Goal: Task Accomplishment & Management: Manage account settings

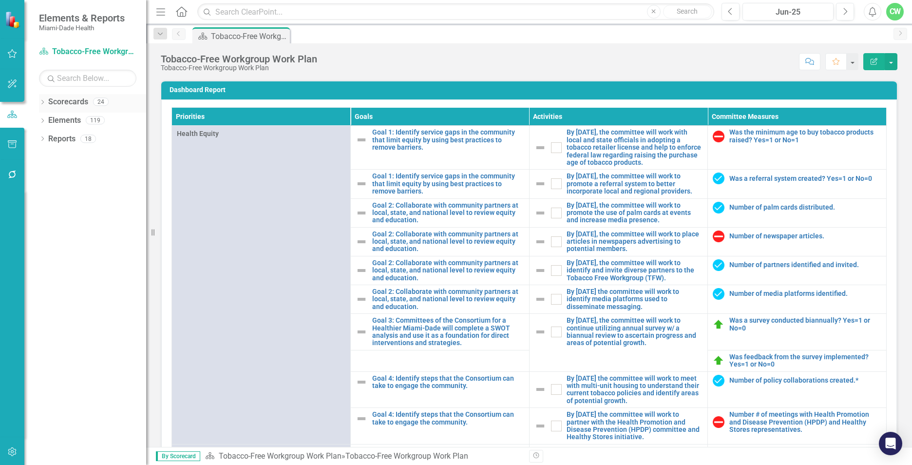
click at [45, 104] on icon "Dropdown" at bounding box center [42, 102] width 7 height 5
click at [46, 123] on icon "Dropdown" at bounding box center [47, 120] width 7 height 6
click at [56, 175] on icon "Dropdown" at bounding box center [57, 176] width 7 height 6
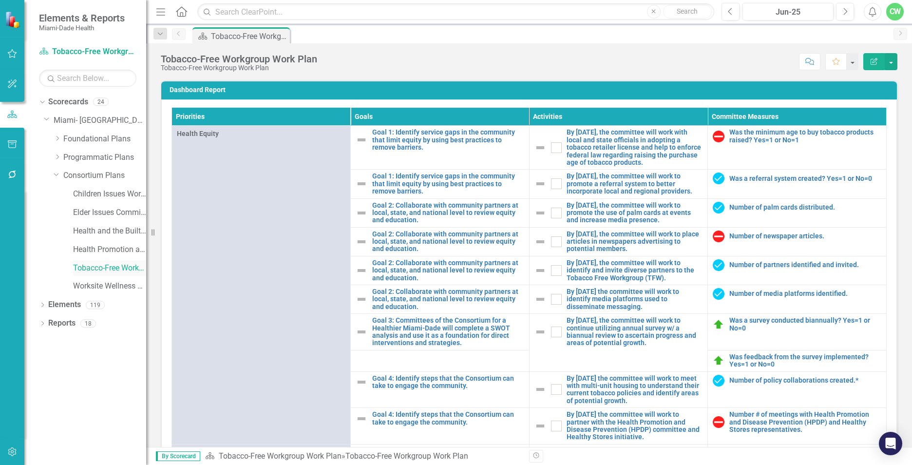
click at [107, 267] on link "Tobacco-Free Workgroup Work Plan" at bounding box center [109, 268] width 73 height 11
click at [764, 11] on div "Jun-25" at bounding box center [788, 12] width 84 height 12
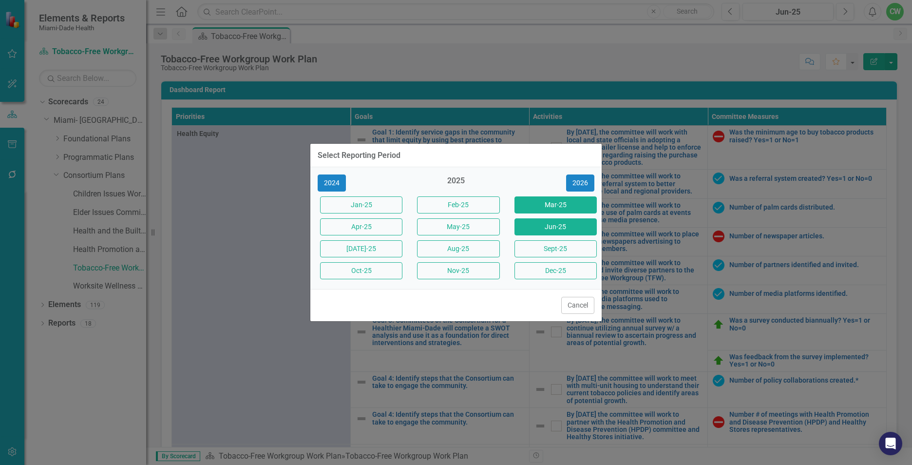
click at [544, 204] on button "Mar-25" at bounding box center [556, 204] width 82 height 17
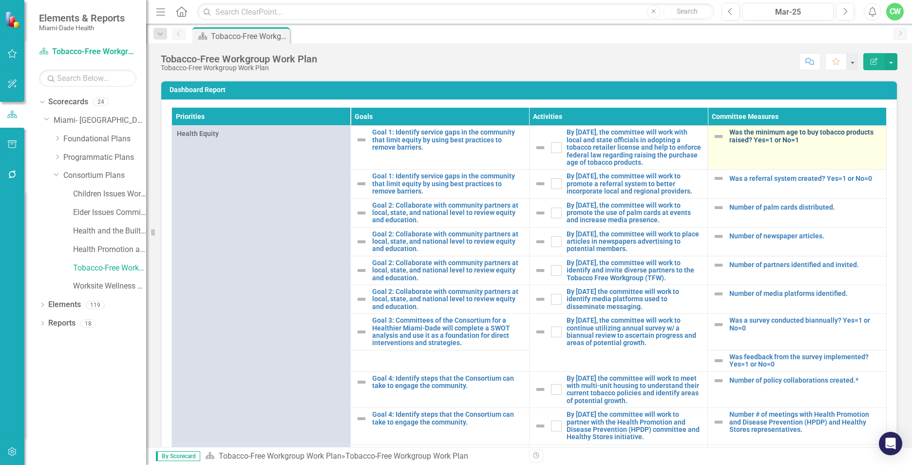
click at [736, 139] on link "Was the minimum age to buy tobacco products raised? Yes=1 or No=1" at bounding box center [805, 136] width 152 height 15
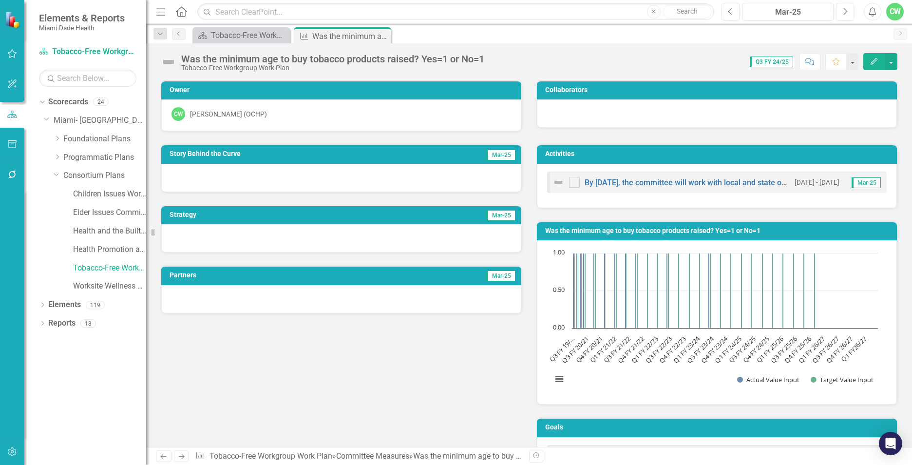
click at [872, 58] on icon "Edit" at bounding box center [874, 61] width 9 height 7
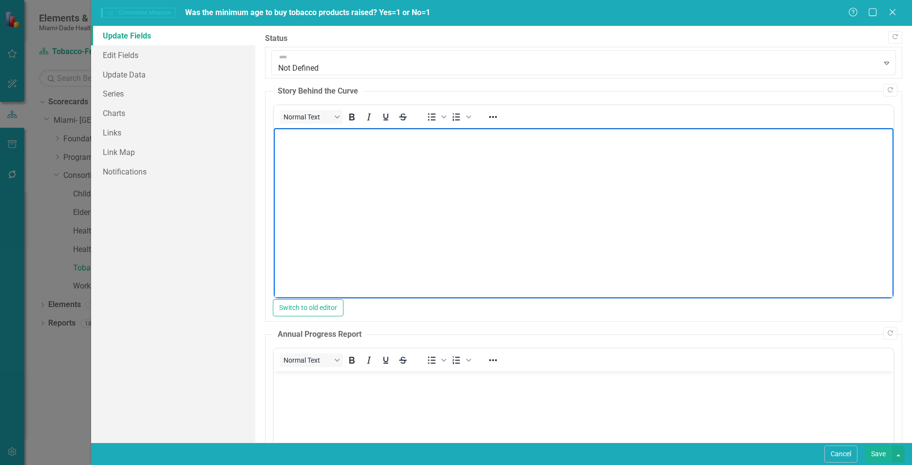
click at [327, 166] on body "Rich Text Area. Press ALT-0 for help." at bounding box center [584, 201] width 620 height 146
paste body "Rich Text Area. Press ALT-0 for help."
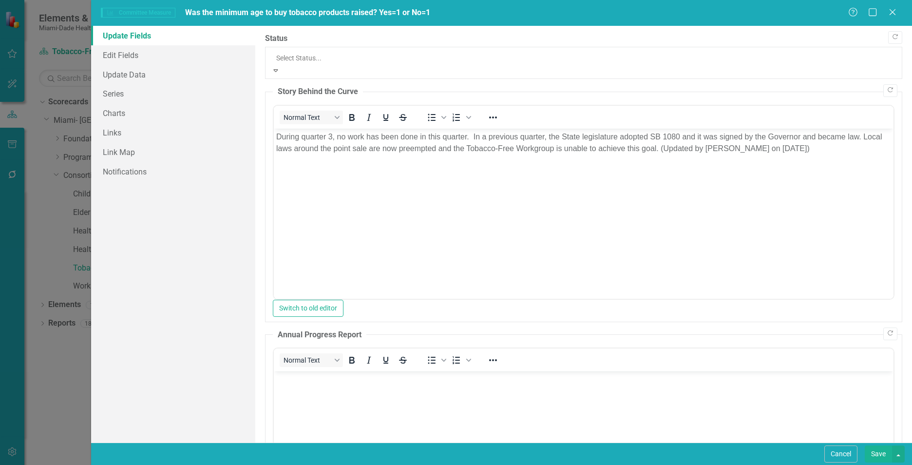
click at [345, 53] on div at bounding box center [583, 58] width 615 height 12
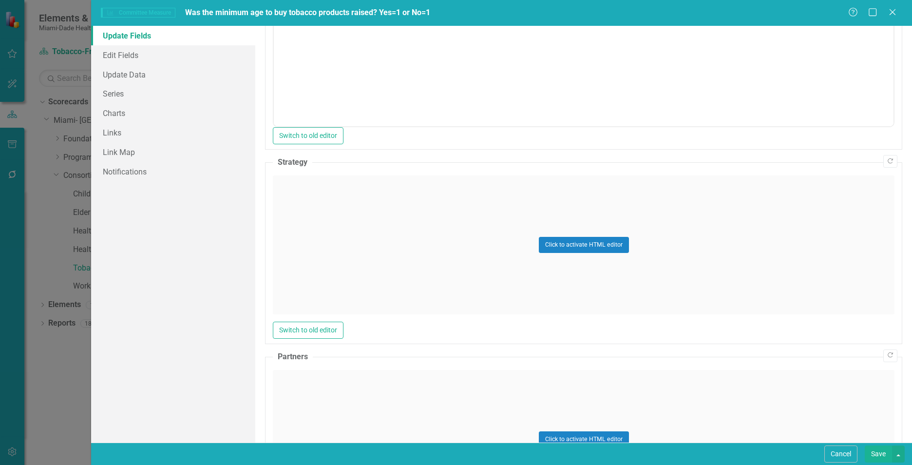
scroll to position [418, 0]
click at [375, 253] on div "Click to activate HTML editor" at bounding box center [584, 242] width 622 height 139
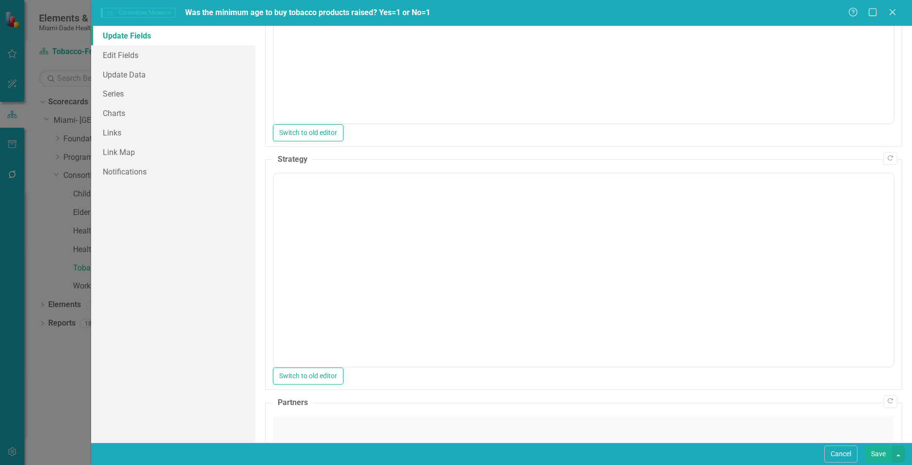
scroll to position [0, 0]
click at [274, 218] on div "Normal Text To open the popup, press Shift+Enter To open the popup, press Shift…" at bounding box center [584, 270] width 622 height 195
click at [295, 223] on body "Rich Text Area. Press ALT-0 for help." at bounding box center [584, 269] width 620 height 146
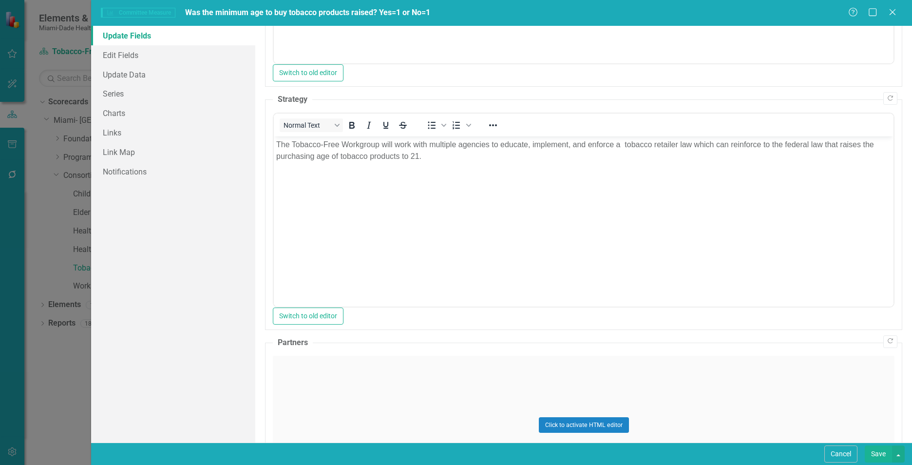
scroll to position [529, 0]
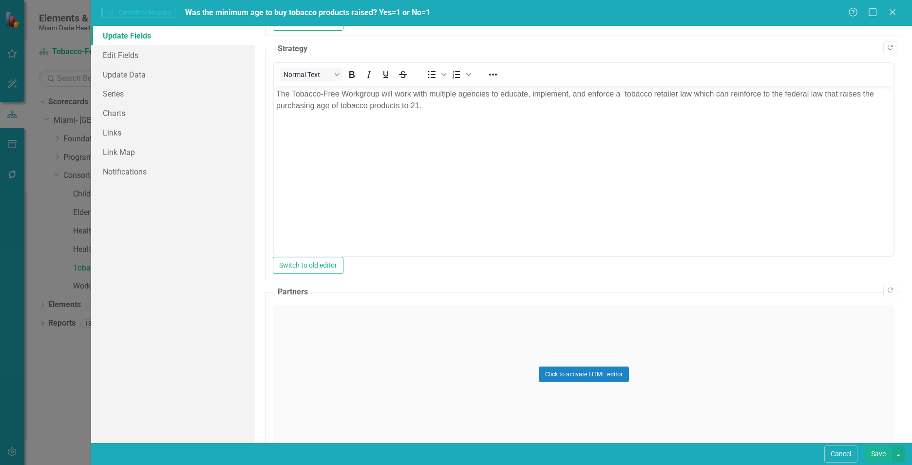
click at [792, 380] on div "Click to activate HTML editor" at bounding box center [584, 374] width 622 height 139
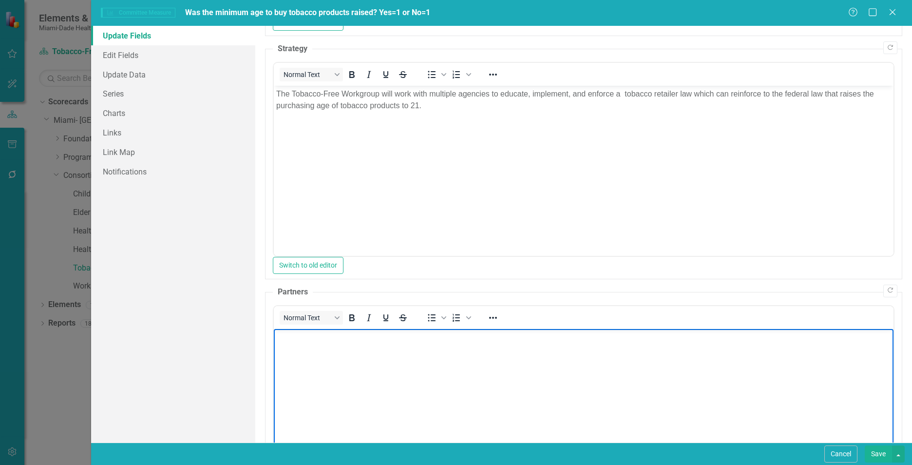
click at [285, 358] on body "Rich Text Area. Press ALT-0 for help." at bounding box center [584, 401] width 620 height 146
paste body "Rich Text Area. Press ALT-0 for help."
click at [135, 72] on link "Update Data" at bounding box center [173, 74] width 164 height 19
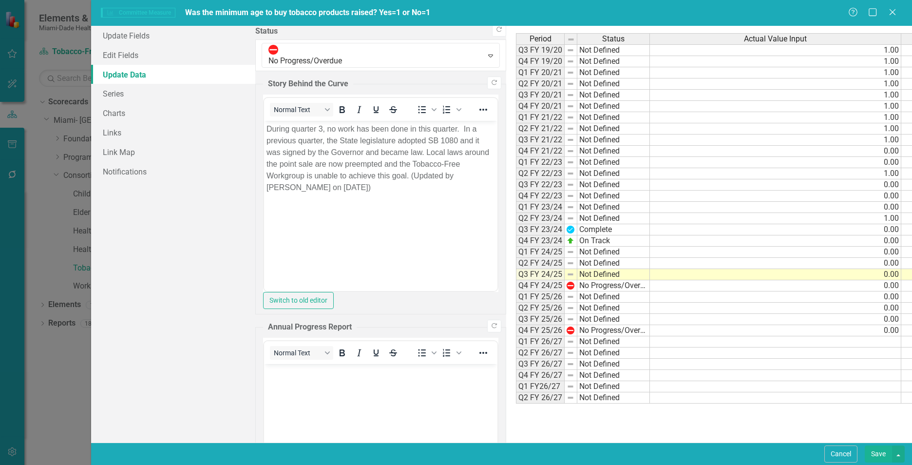
click at [874, 453] on button "Save" at bounding box center [878, 453] width 27 height 17
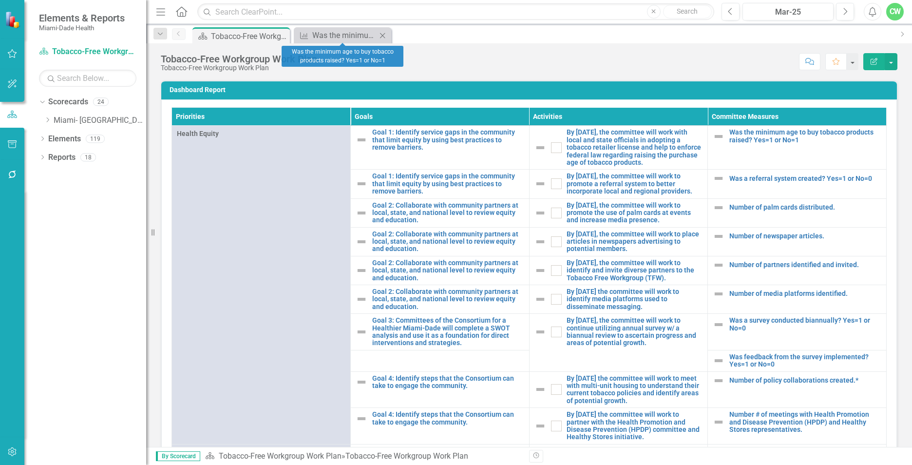
click at [380, 36] on icon "Close" at bounding box center [383, 36] width 10 height 8
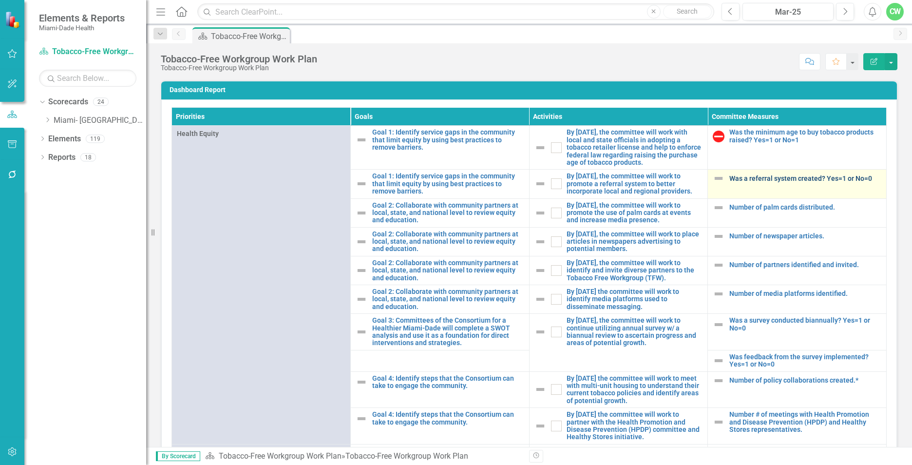
click at [765, 182] on link "Was a referral system created? Yes=1 or No=0" at bounding box center [805, 178] width 152 height 7
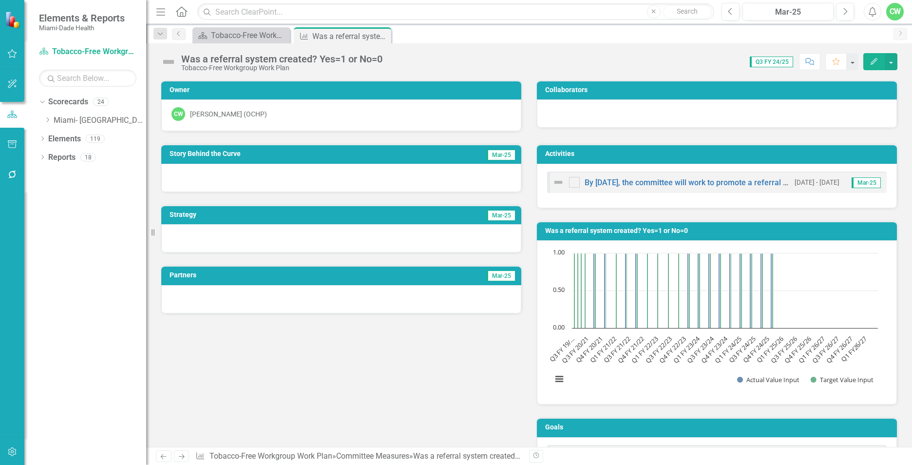
click at [872, 63] on icon "button" at bounding box center [874, 61] width 7 height 7
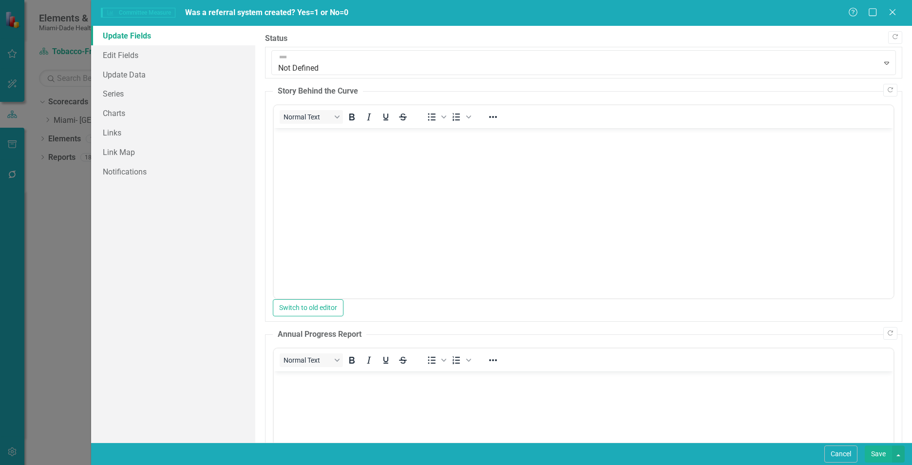
click at [312, 160] on body "Rich Text Area. Press ALT-0 for help." at bounding box center [584, 201] width 620 height 146
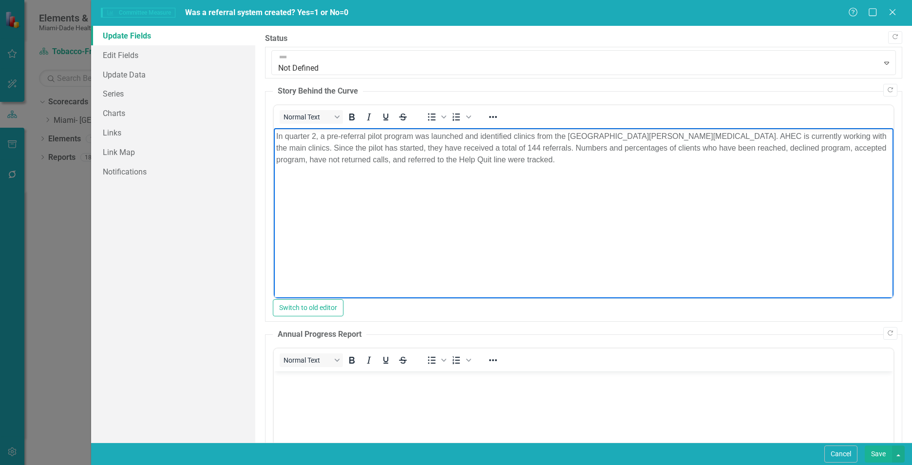
drag, startPoint x: 314, startPoint y: 132, endPoint x: 364, endPoint y: 192, distance: 78.2
click at [314, 132] on p "In quarter 2, a pre-referral pilot program was launched and identified clinics …" at bounding box center [583, 148] width 615 height 35
click at [381, 227] on body "In quarter 3, a pre-referral pilot program was launched and identified clinics …" at bounding box center [584, 201] width 620 height 146
click at [192, 305] on div "Update Fields Edit Fields Update Data Series Charts Links Link Map Notifications" at bounding box center [173, 234] width 164 height 417
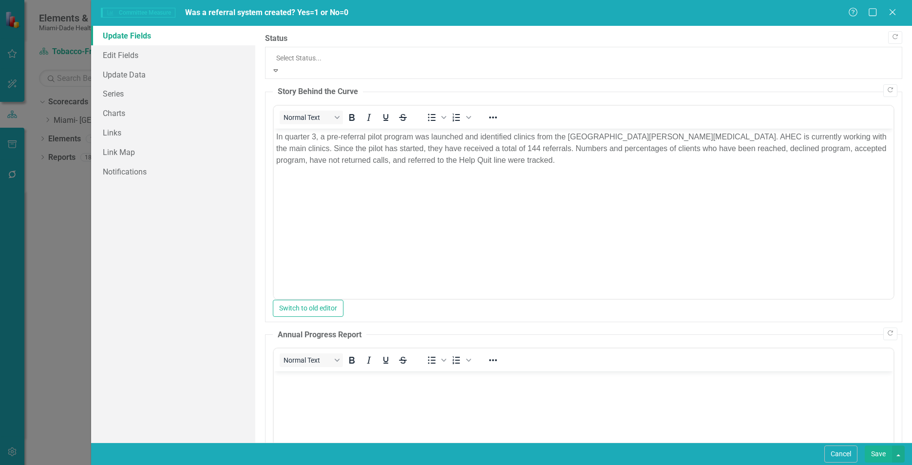
click at [277, 56] on div at bounding box center [583, 58] width 615 height 12
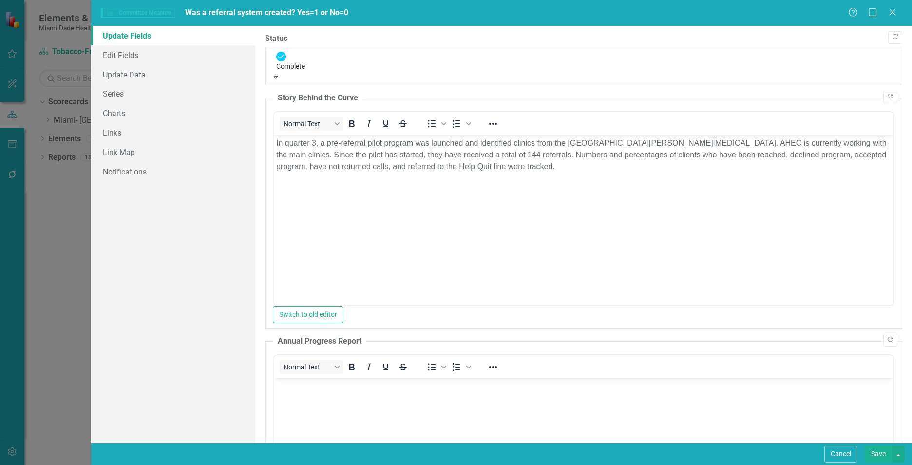
click at [311, 55] on div at bounding box center [583, 61] width 615 height 12
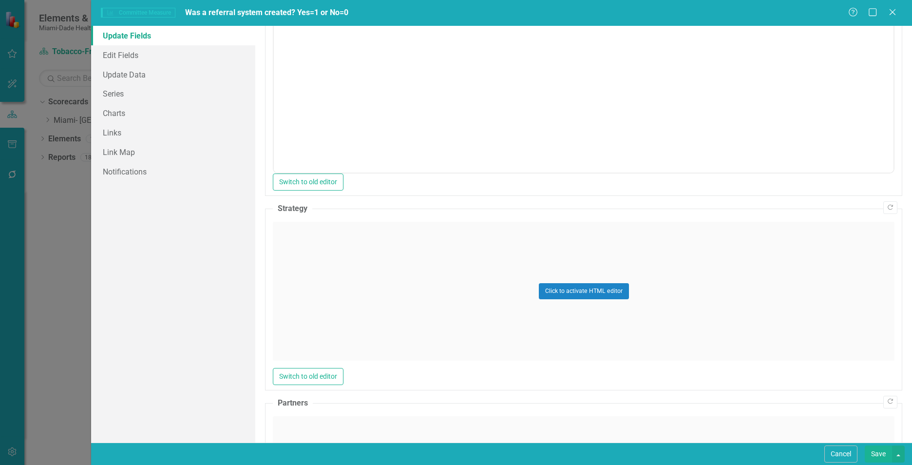
scroll to position [440, 0]
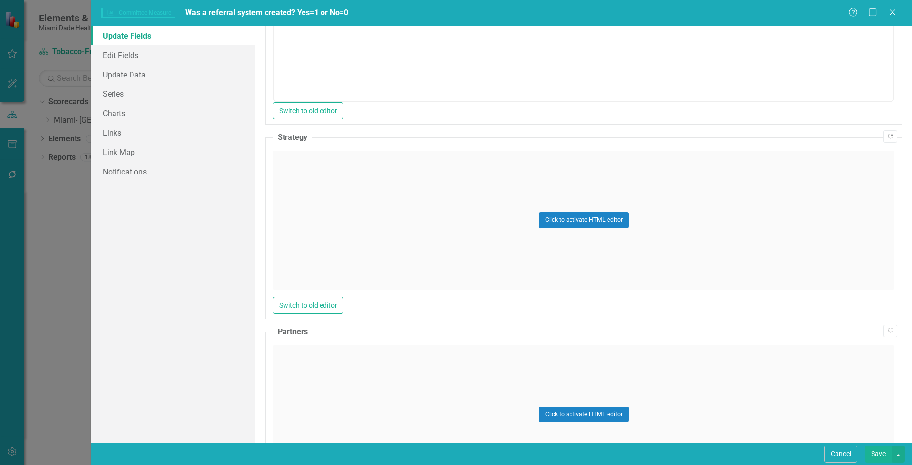
click at [799, 181] on div "Click to activate HTML editor" at bounding box center [584, 220] width 622 height 139
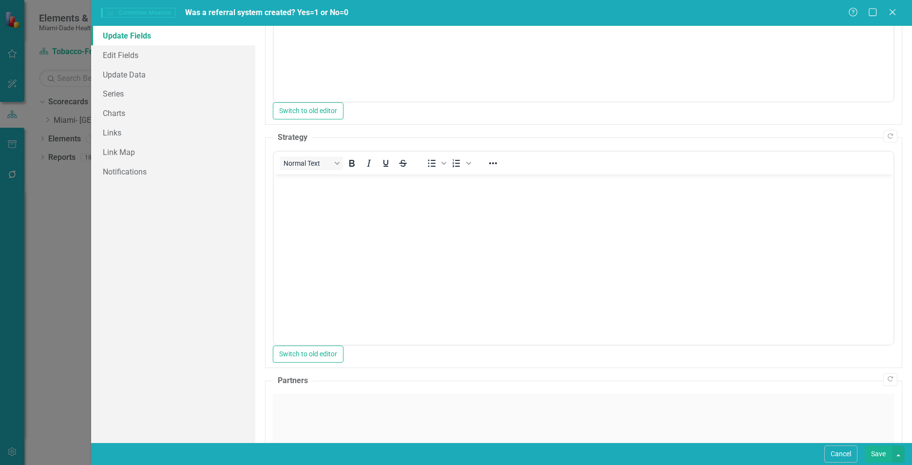
scroll to position [0, 0]
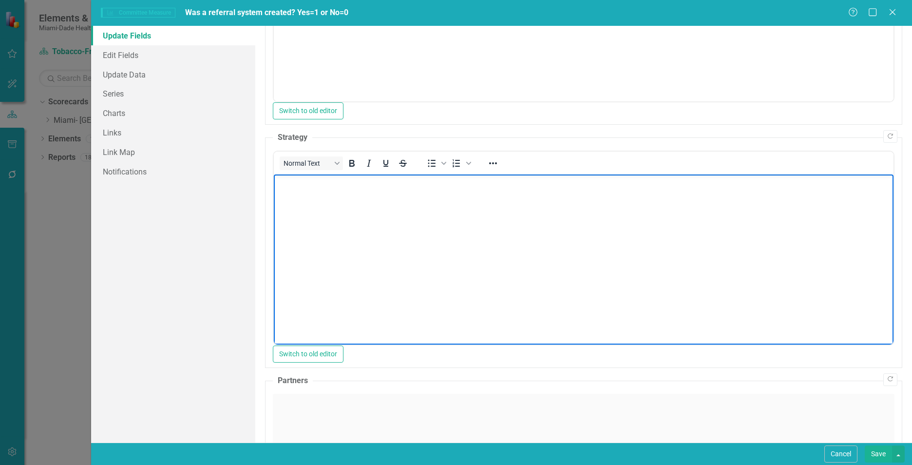
click at [354, 235] on body "Rich Text Area. Press ALT-0 for help." at bounding box center [584, 247] width 620 height 146
click at [323, 410] on div "Click to activate HTML editor" at bounding box center [584, 463] width 622 height 139
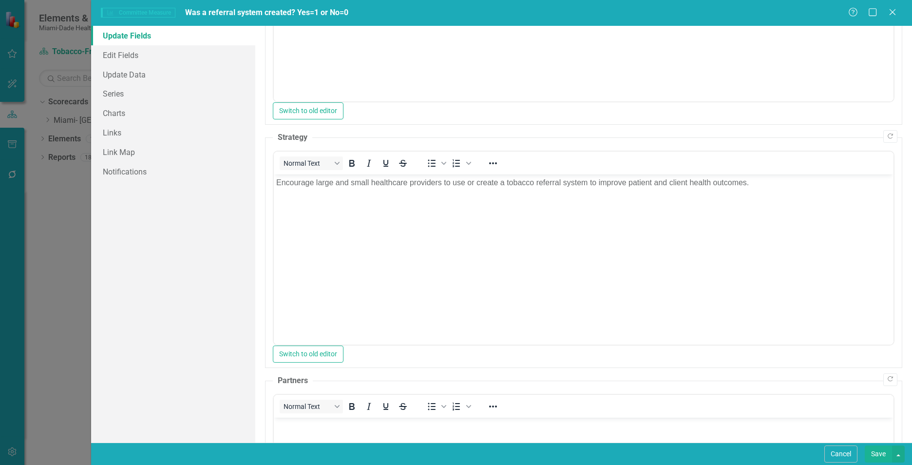
click at [325, 428] on p "Rich Text Area. Press ALT-0 for help." at bounding box center [583, 426] width 615 height 12
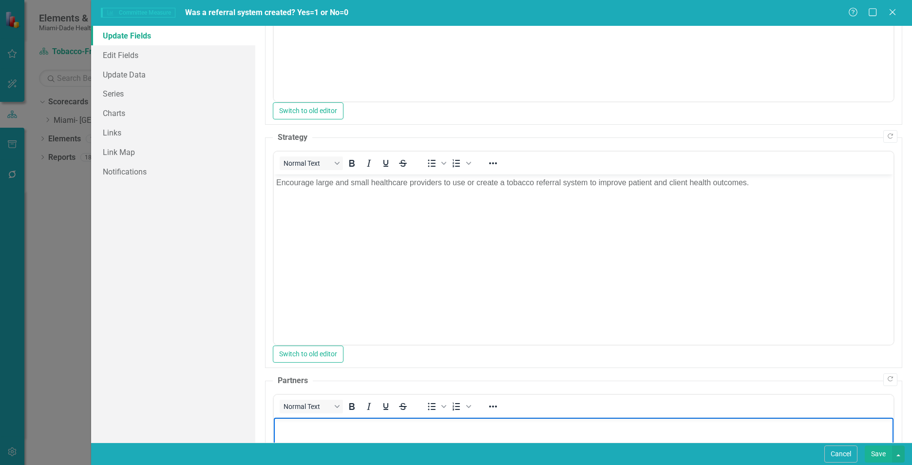
click at [291, 430] on p "Rich Text Area. Press ALT-0 for help." at bounding box center [583, 426] width 615 height 12
paste body "Rich Text Area. Press ALT-0 for help."
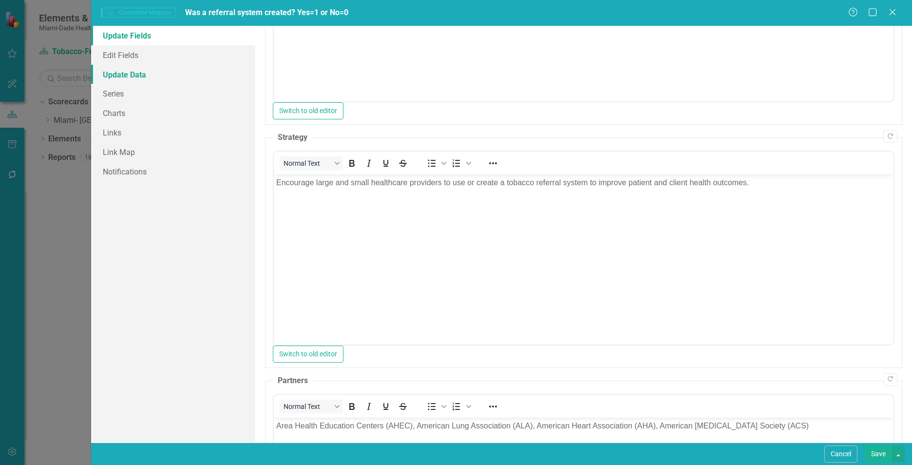
click at [131, 78] on link "Update Data" at bounding box center [173, 74] width 164 height 19
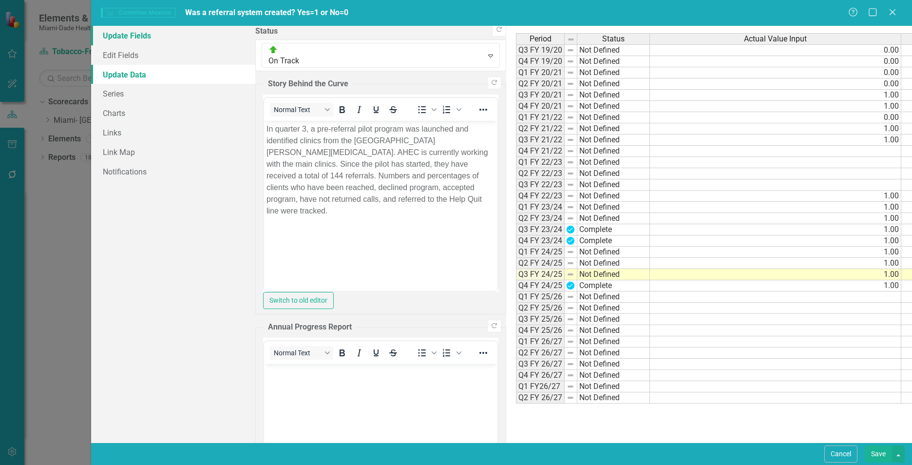
click at [121, 36] on link "Update Fields" at bounding box center [173, 35] width 164 height 19
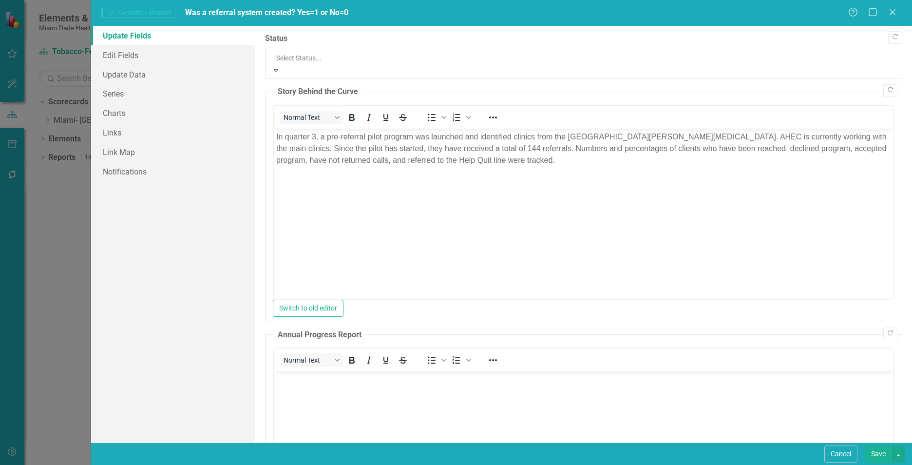
click at [345, 56] on div at bounding box center [583, 58] width 615 height 12
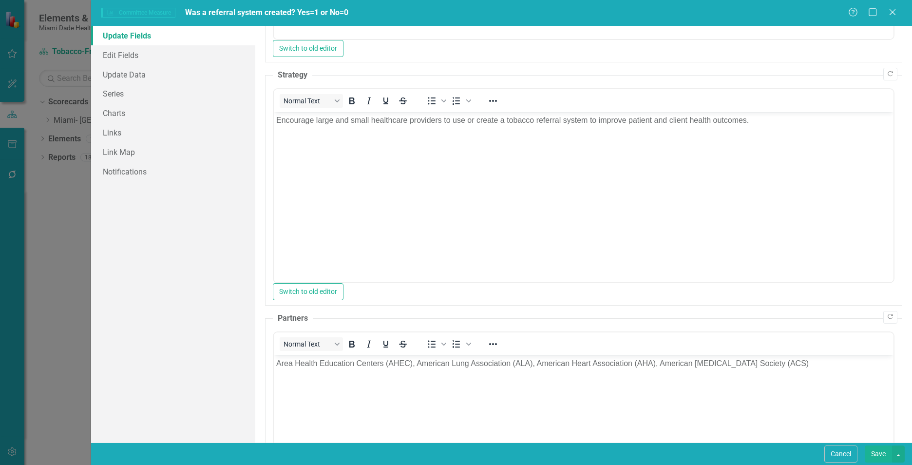
scroll to position [619, 0]
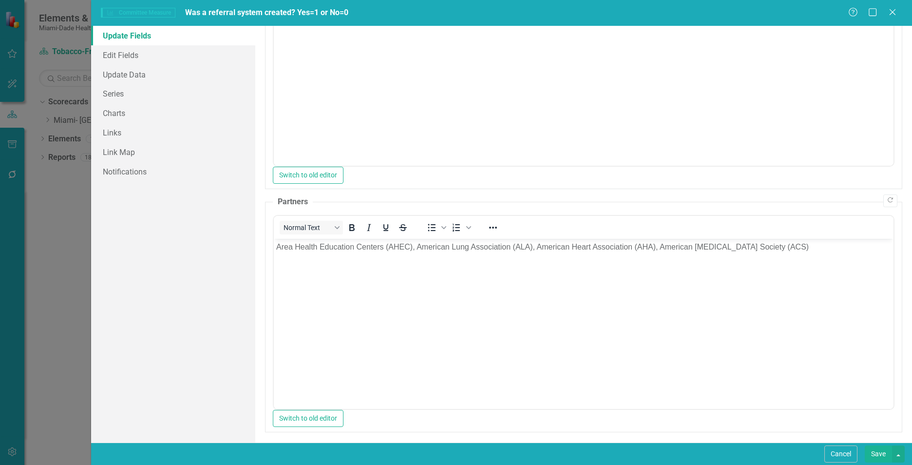
click at [874, 454] on button "Save" at bounding box center [878, 453] width 27 height 17
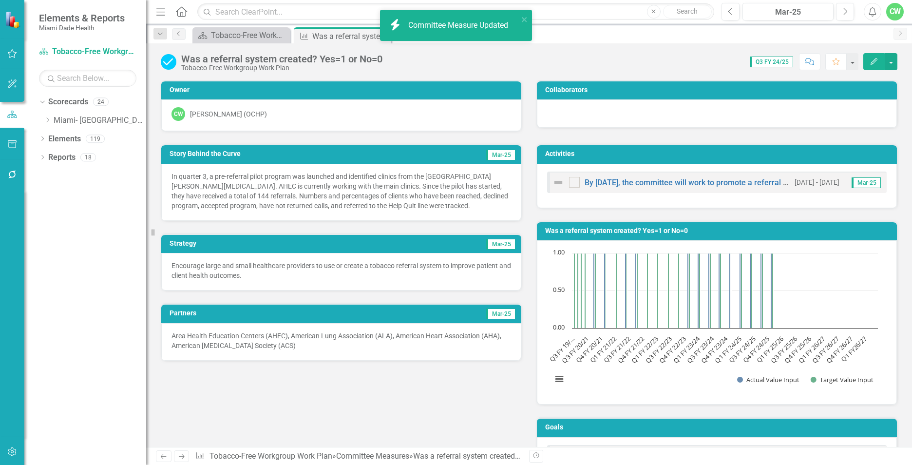
click at [562, 66] on div "Score: 0.00 Q3 FY 24/25 Completed Comment Favorite Edit" at bounding box center [642, 61] width 510 height 17
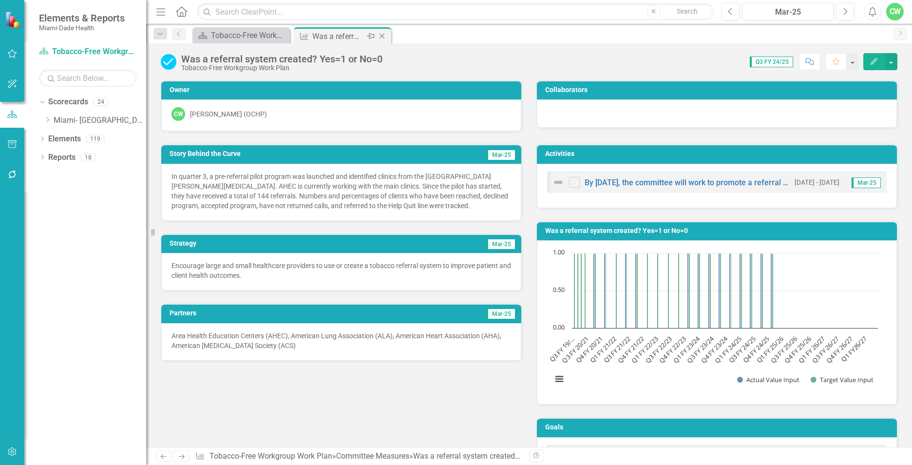
click at [382, 38] on icon "Close" at bounding box center [382, 36] width 10 height 8
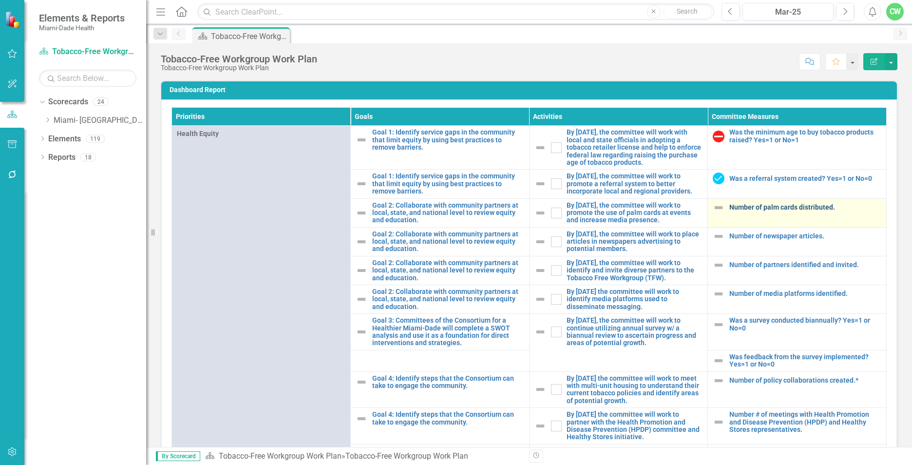
click at [748, 211] on link "Number of palm cards distributed." at bounding box center [805, 207] width 152 height 7
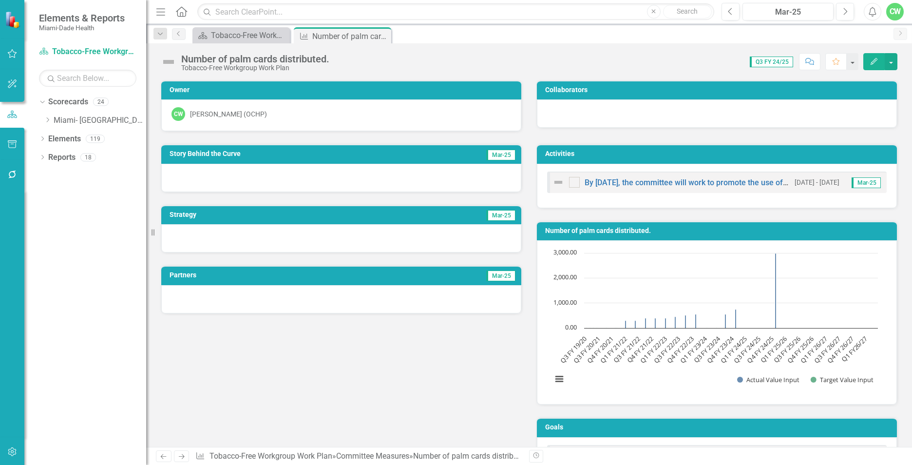
click at [872, 62] on icon "Edit" at bounding box center [874, 61] width 9 height 7
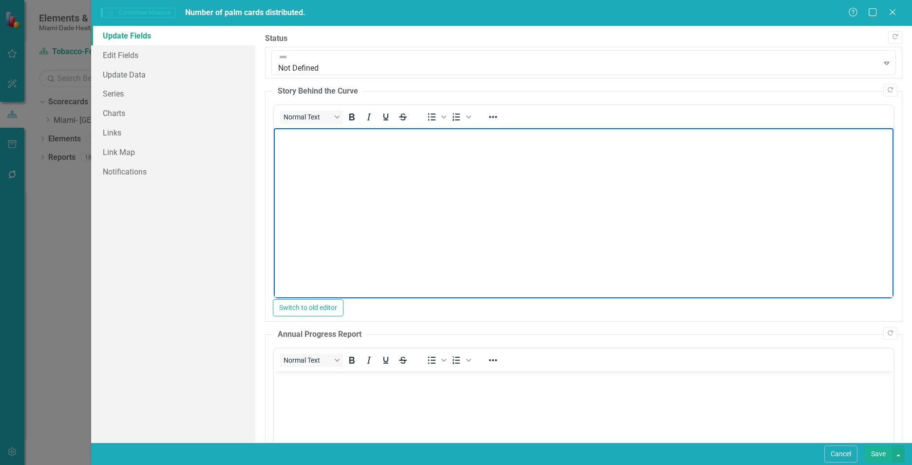
click at [307, 149] on body "Rich Text Area. Press ALT-0 for help." at bounding box center [584, 201] width 620 height 146
paste body "Rich Text Area. Press ALT-0 for help."
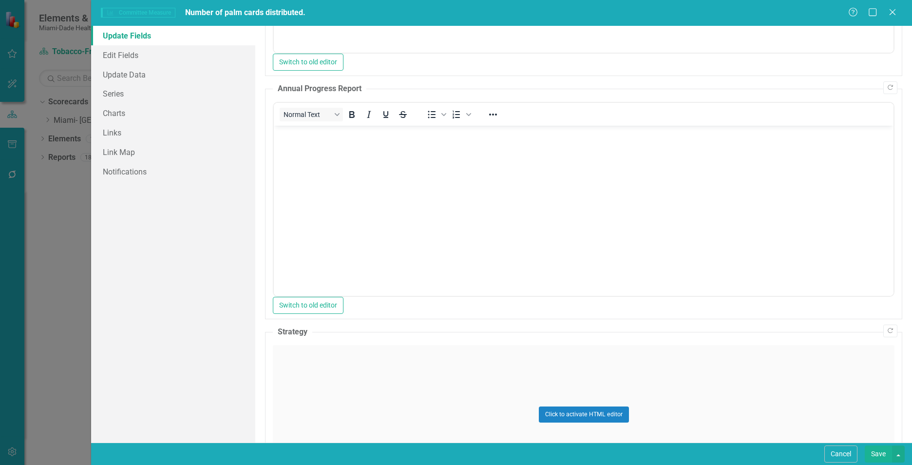
scroll to position [247, 0]
click at [578, 189] on body "Rich Text Area. Press ALT-0 for help." at bounding box center [584, 197] width 620 height 146
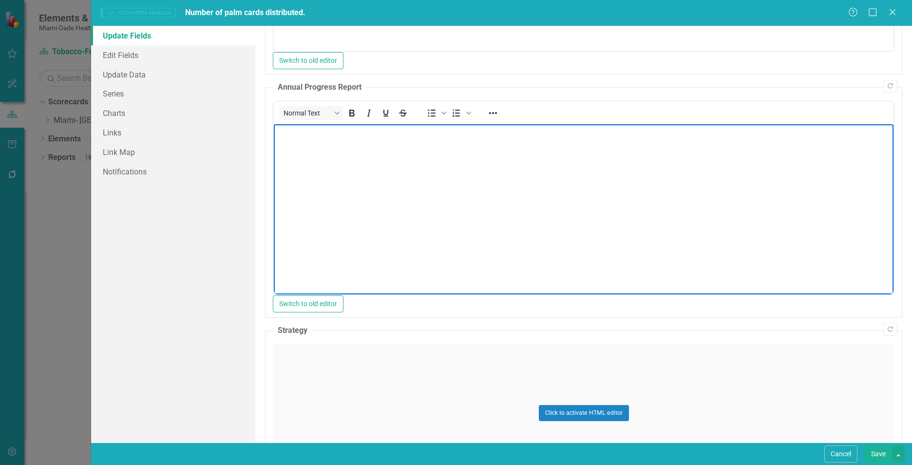
click at [347, 383] on div "Click to activate HTML editor" at bounding box center [584, 413] width 622 height 139
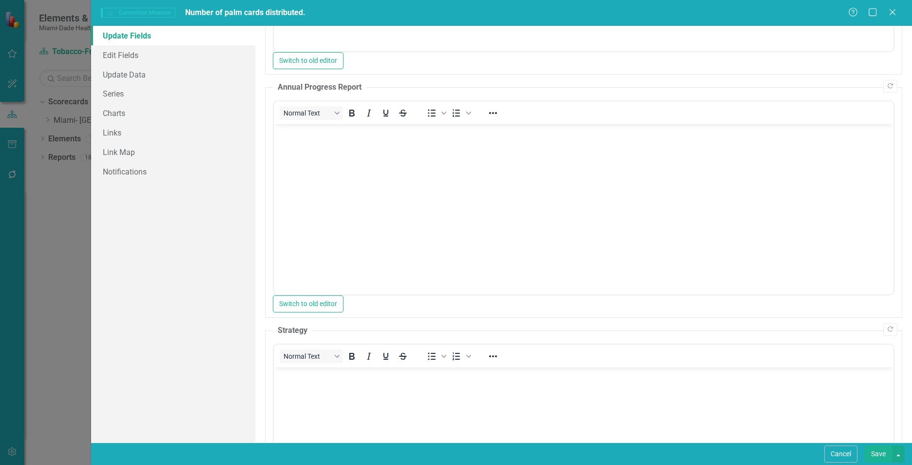
scroll to position [0, 0]
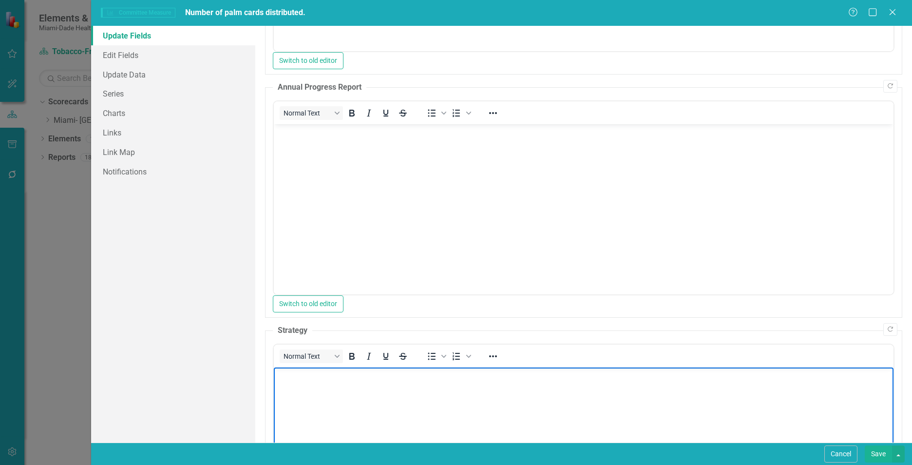
click at [347, 393] on body "Rich Text Area. Press ALT-0 for help." at bounding box center [584, 440] width 620 height 146
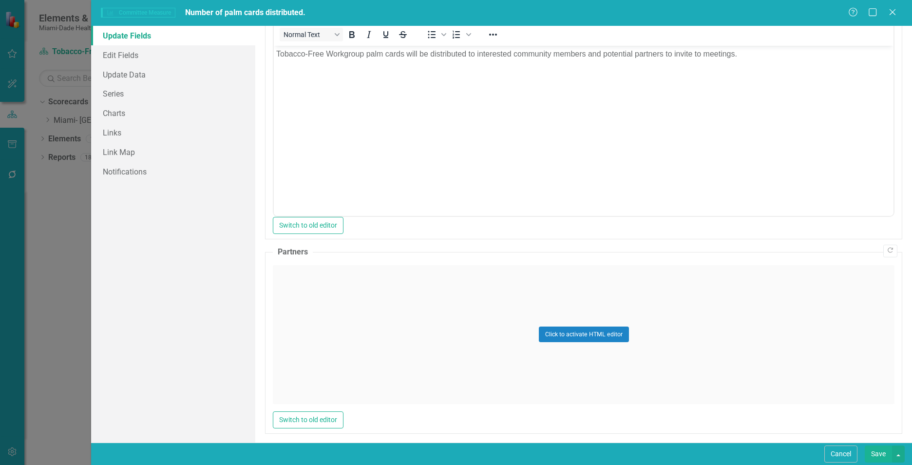
scroll to position [570, 0]
click at [390, 339] on div "Click to activate HTML editor" at bounding box center [584, 333] width 622 height 139
click at [384, 339] on body "Rich Text Area. Press ALT-0 for help." at bounding box center [584, 360] width 620 height 146
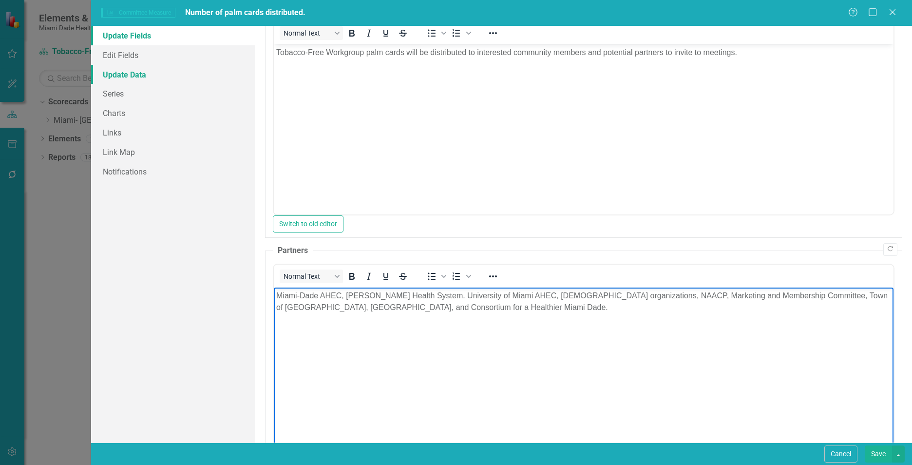
click at [124, 74] on link "Update Data" at bounding box center [173, 74] width 164 height 19
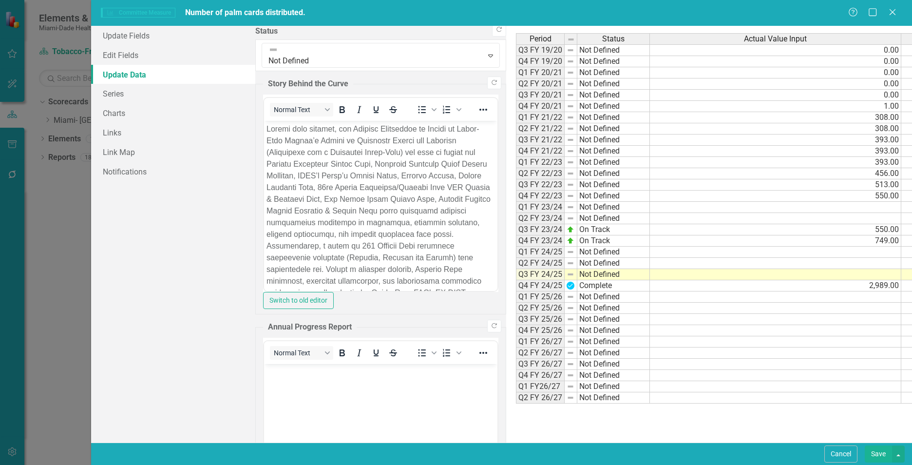
click at [650, 276] on td at bounding box center [775, 274] width 251 height 11
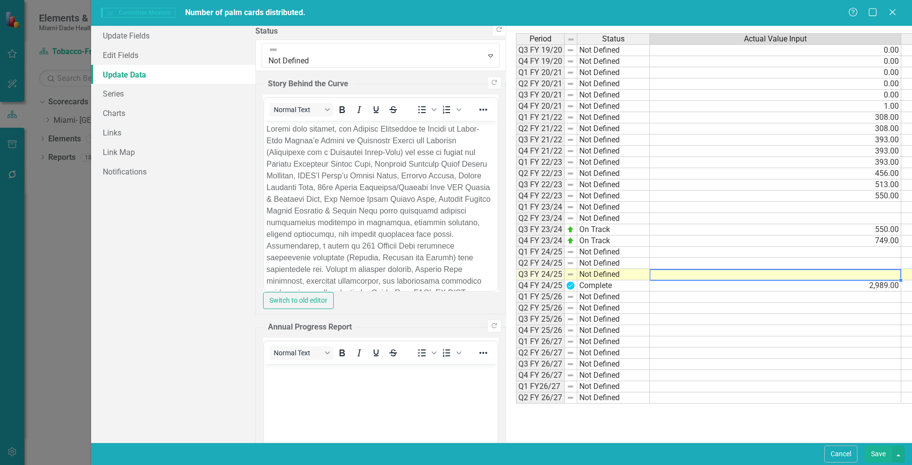
click at [650, 276] on td at bounding box center [775, 274] width 251 height 11
type textarea "2838"
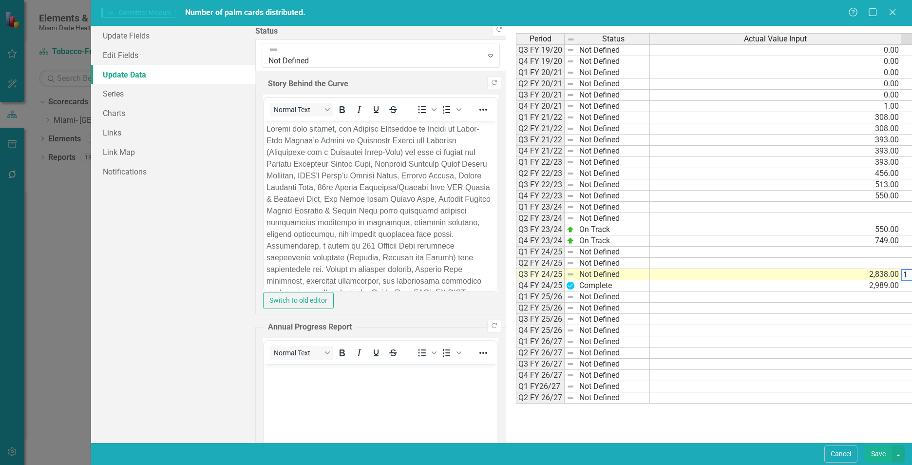
type textarea "1"
click at [139, 35] on link "Update Fields" at bounding box center [173, 35] width 164 height 19
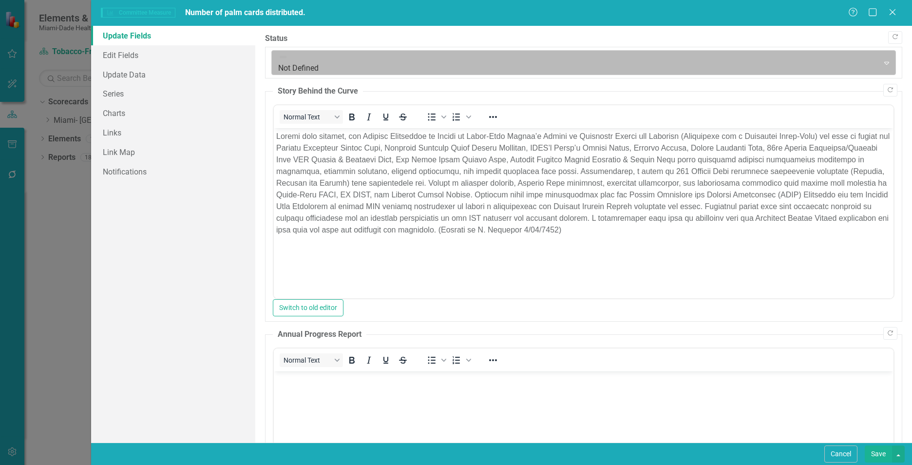
click at [350, 59] on div at bounding box center [575, 62] width 595 height 13
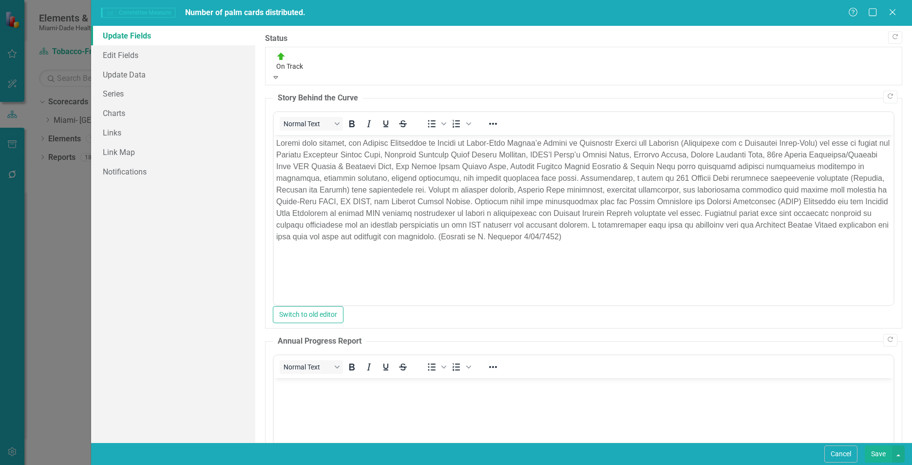
click at [884, 452] on button "Save" at bounding box center [878, 453] width 27 height 17
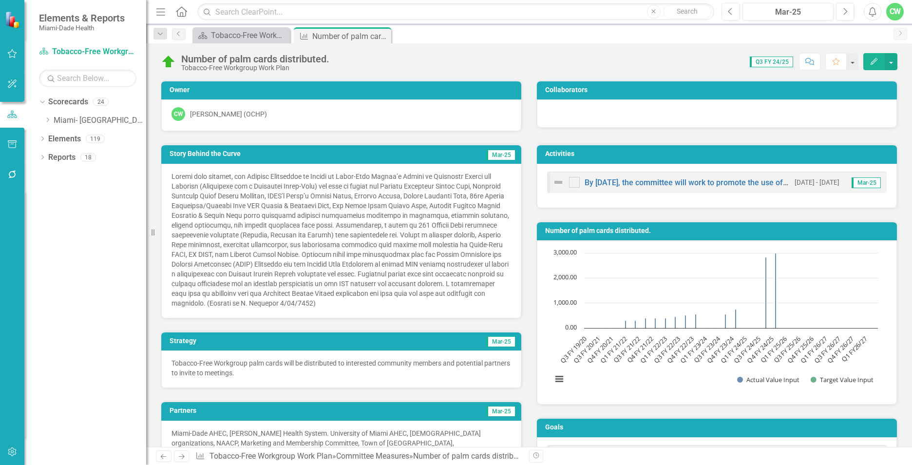
drag, startPoint x: 382, startPoint y: 37, endPoint x: 339, endPoint y: 38, distance: 42.9
click at [0, 0] on icon at bounding box center [0, 0] width 0 height 0
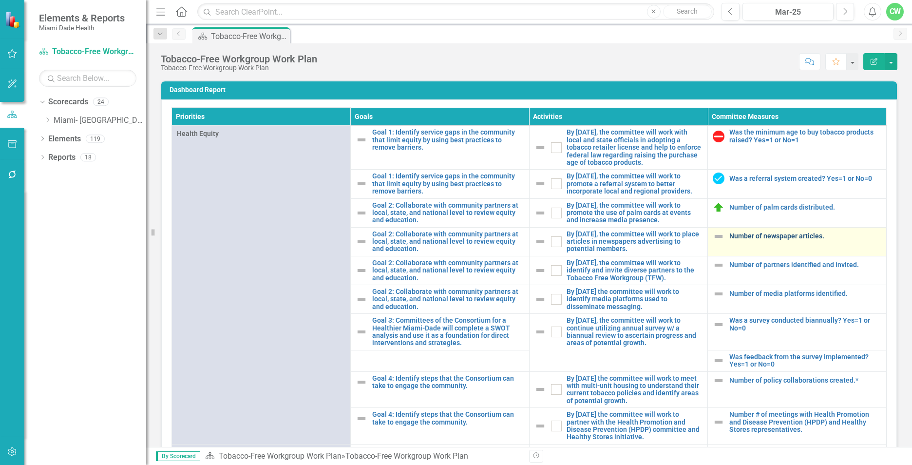
click at [733, 240] on link "Number of newspaper articles." at bounding box center [805, 235] width 152 height 7
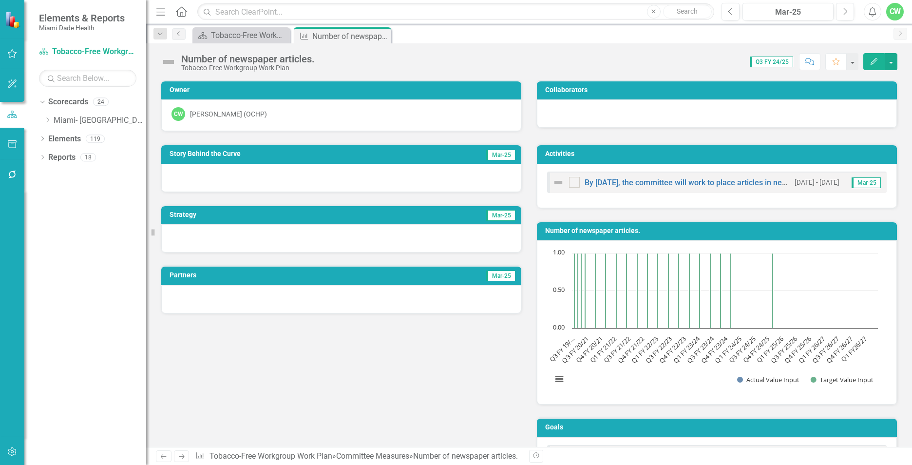
click at [874, 64] on icon "Edit" at bounding box center [874, 61] width 9 height 7
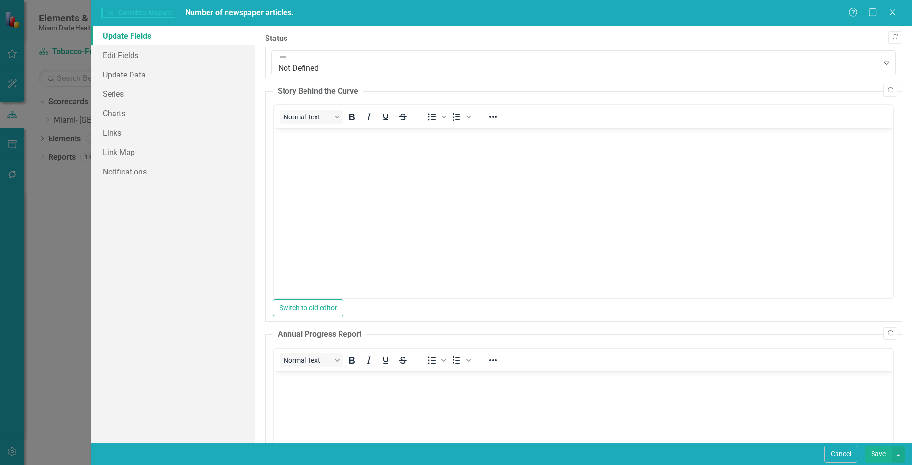
click at [294, 164] on body "Rich Text Area. Press ALT-0 for help." at bounding box center [584, 201] width 620 height 146
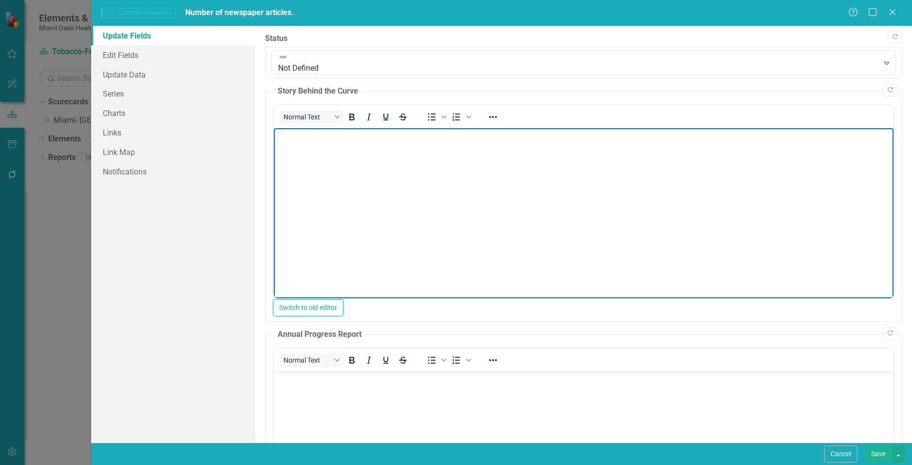
paste body "Rich Text Area. Press ALT-0 for help."
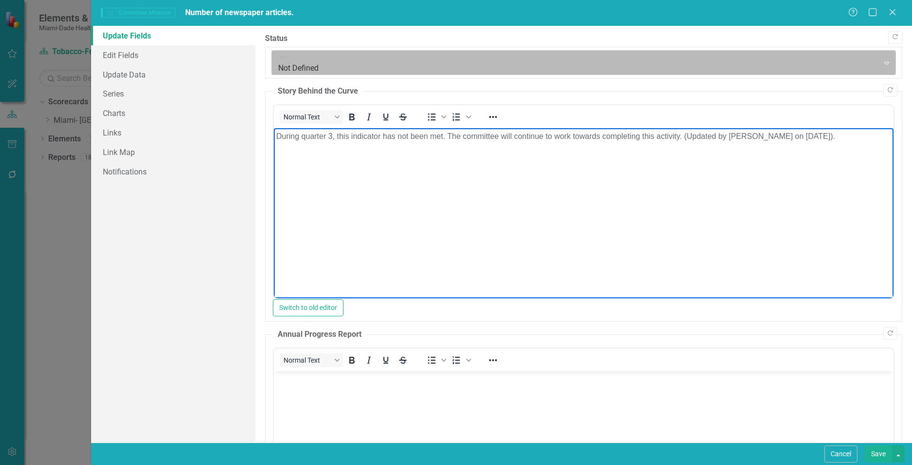
click at [350, 58] on div at bounding box center [575, 62] width 595 height 13
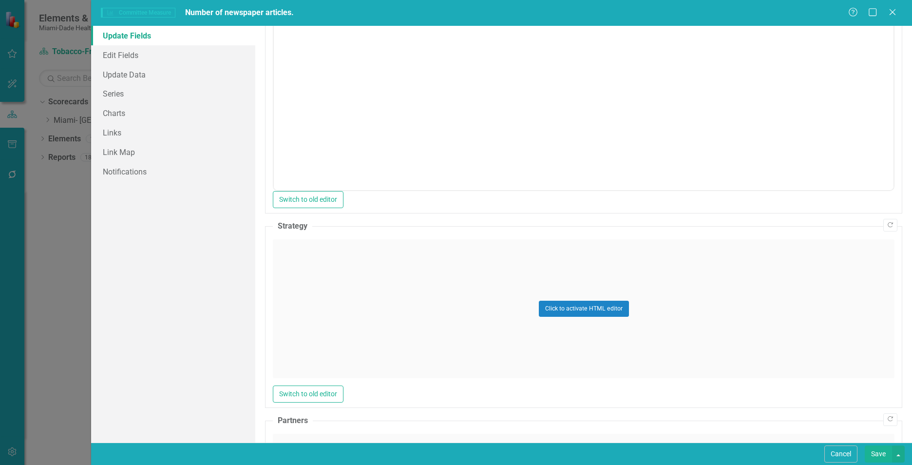
scroll to position [421, 0]
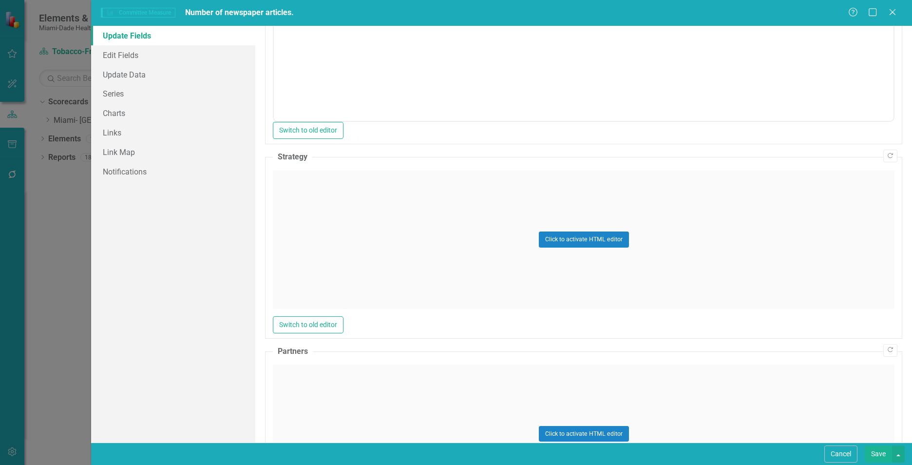
click at [737, 230] on div "Click to activate HTML editor" at bounding box center [584, 239] width 622 height 139
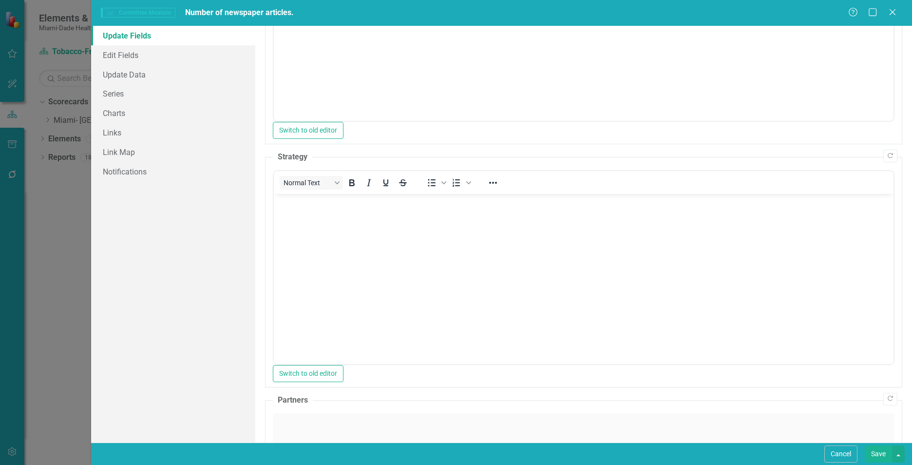
scroll to position [0, 0]
click at [322, 442] on p "Rich Text Area. Press ALT-0 for help." at bounding box center [583, 445] width 615 height 12
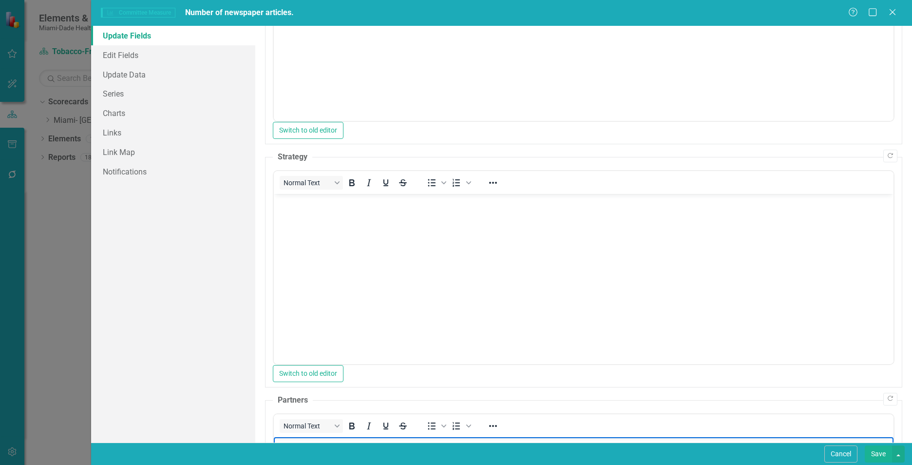
paste body "Rich Text Area. Press ALT-0 for help."
click at [295, 240] on body "Rich Text Area. Press ALT-0 for help." at bounding box center [584, 266] width 620 height 146
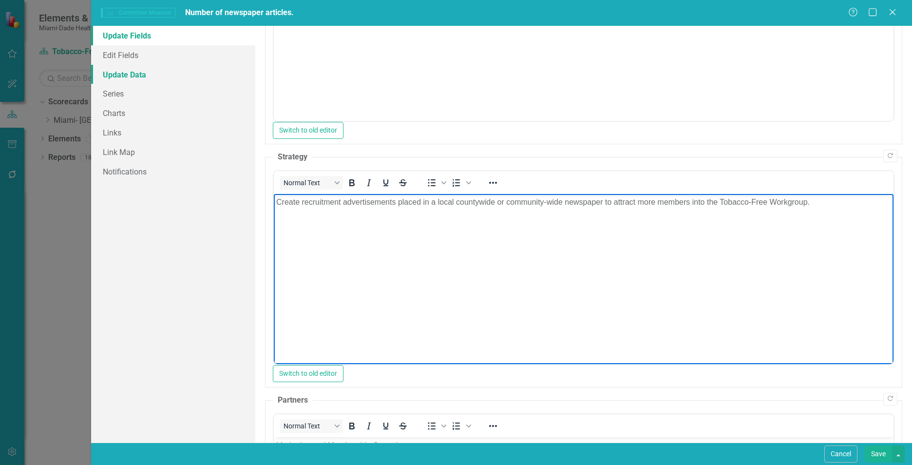
click at [134, 70] on link "Update Data" at bounding box center [173, 74] width 164 height 19
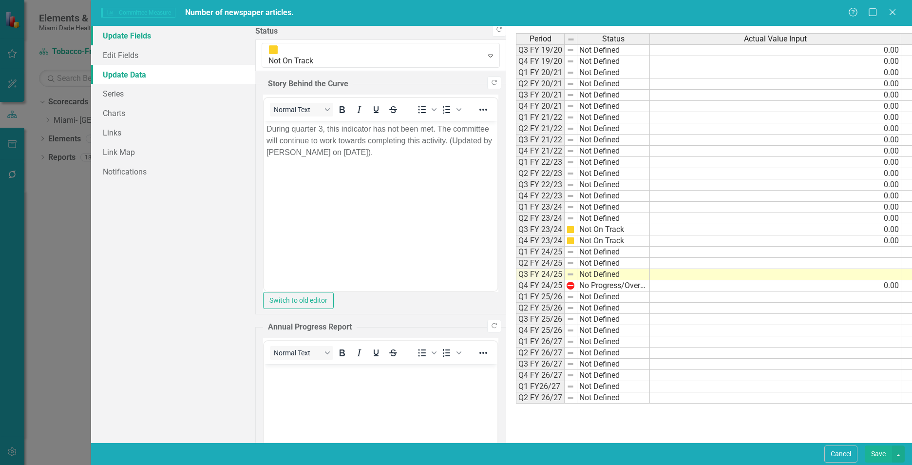
click at [111, 31] on link "Update Fields" at bounding box center [173, 35] width 164 height 19
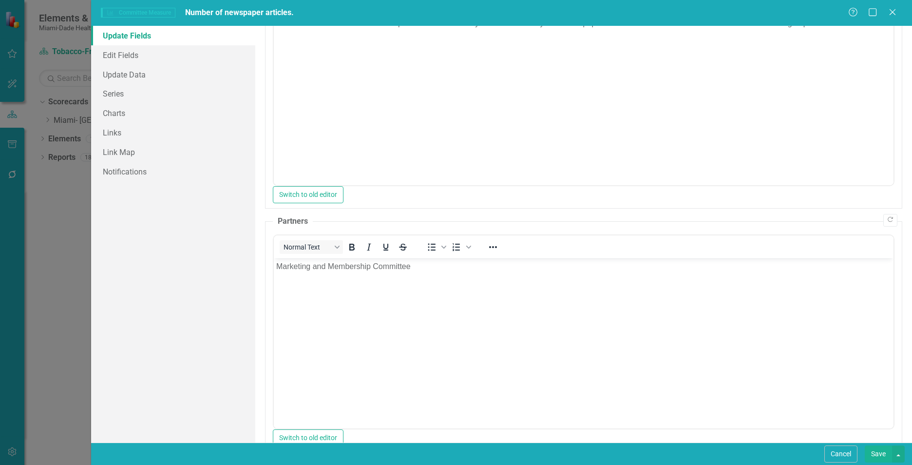
scroll to position [619, 0]
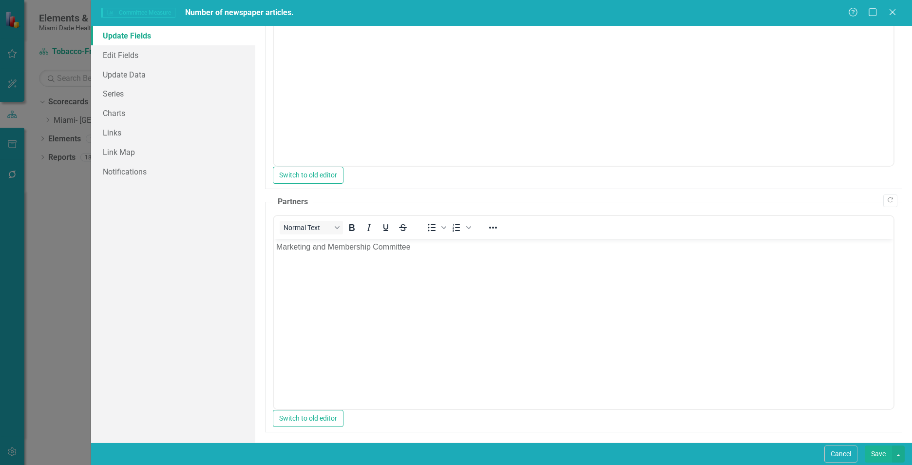
click at [870, 452] on button "Save" at bounding box center [878, 453] width 27 height 17
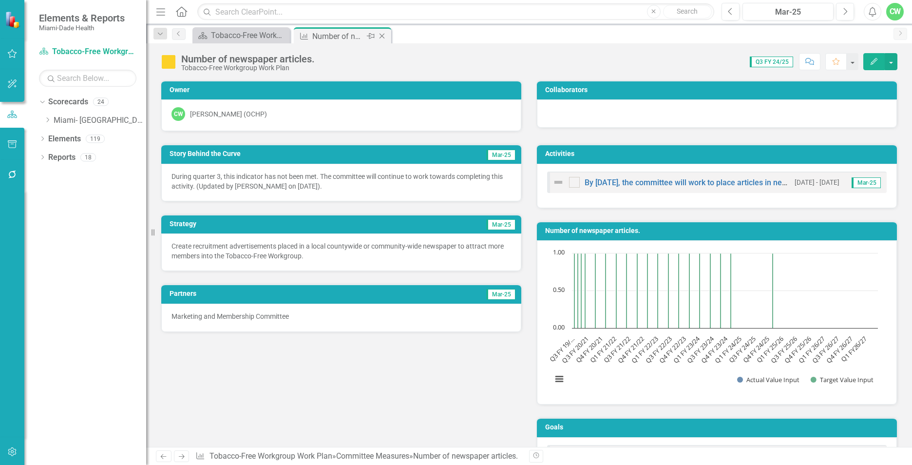
click at [383, 38] on icon "Close" at bounding box center [382, 36] width 10 height 8
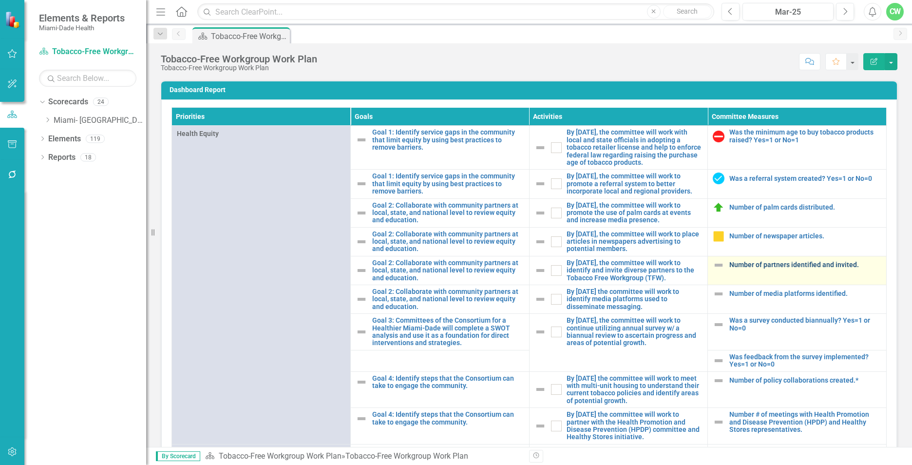
click at [748, 269] on link "Number of partners identified and invited." at bounding box center [805, 264] width 152 height 7
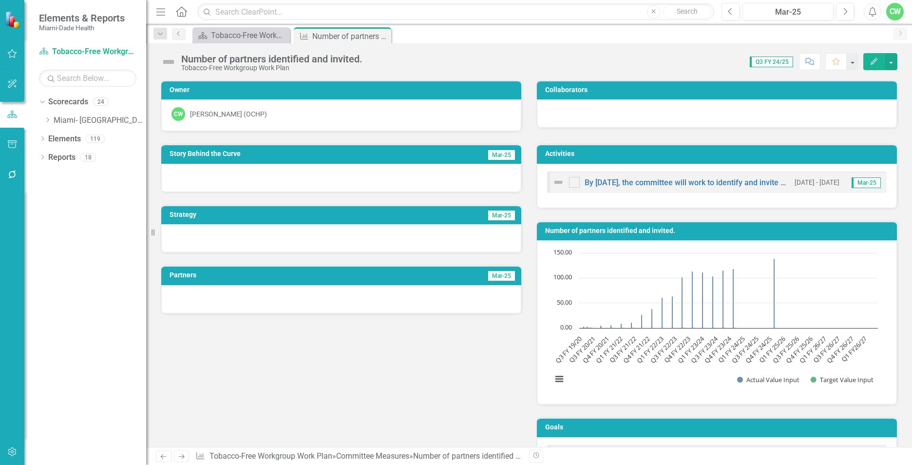
click at [873, 58] on icon "Edit" at bounding box center [874, 61] width 9 height 7
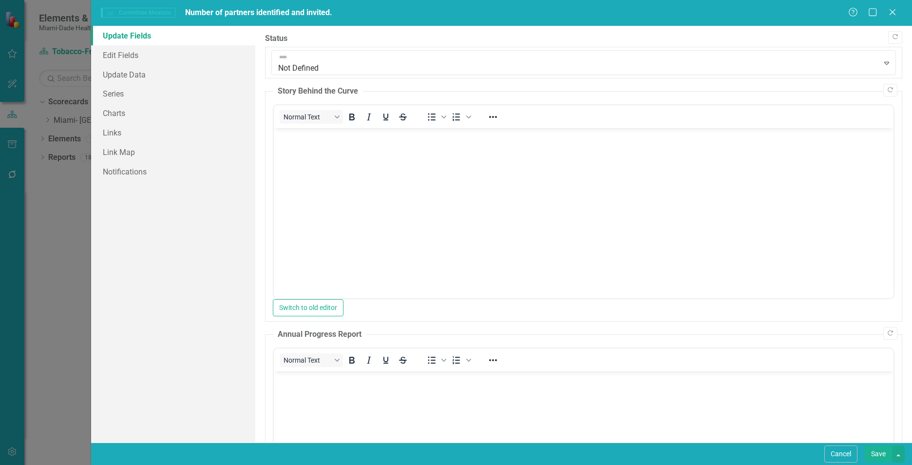
click at [352, 148] on body "Rich Text Area. Press ALT-0 for help." at bounding box center [584, 201] width 620 height 146
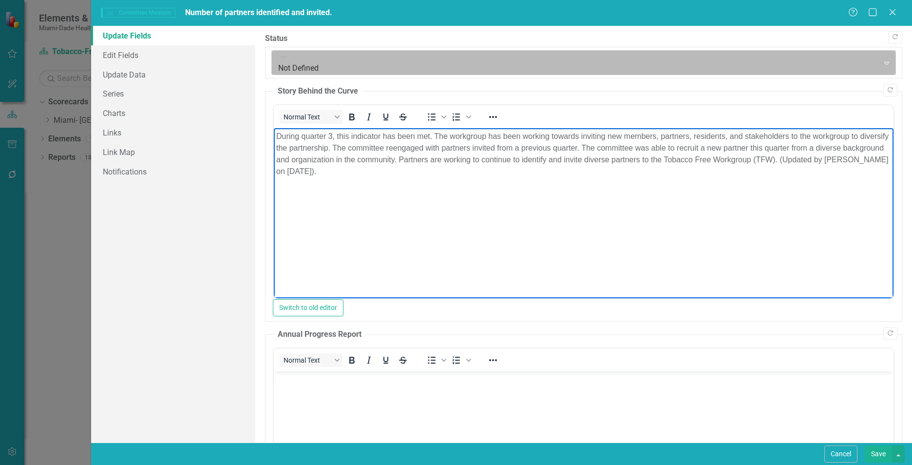
click at [342, 58] on div at bounding box center [575, 62] width 595 height 13
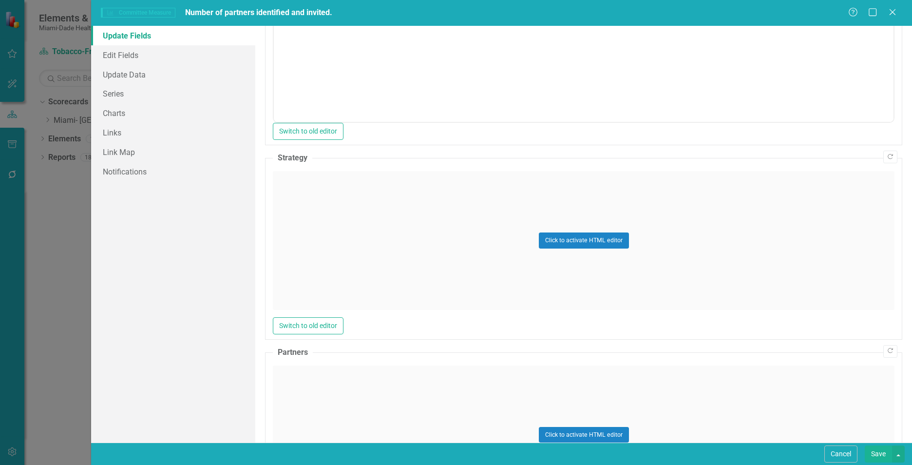
scroll to position [426, 0]
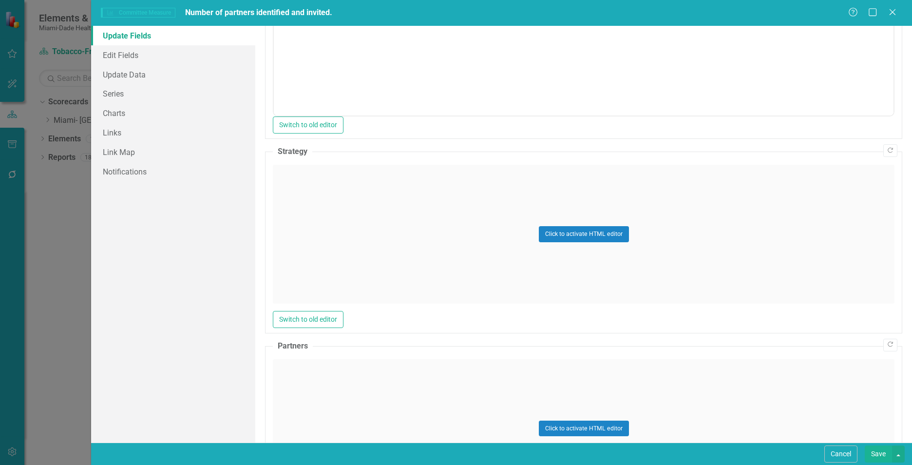
click at [367, 199] on div "Click to activate HTML editor" at bounding box center [584, 234] width 622 height 139
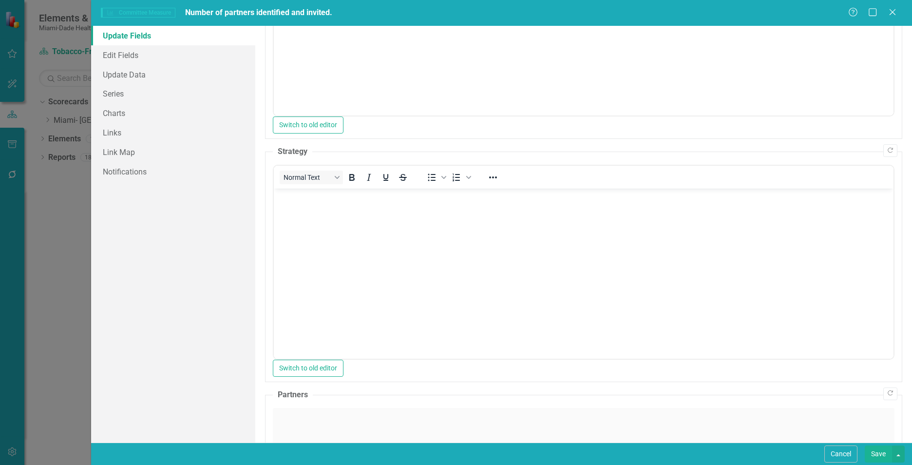
scroll to position [0, 0]
click at [302, 438] on p "Rich Text Area. Press ALT-0 for help." at bounding box center [583, 440] width 615 height 12
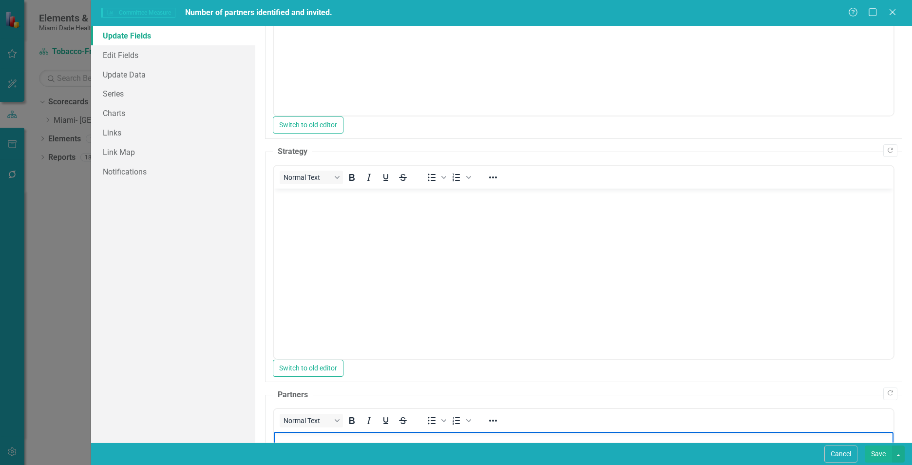
paste body "Rich Text Area. Press ALT-0 for help."
click at [337, 259] on body "Rich Text Area. Press ALT-0 for help." at bounding box center [584, 261] width 620 height 146
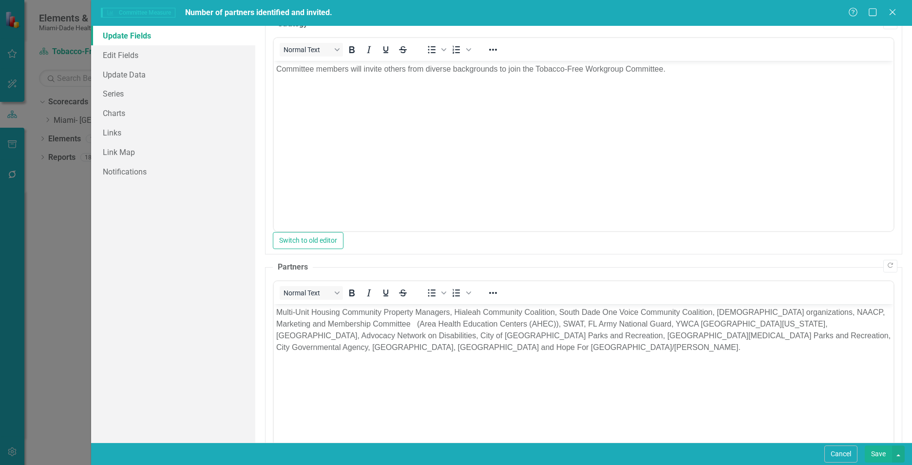
scroll to position [555, 0]
click at [121, 74] on link "Update Data" at bounding box center [173, 74] width 164 height 19
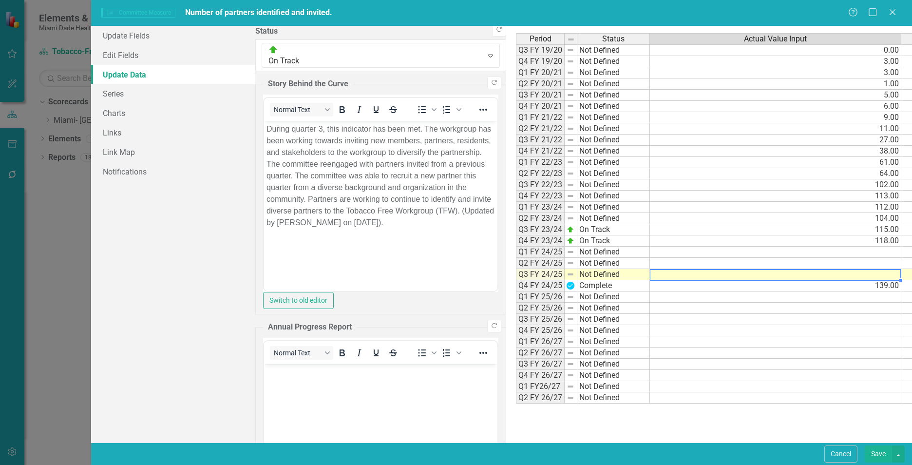
click at [650, 274] on td at bounding box center [775, 274] width 251 height 11
type textarea "137"
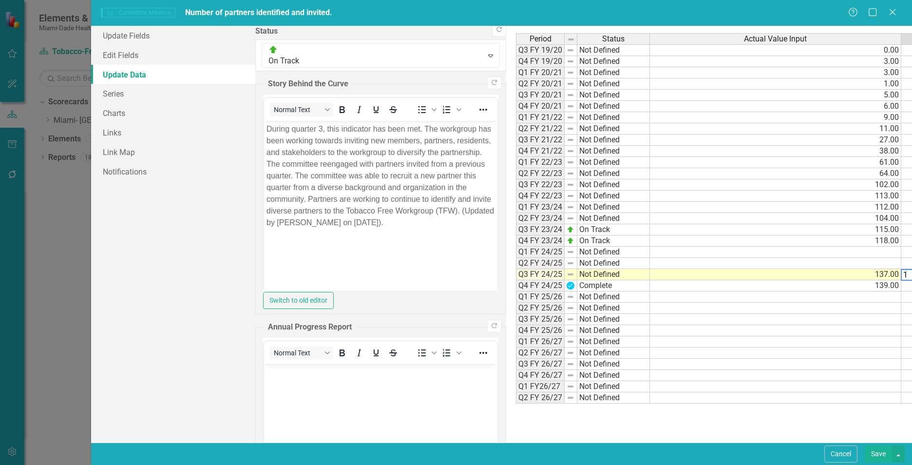
type textarea "1"
click at [664, 427] on div "Period Status Actual Value Input Target Value Input Q3 FY 19/20 Not Defined 0.0…" at bounding box center [834, 234] width 637 height 402
click at [165, 37] on link "Update Fields" at bounding box center [173, 35] width 164 height 19
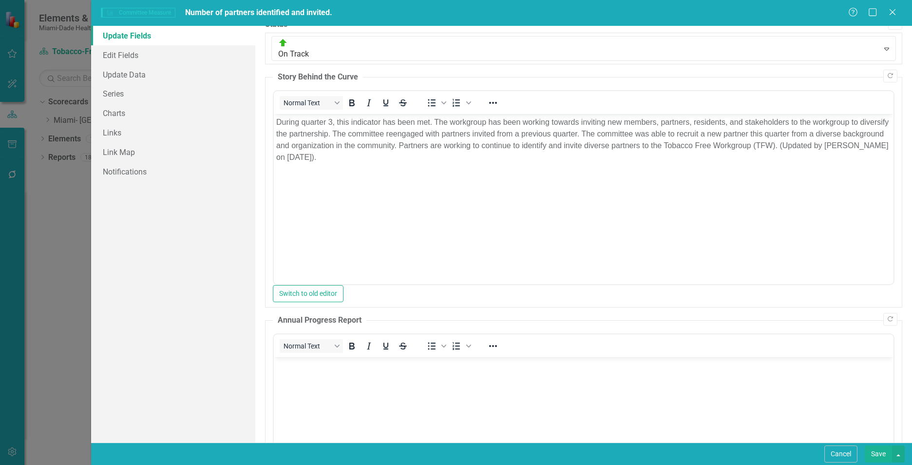
scroll to position [0, 0]
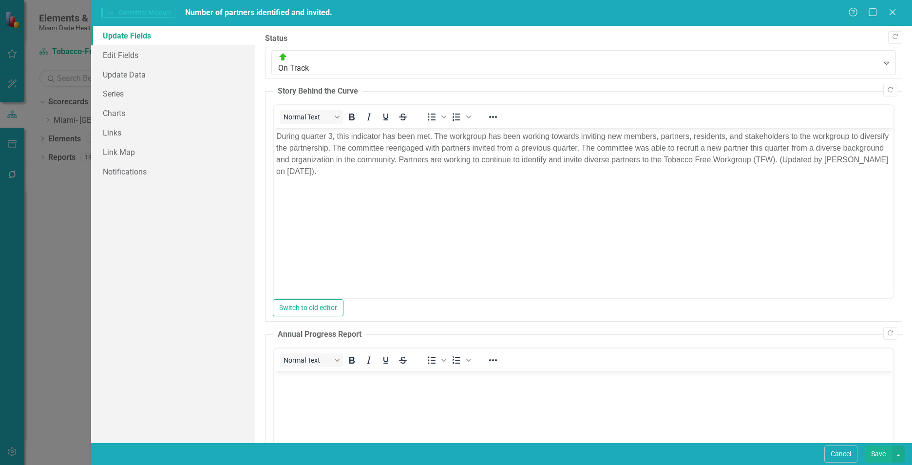
click at [878, 455] on button "Save" at bounding box center [878, 453] width 27 height 17
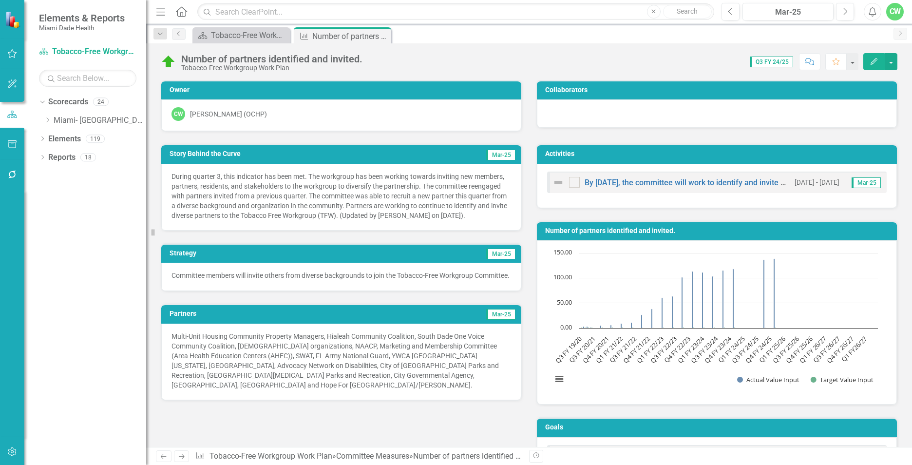
click at [0, 0] on icon "Close" at bounding box center [0, 0] width 0 height 0
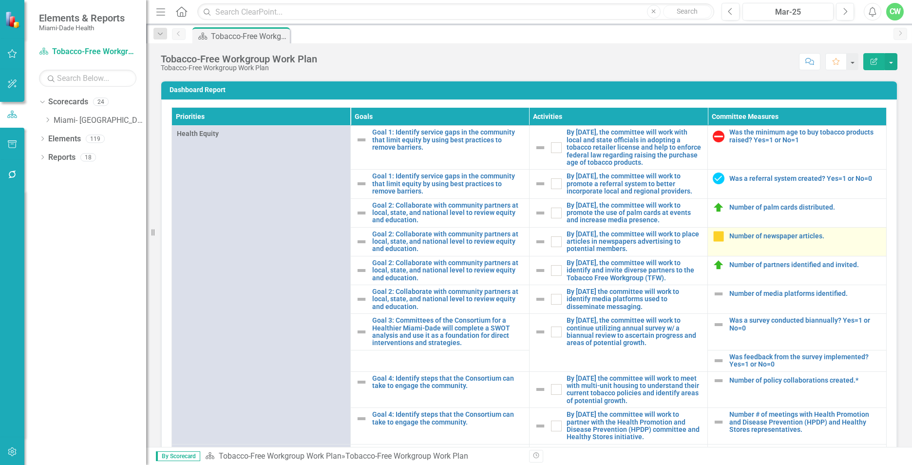
click at [714, 242] on div "Number of newspaper articles." at bounding box center [797, 236] width 169 height 12
click at [730, 240] on link "Number of newspaper articles." at bounding box center [805, 235] width 152 height 7
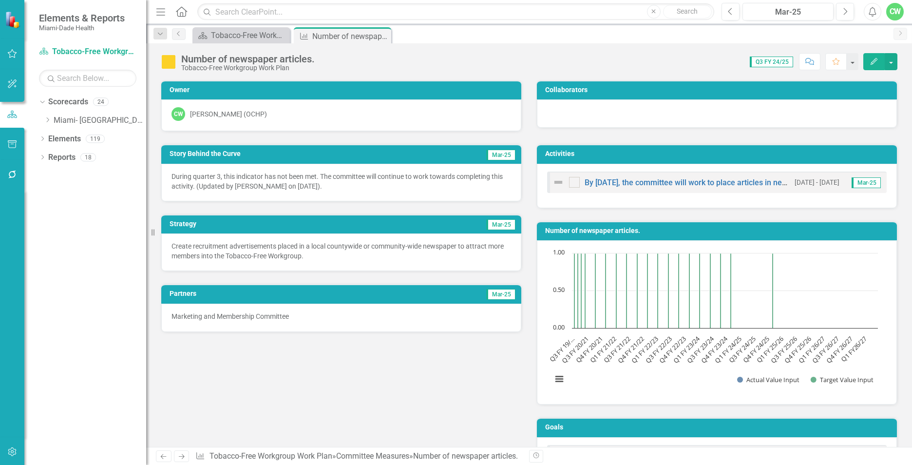
click at [877, 63] on icon "Edit" at bounding box center [874, 61] width 9 height 7
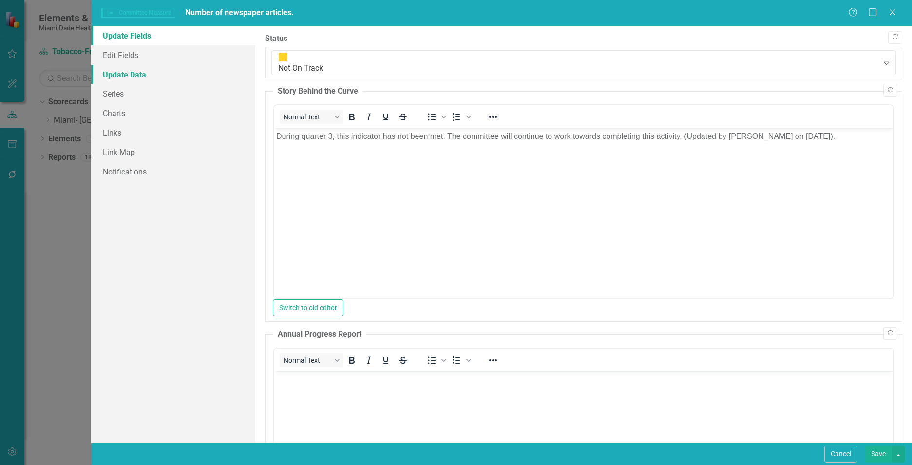
click at [148, 69] on link "Update Data" at bounding box center [173, 74] width 164 height 19
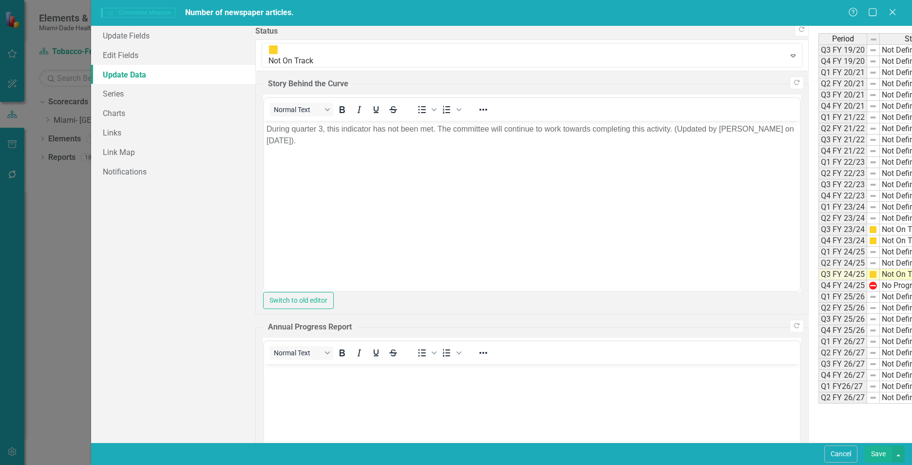
type textarea "0"
type textarea "1"
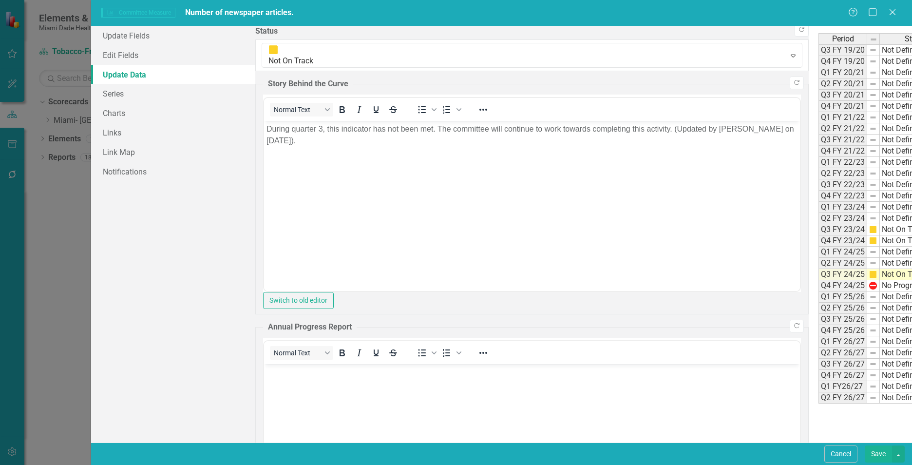
click at [882, 453] on button "Save" at bounding box center [878, 453] width 27 height 17
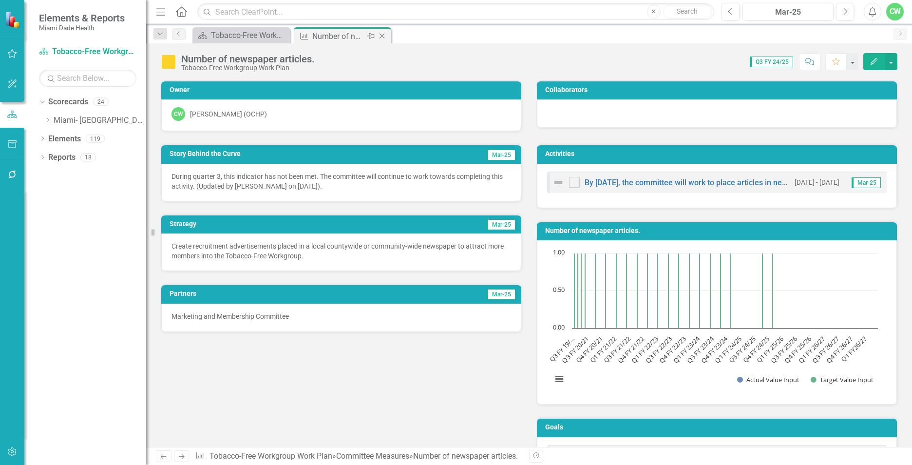
click at [381, 38] on icon "Close" at bounding box center [382, 36] width 10 height 8
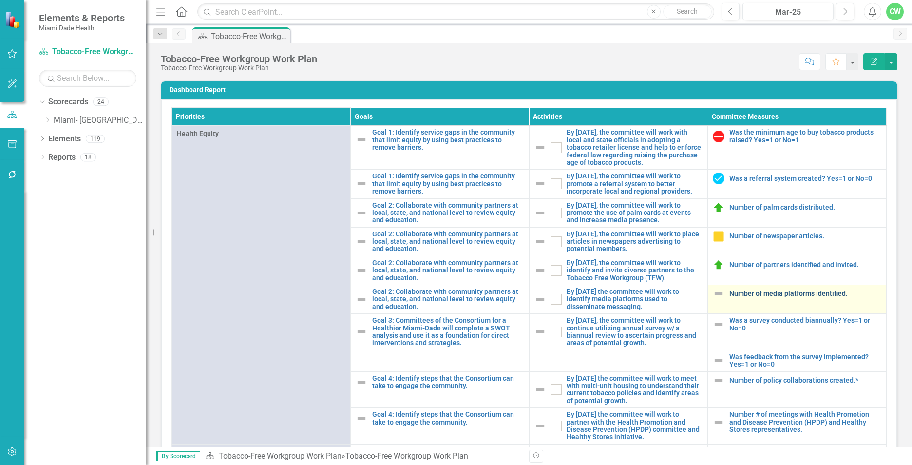
click at [734, 297] on link "Number of media platforms identified." at bounding box center [805, 293] width 152 height 7
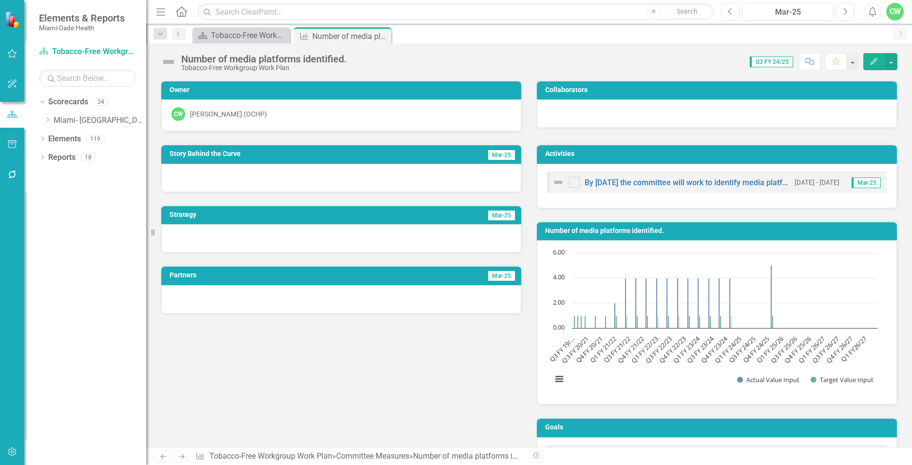
click at [872, 64] on icon "button" at bounding box center [874, 61] width 7 height 7
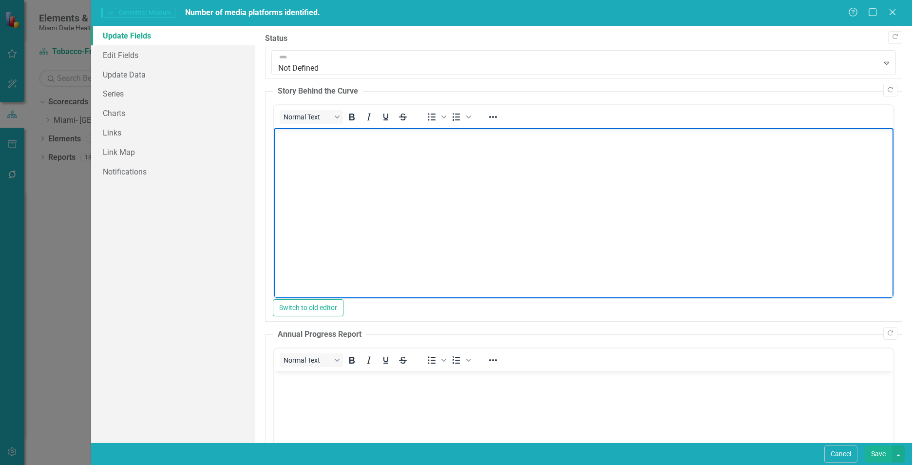
click at [401, 163] on body "Rich Text Area. Press ALT-0 for help." at bounding box center [584, 201] width 620 height 146
paste body "Rich Text Area. Press ALT-0 for help."
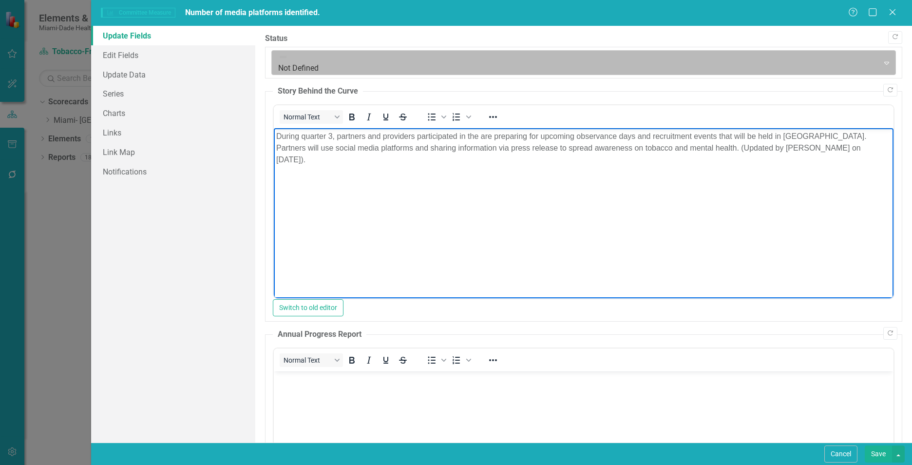
click at [313, 56] on div at bounding box center [575, 62] width 595 height 13
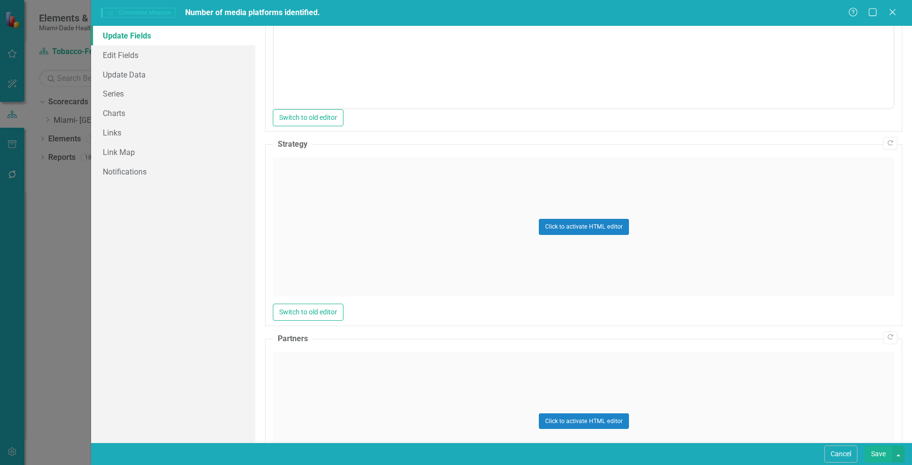
scroll to position [434, 0]
click at [414, 210] on div "Click to activate HTML editor" at bounding box center [584, 226] width 622 height 139
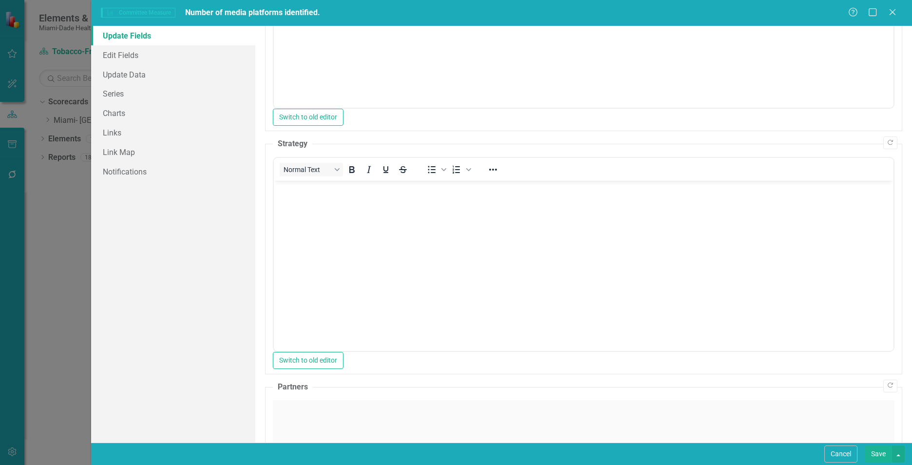
scroll to position [0, 0]
click at [405, 220] on body "Rich Text Area. Press ALT-0 for help." at bounding box center [584, 253] width 620 height 146
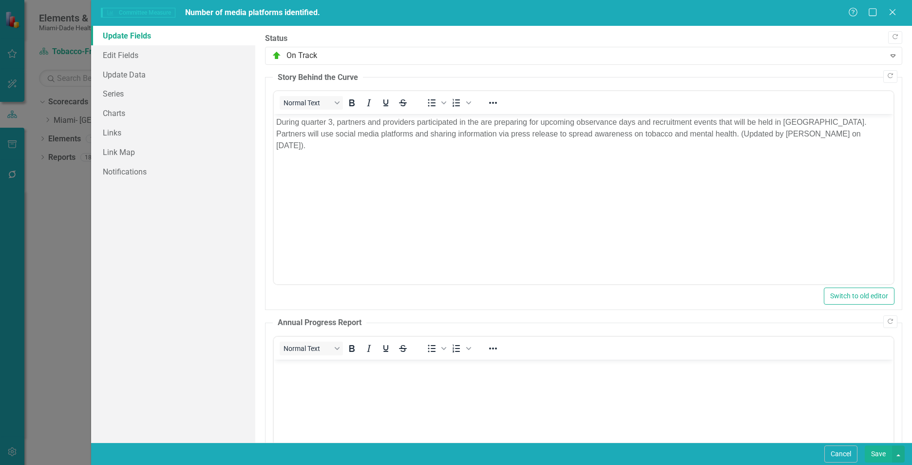
scroll to position [434, 0]
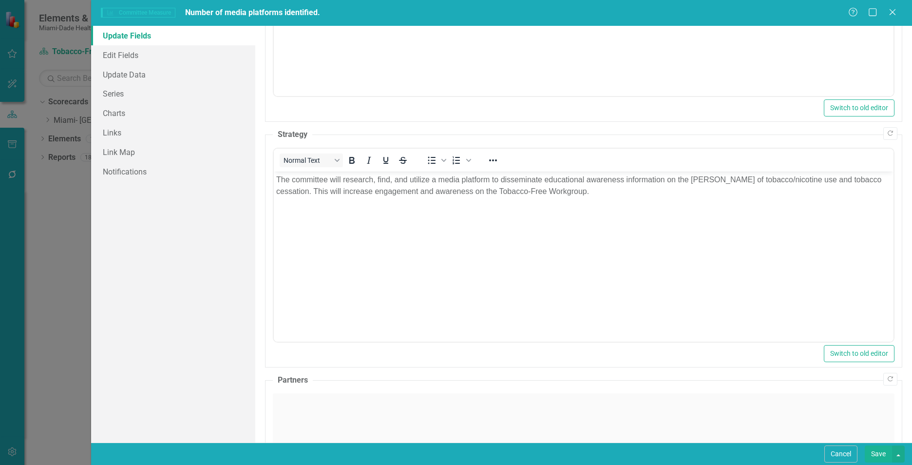
click at [301, 412] on div "Click to activate HTML editor" at bounding box center [584, 462] width 622 height 139
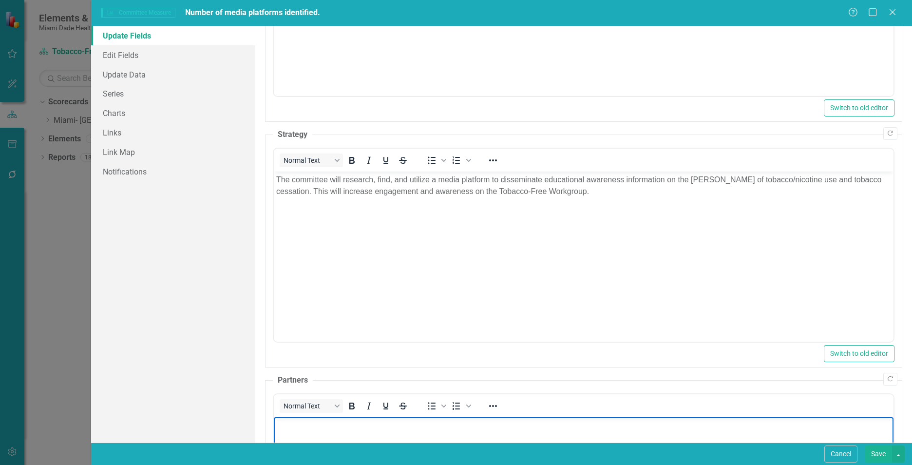
click at [303, 426] on p "Rich Text Area. Press ALT-0 for help." at bounding box center [583, 425] width 615 height 12
paste body "Rich Text Area. Press ALT-0 for help."
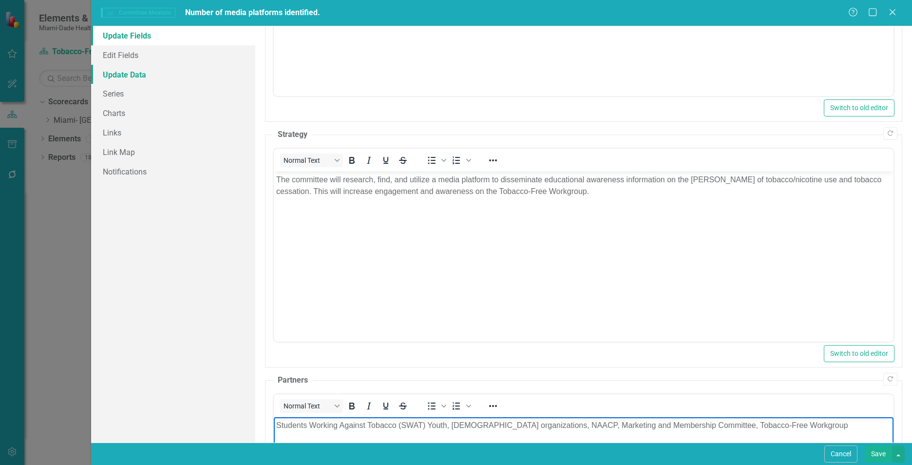
click at [136, 76] on link "Update Data" at bounding box center [173, 74] width 164 height 19
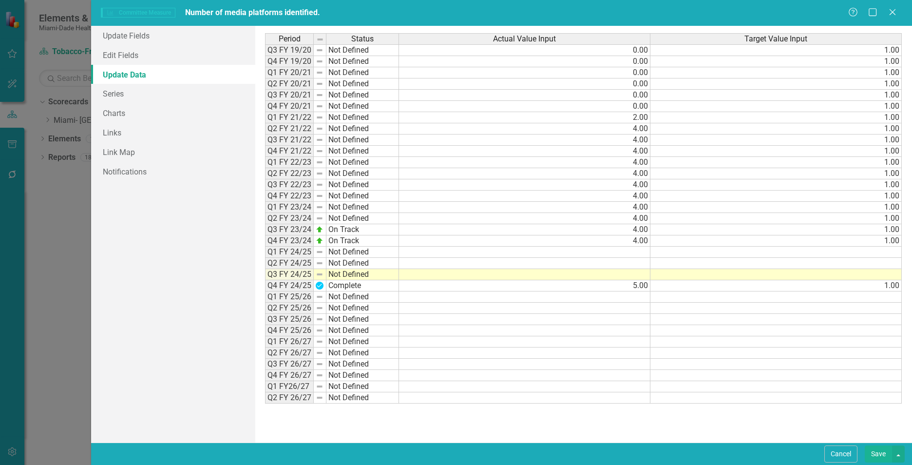
click at [640, 276] on td at bounding box center [524, 274] width 251 height 11
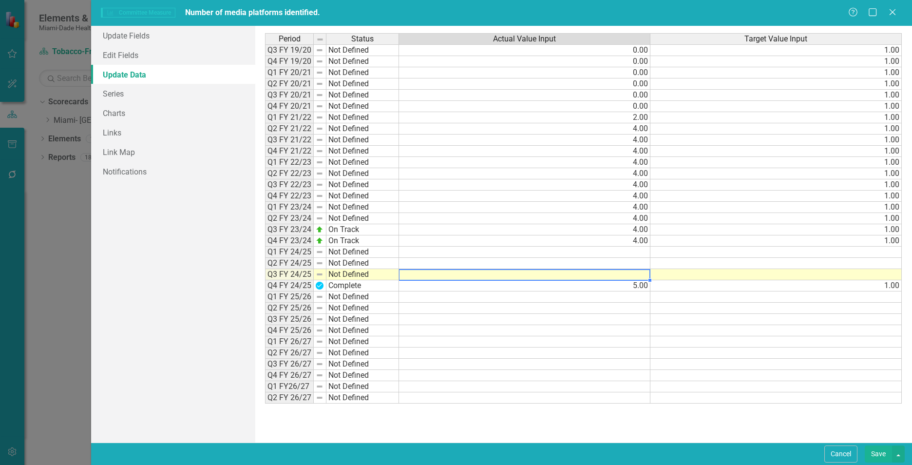
type textarea "5"
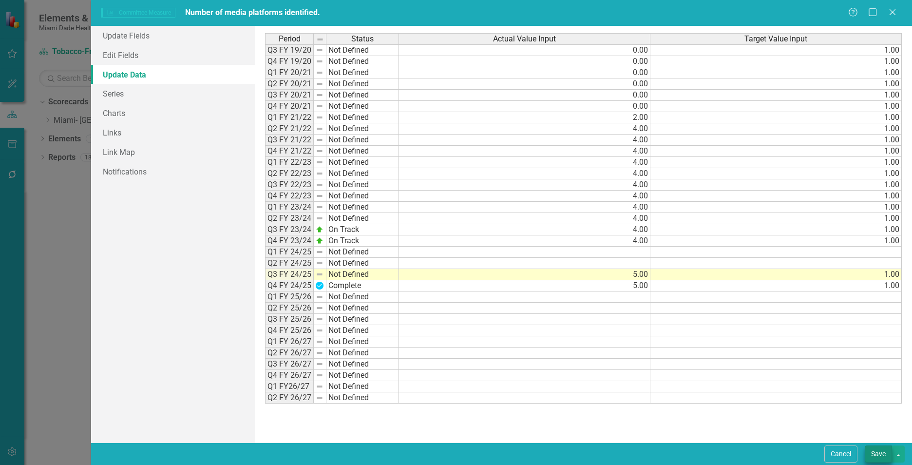
type textarea "1"
click at [879, 456] on button "Save" at bounding box center [878, 453] width 27 height 17
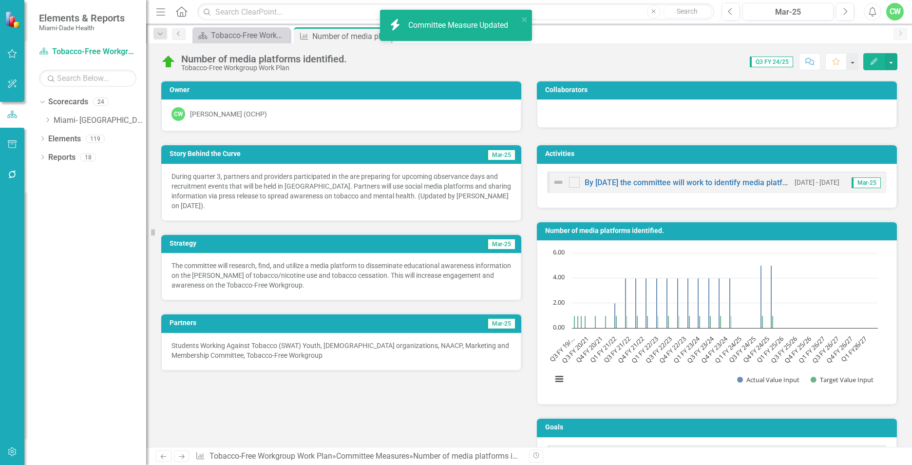
click at [565, 66] on div "Score: 0.00 Q3 FY 24/25 Completed Comment Favorite Edit" at bounding box center [625, 61] width 546 height 17
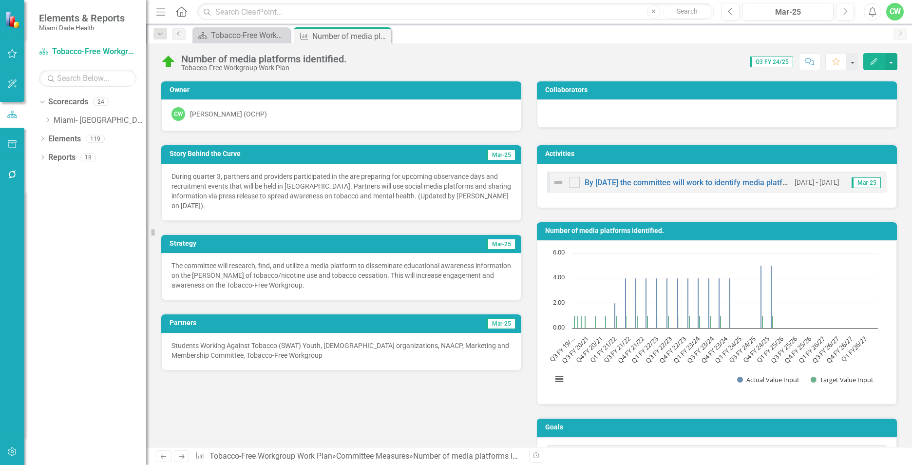
click at [0, 0] on icon "Close" at bounding box center [0, 0] width 0 height 0
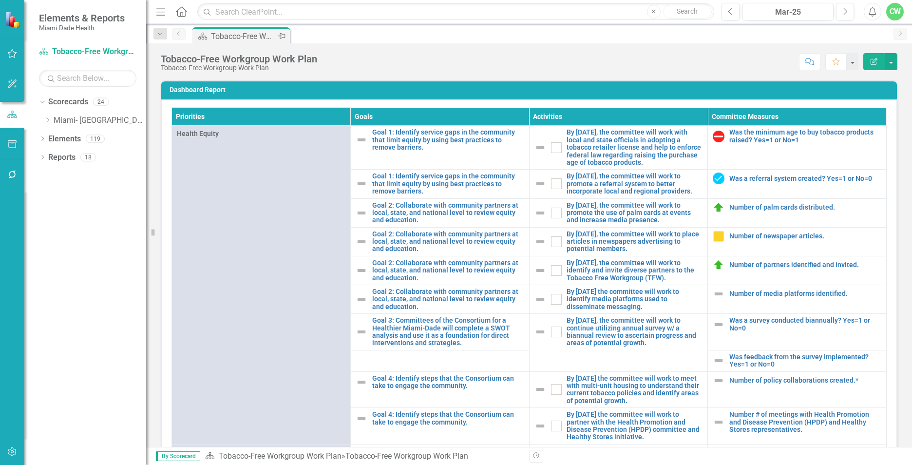
click at [243, 36] on div "Tobacco-Free Workgroup Work Plan" at bounding box center [243, 36] width 64 height 12
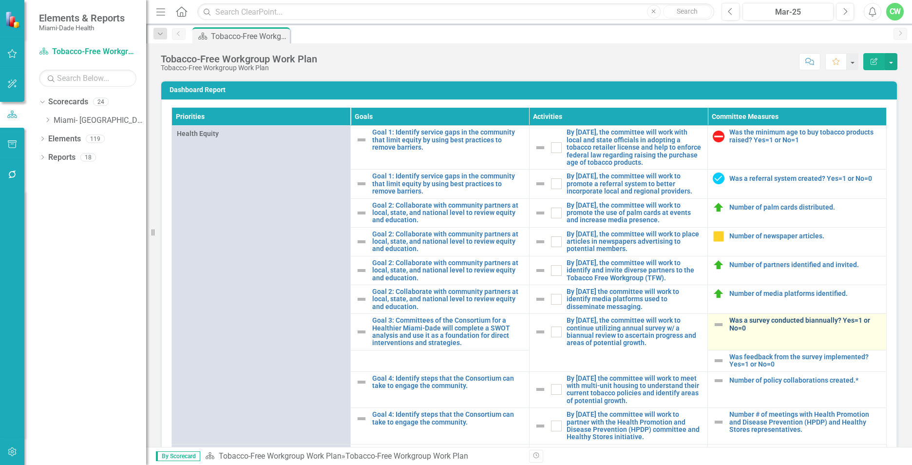
click at [734, 332] on link "Was a survey conducted biannually? Yes=1 or No=0" at bounding box center [805, 324] width 152 height 15
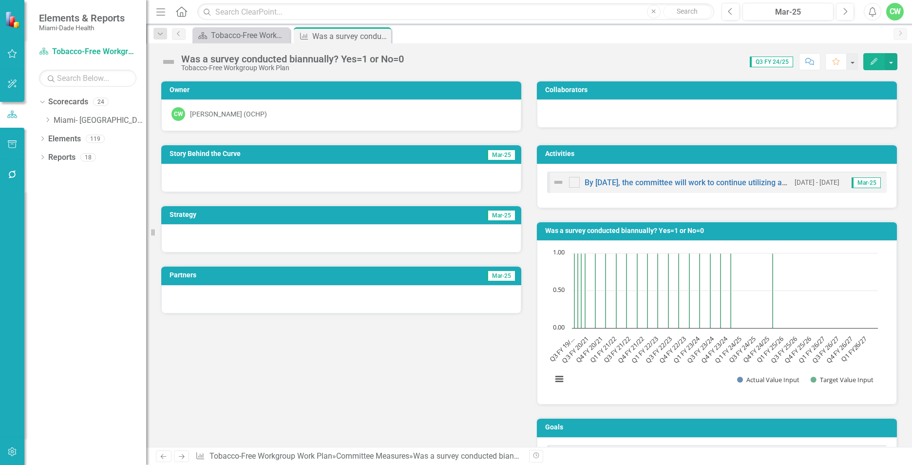
click at [876, 61] on icon "button" at bounding box center [874, 61] width 7 height 7
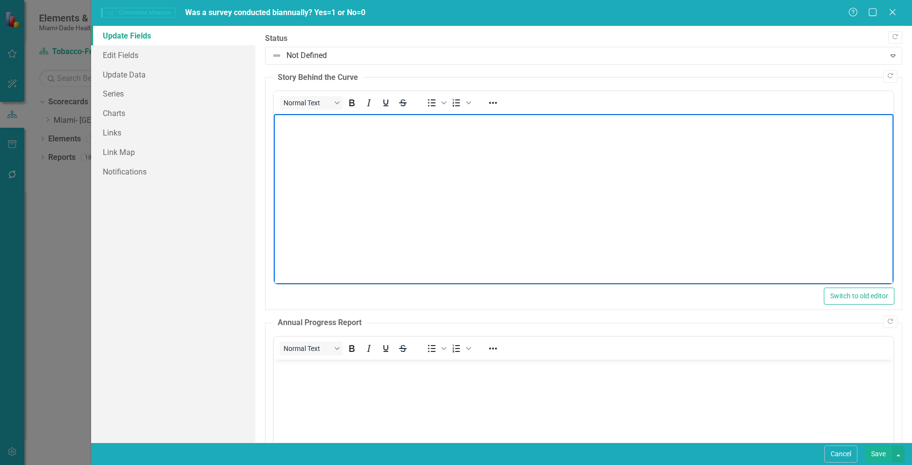
click at [315, 166] on body "Rich Text Area. Press ALT-0 for help." at bounding box center [584, 187] width 620 height 146
paste body "Rich Text Area. Press ALT-0 for help."
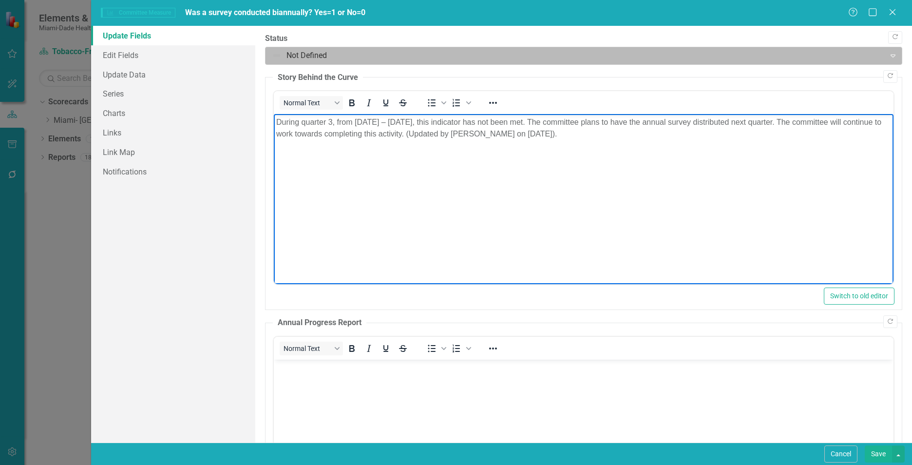
click at [304, 56] on div at bounding box center [575, 55] width 607 height 13
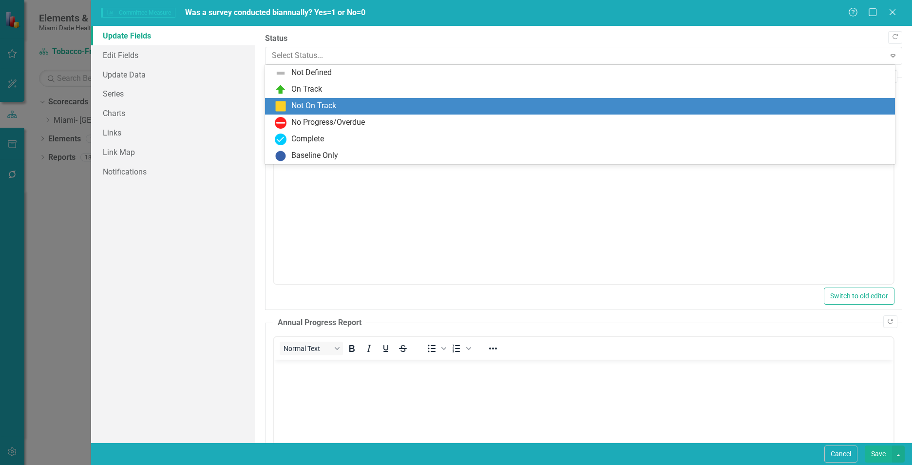
click at [310, 105] on div "Not On Track" at bounding box center [313, 105] width 45 height 11
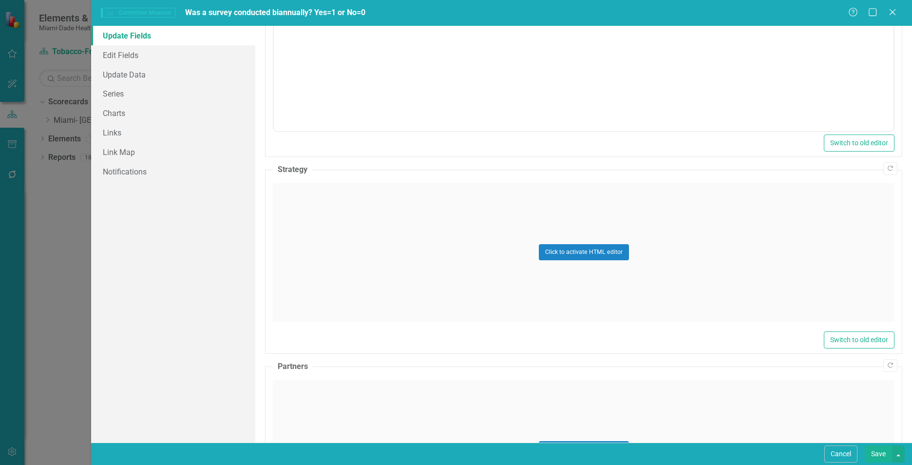
scroll to position [435, 0]
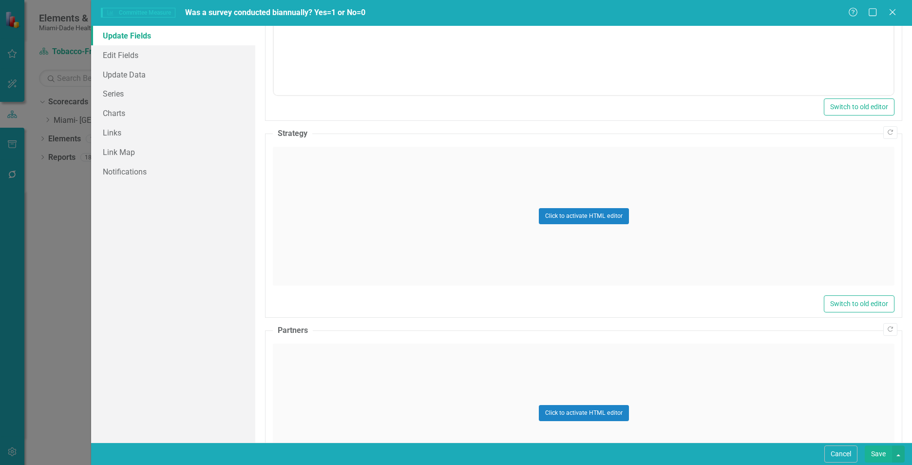
click at [325, 221] on div "Click to activate HTML editor" at bounding box center [584, 216] width 622 height 139
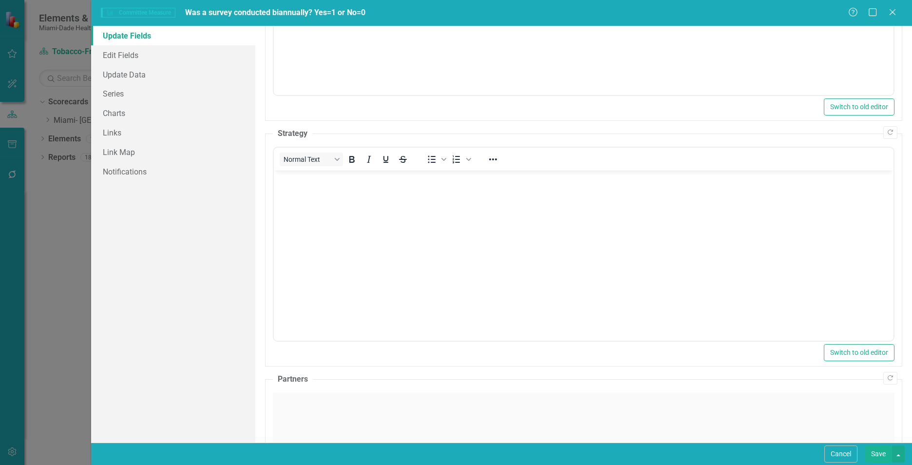
scroll to position [0, 0]
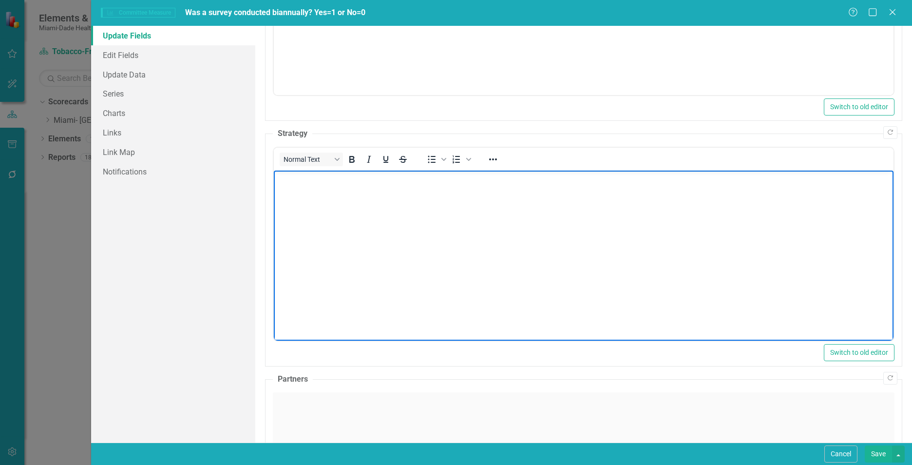
click at [325, 220] on body "Rich Text Area. Press ALT-0 for help." at bounding box center [584, 244] width 620 height 146
click at [493, 209] on body "Rich Text Area. Press ALT-0 for help." at bounding box center [584, 244] width 620 height 146
paste body "Rich Text Area. Press ALT-0 for help."
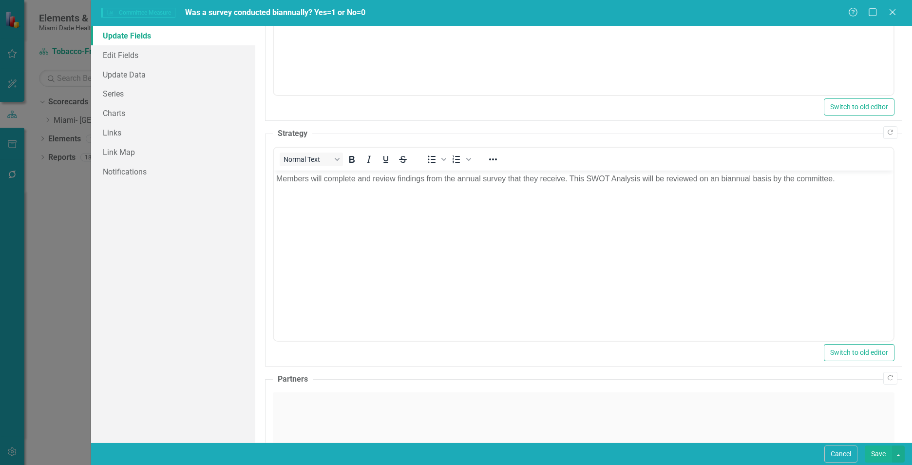
click at [339, 410] on div "Click to activate HTML editor" at bounding box center [584, 461] width 622 height 139
click at [333, 426] on p "Rich Text Area. Press ALT-0 for help." at bounding box center [583, 424] width 615 height 12
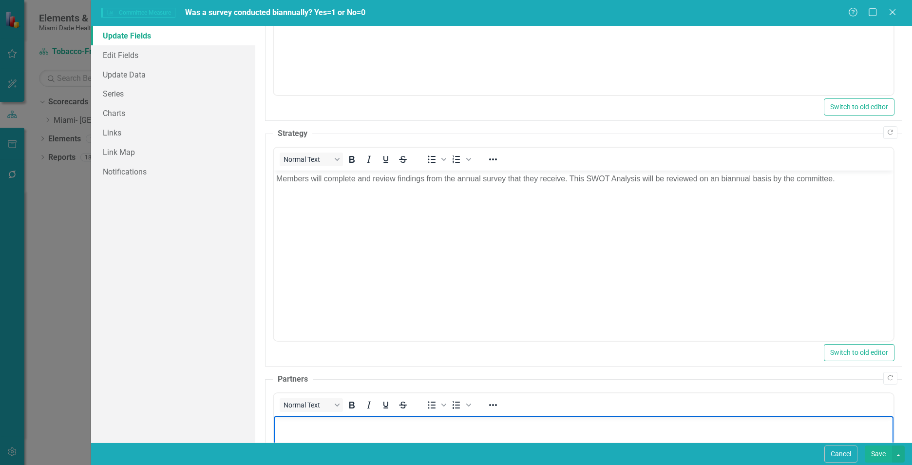
paste body "Rich Text Area. Press ALT-0 for help."
click at [113, 73] on link "Update Data" at bounding box center [173, 74] width 164 height 19
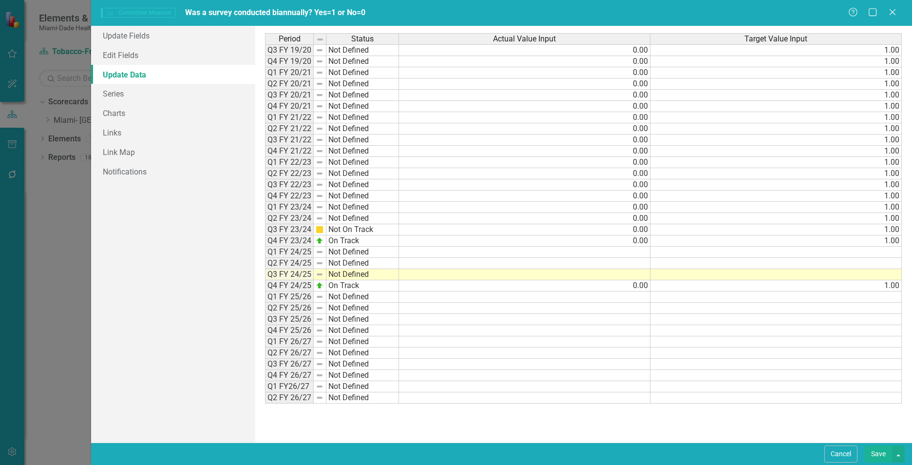
click at [643, 270] on td at bounding box center [524, 274] width 251 height 11
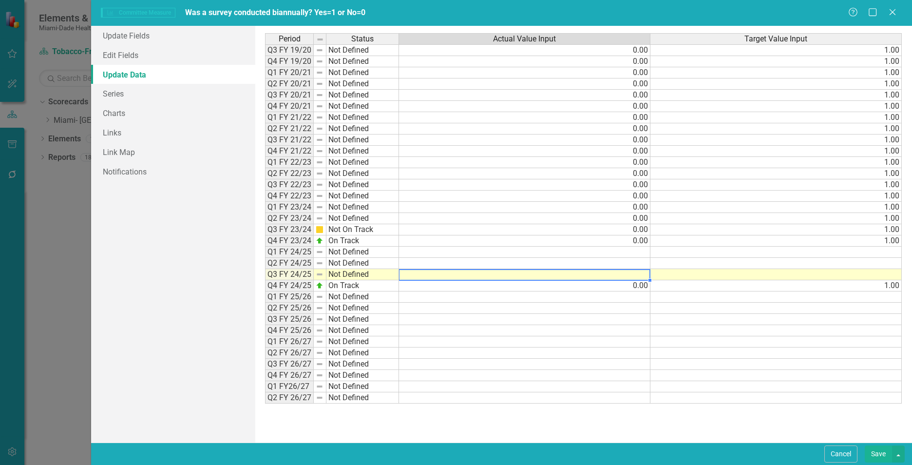
type textarea "0"
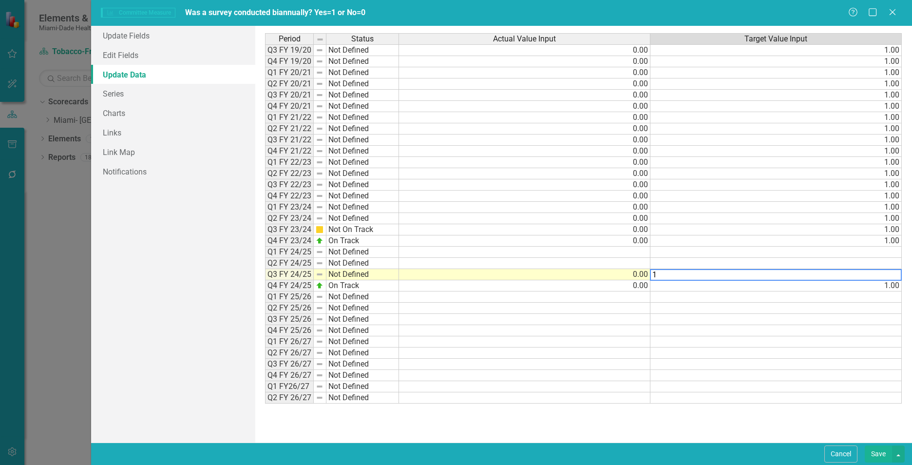
type textarea "1"
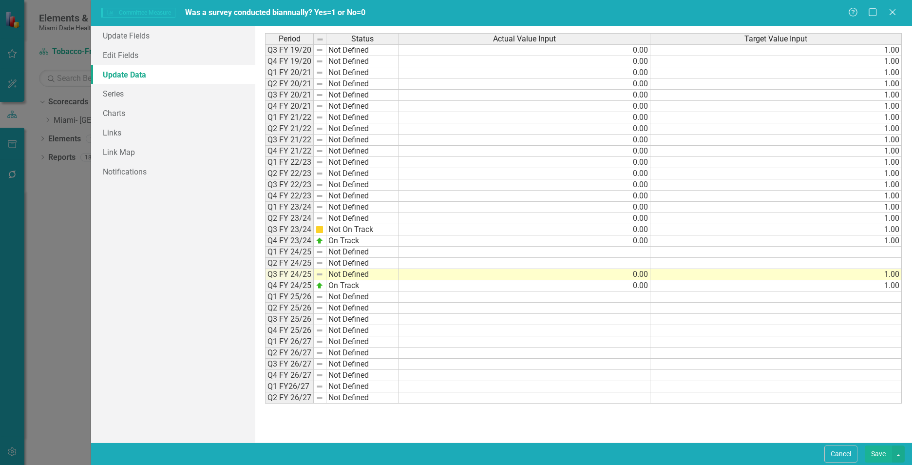
click at [603, 426] on div "Period Status Actual Value Input Target Value Input Q3 FY 19/20 Not Defined 0.0…" at bounding box center [583, 234] width 637 height 402
click at [125, 36] on link "Update Fields" at bounding box center [173, 35] width 164 height 19
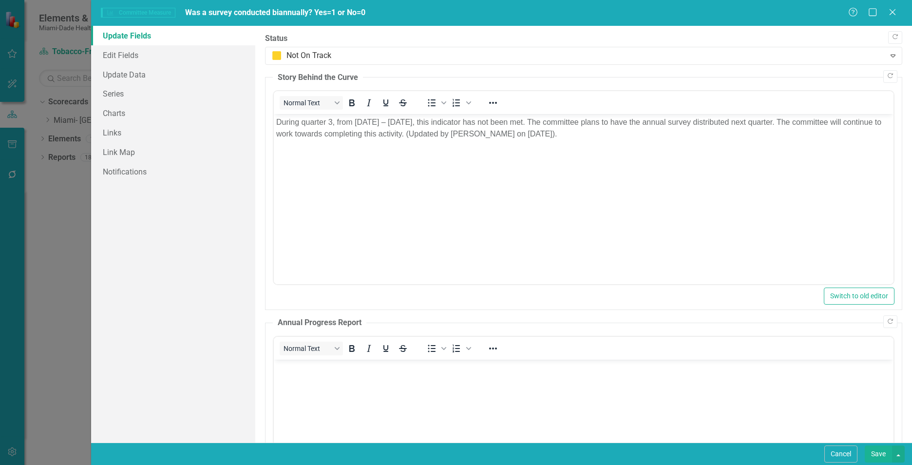
click at [875, 456] on button "Save" at bounding box center [878, 453] width 27 height 17
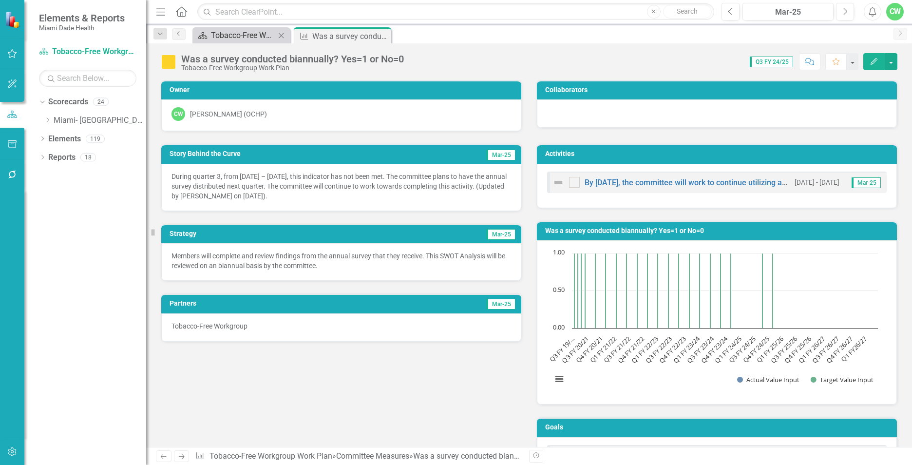
click at [259, 36] on div "Tobacco-Free Workgroup Work Plan" at bounding box center [243, 35] width 64 height 12
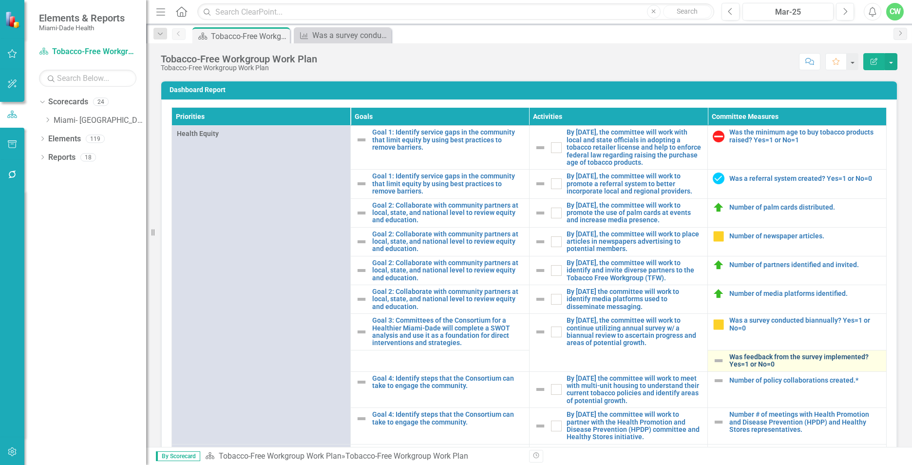
click at [744, 367] on link "Was feedback from the survey implemented? Yes=1 or No=0" at bounding box center [805, 360] width 152 height 15
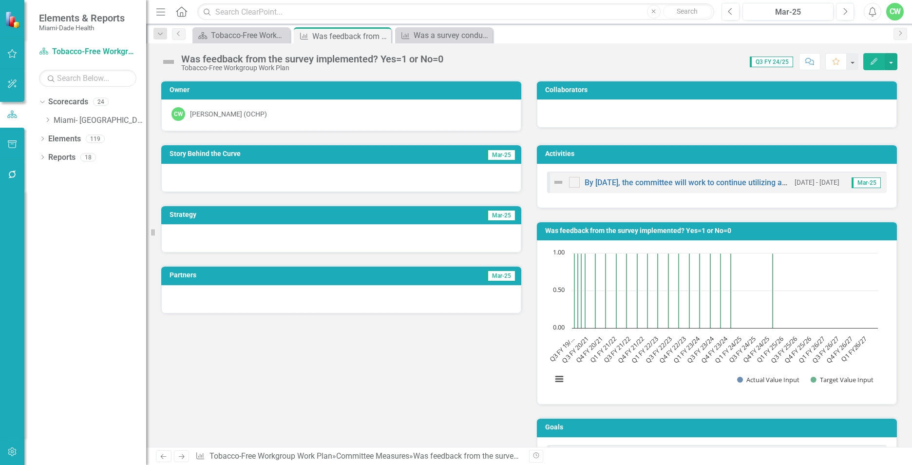
click at [871, 65] on button "Edit" at bounding box center [873, 61] width 21 height 17
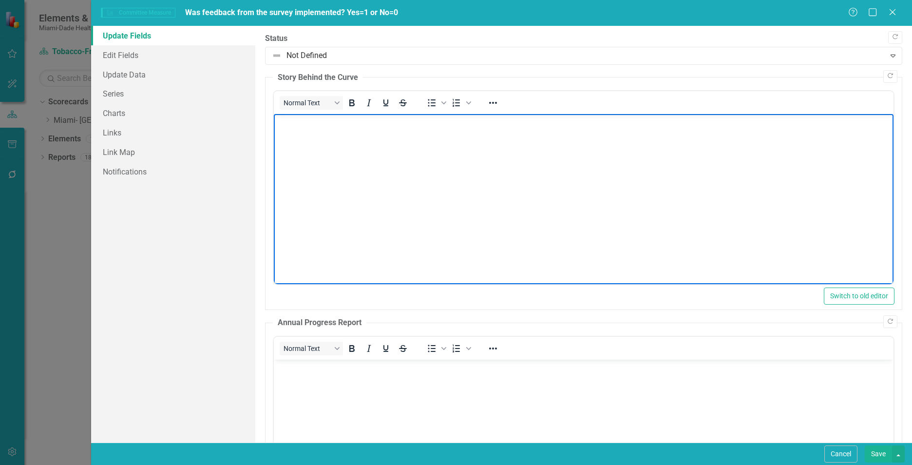
click at [295, 149] on body "Rich Text Area. Press ALT-0 for help." at bounding box center [584, 187] width 620 height 146
paste body "Rich Text Area. Press ALT-0 for help."
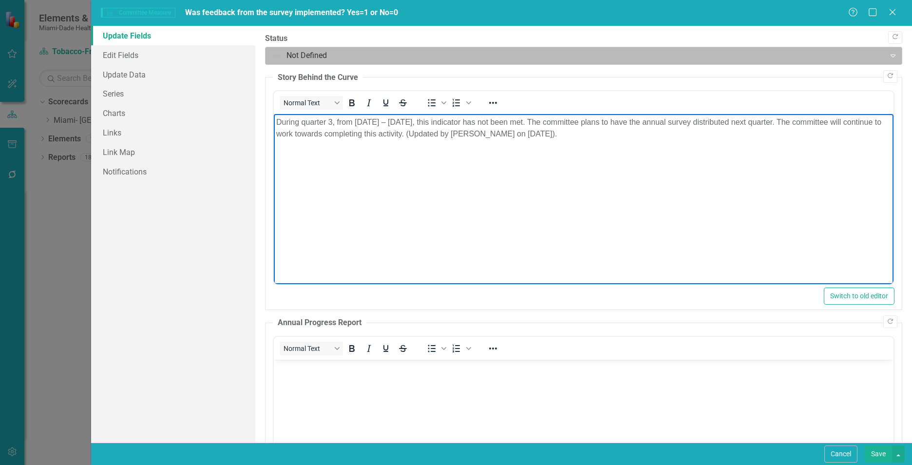
click at [278, 48] on div "Not Defined" at bounding box center [575, 55] width 617 height 17
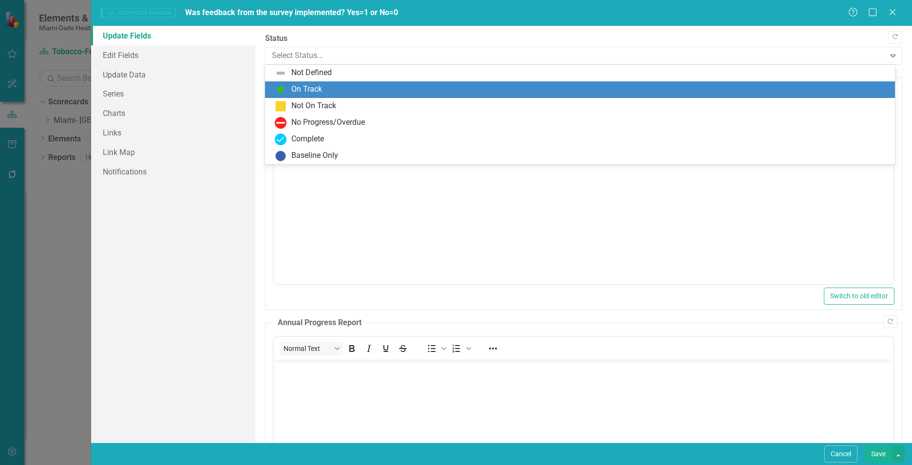
click at [282, 86] on img at bounding box center [281, 90] width 12 height 12
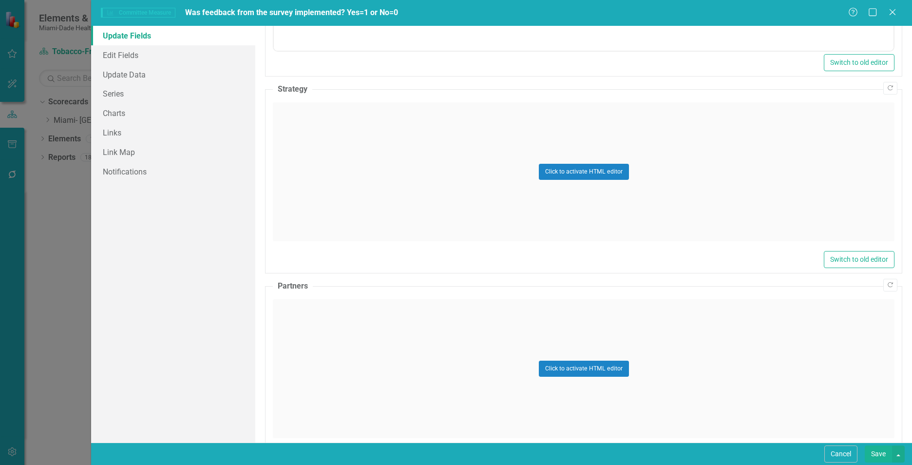
scroll to position [484, 0]
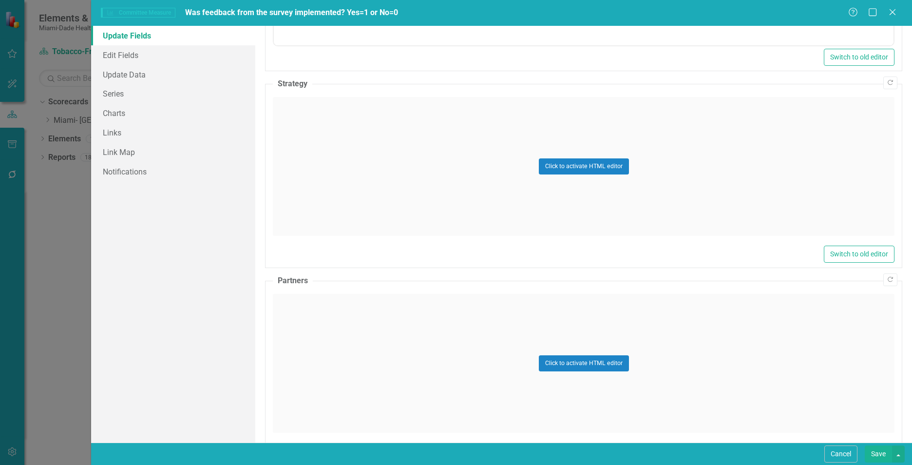
click at [643, 187] on div "Click to activate HTML editor" at bounding box center [584, 166] width 622 height 139
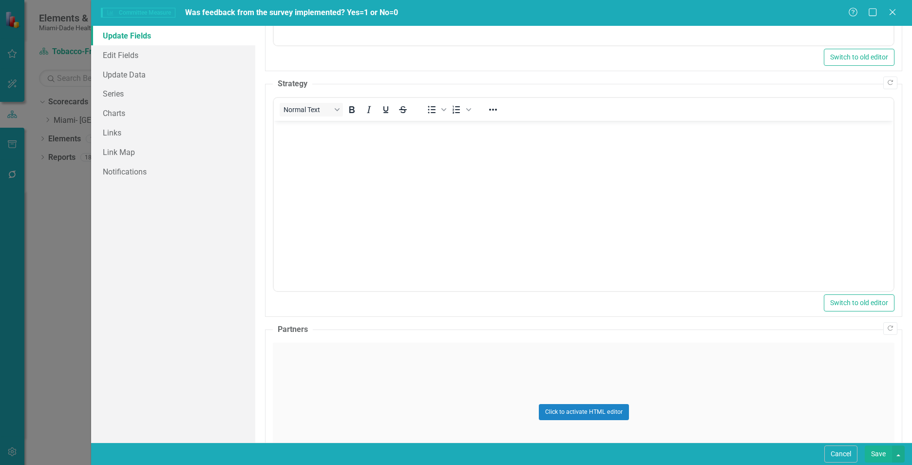
scroll to position [0, 0]
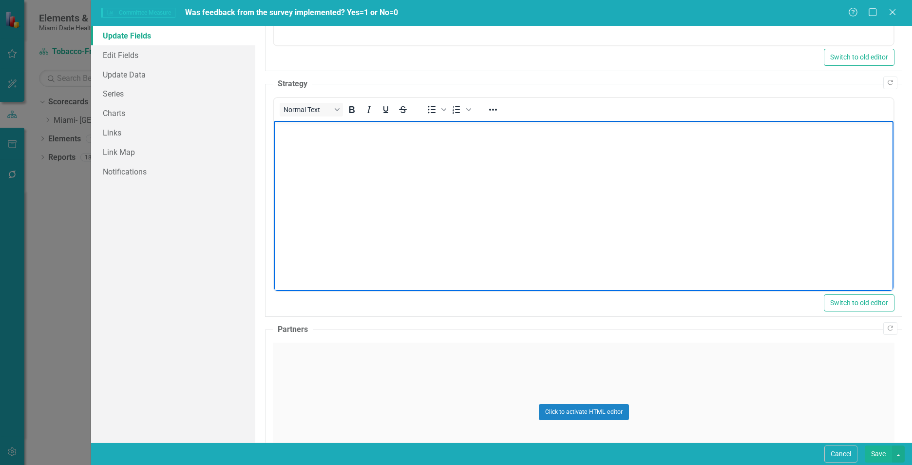
click at [414, 174] on body "Rich Text Area. Press ALT-0 for help." at bounding box center [584, 194] width 620 height 146
paste body "Rich Text Area. Press ALT-0 for help."
click at [339, 398] on div "Click to activate HTML editor" at bounding box center [584, 412] width 622 height 139
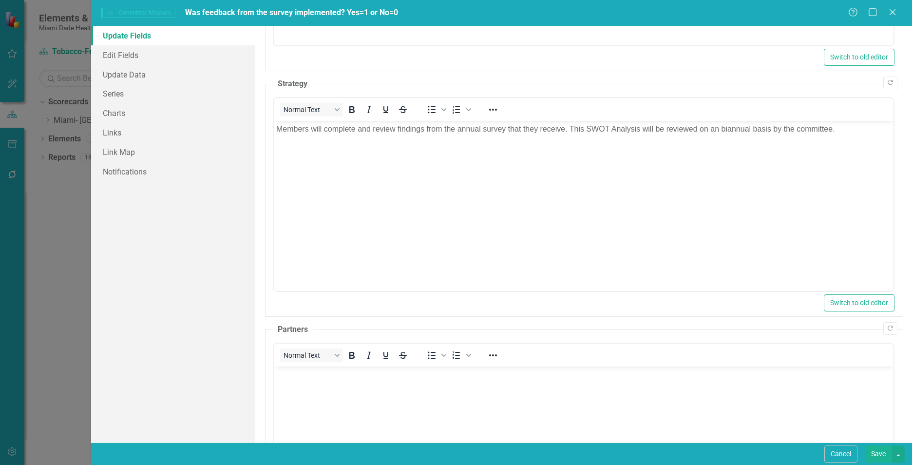
click at [339, 397] on body "Rich Text Area. Press ALT-0 for help." at bounding box center [584, 439] width 620 height 146
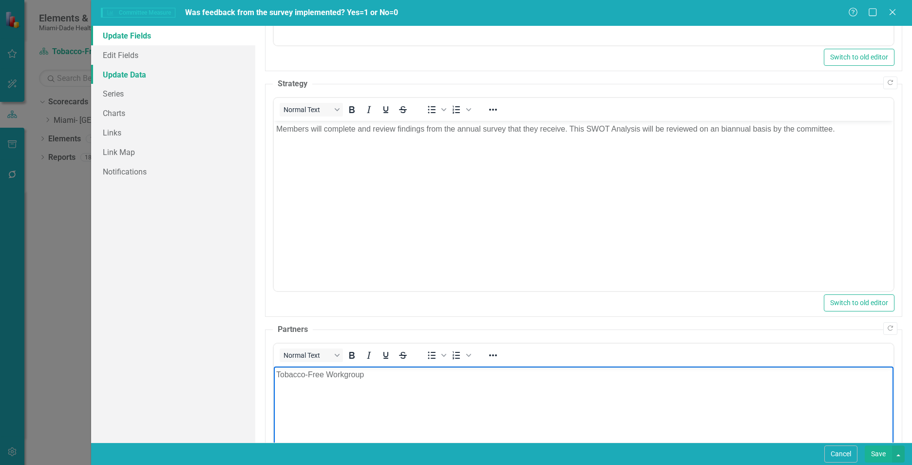
click at [141, 71] on link "Update Data" at bounding box center [173, 74] width 164 height 19
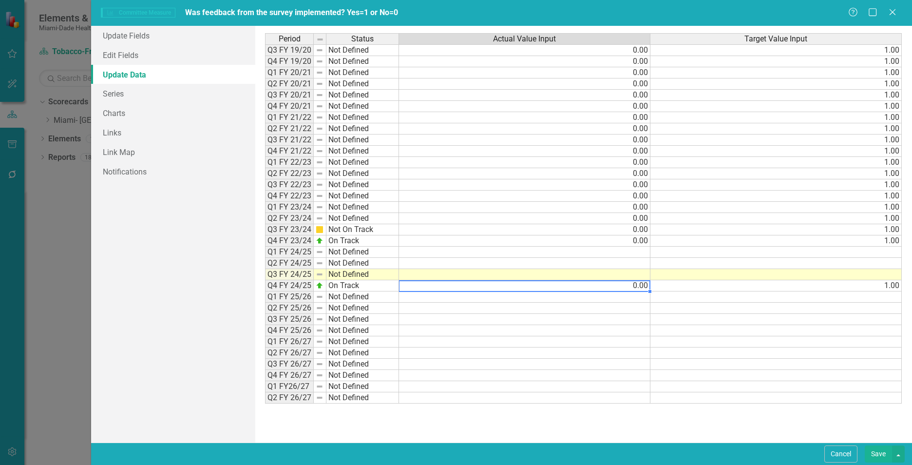
click at [644, 288] on td "0.00" at bounding box center [524, 285] width 251 height 11
type textarea "1"
click at [265, 269] on div "Period Status Actual Value Input Target Value Input Q3 FY 19/20 Not Defined 0.0…" at bounding box center [265, 218] width 0 height 370
type textarea "1"
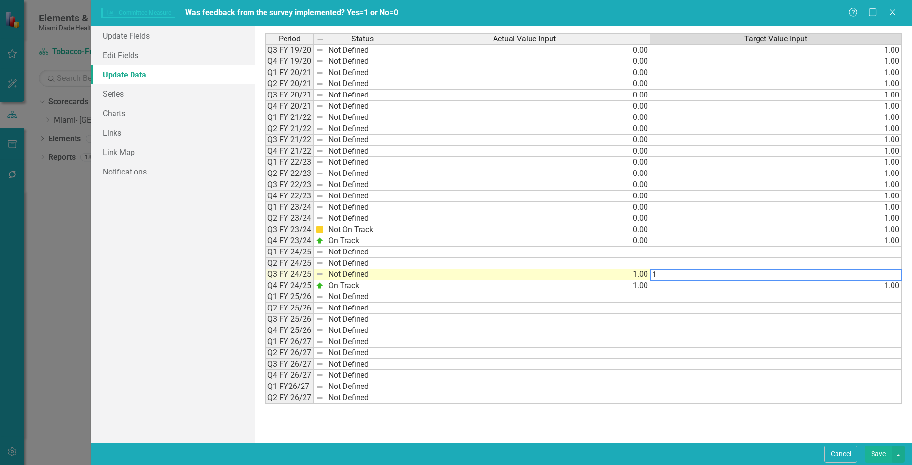
type textarea "1"
click at [770, 388] on td at bounding box center [776, 386] width 251 height 11
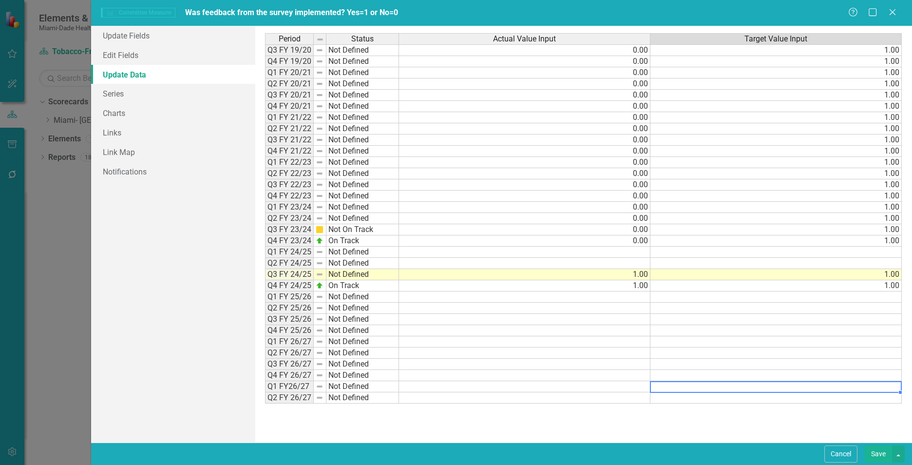
click at [883, 452] on button "Save" at bounding box center [878, 453] width 27 height 17
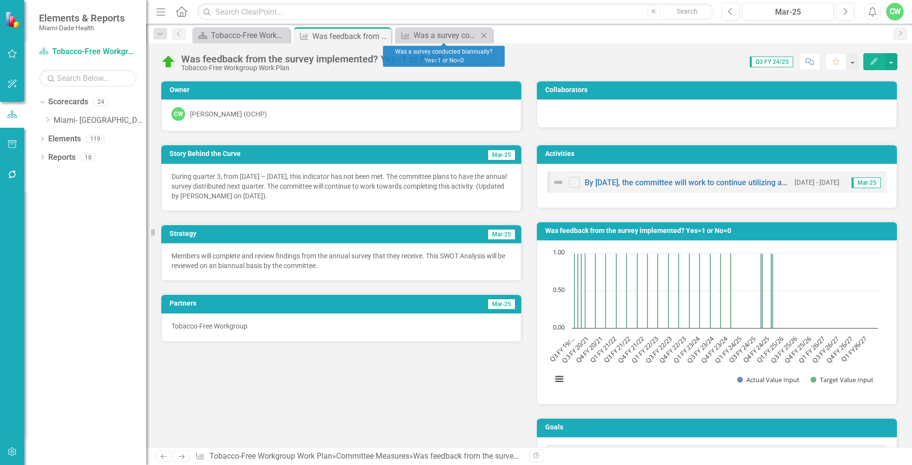
click at [485, 35] on icon "Close" at bounding box center [484, 36] width 10 height 8
click at [384, 36] on icon "Close" at bounding box center [382, 36] width 10 height 8
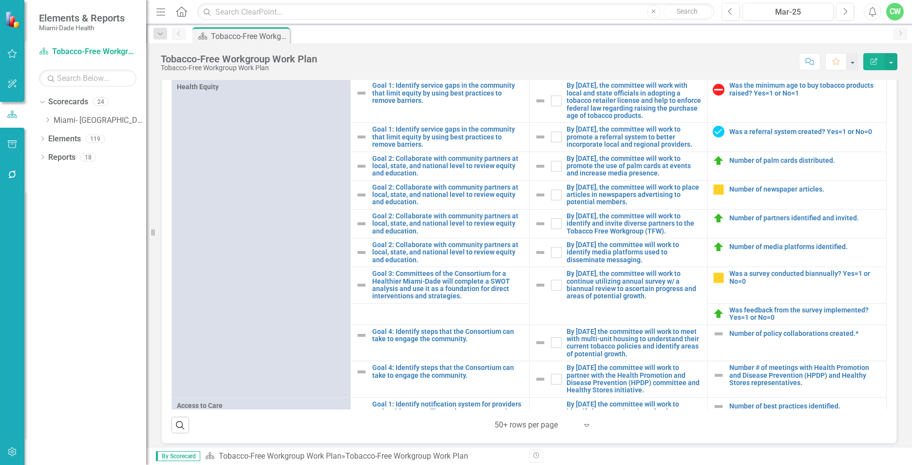
scroll to position [54, 0]
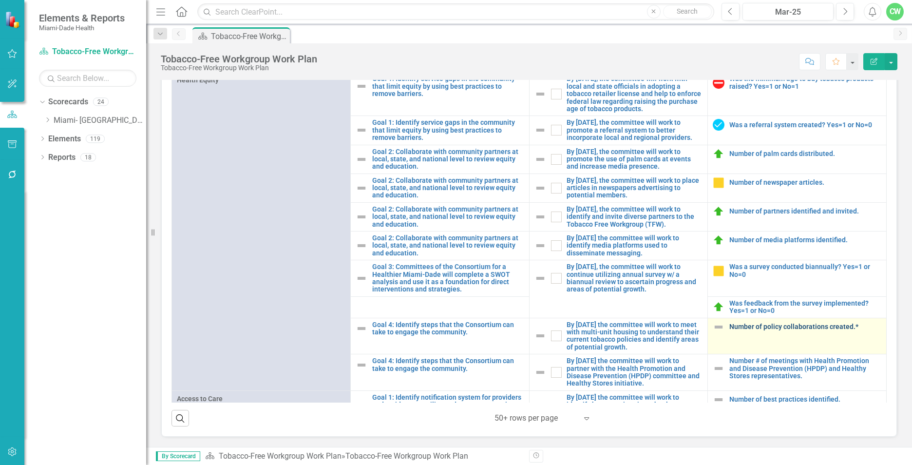
click at [769, 330] on link "Number of policy collaborations created.*" at bounding box center [805, 326] width 152 height 7
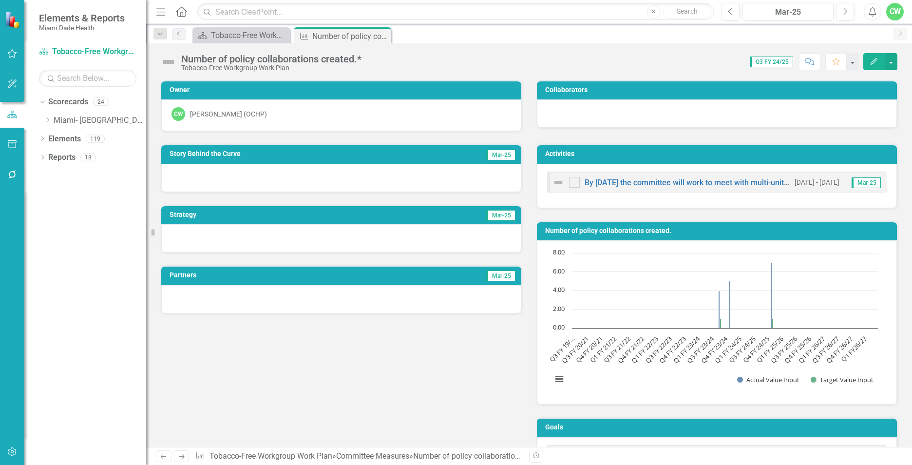
click at [866, 61] on button "Edit" at bounding box center [873, 61] width 21 height 17
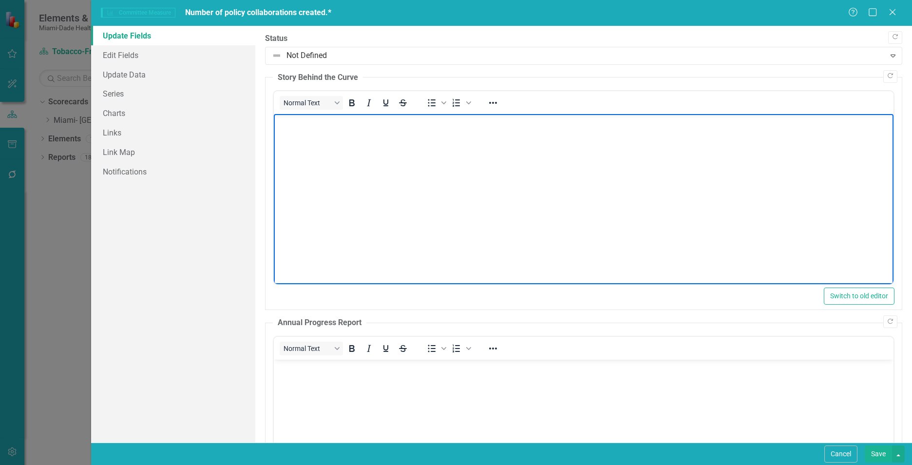
click at [370, 173] on body "Rich Text Area. Press ALT-0 for help." at bounding box center [584, 187] width 620 height 146
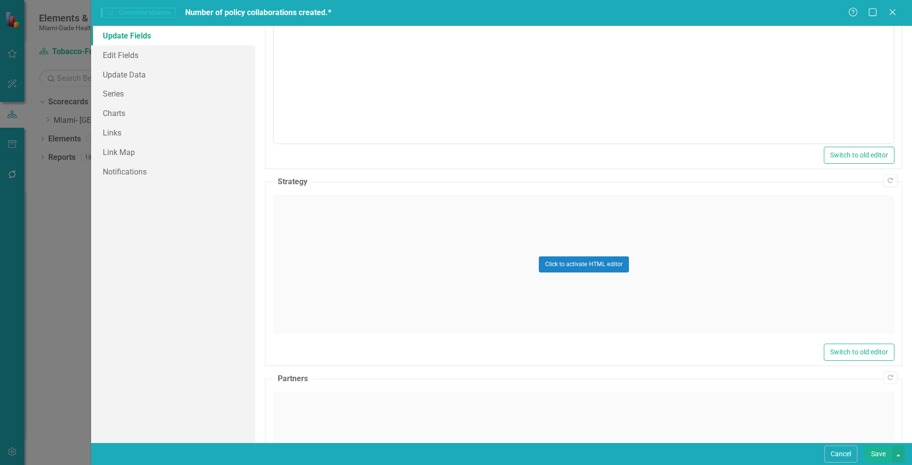
scroll to position [387, 0]
click at [333, 208] on div "Click to activate HTML editor" at bounding box center [584, 263] width 622 height 139
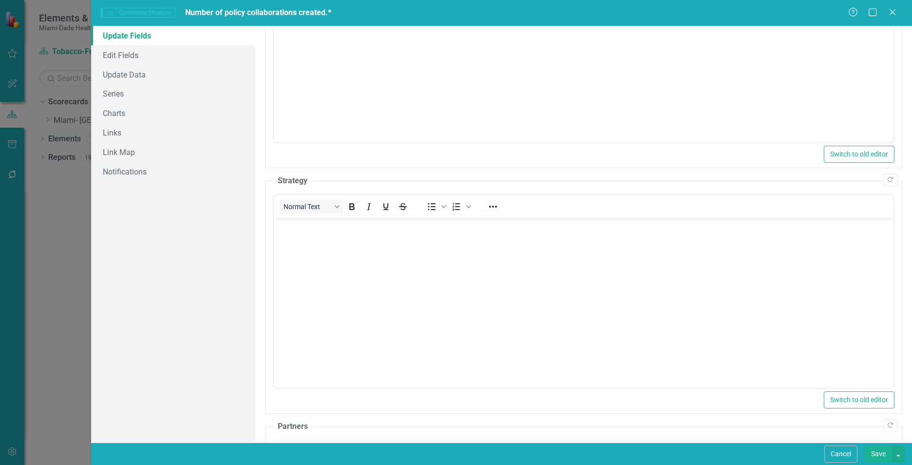
scroll to position [0, 0]
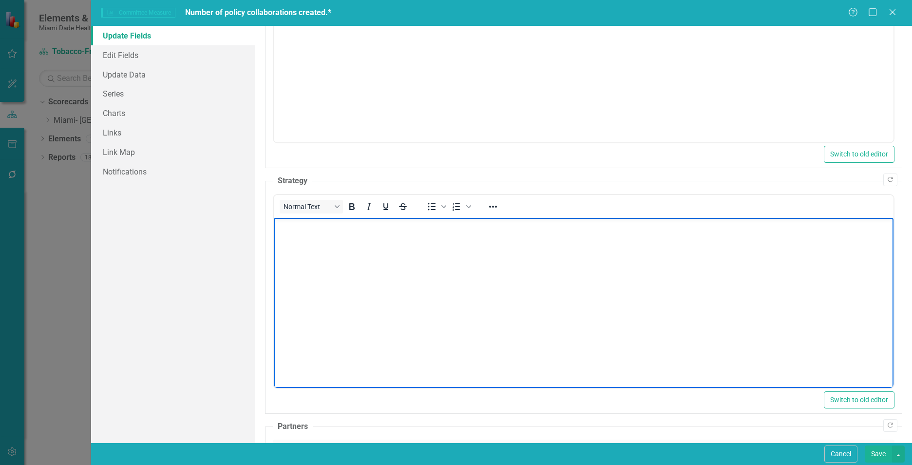
click at [440, 280] on body "Rich Text Area. Press ALT-0 for help." at bounding box center [584, 291] width 620 height 146
paste body "Rich Text Area. Press ALT-0 for help."
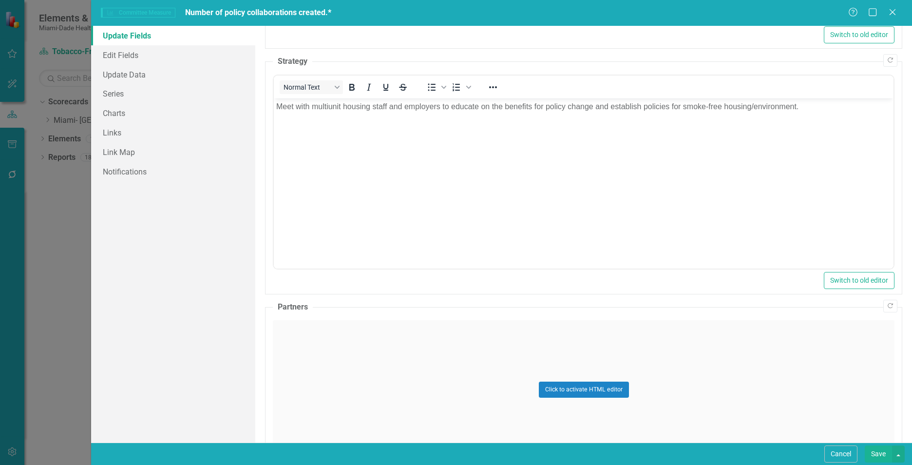
scroll to position [570, 0]
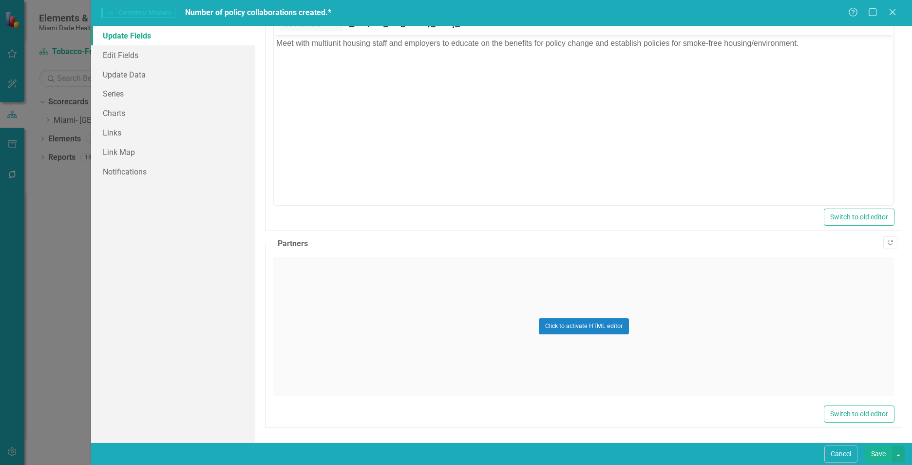
click at [389, 336] on div "Click to activate HTML editor" at bounding box center [584, 326] width 622 height 139
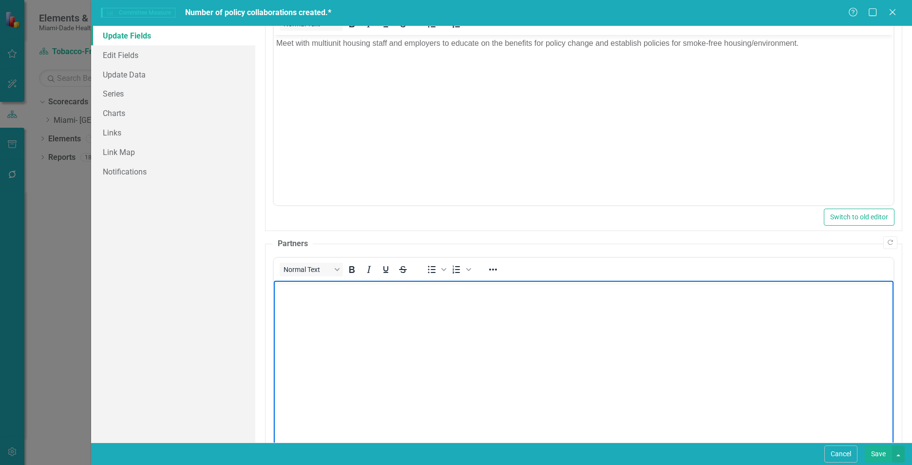
click at [389, 335] on body "Rich Text Area. Press ALT-0 for help." at bounding box center [584, 353] width 620 height 146
click at [326, 321] on body "Rich Text Area. Press ALT-0 for help." at bounding box center [584, 353] width 620 height 146
paste body "Rich Text Area. Press ALT-0 for help."
click at [338, 288] on p "TFW members, , HPDP, Health and the Built Environment Committee (HBE)" at bounding box center [583, 289] width 615 height 12
click at [373, 353] on body "TFW members, HPDP, Health and the Built Environment Committee (HBE)" at bounding box center [584, 353] width 620 height 146
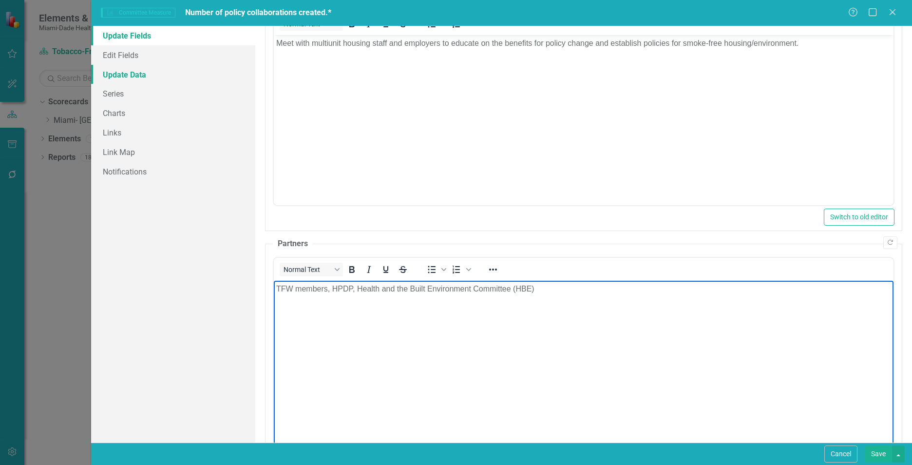
click at [141, 70] on link "Update Data" at bounding box center [173, 74] width 164 height 19
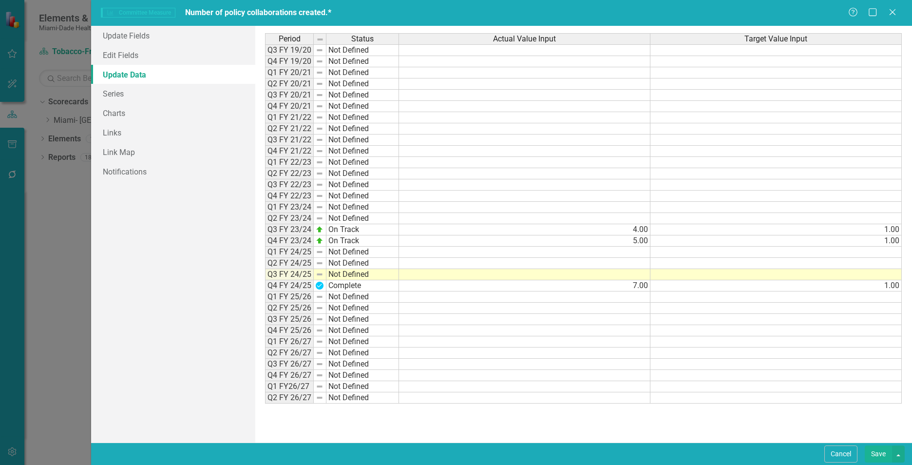
click at [636, 276] on td at bounding box center [524, 274] width 251 height 11
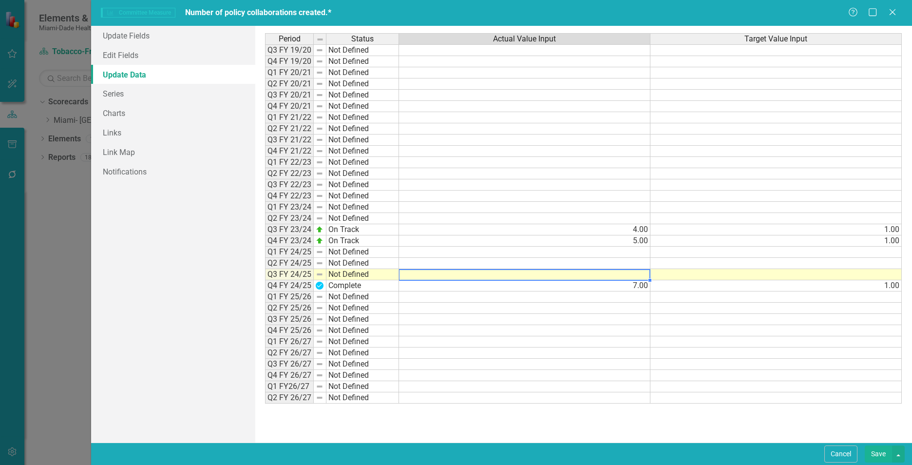
click at [579, 275] on td at bounding box center [524, 274] width 251 height 11
type textarea "7"
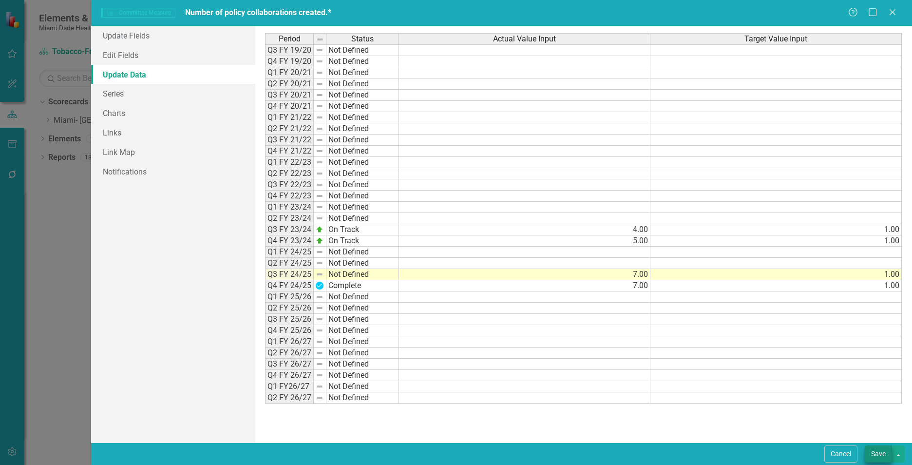
type textarea "1"
click at [871, 455] on button "Save" at bounding box center [878, 453] width 27 height 17
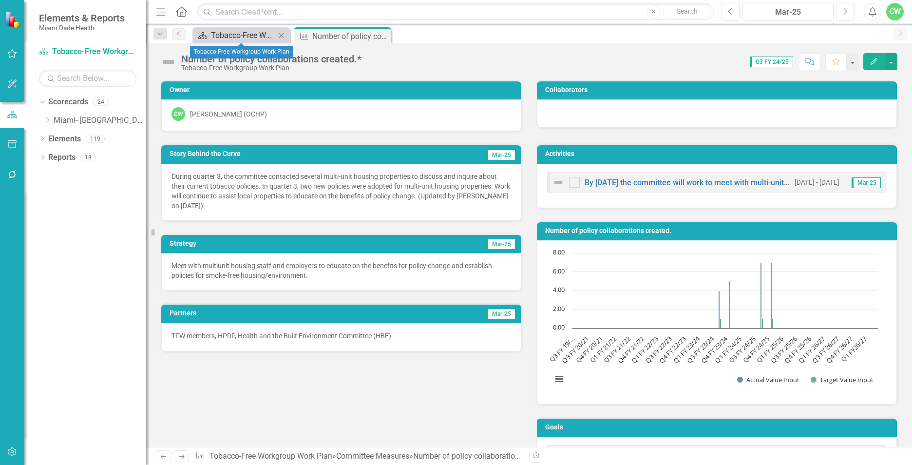
click at [211, 36] on div "Tobacco-Free Workgroup Work Plan" at bounding box center [243, 35] width 64 height 12
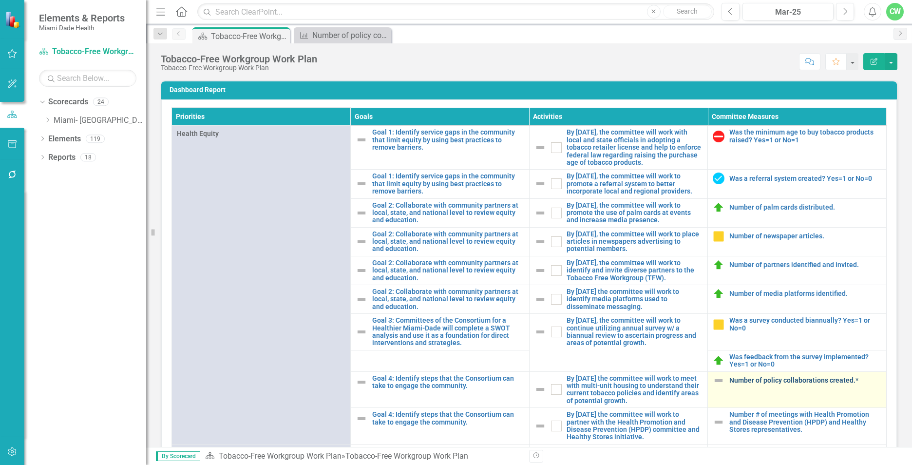
click at [729, 384] on link "Number of policy collaborations created.*" at bounding box center [805, 380] width 152 height 7
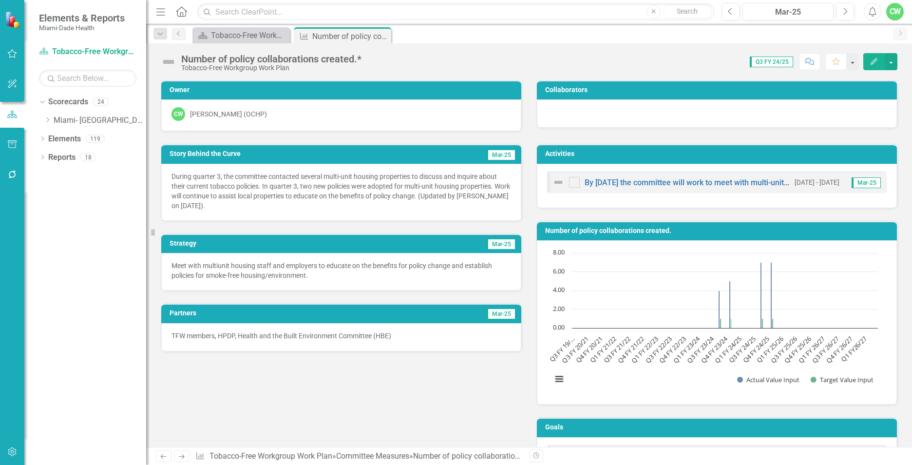
click at [872, 62] on icon "button" at bounding box center [874, 61] width 7 height 7
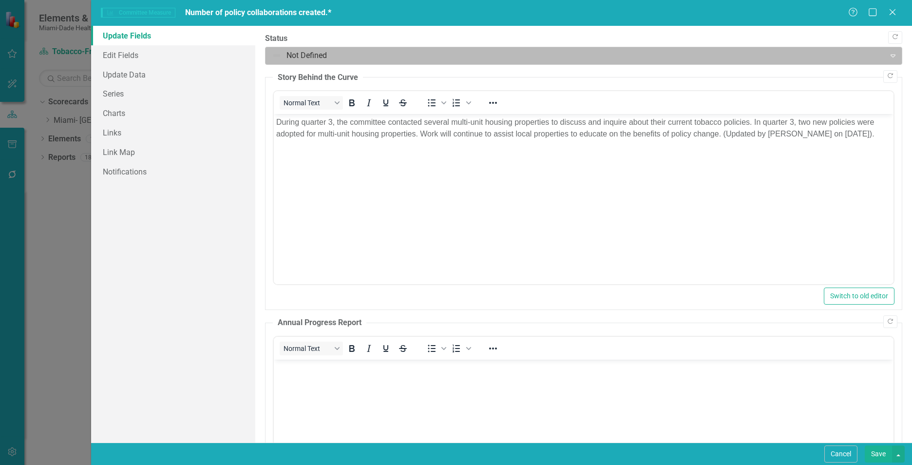
click at [293, 51] on div at bounding box center [575, 55] width 607 height 13
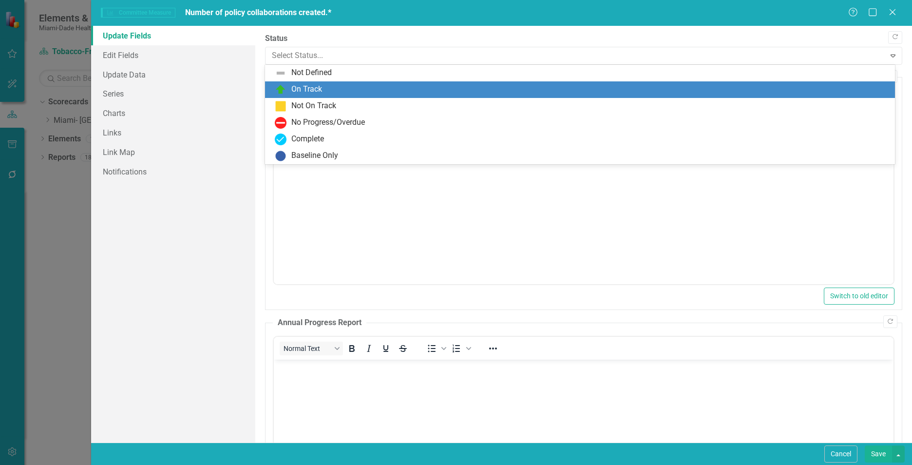
click at [309, 86] on div "On Track" at bounding box center [306, 89] width 31 height 11
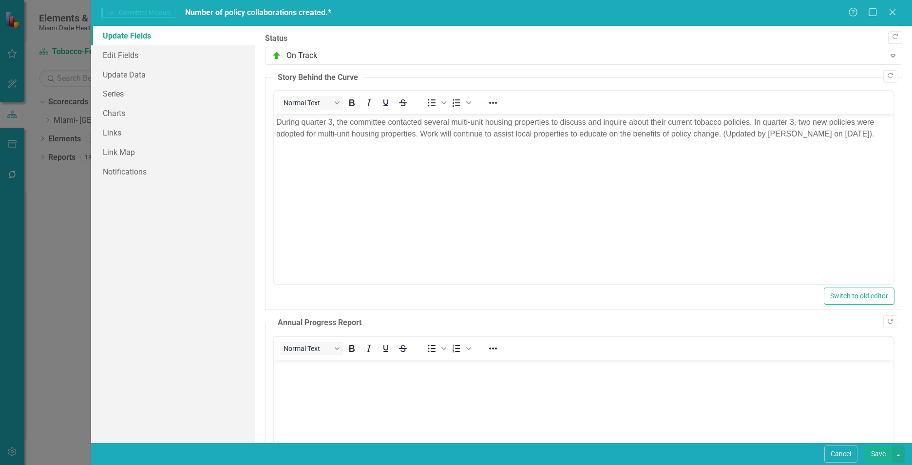
click at [882, 452] on button "Save" at bounding box center [878, 453] width 27 height 17
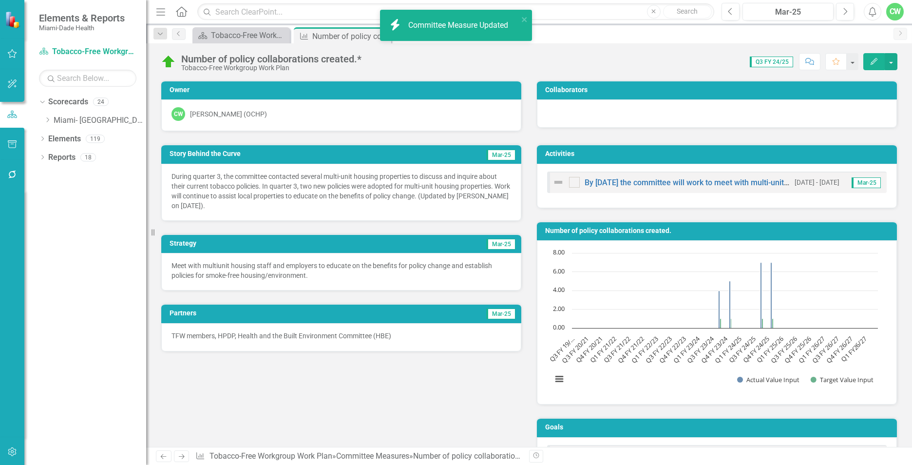
click at [405, 59] on div "Score: 0.00 Q3 FY 24/25 Completed Comment Favorite Edit" at bounding box center [631, 61] width 531 height 17
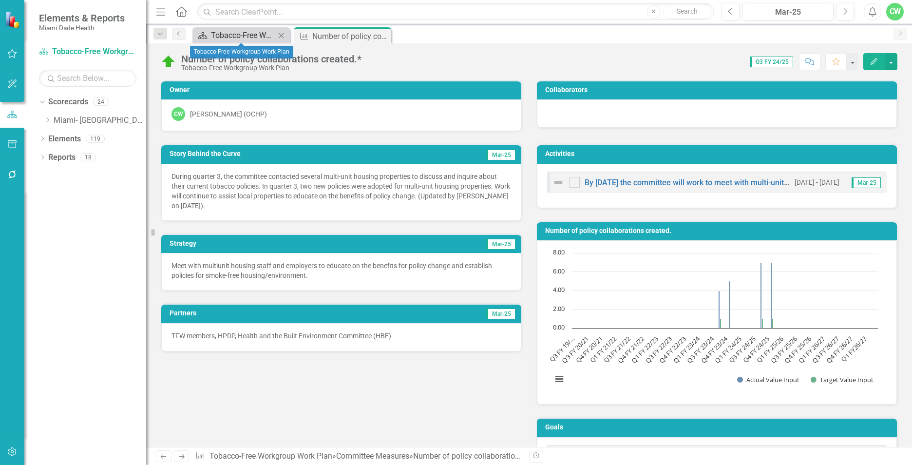
click at [213, 35] on div "Tobacco-Free Workgroup Work Plan" at bounding box center [243, 35] width 64 height 12
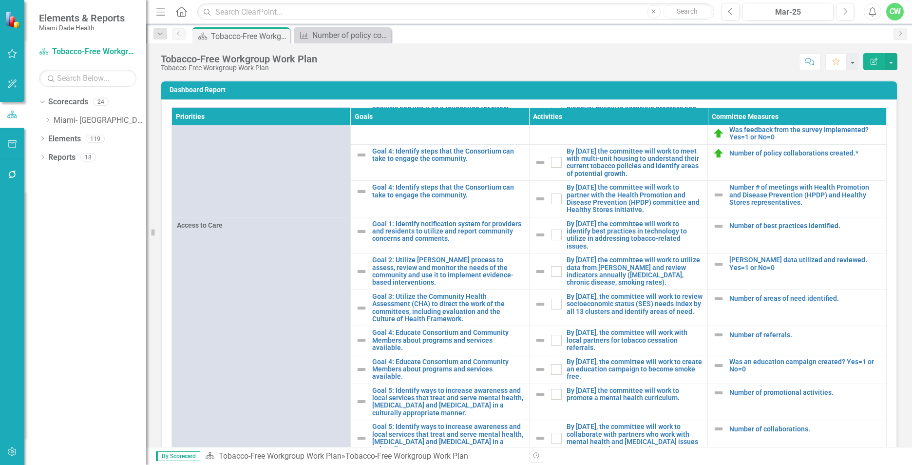
scroll to position [229, 0]
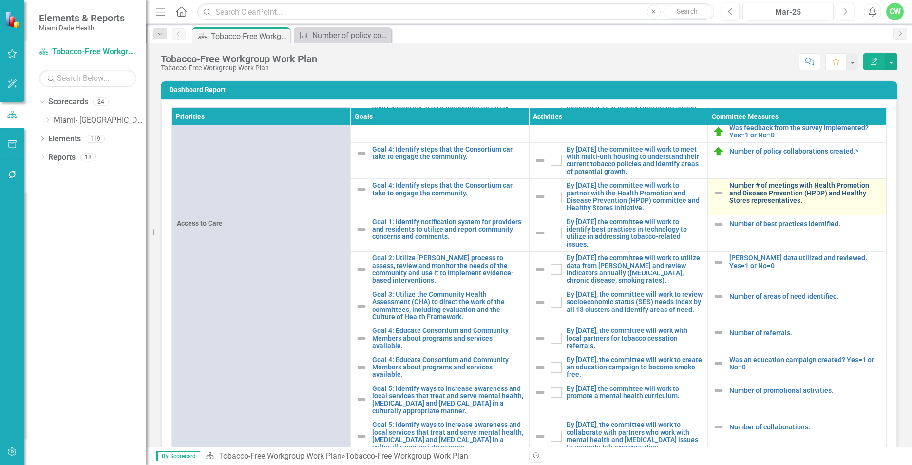
click at [755, 196] on link "Number # of meetings with Health Promotion and Disease Prevention (HPDP) and He…" at bounding box center [805, 193] width 152 height 22
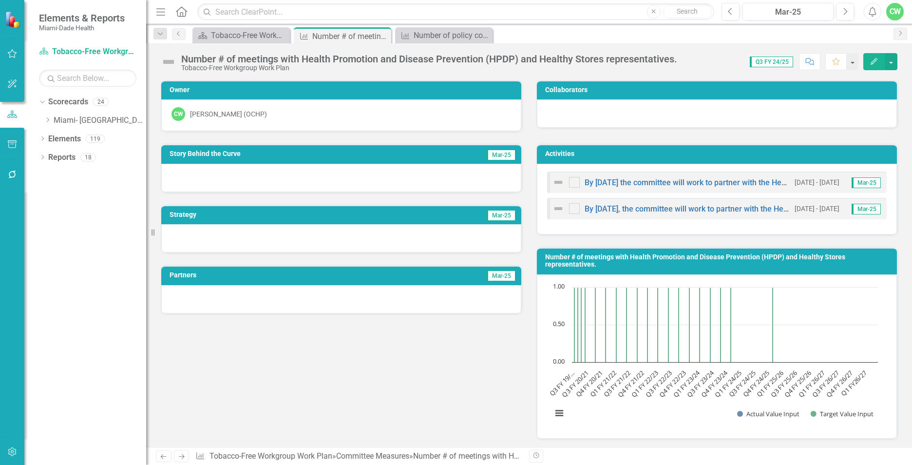
click at [875, 68] on button "Edit" at bounding box center [873, 61] width 21 height 17
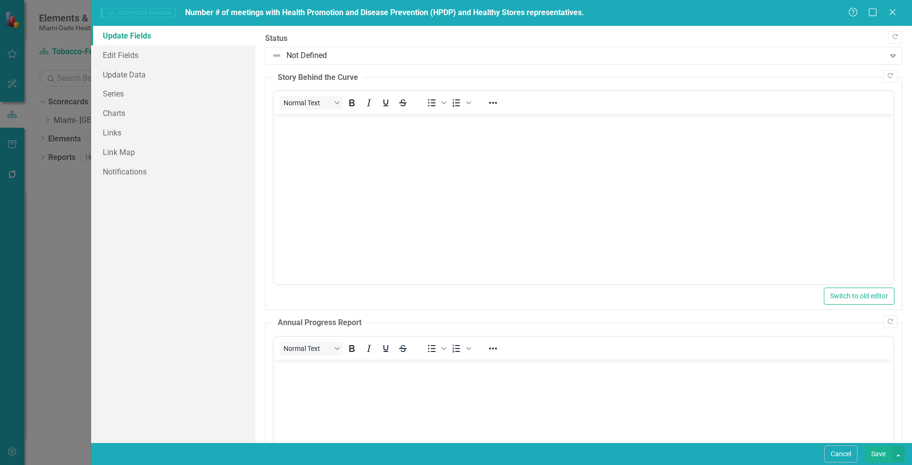
click at [345, 138] on body "Rich Text Area. Press ALT-0 for help." at bounding box center [584, 187] width 620 height 146
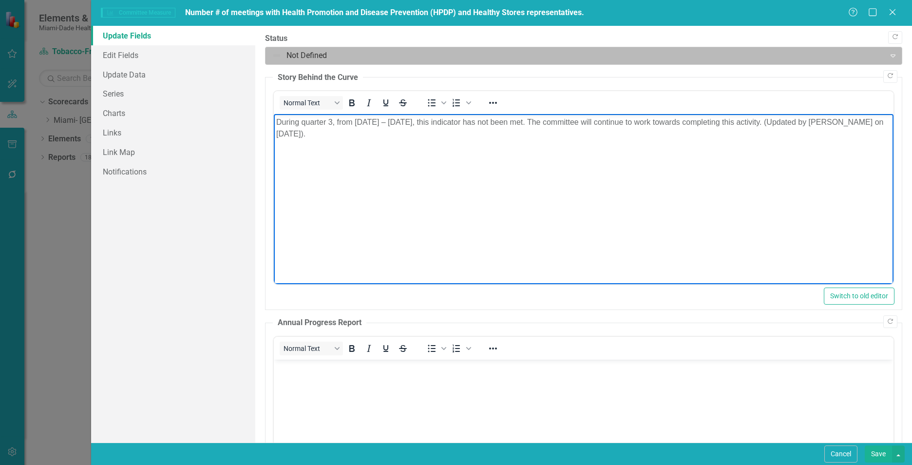
click at [319, 50] on div at bounding box center [575, 55] width 607 height 13
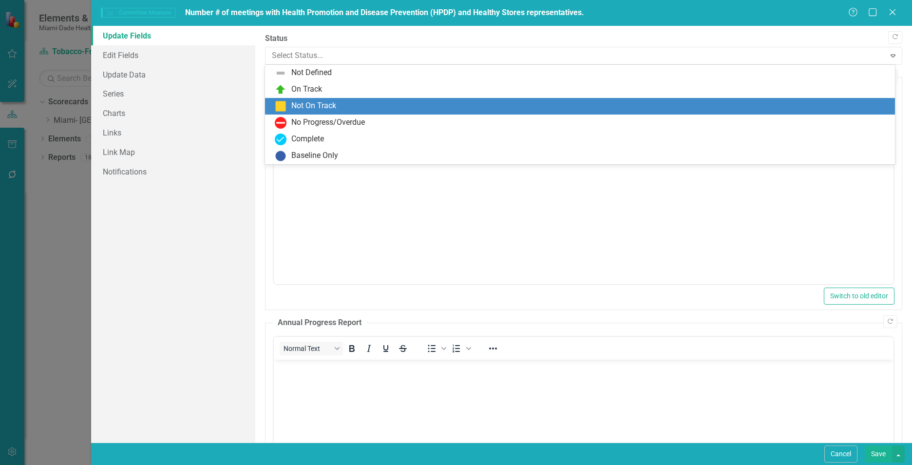
click at [309, 101] on div "Not On Track" at bounding box center [313, 105] width 45 height 11
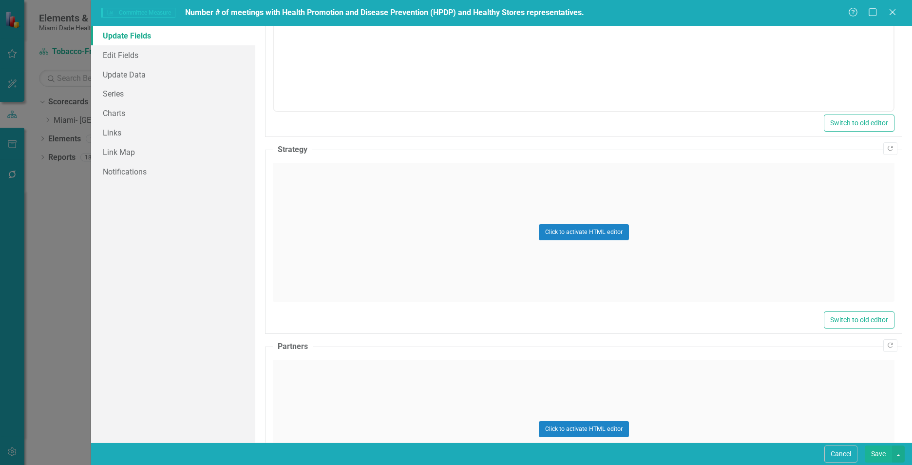
scroll to position [428, 0]
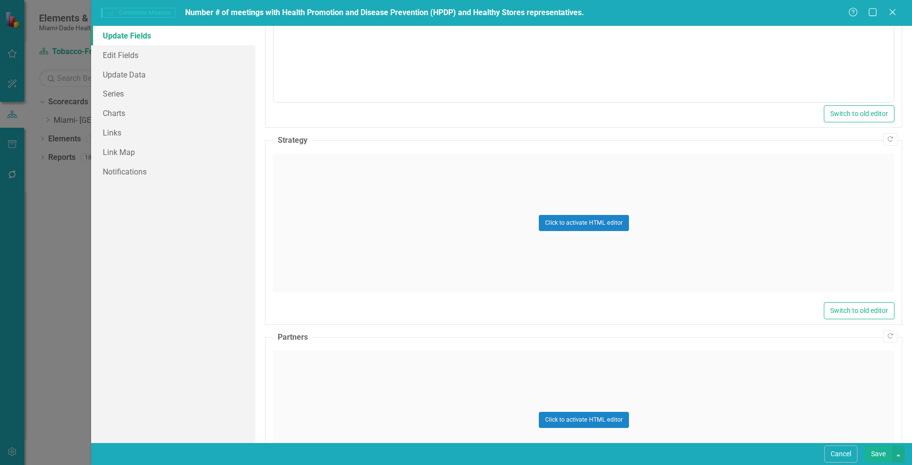
click at [454, 217] on div "Click to activate HTML editor" at bounding box center [584, 222] width 622 height 139
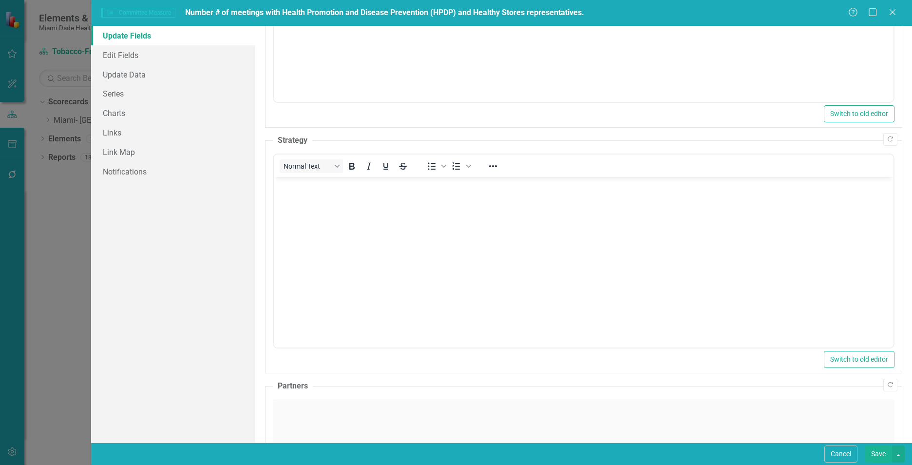
scroll to position [0, 0]
click at [296, 214] on body "Rich Text Area. Press ALT-0 for help." at bounding box center [584, 250] width 620 height 146
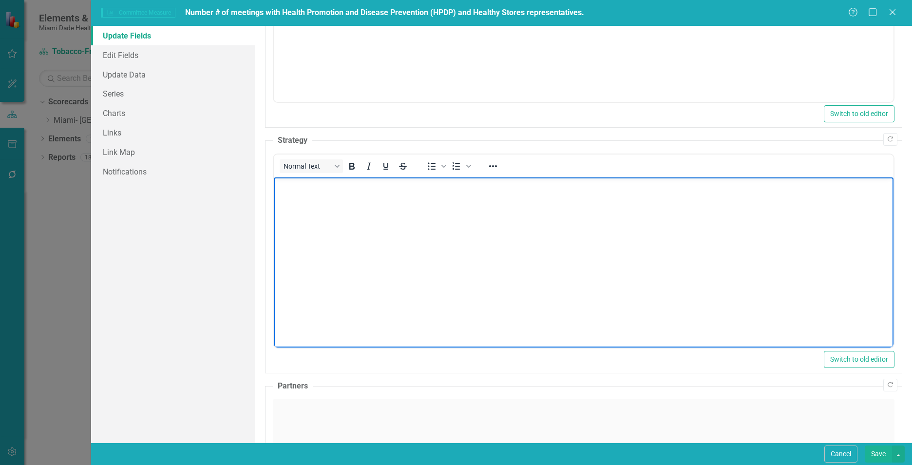
click at [509, 211] on body "Rich Text Area. Press ALT-0 for help." at bounding box center [584, 250] width 620 height 146
paste body "Rich Text Area. Press ALT-0 for help."
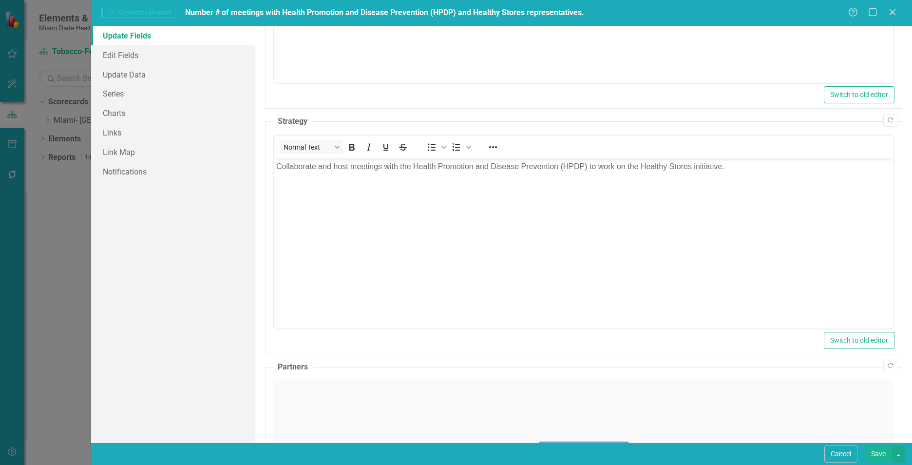
scroll to position [570, 0]
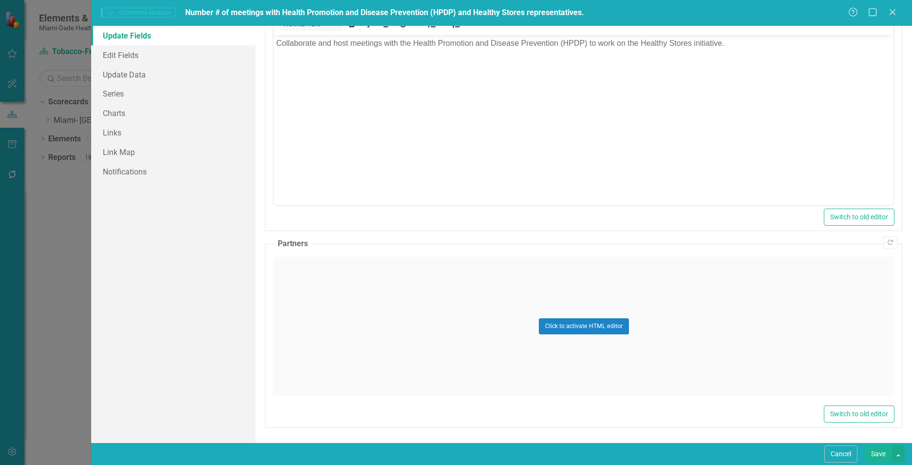
click at [347, 320] on div "Click to activate HTML editor" at bounding box center [584, 326] width 622 height 139
click at [346, 320] on body "Rich Text Area. Press ALT-0 for help." at bounding box center [584, 353] width 620 height 146
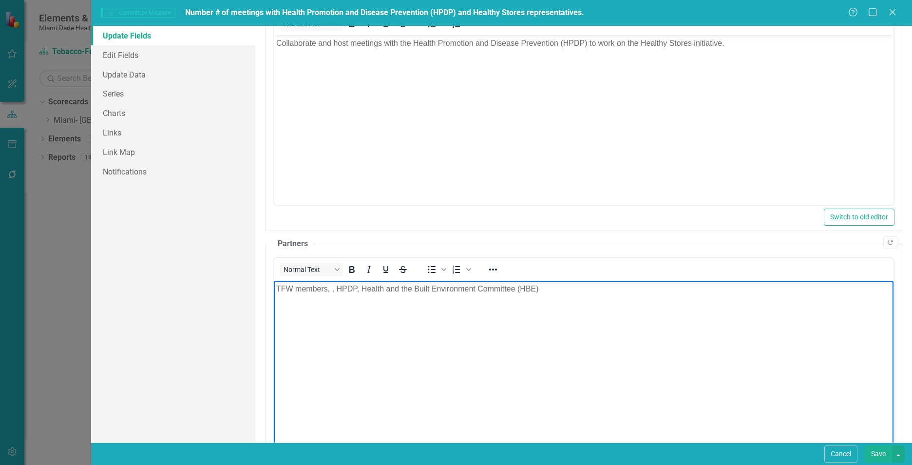
click at [336, 290] on p "TFW members, , HPDP, Health and the Built Environment Committee (HBE)" at bounding box center [583, 289] width 615 height 12
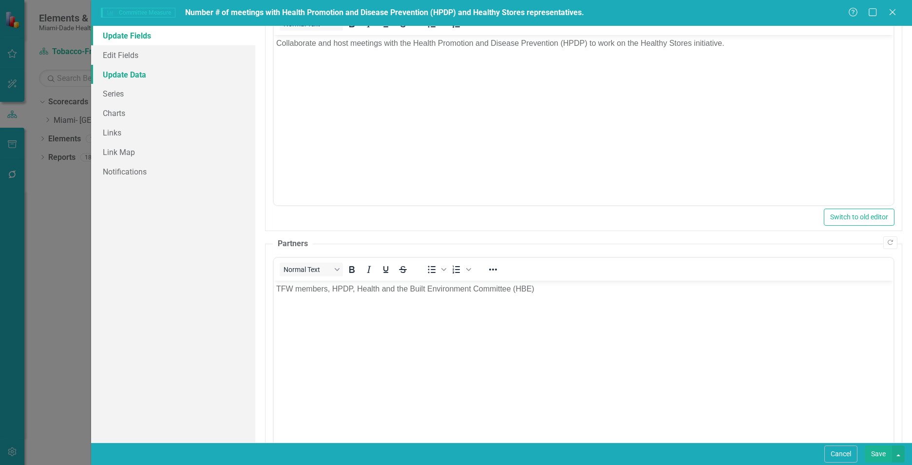
click at [123, 73] on link "Update Data" at bounding box center [173, 74] width 164 height 19
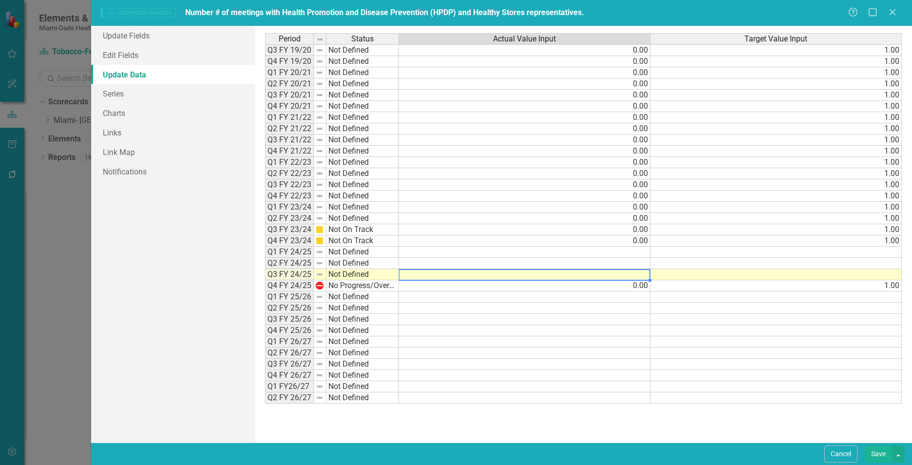
click at [611, 276] on td at bounding box center [524, 274] width 251 height 11
type textarea "0"
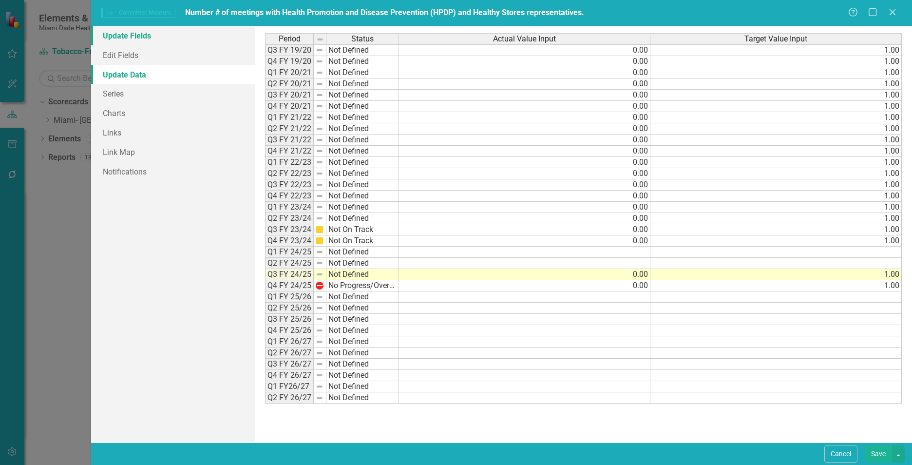
type textarea "1"
click at [113, 37] on link "Update Fields" at bounding box center [173, 35] width 164 height 19
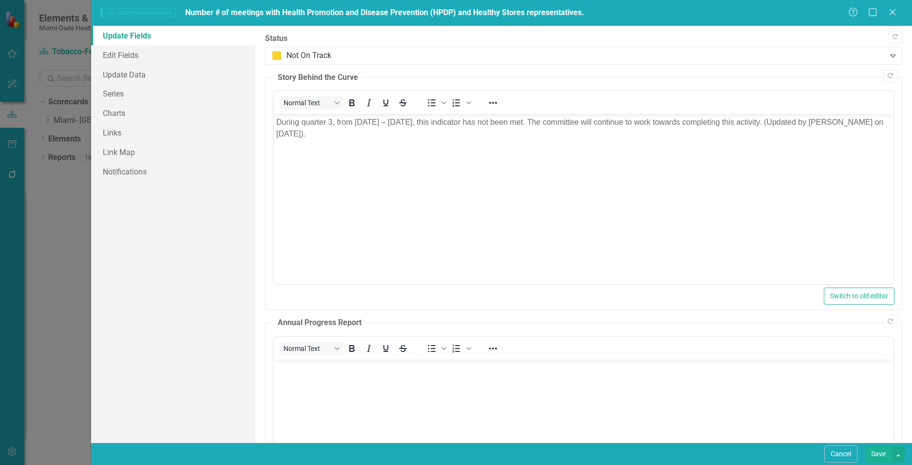
click at [877, 451] on button "Save" at bounding box center [878, 453] width 27 height 17
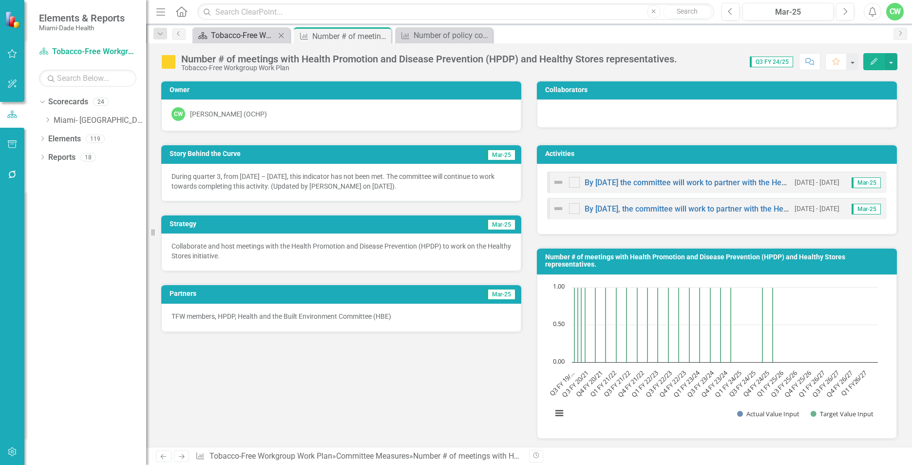
click at [231, 35] on div "Tobacco-Free Workgroup Work Plan" at bounding box center [243, 35] width 64 height 12
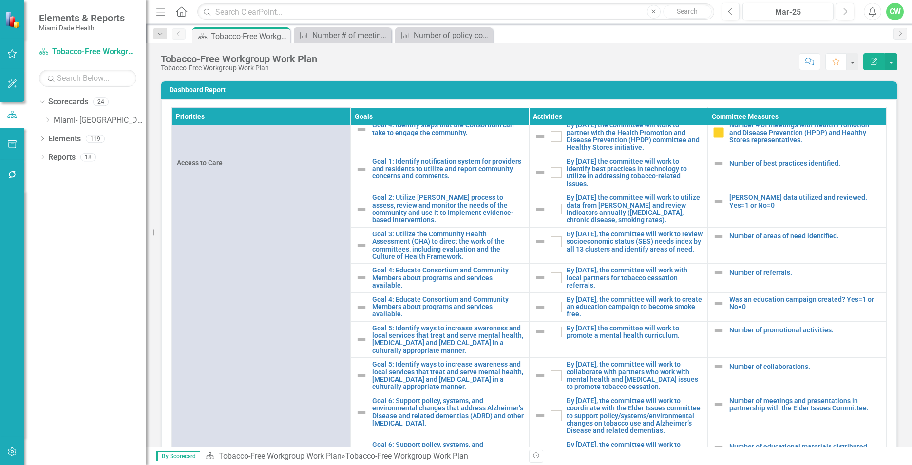
scroll to position [292, 0]
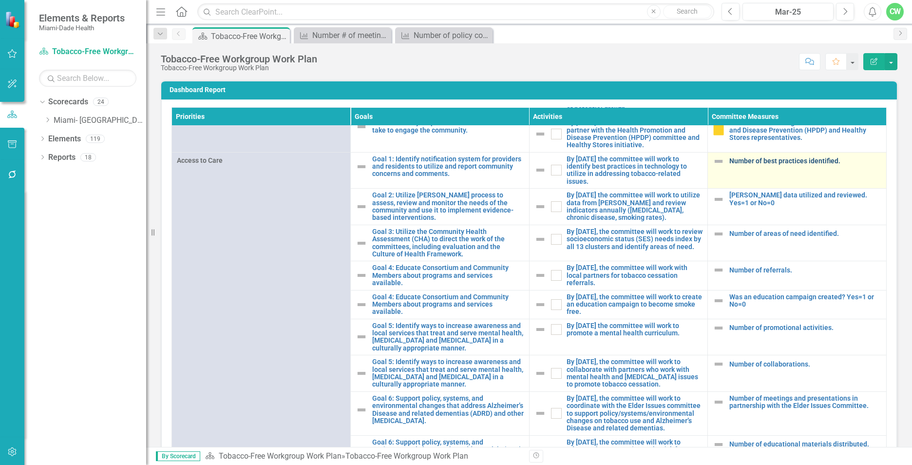
click at [764, 165] on link "Number of best practices identified." at bounding box center [805, 160] width 152 height 7
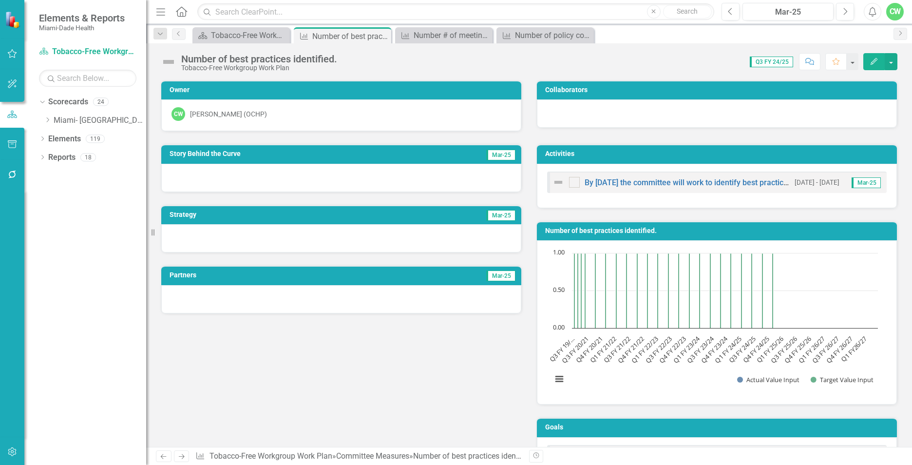
click at [871, 65] on button "Edit" at bounding box center [873, 61] width 21 height 17
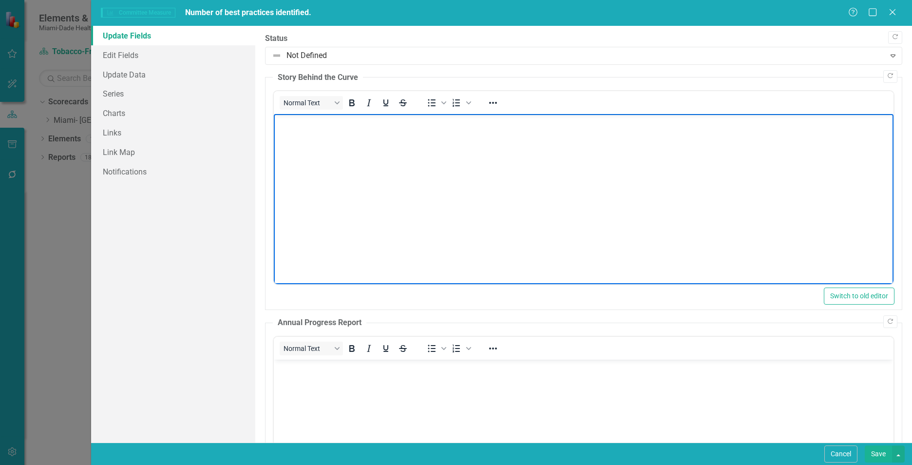
click at [348, 137] on body "Rich Text Area. Press ALT-0 for help." at bounding box center [584, 187] width 620 height 146
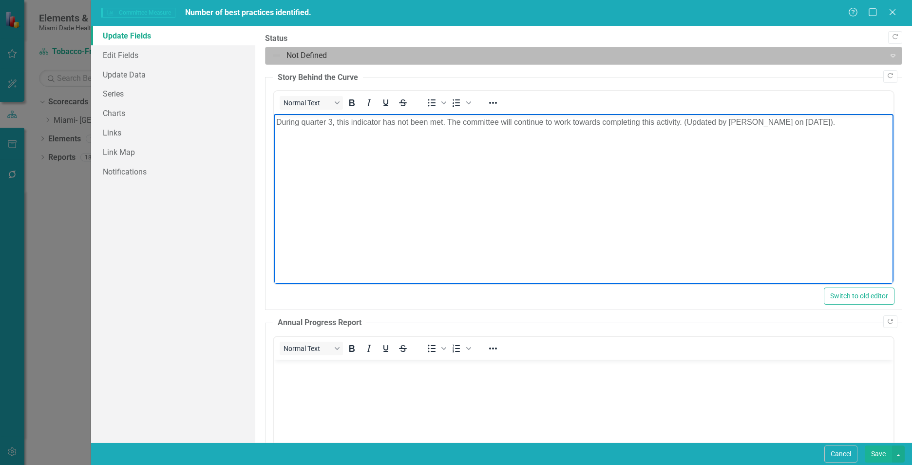
click at [317, 47] on div "Not Defined" at bounding box center [575, 55] width 617 height 17
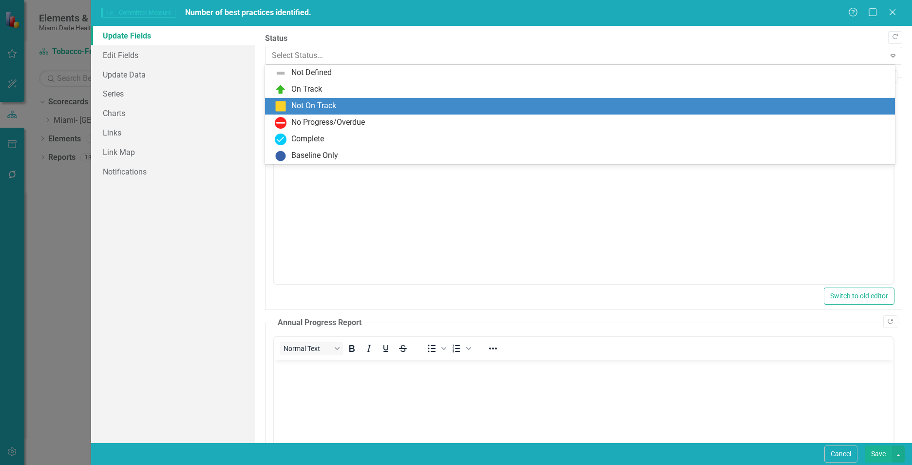
click at [310, 101] on div "Not On Track" at bounding box center [313, 105] width 45 height 11
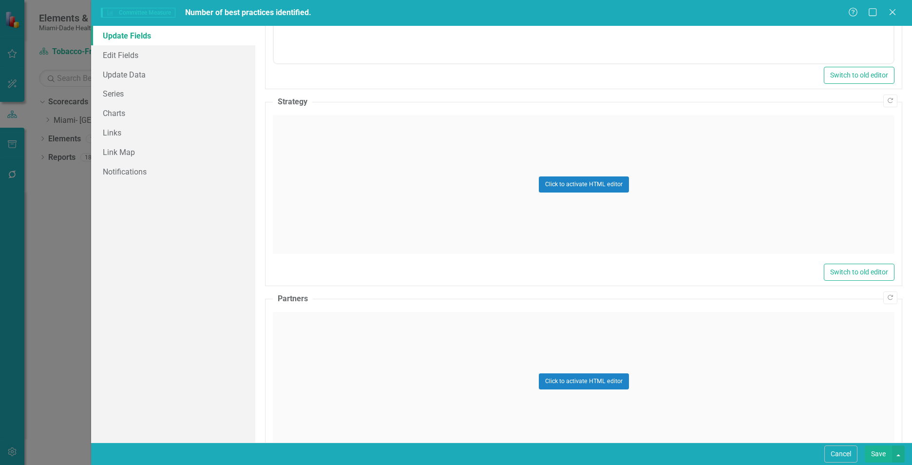
scroll to position [468, 0]
click at [345, 197] on div "Click to activate HTML editor" at bounding box center [584, 183] width 622 height 139
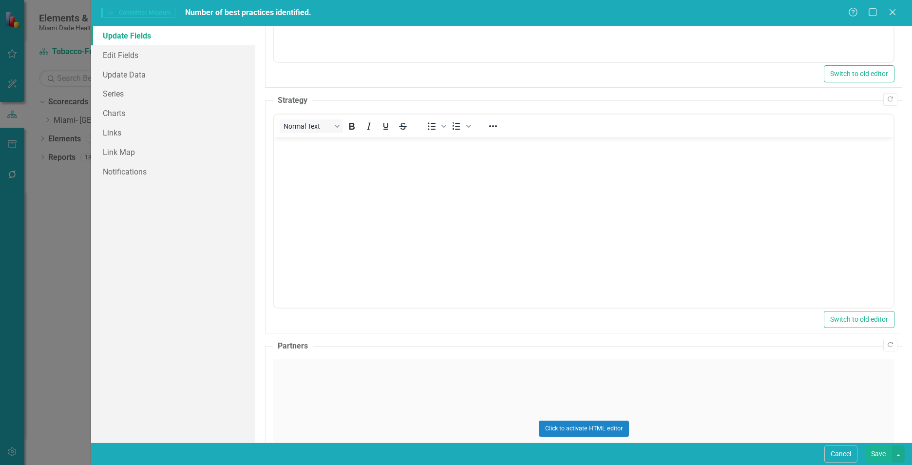
scroll to position [0, 0]
click at [346, 196] on body "Rich Text Area. Press ALT-0 for help." at bounding box center [584, 210] width 620 height 146
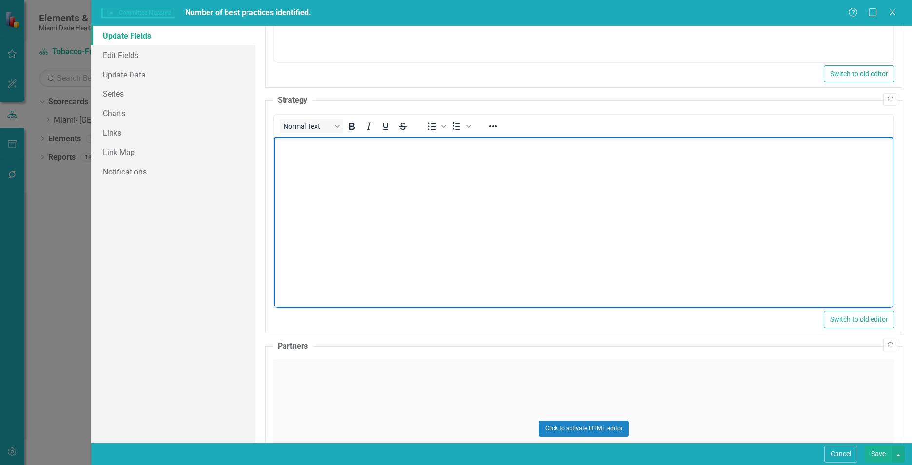
click at [511, 168] on body "Rich Text Area. Press ALT-0 for help." at bounding box center [584, 210] width 620 height 146
paste body "Rich Text Area. Press ALT-0 for help."
click at [299, 403] on div "Click to activate HTML editor" at bounding box center [584, 428] width 622 height 139
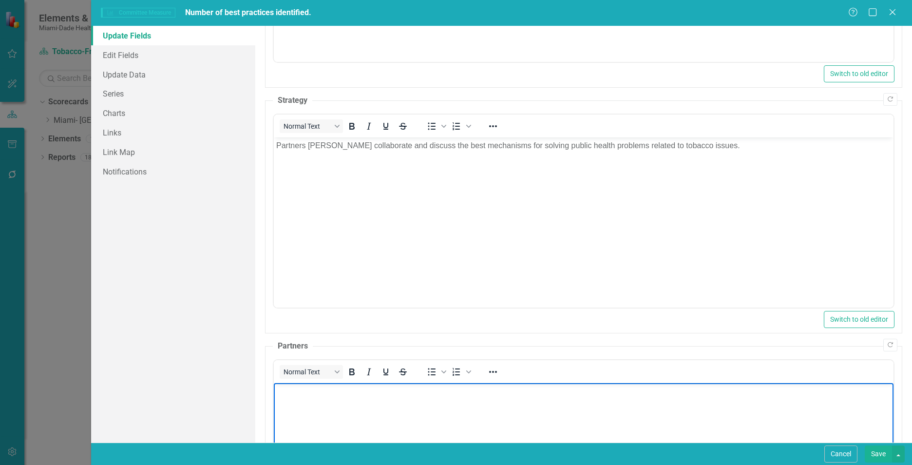
click at [321, 424] on body "Rich Text Area. Press ALT-0 for help." at bounding box center [584, 456] width 620 height 146
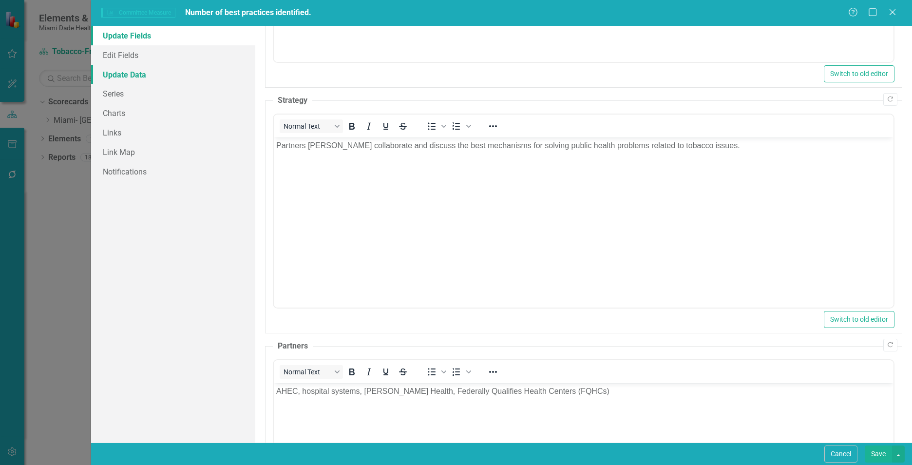
click at [134, 76] on link "Update Data" at bounding box center [173, 74] width 164 height 19
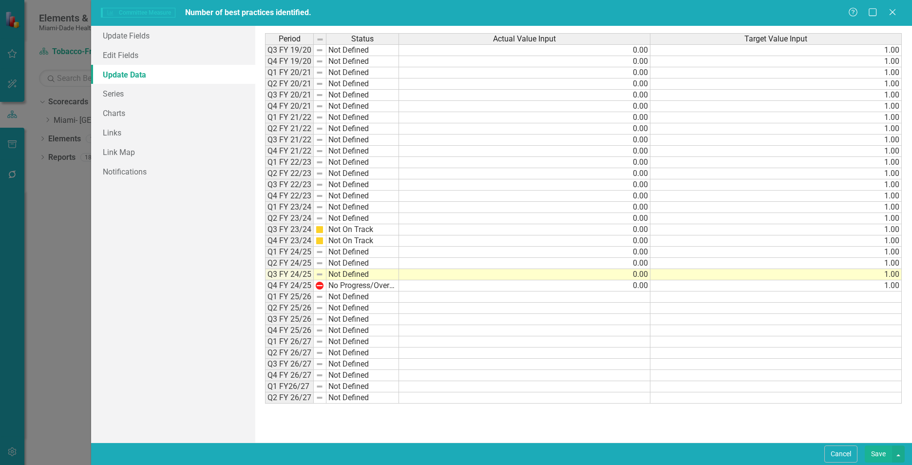
click at [877, 457] on button "Save" at bounding box center [878, 453] width 27 height 17
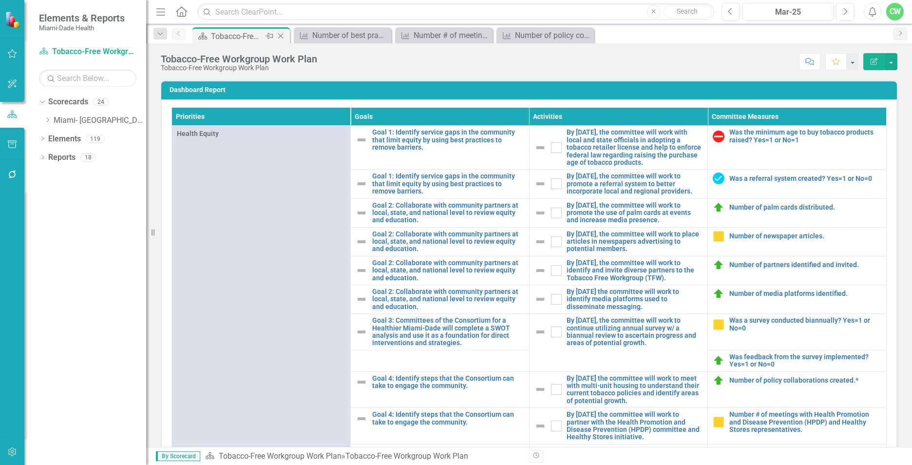
click at [209, 39] on div "Scorecard Tobacco-Free Workgroup Work Plan Pin Close" at bounding box center [241, 36] width 93 height 12
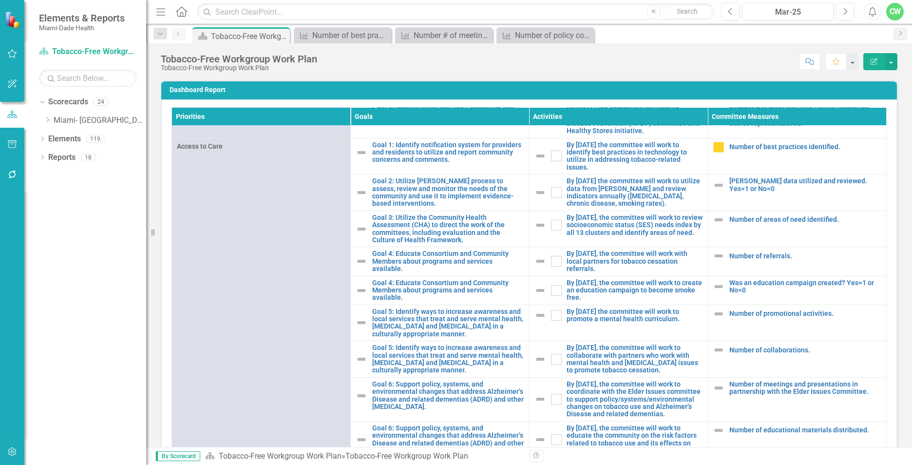
scroll to position [313, 0]
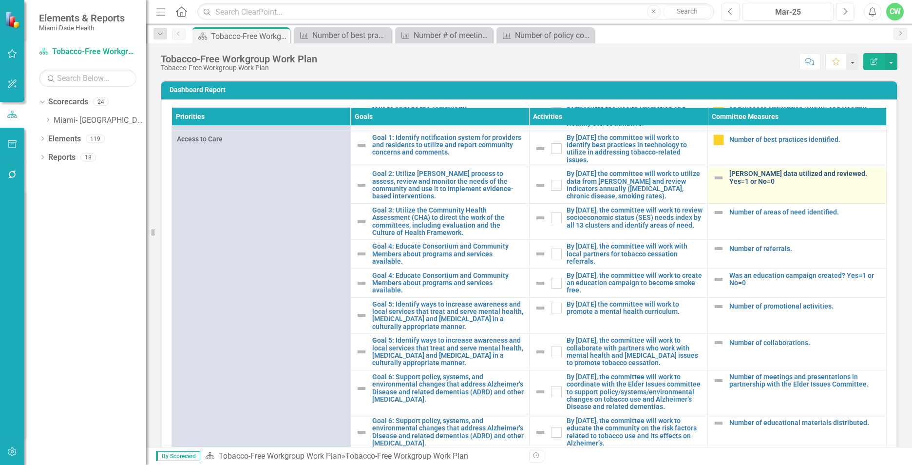
click at [768, 183] on link "[PERSON_NAME] data utilized and reviewed. Yes=1 or No=0" at bounding box center [805, 177] width 152 height 15
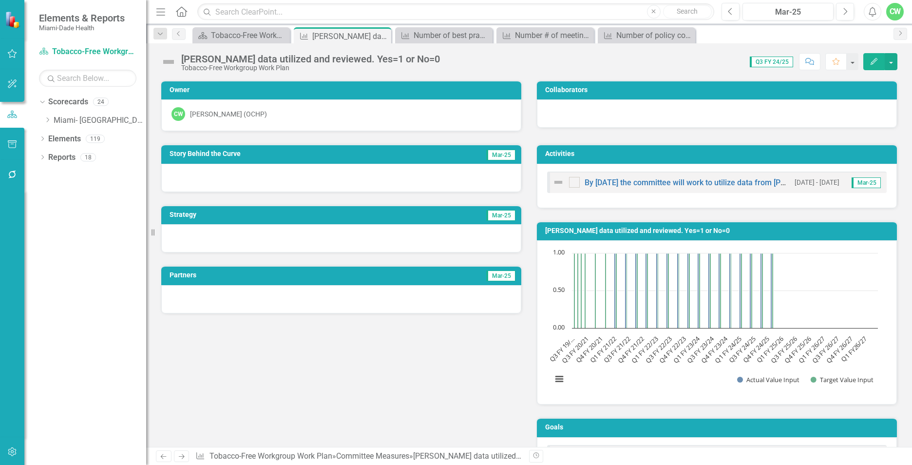
click at [873, 65] on button "Edit" at bounding box center [873, 61] width 21 height 17
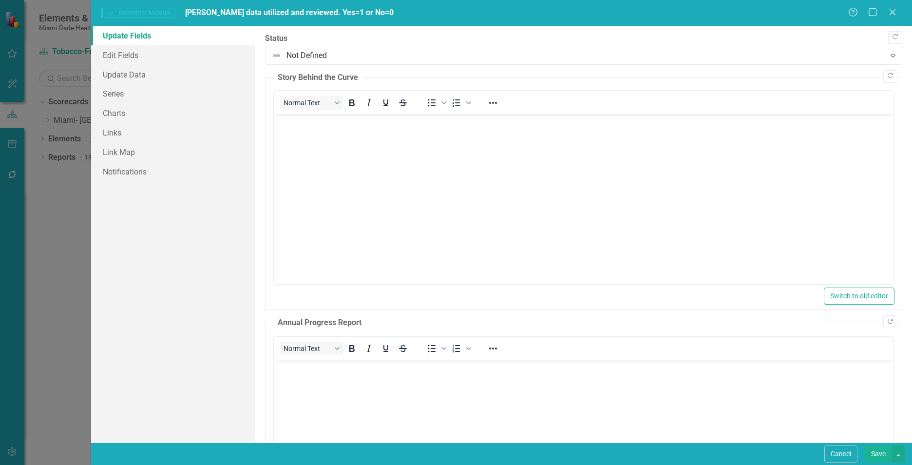
click at [312, 132] on body "Rich Text Area. Press ALT-0 for help." at bounding box center [584, 187] width 620 height 146
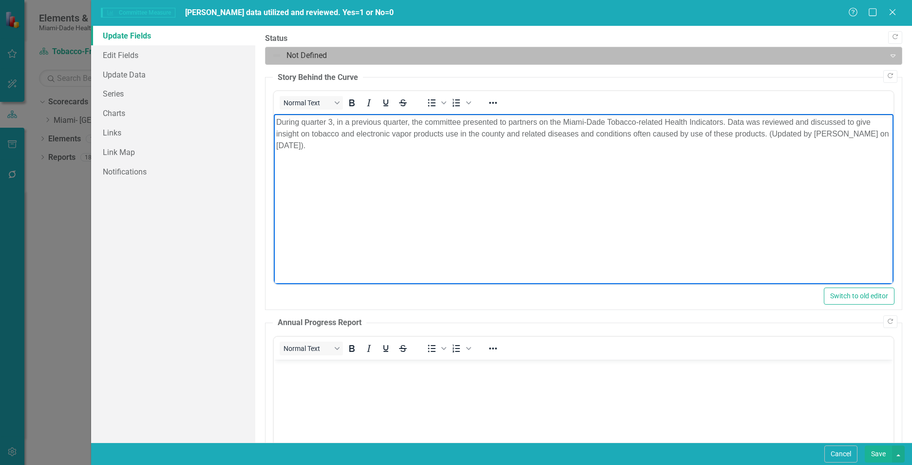
click at [298, 55] on div at bounding box center [575, 55] width 607 height 13
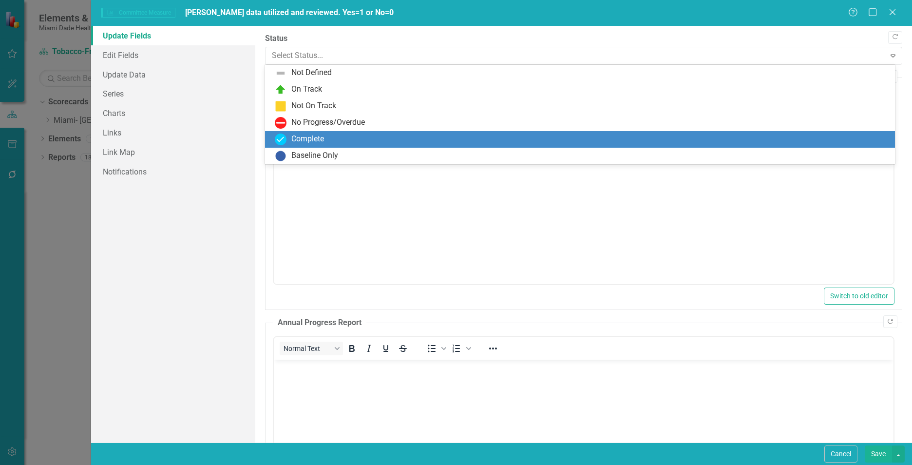
click at [308, 137] on div "Complete" at bounding box center [307, 139] width 33 height 11
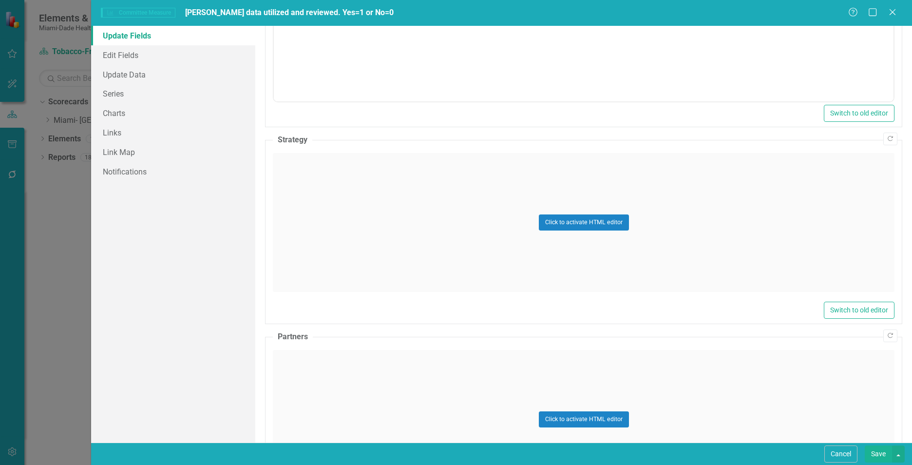
scroll to position [439, 0]
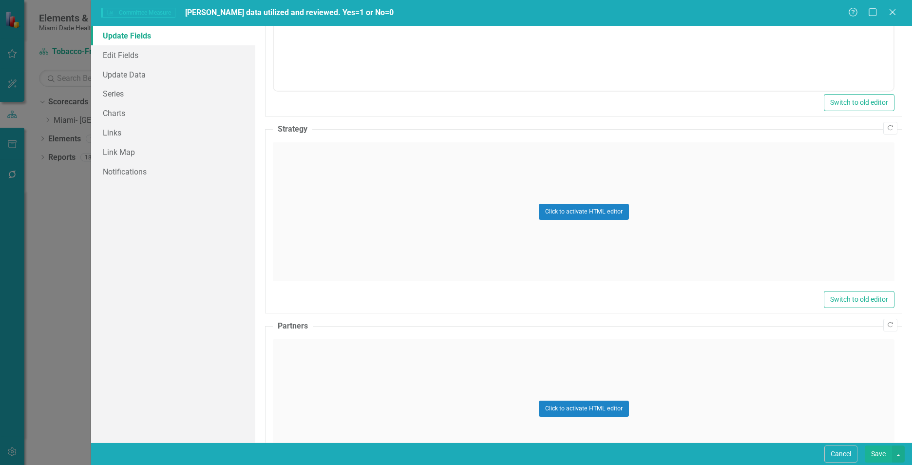
click at [366, 227] on div "Click to activate HTML editor" at bounding box center [584, 211] width 622 height 139
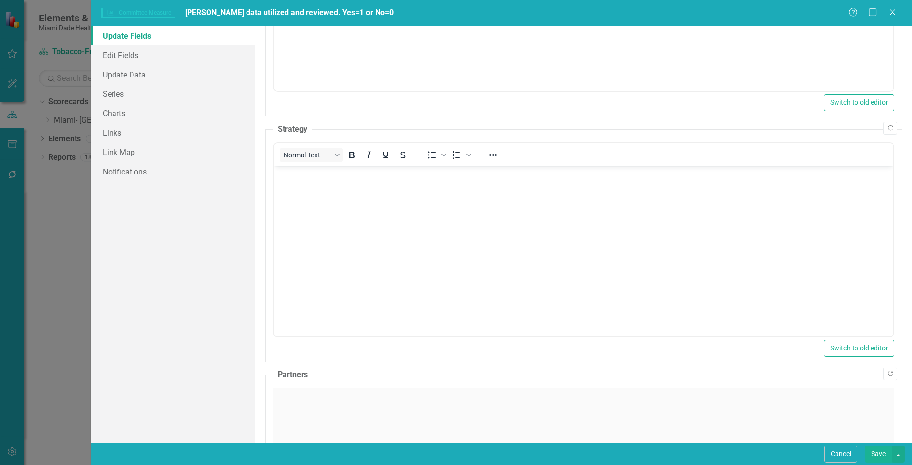
scroll to position [0, 0]
click at [327, 193] on body "Rich Text Area. Press ALT-0 for help." at bounding box center [584, 239] width 620 height 146
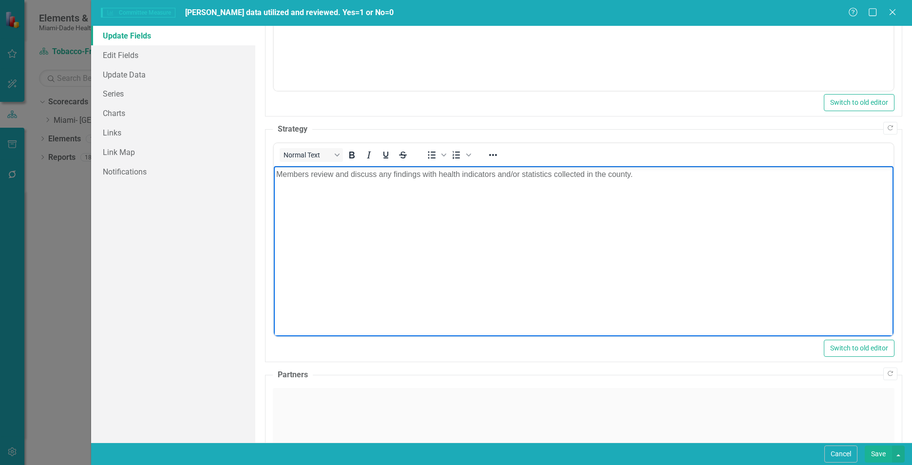
click at [412, 420] on div "Click to activate HTML editor" at bounding box center [584, 457] width 622 height 139
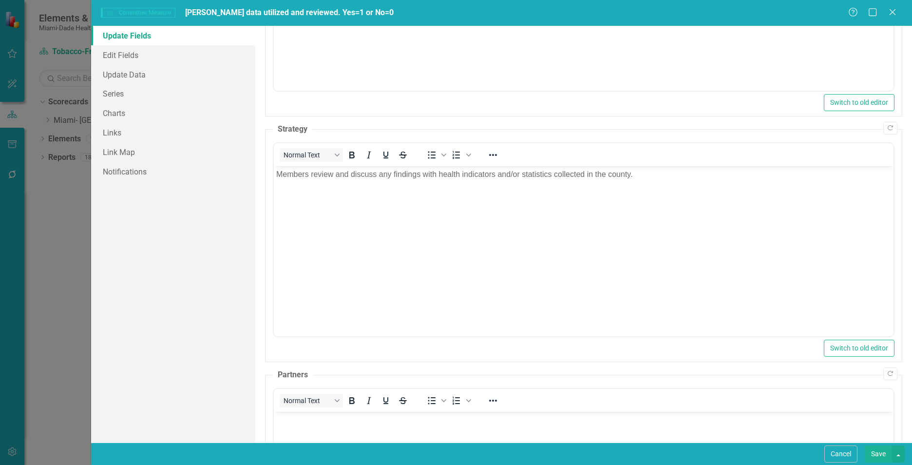
click at [116, 70] on link "Update Data" at bounding box center [173, 74] width 164 height 19
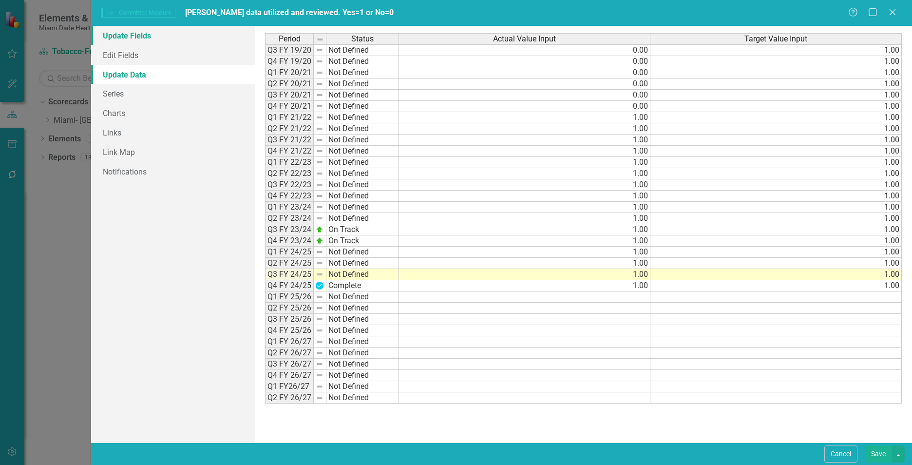
click at [123, 38] on link "Update Fields" at bounding box center [173, 35] width 164 height 19
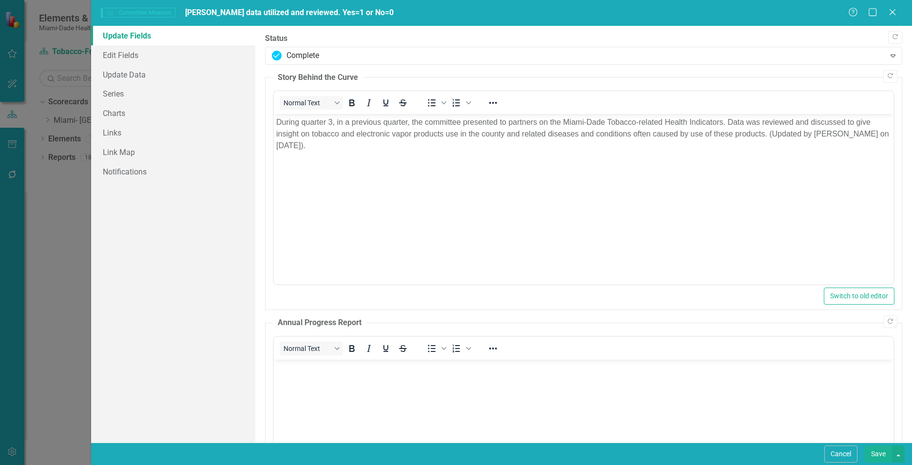
click at [877, 454] on button "Save" at bounding box center [878, 453] width 27 height 17
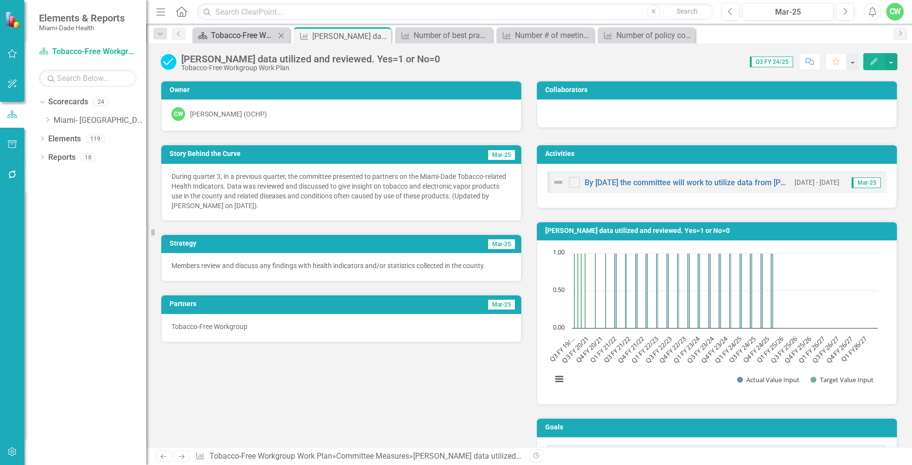
click at [246, 35] on div "Tobacco-Free Workgroup Work Plan" at bounding box center [243, 35] width 64 height 12
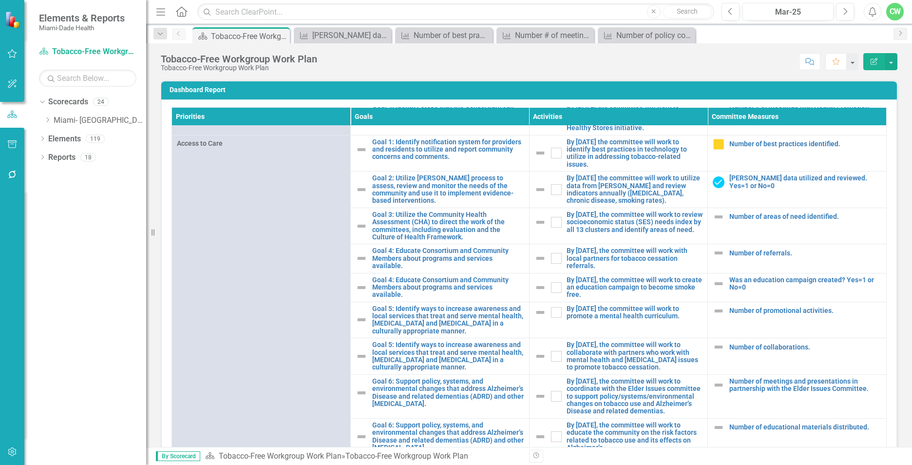
scroll to position [311, 0]
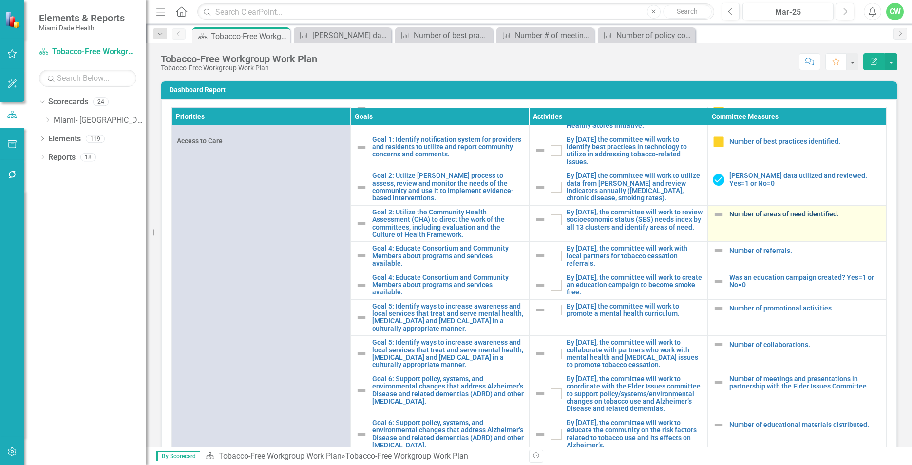
click at [759, 218] on link "Number of areas of need identified." at bounding box center [805, 214] width 152 height 7
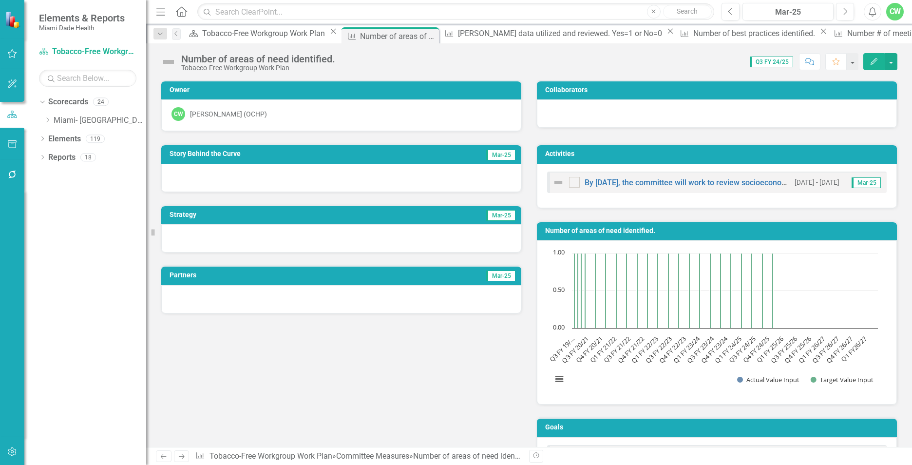
click at [869, 61] on button "Edit" at bounding box center [873, 61] width 21 height 17
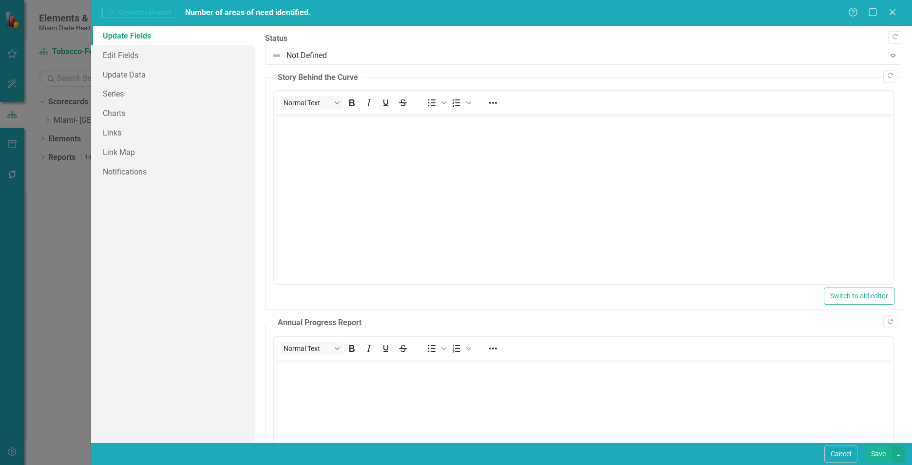
click at [348, 155] on body "Rich Text Area. Press ALT-0 for help." at bounding box center [584, 187] width 620 height 146
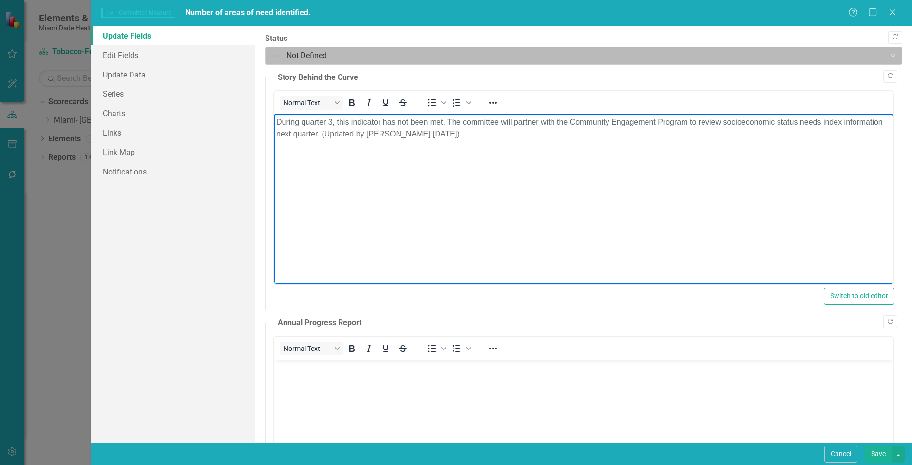
click at [325, 55] on div at bounding box center [575, 55] width 607 height 13
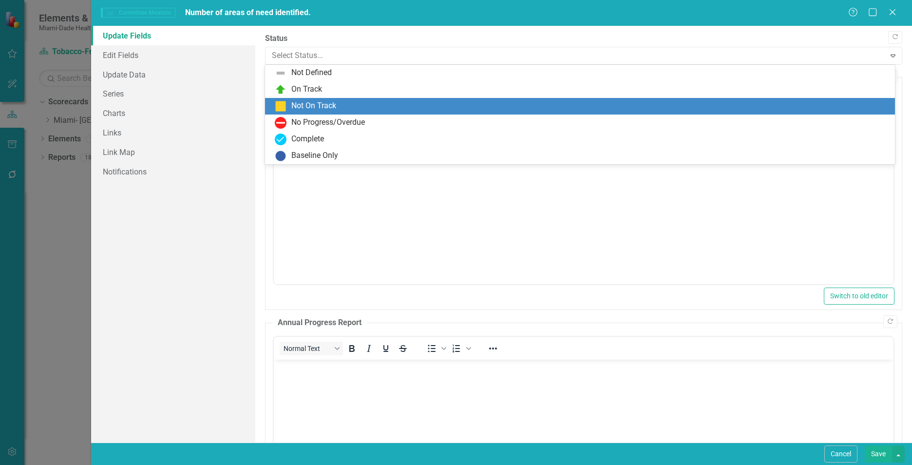
click at [323, 108] on div "Not On Track" at bounding box center [313, 105] width 45 height 11
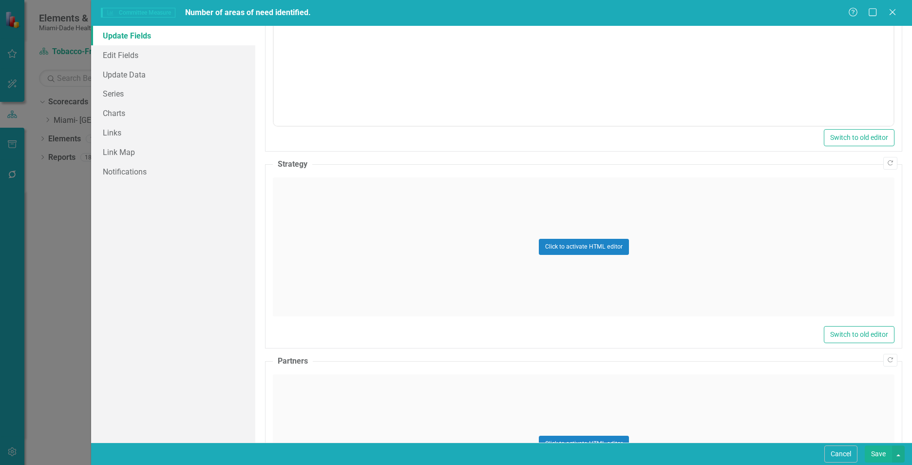
scroll to position [411, 0]
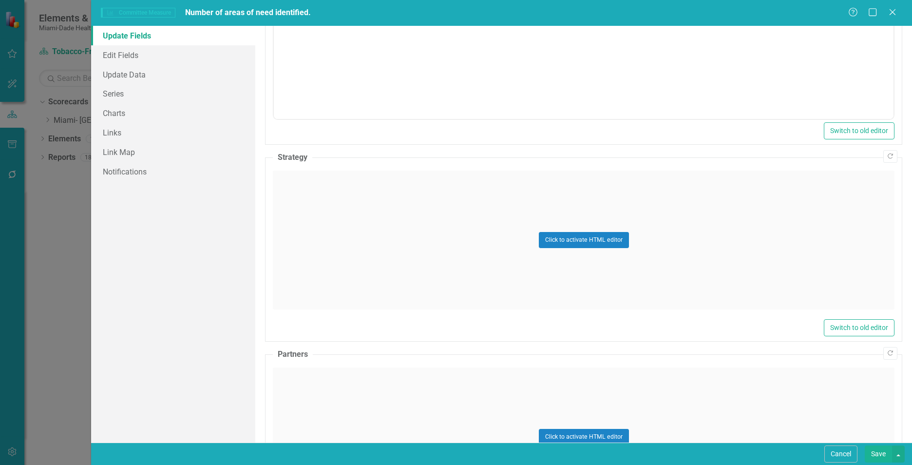
click at [252, 234] on div "Update Fields Edit Fields Update Data Series Charts Links Link Map Notifications" at bounding box center [173, 234] width 164 height 417
click at [305, 232] on div "Click to activate HTML editor" at bounding box center [584, 240] width 622 height 139
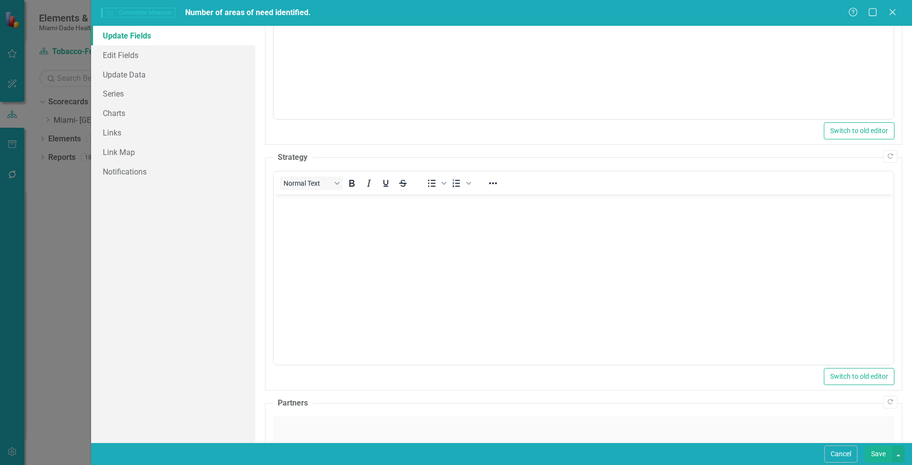
scroll to position [0, 0]
click at [312, 246] on body "Rich Text Area. Press ALT-0 for help." at bounding box center [584, 267] width 620 height 146
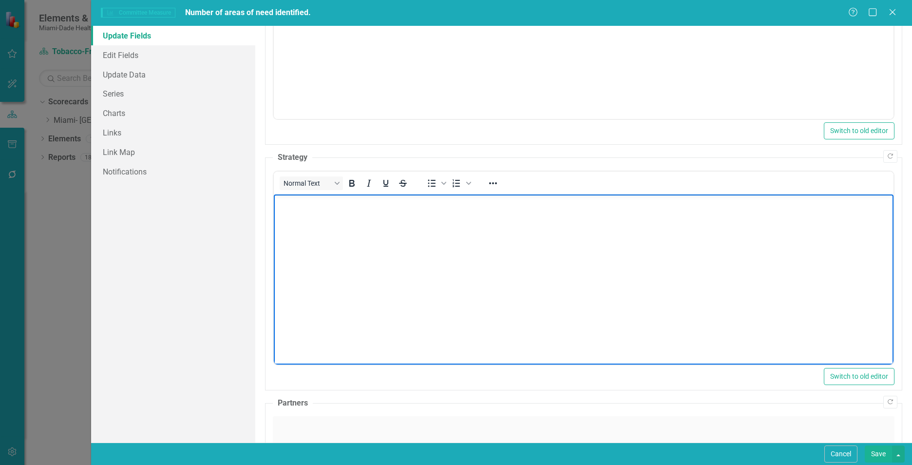
click at [575, 236] on body "Rich Text Area. Press ALT-0 for help." at bounding box center [584, 267] width 620 height 146
paste body "Rich Text Area. Press ALT-0 for help."
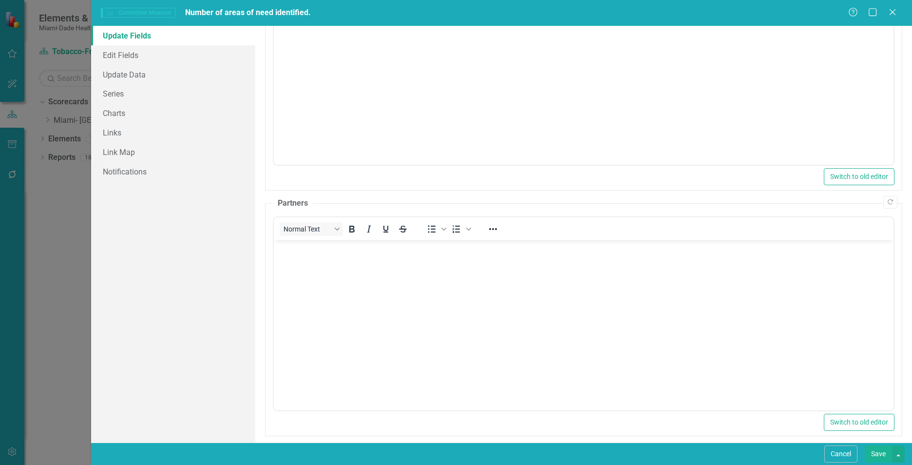
scroll to position [619, 0]
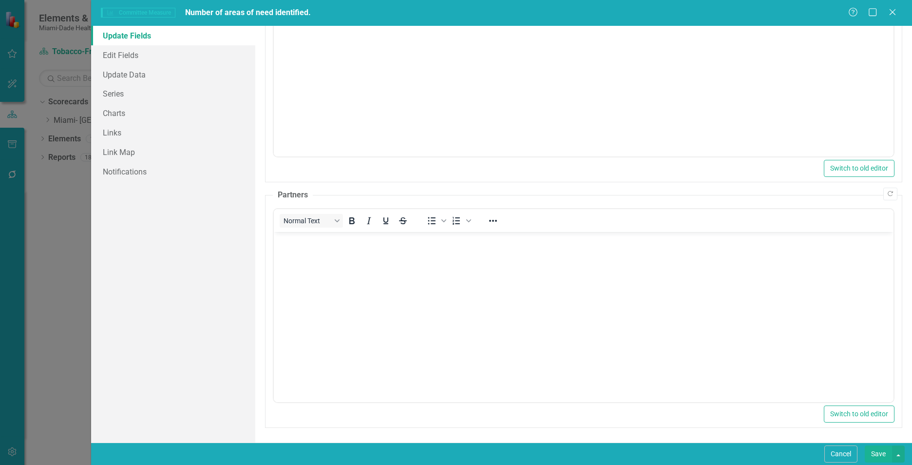
click at [595, 304] on body "Rich Text Area. Press ALT-0 for help." at bounding box center [584, 304] width 620 height 146
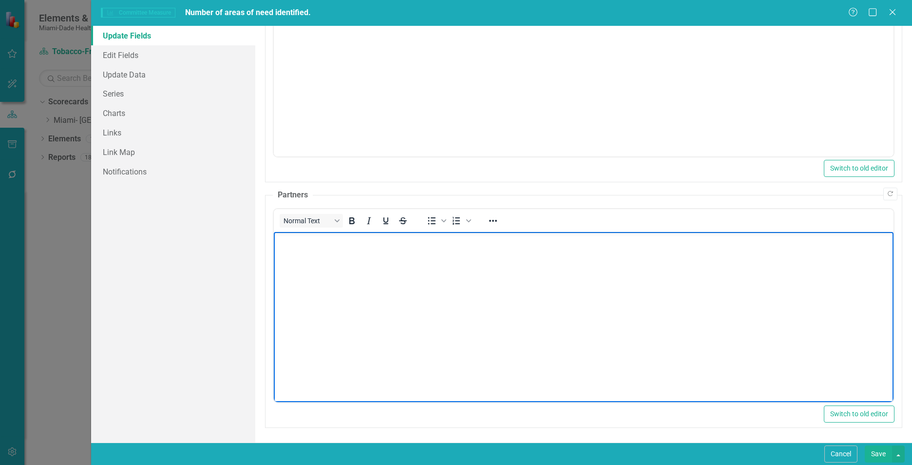
click at [588, 328] on body "Rich Text Area. Press ALT-0 for help." at bounding box center [584, 304] width 620 height 146
paste body "Rich Text Area. Press ALT-0 for help."
click at [109, 77] on link "Update Data" at bounding box center [173, 74] width 164 height 19
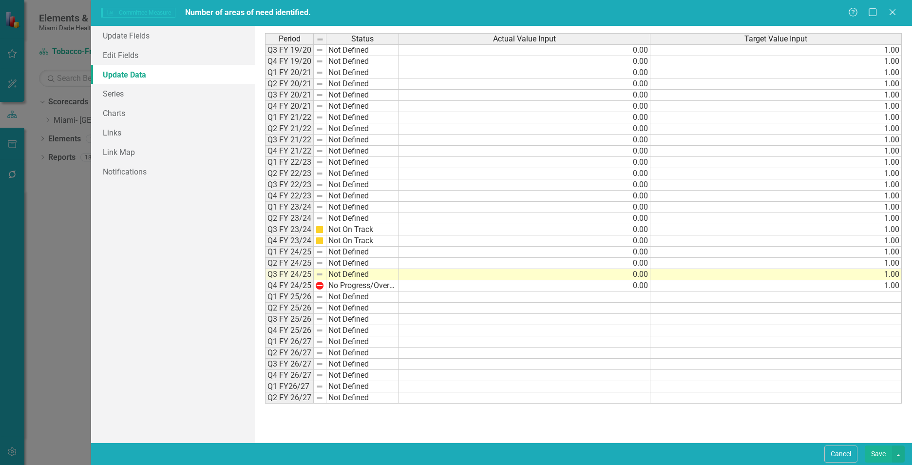
click at [878, 452] on button "Save" at bounding box center [878, 453] width 27 height 17
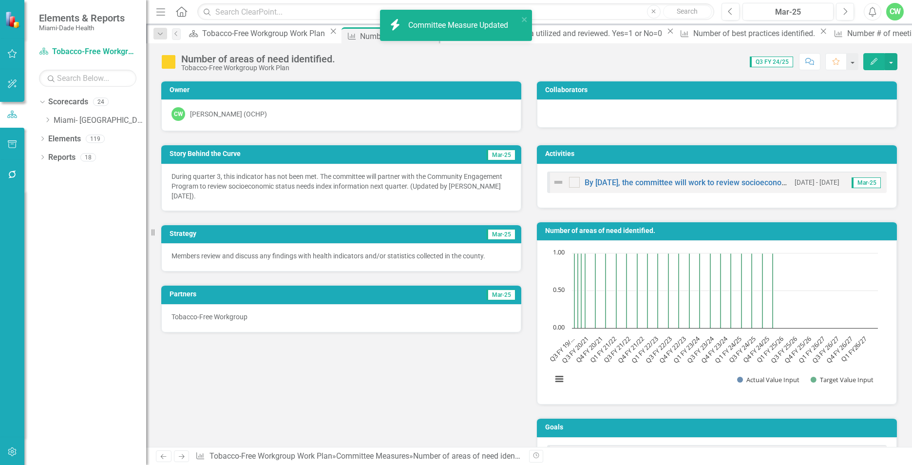
click at [368, 375] on div "Story Behind the Curve Mar-25 During quarter 3, this indicator has not been met…" at bounding box center [528, 307] width 751 height 350
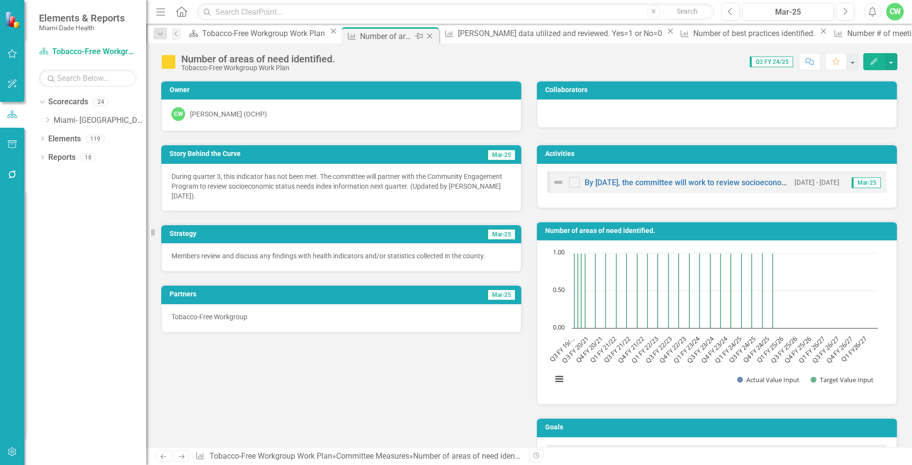
click at [425, 36] on icon "Close" at bounding box center [430, 36] width 10 height 8
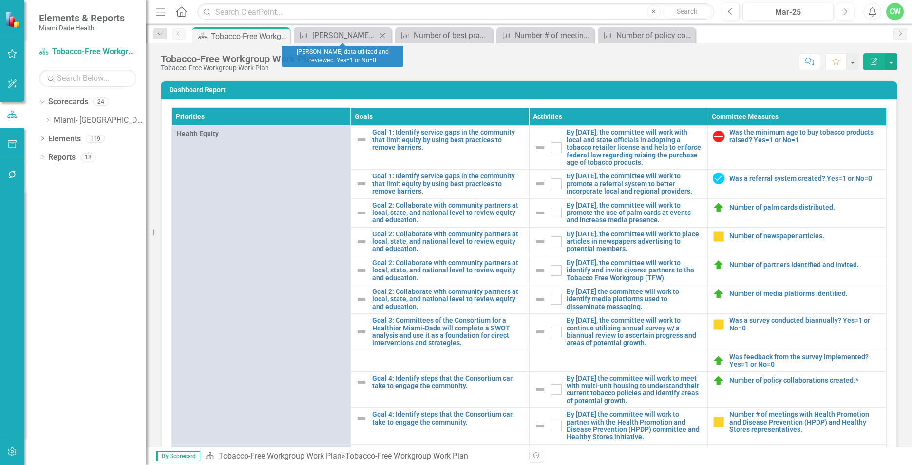
click at [382, 36] on icon "Close" at bounding box center [383, 36] width 10 height 8
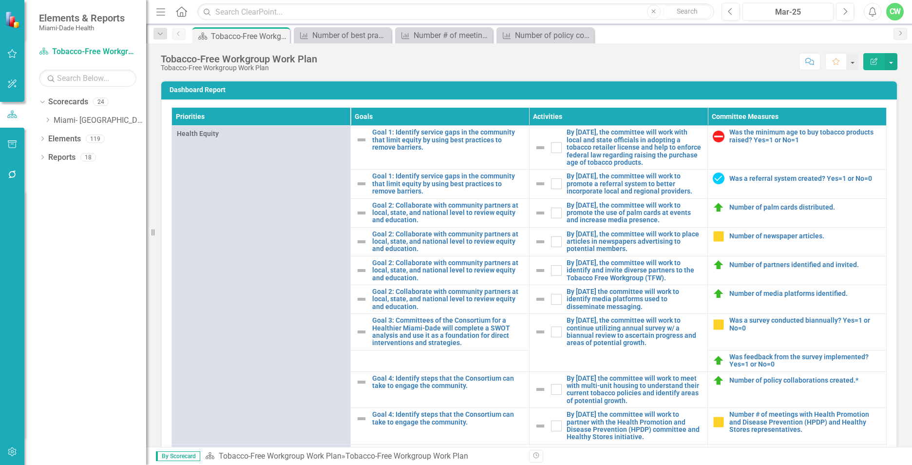
click at [0, 0] on icon "Close" at bounding box center [0, 0] width 0 height 0
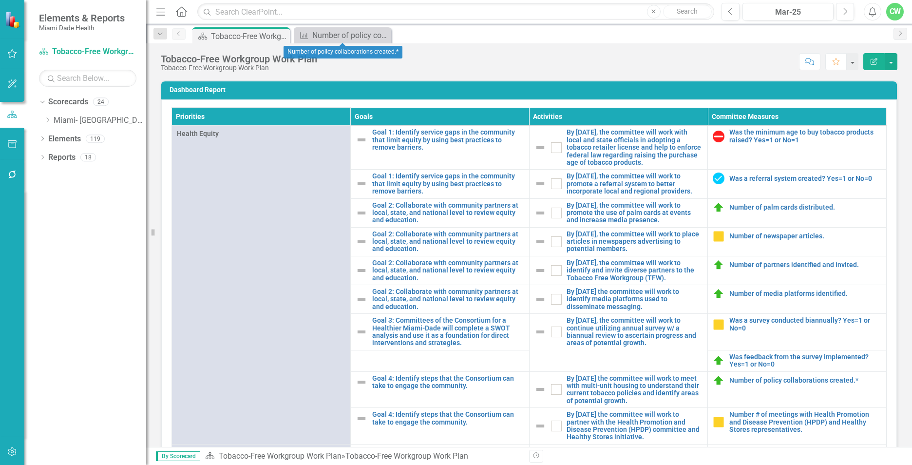
click at [0, 0] on icon "Close" at bounding box center [0, 0] width 0 height 0
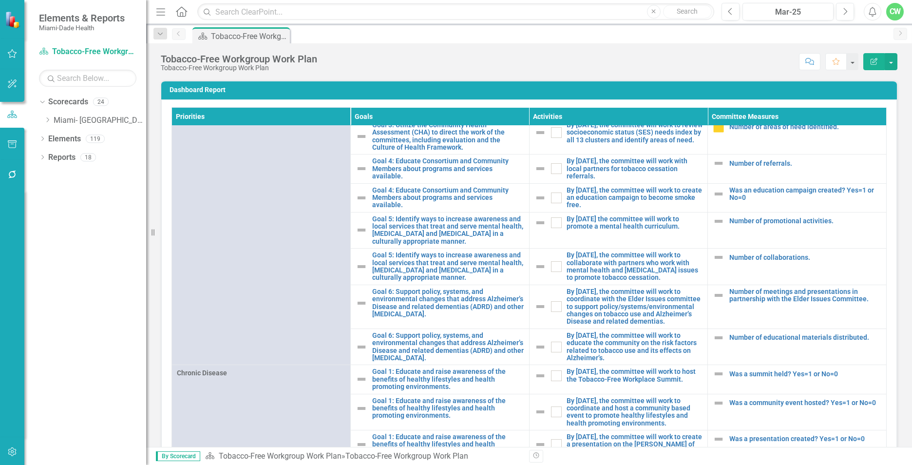
scroll to position [413, 0]
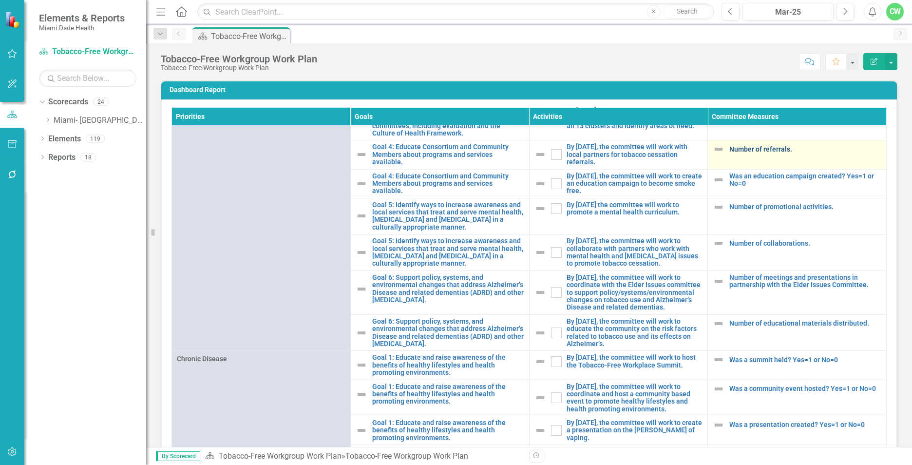
click at [741, 153] on link "Number of referrals." at bounding box center [805, 149] width 152 height 7
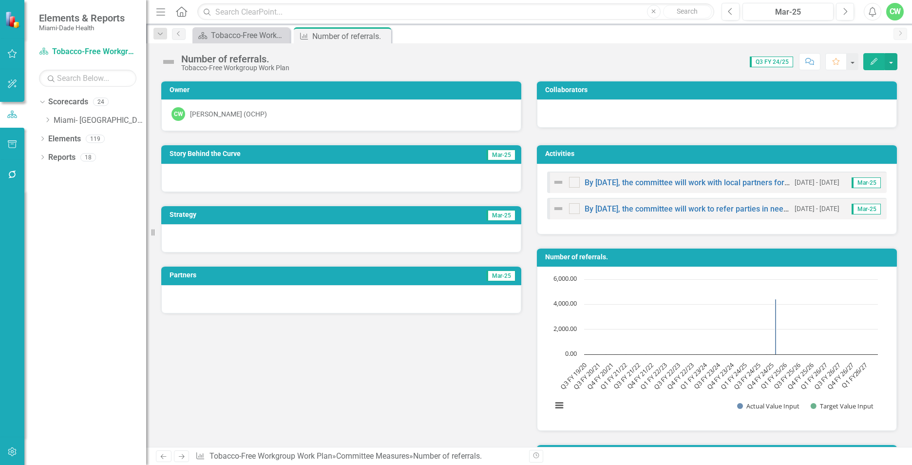
click at [870, 59] on icon "Edit" at bounding box center [874, 61] width 9 height 7
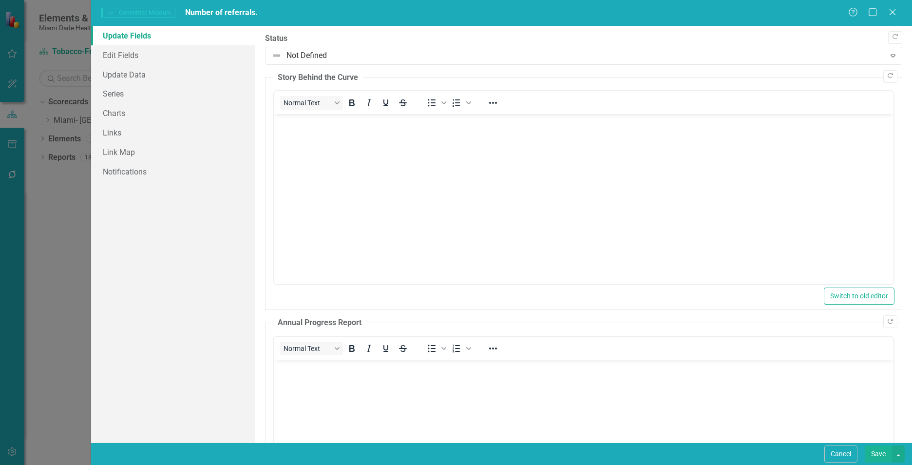
click at [308, 147] on body "Rich Text Area. Press ALT-0 for help." at bounding box center [584, 187] width 620 height 146
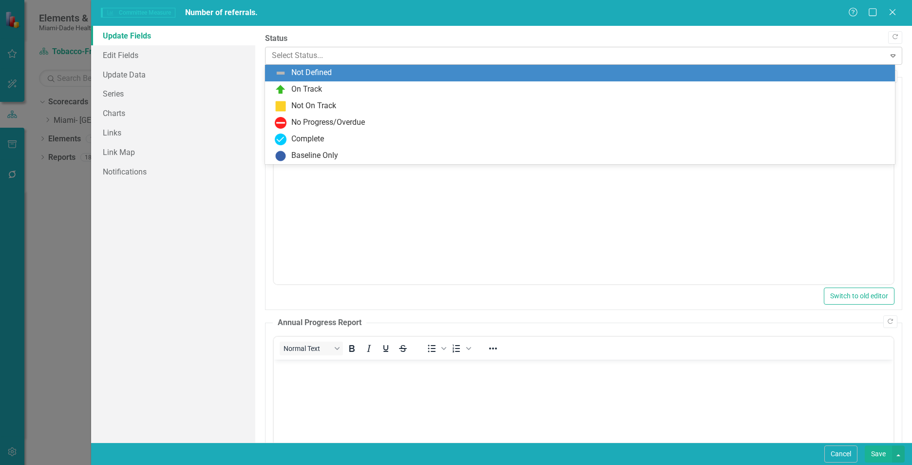
click at [318, 59] on div at bounding box center [575, 55] width 607 height 13
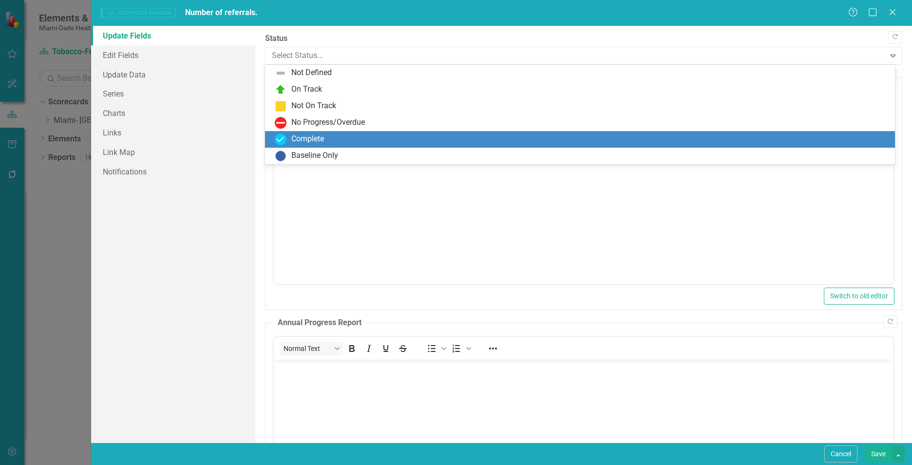
click at [316, 135] on div "Complete" at bounding box center [307, 139] width 33 height 11
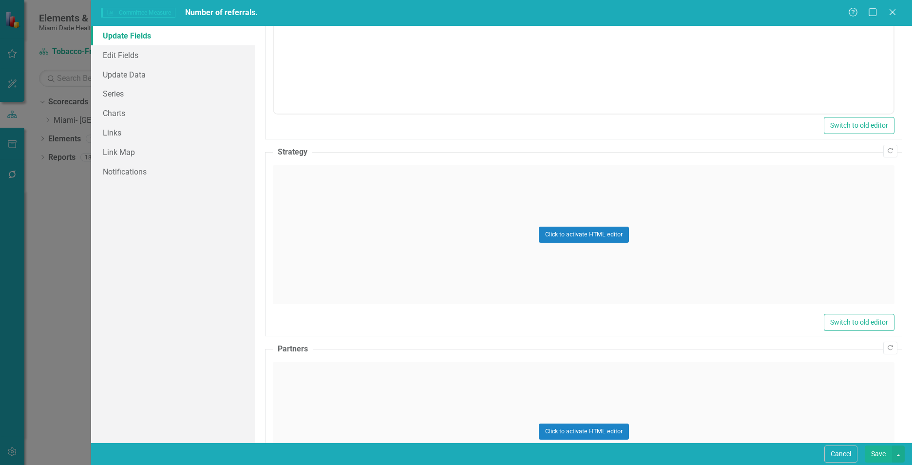
scroll to position [421, 0]
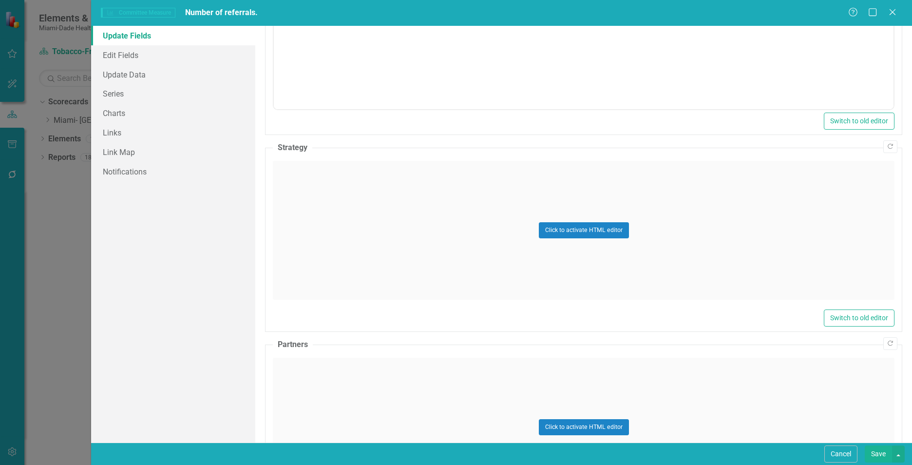
click at [304, 210] on div "Click to activate HTML editor" at bounding box center [584, 230] width 622 height 139
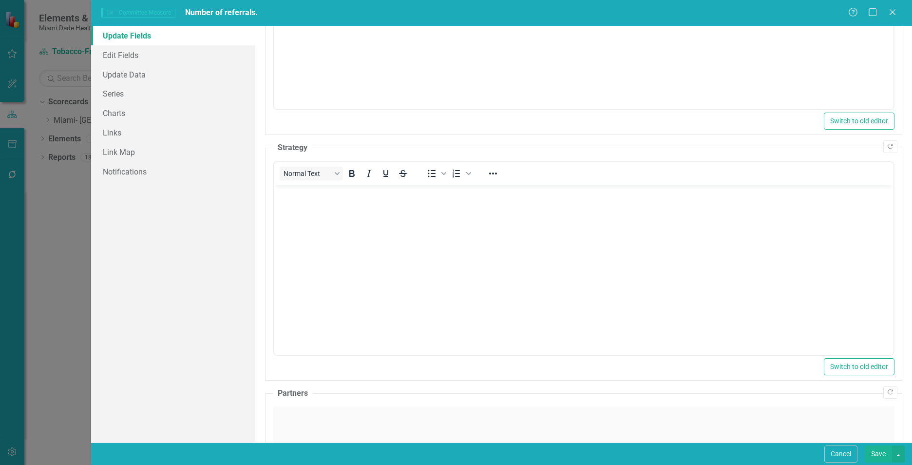
scroll to position [0, 0]
click at [315, 244] on body "Rich Text Area. Press ALT-0 for help." at bounding box center [584, 258] width 620 height 146
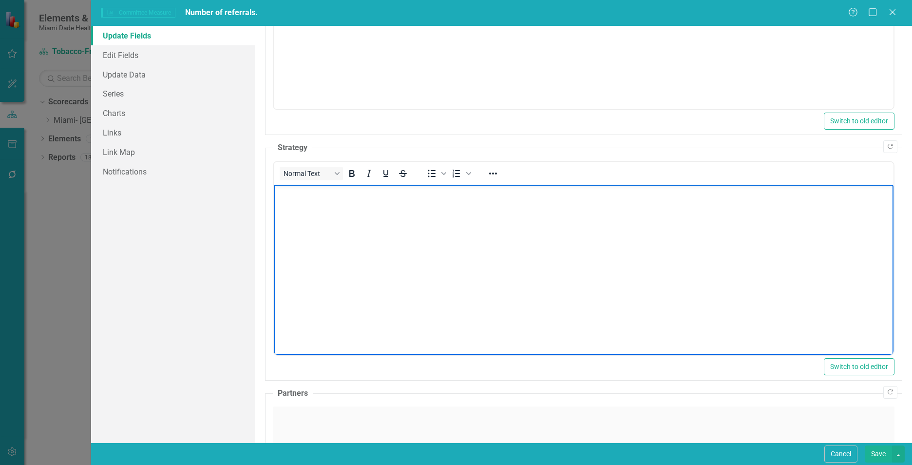
click at [381, 230] on body "Rich Text Area. Press ALT-0 for help." at bounding box center [584, 258] width 620 height 146
paste body "Rich Text Area. Press ALT-0 for help."
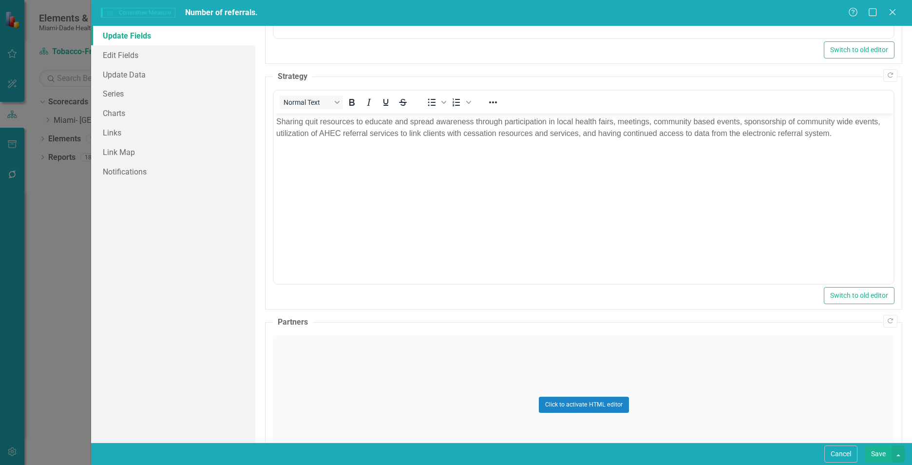
scroll to position [570, 0]
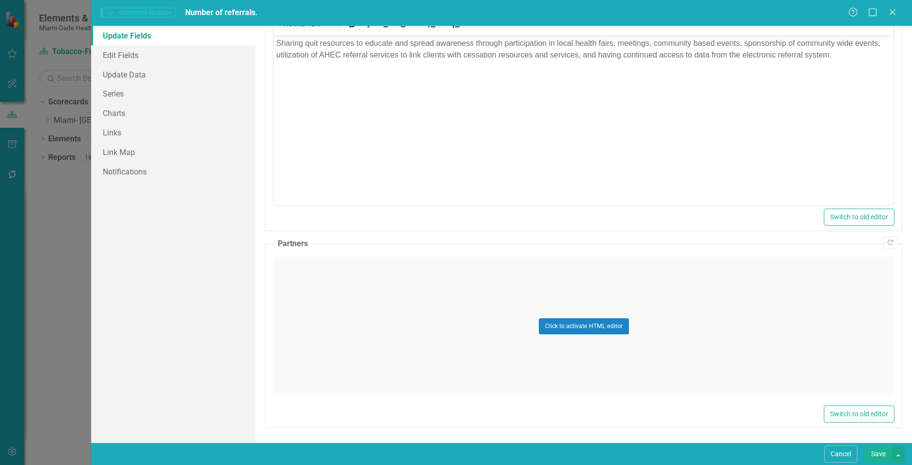
click at [287, 331] on div "Click to activate HTML editor" at bounding box center [584, 326] width 622 height 139
click at [320, 359] on body "Rich Text Area. Press ALT-0 for help." at bounding box center [584, 353] width 620 height 146
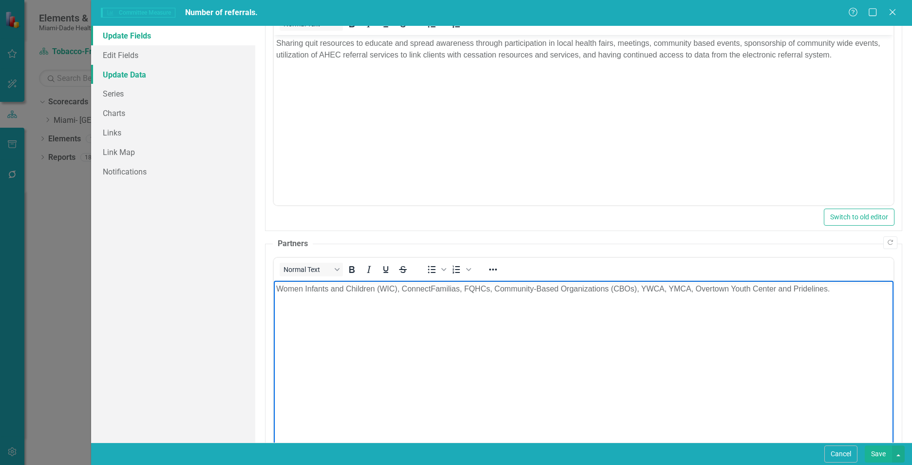
click at [144, 76] on link "Update Data" at bounding box center [173, 74] width 164 height 19
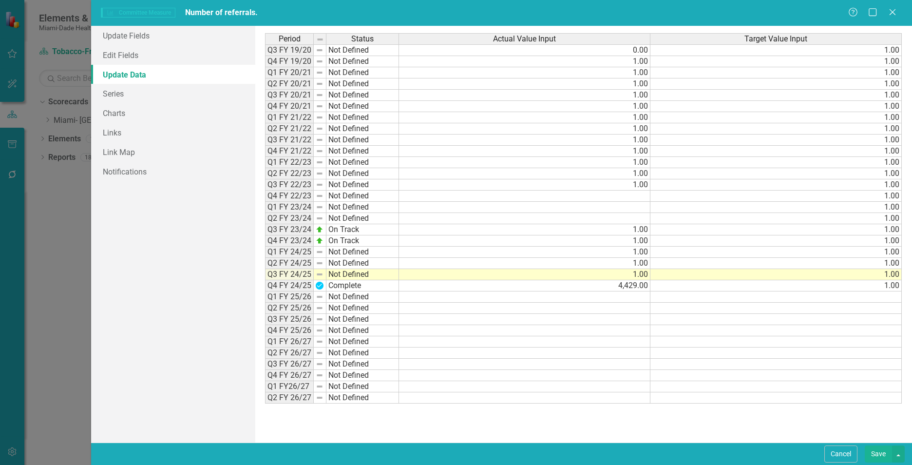
click at [633, 283] on td "4,429.00" at bounding box center [524, 285] width 251 height 11
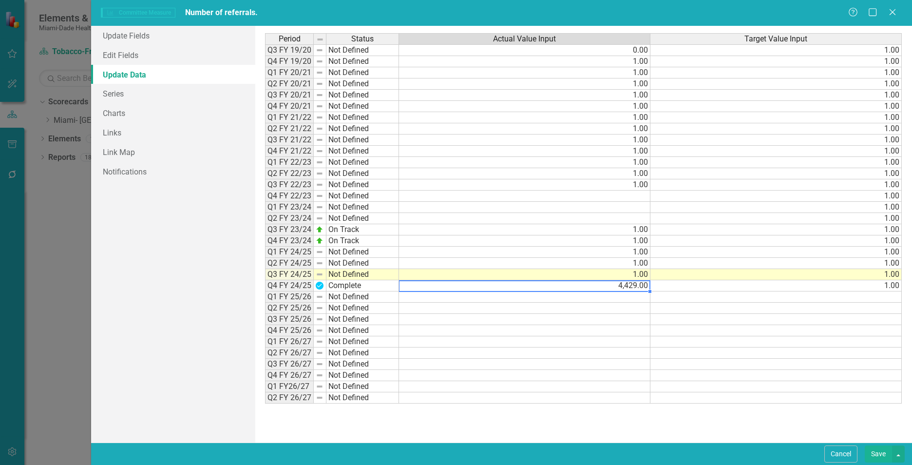
click at [647, 286] on td "4,429.00" at bounding box center [524, 285] width 251 height 11
type textarea "4"
type textarea "1"
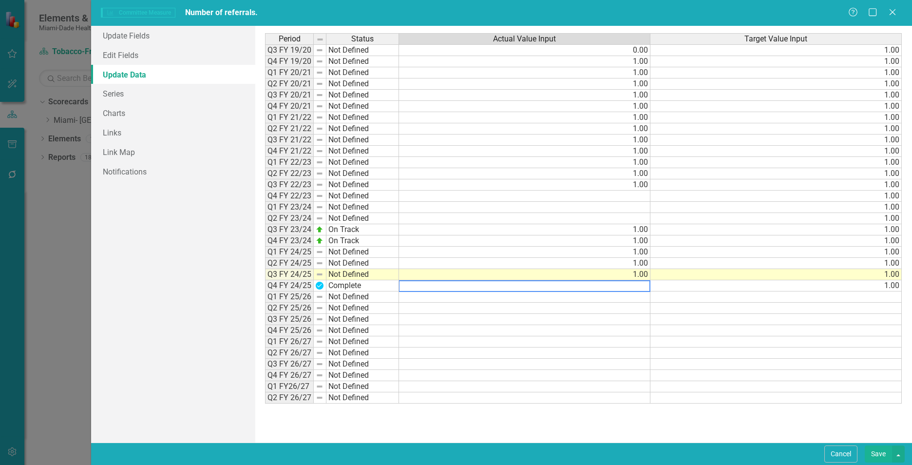
click at [733, 332] on td at bounding box center [776, 330] width 251 height 11
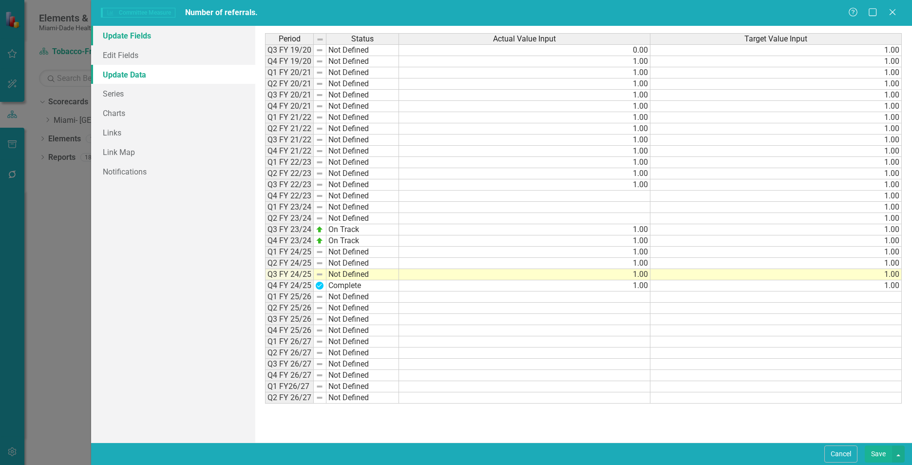
click at [144, 30] on link "Update Fields" at bounding box center [173, 35] width 164 height 19
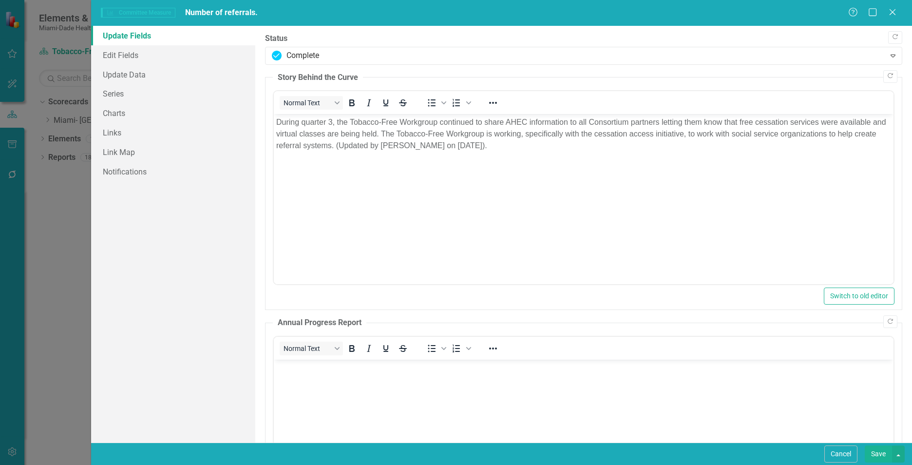
click at [881, 453] on button "Save" at bounding box center [878, 453] width 27 height 17
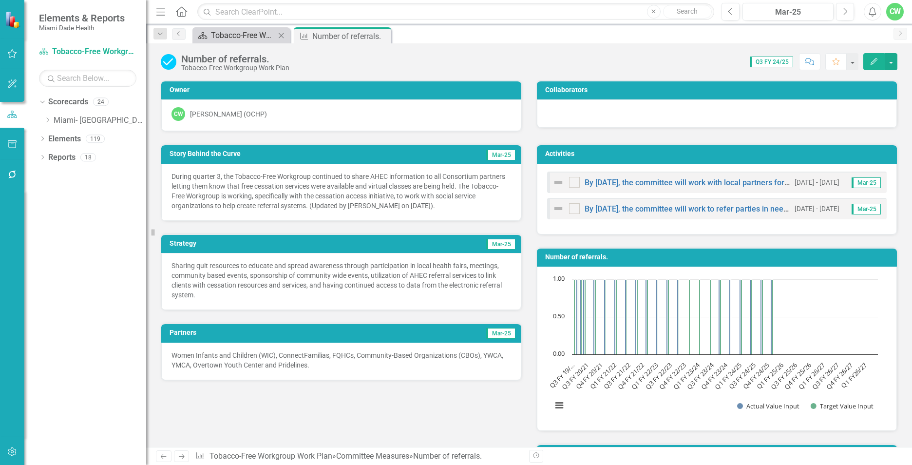
click at [228, 37] on div "Tobacco-Free Workgroup Work Plan" at bounding box center [243, 35] width 64 height 12
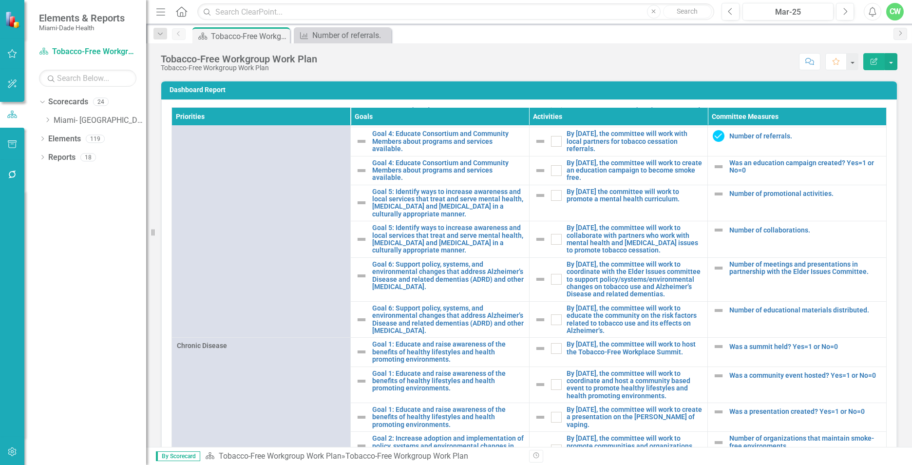
scroll to position [434, 0]
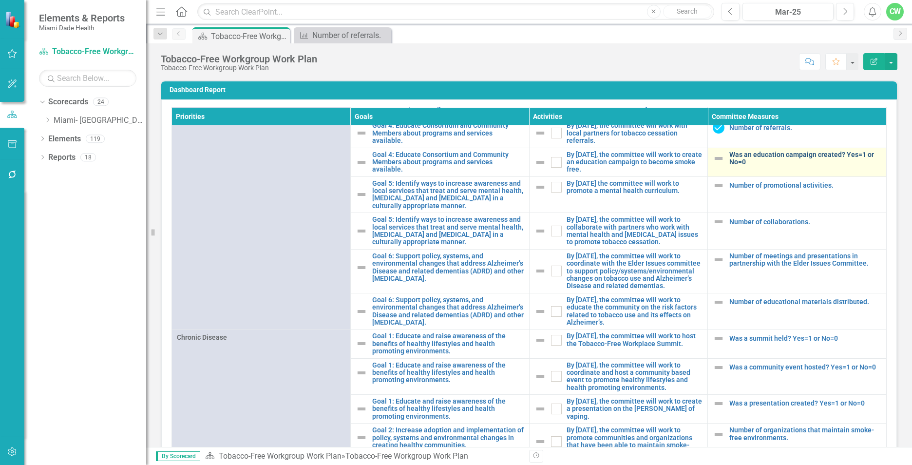
click at [738, 165] on link "Was an education campaign created? Yes=1 or No=0" at bounding box center [805, 158] width 152 height 15
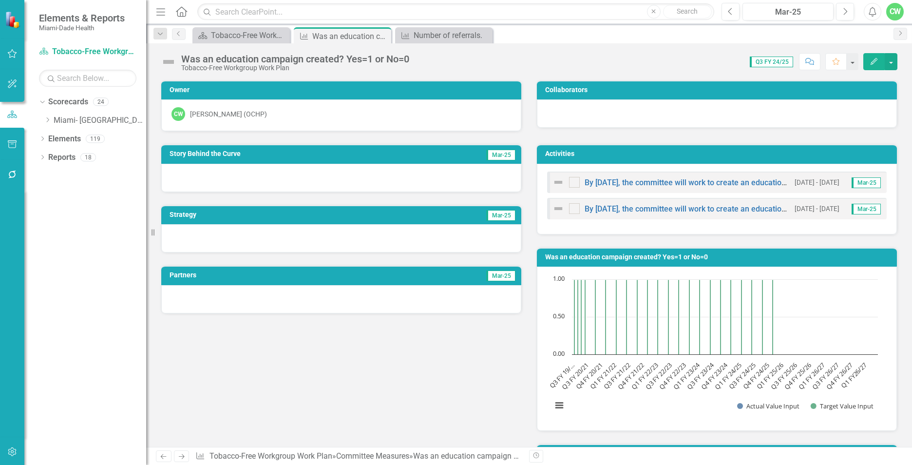
click at [879, 64] on button "Edit" at bounding box center [873, 61] width 21 height 17
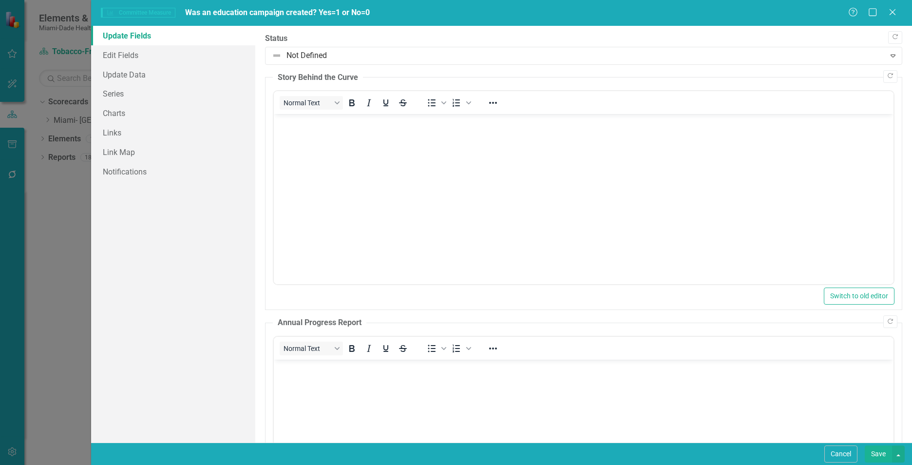
click at [333, 176] on body "Rich Text Area. Press ALT-0 for help." at bounding box center [584, 187] width 620 height 146
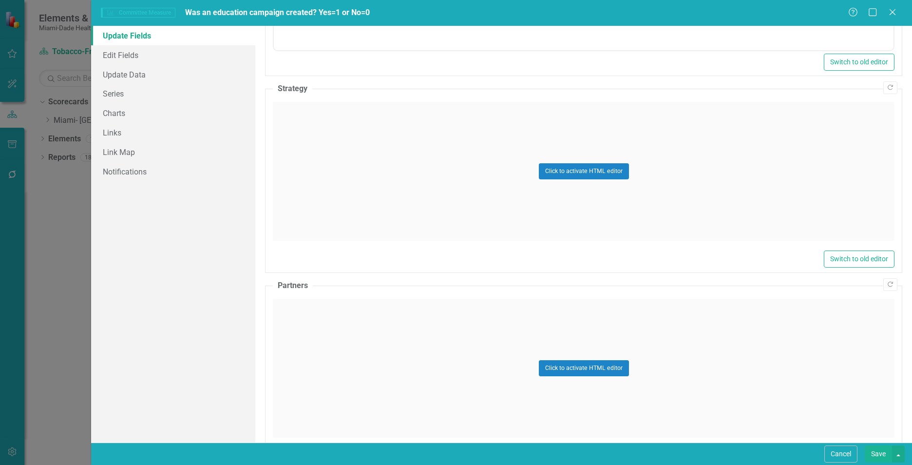
scroll to position [521, 0]
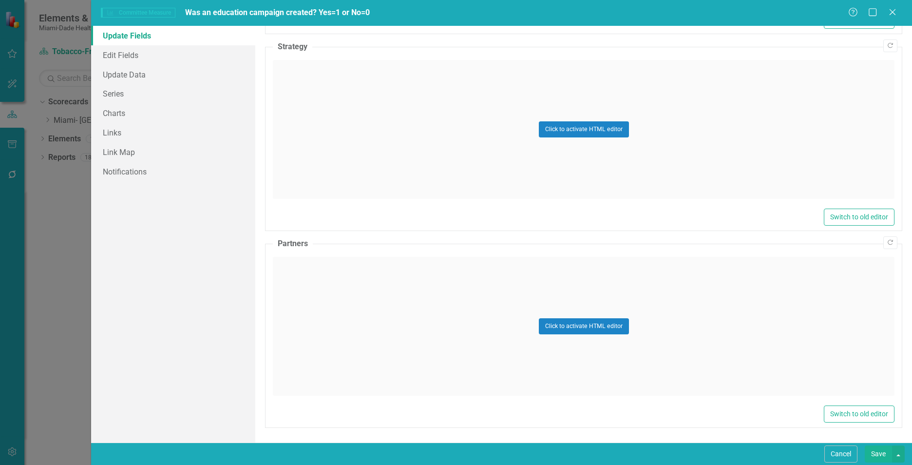
click at [358, 134] on div "Click to activate HTML editor" at bounding box center [584, 129] width 622 height 139
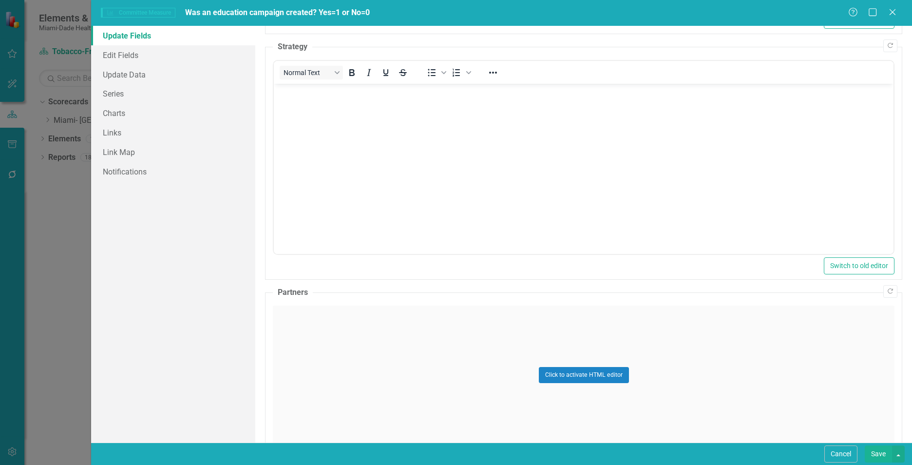
scroll to position [0, 0]
click at [356, 139] on body "Rich Text Area. Press ALT-0 for help." at bounding box center [584, 157] width 620 height 146
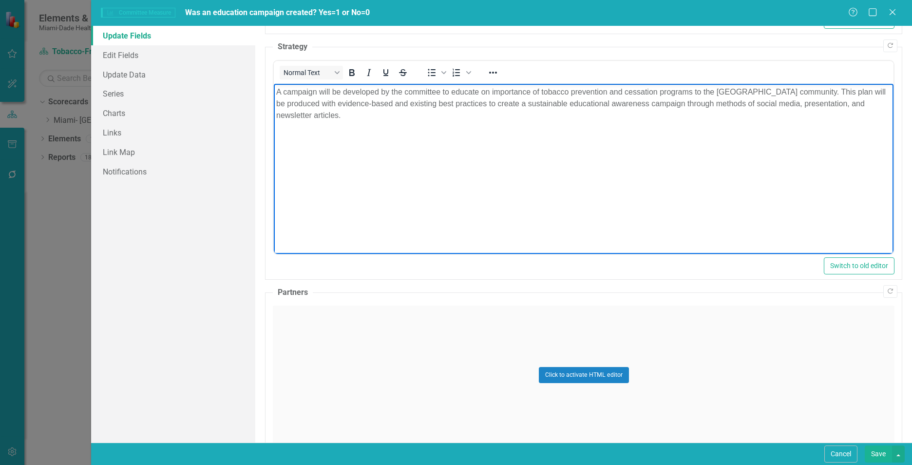
click at [347, 377] on div "Click to activate HTML editor" at bounding box center [584, 375] width 622 height 139
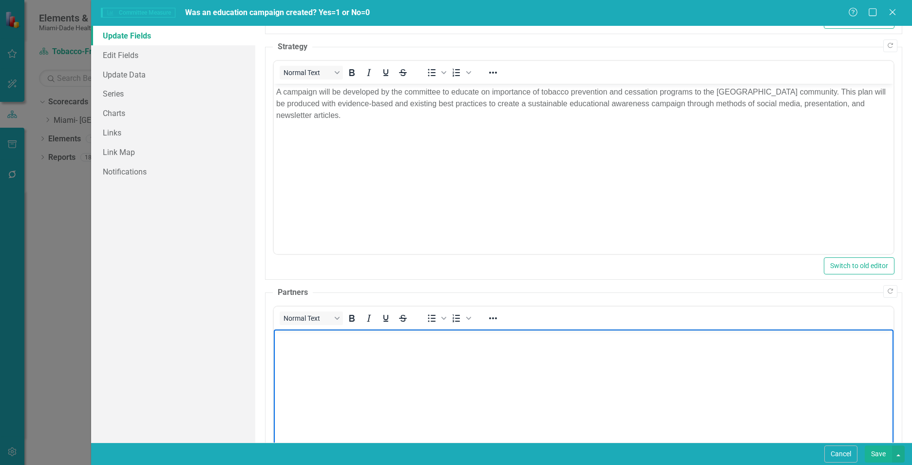
click at [322, 397] on body "Rich Text Area. Press ALT-0 for help." at bounding box center [584, 402] width 620 height 146
click at [124, 77] on link "Update Data" at bounding box center [173, 74] width 164 height 19
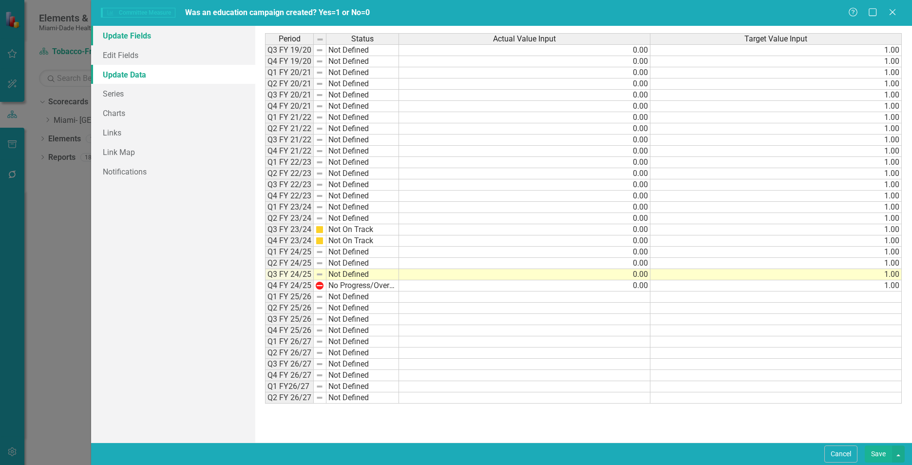
click at [138, 36] on link "Update Fields" at bounding box center [173, 35] width 164 height 19
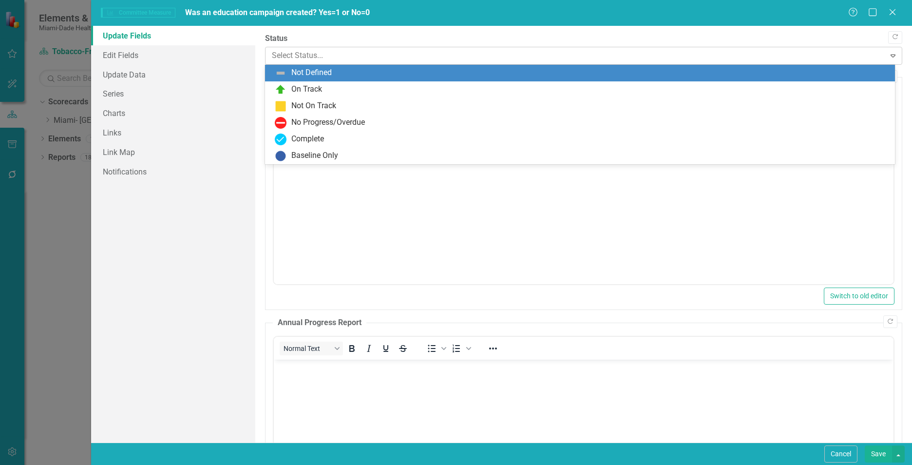
click at [342, 53] on div at bounding box center [575, 55] width 607 height 13
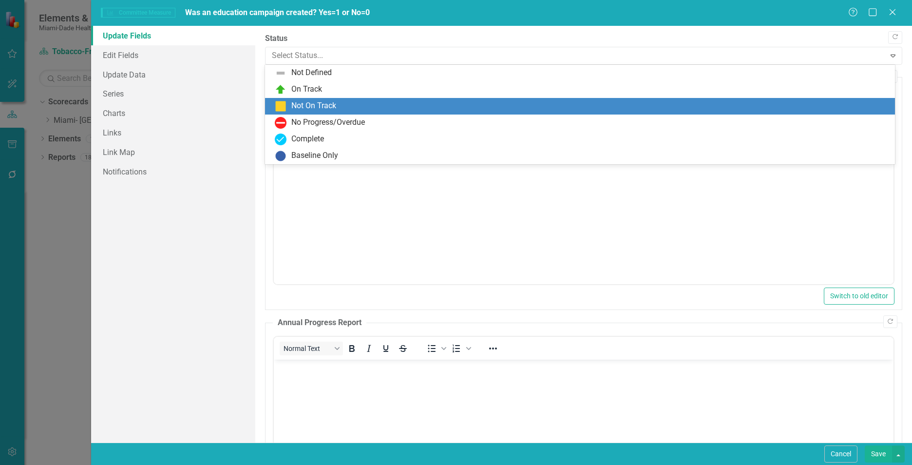
drag, startPoint x: 308, startPoint y: 107, endPoint x: 50, endPoint y: 6, distance: 276.8
click at [308, 107] on div "Not On Track" at bounding box center [313, 105] width 45 height 11
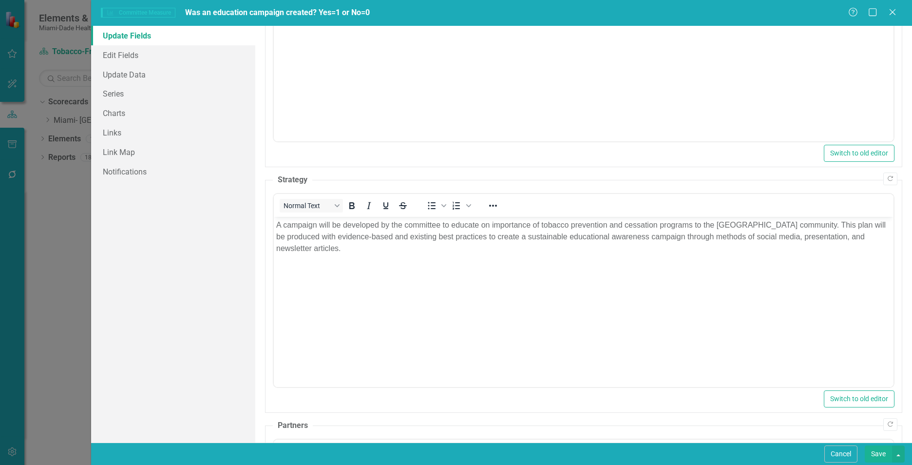
scroll to position [619, 0]
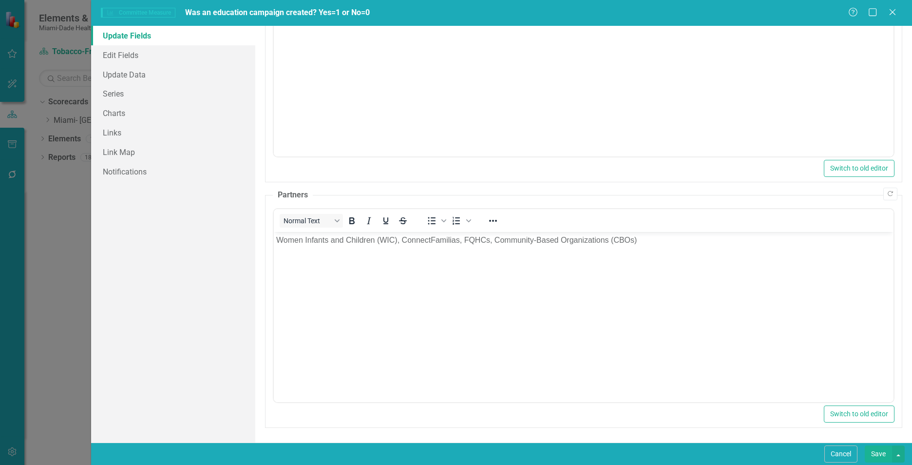
click at [873, 453] on button "Save" at bounding box center [878, 453] width 27 height 17
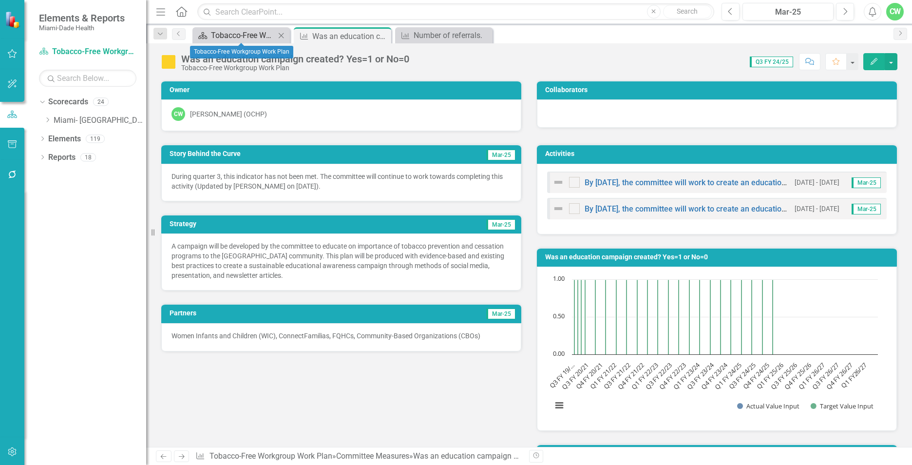
click at [244, 33] on div "Tobacco-Free Workgroup Work Plan" at bounding box center [243, 35] width 64 height 12
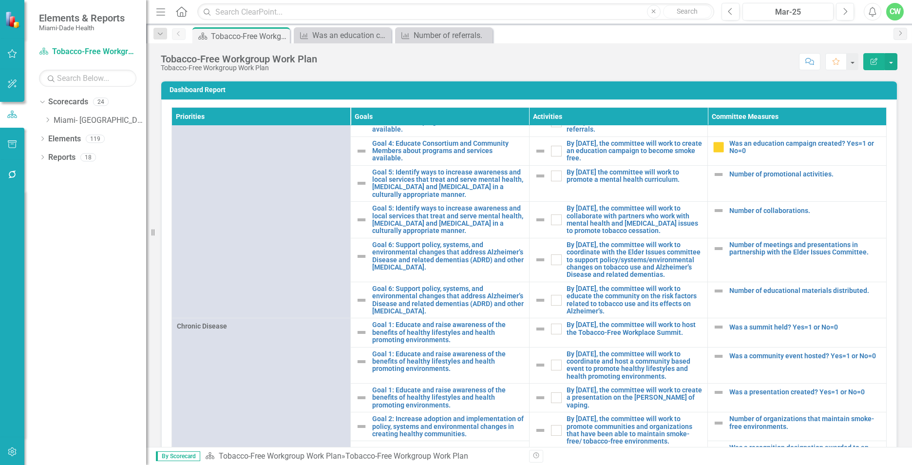
scroll to position [447, 0]
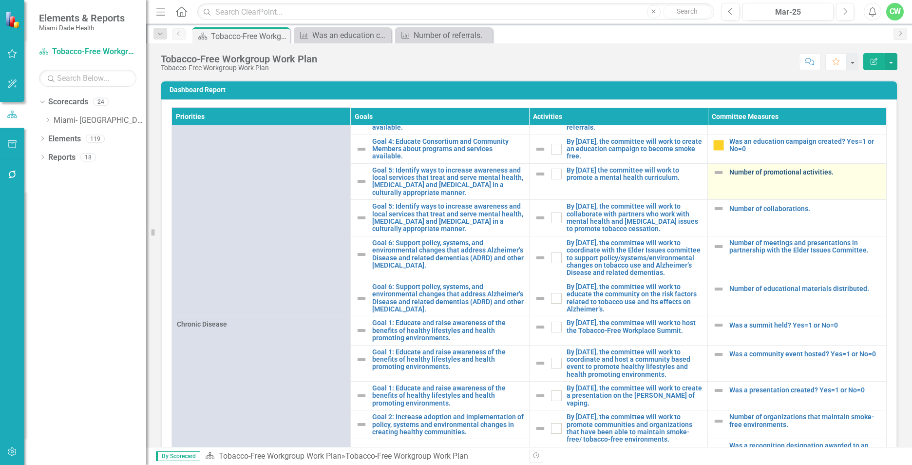
click at [792, 176] on link "Number of promotional activities." at bounding box center [805, 172] width 152 height 7
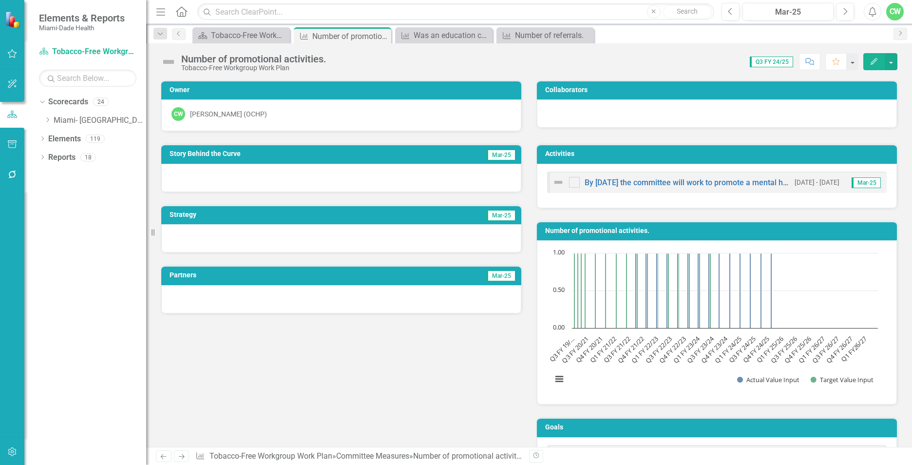
click at [870, 60] on icon "Edit" at bounding box center [874, 61] width 9 height 7
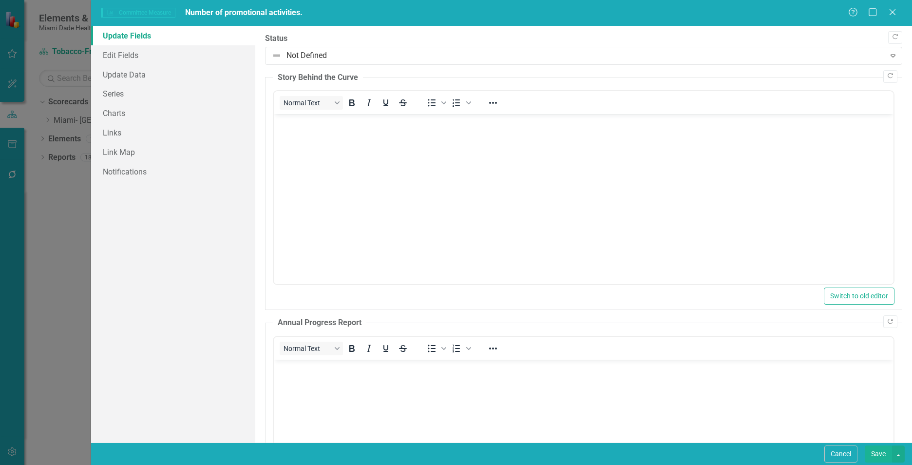
click at [384, 192] on body "Rich Text Area. Press ALT-0 for help." at bounding box center [584, 187] width 620 height 146
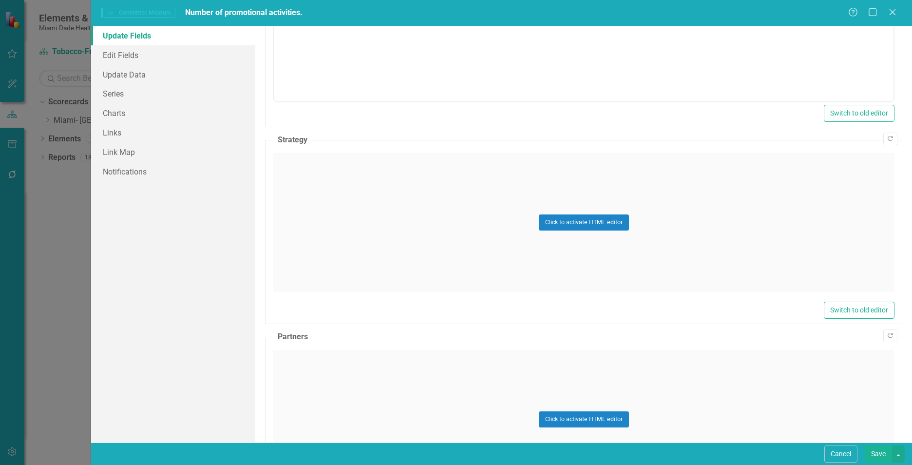
scroll to position [430, 0]
click at [311, 389] on div "Click to activate HTML editor" at bounding box center [584, 417] width 622 height 139
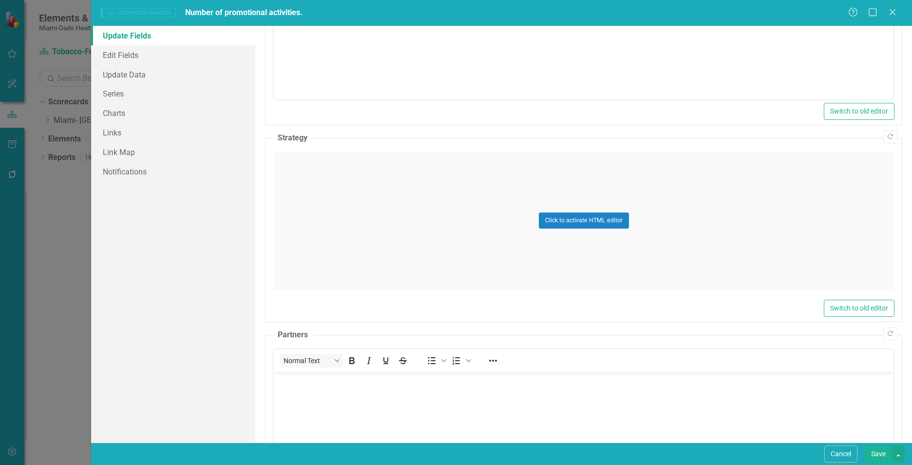
scroll to position [0, 0]
click at [322, 423] on body "Rich Text Area. Press ALT-0 for help." at bounding box center [584, 444] width 620 height 146
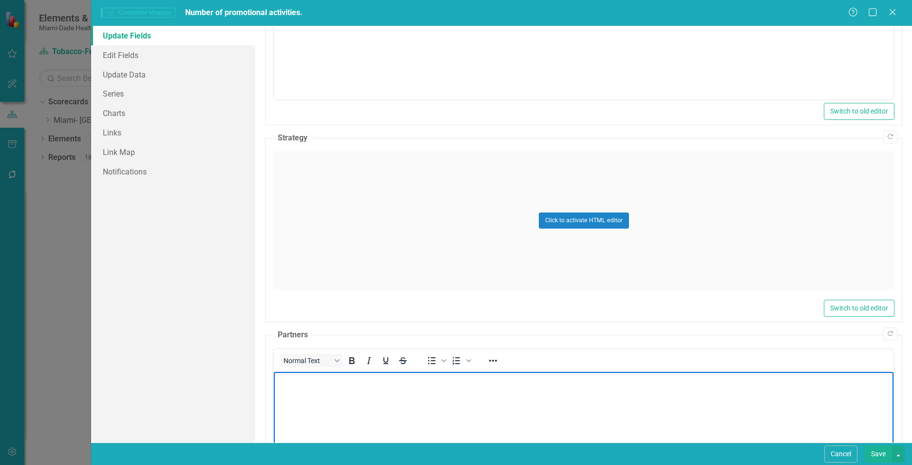
paste body "Rich Text Area. Press ALT-0 for help."
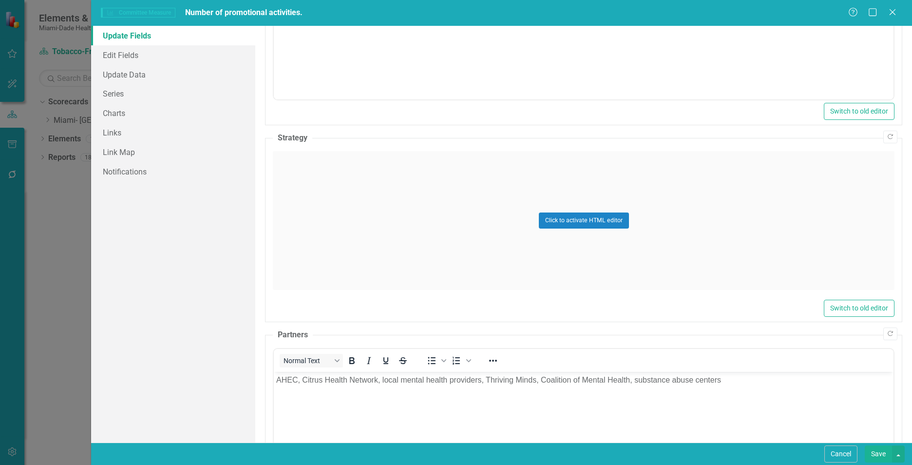
click at [315, 187] on div "Click to activate HTML editor" at bounding box center [584, 220] width 622 height 139
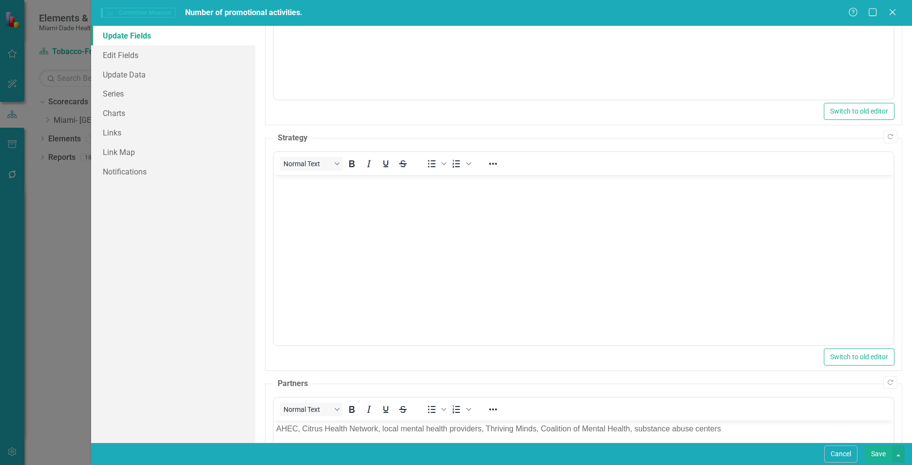
click at [315, 197] on body "Rich Text Area. Press ALT-0 for help." at bounding box center [584, 248] width 620 height 146
click at [151, 76] on link "Update Data" at bounding box center [173, 74] width 164 height 19
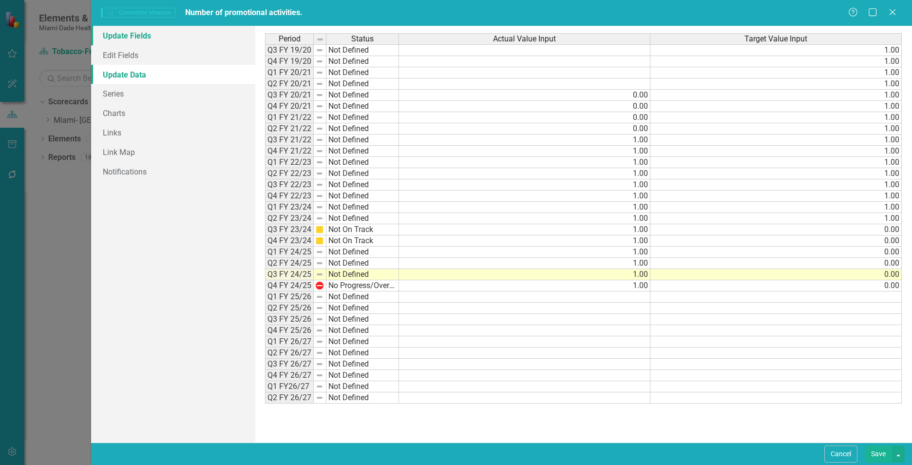
click at [124, 39] on link "Update Fields" at bounding box center [173, 35] width 164 height 19
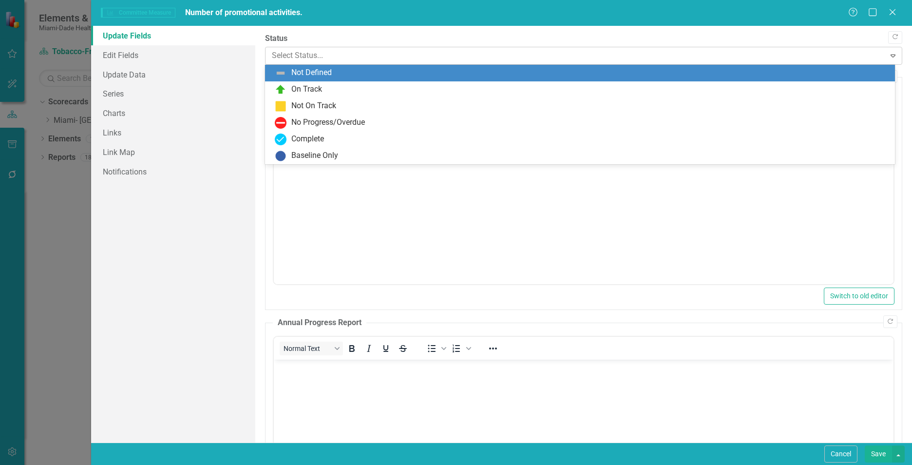
click at [430, 53] on div at bounding box center [575, 55] width 607 height 13
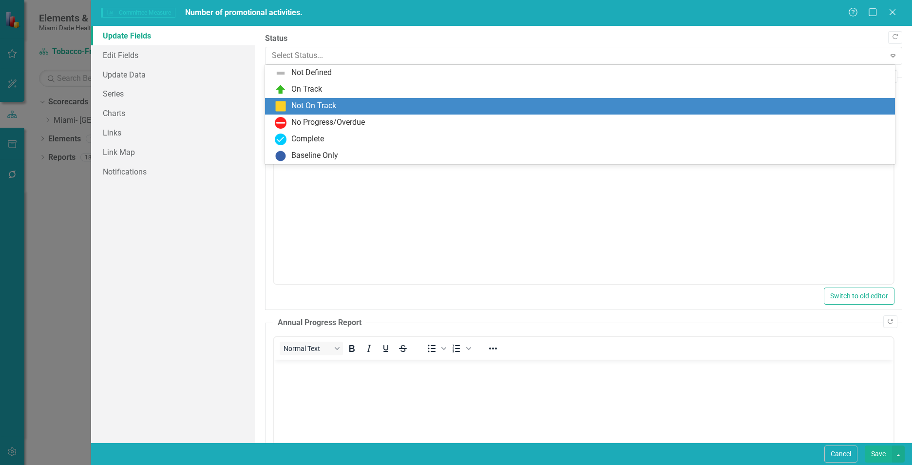
click at [370, 105] on div "Not On Track" at bounding box center [582, 106] width 614 height 12
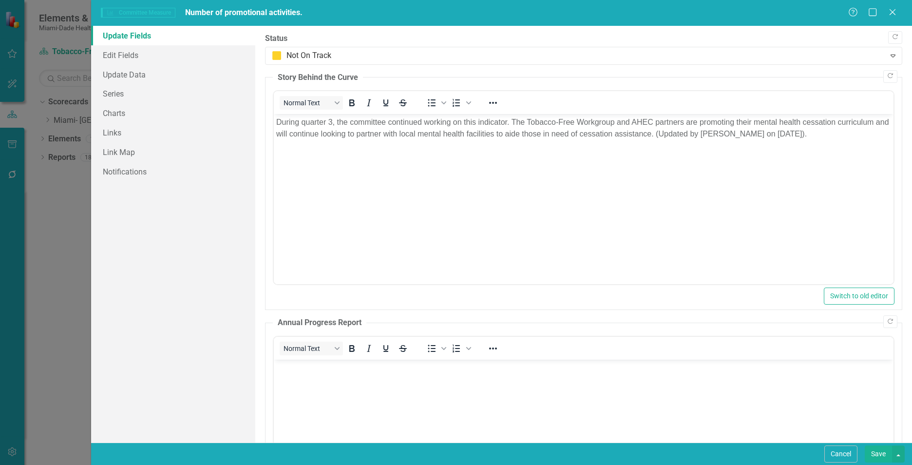
click at [871, 453] on button "Save" at bounding box center [878, 453] width 27 height 17
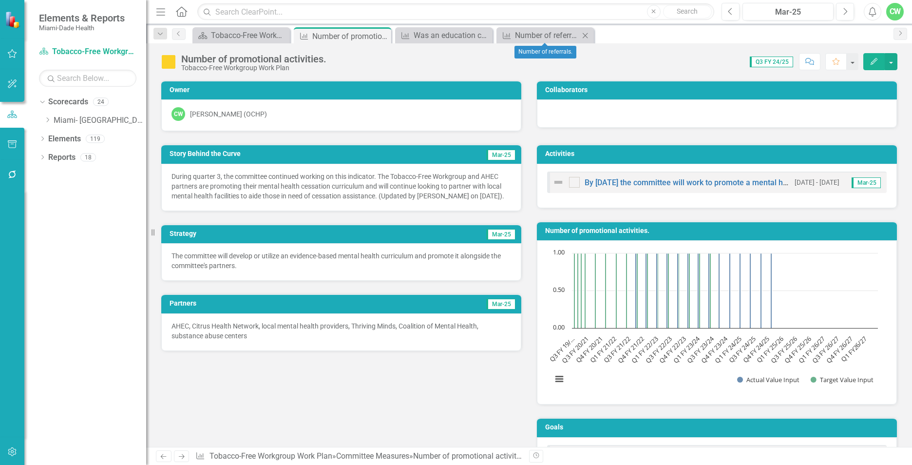
click at [583, 37] on icon "Close" at bounding box center [585, 36] width 10 height 8
click at [484, 38] on icon "Close" at bounding box center [484, 36] width 10 height 8
click at [381, 36] on icon "Close" at bounding box center [382, 36] width 10 height 8
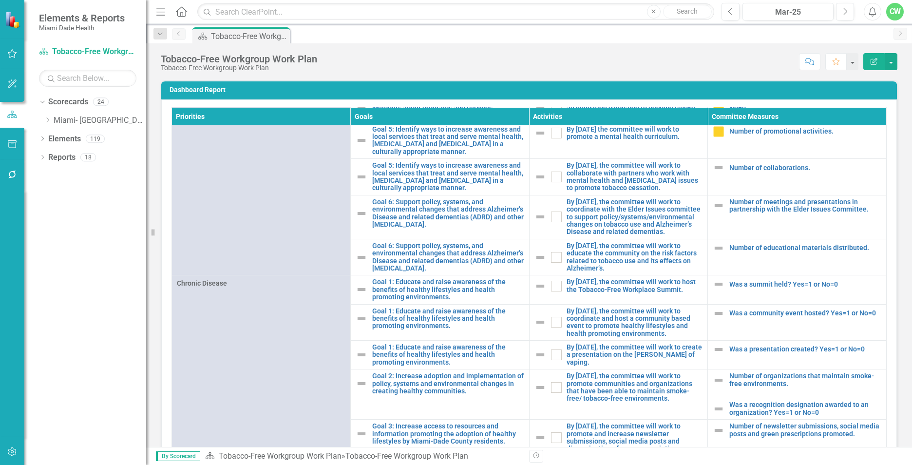
scroll to position [490, 0]
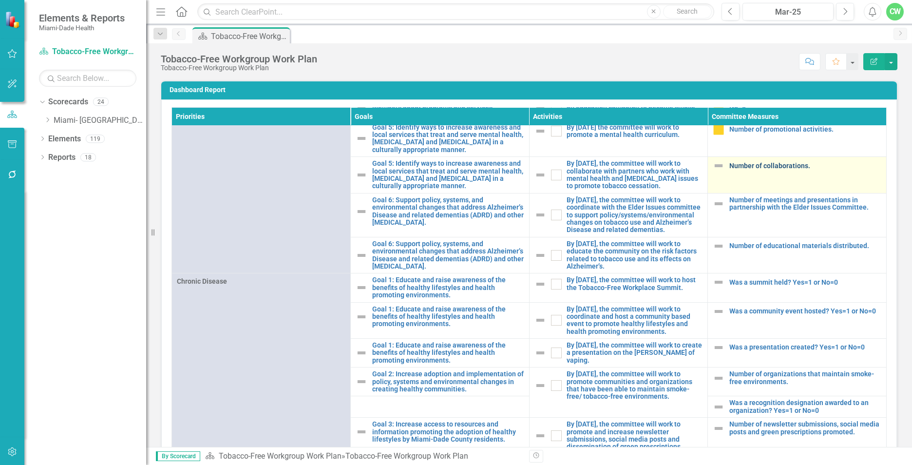
click at [758, 170] on link "Number of collaborations." at bounding box center [805, 165] width 152 height 7
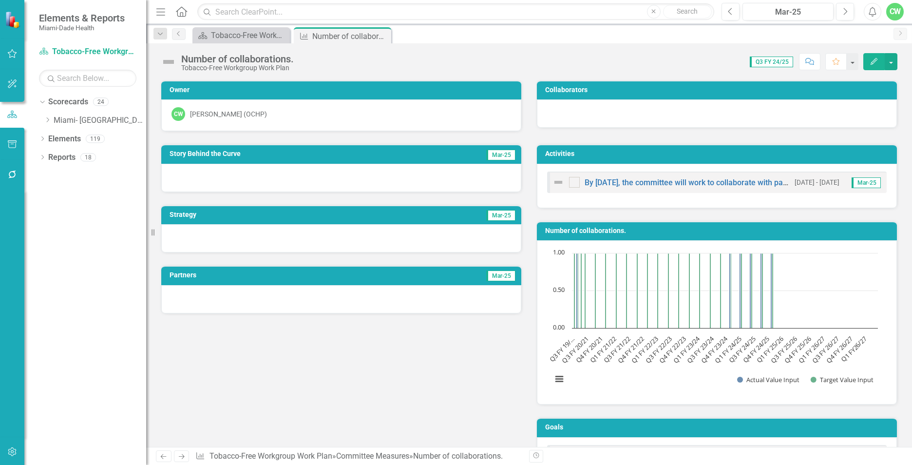
click at [869, 60] on button "Edit" at bounding box center [873, 61] width 21 height 17
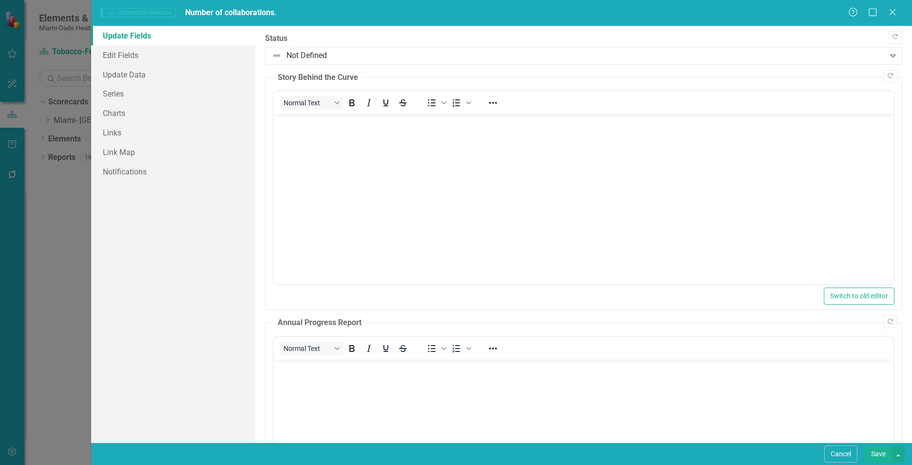
click at [299, 141] on body "Rich Text Area. Press ALT-0 for help." at bounding box center [584, 187] width 620 height 146
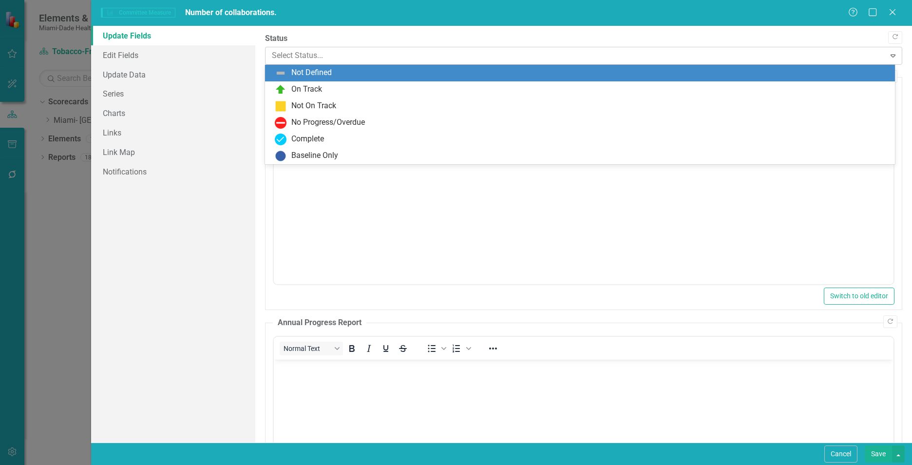
click at [290, 57] on div at bounding box center [575, 55] width 607 height 13
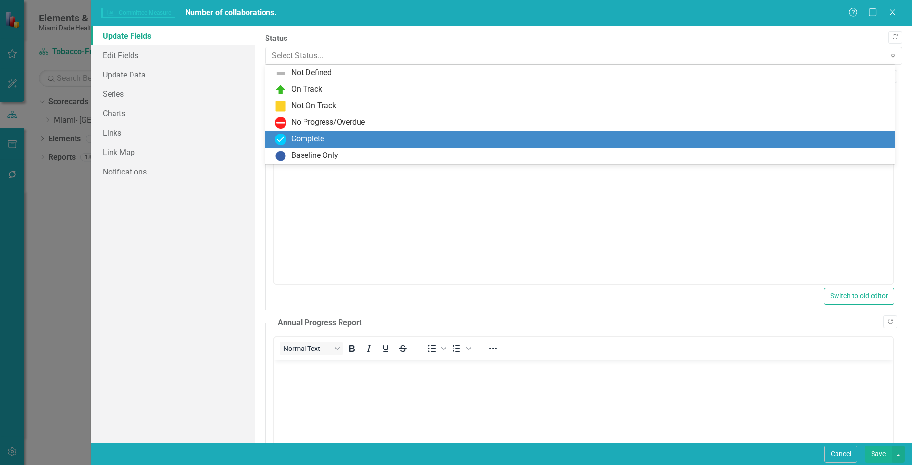
click at [298, 138] on div "Complete" at bounding box center [307, 139] width 33 height 11
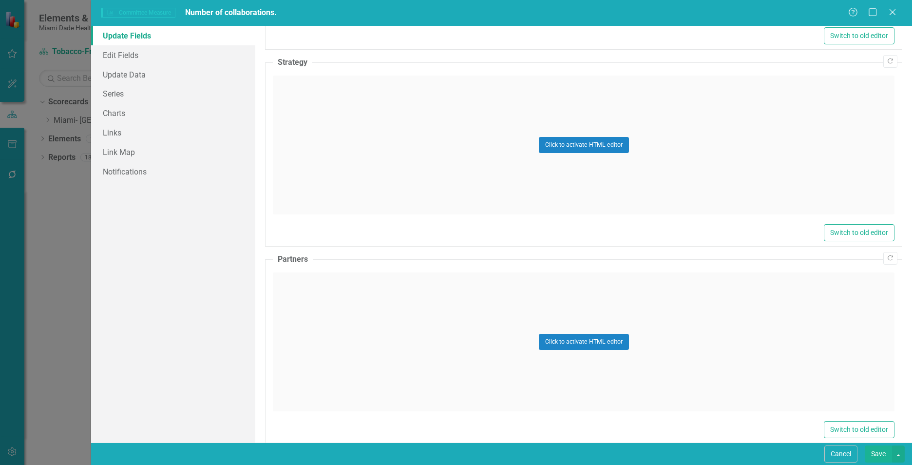
scroll to position [521, 0]
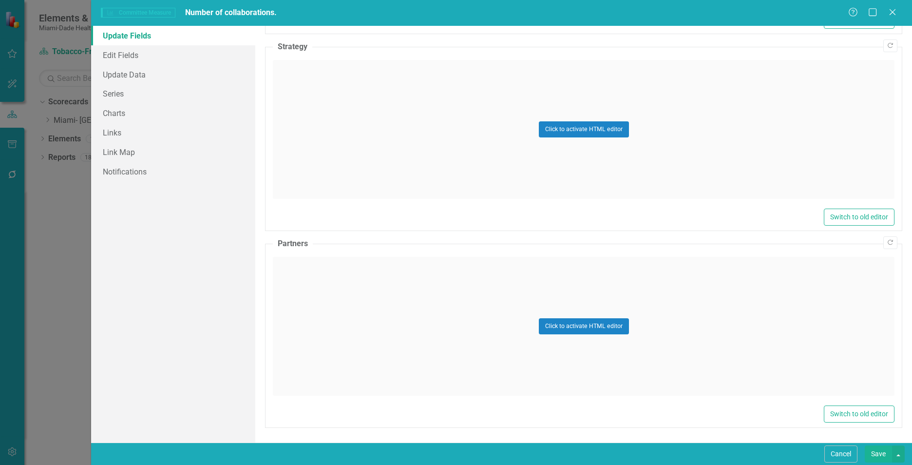
click at [405, 137] on div "Click to activate HTML editor" at bounding box center [584, 129] width 622 height 139
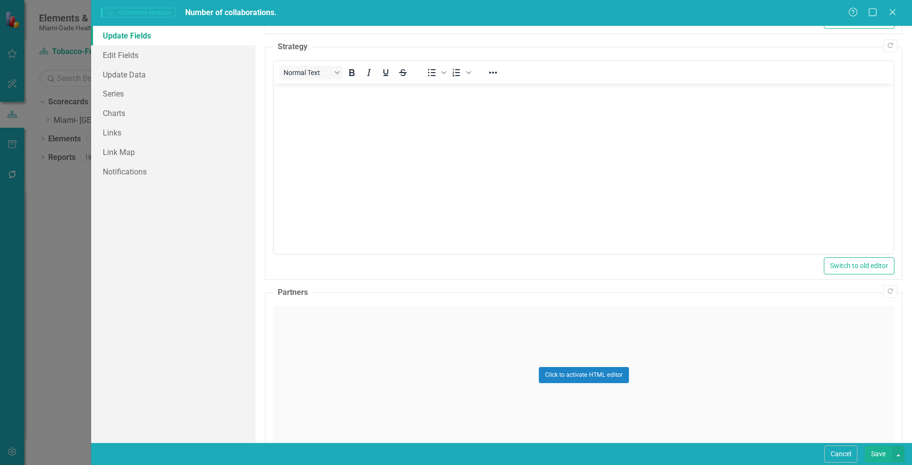
scroll to position [0, 0]
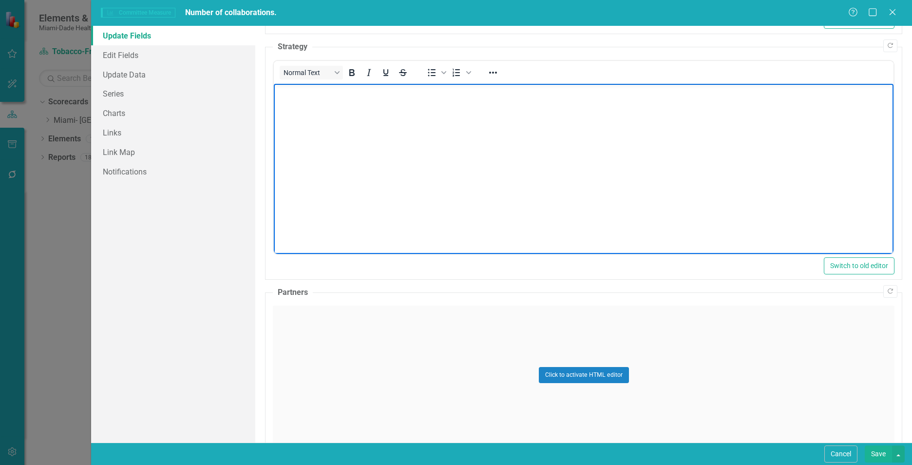
click at [403, 151] on body "Rich Text Area. Press ALT-0 for help." at bounding box center [584, 157] width 620 height 146
click at [308, 108] on body "Rich Text Area. Press ALT-0 for help." at bounding box center [584, 157] width 620 height 146
paste body "Rich Text Area. Press ALT-0 for help."
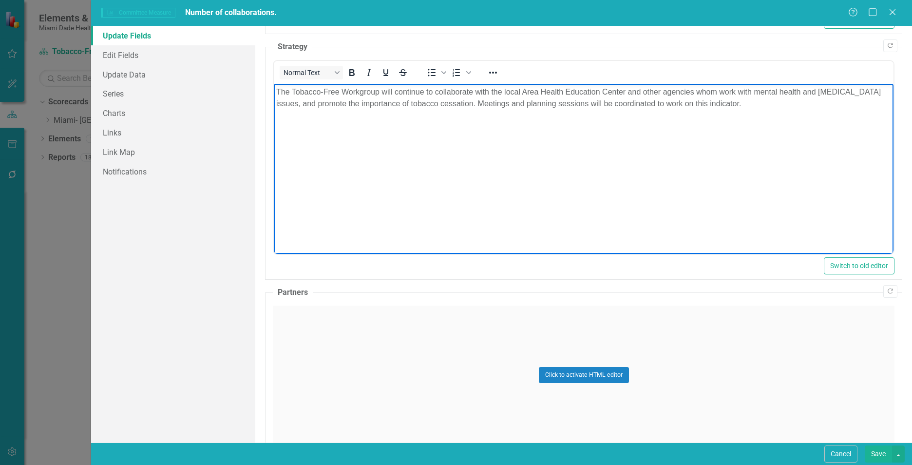
click at [351, 359] on div "Click to activate HTML editor" at bounding box center [584, 375] width 622 height 139
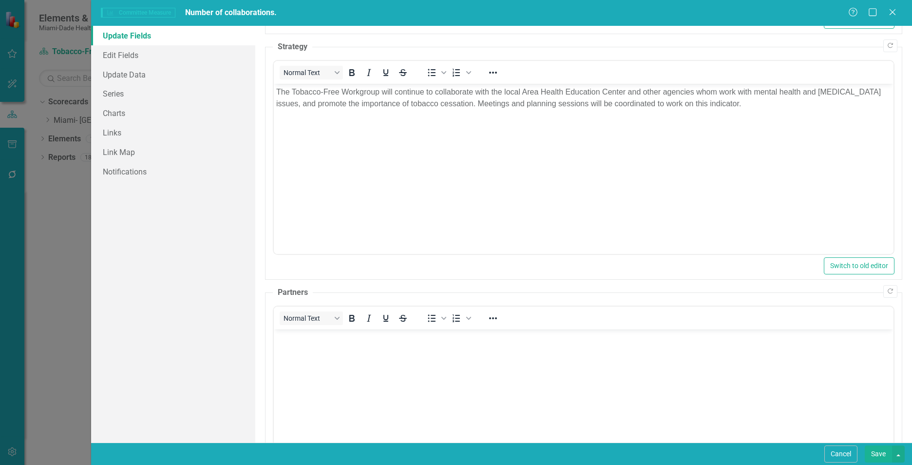
click at [340, 362] on body "Rich Text Area. Press ALT-0 for help." at bounding box center [584, 402] width 620 height 146
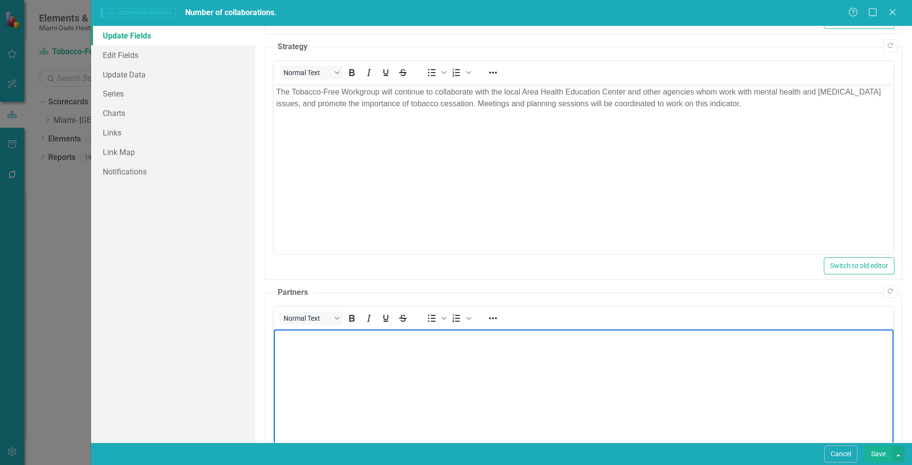
paste body "Rich Text Area. Press ALT-0 for help."
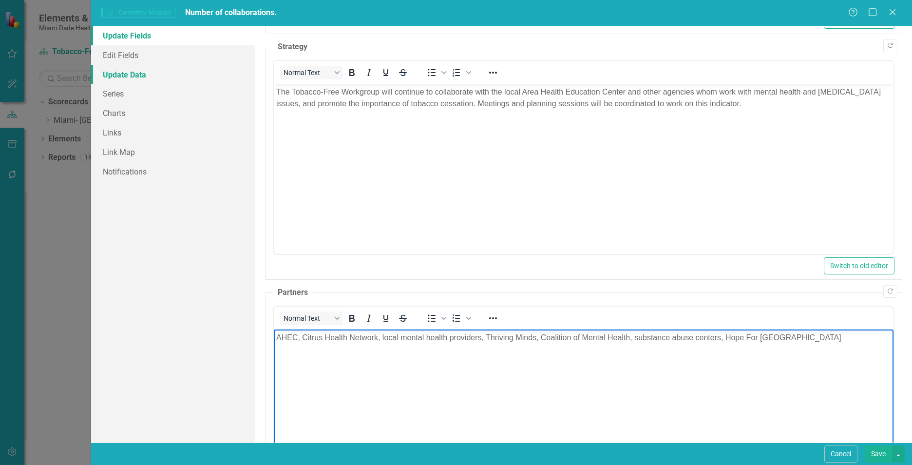
click at [139, 68] on link "Update Data" at bounding box center [173, 74] width 164 height 19
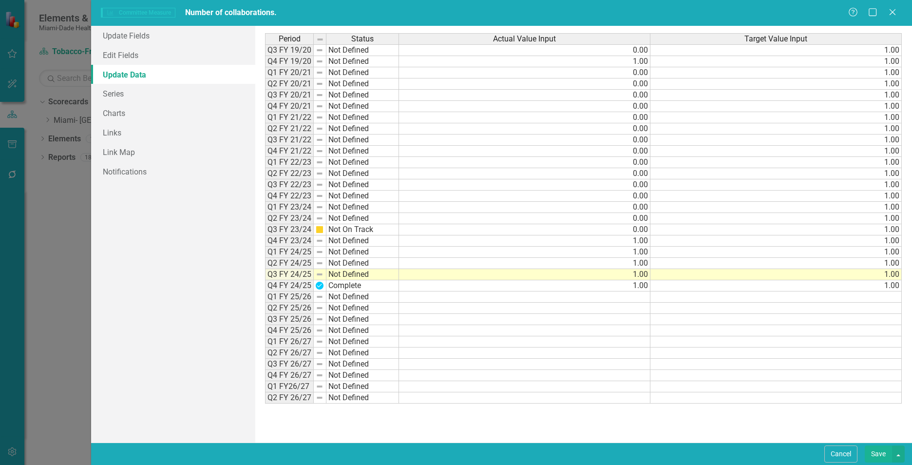
click at [881, 456] on button "Save" at bounding box center [878, 453] width 27 height 17
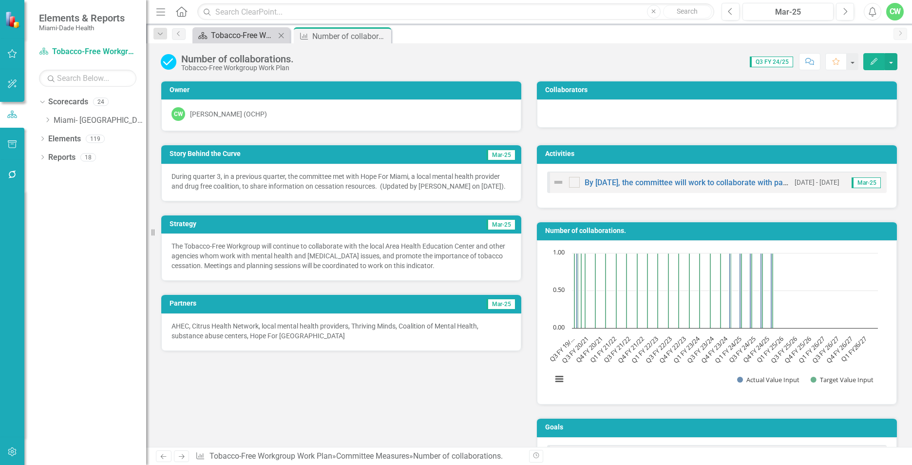
click at [252, 33] on div "Tobacco-Free Workgroup Work Plan" at bounding box center [243, 35] width 64 height 12
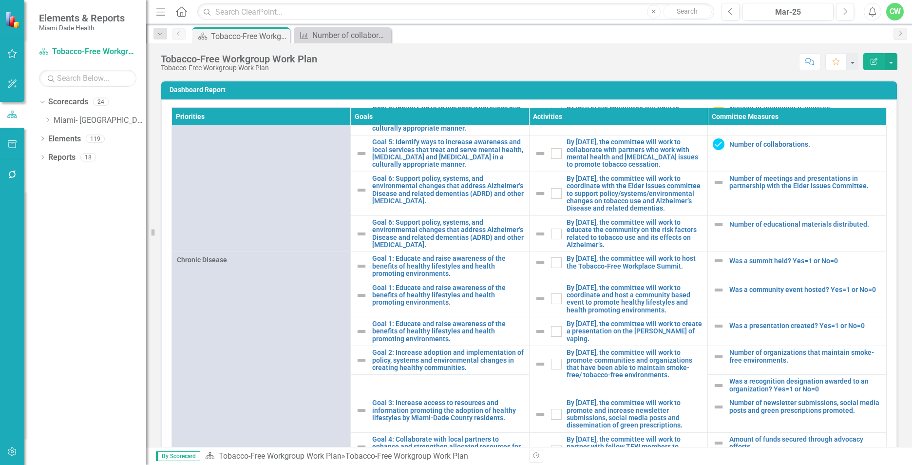
scroll to position [517, 0]
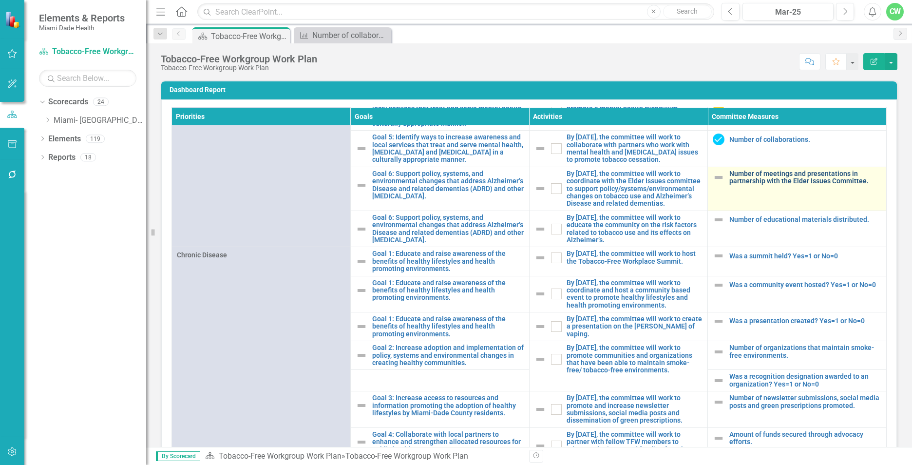
click at [767, 185] on link "Number of meetings and presentations in partnership with the Elder Issues Commi…" at bounding box center [805, 177] width 152 height 15
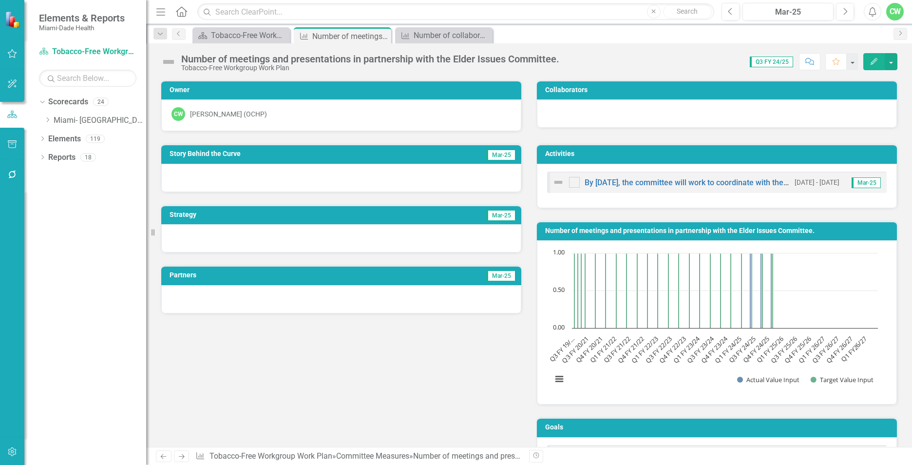
click at [871, 62] on icon "Edit" at bounding box center [874, 61] width 9 height 7
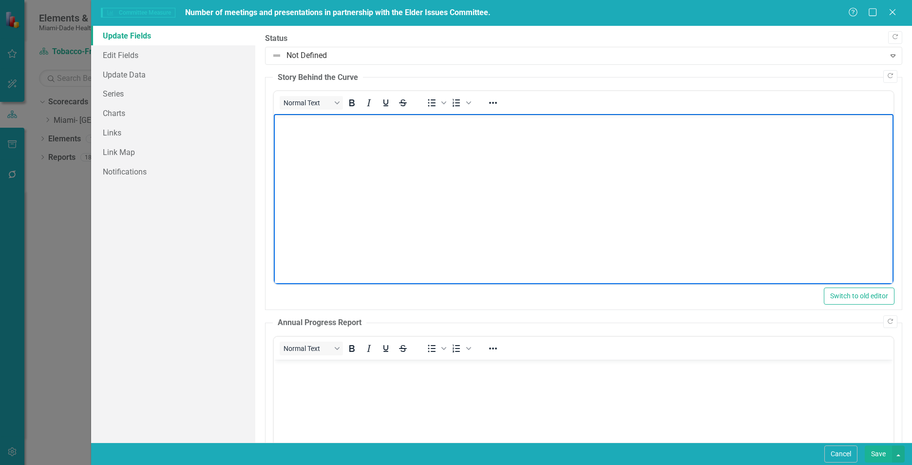
click at [405, 164] on body "Rich Text Area. Press ALT-0 for help." at bounding box center [584, 187] width 620 height 146
paste body "Rich Text Area. Press ALT-0 for help."
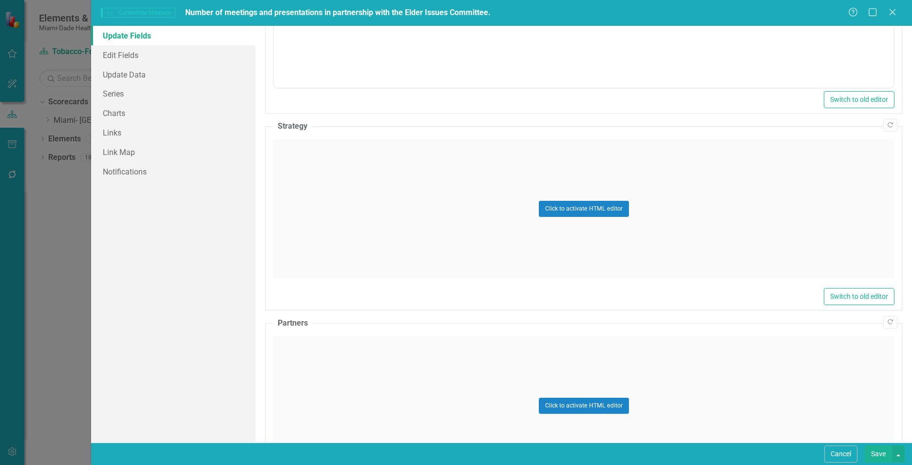
scroll to position [445, 0]
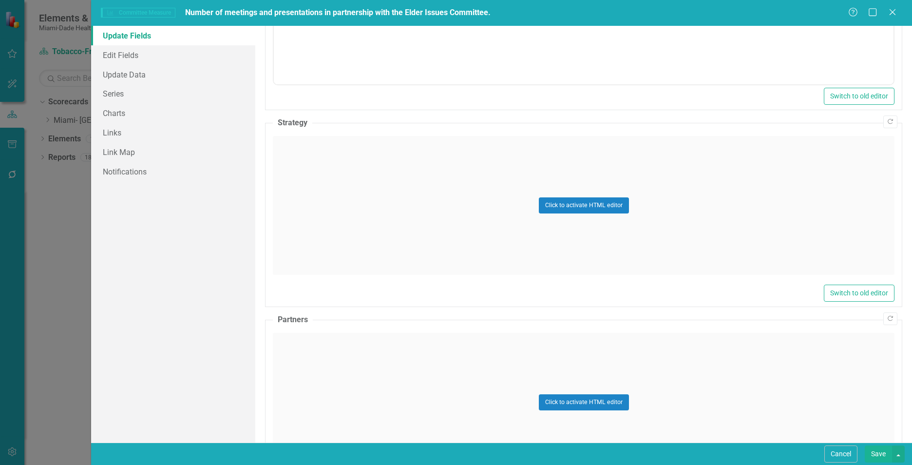
click at [412, 200] on div "Click to activate HTML editor" at bounding box center [584, 205] width 622 height 139
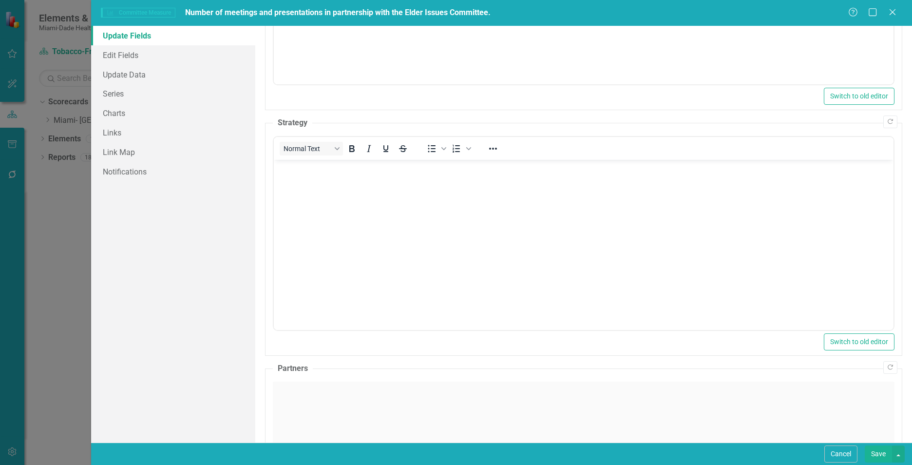
scroll to position [0, 0]
click at [333, 202] on body "Rich Text Area. Press ALT-0 for help." at bounding box center [584, 233] width 620 height 146
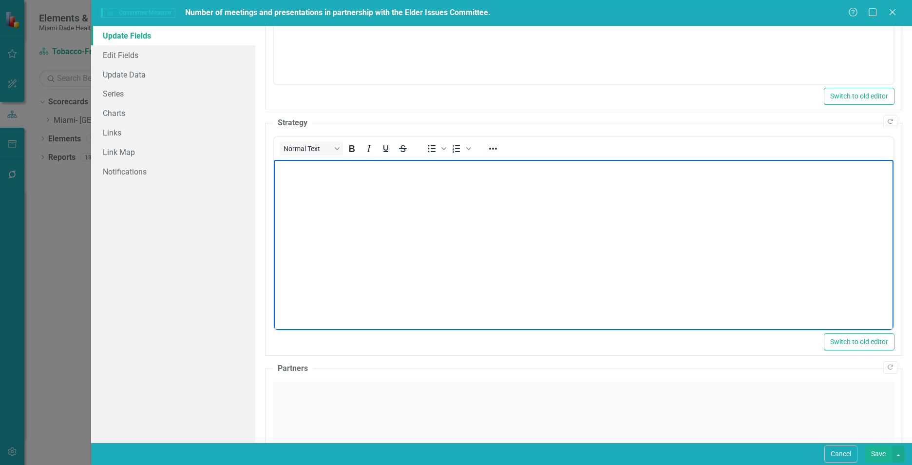
drag, startPoint x: 606, startPoint y: 201, endPoint x: 601, endPoint y: 200, distance: 5.1
click at [604, 201] on body "Rich Text Area. Press ALT-0 for help." at bounding box center [584, 233] width 620 height 146
paste body "Rich Text Area. Press ALT-0 for help."
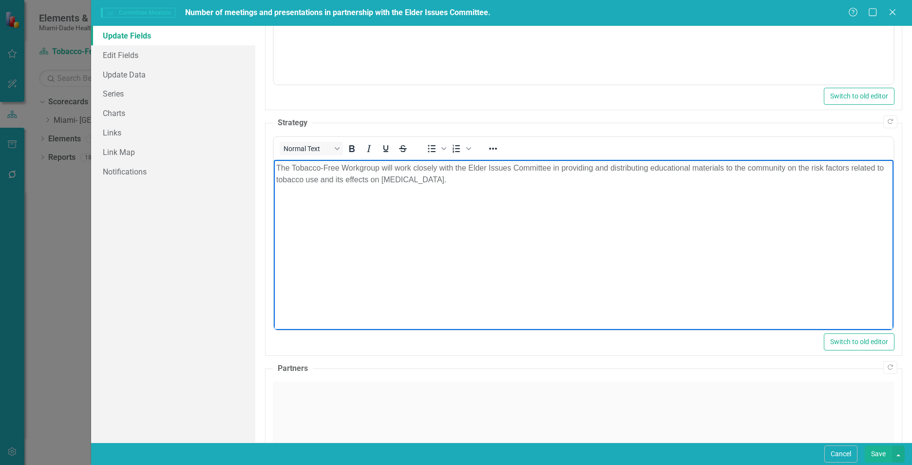
click at [328, 395] on div "Click to activate HTML editor" at bounding box center [584, 451] width 622 height 139
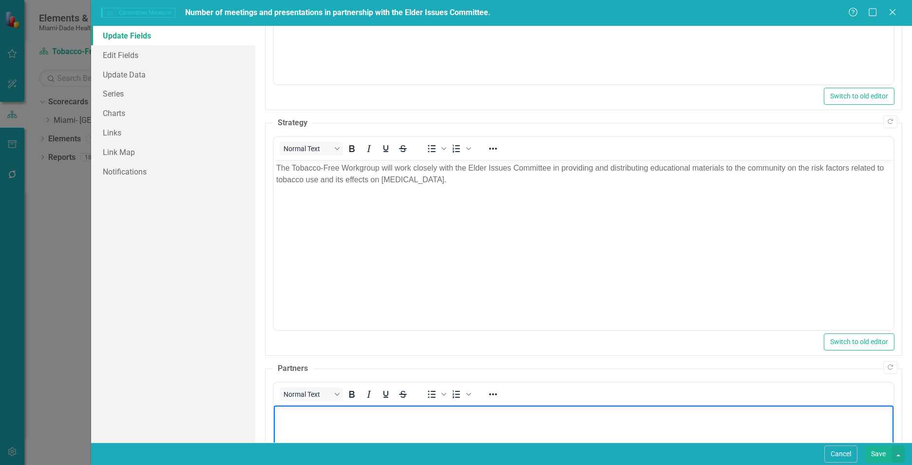
paste body "Rich Text Area. Press ALT-0 for help."
drag, startPoint x: 128, startPoint y: 70, endPoint x: 131, endPoint y: 78, distance: 8.3
click at [128, 70] on link "Update Data" at bounding box center [173, 74] width 164 height 19
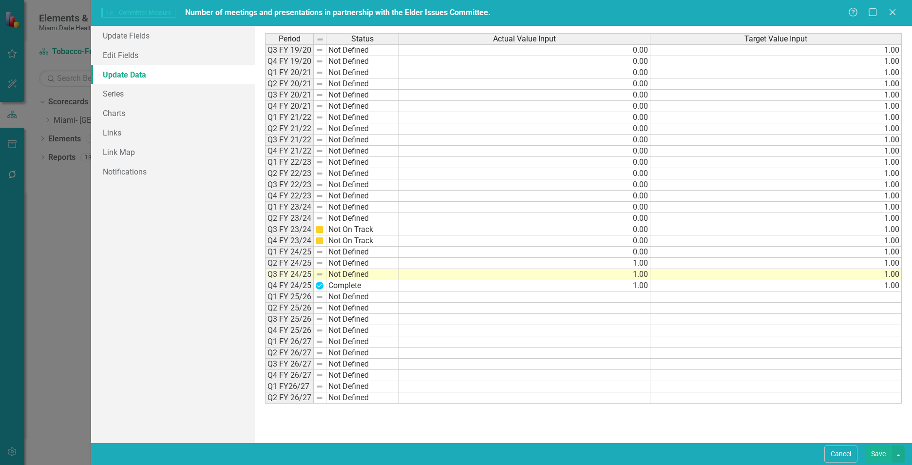
click at [637, 288] on td "1.00" at bounding box center [524, 285] width 251 height 11
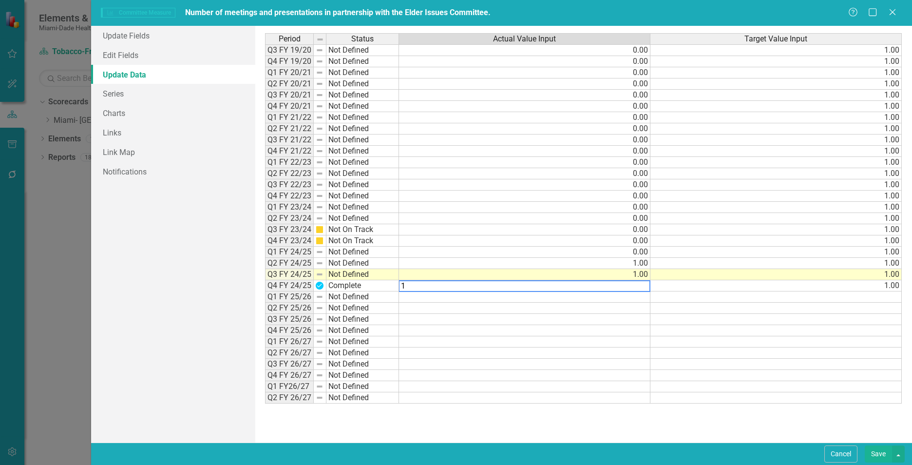
click at [639, 276] on td "1.00" at bounding box center [524, 274] width 251 height 11
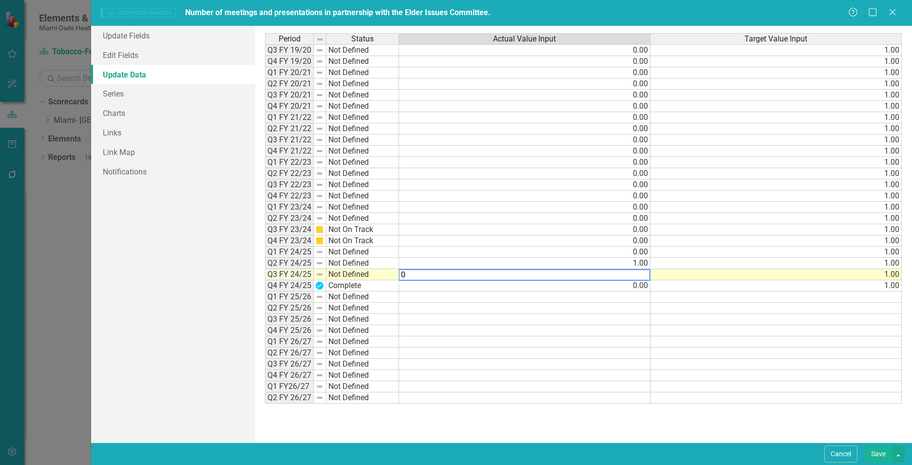
click at [638, 433] on div "Period Status Actual Value Input Target Value Input Q3 FY 19/20 Not Defined 0.0…" at bounding box center [583, 234] width 637 height 402
click at [632, 262] on td "1.00" at bounding box center [524, 263] width 251 height 11
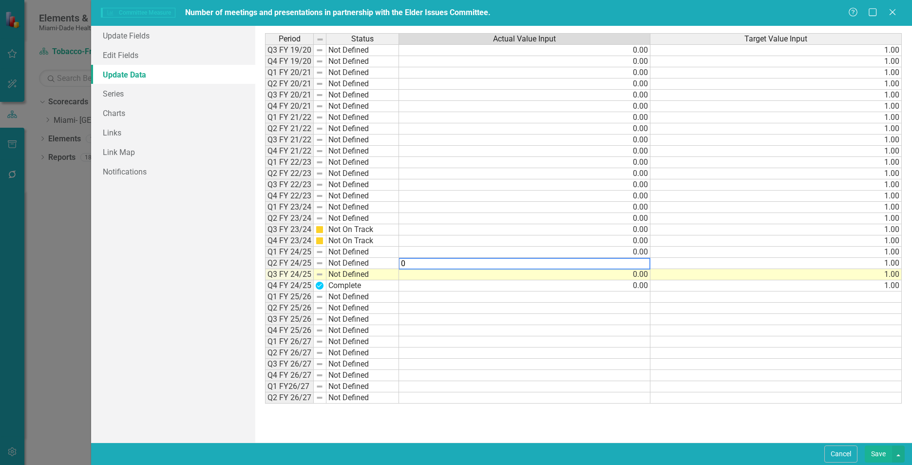
type textarea "0"
click at [607, 427] on div "Period Status Actual Value Input Target Value Input Q3 FY 19/20 Not Defined 0.0…" at bounding box center [583, 234] width 637 height 402
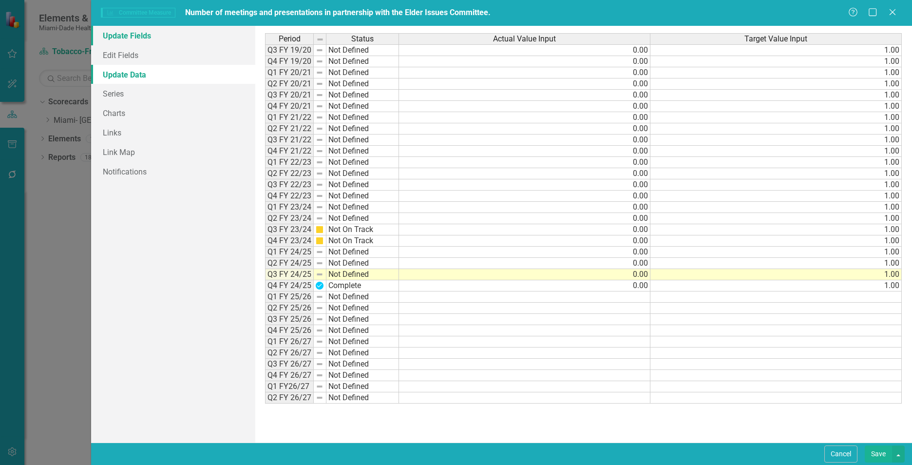
click at [152, 37] on link "Update Fields" at bounding box center [173, 35] width 164 height 19
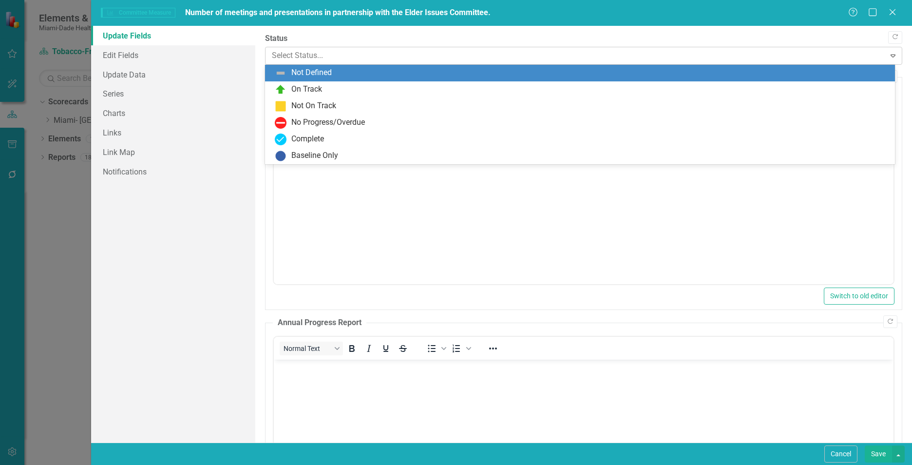
click at [314, 54] on div at bounding box center [575, 55] width 607 height 13
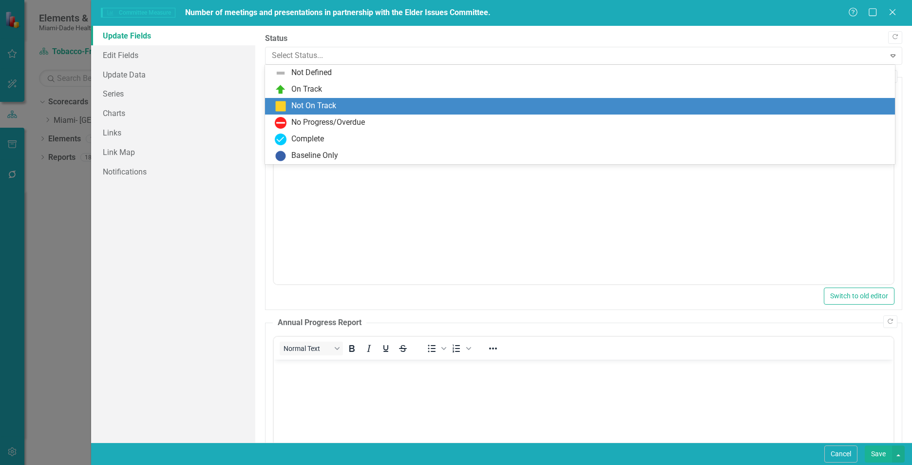
click at [316, 104] on div "Not On Track" at bounding box center [313, 105] width 45 height 11
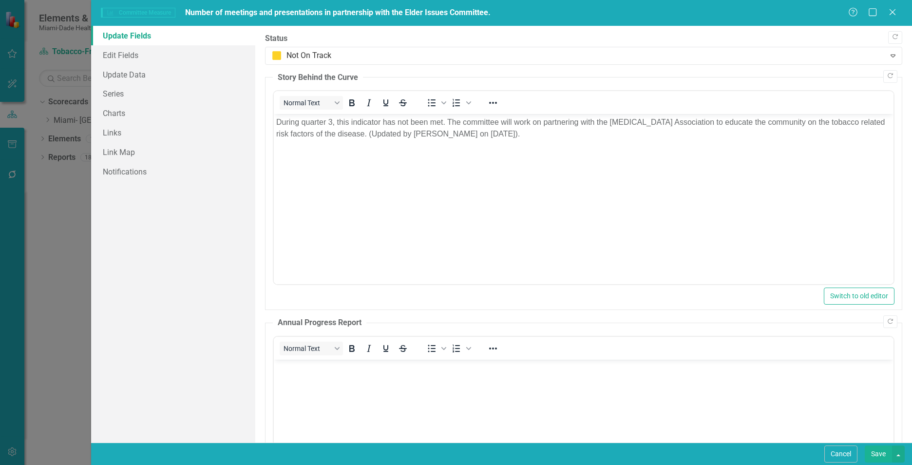
click at [883, 451] on button "Save" at bounding box center [878, 453] width 27 height 17
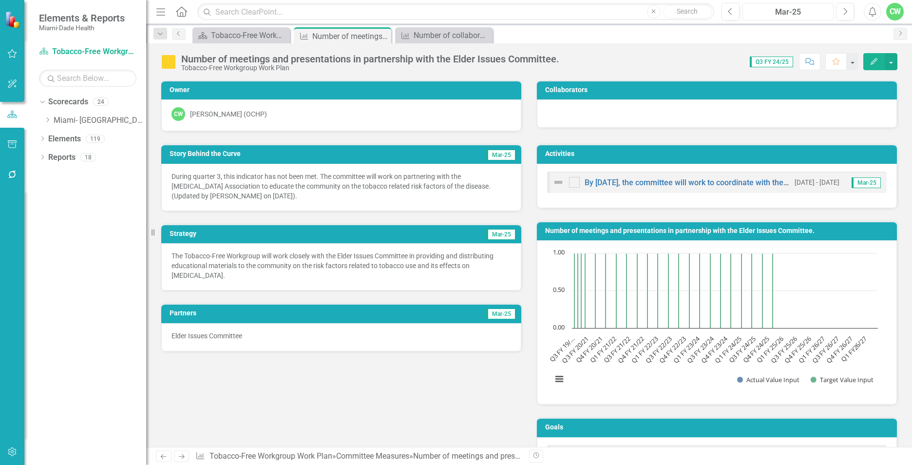
click at [777, 11] on div "Mar-25" at bounding box center [788, 12] width 84 height 12
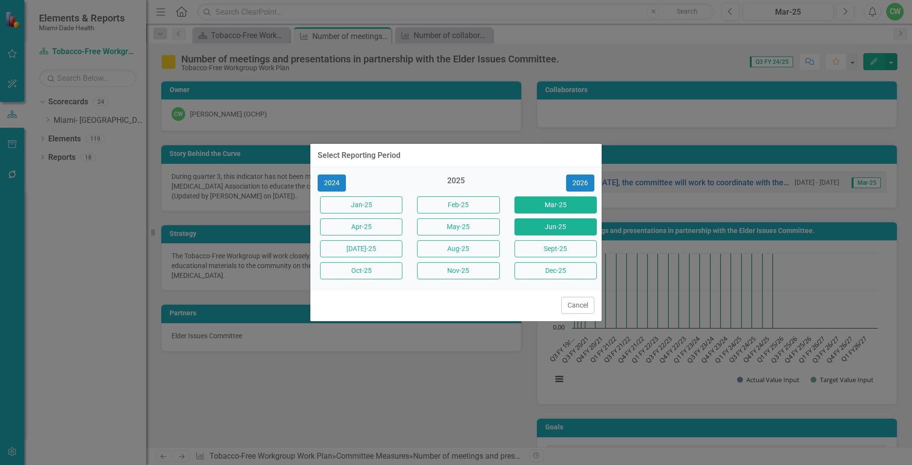
click at [565, 227] on button "Jun-25" at bounding box center [556, 226] width 82 height 17
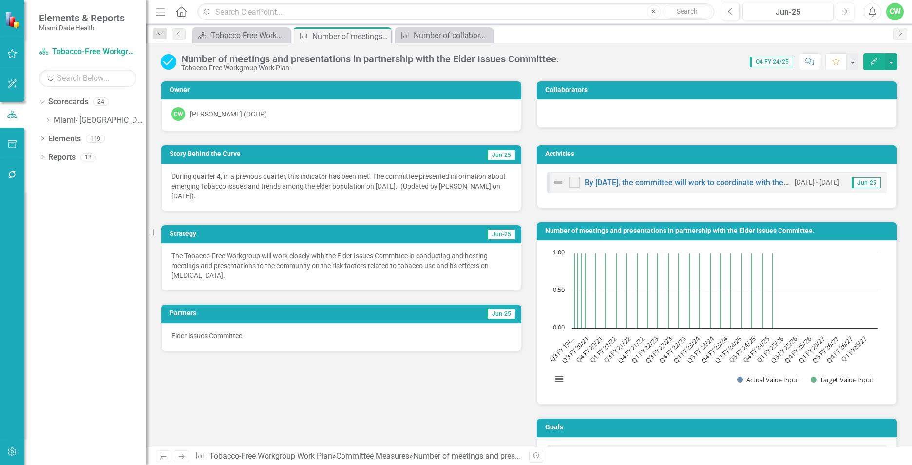
click at [868, 63] on button "Edit" at bounding box center [873, 61] width 21 height 17
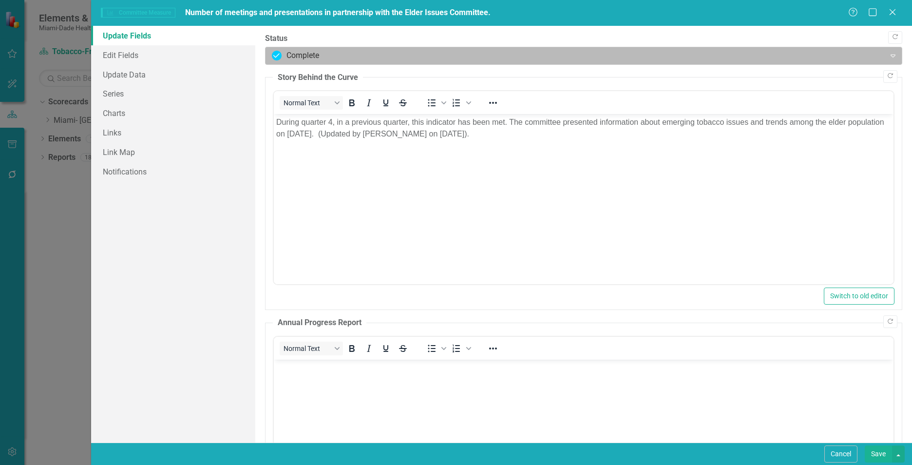
click at [283, 56] on div at bounding box center [575, 55] width 607 height 13
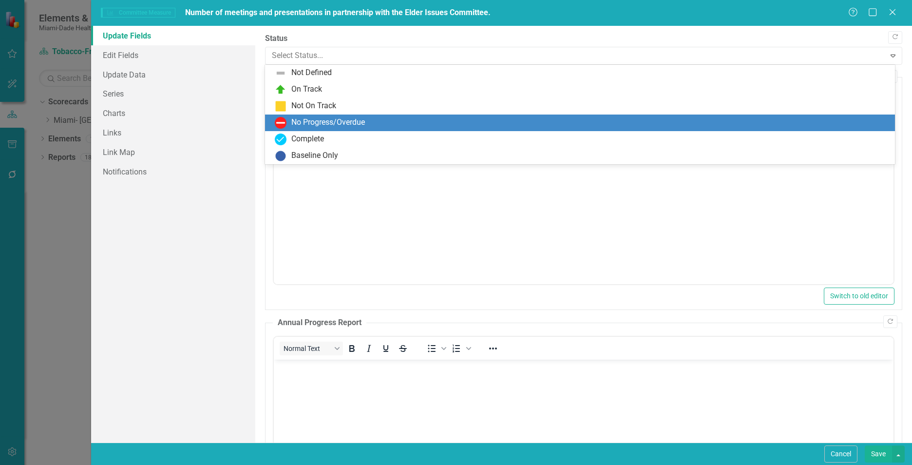
click at [290, 123] on div "No Progress/Overdue" at bounding box center [582, 123] width 614 height 12
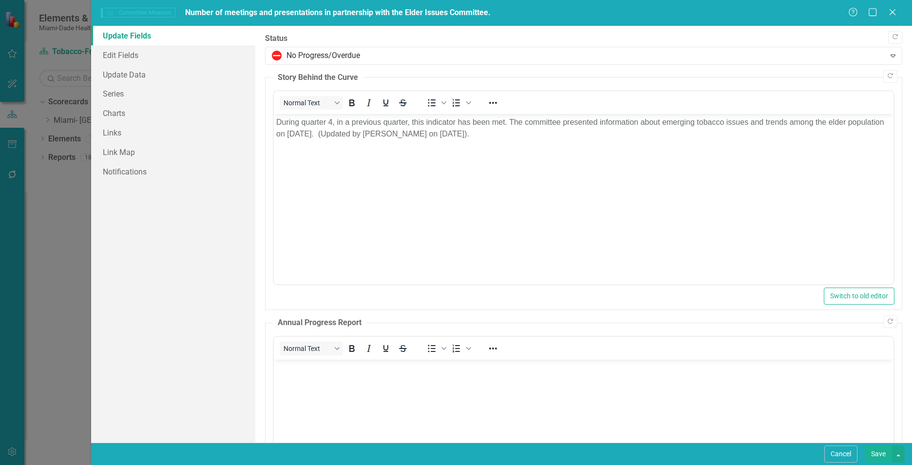
drag, startPoint x: 325, startPoint y: 163, endPoint x: 365, endPoint y: 160, distance: 40.1
click at [325, 163] on body "During quarter 4, in a previous quarter, this indicator has been met. The commi…" at bounding box center [584, 187] width 620 height 146
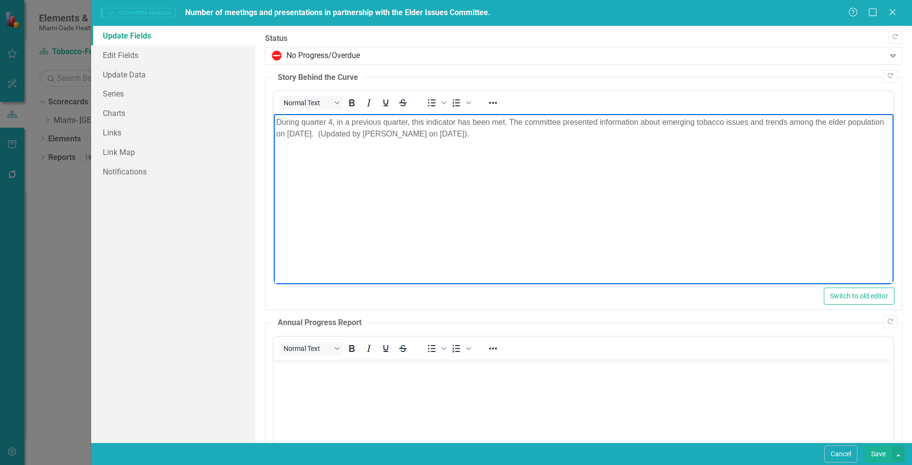
drag, startPoint x: 537, startPoint y: 134, endPoint x: 268, endPoint y: 113, distance: 270.7
click at [274, 114] on html "During quarter 4, in a previous quarter, this indicator has been met. The commi…" at bounding box center [584, 187] width 620 height 146
paste body "Rich Text Area. Press ALT-0 for help."
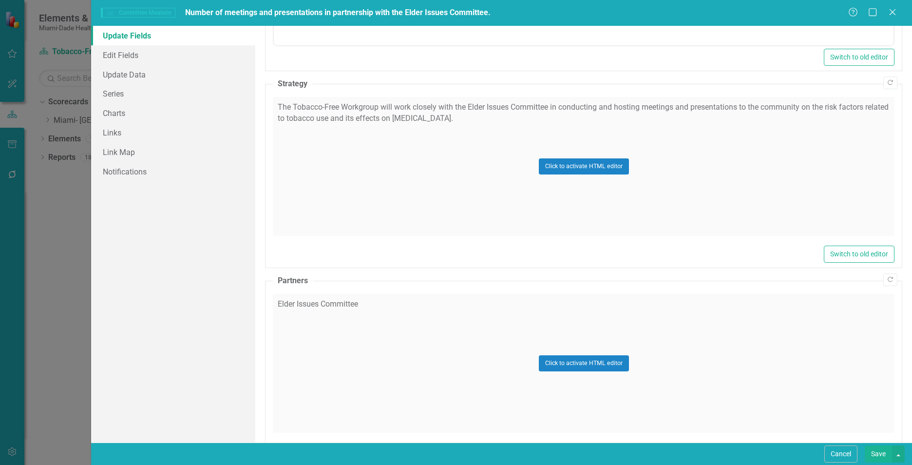
scroll to position [490, 0]
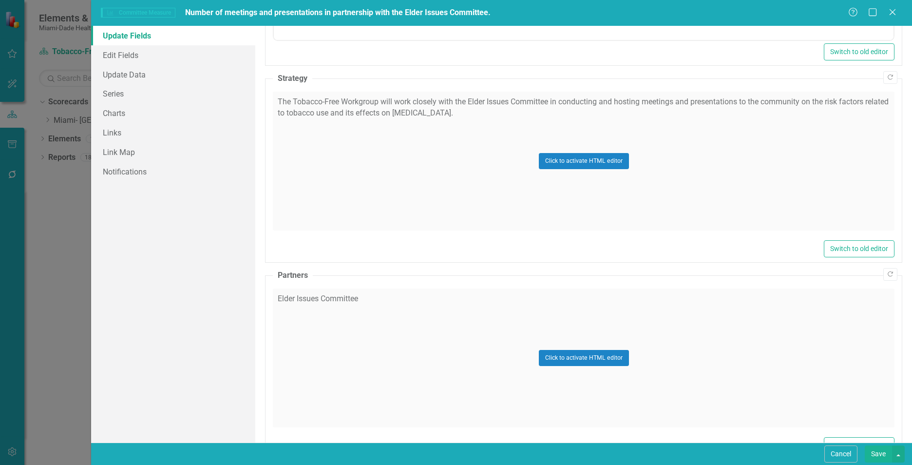
click at [310, 209] on div "Click to activate HTML editor" at bounding box center [584, 161] width 622 height 139
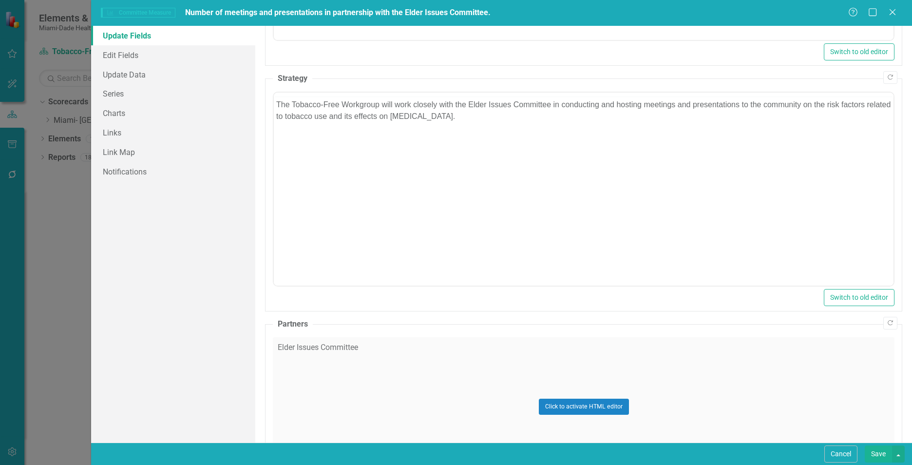
scroll to position [0, 0]
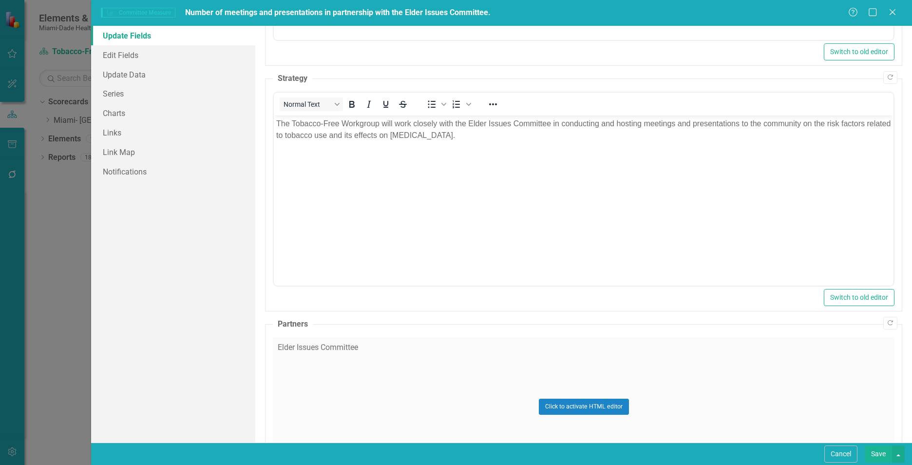
click at [443, 174] on body "The Tobacco-Free Workgroup will work closely with the Elder Issues Committee in…" at bounding box center [584, 188] width 620 height 146
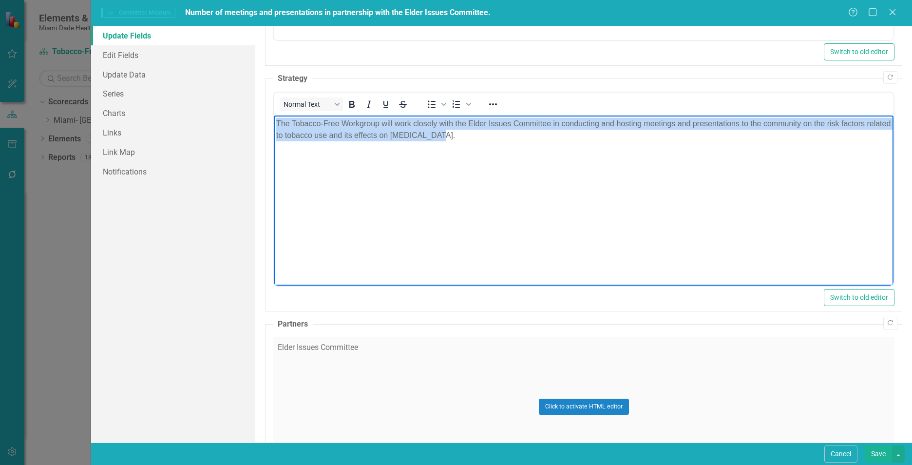
drag, startPoint x: 478, startPoint y: 134, endPoint x: 256, endPoint y: 111, distance: 222.4
click at [274, 115] on html "The Tobacco-Free Workgroup will work closely with the Elder Issues Committee in…" at bounding box center [584, 188] width 620 height 146
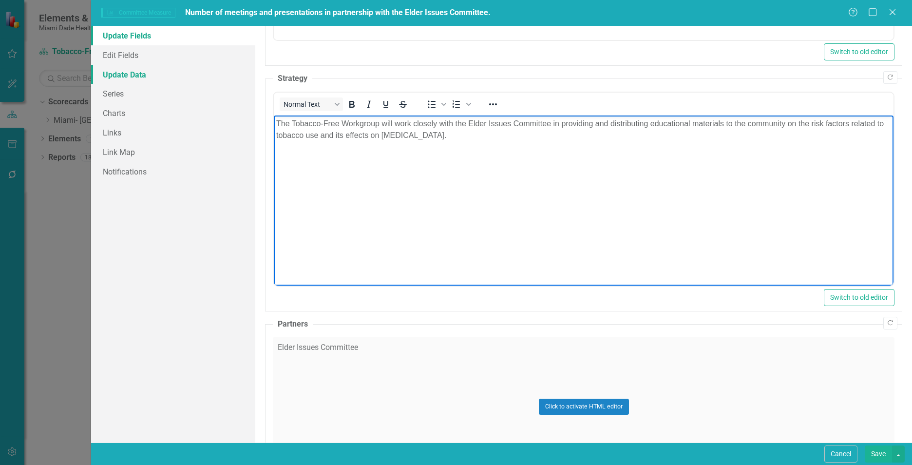
click at [154, 77] on link "Update Data" at bounding box center [173, 74] width 164 height 19
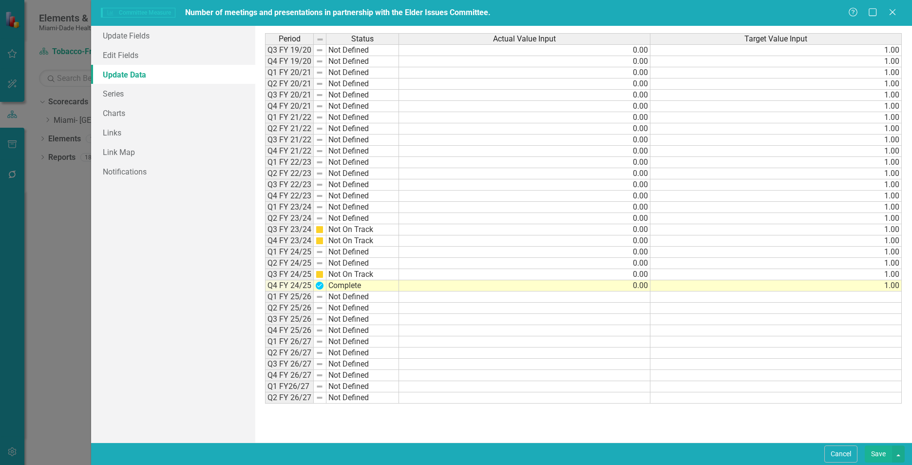
click at [878, 452] on button "Save" at bounding box center [878, 453] width 27 height 17
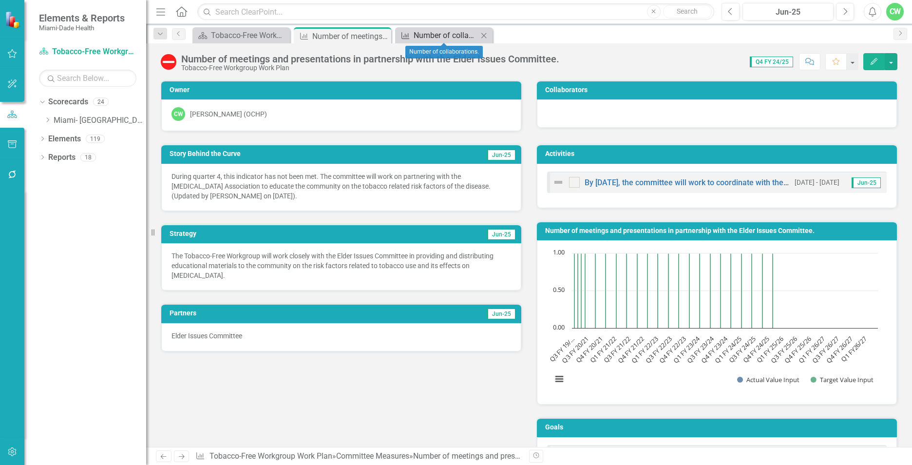
click at [423, 40] on div "Number of collaborations." at bounding box center [446, 35] width 64 height 12
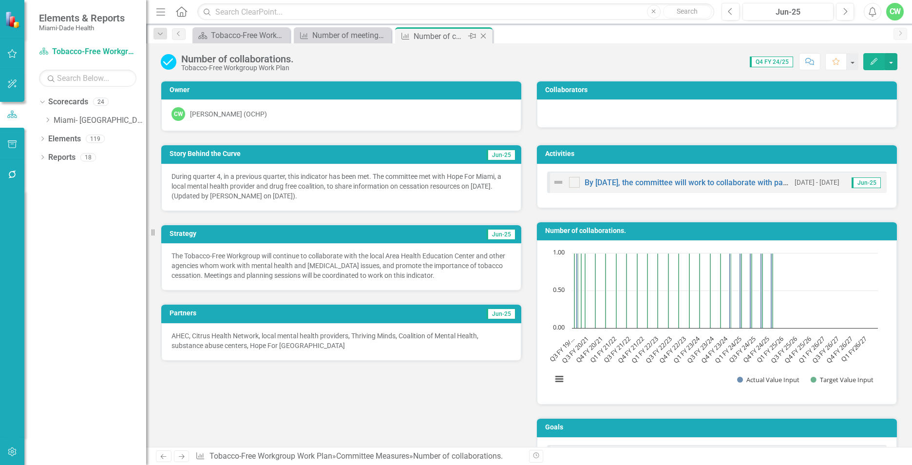
click at [484, 34] on icon "Close" at bounding box center [484, 36] width 10 height 8
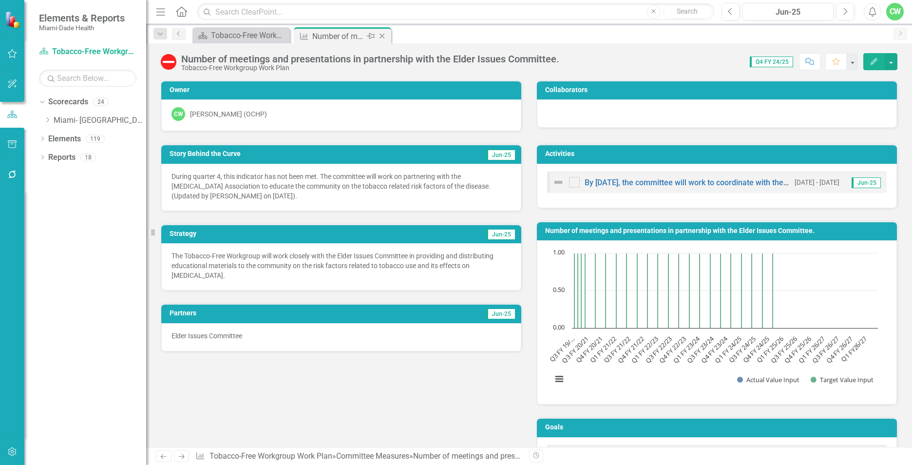
click at [381, 34] on icon "Close" at bounding box center [382, 36] width 10 height 8
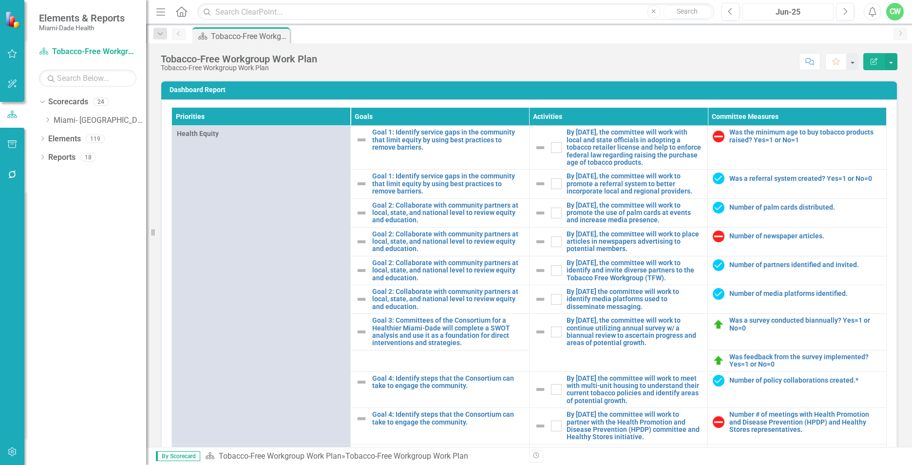
click at [761, 15] on div "Jun-25" at bounding box center [788, 12] width 84 height 12
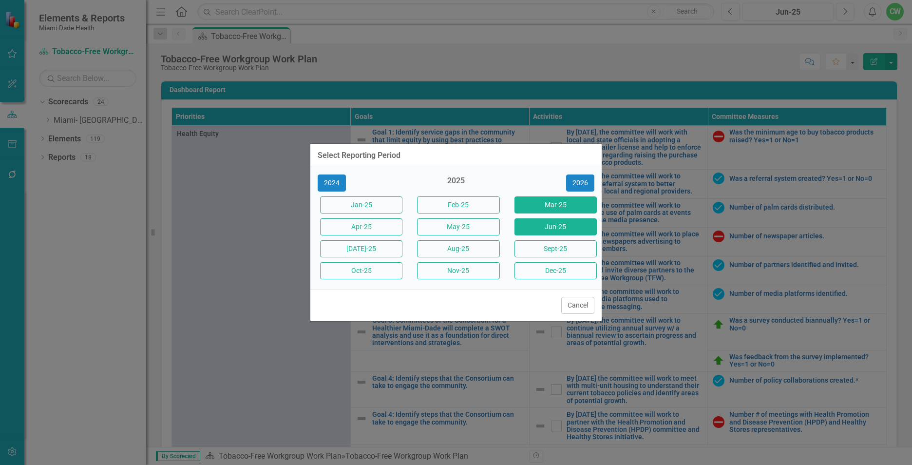
click at [546, 203] on button "Mar-25" at bounding box center [556, 204] width 82 height 17
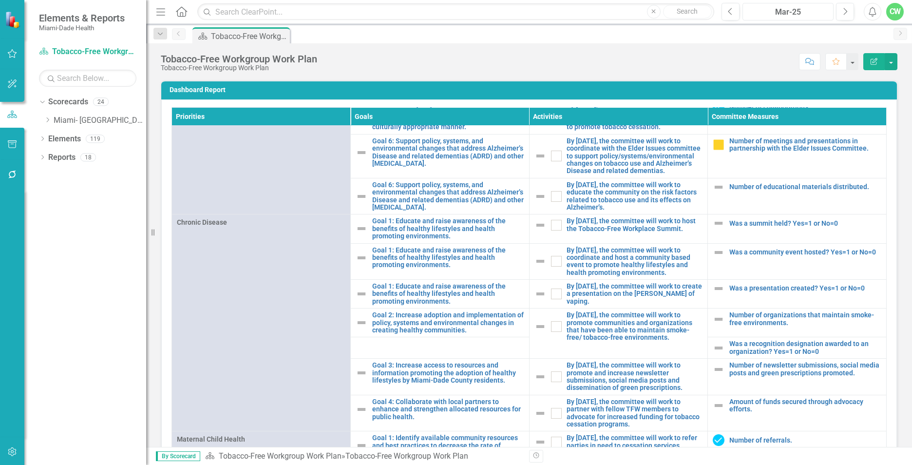
scroll to position [553, 0]
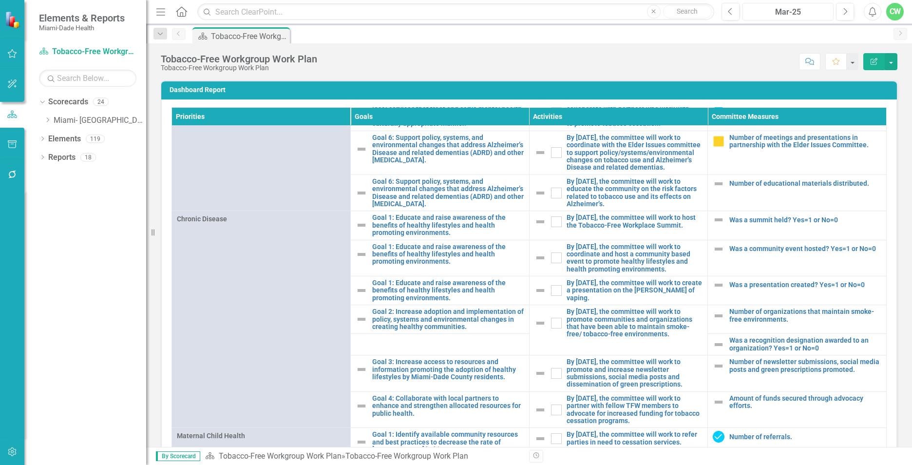
click at [762, 11] on div "Mar-25" at bounding box center [788, 12] width 84 height 12
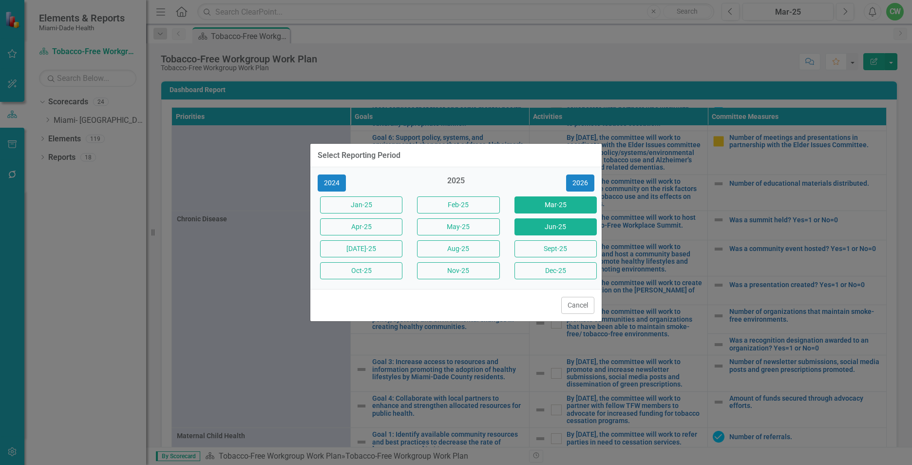
click at [575, 223] on button "Jun-25" at bounding box center [556, 226] width 82 height 17
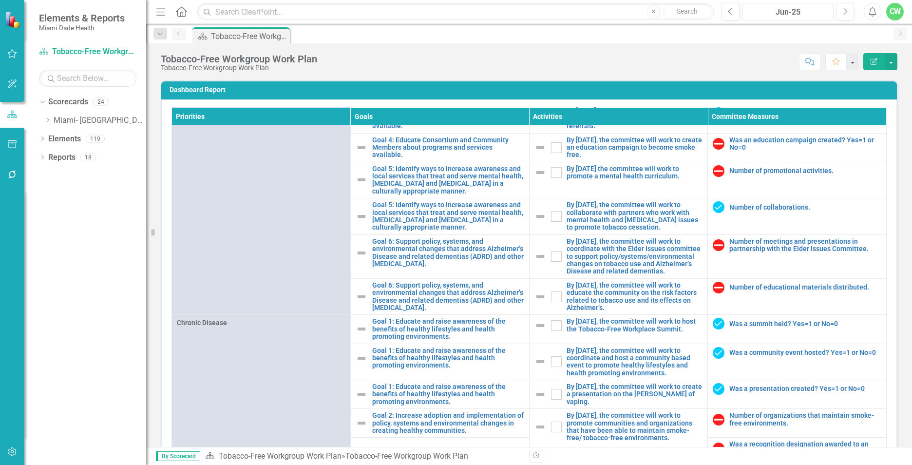
scroll to position [443, 0]
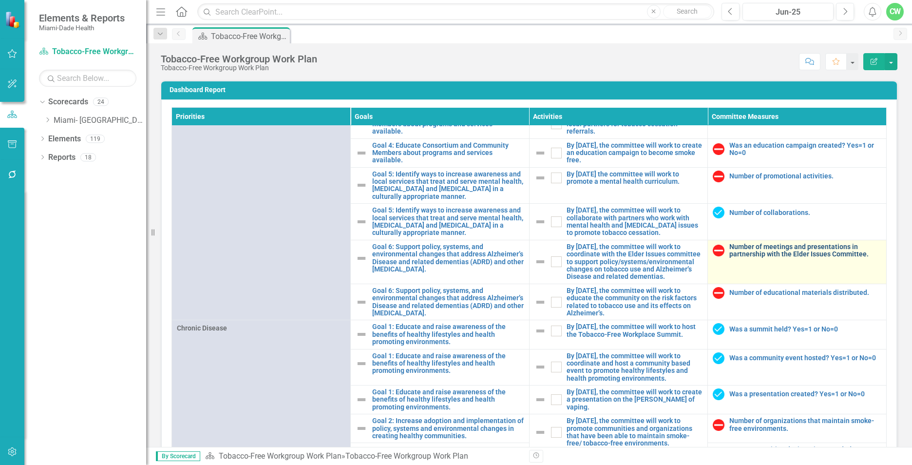
click at [796, 258] on link "Number of meetings and presentations in partnership with the Elder Issues Commi…" at bounding box center [805, 250] width 152 height 15
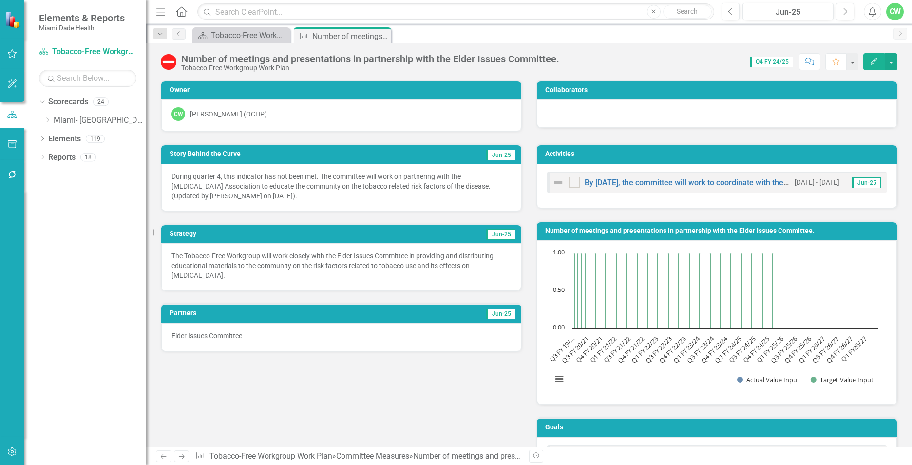
click at [866, 60] on button "Edit" at bounding box center [873, 61] width 21 height 17
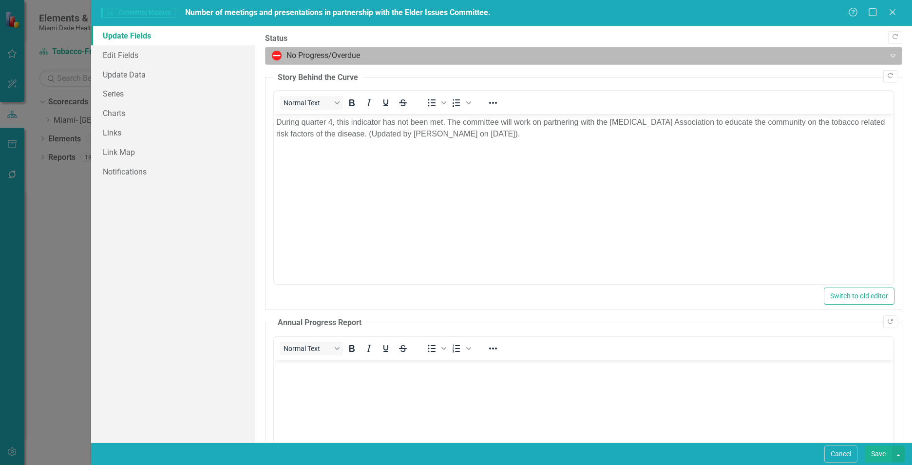
click at [317, 56] on div at bounding box center [575, 55] width 607 height 13
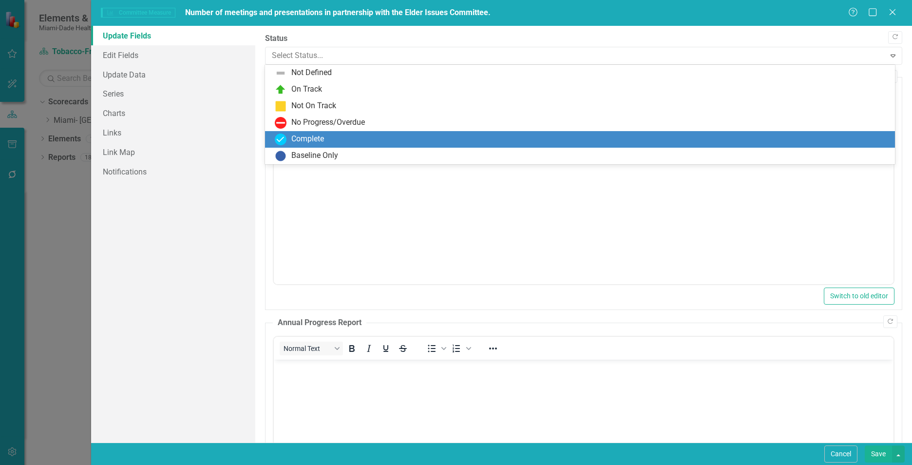
click at [316, 134] on div "Complete" at bounding box center [307, 139] width 33 height 11
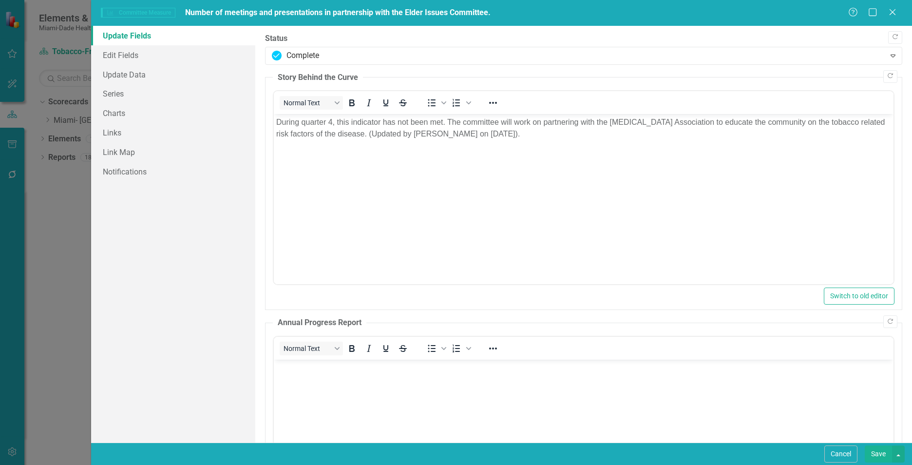
click at [497, 141] on body "During quarter 4, this indicator has not been met. The committee will work on p…" at bounding box center [584, 187] width 620 height 146
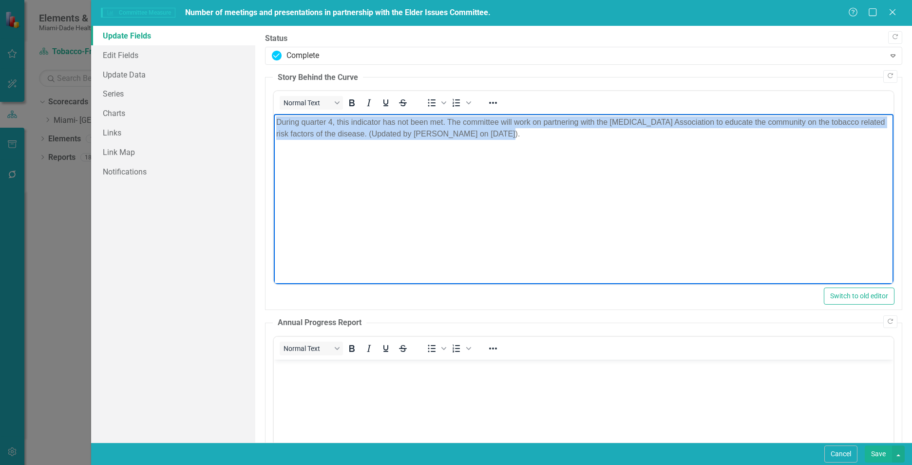
drag, startPoint x: 496, startPoint y: 131, endPoint x: 263, endPoint y: 121, distance: 232.6
click at [274, 121] on html "During quarter 4, this indicator has not been met. The committee will work on p…" at bounding box center [584, 187] width 620 height 146
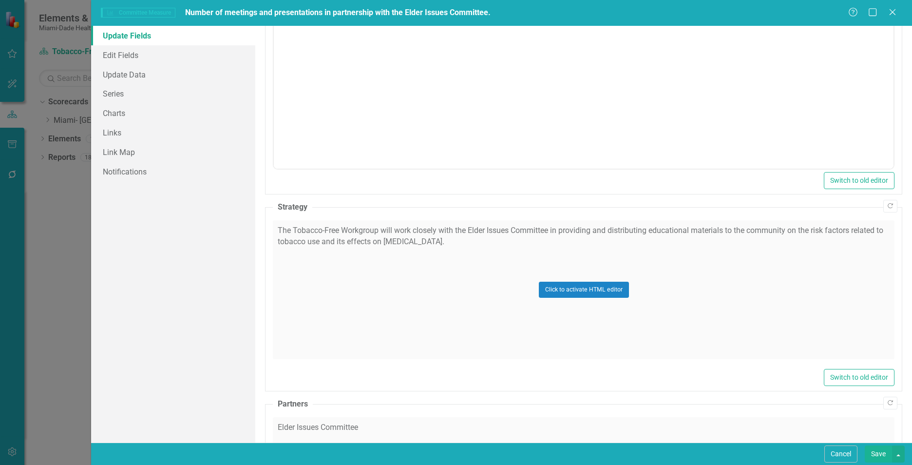
scroll to position [372, 0]
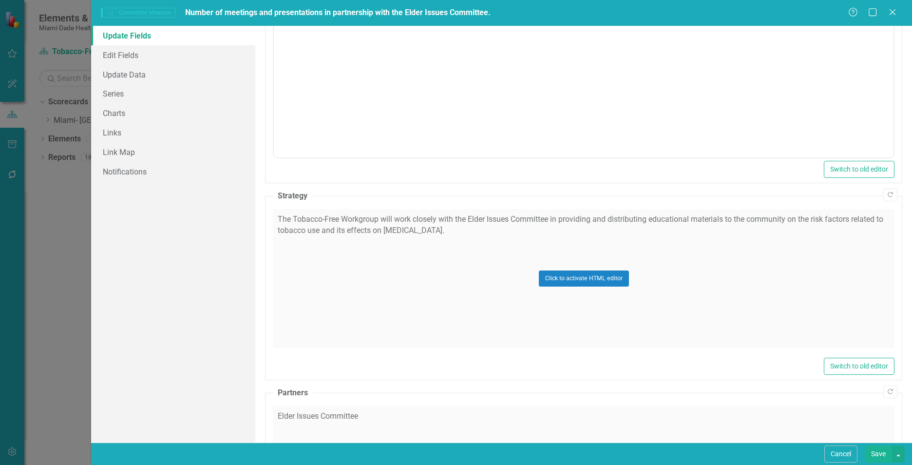
click at [294, 285] on div "Click to activate HTML editor" at bounding box center [584, 278] width 622 height 139
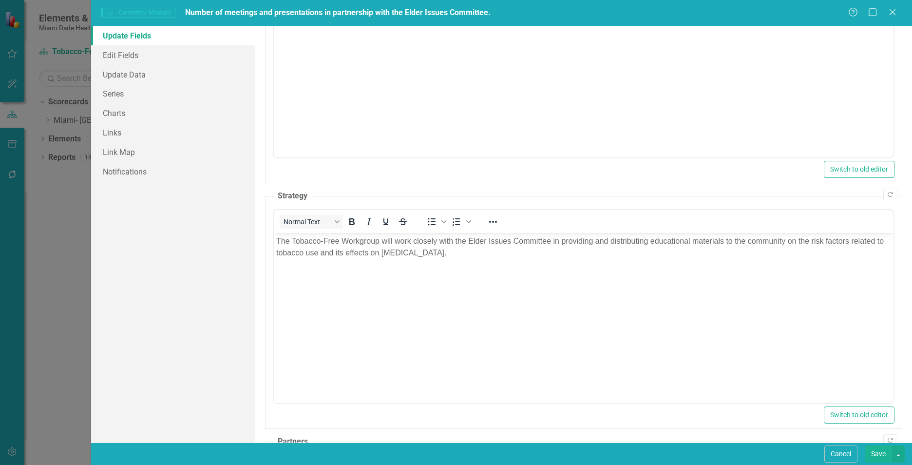
scroll to position [0, 0]
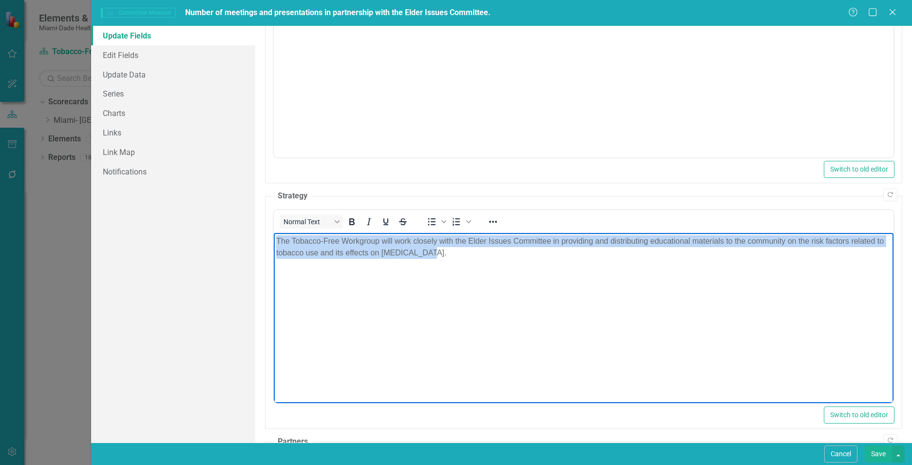
drag, startPoint x: 444, startPoint y: 255, endPoint x: 270, endPoint y: 241, distance: 175.0
click at [274, 241] on html "The Tobacco-Free Workgroup will work closely with the Elder Issues Committee in…" at bounding box center [584, 306] width 620 height 146
paste body "Rich Text Area. Press ALT-0 for help."
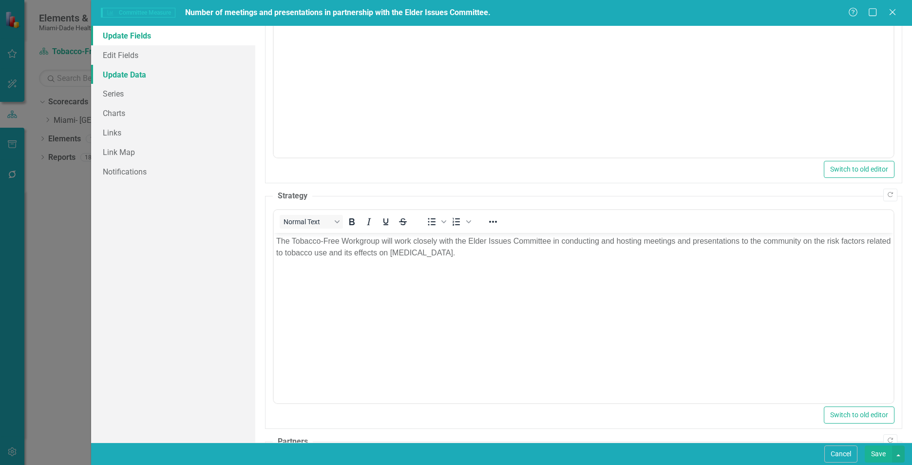
click at [128, 75] on link "Update Data" at bounding box center [173, 74] width 164 height 19
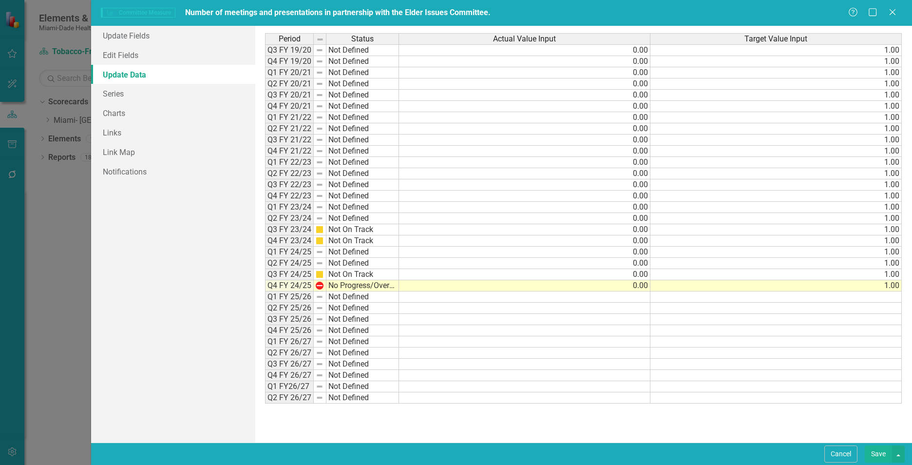
click at [642, 284] on td "0.00" at bounding box center [524, 285] width 251 height 11
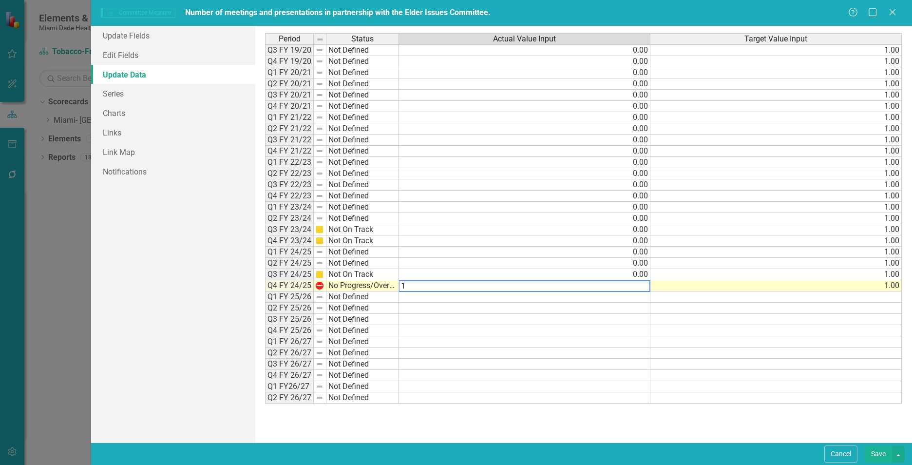
type textarea "1"
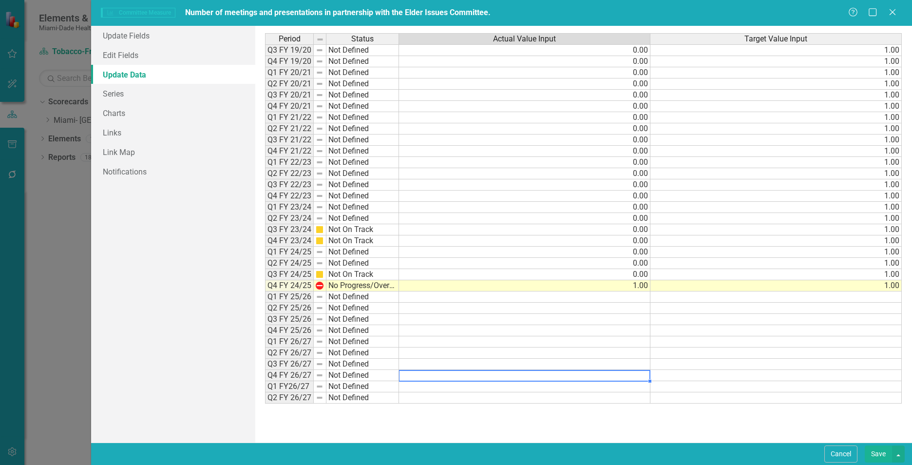
click at [265, 372] on div "Period Status Actual Value Input Target Value Input Q3 FY 19/20 Not Defined 0.0…" at bounding box center [265, 218] width 0 height 370
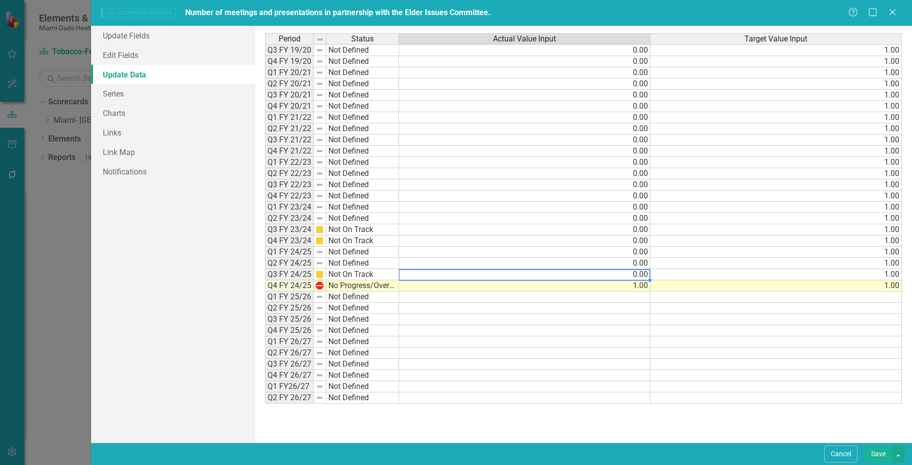
click at [639, 273] on td "0.00" at bounding box center [524, 274] width 251 height 11
type textarea "1"
click at [646, 360] on td at bounding box center [524, 364] width 251 height 11
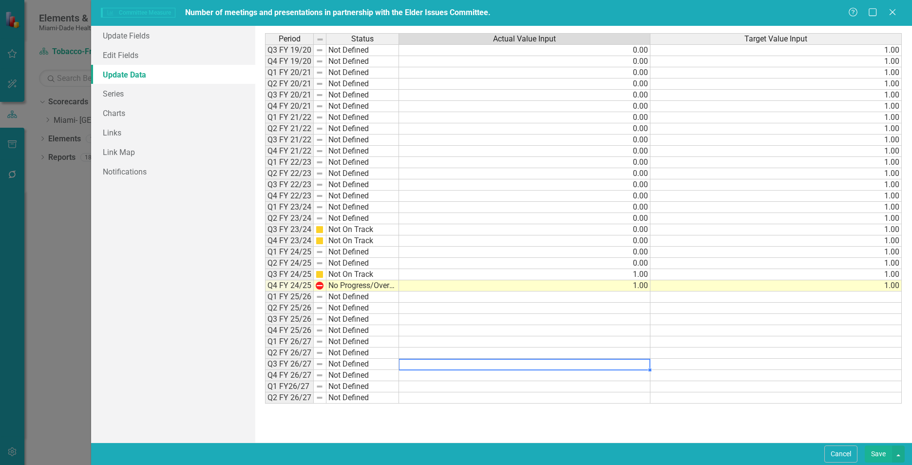
click at [875, 454] on button "Save" at bounding box center [878, 453] width 27 height 17
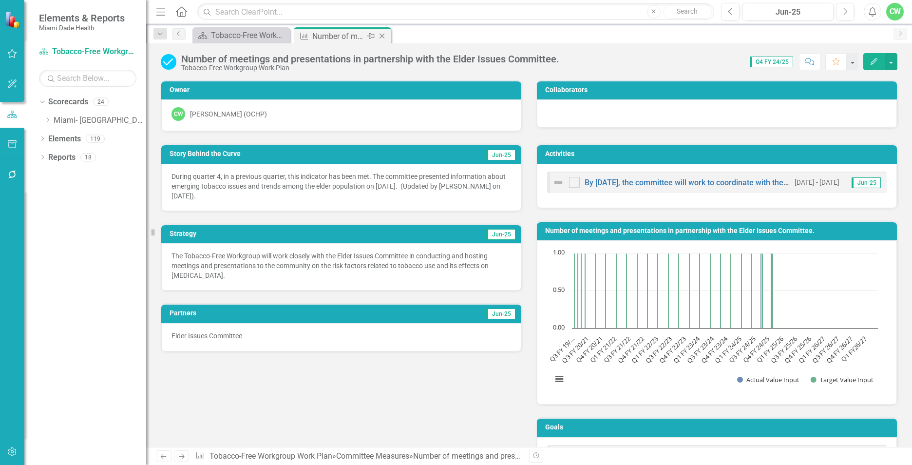
click at [380, 31] on div "Close" at bounding box center [383, 36] width 12 height 12
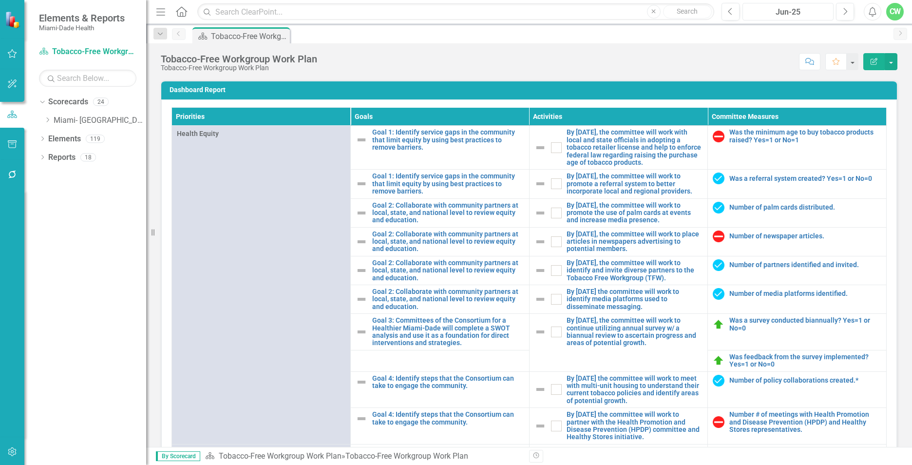
click at [773, 11] on div "Jun-25" at bounding box center [788, 12] width 84 height 12
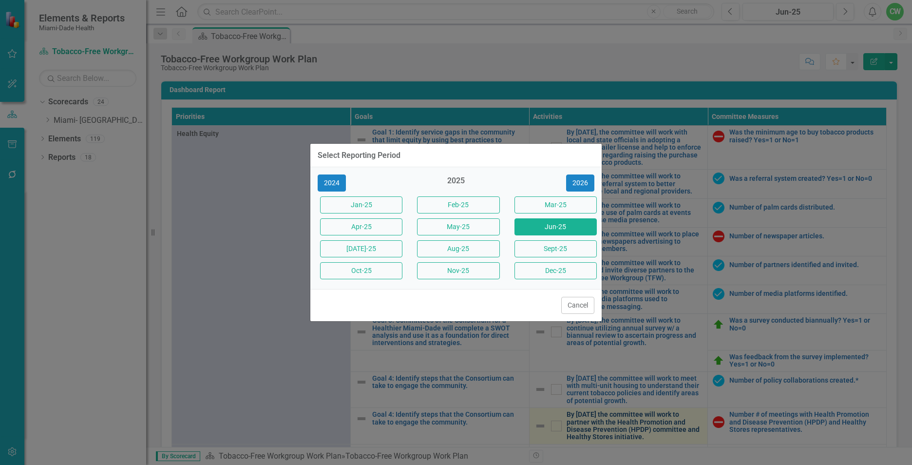
click at [553, 198] on button "Mar-25" at bounding box center [556, 204] width 82 height 17
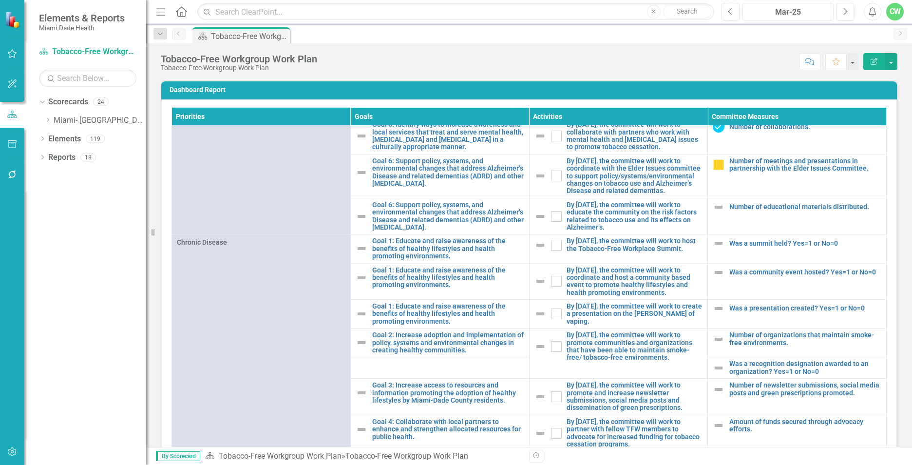
scroll to position [549, 0]
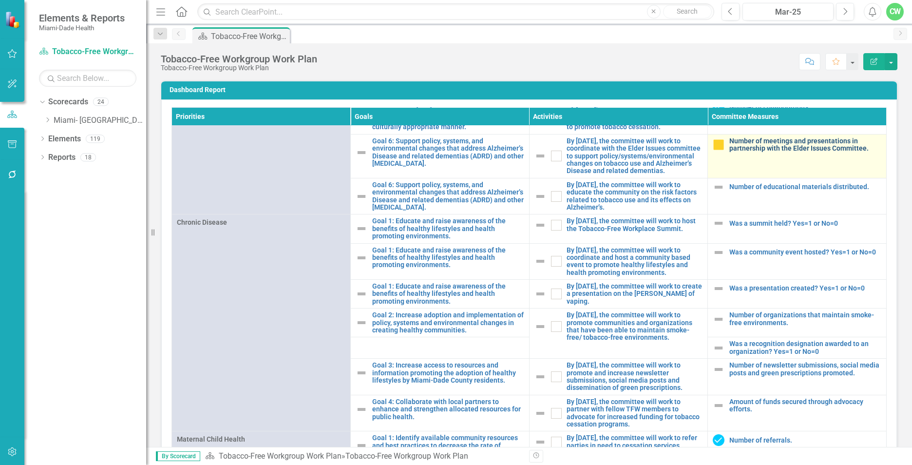
click at [777, 153] on link "Number of meetings and presentations in partnership with the Elder Issues Commi…" at bounding box center [805, 144] width 152 height 15
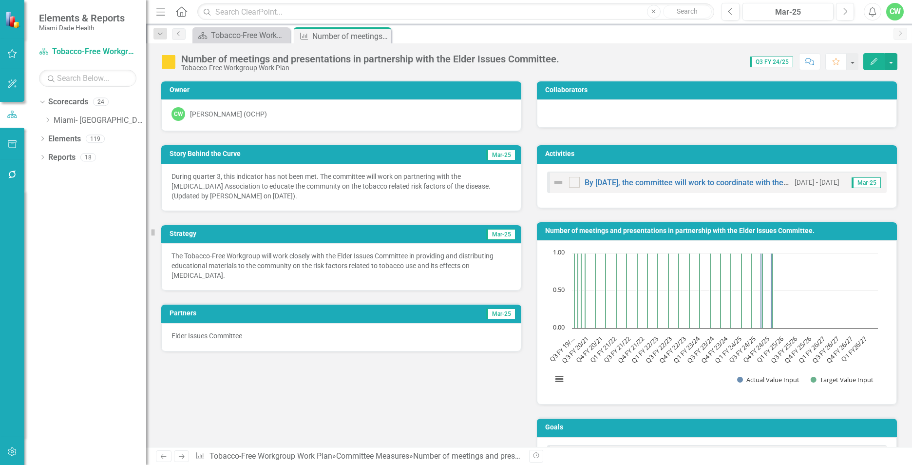
click at [876, 61] on icon "button" at bounding box center [874, 61] width 7 height 7
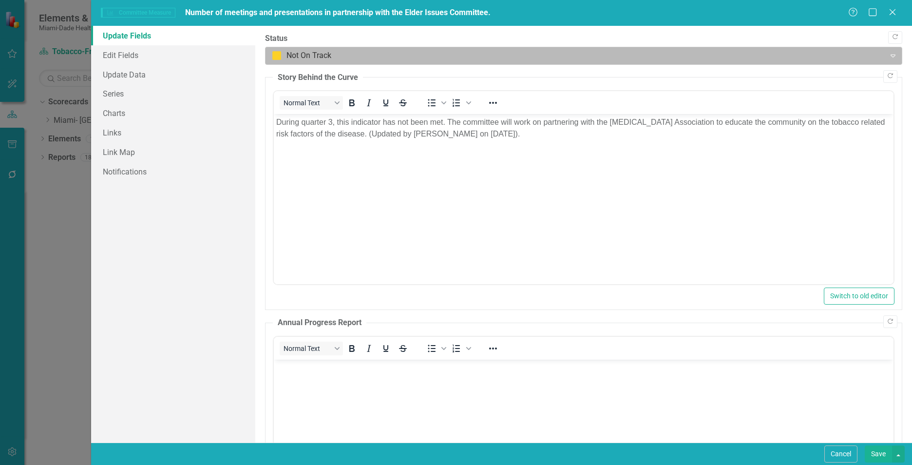
click at [292, 60] on div at bounding box center [575, 55] width 607 height 13
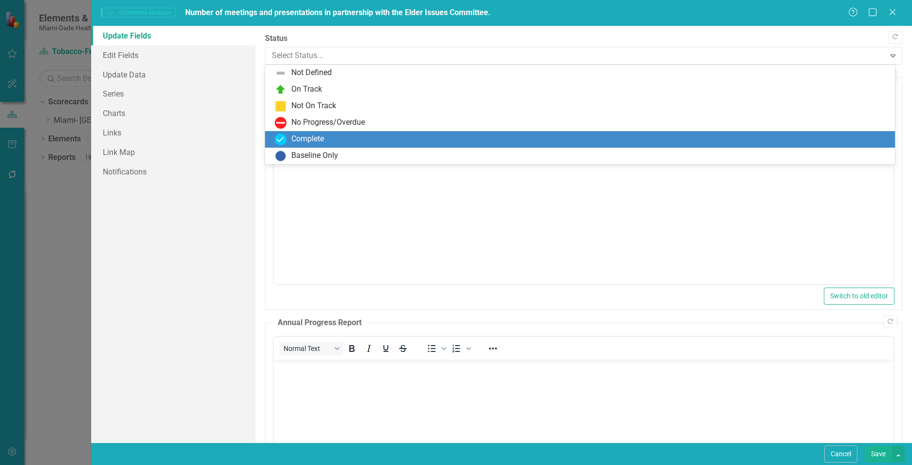
click at [303, 138] on div "Complete" at bounding box center [307, 139] width 33 height 11
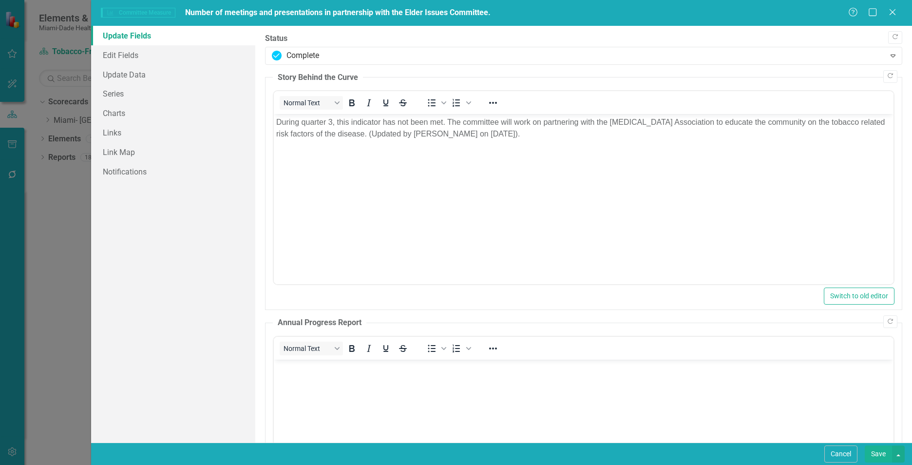
click at [487, 134] on p "During quarter 3, this indicator has not been met. The committee will work on p…" at bounding box center [583, 127] width 615 height 23
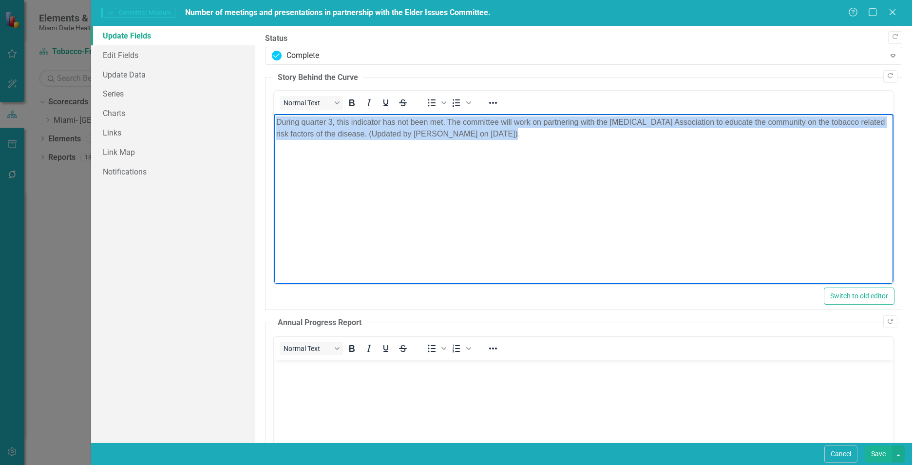
drag, startPoint x: 496, startPoint y: 134, endPoint x: 259, endPoint y: 122, distance: 237.2
click at [274, 122] on html "During quarter 3, this indicator has not been met. The committee will work on p…" at bounding box center [584, 187] width 620 height 146
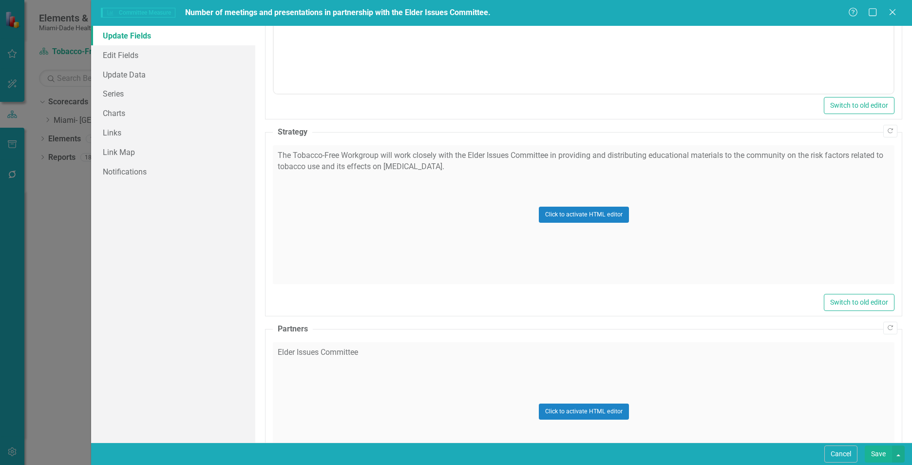
scroll to position [450, 0]
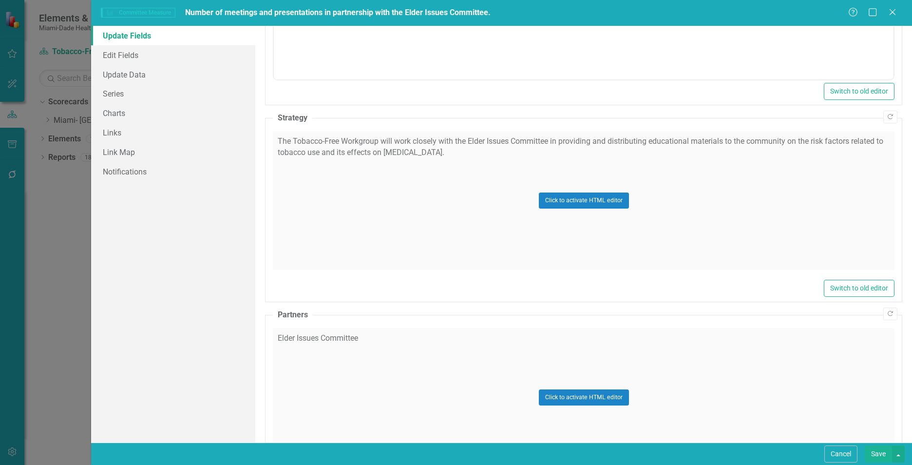
click at [369, 234] on div "Click to activate HTML editor" at bounding box center [584, 200] width 622 height 139
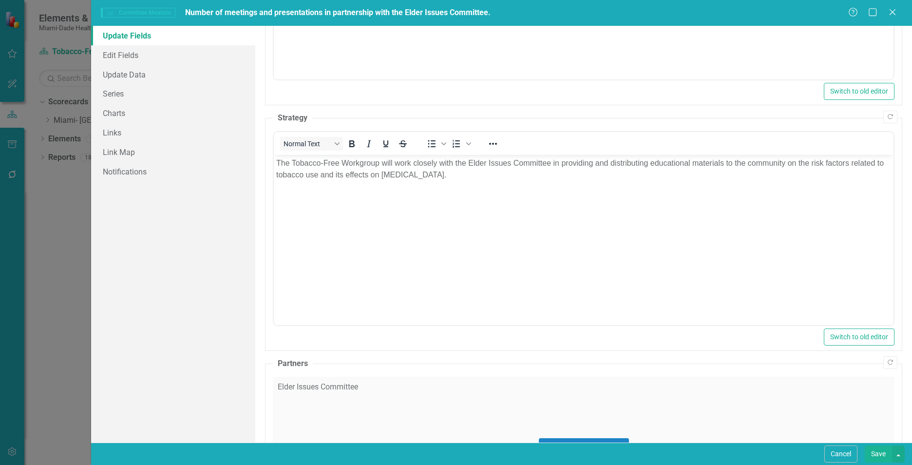
scroll to position [0, 0]
click at [442, 174] on p "The Tobacco-Free Workgroup will work closely with the Elder Issues Committee in…" at bounding box center [583, 168] width 615 height 23
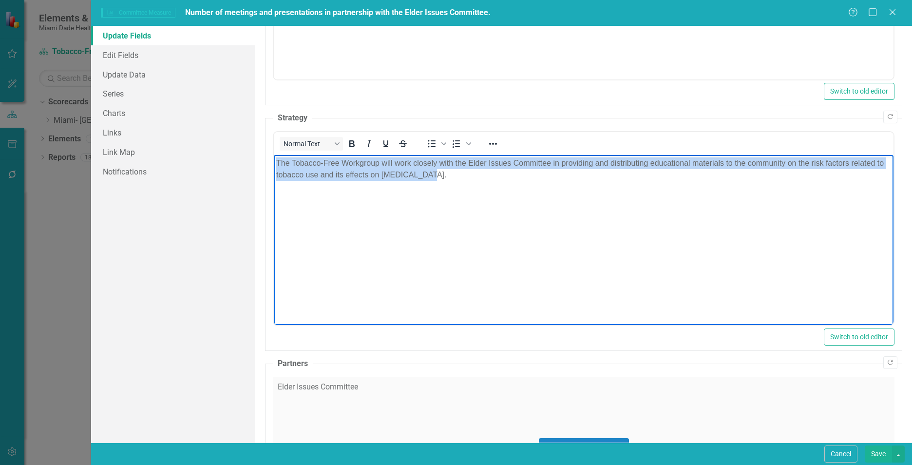
drag, startPoint x: 444, startPoint y: 177, endPoint x: 277, endPoint y: 160, distance: 167.5
click at [277, 160] on p "The Tobacco-Free Workgroup will work closely with the Elder Issues Committee in…" at bounding box center [583, 168] width 615 height 23
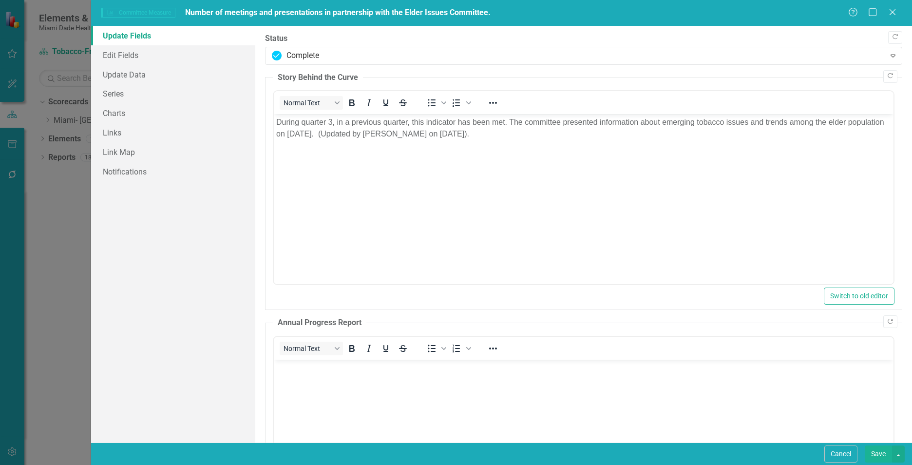
click at [873, 454] on button "Save" at bounding box center [878, 453] width 27 height 17
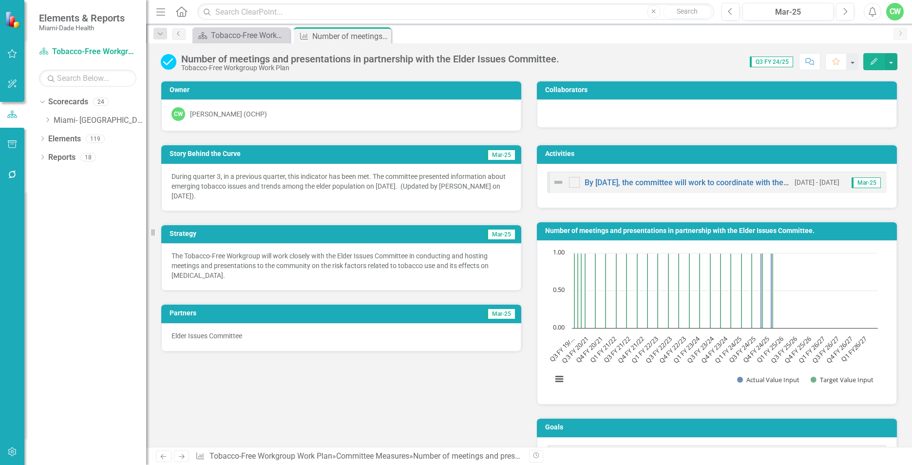
click at [0, 0] on icon "Close" at bounding box center [0, 0] width 0 height 0
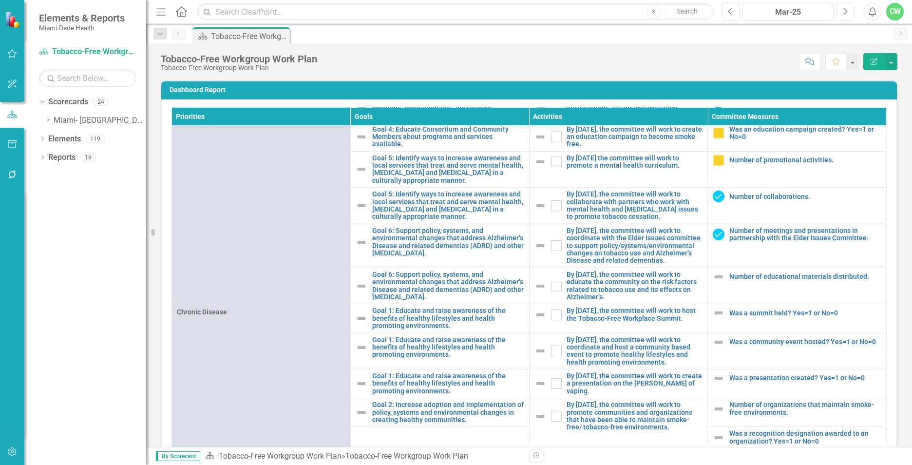
scroll to position [456, 0]
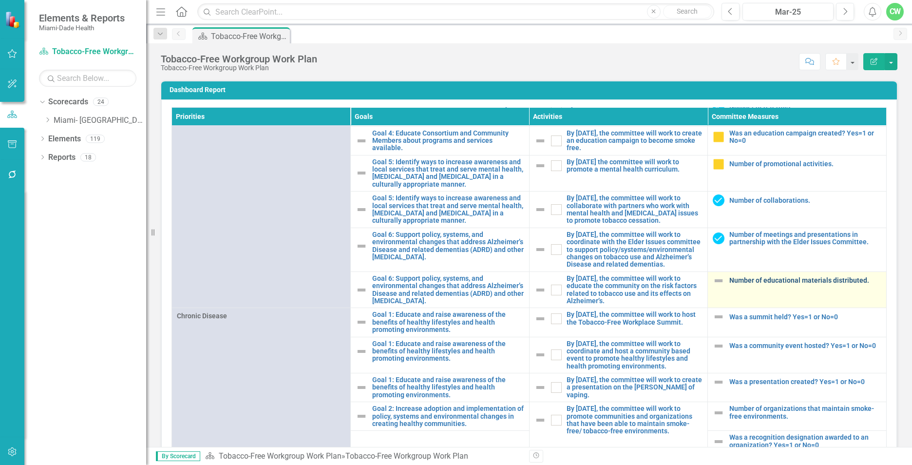
click at [741, 284] on link "Number of educational materials distributed." at bounding box center [805, 280] width 152 height 7
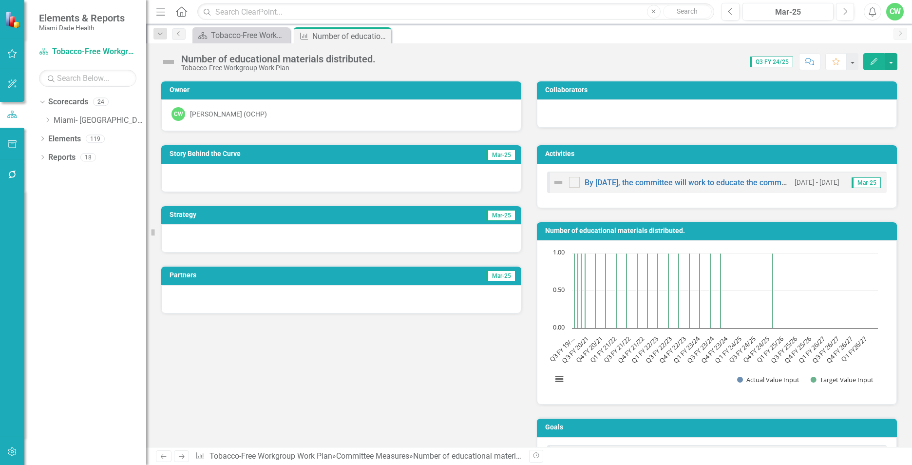
click at [877, 59] on icon "button" at bounding box center [874, 61] width 7 height 7
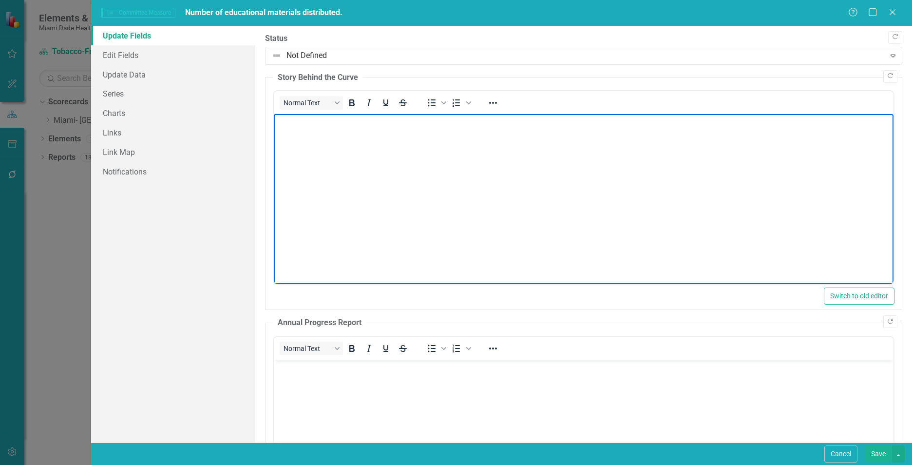
click at [399, 143] on body "Rich Text Area. Press ALT-0 for help." at bounding box center [584, 187] width 620 height 146
paste body "Rich Text Area. Press ALT-0 for help."
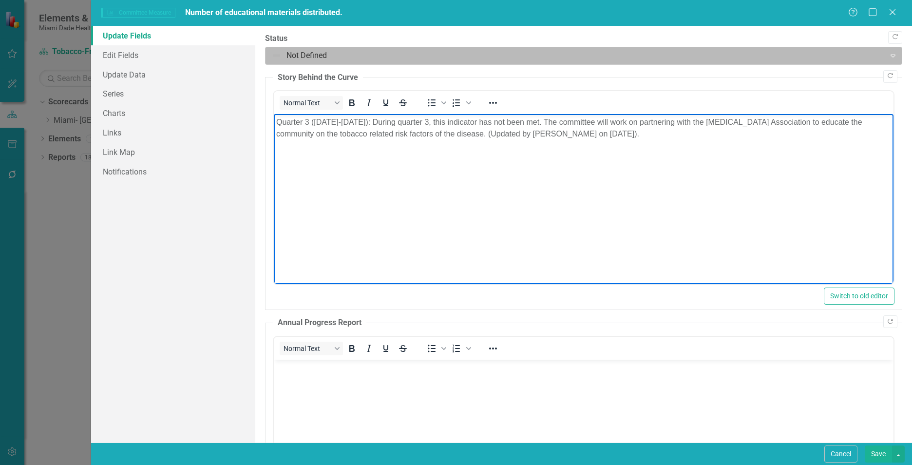
click at [339, 55] on div at bounding box center [575, 55] width 607 height 13
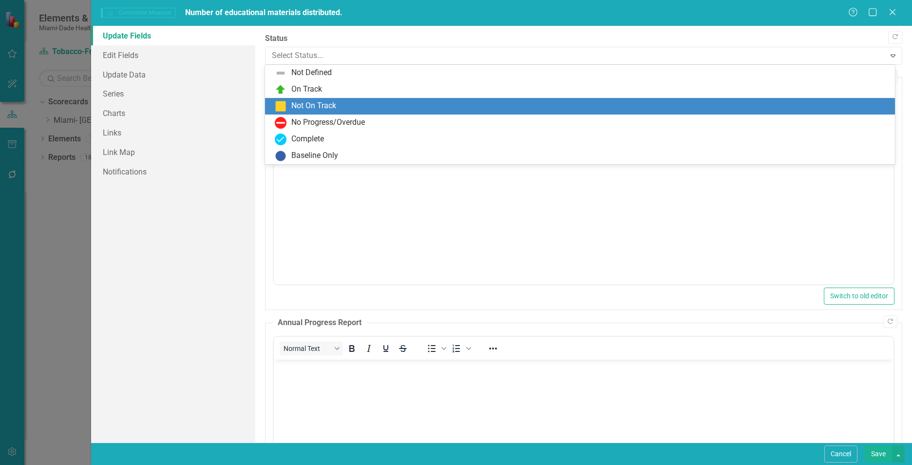
click at [340, 107] on div "Not On Track" at bounding box center [582, 106] width 614 height 12
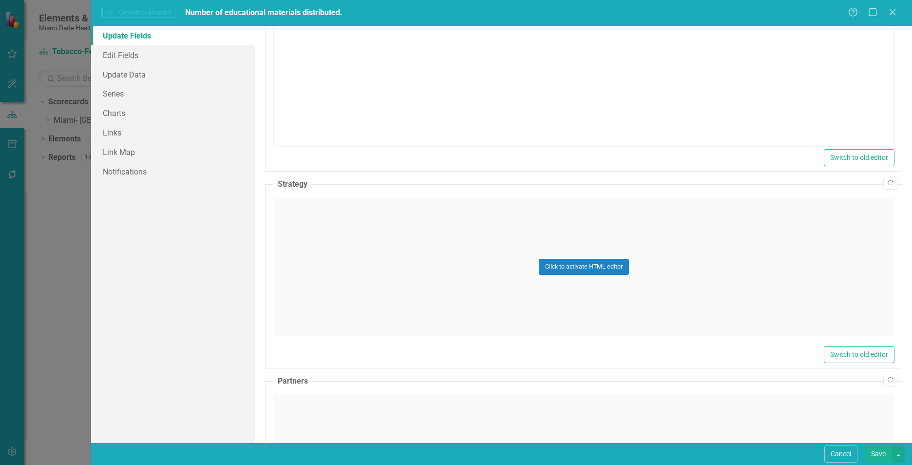
scroll to position [382, 0]
click at [819, 284] on div "Click to activate HTML editor" at bounding box center [584, 268] width 622 height 139
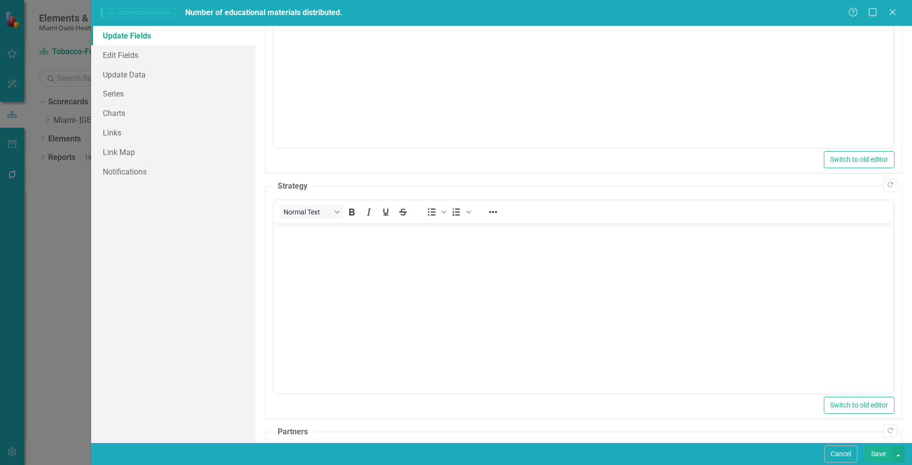
scroll to position [0, 0]
click at [413, 294] on body "Rich Text Area. Press ALT-0 for help." at bounding box center [584, 296] width 620 height 146
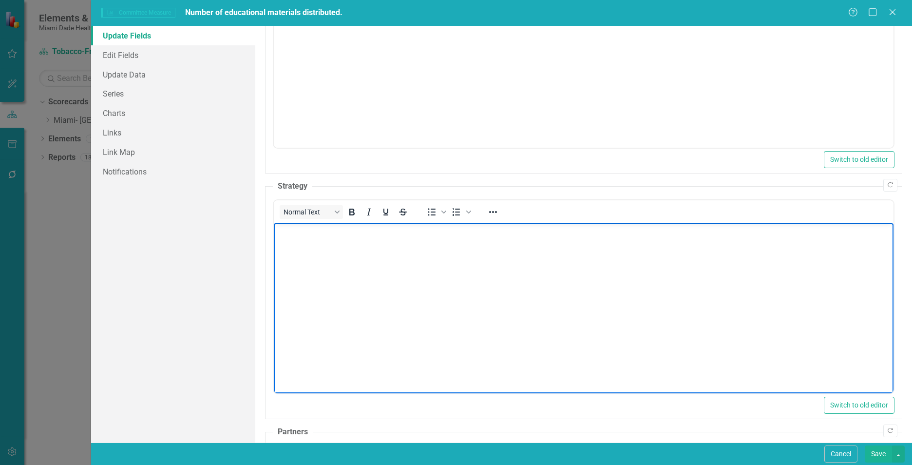
paste body "Rich Text Area. Press ALT-0 for help."
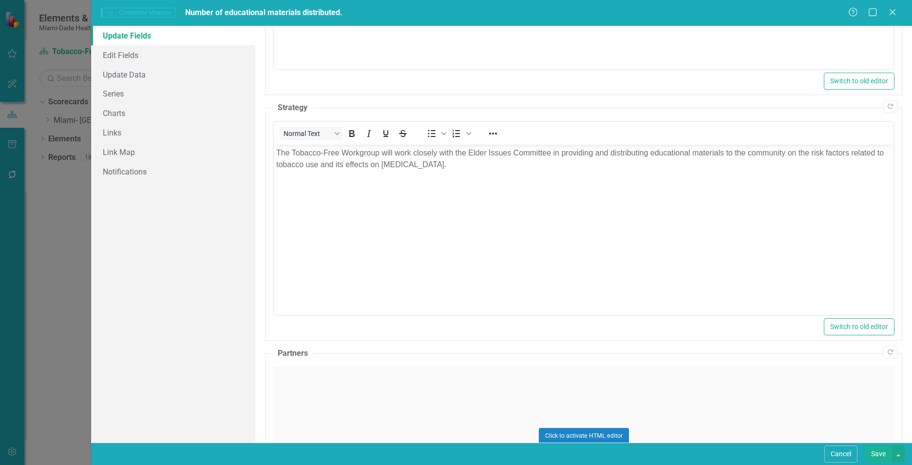
scroll to position [570, 0]
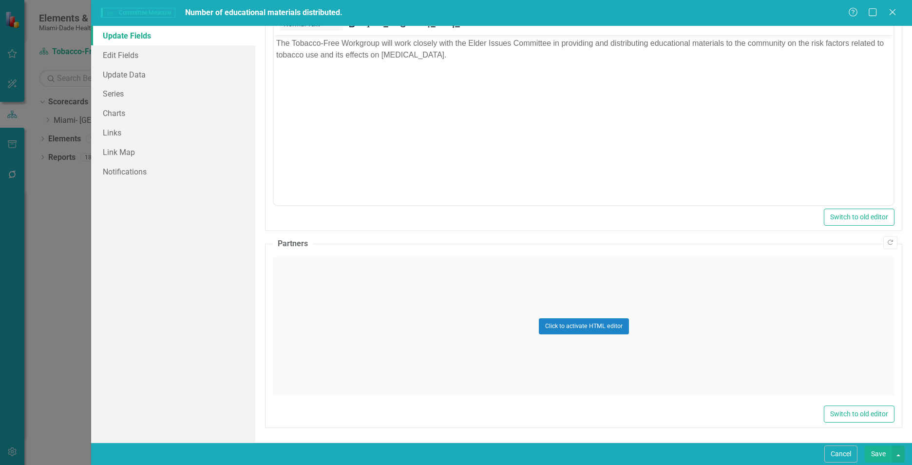
click at [406, 337] on div "Click to activate HTML editor" at bounding box center [584, 326] width 622 height 139
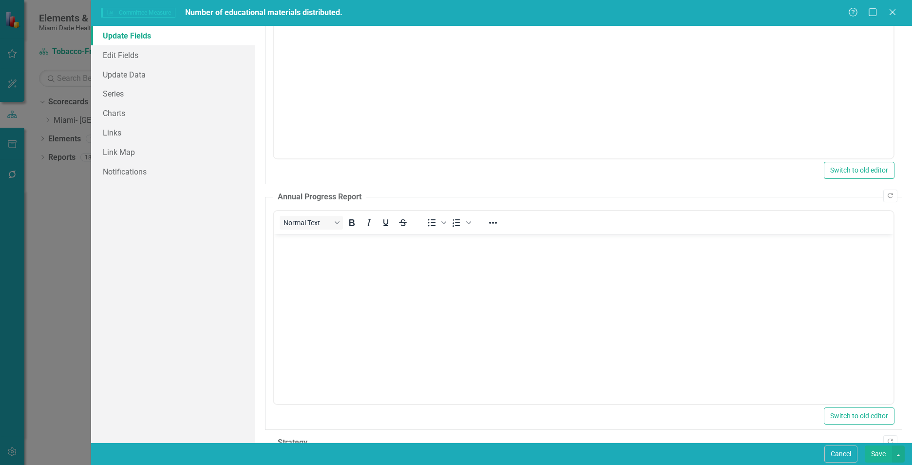
scroll to position [0, 0]
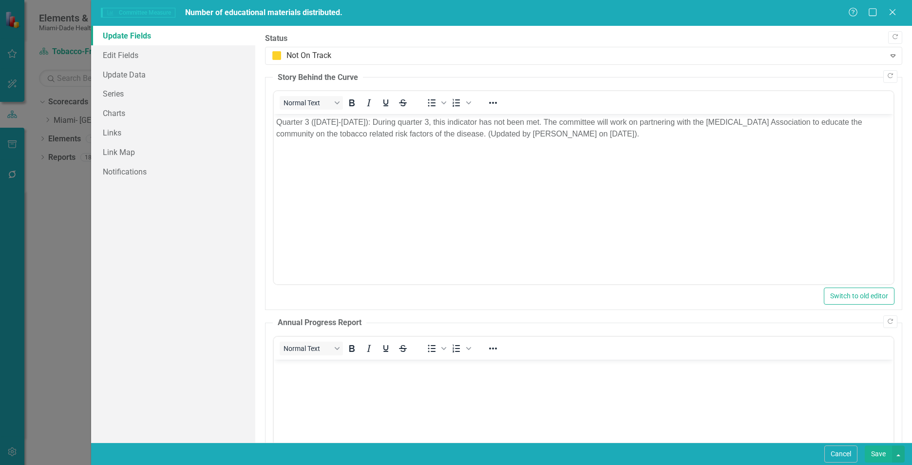
click at [883, 454] on button "Save" at bounding box center [878, 453] width 27 height 17
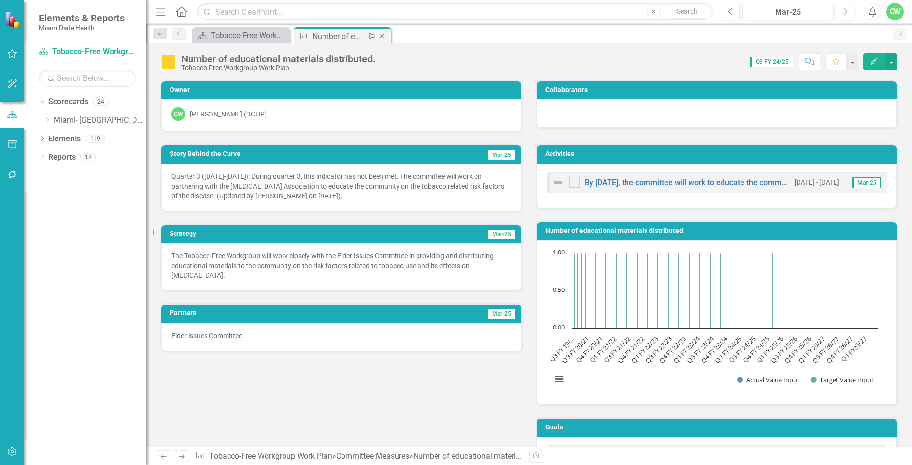
click at [385, 37] on icon "Close" at bounding box center [382, 36] width 10 height 8
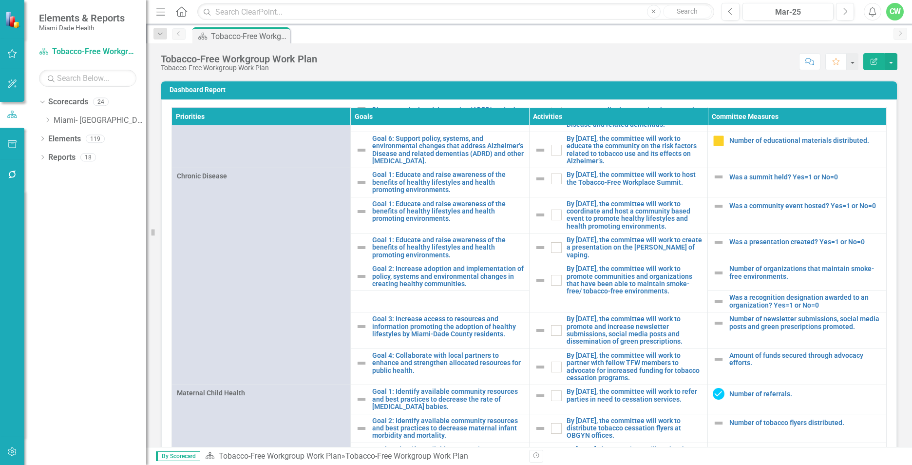
scroll to position [597, 0]
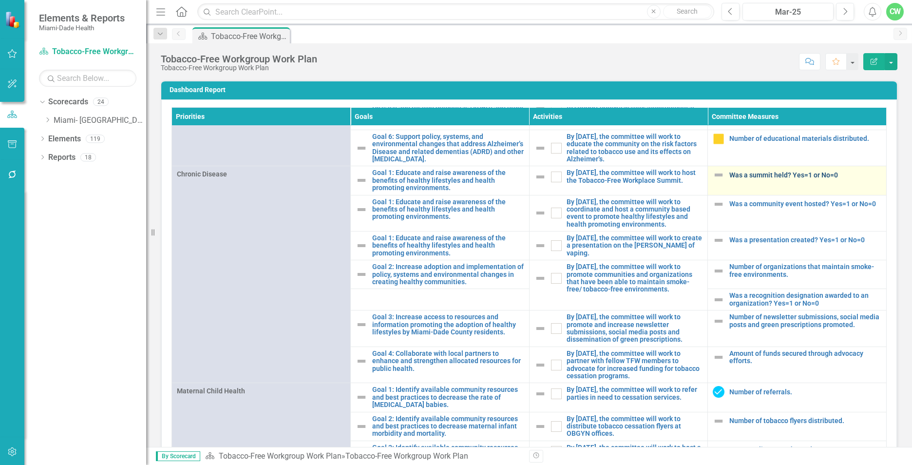
click at [746, 179] on link "Was a summit held? Yes=1 or No=0" at bounding box center [805, 175] width 152 height 7
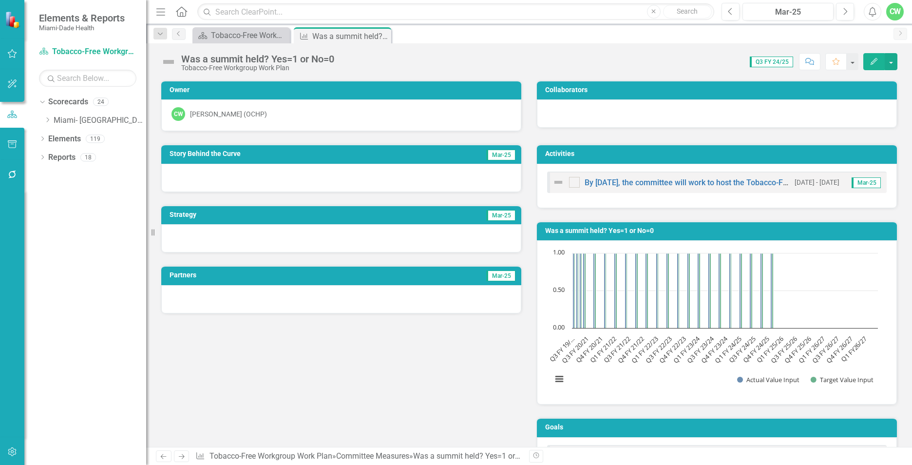
click at [870, 60] on button "Edit" at bounding box center [873, 61] width 21 height 17
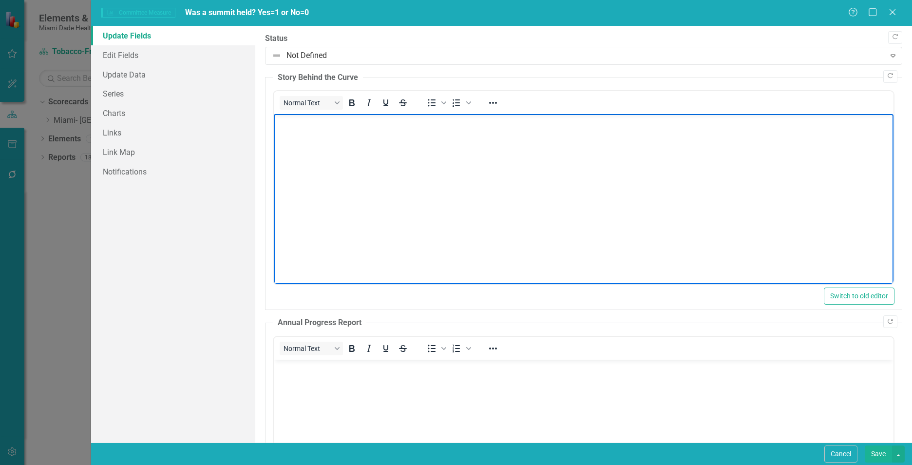
click at [308, 121] on p "Rich Text Area. Press ALT-0 for help." at bounding box center [583, 122] width 615 height 12
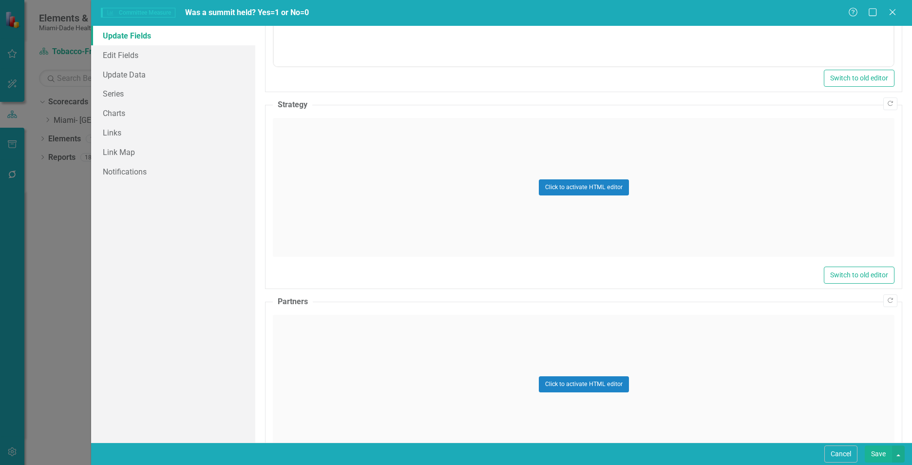
scroll to position [480, 0]
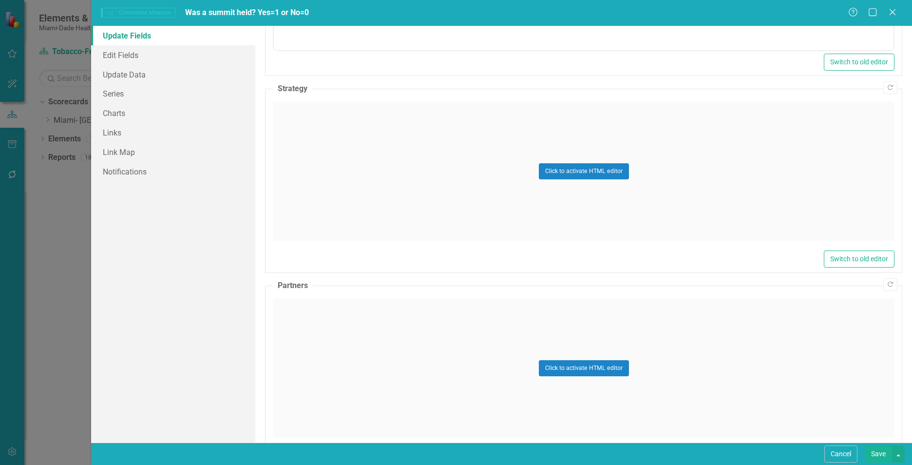
click at [760, 191] on div "Click to activate HTML editor" at bounding box center [584, 171] width 622 height 139
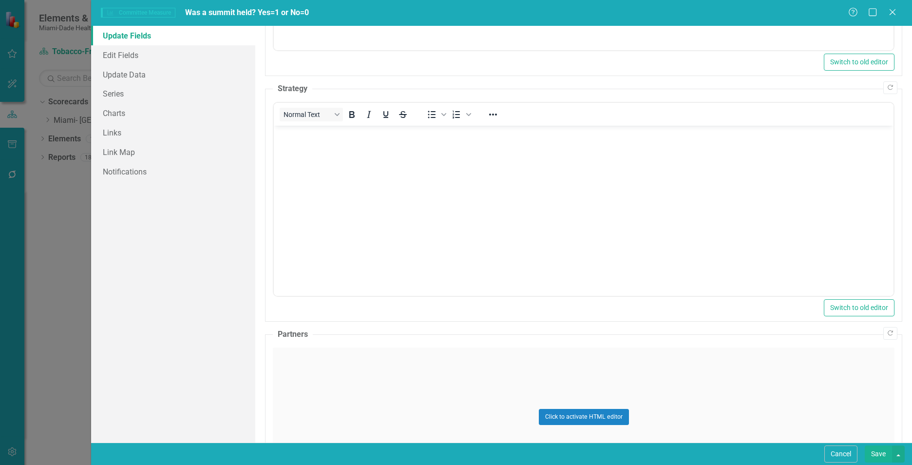
scroll to position [0, 0]
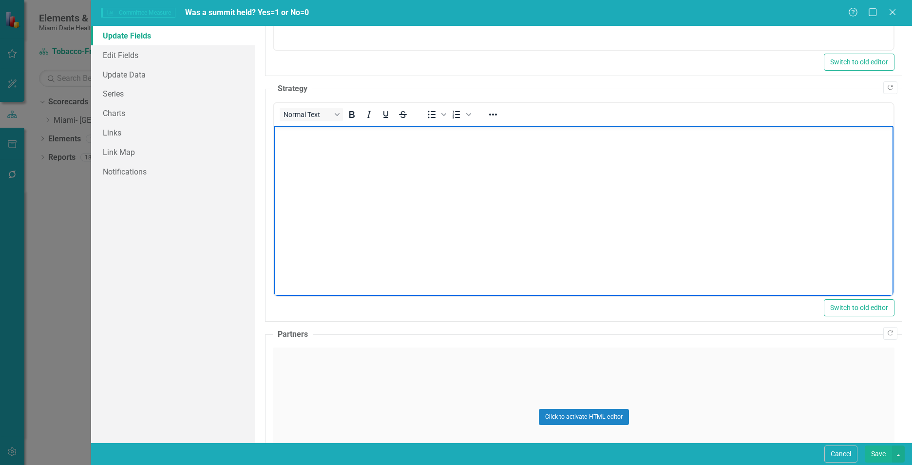
click at [445, 173] on body "Rich Text Area. Press ALT-0 for help." at bounding box center [584, 199] width 620 height 146
paste body "Rich Text Area. Press ALT-0 for help."
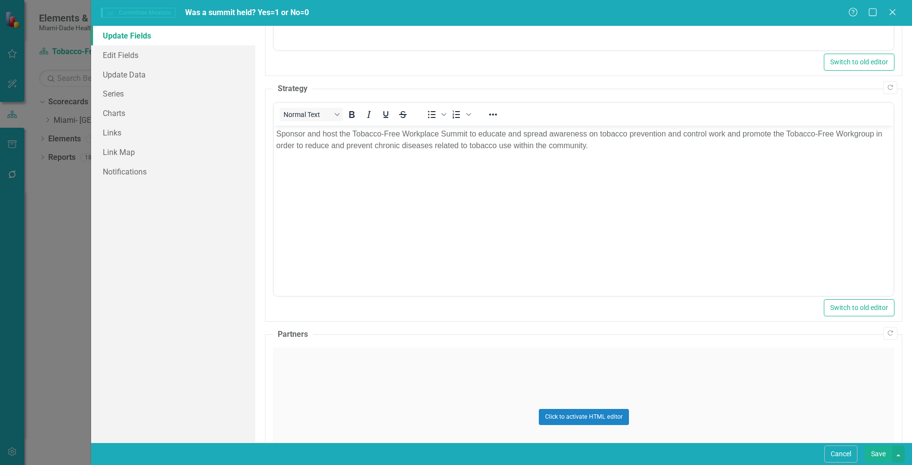
click at [288, 380] on div "Click to activate HTML editor" at bounding box center [584, 416] width 622 height 139
click at [309, 409] on body "Rich Text Area. Press ALT-0 for help." at bounding box center [584, 444] width 620 height 146
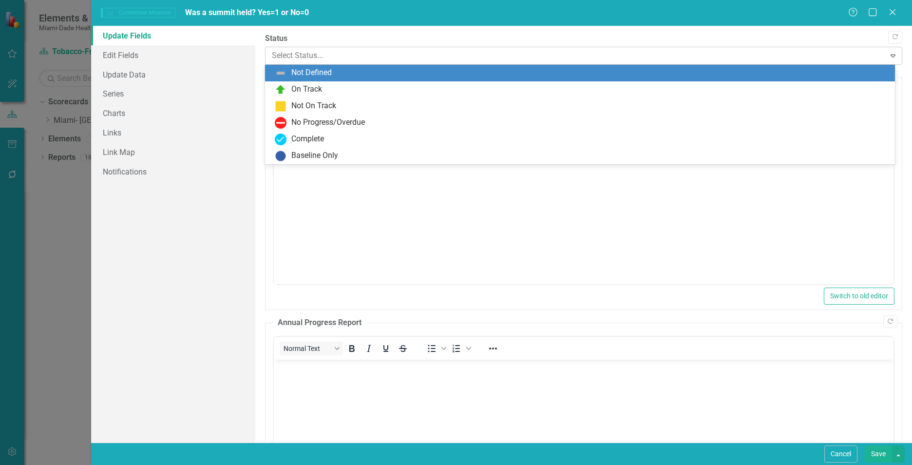
click at [313, 53] on div at bounding box center [575, 55] width 607 height 13
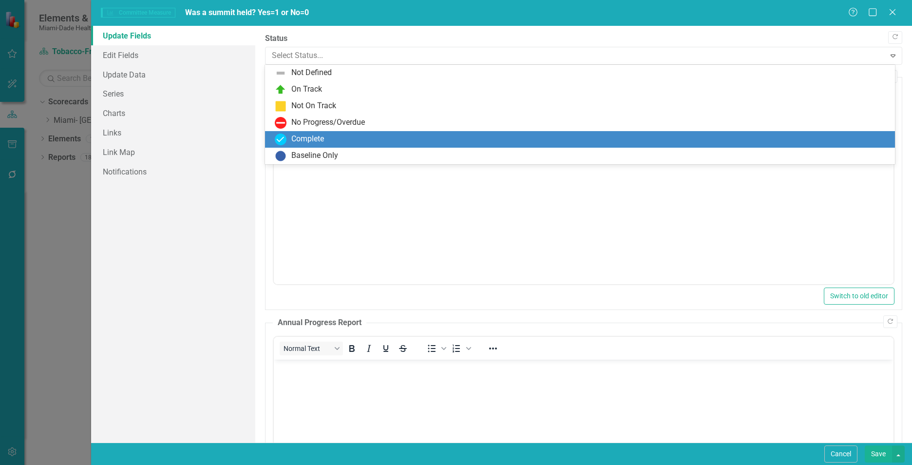
click at [321, 139] on div "Complete" at bounding box center [307, 139] width 33 height 11
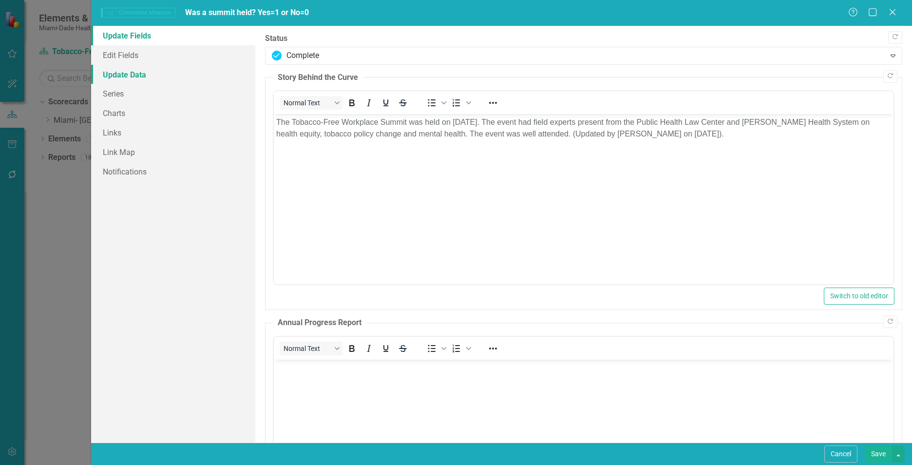
drag, startPoint x: 143, startPoint y: 70, endPoint x: 153, endPoint y: 79, distance: 13.5
click at [143, 70] on link "Update Data" at bounding box center [173, 74] width 164 height 19
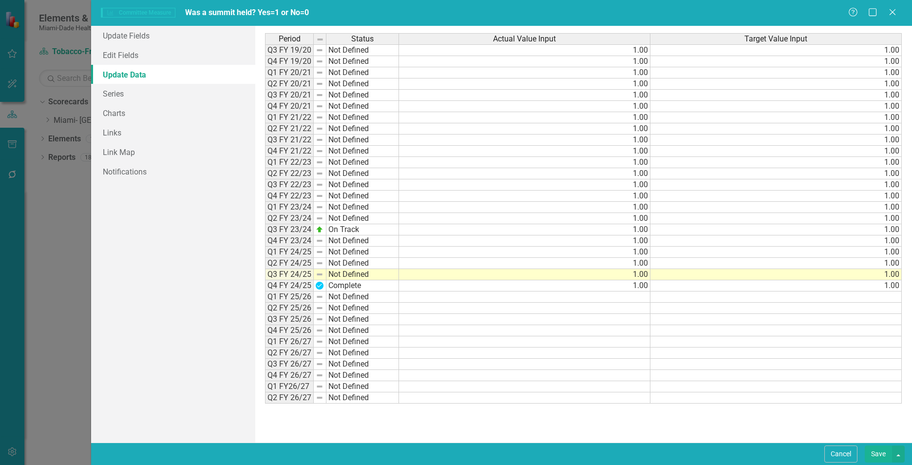
click at [867, 448] on button "Save" at bounding box center [878, 453] width 27 height 17
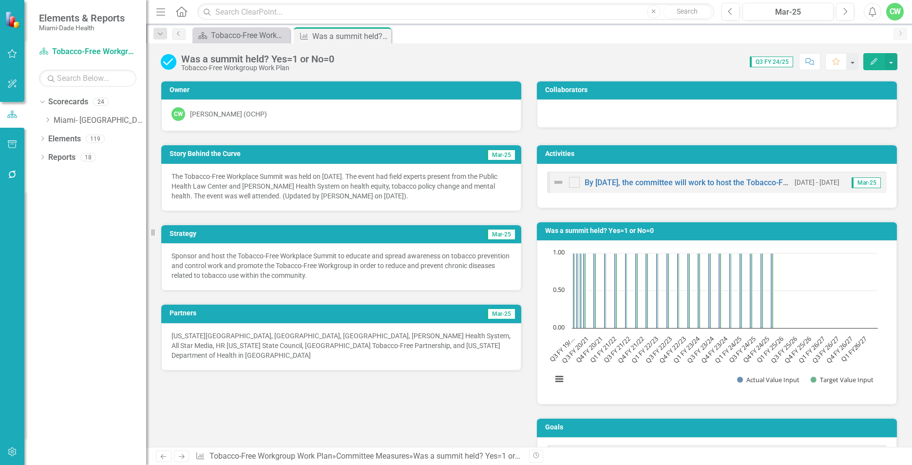
click at [0, 0] on icon "Close" at bounding box center [0, 0] width 0 height 0
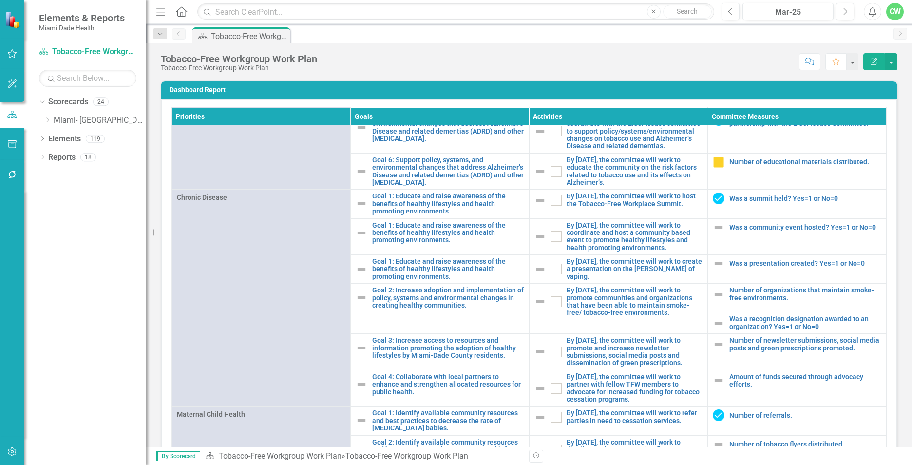
scroll to position [583, 0]
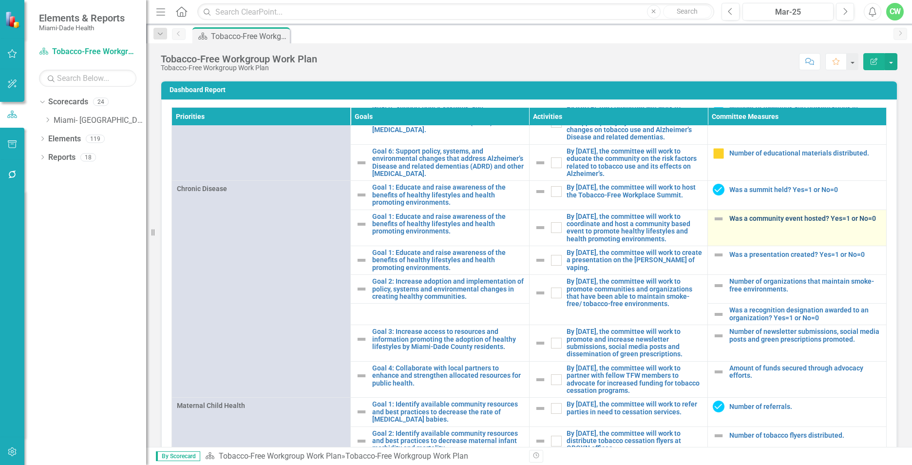
click at [786, 222] on link "Was a community event hosted? Yes=1 or No=0" at bounding box center [805, 218] width 152 height 7
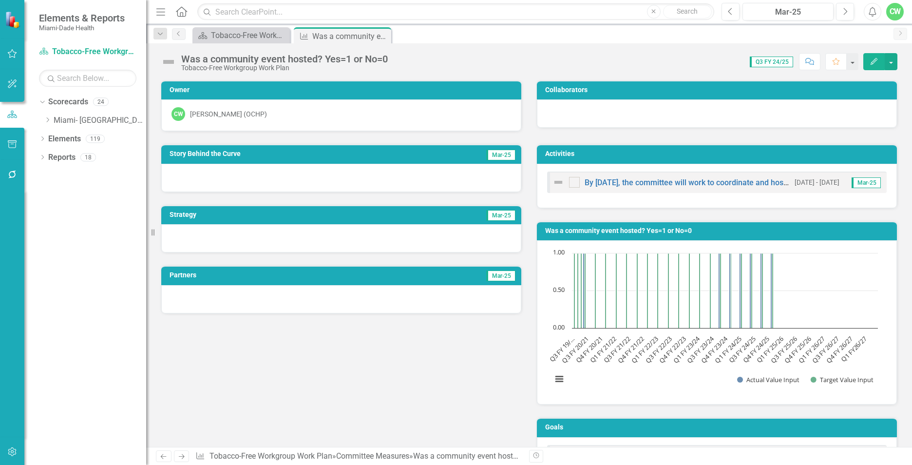
click at [879, 64] on button "Edit" at bounding box center [873, 61] width 21 height 17
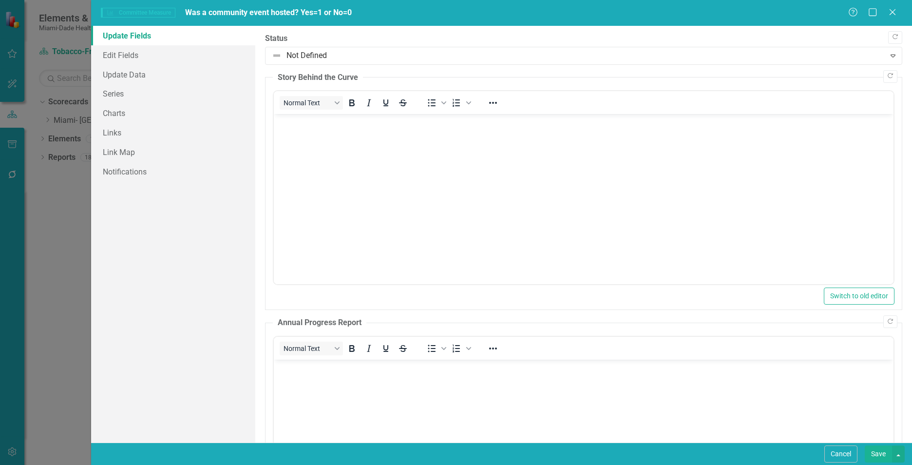
click at [305, 133] on body "Rich Text Area. Press ALT-0 for help." at bounding box center [584, 187] width 620 height 146
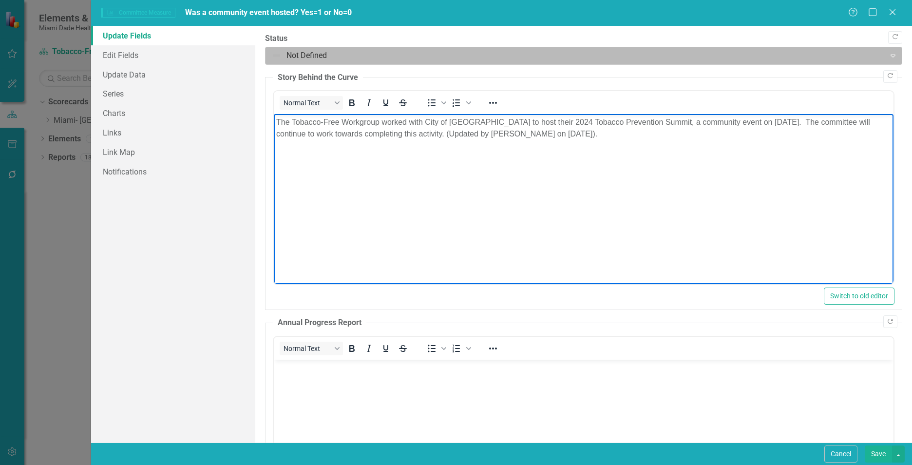
click at [290, 55] on div at bounding box center [575, 55] width 607 height 13
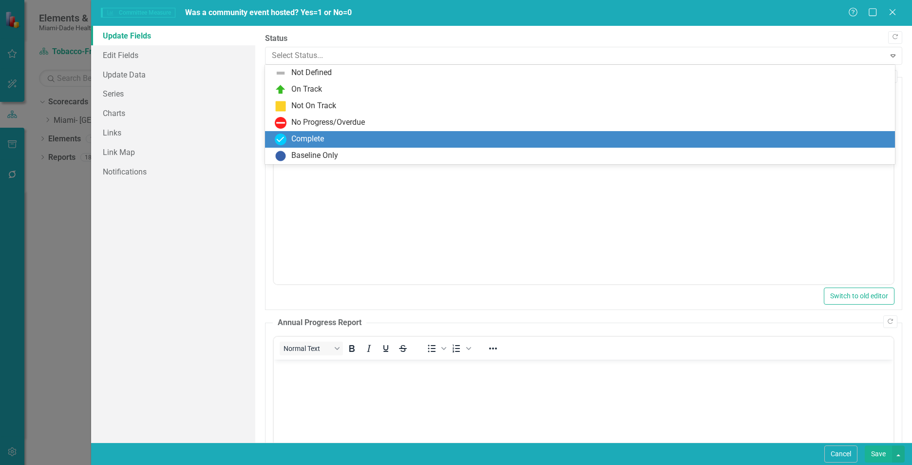
click at [290, 141] on div "Complete" at bounding box center [582, 140] width 614 height 12
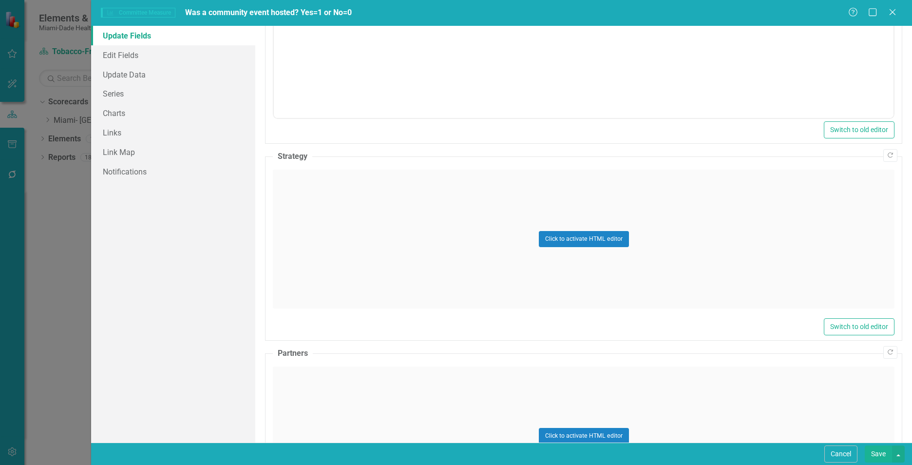
scroll to position [417, 0]
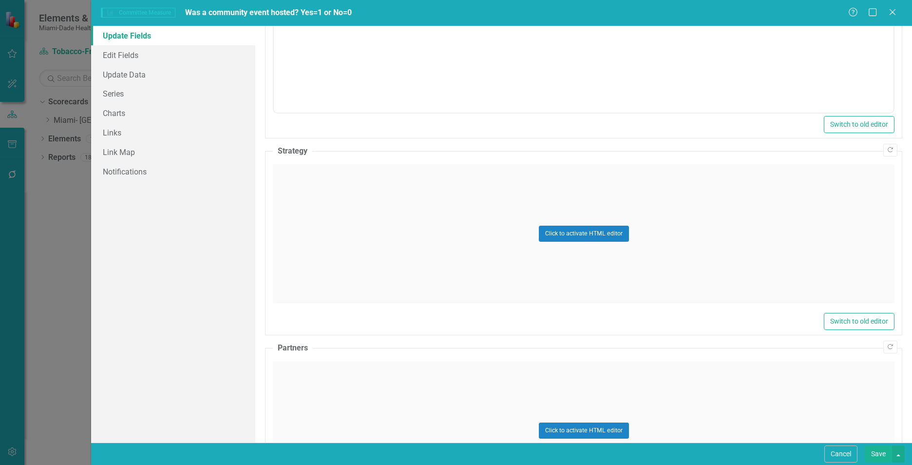
click at [337, 243] on div "Click to activate HTML editor" at bounding box center [584, 233] width 622 height 139
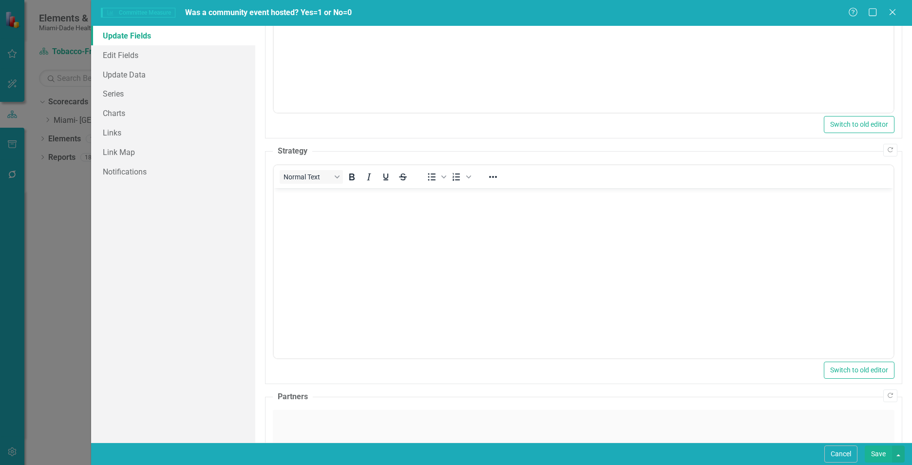
scroll to position [0, 0]
click at [337, 243] on body "Rich Text Area. Press ALT-0 for help." at bounding box center [584, 261] width 620 height 146
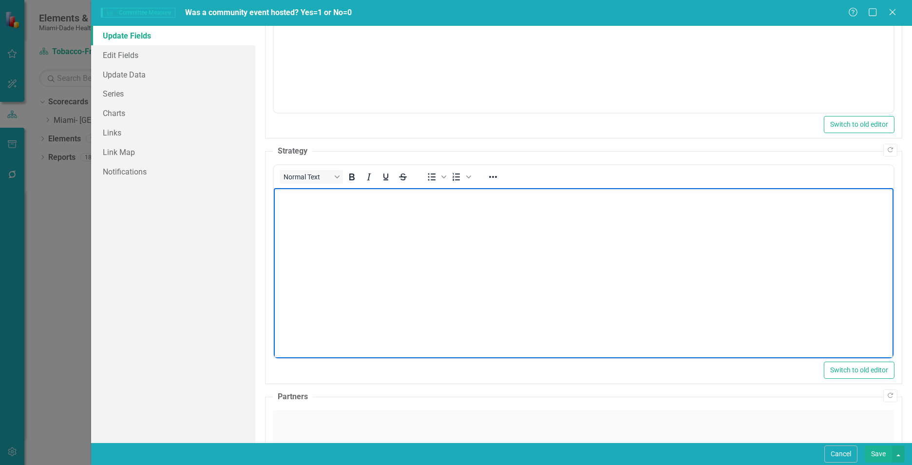
click at [299, 216] on body "Rich Text Area. Press ALT-0 for help." at bounding box center [584, 261] width 620 height 146
paste body "Rich Text Area. Press ALT-0 for help."
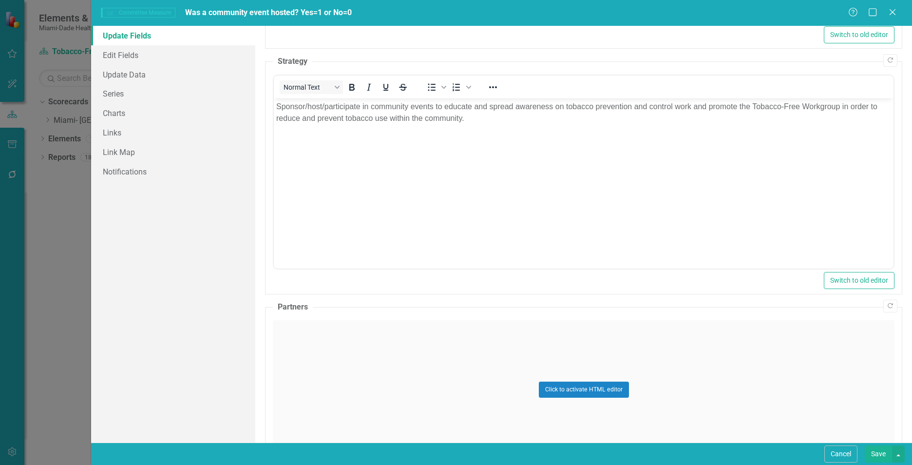
scroll to position [570, 0]
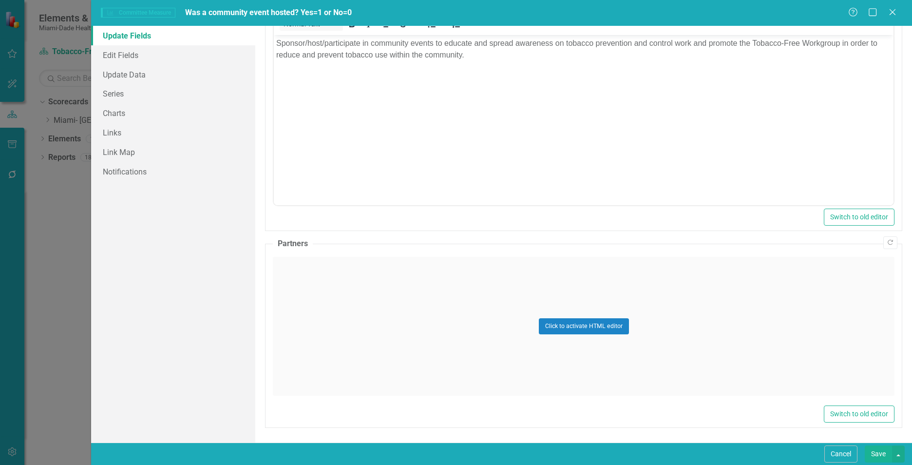
click at [321, 342] on div "Click to activate HTML editor" at bounding box center [584, 326] width 622 height 139
click at [322, 341] on body "Rich Text Area. Press ALT-0 for help." at bounding box center [584, 353] width 620 height 146
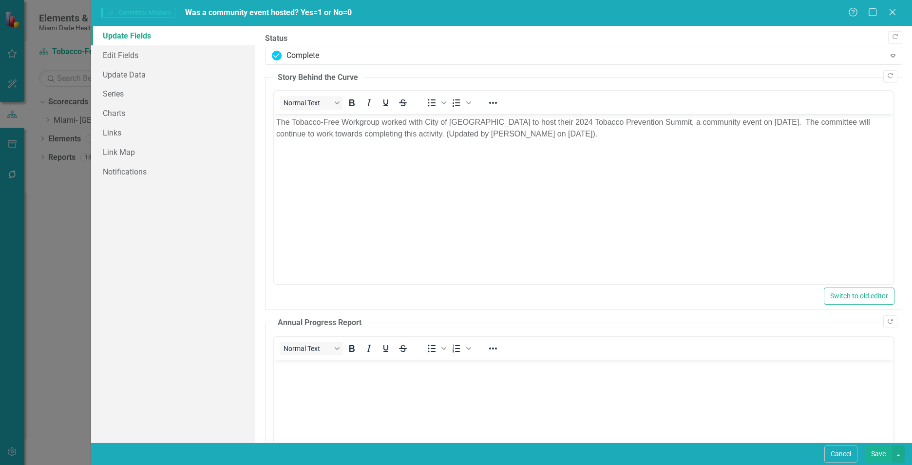
scroll to position [570, 0]
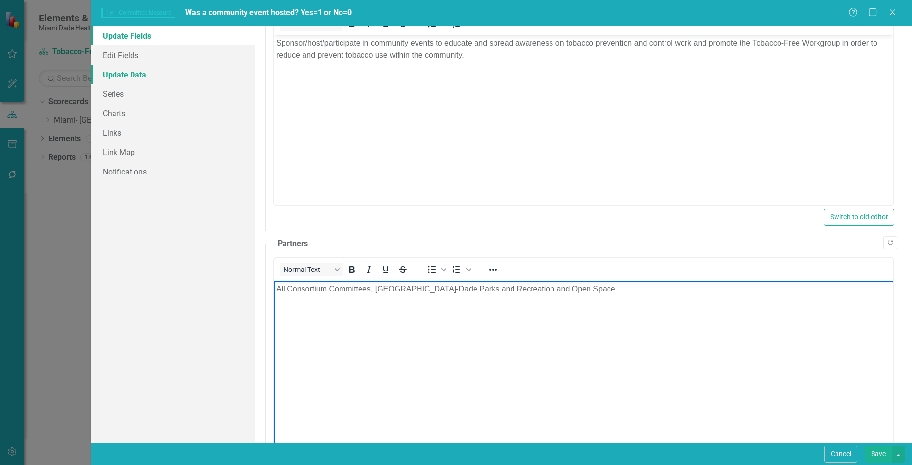
click at [125, 80] on link "Update Data" at bounding box center [173, 74] width 164 height 19
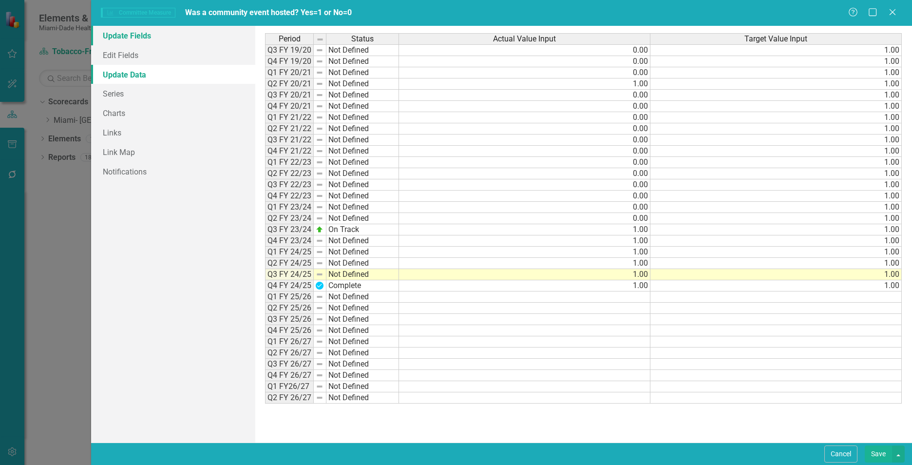
click at [129, 33] on link "Update Fields" at bounding box center [173, 35] width 164 height 19
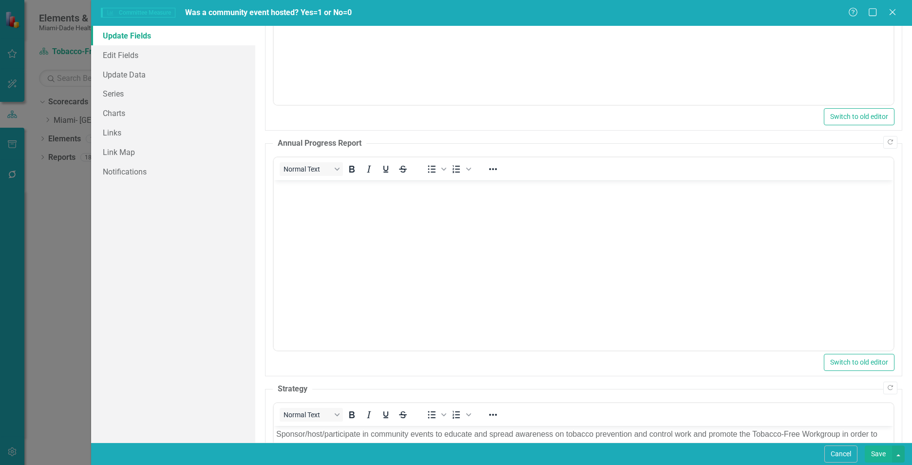
scroll to position [0, 0]
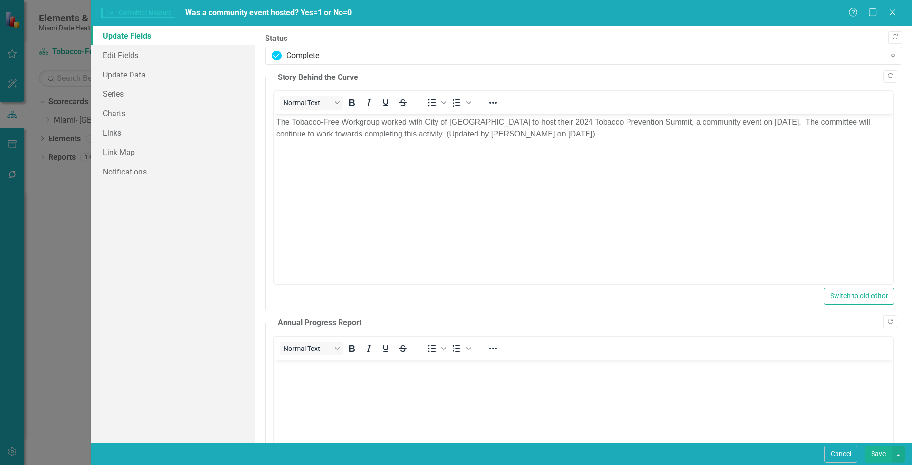
click at [873, 449] on button "Save" at bounding box center [878, 453] width 27 height 17
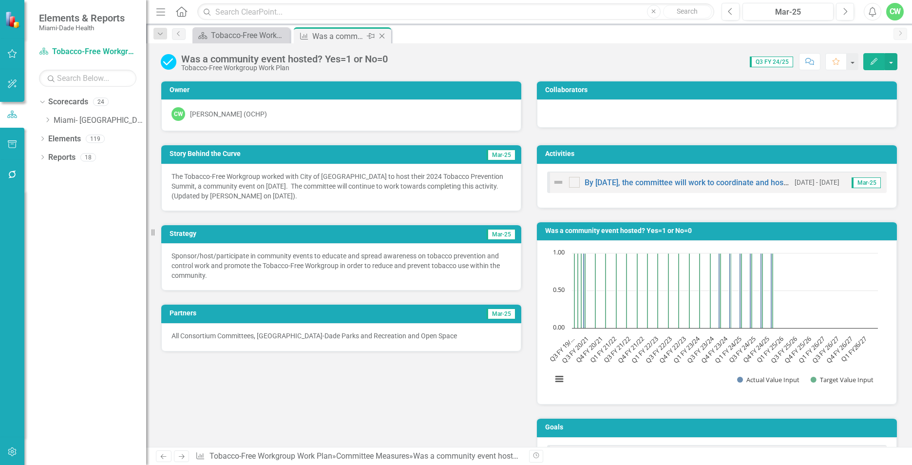
click at [383, 37] on icon "Close" at bounding box center [382, 36] width 10 height 8
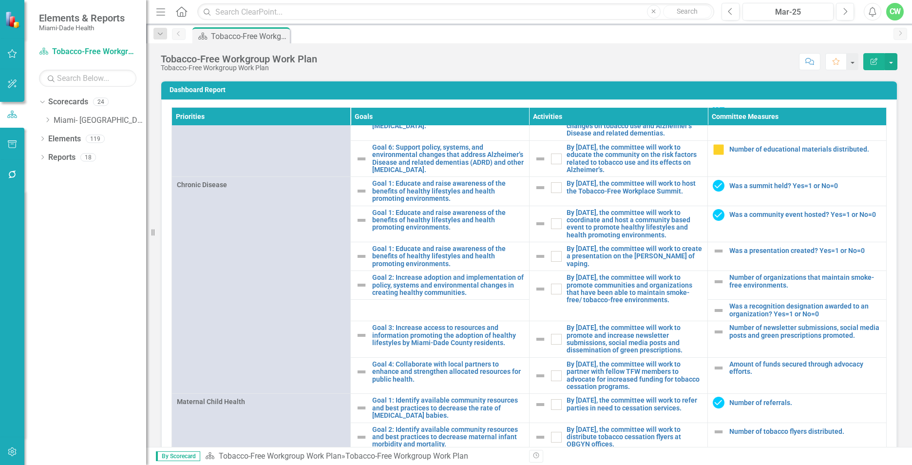
scroll to position [672, 0]
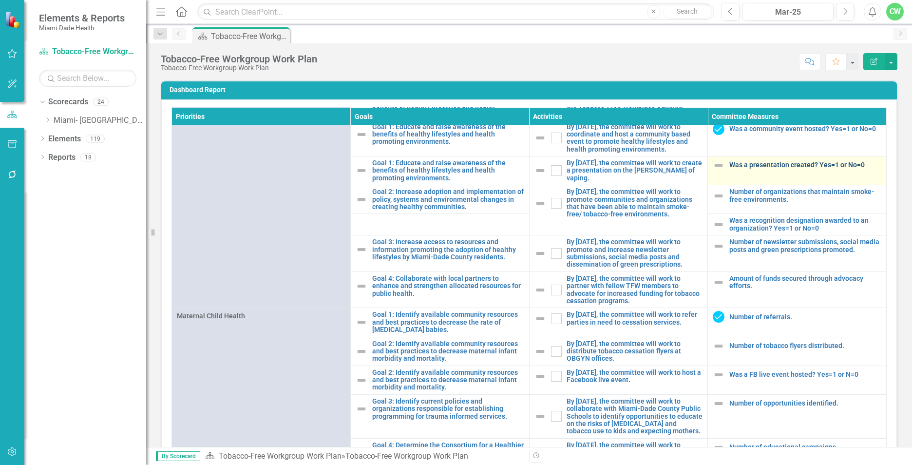
click at [739, 169] on link "Was a presentation created? Yes=1 or No=0" at bounding box center [805, 164] width 152 height 7
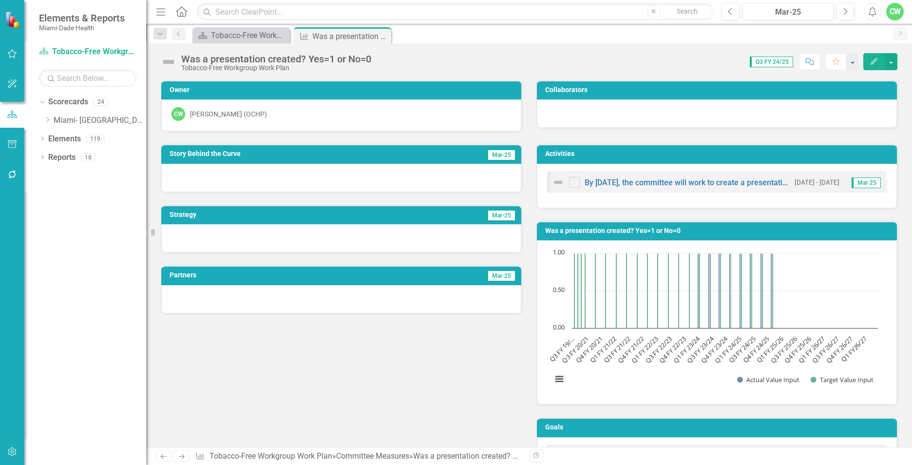
click at [881, 63] on button "Edit" at bounding box center [873, 61] width 21 height 17
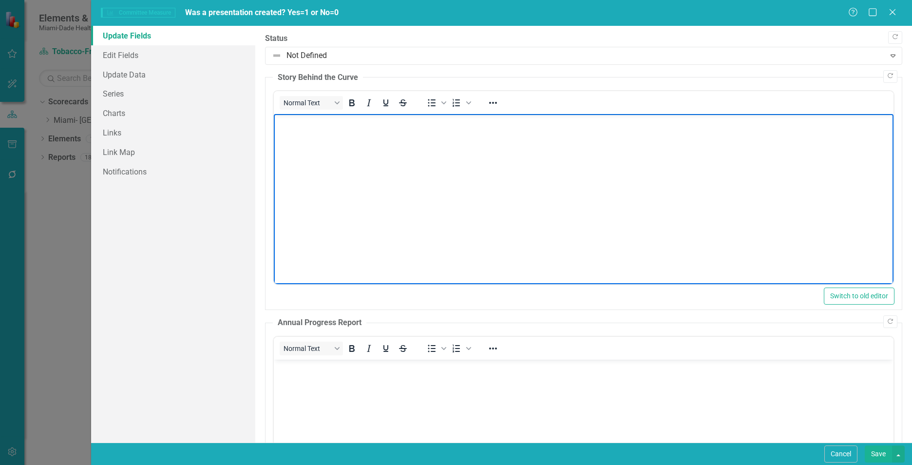
click at [304, 170] on body "Rich Text Area. Press ALT-0 for help." at bounding box center [584, 187] width 620 height 146
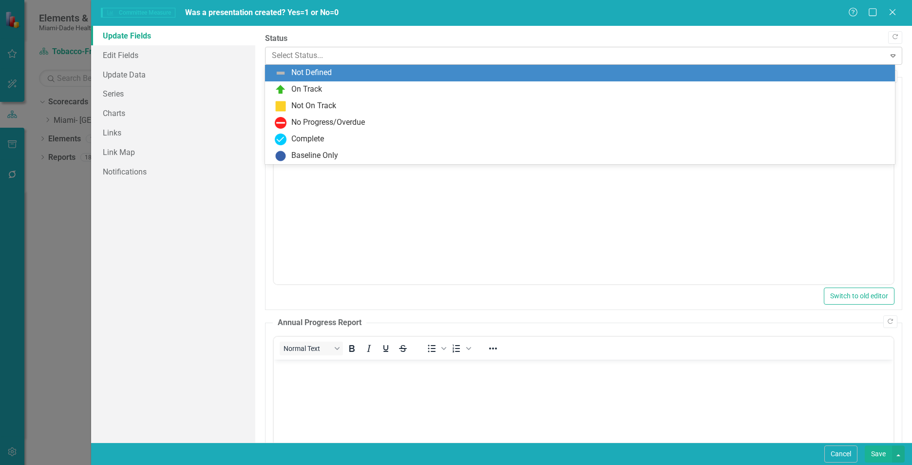
click at [401, 59] on div at bounding box center [575, 55] width 607 height 13
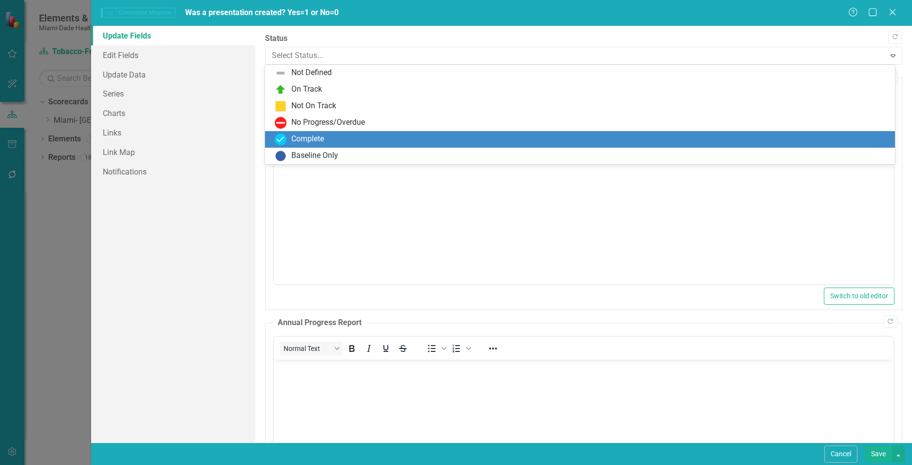
click at [383, 140] on div "Complete" at bounding box center [582, 140] width 614 height 12
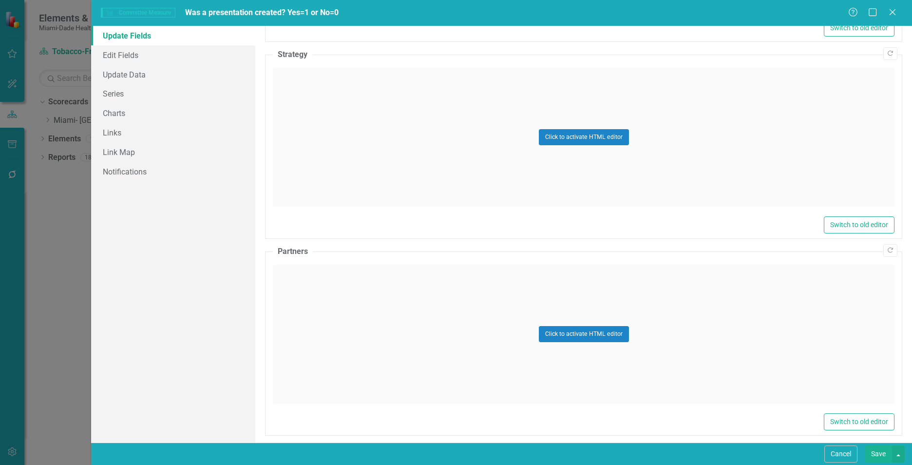
scroll to position [517, 0]
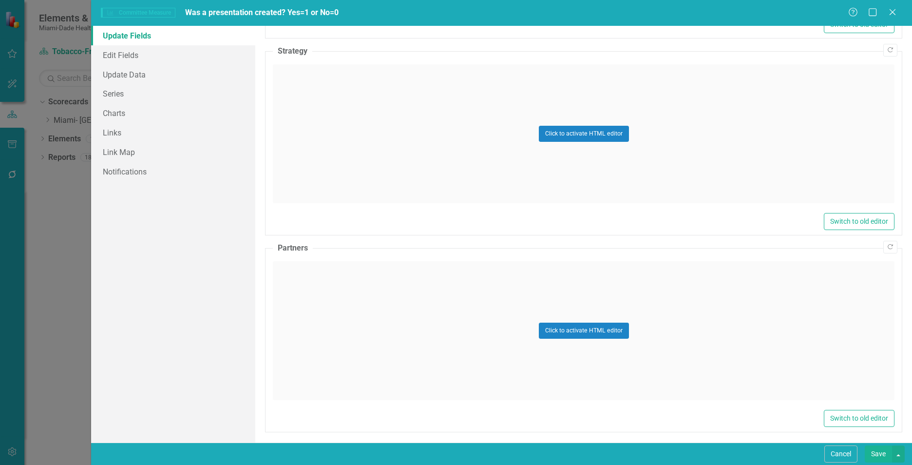
click at [382, 158] on div "Click to activate HTML editor" at bounding box center [584, 133] width 622 height 139
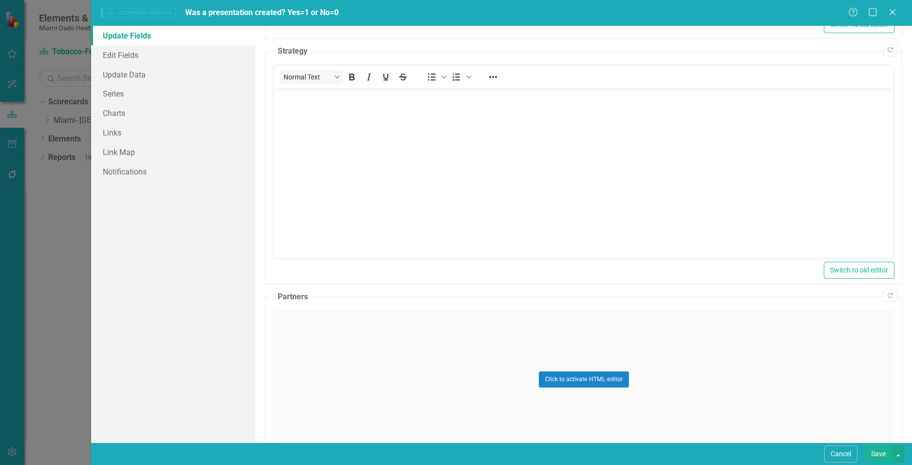
scroll to position [0, 0]
click at [377, 180] on body "Rich Text Area. Press ALT-0 for help." at bounding box center [584, 161] width 620 height 146
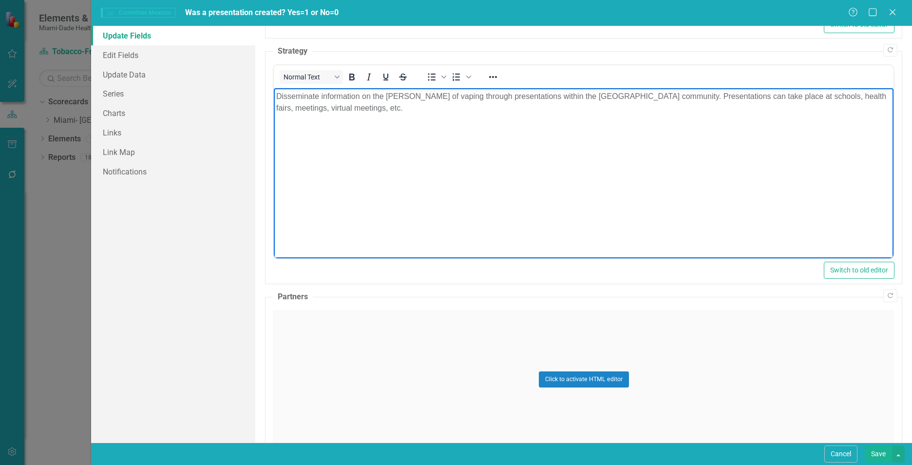
click at [388, 375] on div "Click to activate HTML editor" at bounding box center [584, 379] width 622 height 139
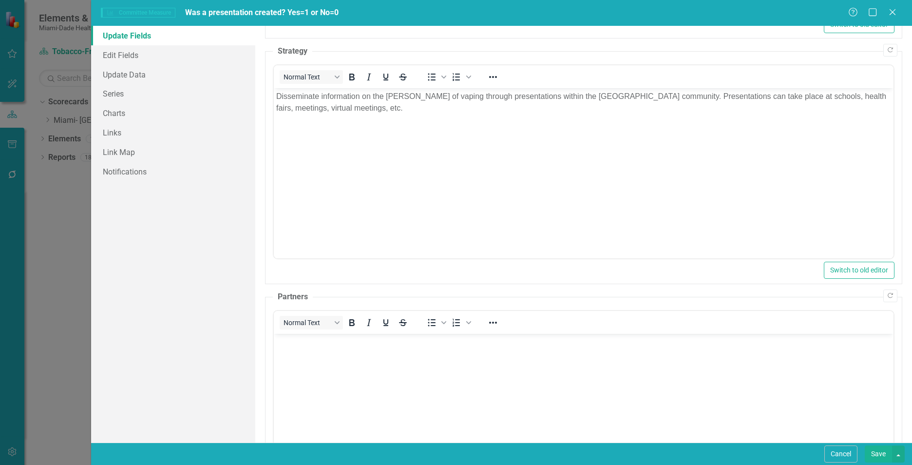
click at [338, 394] on body "Rich Text Area. Press ALT-0 for help." at bounding box center [584, 406] width 620 height 146
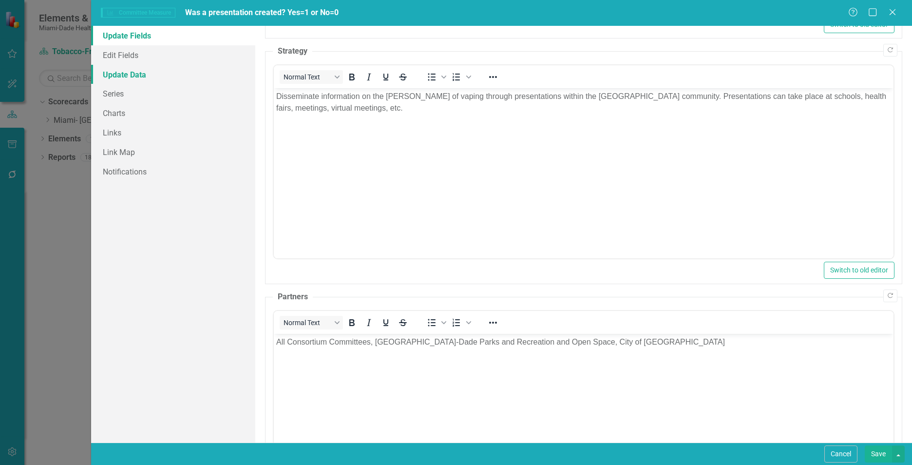
click at [169, 72] on link "Update Data" at bounding box center [173, 74] width 164 height 19
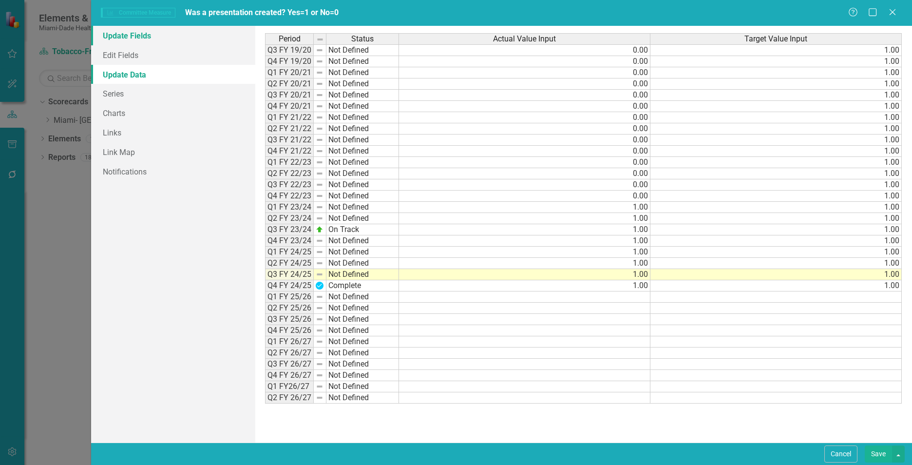
click at [142, 36] on link "Update Fields" at bounding box center [173, 35] width 164 height 19
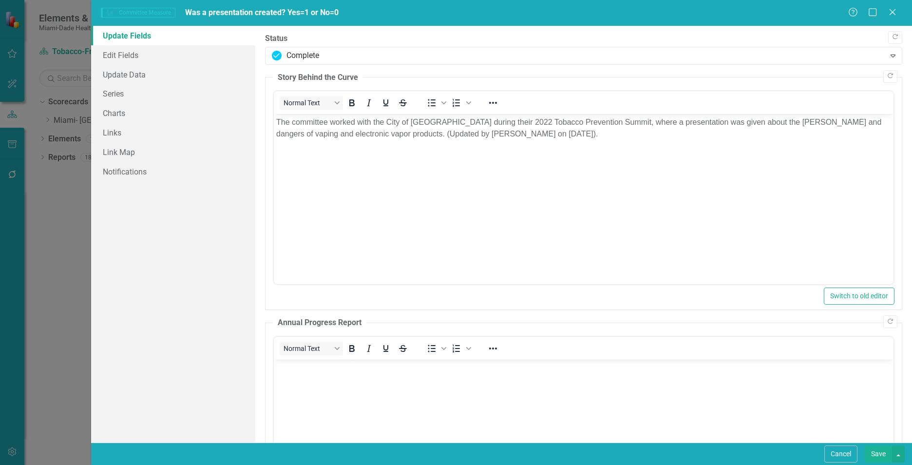
click at [875, 453] on button "Save" at bounding box center [878, 453] width 27 height 17
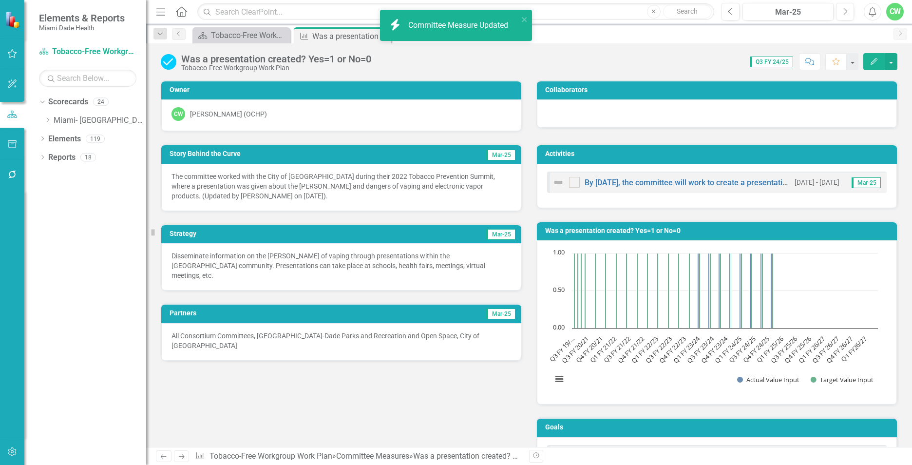
click at [689, 74] on div "Was a presentation created? Yes=1 or No=0 Tobacco-Free Workgroup Work Plan Scor…" at bounding box center [529, 244] width 766 height 403
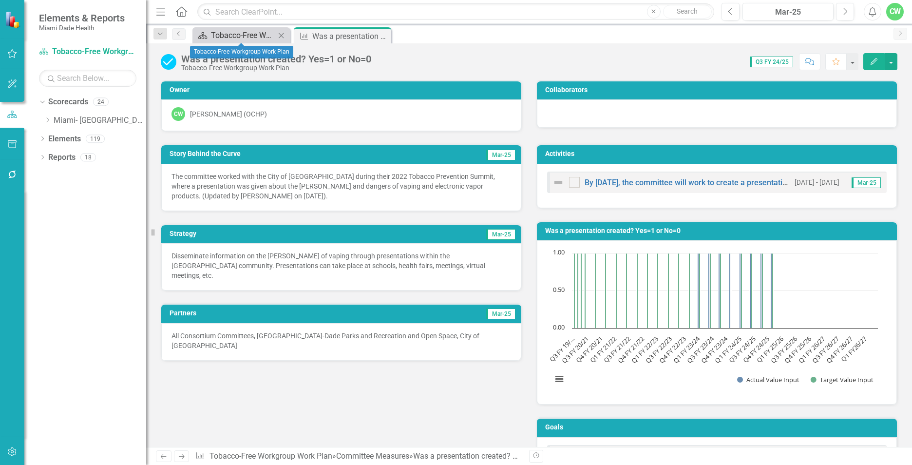
click at [272, 34] on div "Tobacco-Free Workgroup Work Plan" at bounding box center [243, 35] width 64 height 12
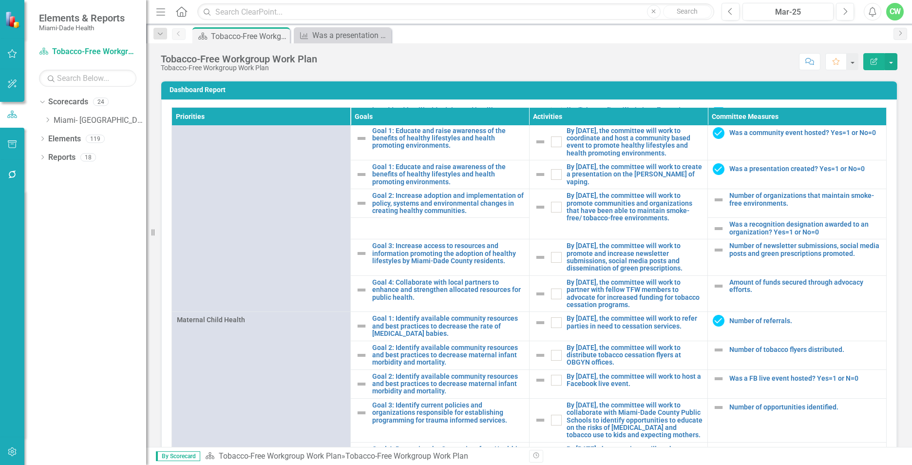
scroll to position [678, 0]
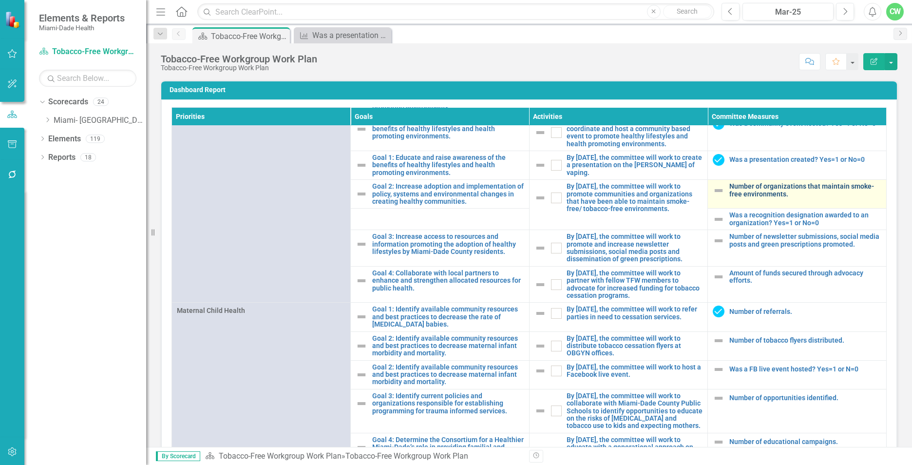
click at [767, 198] on link "Number of organizations that maintain smoke-free environments." at bounding box center [805, 190] width 152 height 15
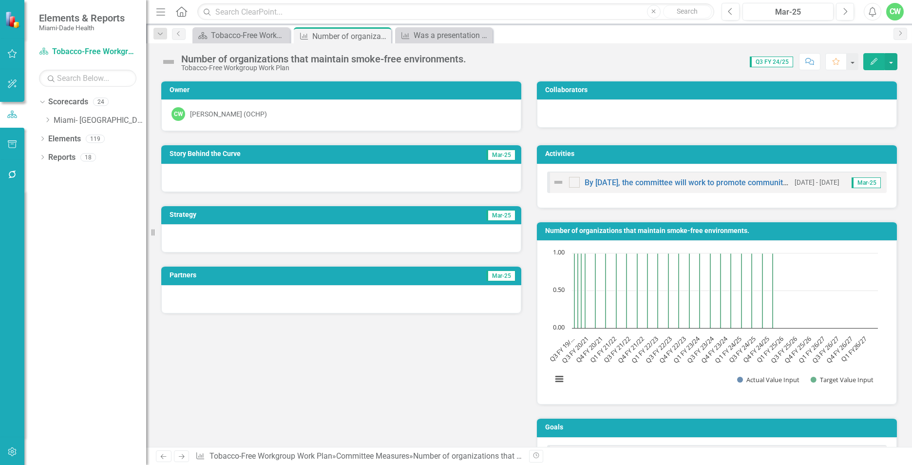
click at [866, 59] on button "Edit" at bounding box center [873, 61] width 21 height 17
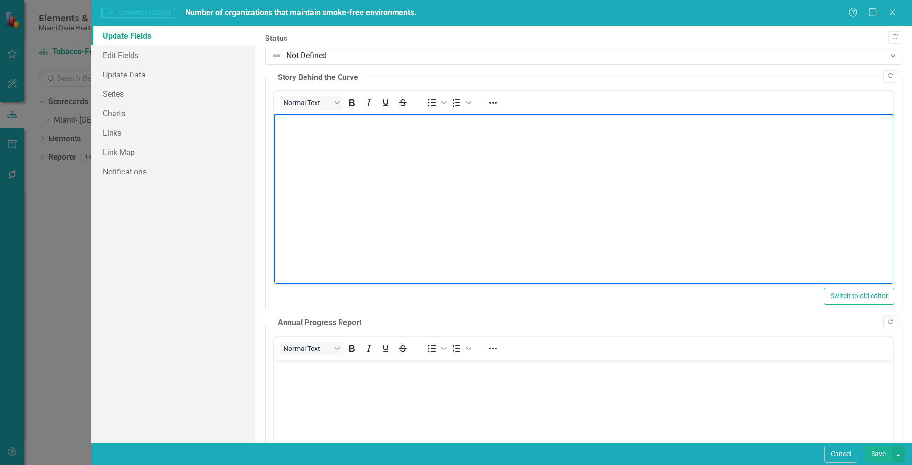
click at [351, 164] on body "Rich Text Area. Press ALT-0 for help." at bounding box center [584, 187] width 620 height 146
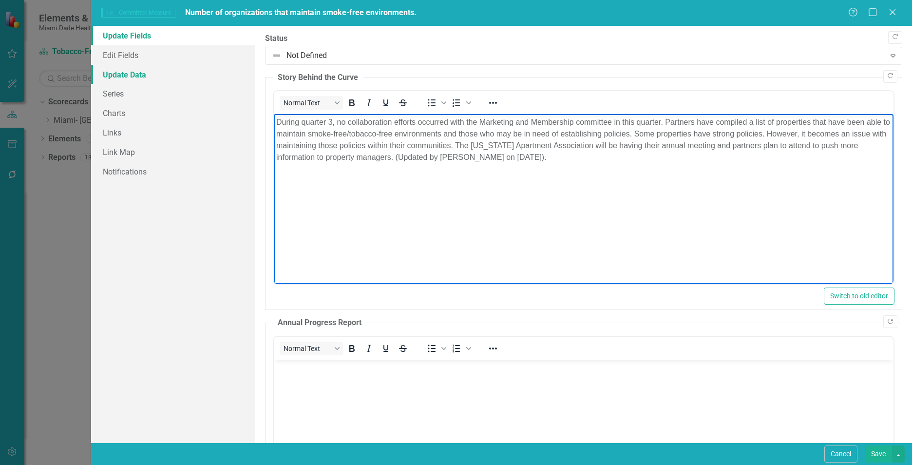
click at [147, 77] on link "Update Data" at bounding box center [173, 74] width 164 height 19
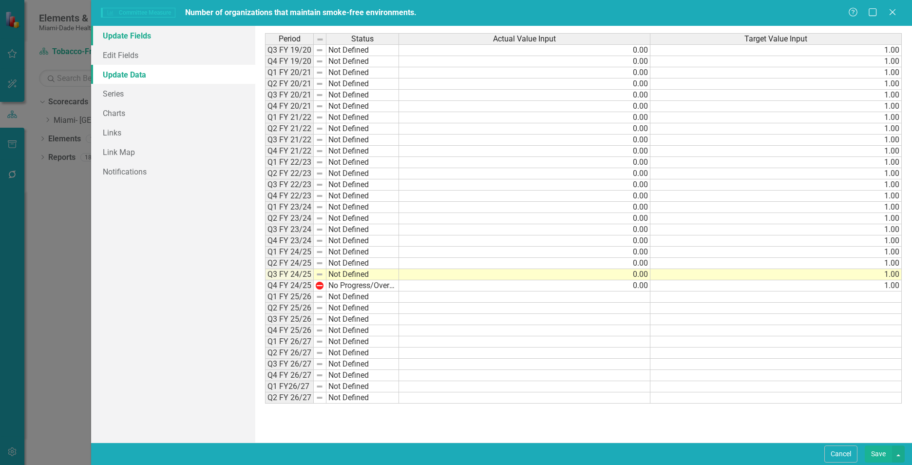
click at [163, 39] on link "Update Fields" at bounding box center [173, 35] width 164 height 19
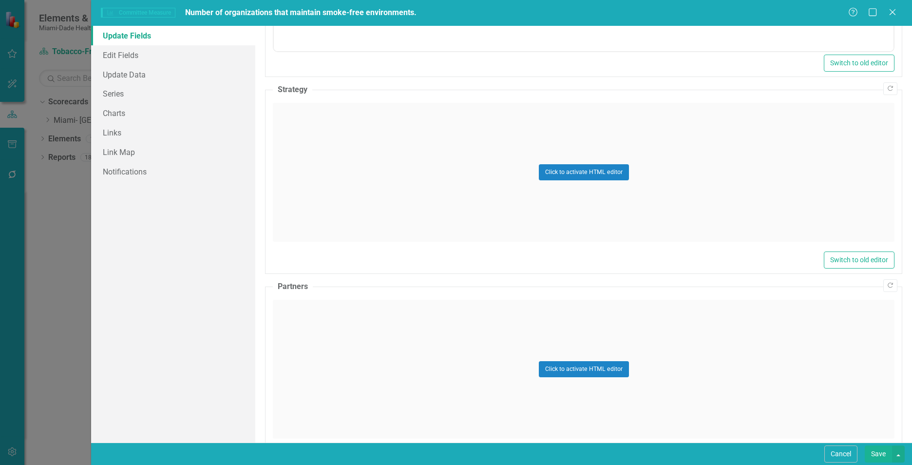
scroll to position [486, 0]
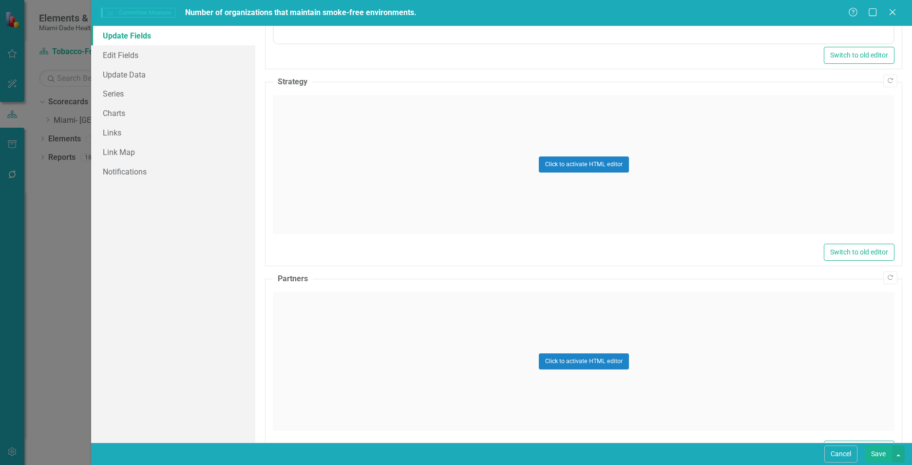
click at [413, 186] on div "Click to activate HTML editor" at bounding box center [584, 164] width 622 height 139
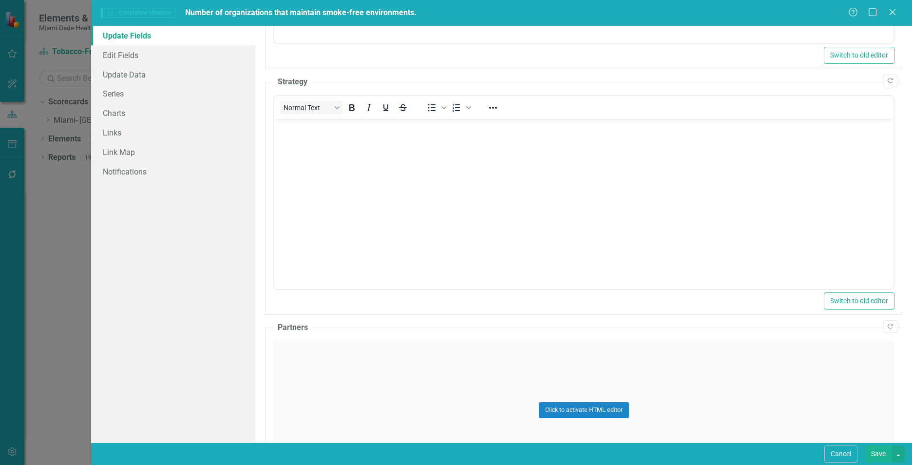
scroll to position [0, 0]
click at [412, 186] on body "Rich Text Area. Press ALT-0 for help." at bounding box center [584, 192] width 620 height 146
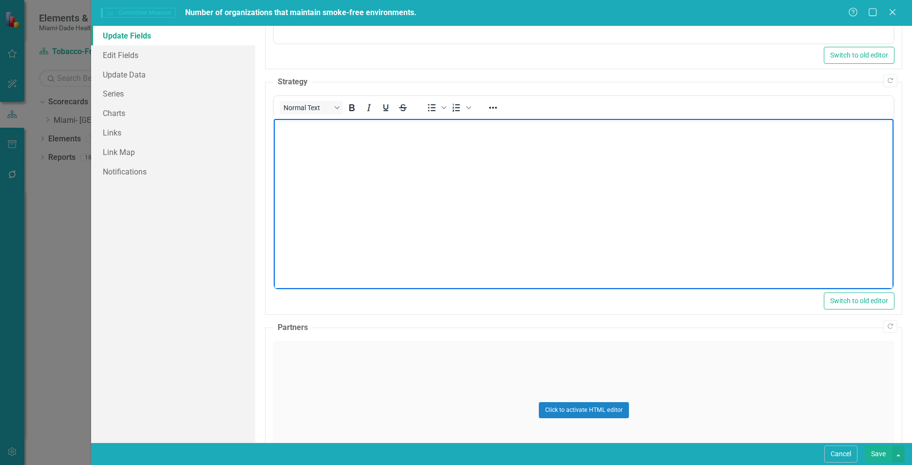
paste body "Rich Text Area. Press ALT-0 for help."
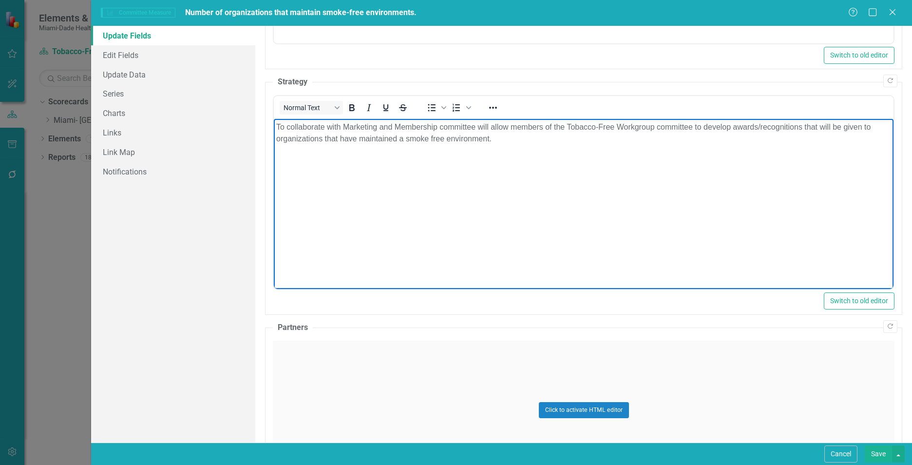
click at [775, 382] on div "Click to activate HTML editor" at bounding box center [584, 410] width 622 height 139
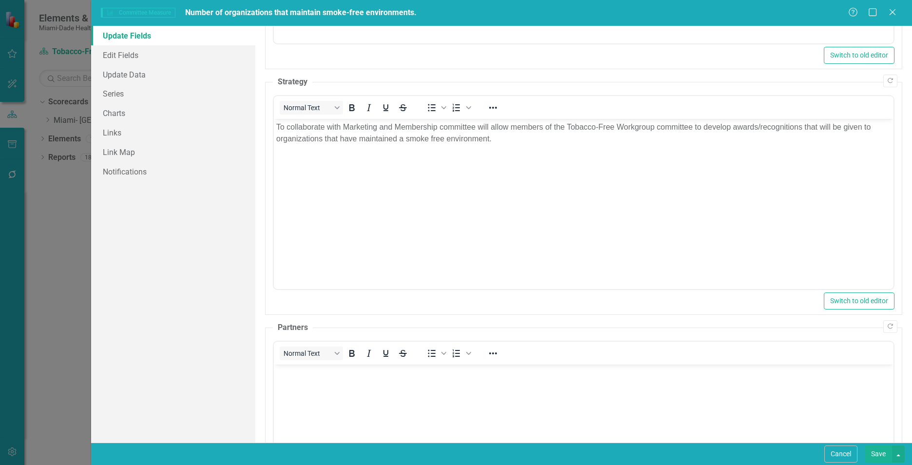
drag, startPoint x: 406, startPoint y: 398, endPoint x: 404, endPoint y: 386, distance: 11.9
click at [406, 398] on body "Rich Text Area. Press ALT-0 for help." at bounding box center [584, 437] width 620 height 146
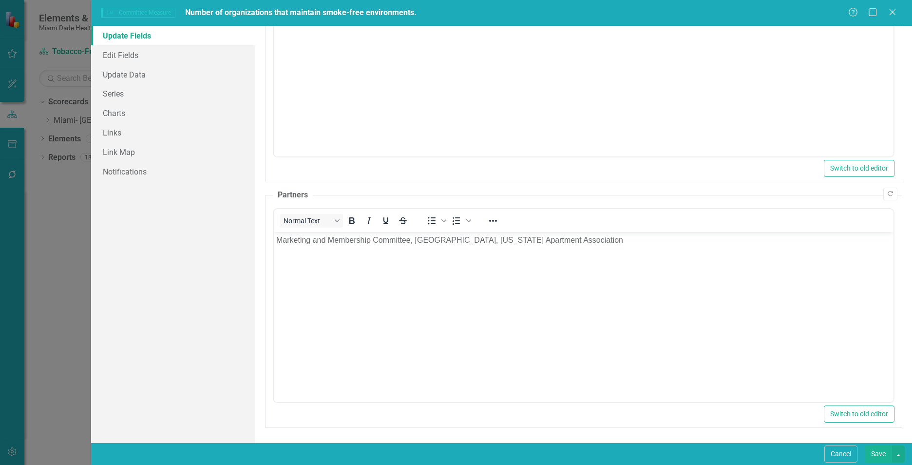
click at [881, 456] on button "Save" at bounding box center [878, 453] width 27 height 17
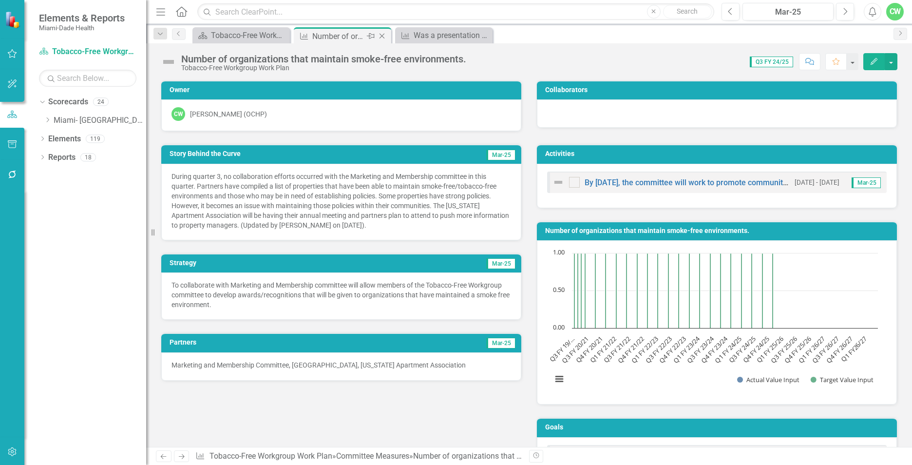
click at [381, 36] on icon "Close" at bounding box center [382, 36] width 10 height 8
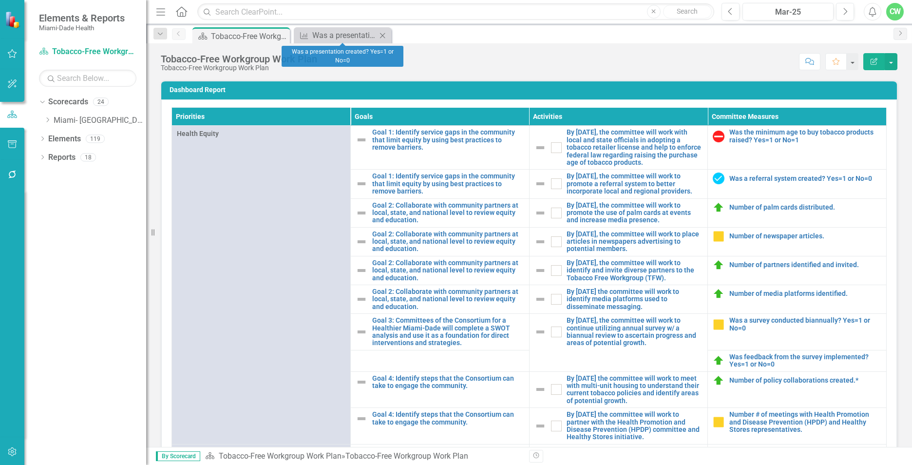
click at [384, 38] on icon "Close" at bounding box center [383, 36] width 10 height 8
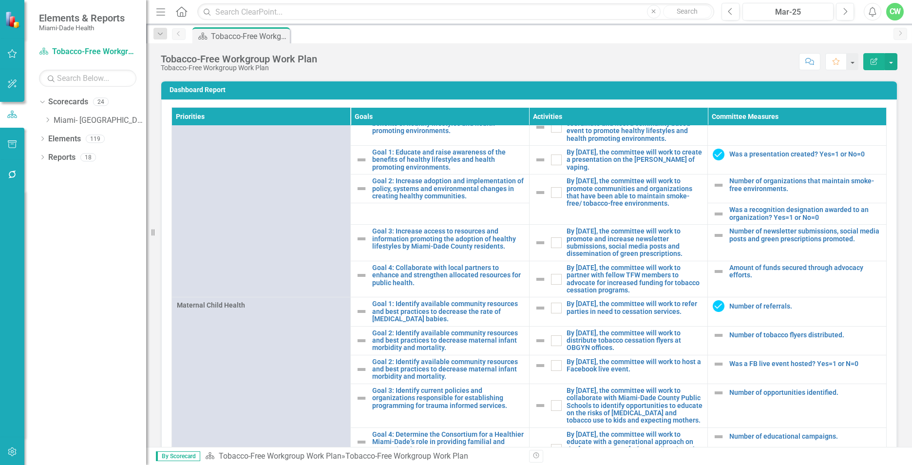
scroll to position [678, 0]
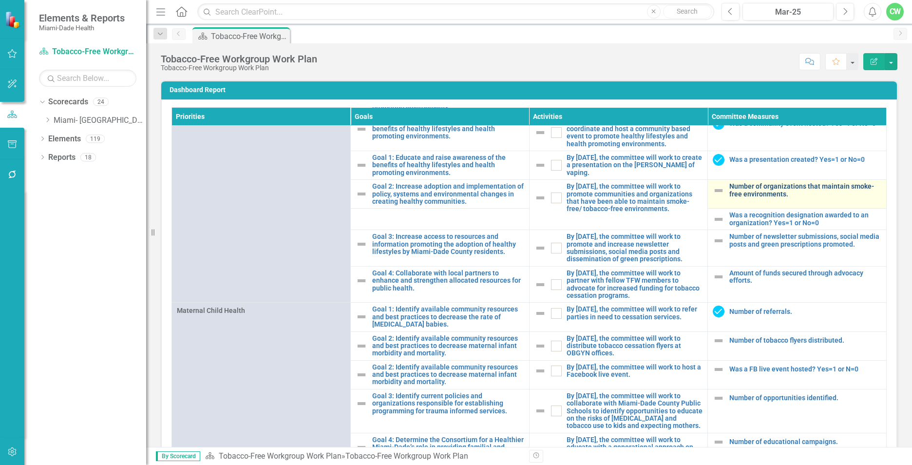
click at [752, 198] on link "Number of organizations that maintain smoke-free environments." at bounding box center [805, 190] width 152 height 15
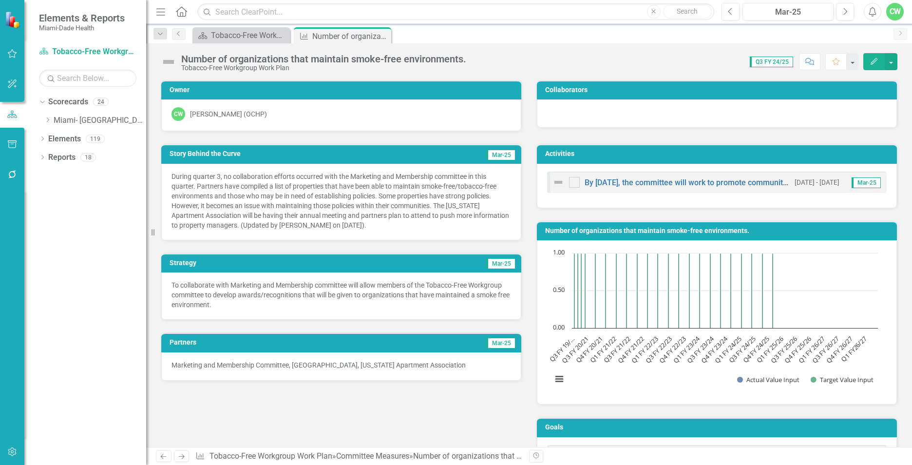
click at [878, 60] on icon "Edit" at bounding box center [874, 61] width 9 height 7
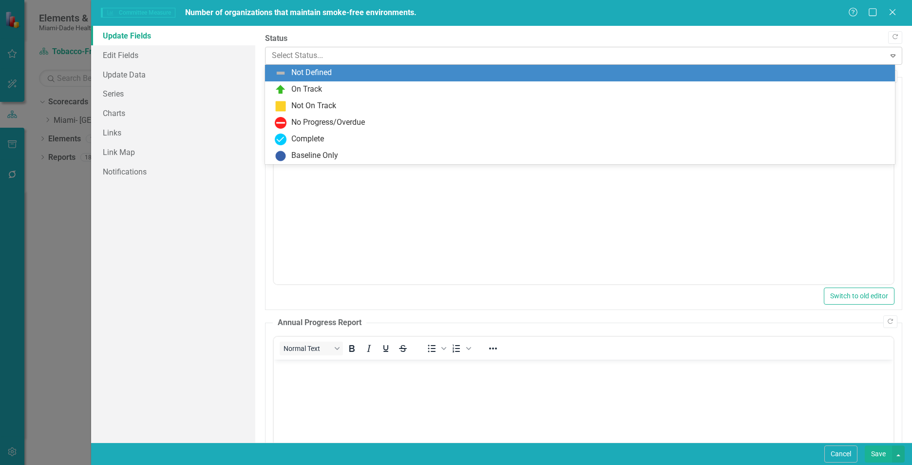
click at [318, 58] on div at bounding box center [575, 55] width 607 height 13
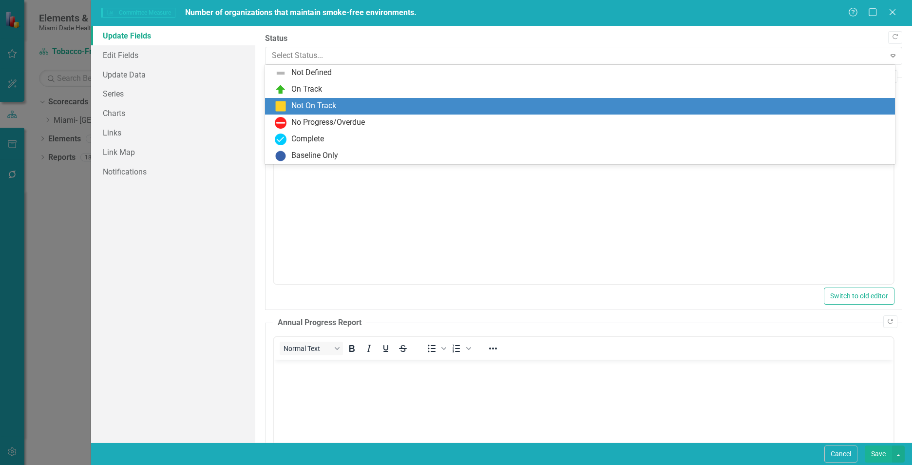
click at [321, 108] on div "Not On Track" at bounding box center [313, 105] width 45 height 11
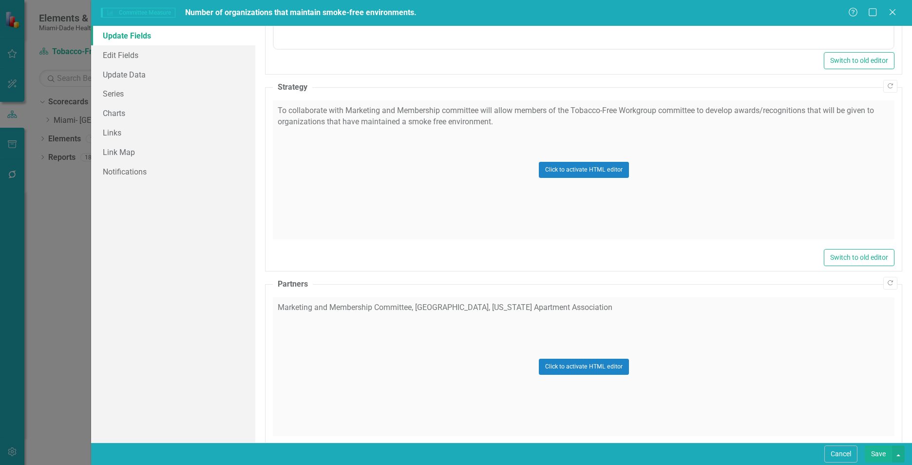
scroll to position [521, 0]
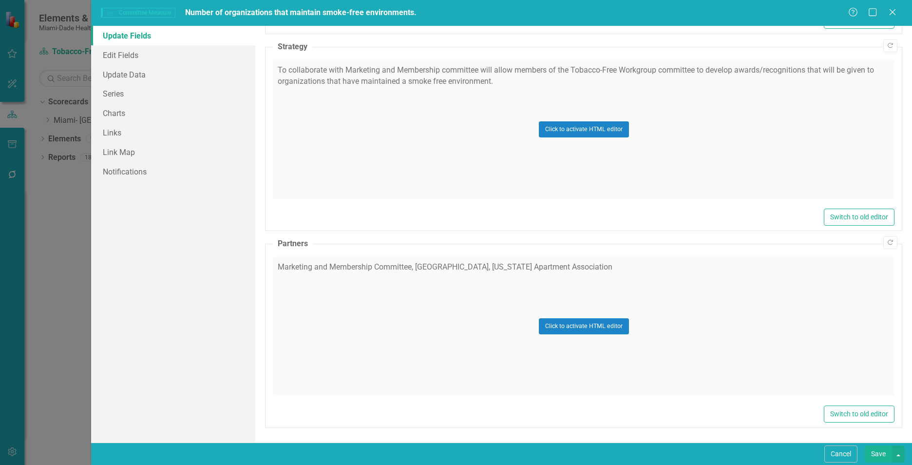
click at [873, 450] on button "Save" at bounding box center [878, 453] width 27 height 17
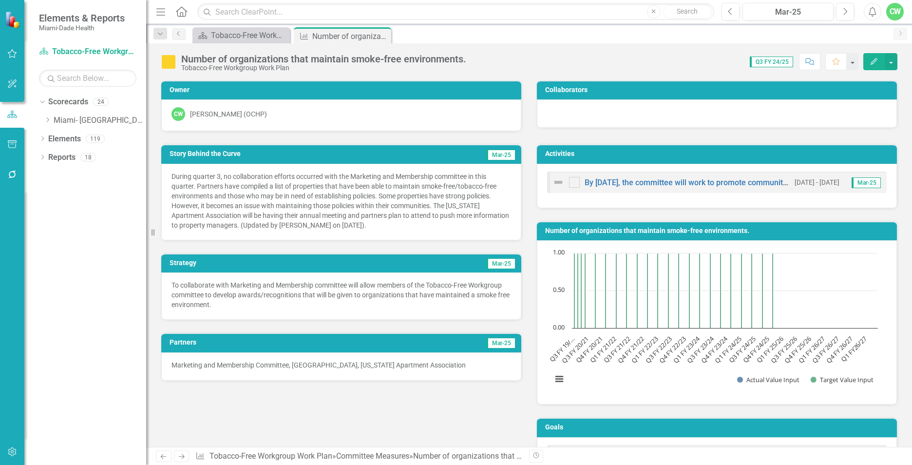
click at [0, 0] on icon at bounding box center [0, 0] width 0 height 0
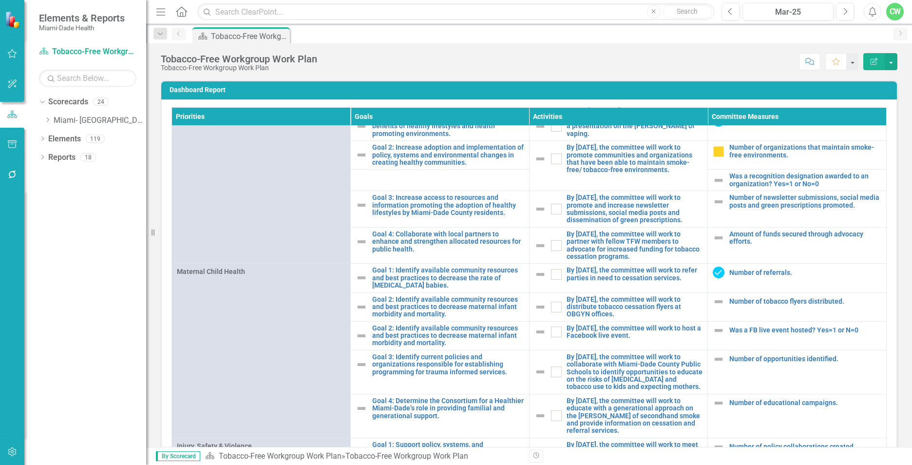
scroll to position [721, 0]
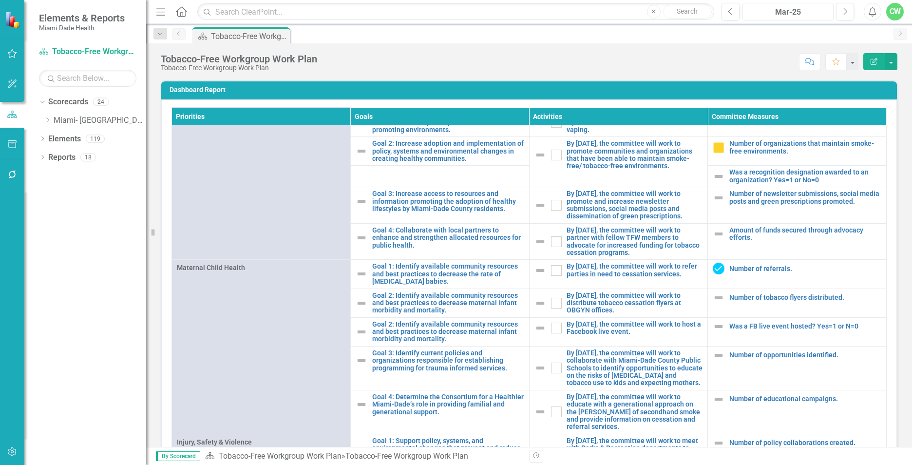
click at [799, 9] on div "Mar-25" at bounding box center [788, 12] width 84 height 12
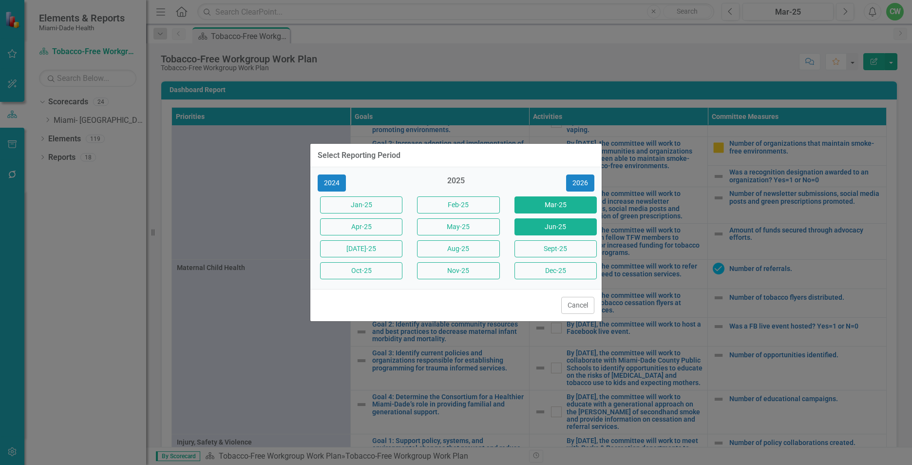
click at [548, 223] on button "Jun-25" at bounding box center [556, 226] width 82 height 17
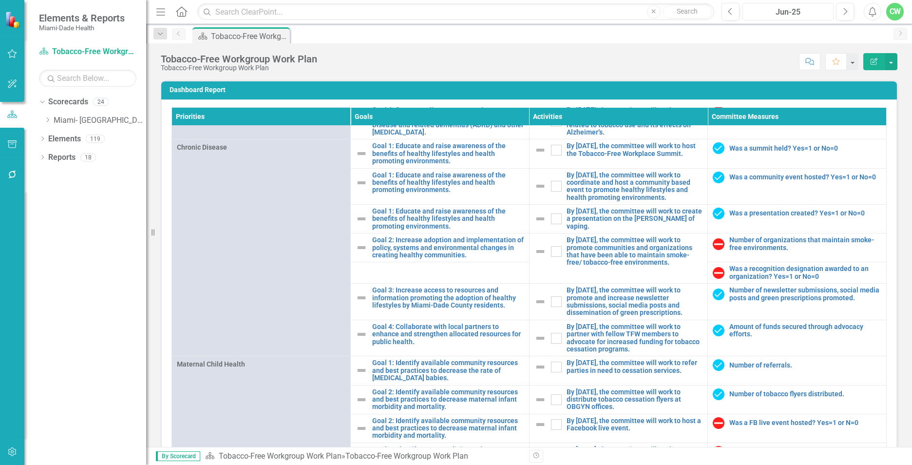
scroll to position [631, 0]
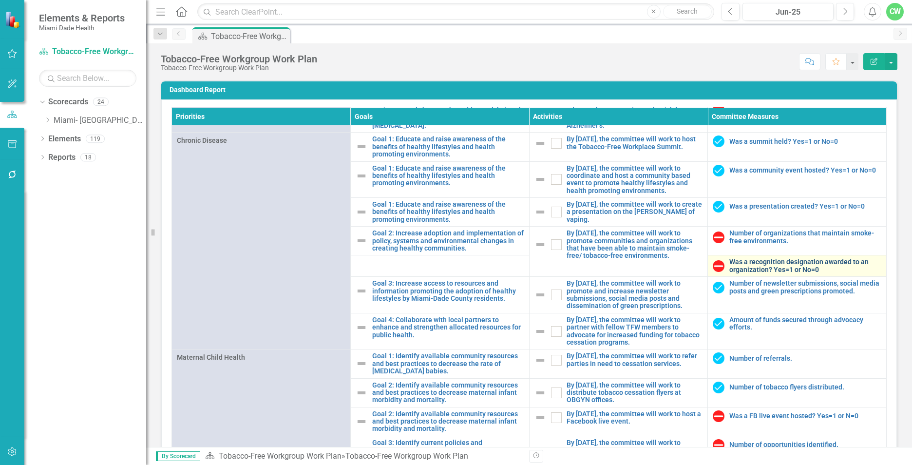
click at [751, 273] on link "Was a recognition designation awarded to an organization? Yes=1 or No=0" at bounding box center [805, 265] width 152 height 15
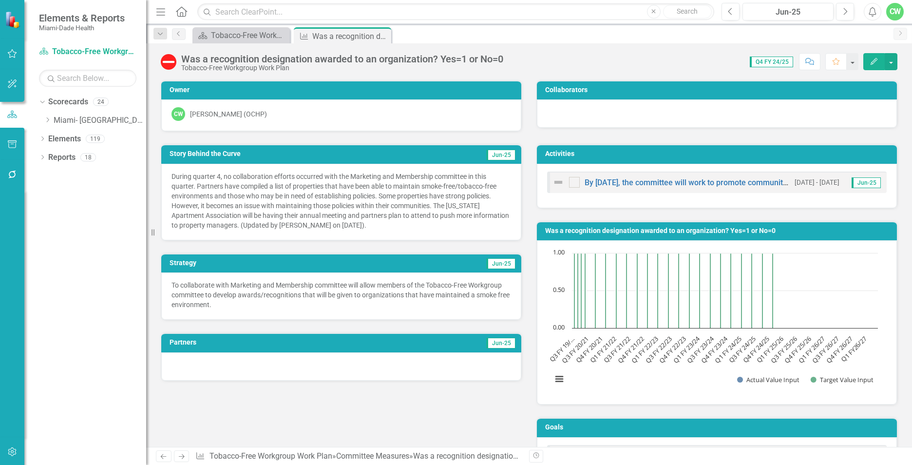
click at [870, 60] on icon "Edit" at bounding box center [874, 61] width 9 height 7
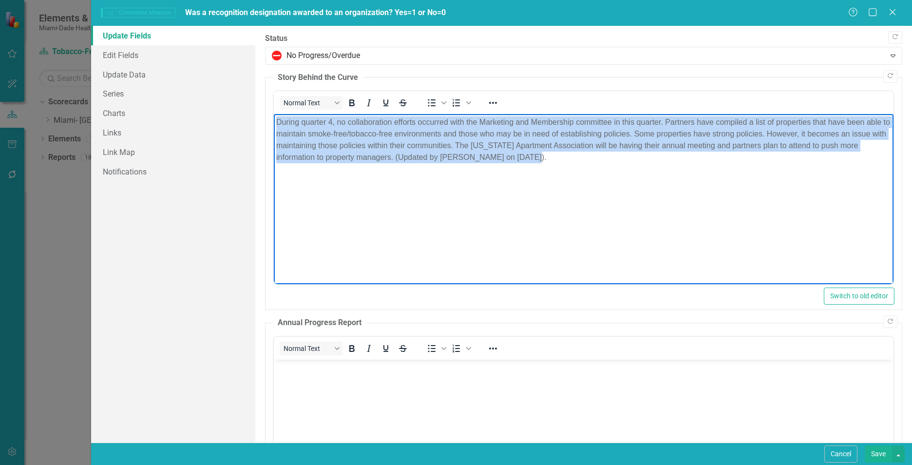
drag, startPoint x: 532, startPoint y: 160, endPoint x: 271, endPoint y: 122, distance: 263.4
click at [274, 122] on html "During quarter 4, no collaboration efforts occurred with the Marketing and Memb…" at bounding box center [584, 187] width 620 height 146
click at [336, 233] on body "During quarter 4, no collaboration efforts occurred with the Marketing and Memb…" at bounding box center [584, 187] width 620 height 146
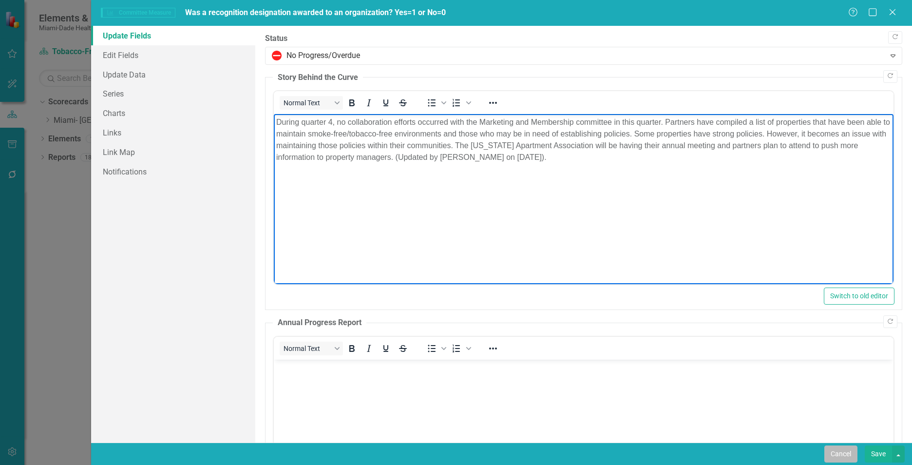
click at [845, 457] on button "Cancel" at bounding box center [841, 453] width 33 height 17
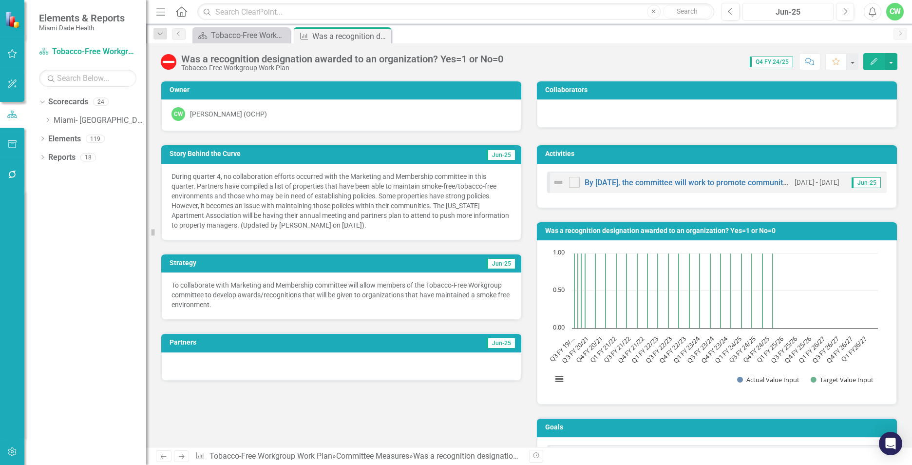
click at [771, 15] on div "Jun-25" at bounding box center [788, 12] width 84 height 12
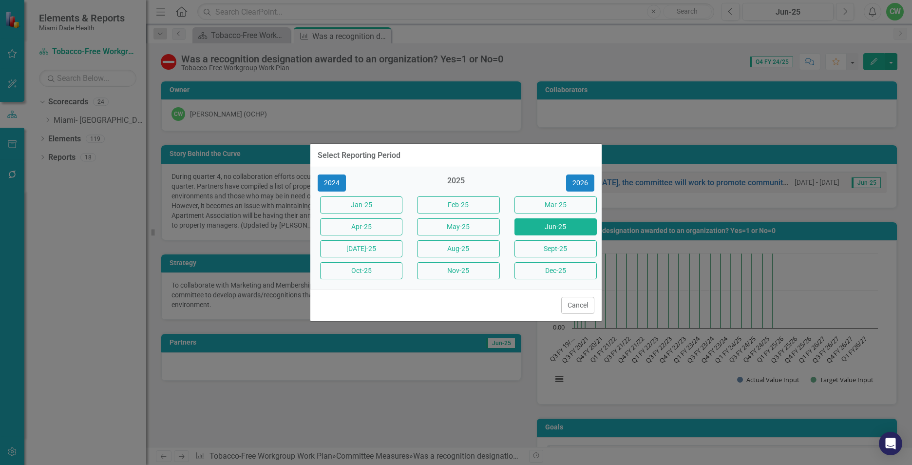
click at [582, 199] on button "Mar-25" at bounding box center [556, 204] width 82 height 17
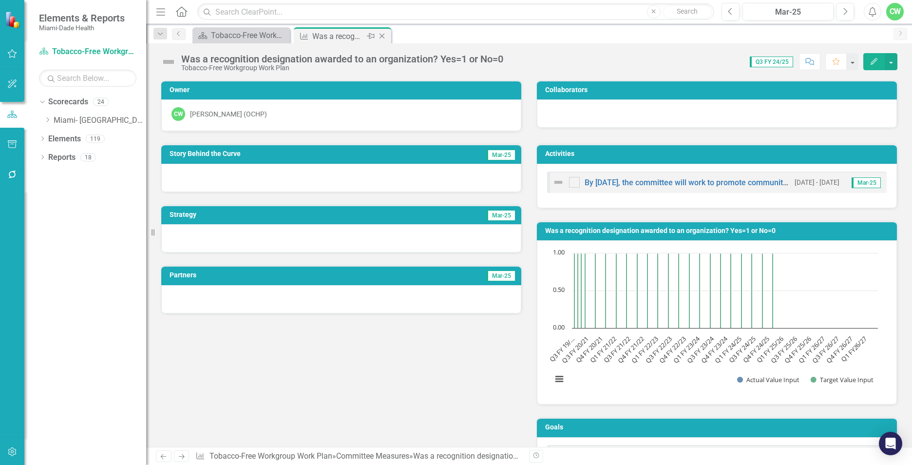
click at [381, 36] on icon "Close" at bounding box center [382, 36] width 10 height 8
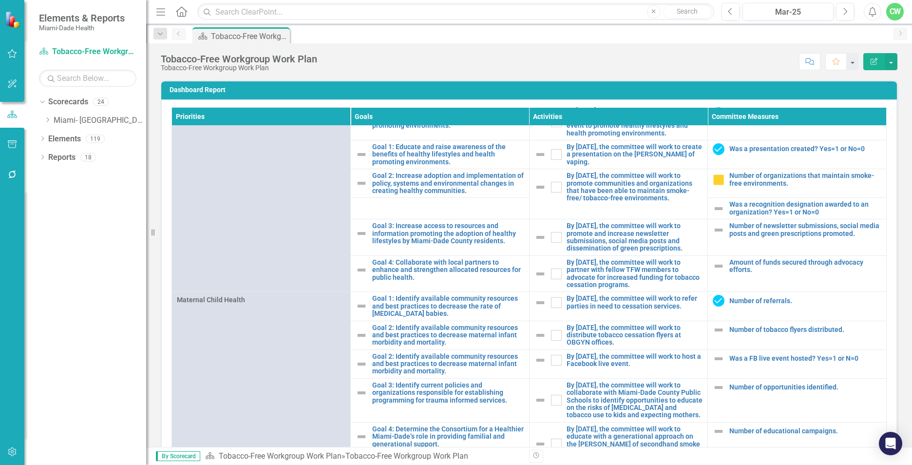
scroll to position [701, 0]
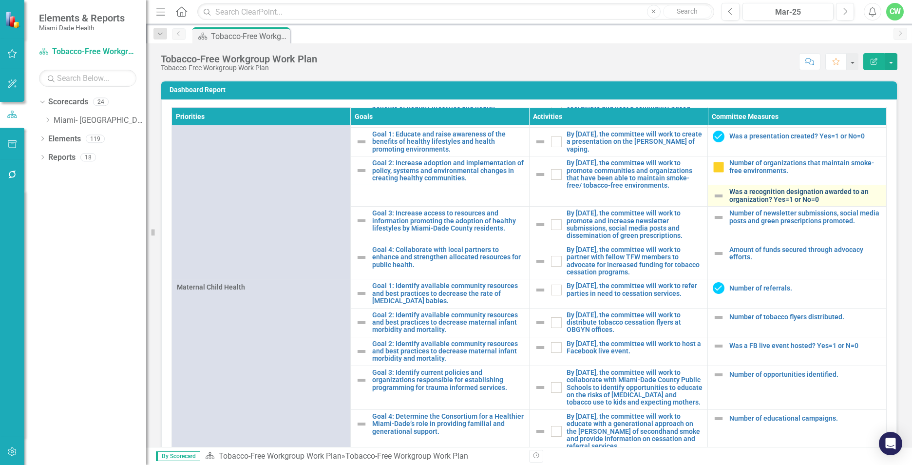
click at [740, 203] on link "Was a recognition designation awarded to an organization? Yes=1 or No=0" at bounding box center [805, 195] width 152 height 15
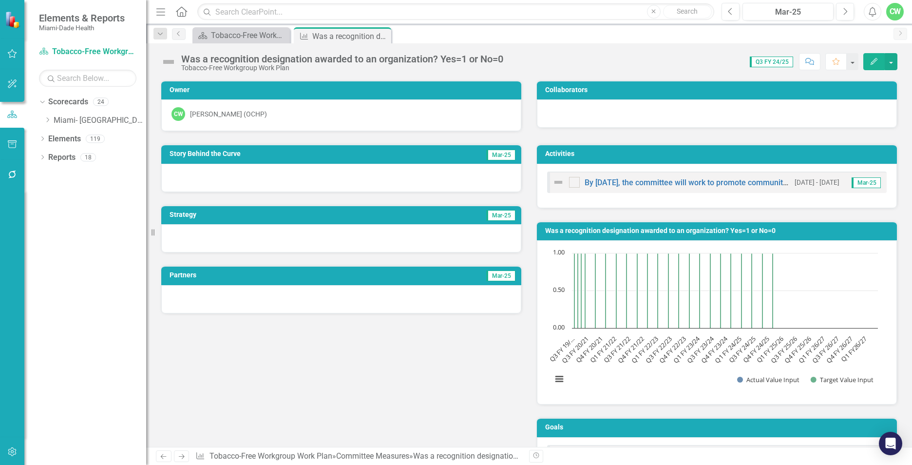
click at [875, 66] on button "Edit" at bounding box center [873, 61] width 21 height 17
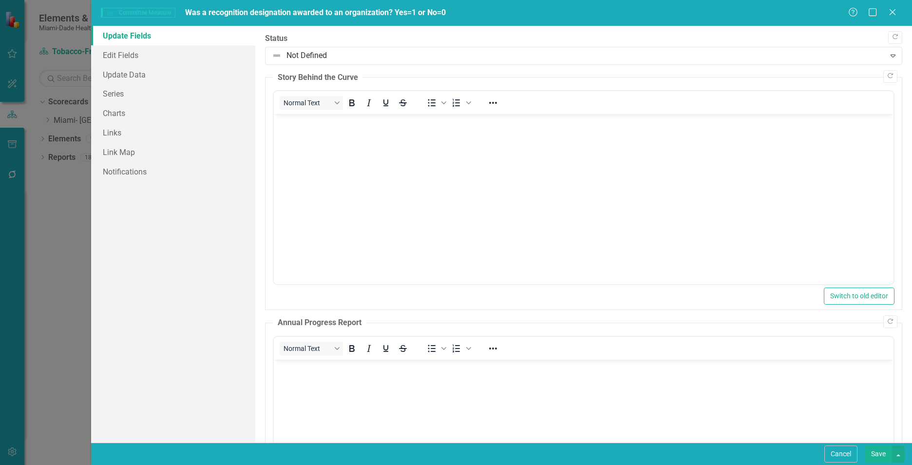
click at [512, 160] on body "Rich Text Area. Press ALT-0 for help." at bounding box center [584, 187] width 620 height 146
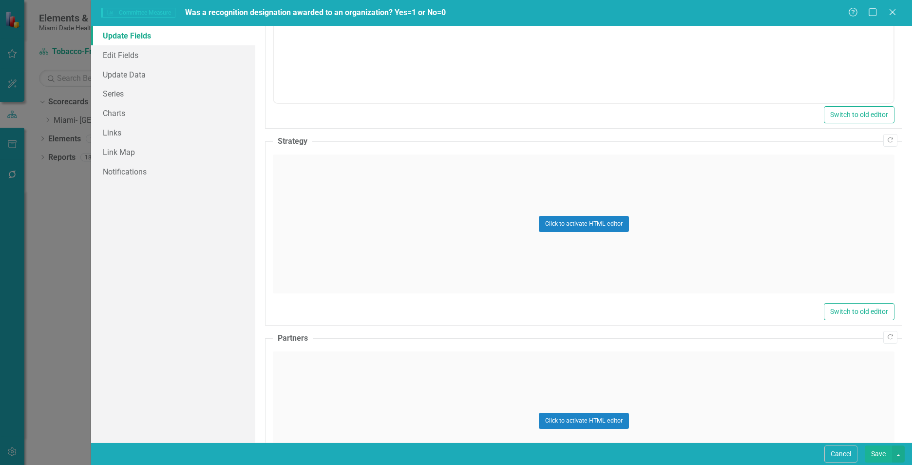
scroll to position [432, 0]
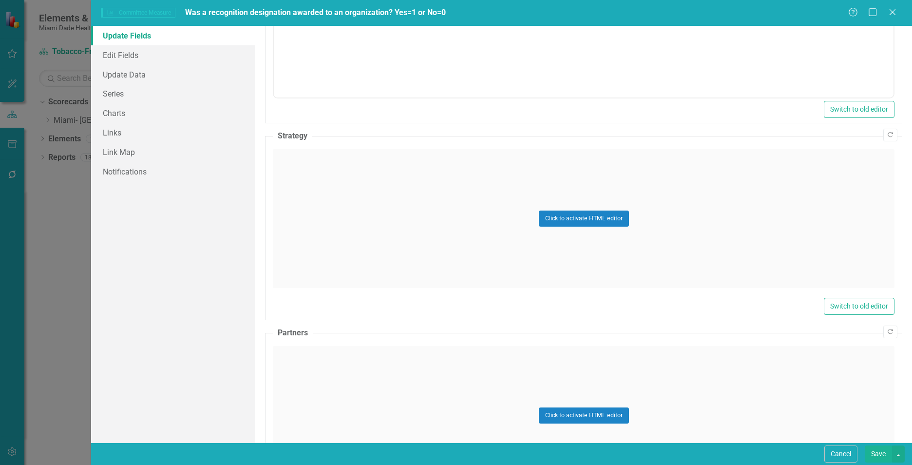
click at [450, 227] on div "Click to activate HTML editor" at bounding box center [584, 218] width 622 height 139
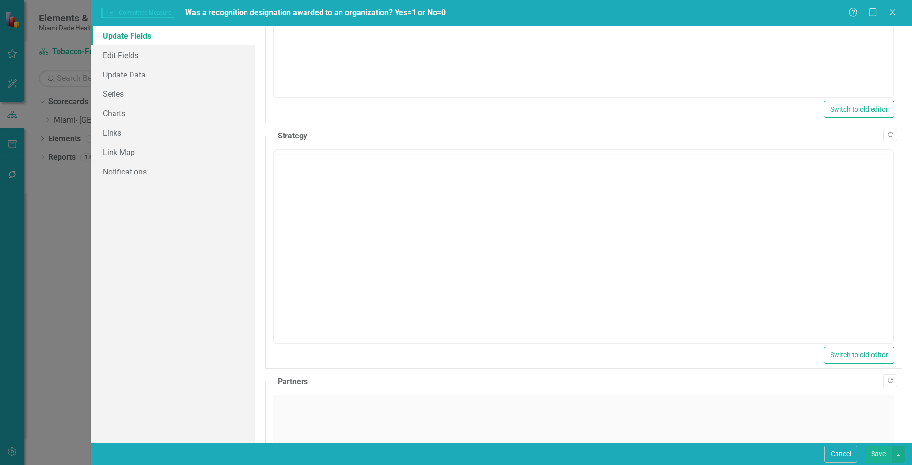
scroll to position [0, 0]
click at [515, 223] on body "Rich Text Area. Press ALT-0 for help." at bounding box center [584, 246] width 620 height 146
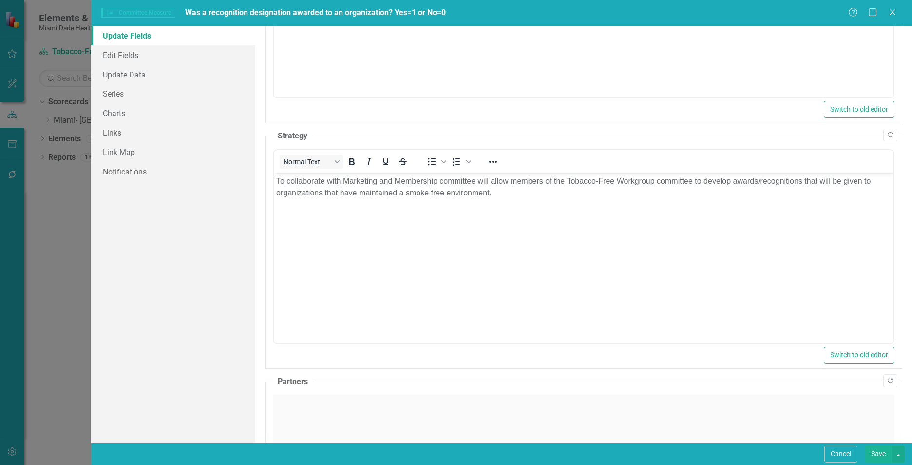
scroll to position [570, 0]
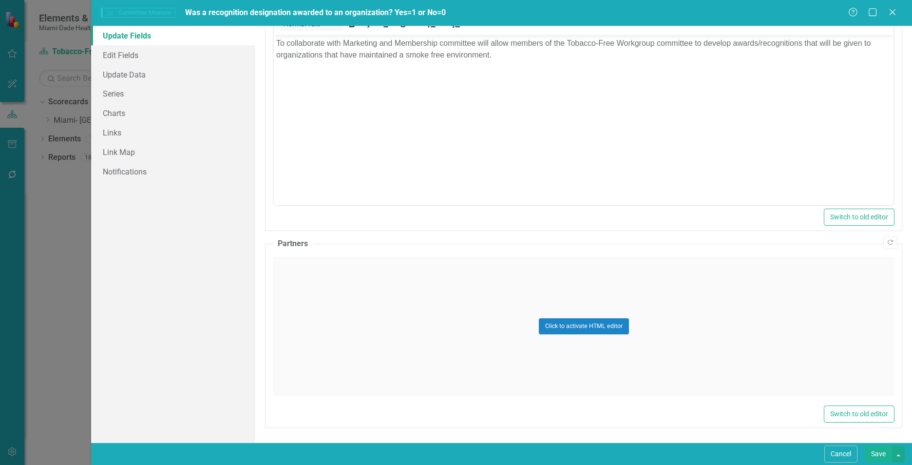
click at [693, 352] on div "Click to activate HTML editor" at bounding box center [584, 326] width 622 height 139
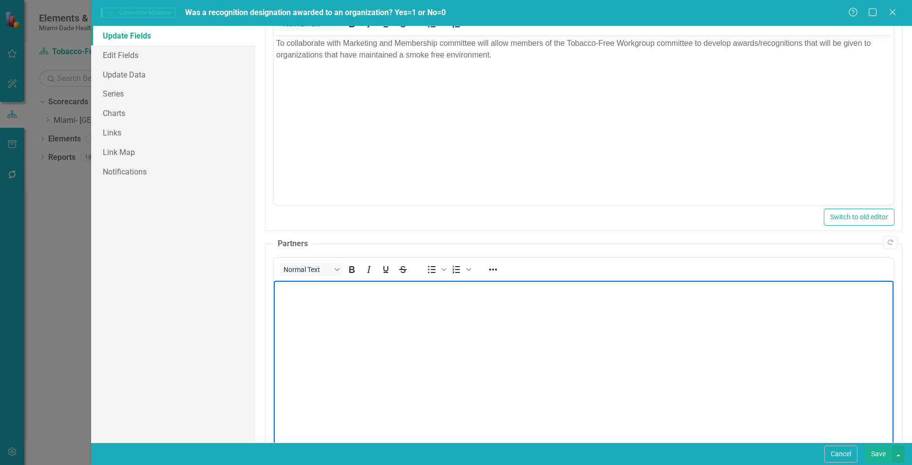
click at [692, 351] on body "Rich Text Area. Press ALT-0 for help." at bounding box center [584, 353] width 620 height 146
paste body "Rich Text Area. Press ALT-0 for help."
click at [129, 77] on link "Update Data" at bounding box center [173, 74] width 164 height 19
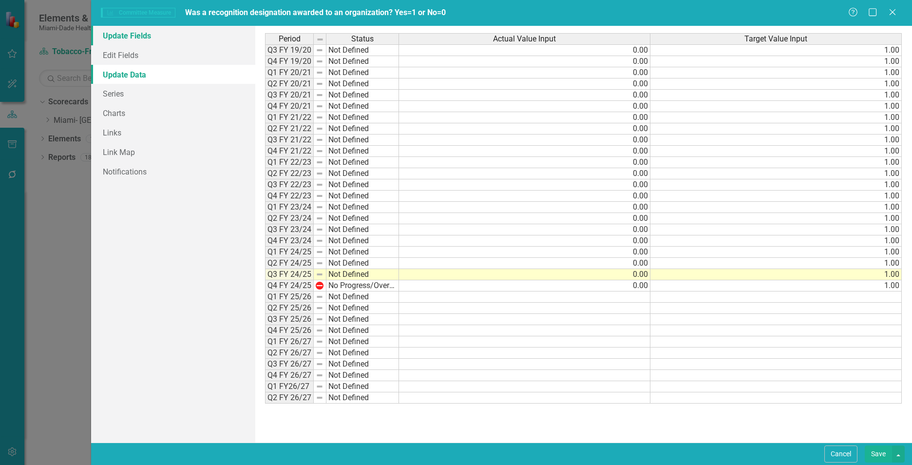
click at [126, 33] on link "Update Fields" at bounding box center [173, 35] width 164 height 19
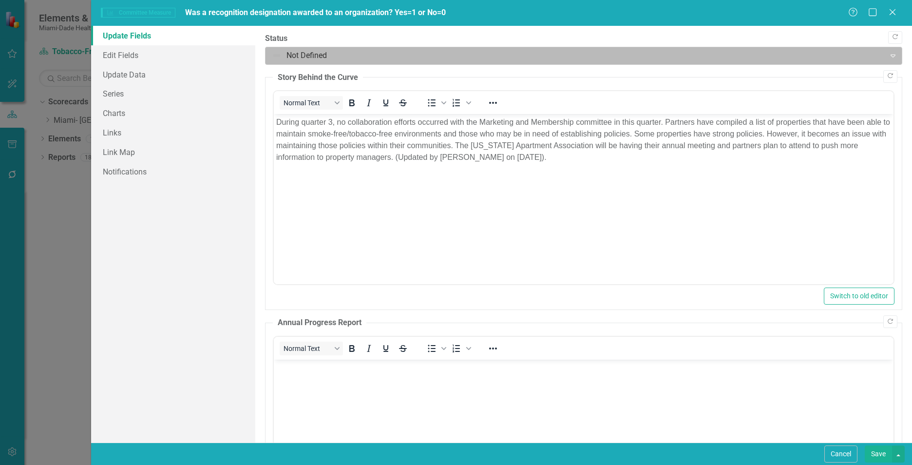
click at [376, 64] on div "Not Defined" at bounding box center [575, 55] width 617 height 17
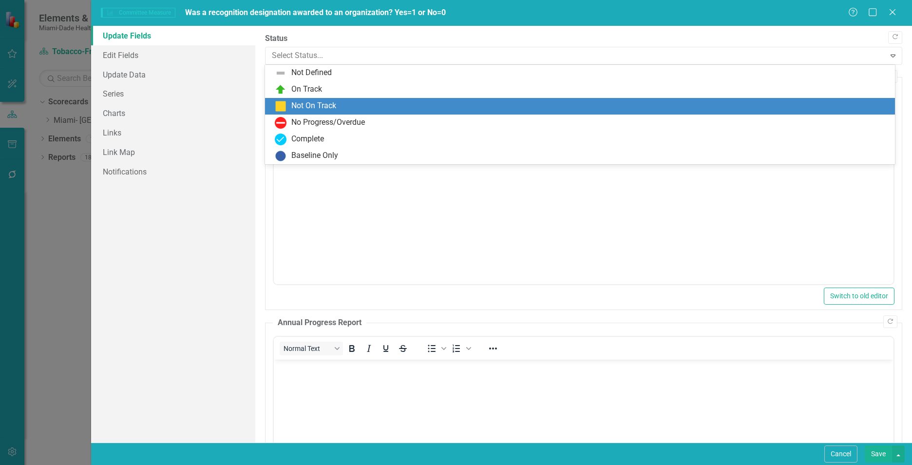
drag, startPoint x: 342, startPoint y: 106, endPoint x: 96, endPoint y: 14, distance: 261.8
click at [342, 107] on div "Not On Track" at bounding box center [582, 106] width 614 height 12
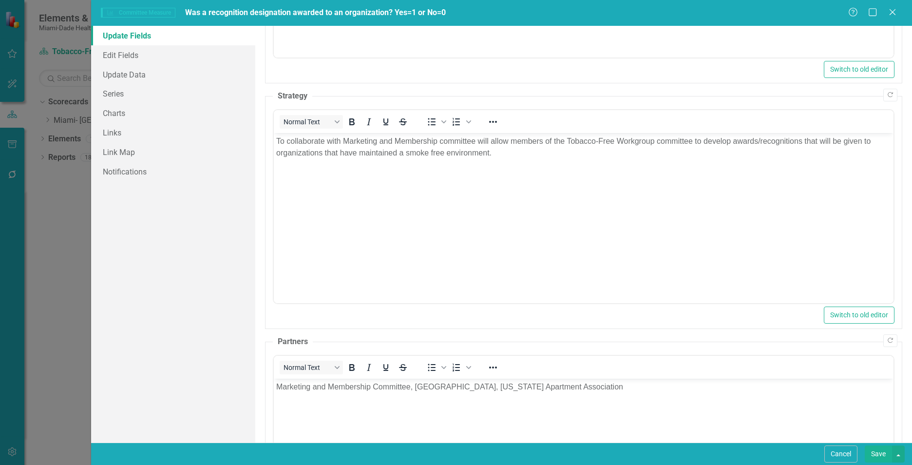
scroll to position [619, 0]
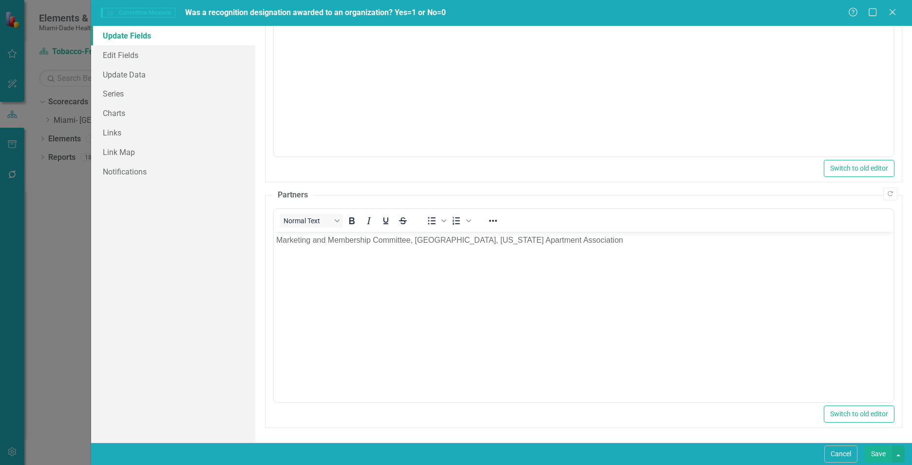
click at [886, 455] on button "Save" at bounding box center [878, 453] width 27 height 17
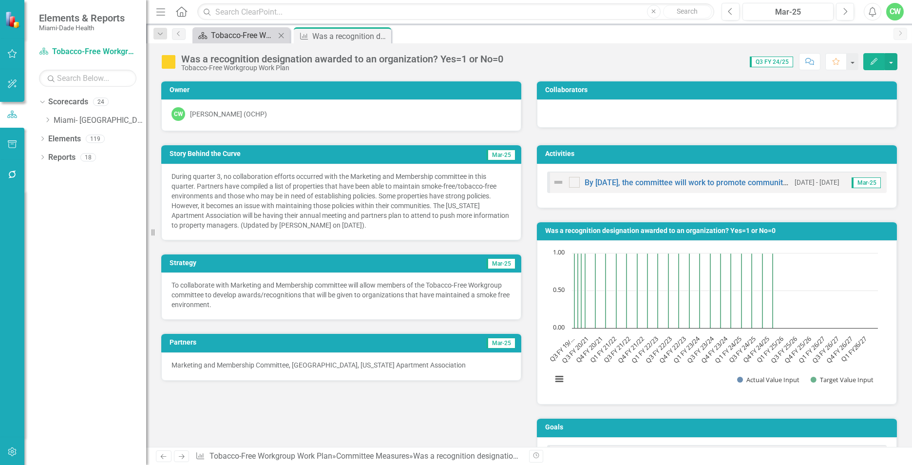
click at [218, 32] on div "Tobacco-Free Workgroup Work Plan" at bounding box center [243, 35] width 64 height 12
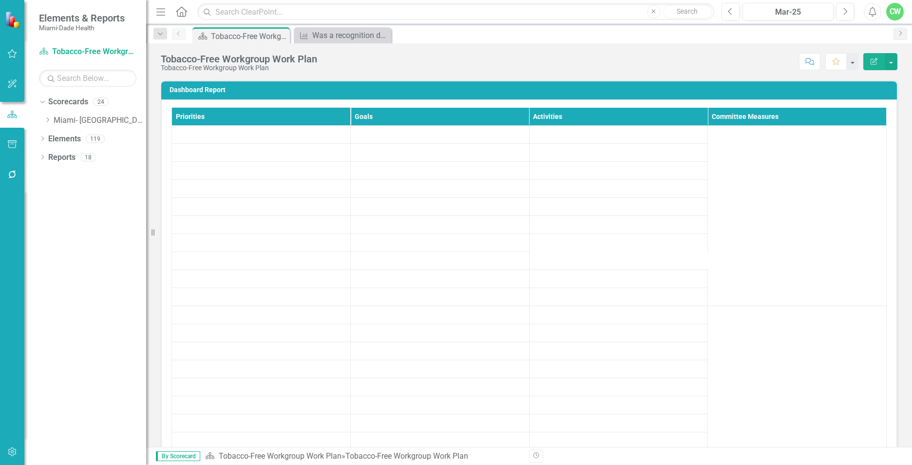
click at [0, 0] on icon "Close" at bounding box center [0, 0] width 0 height 0
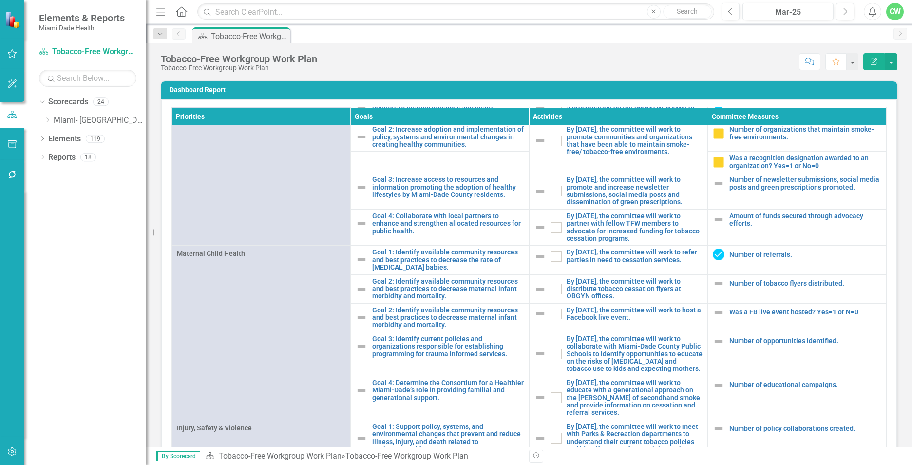
scroll to position [740, 0]
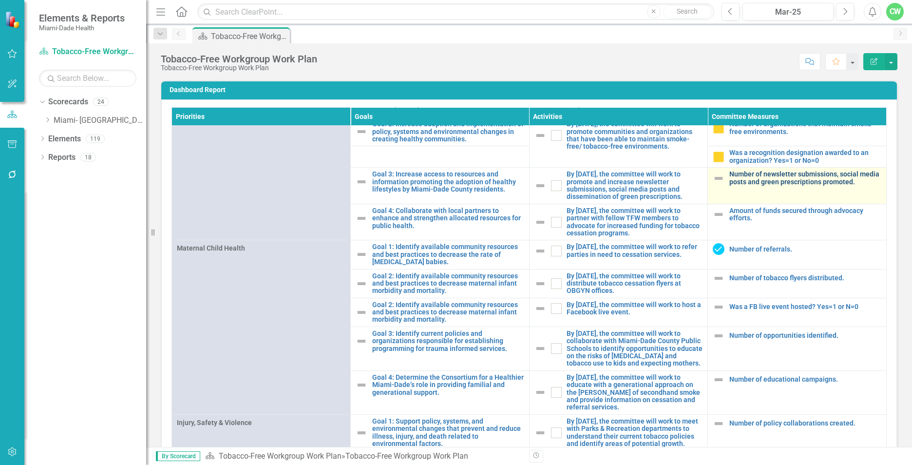
click at [771, 186] on link "Number of newsletter submissions, social media posts and green prescriptions pr…" at bounding box center [805, 178] width 152 height 15
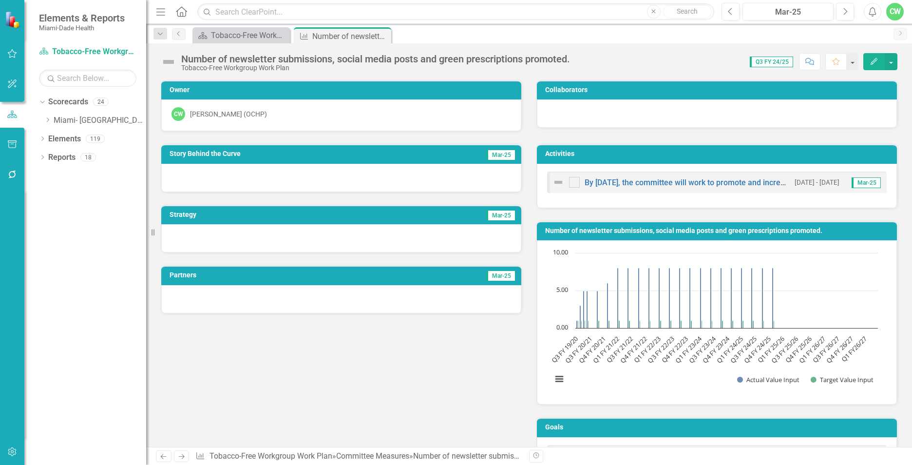
click at [878, 62] on icon "Edit" at bounding box center [874, 61] width 9 height 7
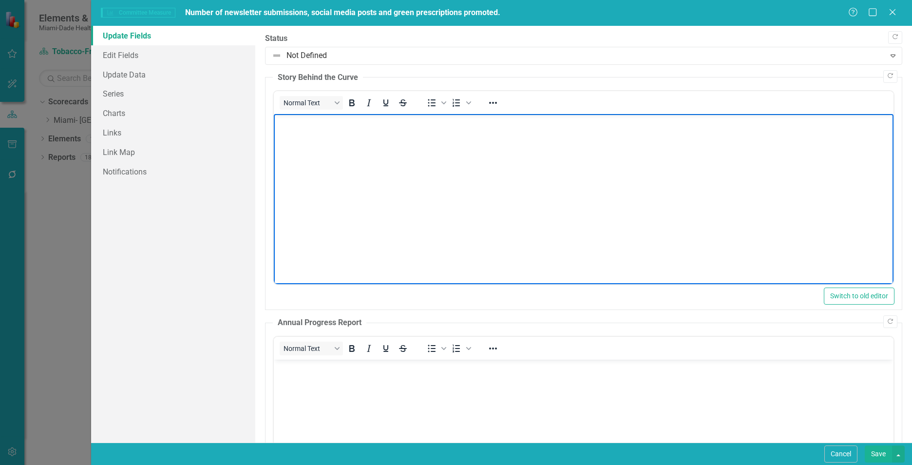
click at [295, 166] on body "Rich Text Area. Press ALT-0 for help." at bounding box center [584, 187] width 620 height 146
paste body "Rich Text Area. Press ALT-0 for help."
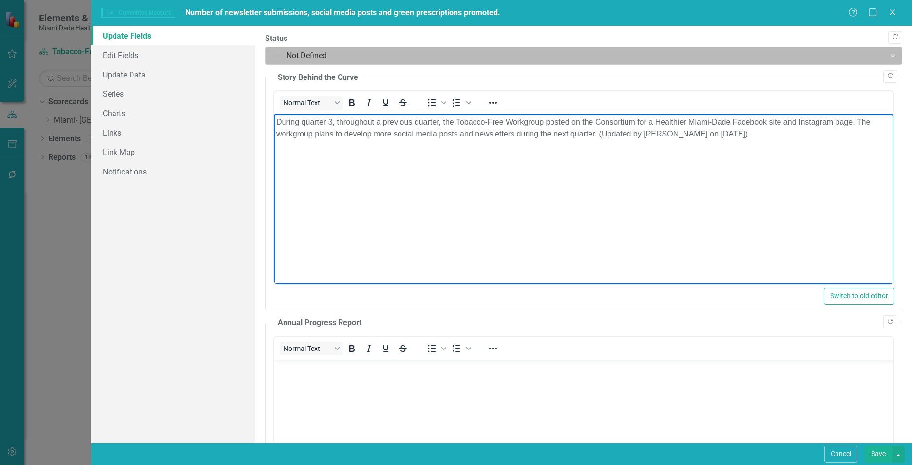
click at [502, 49] on div at bounding box center [575, 55] width 607 height 13
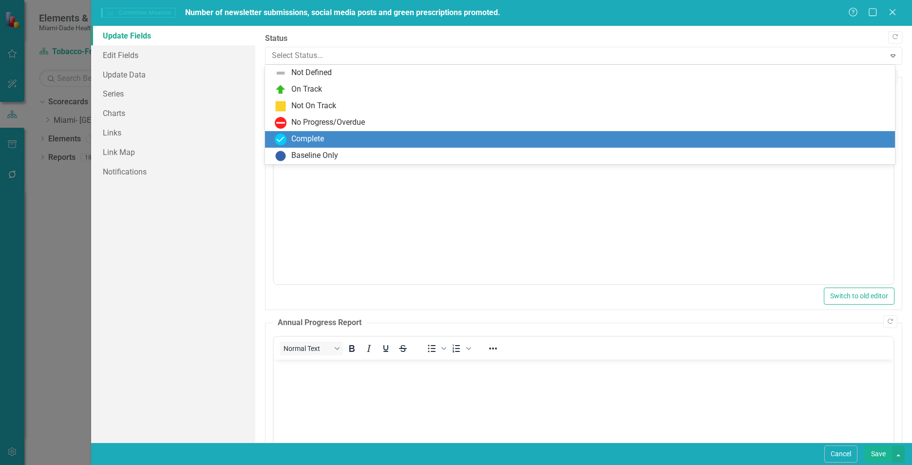
click at [366, 139] on div "Complete" at bounding box center [582, 140] width 614 height 12
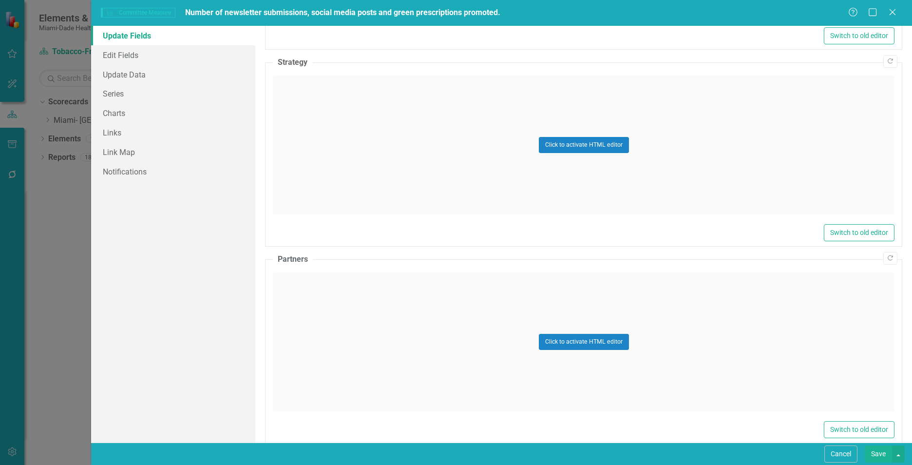
scroll to position [514, 0]
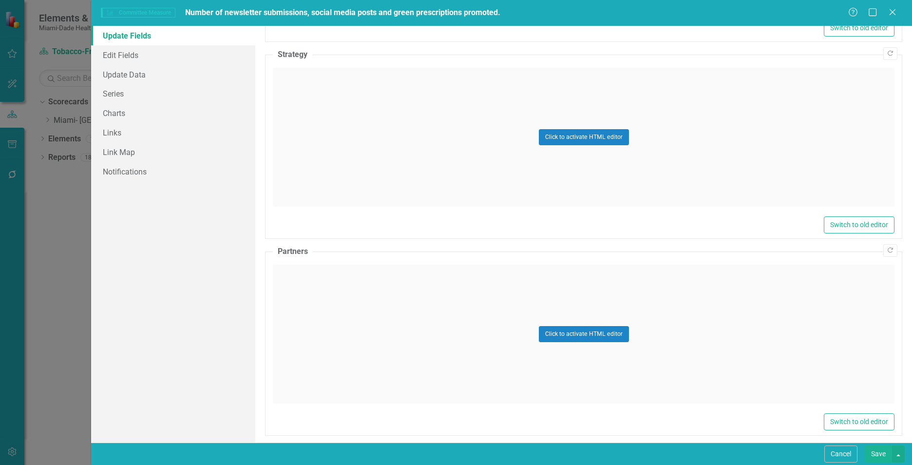
click at [373, 151] on div "Click to activate HTML editor" at bounding box center [584, 137] width 622 height 139
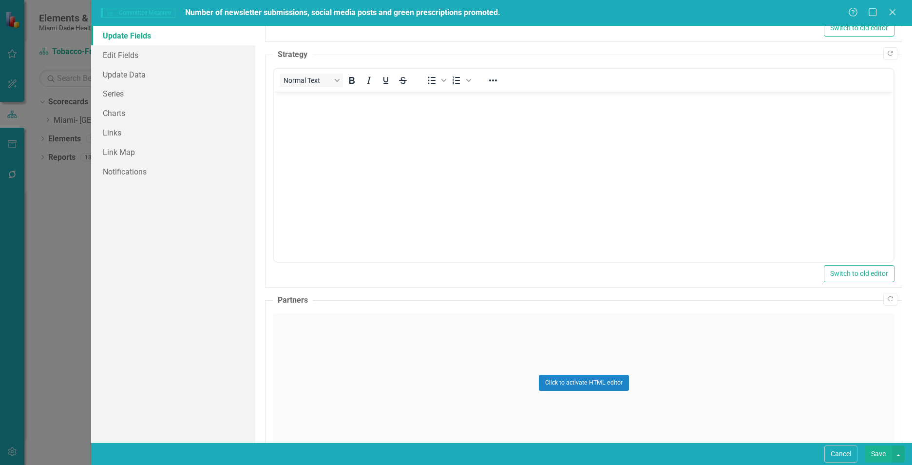
scroll to position [0, 0]
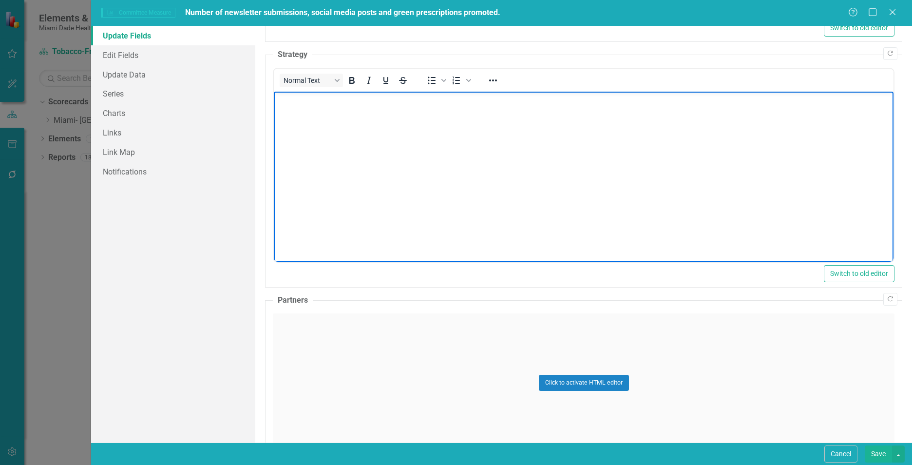
click at [371, 151] on body "Rich Text Area. Press ALT-0 for help." at bounding box center [584, 165] width 620 height 146
paste body "Rich Text Area. Press ALT-0 for help."
click at [337, 362] on div "Click to activate HTML editor" at bounding box center [584, 382] width 622 height 139
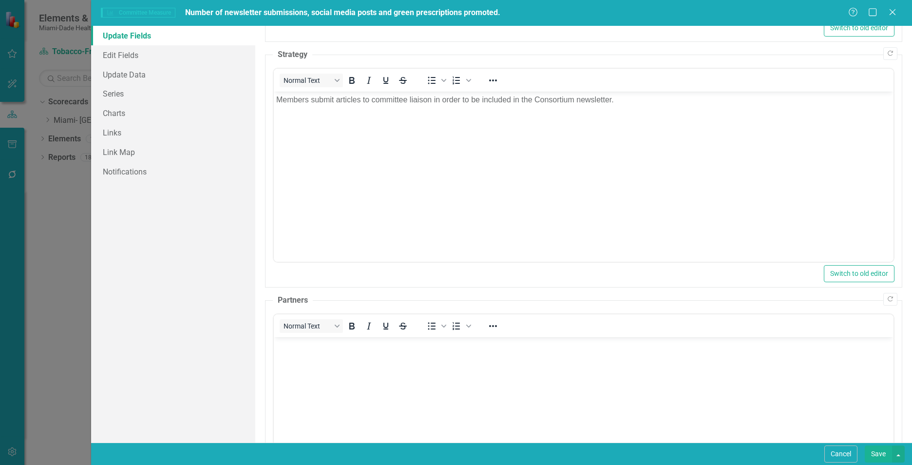
click at [336, 383] on body "Rich Text Area. Press ALT-0 for help." at bounding box center [584, 410] width 620 height 146
click at [150, 71] on link "Update Data" at bounding box center [173, 74] width 164 height 19
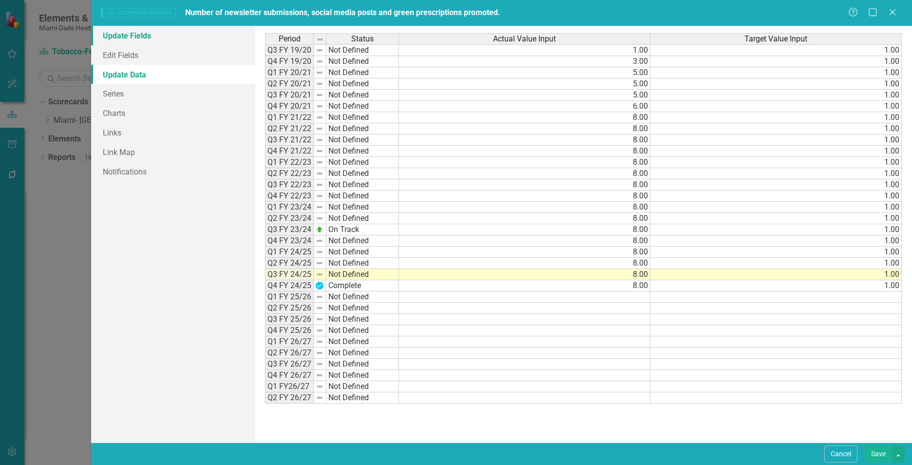
click at [163, 39] on link "Update Fields" at bounding box center [173, 35] width 164 height 19
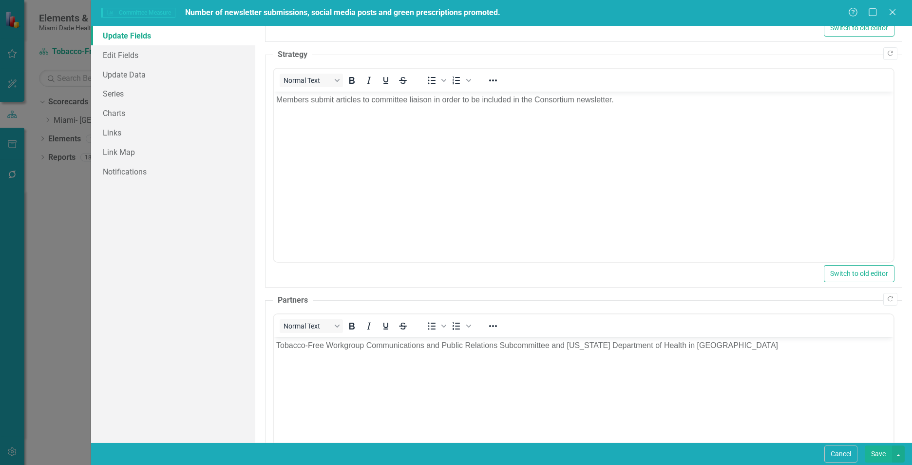
click at [906, 257] on div ""Update" fields in ClearPoint are the fields that change from reporting period …" at bounding box center [583, 234] width 657 height 417
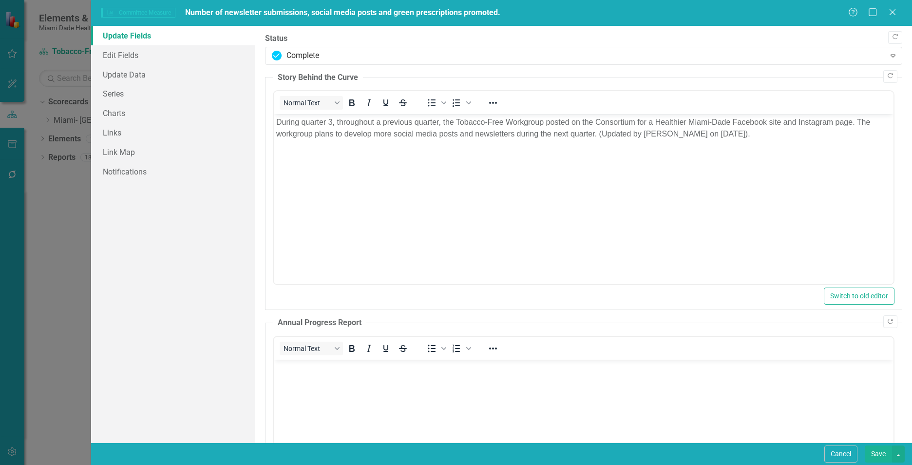
click at [871, 452] on button "Save" at bounding box center [878, 453] width 27 height 17
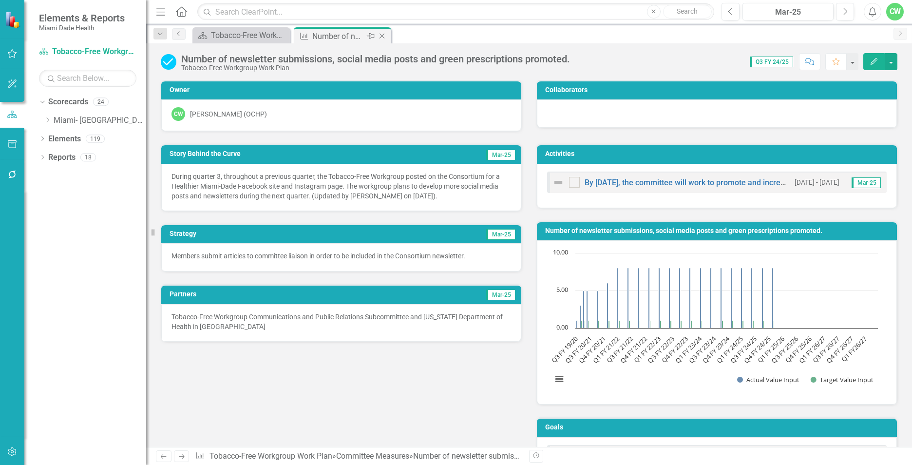
click at [382, 35] on icon "Close" at bounding box center [382, 36] width 10 height 8
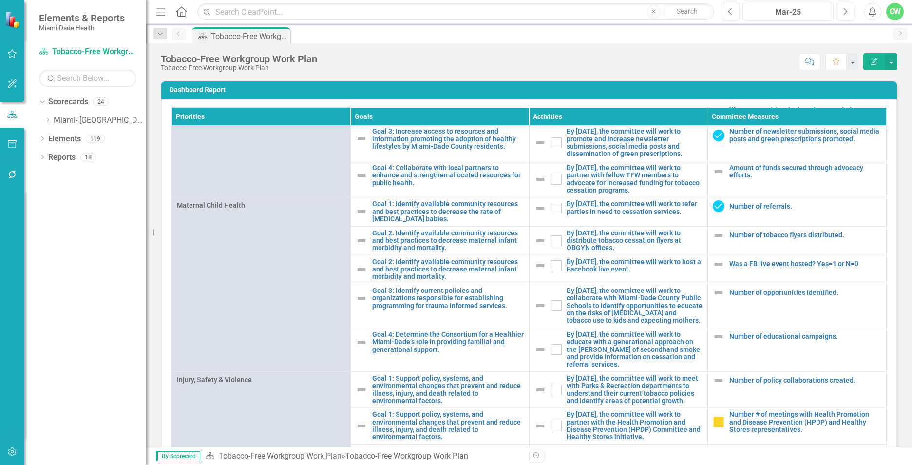
scroll to position [787, 0]
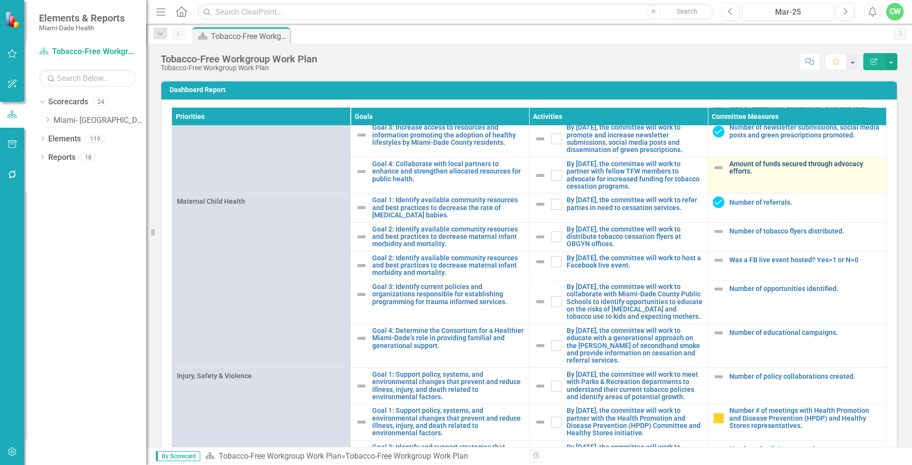
click at [729, 175] on link "Amount of funds secured through advocacy efforts." at bounding box center [805, 167] width 152 height 15
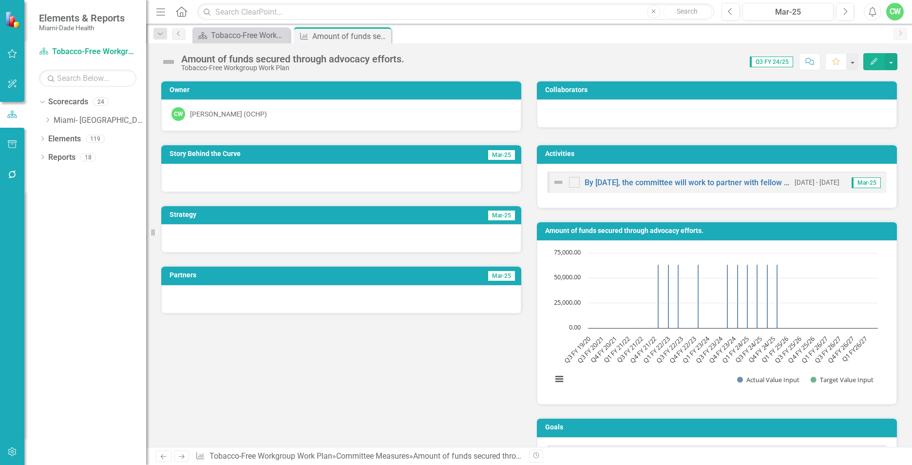
click at [870, 61] on icon "Edit" at bounding box center [874, 61] width 9 height 7
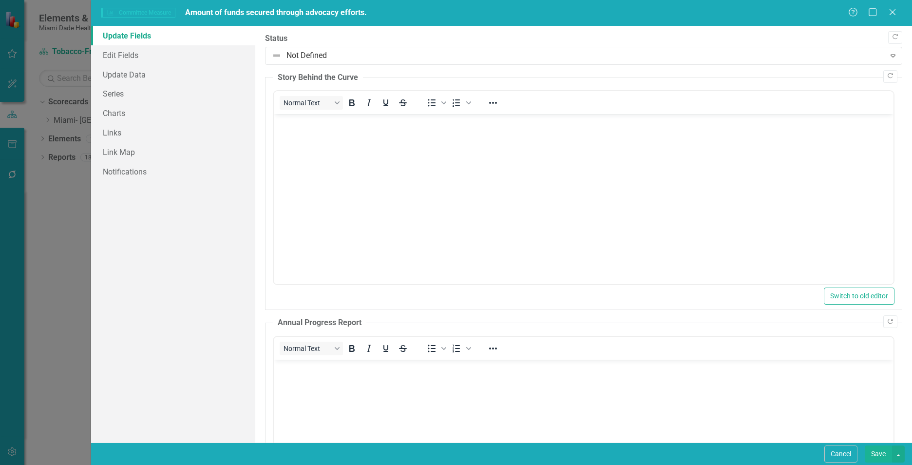
click at [401, 144] on body "Rich Text Area. Press ALT-0 for help." at bounding box center [584, 187] width 620 height 146
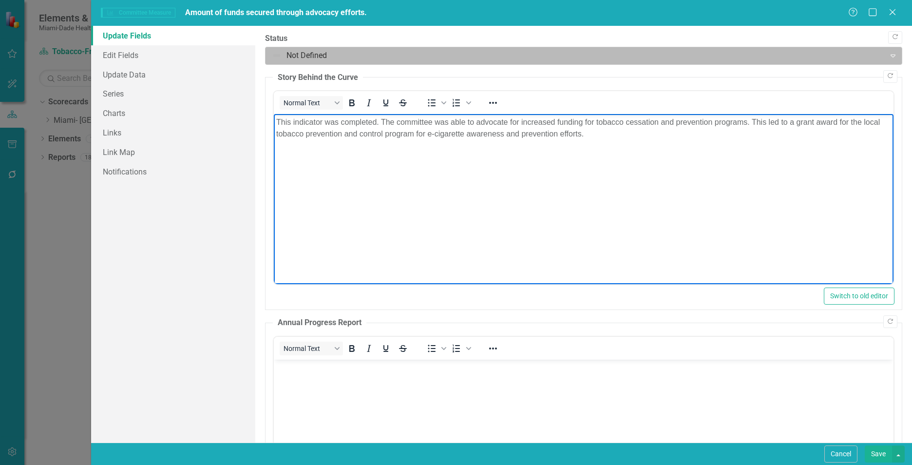
click at [342, 58] on div at bounding box center [575, 55] width 607 height 13
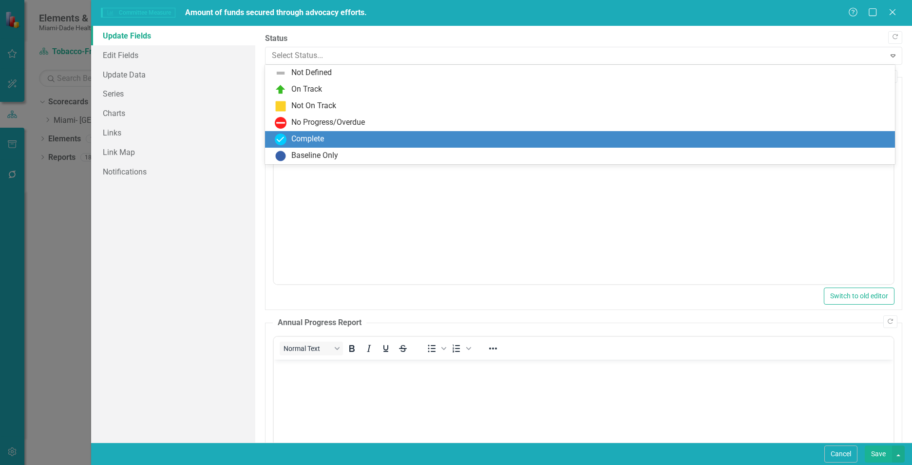
click at [329, 137] on div "Complete" at bounding box center [582, 140] width 614 height 12
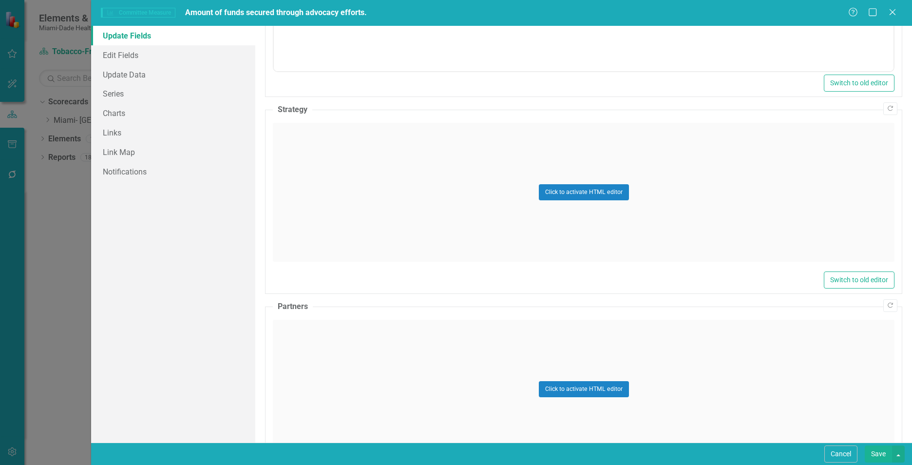
scroll to position [465, 0]
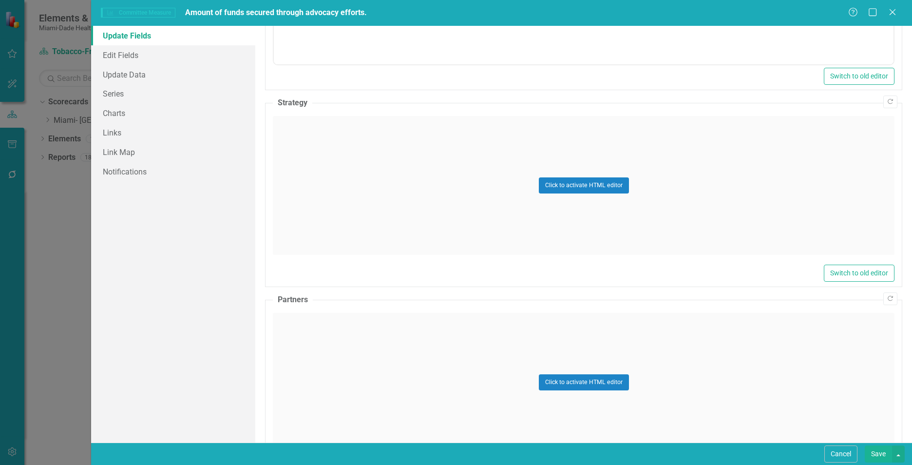
click at [309, 229] on div "Click to activate HTML editor" at bounding box center [584, 185] width 622 height 139
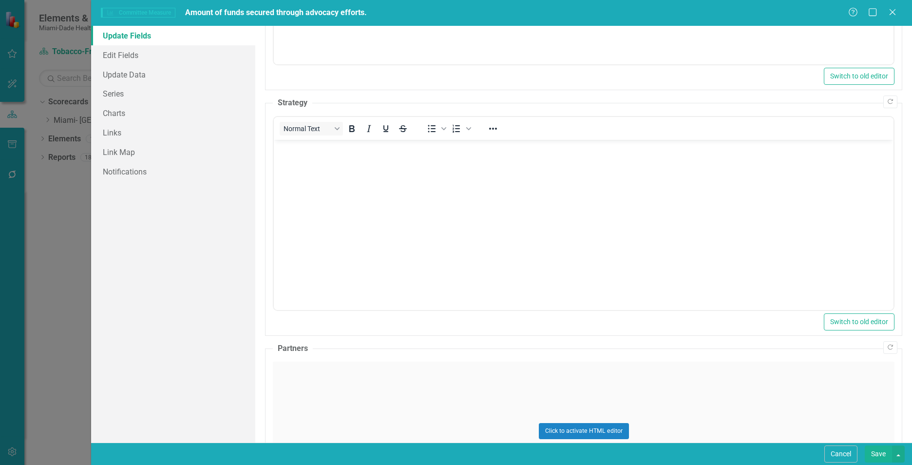
scroll to position [0, 0]
click at [311, 211] on body "Rich Text Area. Press ALT-0 for help." at bounding box center [584, 213] width 620 height 146
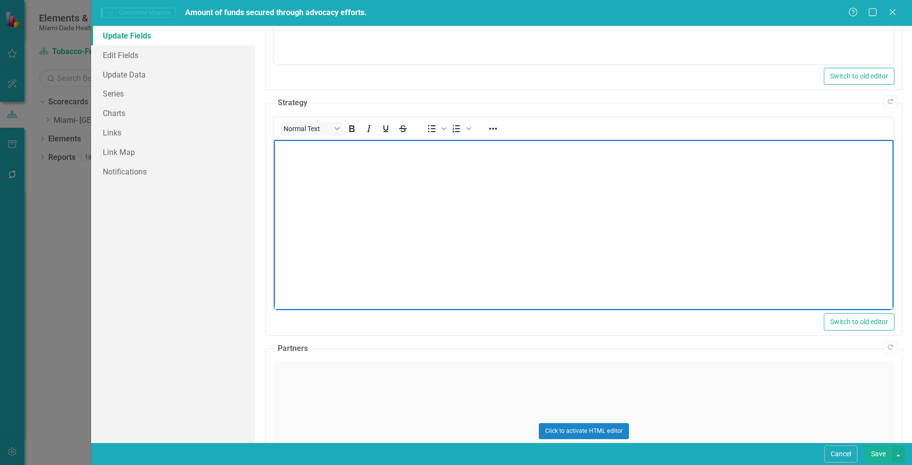
click at [315, 200] on body "Rich Text Area. Press ALT-0 for help." at bounding box center [584, 213] width 620 height 146
paste body "Rich Text Area. Press ALT-0 for help."
click at [319, 396] on div "Click to activate HTML editor" at bounding box center [584, 431] width 622 height 139
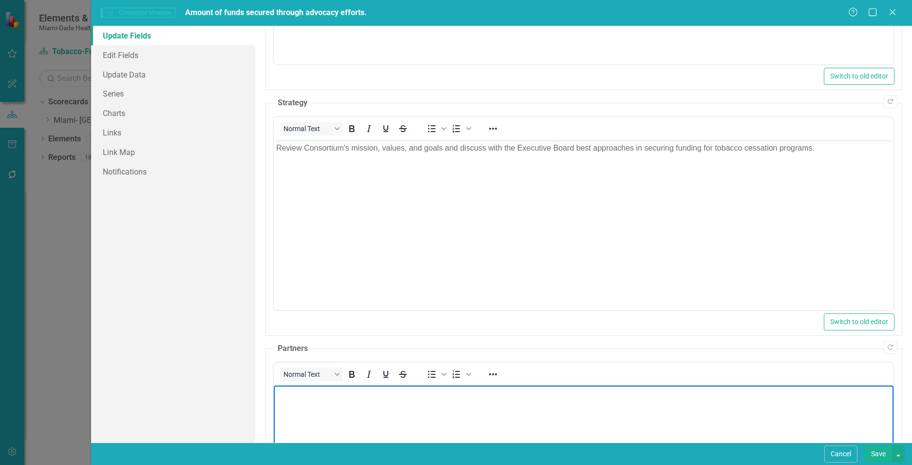
click at [321, 411] on body "Rich Text Area. Press ALT-0 for help." at bounding box center [584, 458] width 620 height 146
click at [322, 418] on body "Rich Text Area. Press ALT-0 for help." at bounding box center [584, 458] width 620 height 146
paste body "Rich Text Area. Press ALT-0 for help."
drag, startPoint x: 139, startPoint y: 74, endPoint x: 159, endPoint y: 92, distance: 26.9
click at [139, 74] on link "Update Data" at bounding box center [173, 74] width 164 height 19
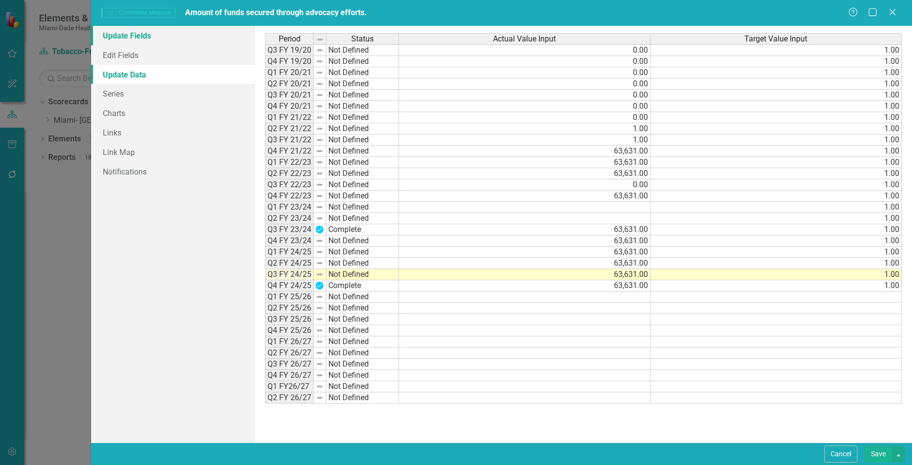
click at [183, 40] on link "Update Fields" at bounding box center [173, 35] width 164 height 19
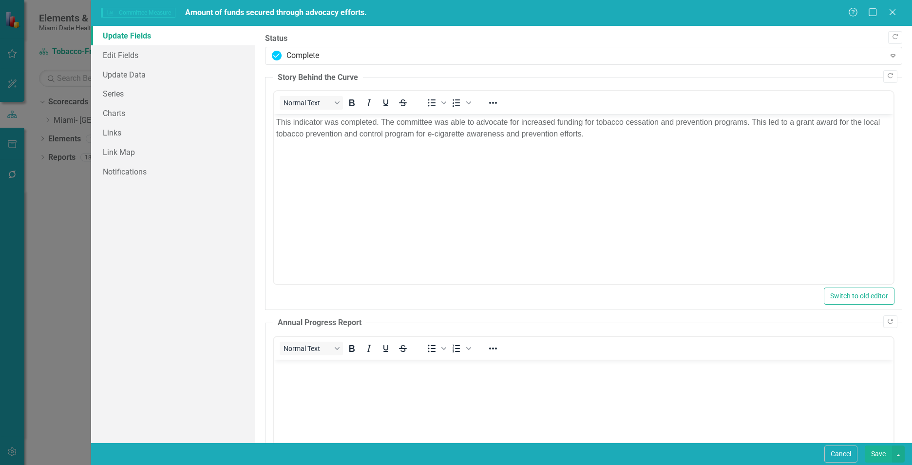
click at [875, 453] on button "Save" at bounding box center [878, 453] width 27 height 17
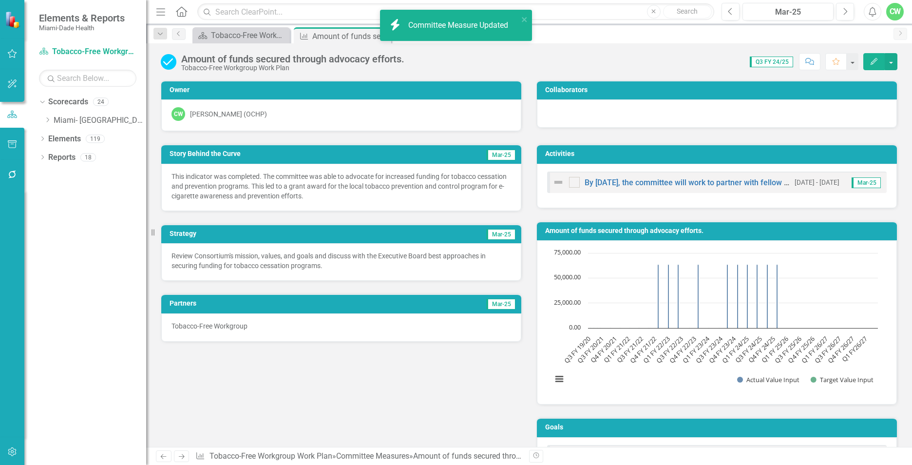
click at [493, 77] on div "Amount of funds secured through advocacy efforts. Tobacco-Free Workgroup Work P…" at bounding box center [529, 244] width 766 height 403
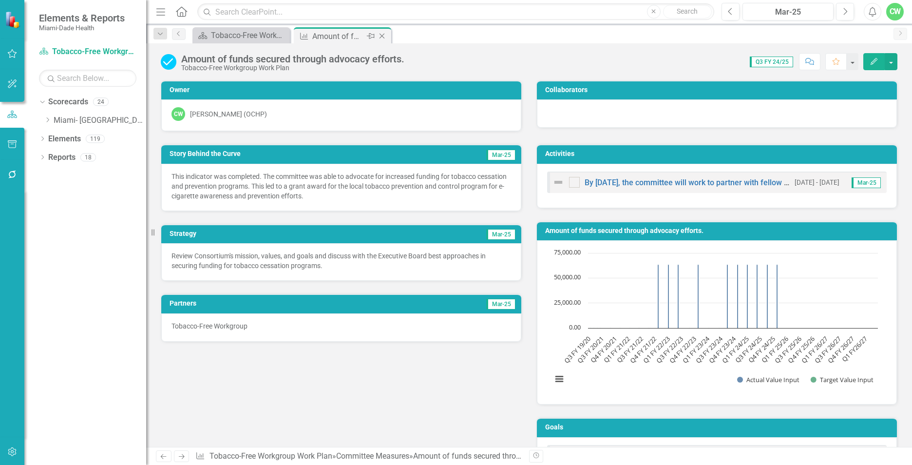
click at [381, 35] on icon at bounding box center [382, 36] width 5 height 5
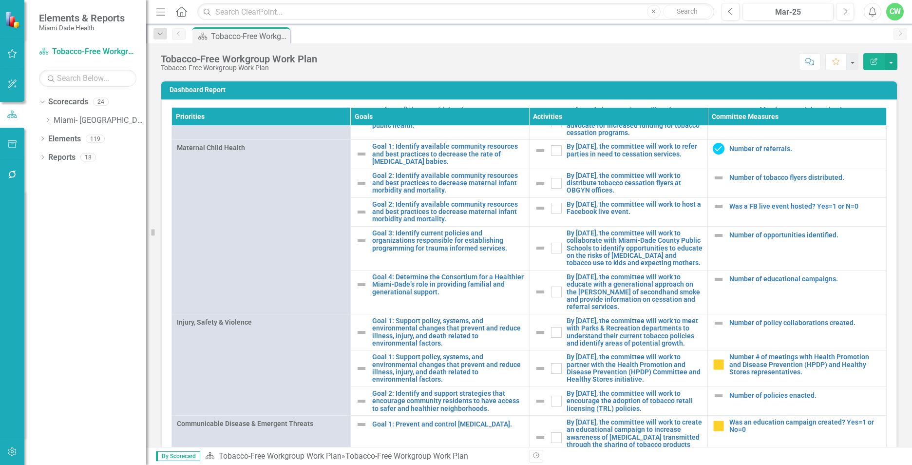
scroll to position [842, 0]
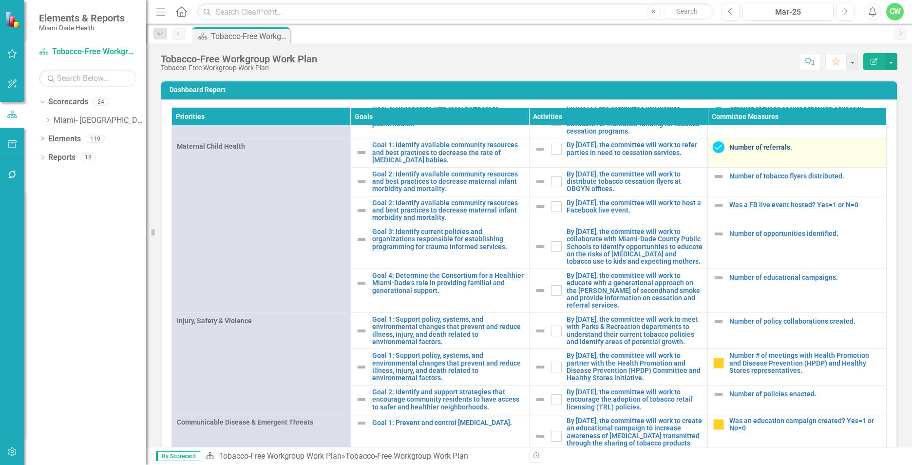
click at [729, 151] on link "Number of referrals." at bounding box center [805, 147] width 152 height 7
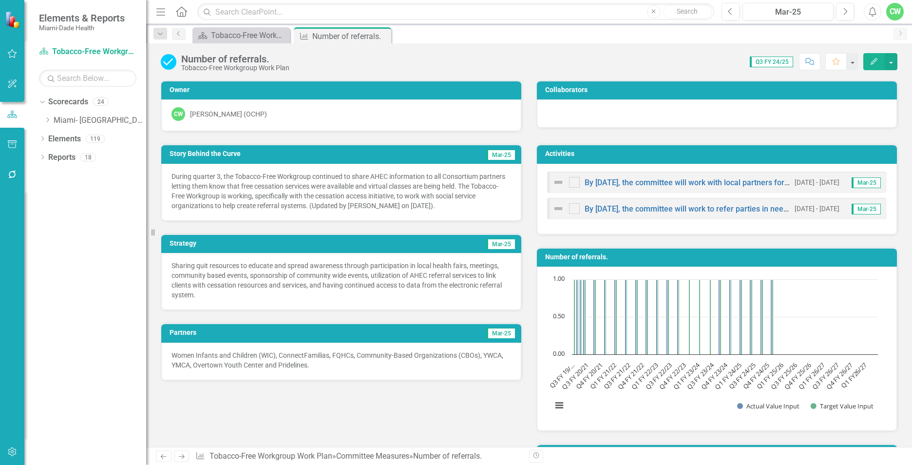
click at [871, 63] on icon "button" at bounding box center [874, 61] width 7 height 7
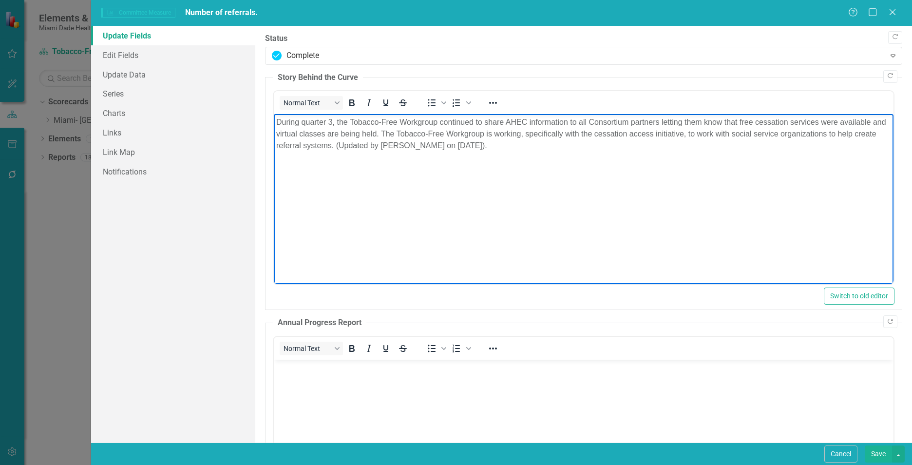
drag, startPoint x: 502, startPoint y: 146, endPoint x: 241, endPoint y: 123, distance: 262.6
click at [274, 123] on html "During quarter 3, the Tobacco-Free Workgroup continued to share AHEC informatio…" at bounding box center [584, 187] width 620 height 146
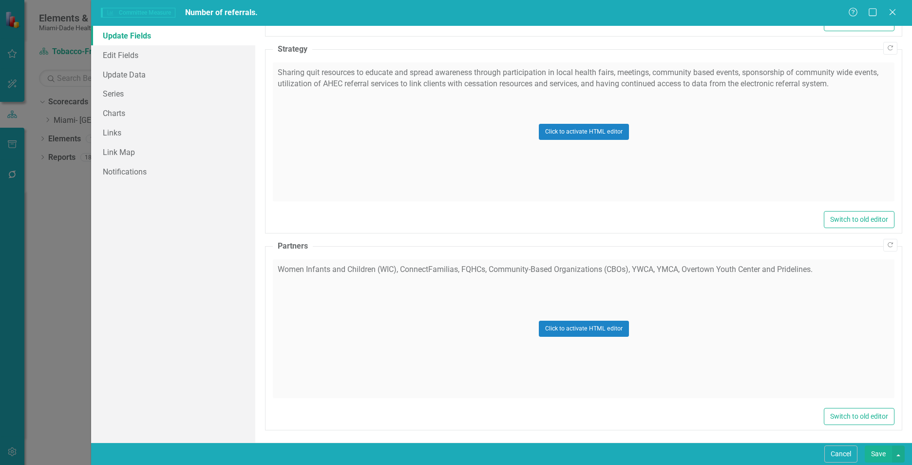
scroll to position [520, 0]
click at [398, 194] on div "Click to activate HTML editor" at bounding box center [584, 130] width 622 height 139
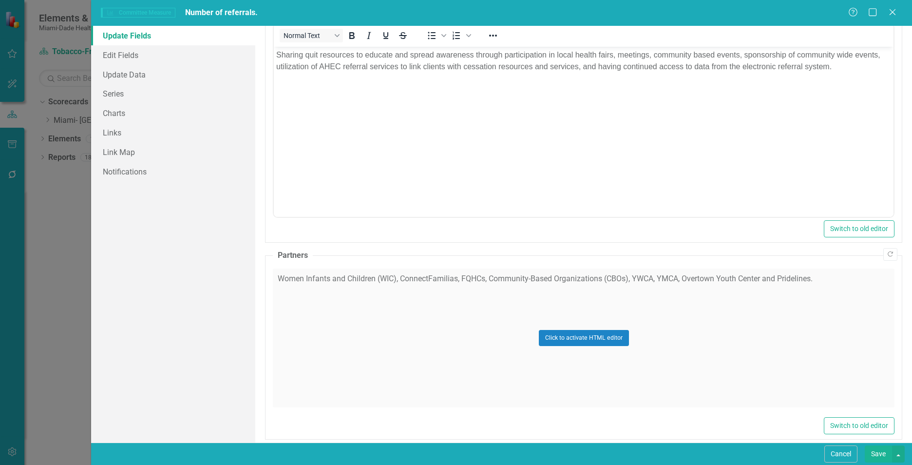
scroll to position [570, 0]
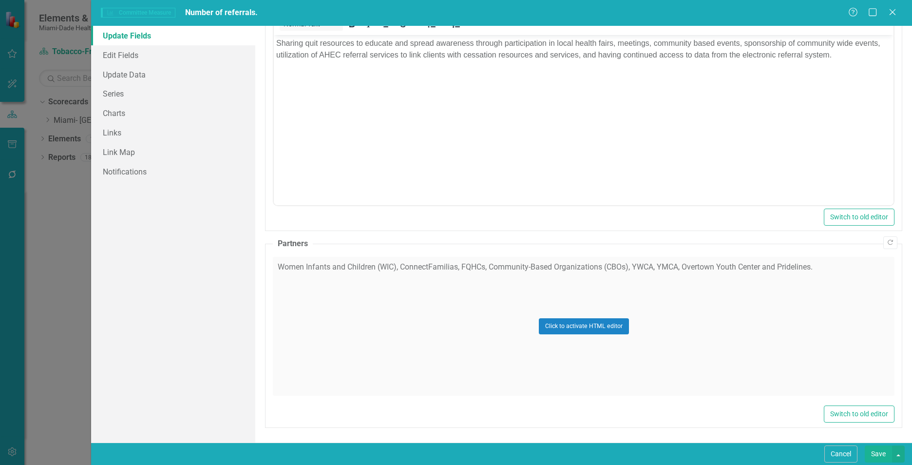
click at [799, 76] on body "Sharing quit resources to educate and spread awareness through participation in…" at bounding box center [584, 108] width 620 height 146
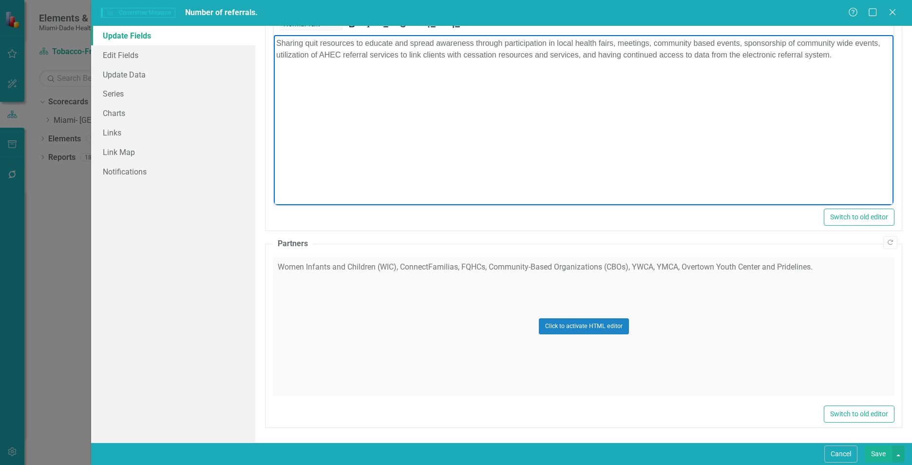
drag, startPoint x: 836, startPoint y: 56, endPoint x: 533, endPoint y: 75, distance: 303.2
click at [274, 41] on html "Sharing quit resources to educate and spread awareness through participation in…" at bounding box center [584, 108] width 620 height 146
click at [665, 378] on div "Click to activate HTML editor" at bounding box center [584, 326] width 622 height 139
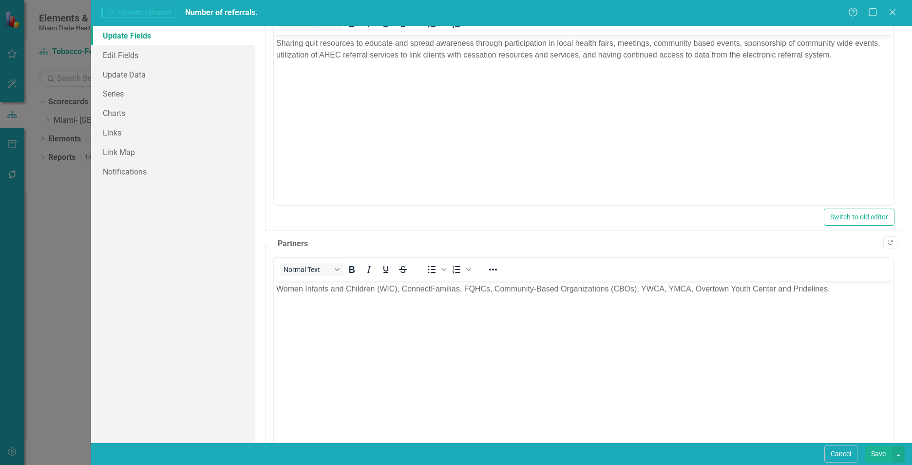
scroll to position [0, 0]
click at [489, 310] on body "Women Infants and Children (WIC), ConnectFamilias, FQHCs, Community-Based Organ…" at bounding box center [584, 353] width 620 height 146
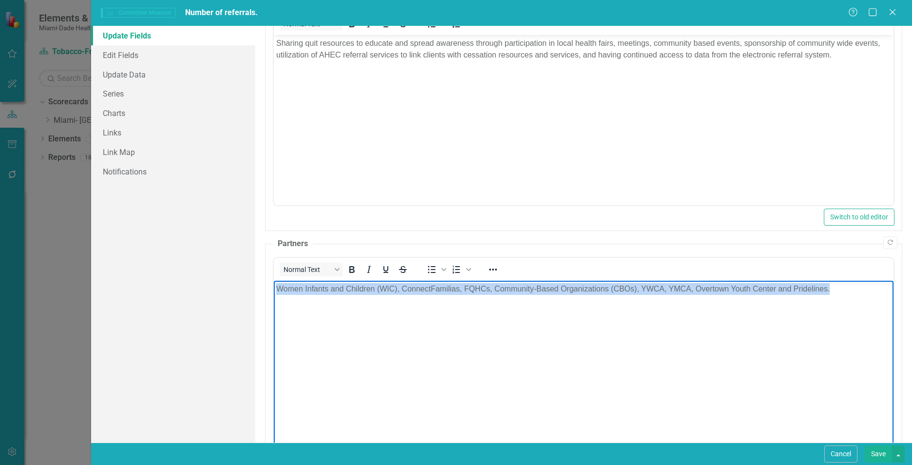
drag, startPoint x: 832, startPoint y: 286, endPoint x: 244, endPoint y: 274, distance: 588.3
click at [274, 280] on html "Women Infants and Children (WIC), ConnectFamilias, FQHCs, Community-Based Organ…" at bounding box center [584, 353] width 620 height 146
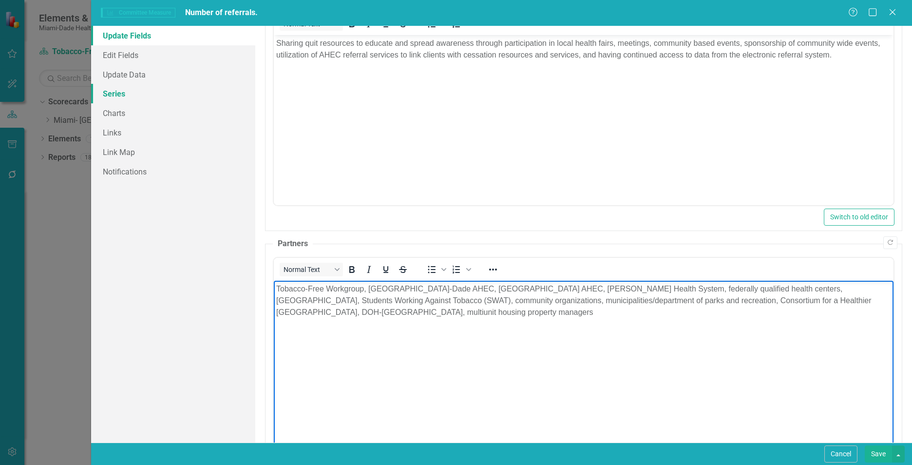
click at [169, 90] on link "Series" at bounding box center [173, 93] width 164 height 19
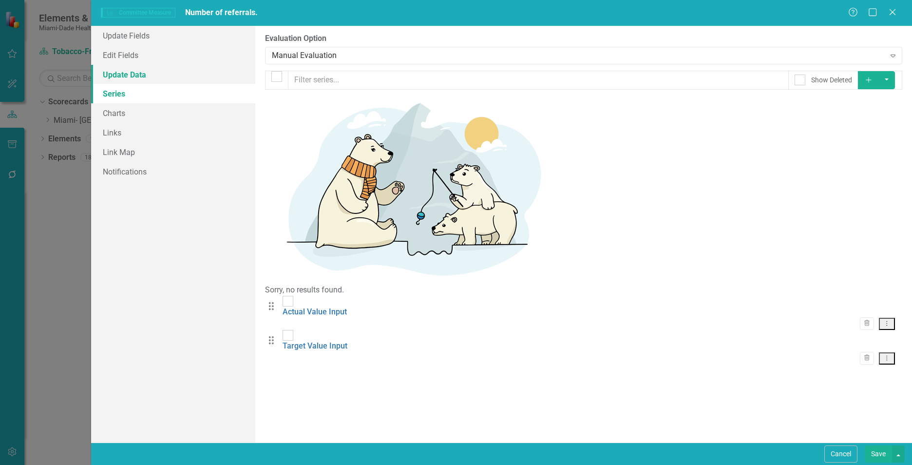
click at [169, 69] on link "Update Data" at bounding box center [173, 74] width 164 height 19
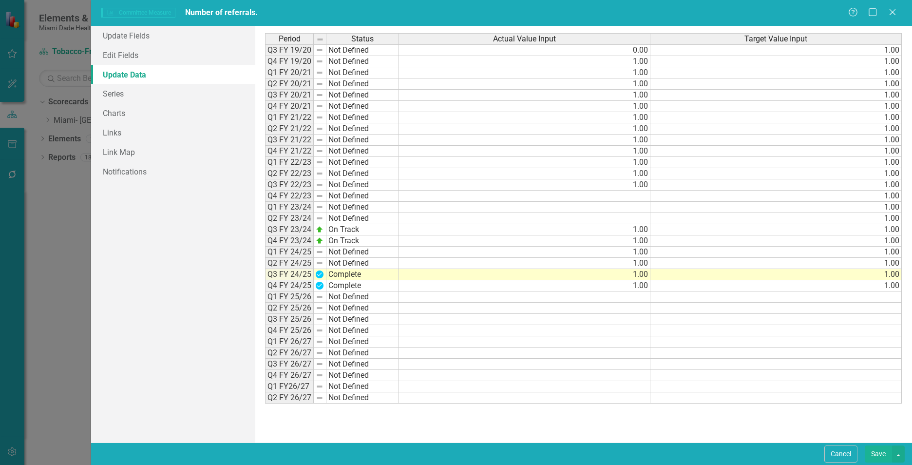
click at [638, 274] on td "1.00" at bounding box center [524, 274] width 251 height 11
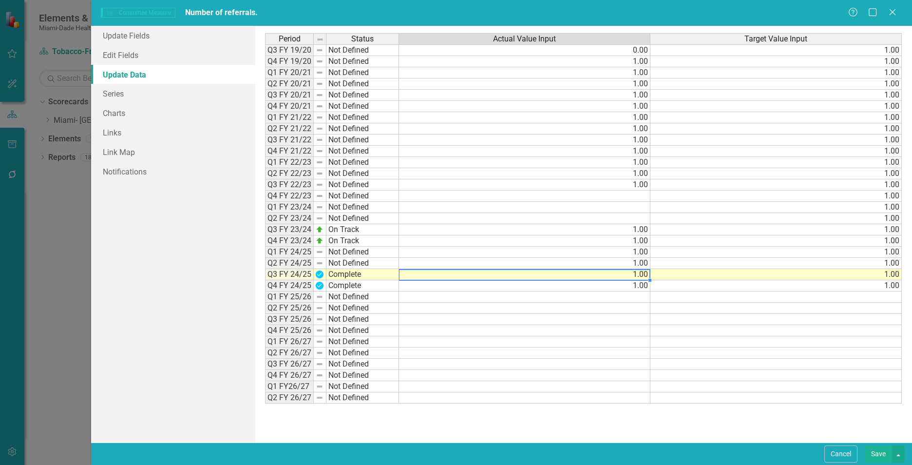
click at [637, 276] on td "1.00" at bounding box center [524, 274] width 251 height 11
click at [637, 276] on textarea "1" at bounding box center [525, 275] width 252 height 12
type textarea "4356"
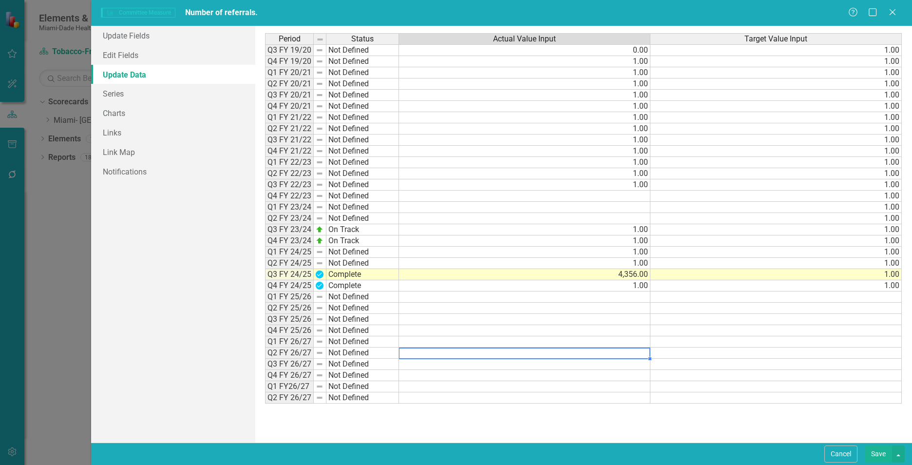
click at [633, 355] on td at bounding box center [524, 352] width 251 height 11
click at [621, 288] on td "1.00" at bounding box center [524, 285] width 251 height 11
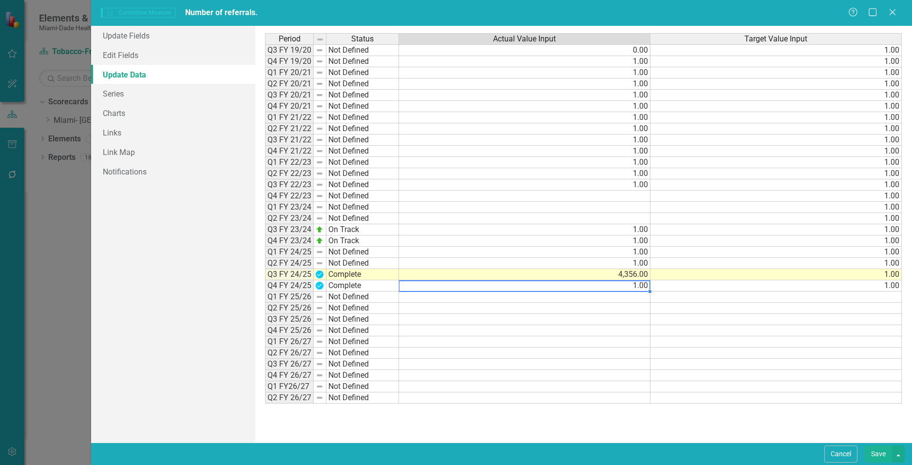
click at [631, 288] on td "1.00" at bounding box center [524, 285] width 251 height 11
click at [631, 288] on textarea "1" at bounding box center [525, 286] width 252 height 12
type textarea "4429"
click at [618, 377] on td at bounding box center [524, 375] width 251 height 11
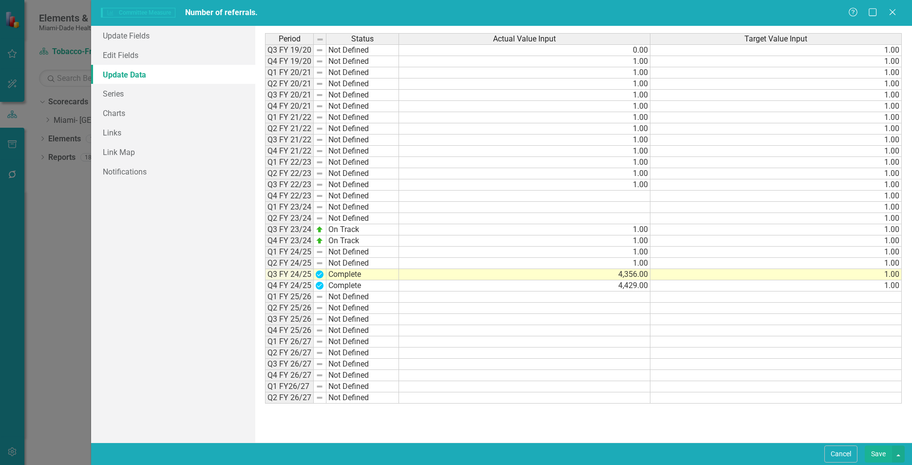
click at [873, 453] on button "Save" at bounding box center [878, 453] width 27 height 17
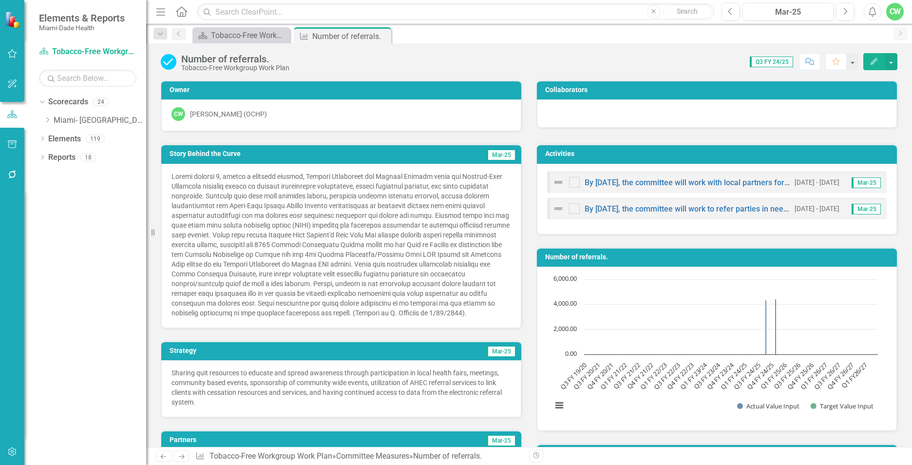
click at [0, 0] on icon "Close" at bounding box center [0, 0] width 0 height 0
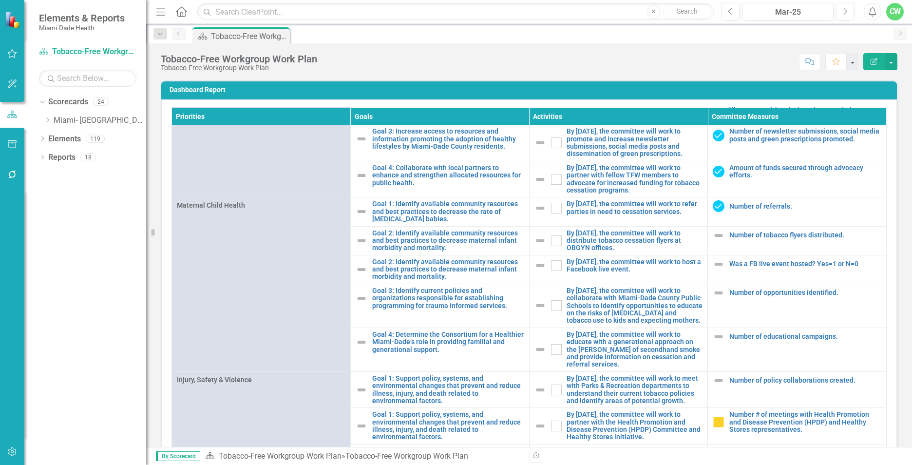
scroll to position [787, 0]
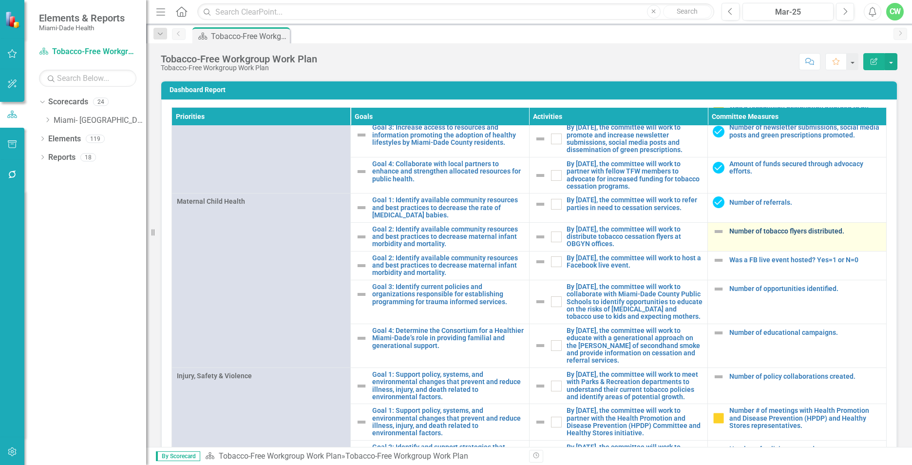
click at [744, 235] on link "Number of tobacco flyers distributed." at bounding box center [805, 231] width 152 height 7
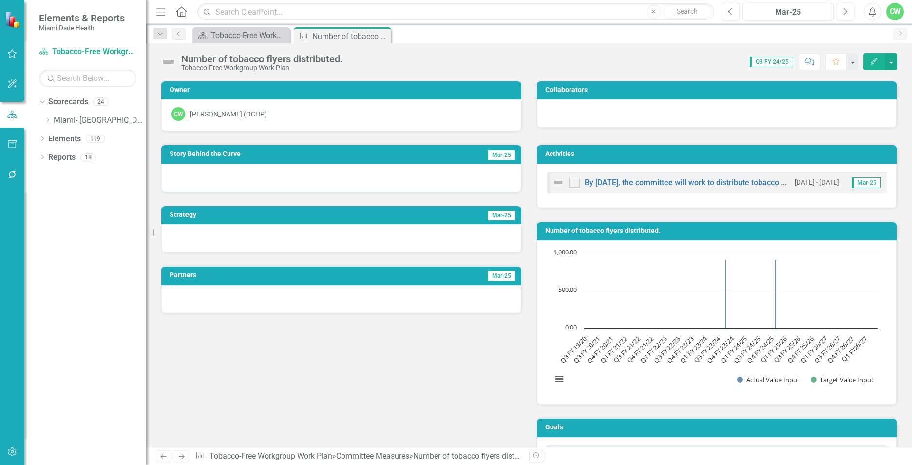
click at [869, 62] on button "Edit" at bounding box center [873, 61] width 21 height 17
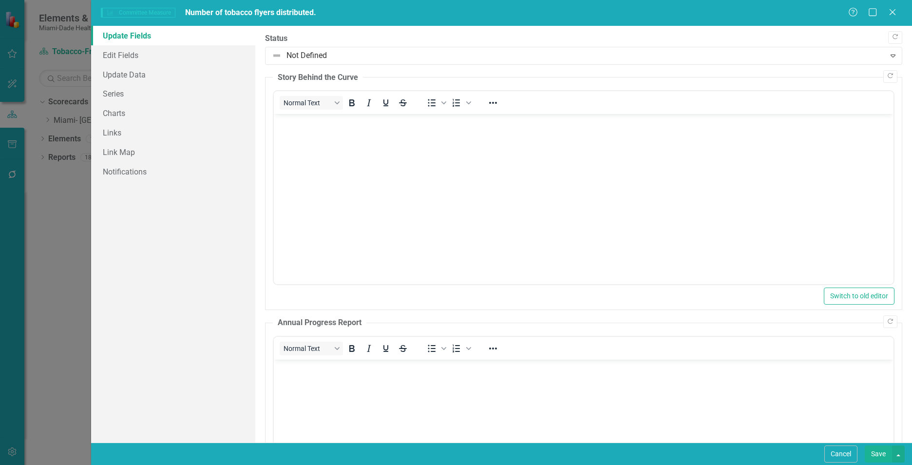
click at [404, 182] on body "Rich Text Area. Press ALT-0 for help." at bounding box center [584, 187] width 620 height 146
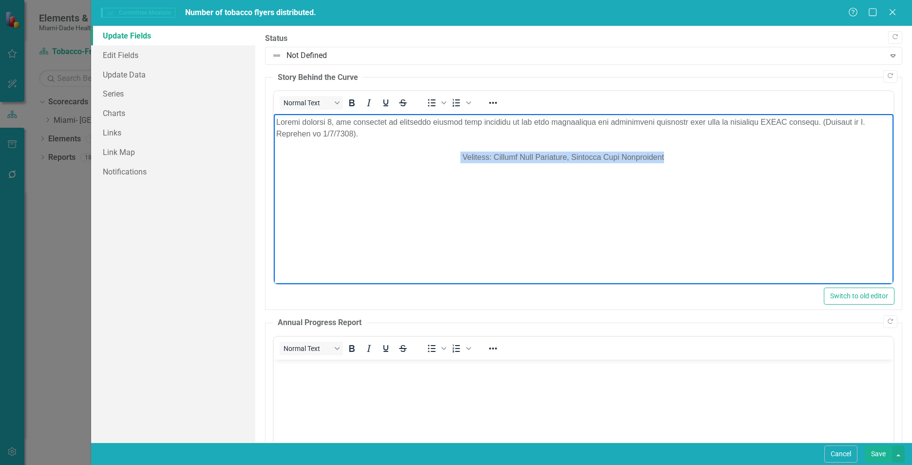
drag, startPoint x: 473, startPoint y: 158, endPoint x: 698, endPoint y: 165, distance: 225.2
click at [698, 165] on body "Rich Text Area. Press ALT-0 for help." at bounding box center [584, 187] width 620 height 146
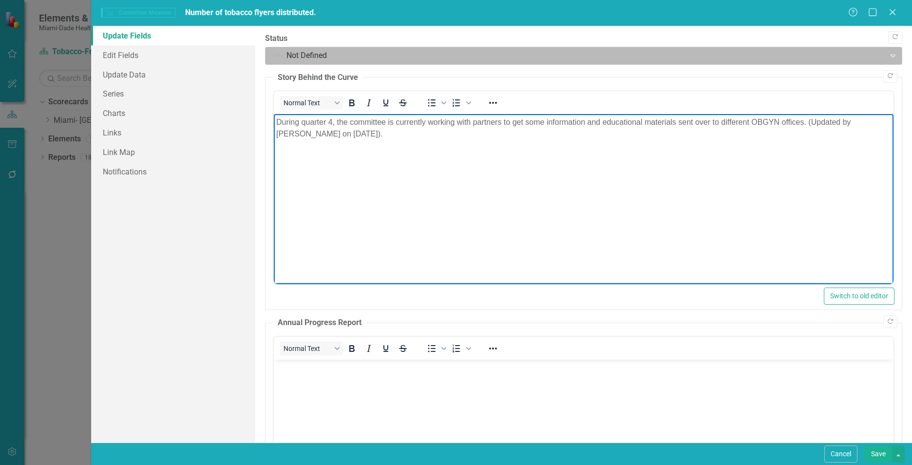
click at [322, 58] on div at bounding box center [575, 55] width 607 height 13
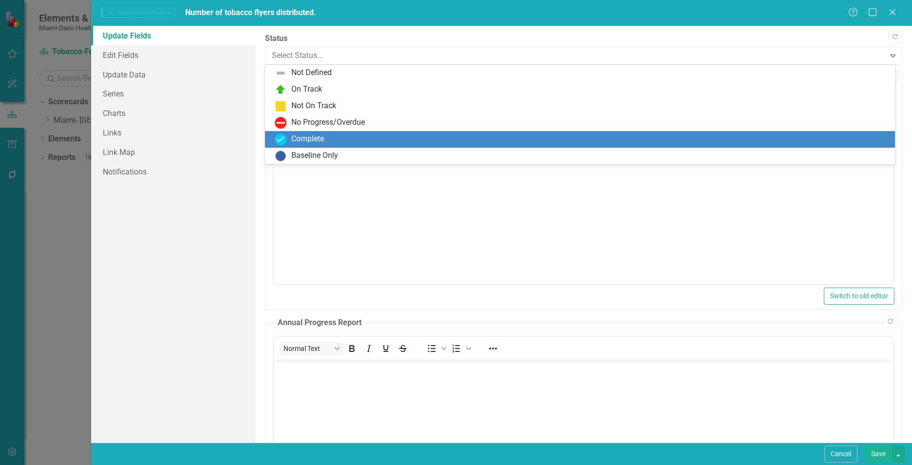
click at [332, 136] on div "Complete" at bounding box center [582, 140] width 614 height 12
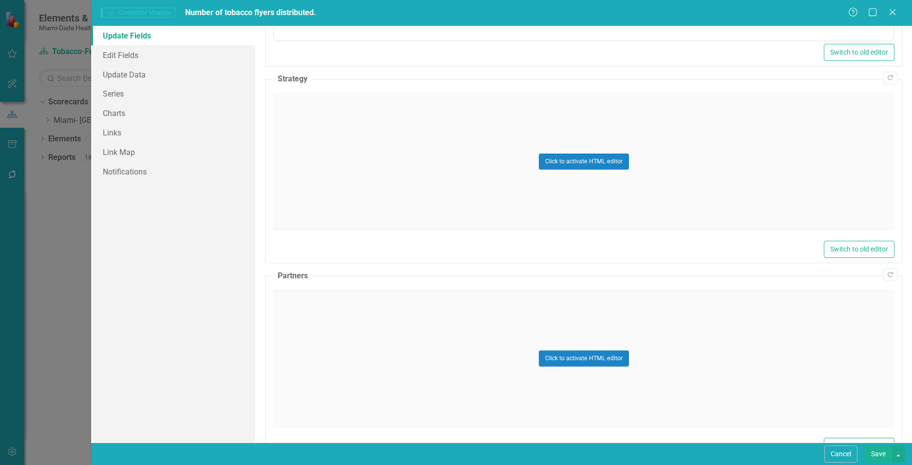
scroll to position [492, 0]
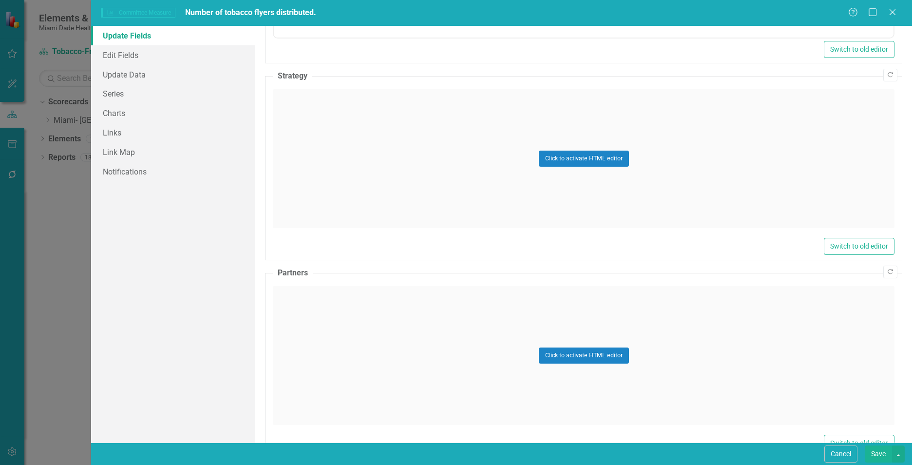
click at [443, 316] on div "Click to activate HTML editor" at bounding box center [584, 355] width 622 height 139
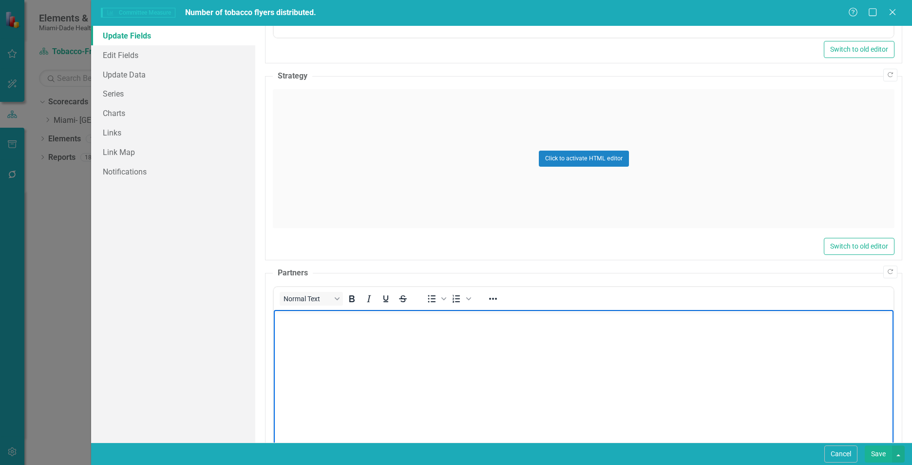
click at [413, 346] on body "Rich Text Area. Press ALT-0 for help." at bounding box center [584, 382] width 620 height 146
drag, startPoint x: 310, startPoint y: 320, endPoint x: 244, endPoint y: 323, distance: 66.8
click at [274, 323] on html "Partners: Healthy Baby Taskforce, American Lung Association" at bounding box center [584, 382] width 620 height 146
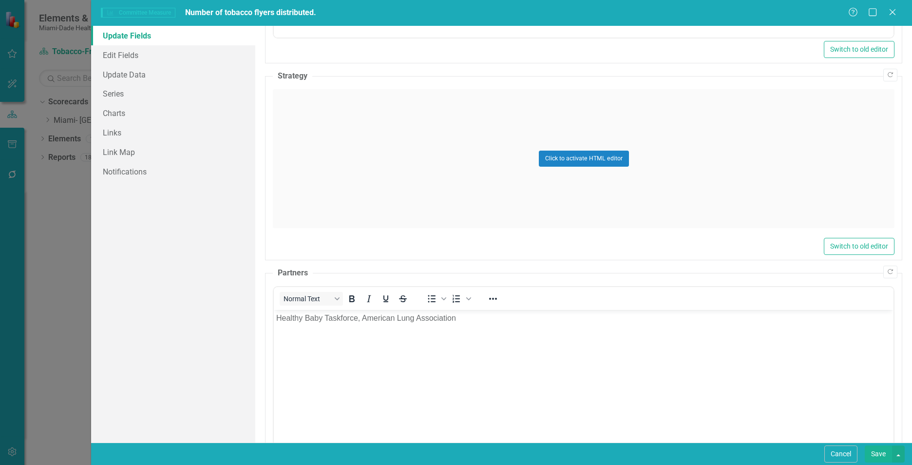
click at [384, 143] on div "Click to activate HTML editor" at bounding box center [584, 158] width 622 height 139
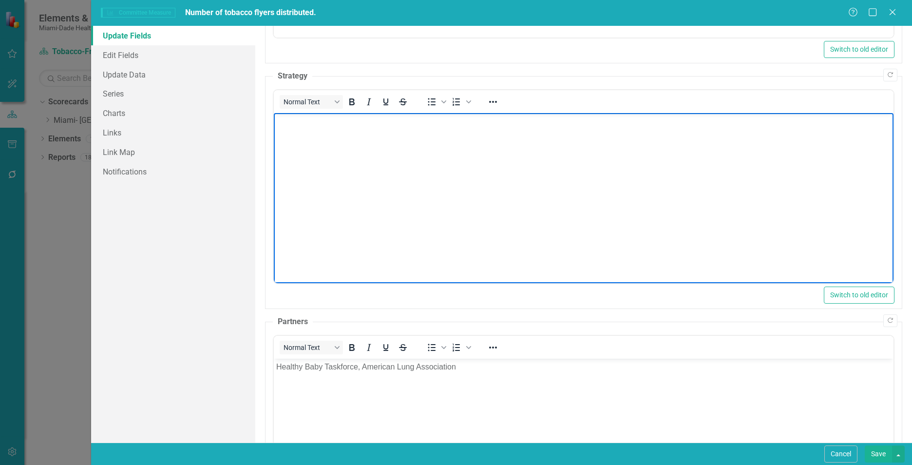
click at [373, 145] on body "Rich Text Area. Press ALT-0 for help." at bounding box center [584, 186] width 620 height 146
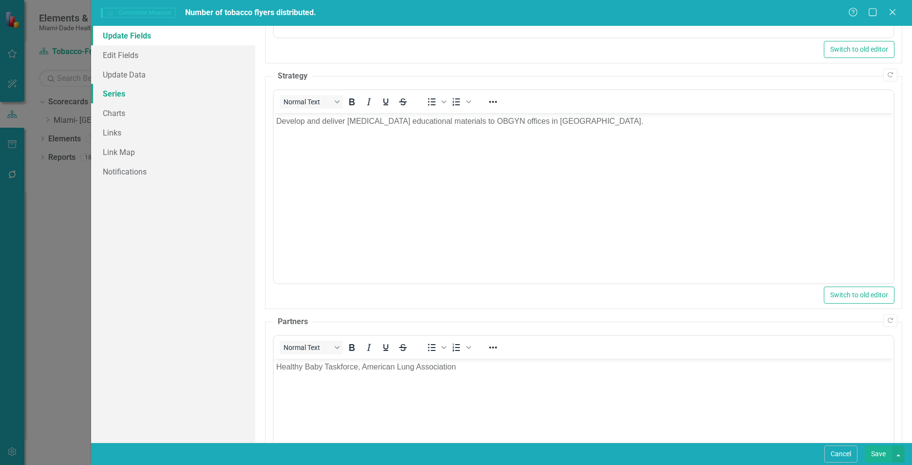
click at [192, 87] on link "Series" at bounding box center [173, 93] width 164 height 19
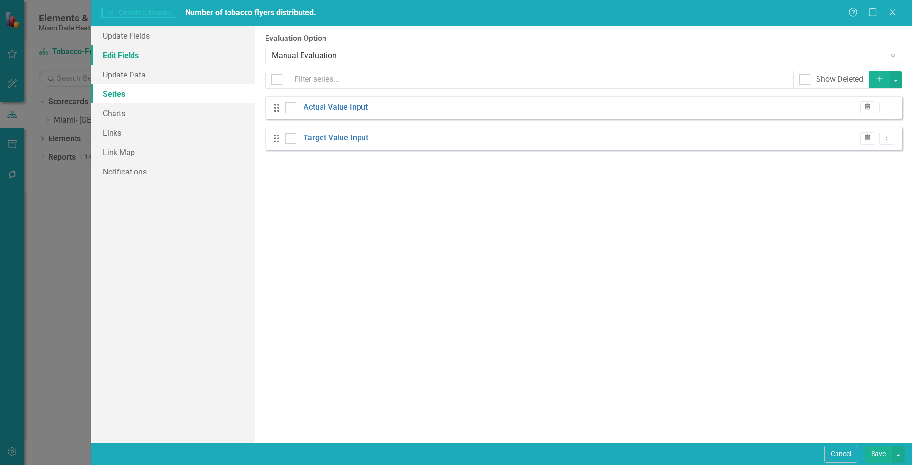
click at [192, 63] on link "Edit Fields" at bounding box center [173, 54] width 164 height 19
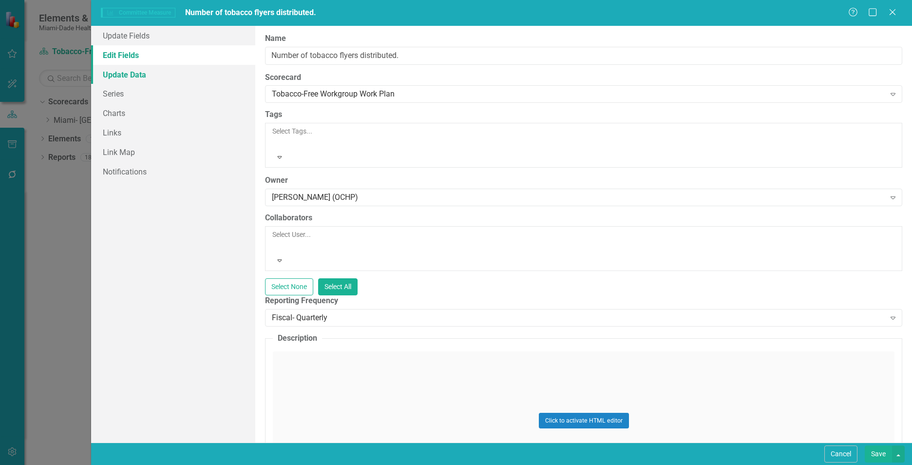
click at [188, 74] on link "Update Data" at bounding box center [173, 74] width 164 height 19
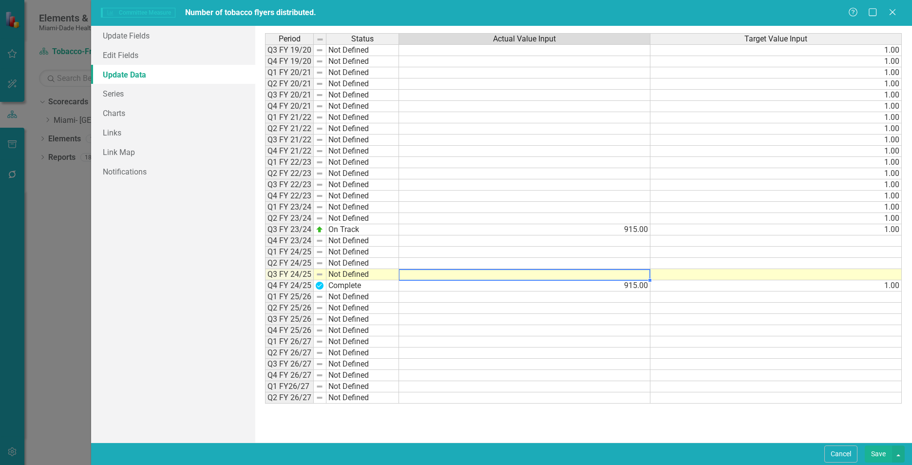
click at [635, 272] on td at bounding box center [524, 274] width 251 height 11
type textarea "915"
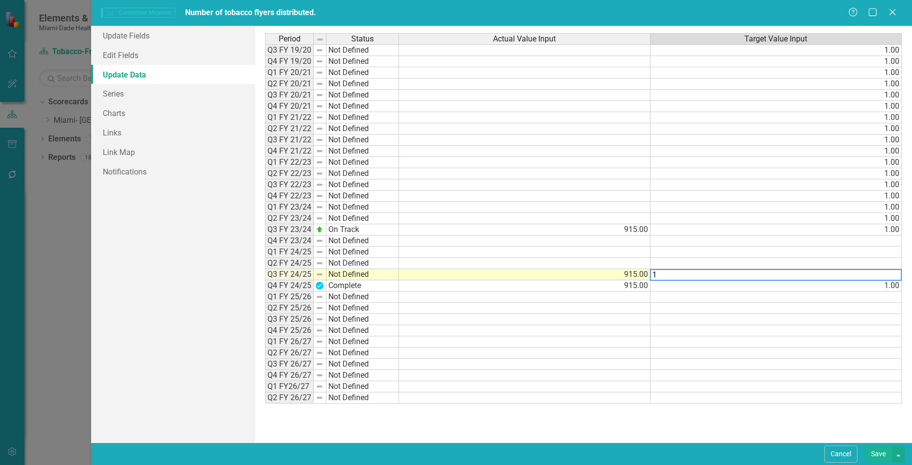
type textarea "1"
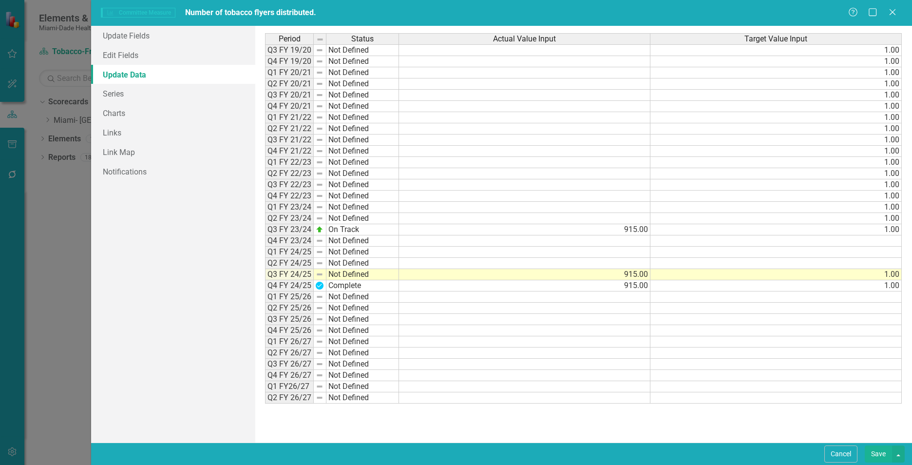
click at [704, 422] on div "Period Status Actual Value Input Target Value Input Q3 FY 19/20 Not Defined 1.0…" at bounding box center [583, 234] width 637 height 402
click at [877, 453] on button "Save" at bounding box center [878, 453] width 27 height 17
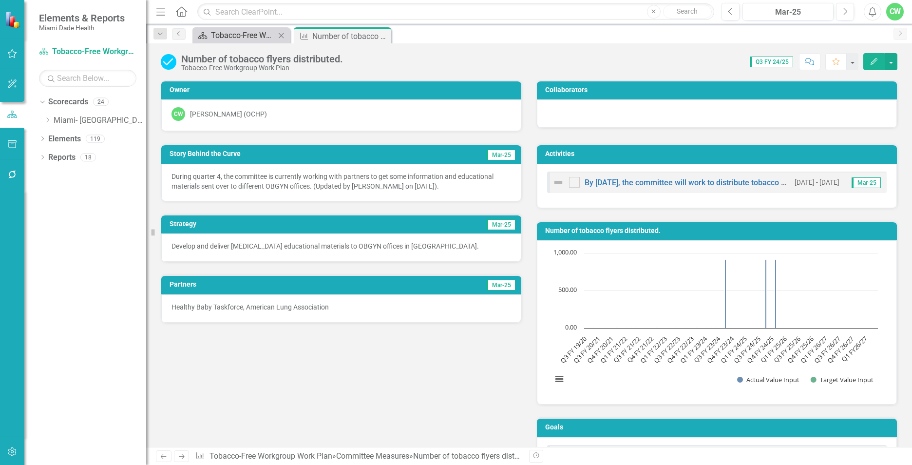
click at [262, 32] on div "Tobacco-Free Workgroup Work Plan" at bounding box center [243, 35] width 64 height 12
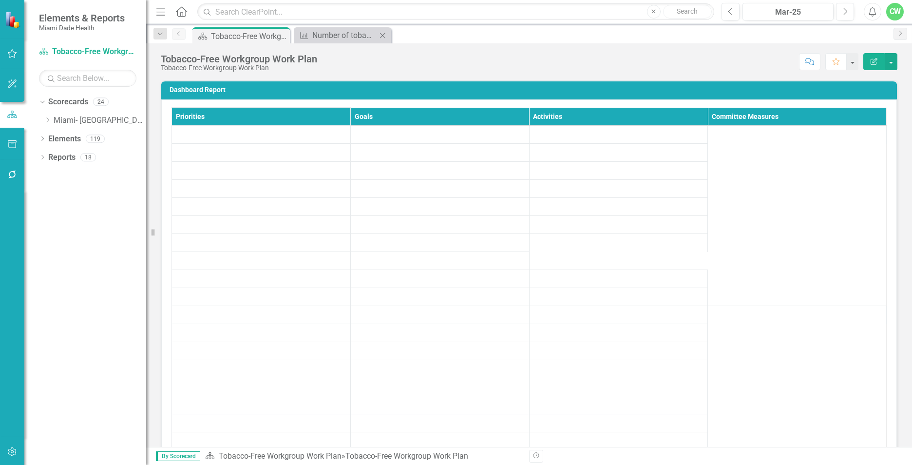
click at [383, 36] on icon at bounding box center [382, 35] width 5 height 5
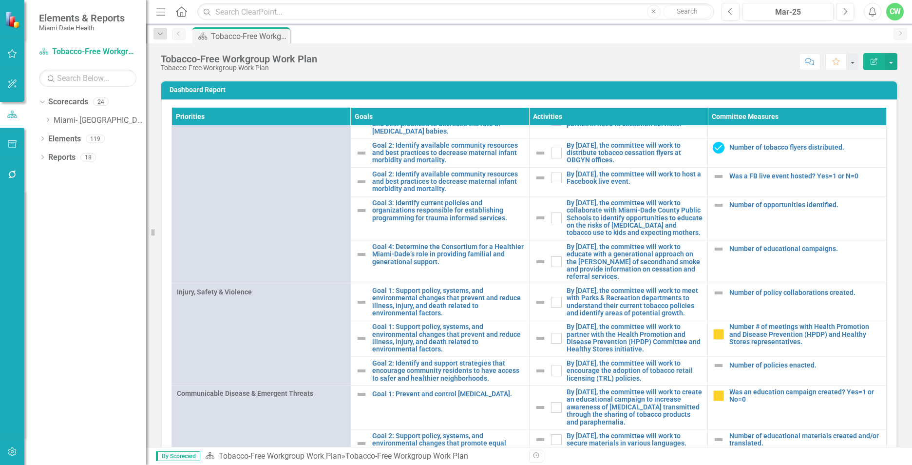
scroll to position [878, 0]
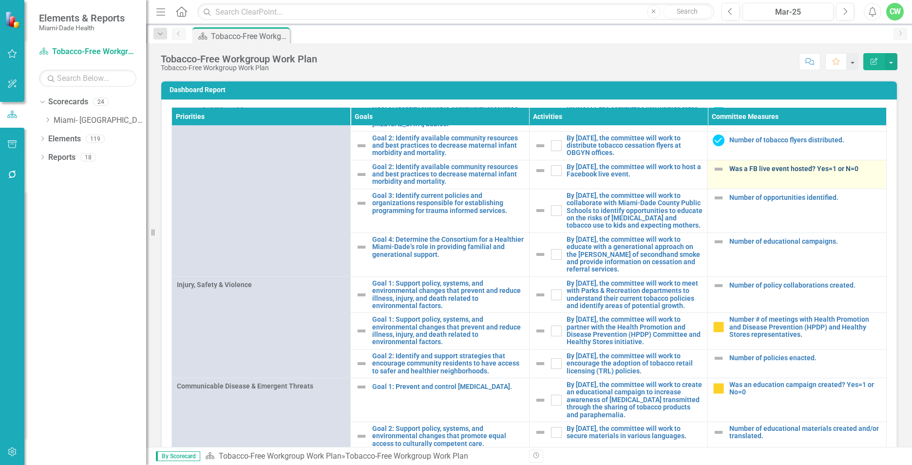
click at [746, 173] on link "Was a FB live event hosted? Yes=1 or N=0" at bounding box center [805, 168] width 152 height 7
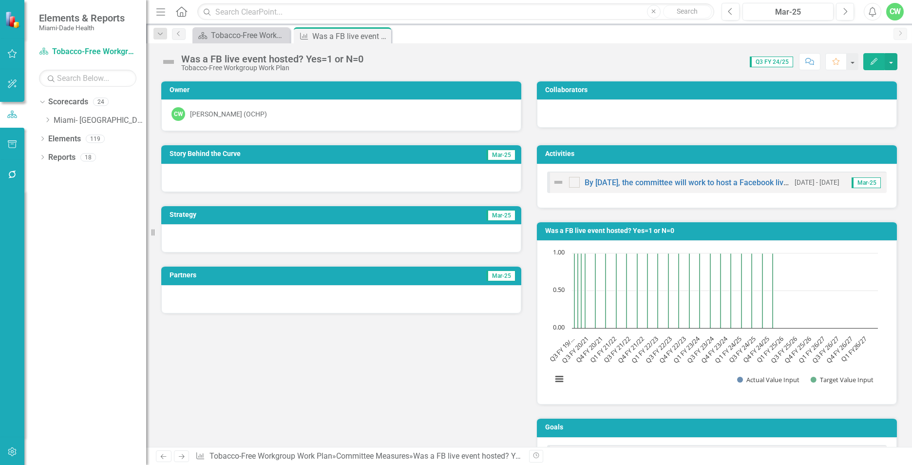
click at [881, 58] on button "Edit" at bounding box center [873, 61] width 21 height 17
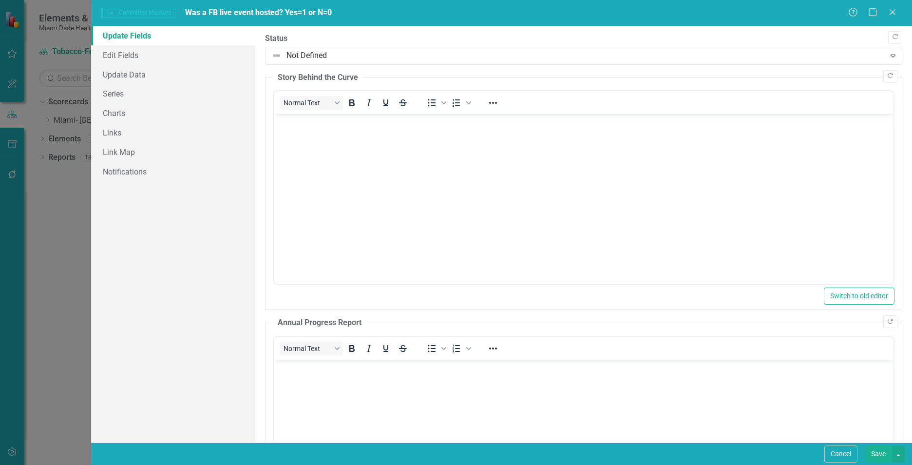
click at [364, 124] on p "Rich Text Area. Press ALT-0 for help." at bounding box center [583, 122] width 615 height 12
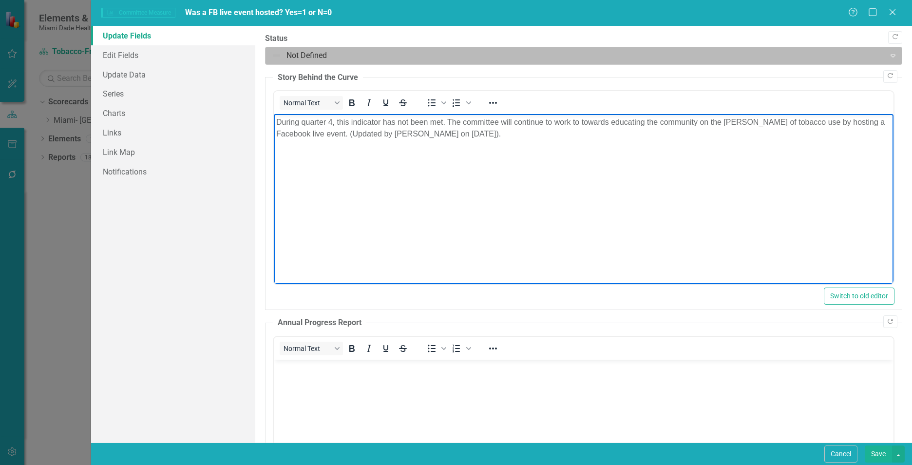
click at [343, 56] on div at bounding box center [575, 55] width 607 height 13
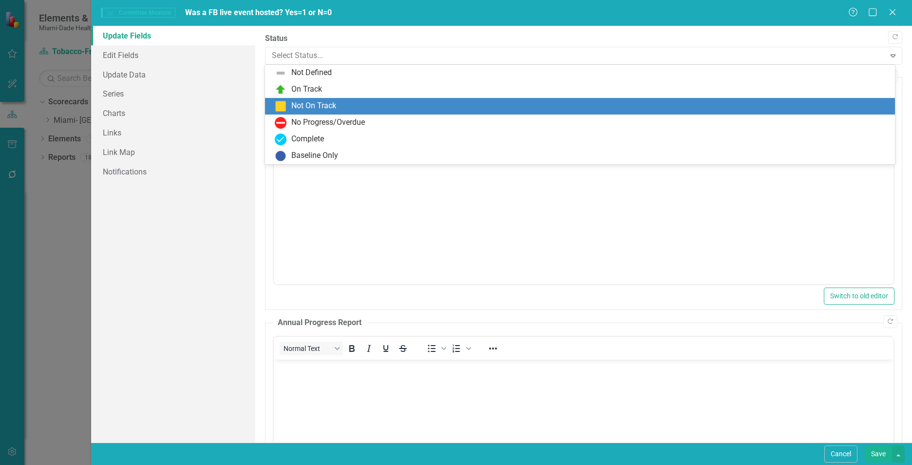
click at [334, 111] on div "Not On Track" at bounding box center [313, 105] width 45 height 11
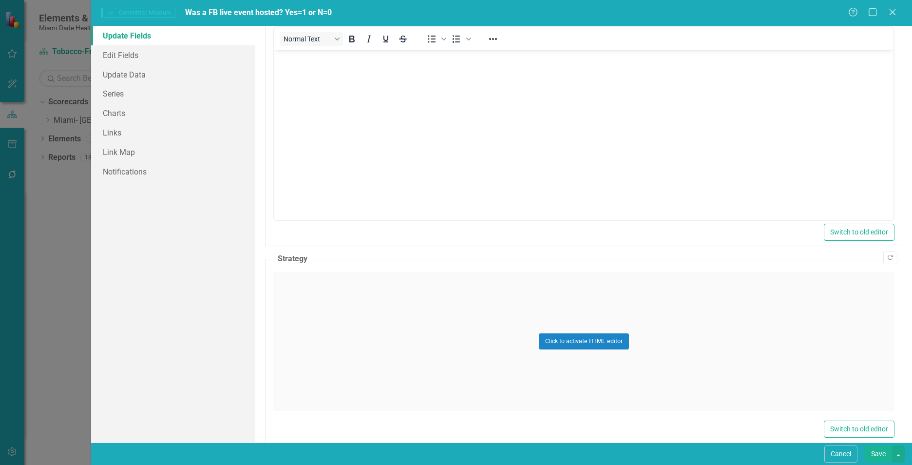
scroll to position [521, 0]
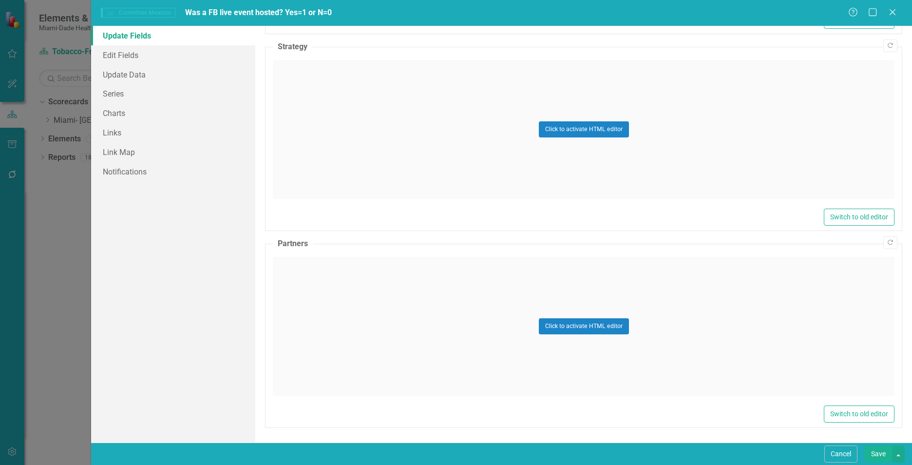
click at [326, 338] on div "Click to activate HTML editor" at bounding box center [584, 326] width 622 height 139
click at [333, 113] on div "Click to activate HTML editor" at bounding box center [584, 129] width 622 height 139
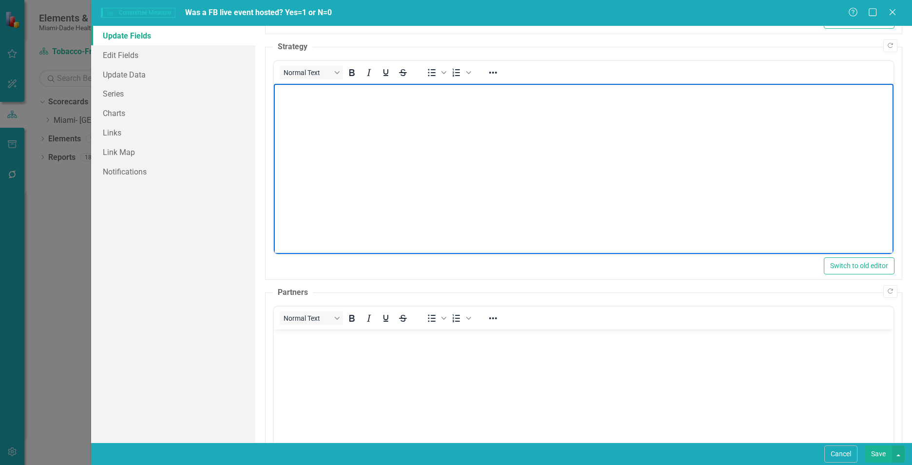
click at [335, 110] on body "Rich Text Area. Press ALT-0 for help." at bounding box center [584, 157] width 620 height 146
paste body "Rich Text Area. Press ALT-0 for help."
click at [407, 364] on body "Rich Text Area. Press ALT-0 for help." at bounding box center [584, 402] width 620 height 146
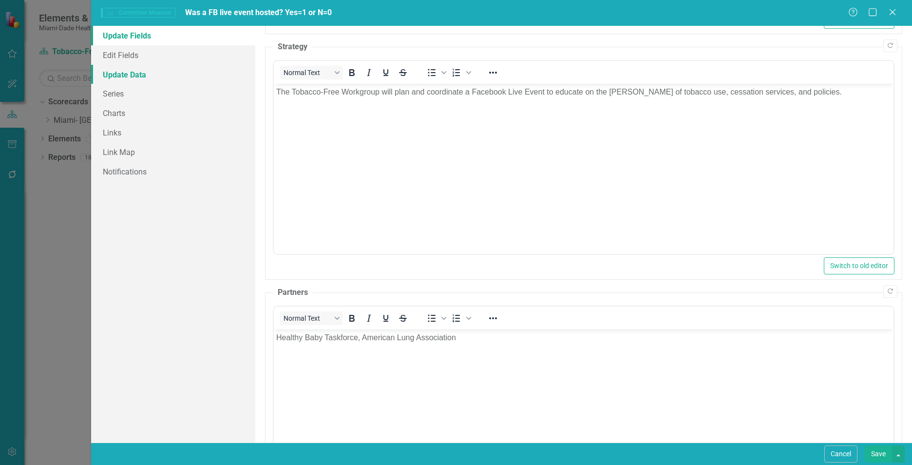
click at [179, 79] on link "Update Data" at bounding box center [173, 74] width 164 height 19
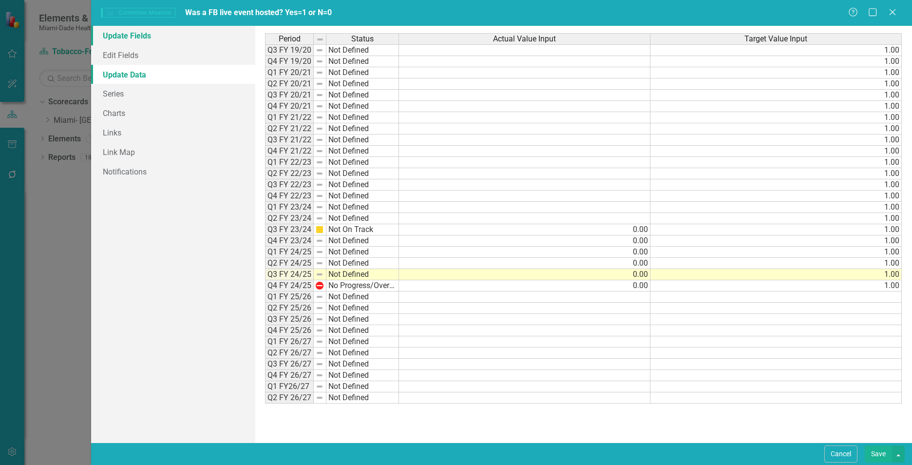
click at [187, 39] on link "Update Fields" at bounding box center [173, 35] width 164 height 19
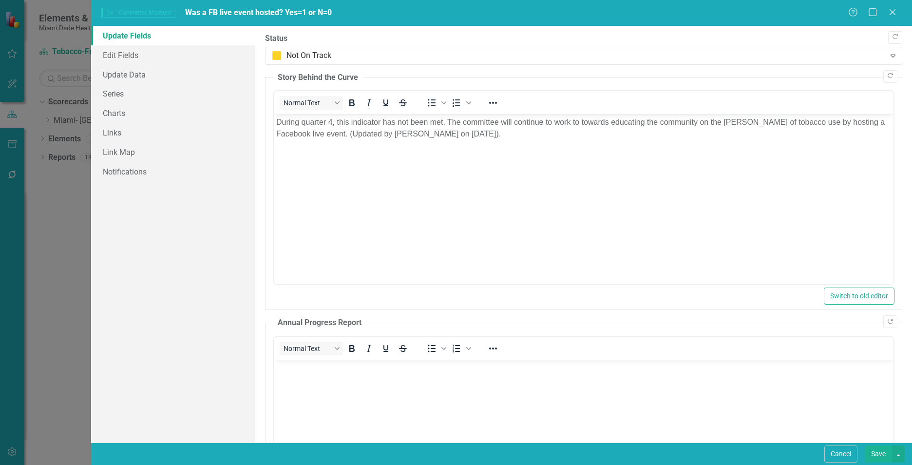
click at [873, 457] on button "Save" at bounding box center [878, 453] width 27 height 17
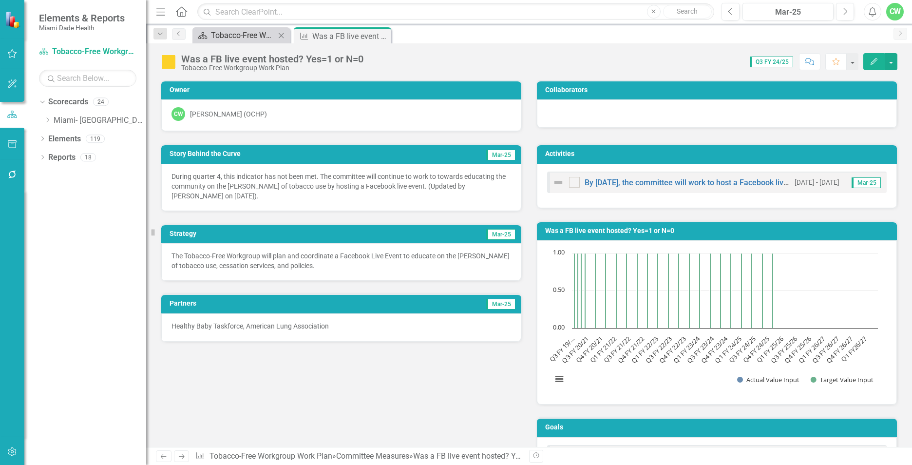
click at [235, 37] on div "Tobacco-Free Workgroup Work Plan" at bounding box center [243, 35] width 64 height 12
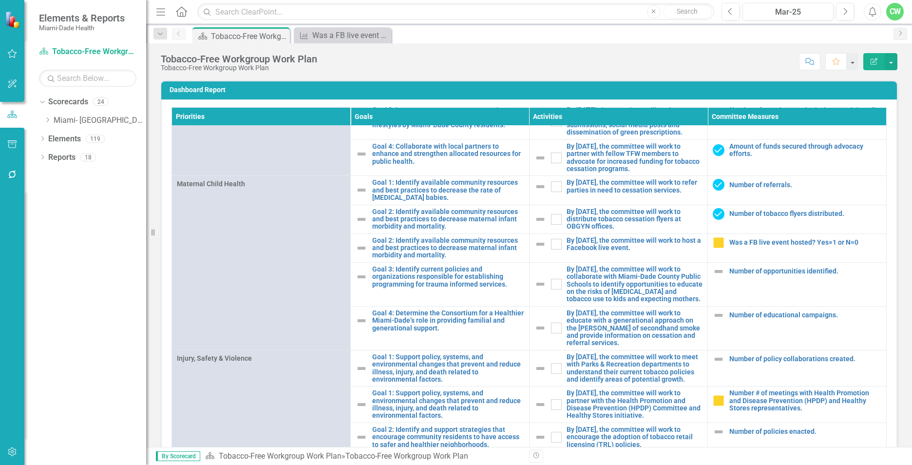
scroll to position [808, 0]
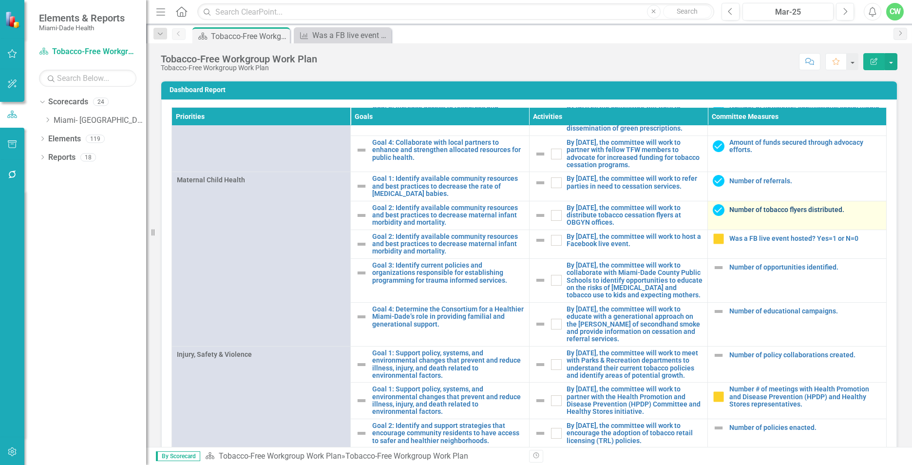
click at [747, 213] on link "Number of tobacco flyers distributed." at bounding box center [805, 209] width 152 height 7
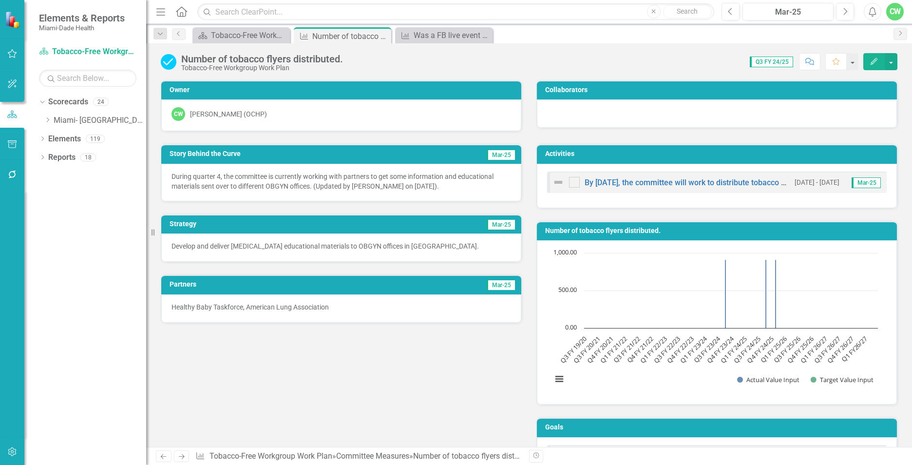
click at [874, 58] on icon "Edit" at bounding box center [874, 61] width 9 height 7
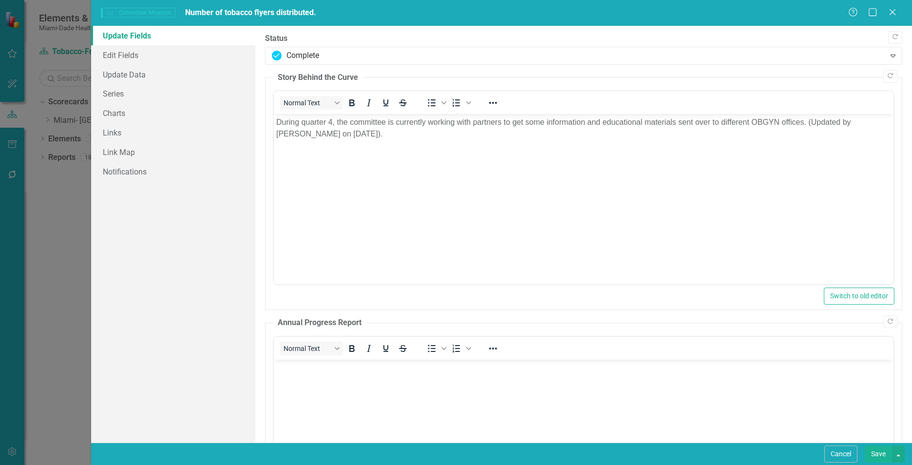
click at [331, 123] on p "Rich Text Area. Press ALT-0 for help." at bounding box center [583, 127] width 615 height 23
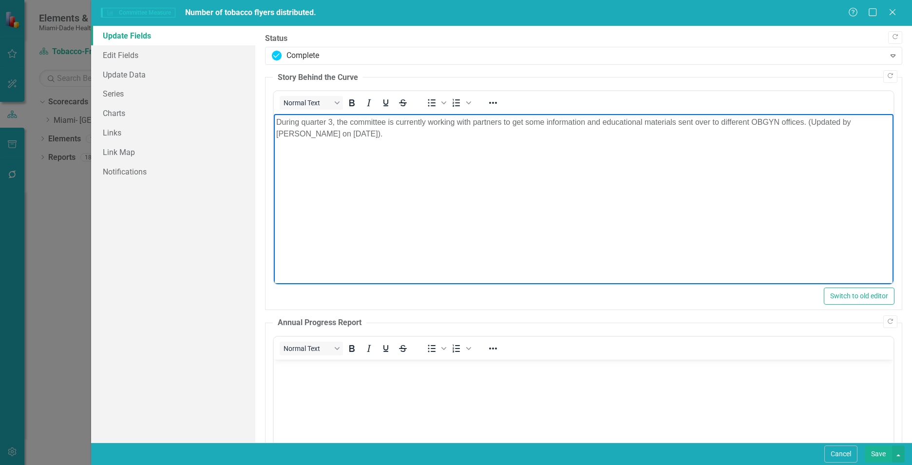
drag, startPoint x: 321, startPoint y: 129, endPoint x: 363, endPoint y: 202, distance: 84.3
click at [322, 131] on p "Rich Text Area. Press ALT-0 for help." at bounding box center [583, 127] width 615 height 23
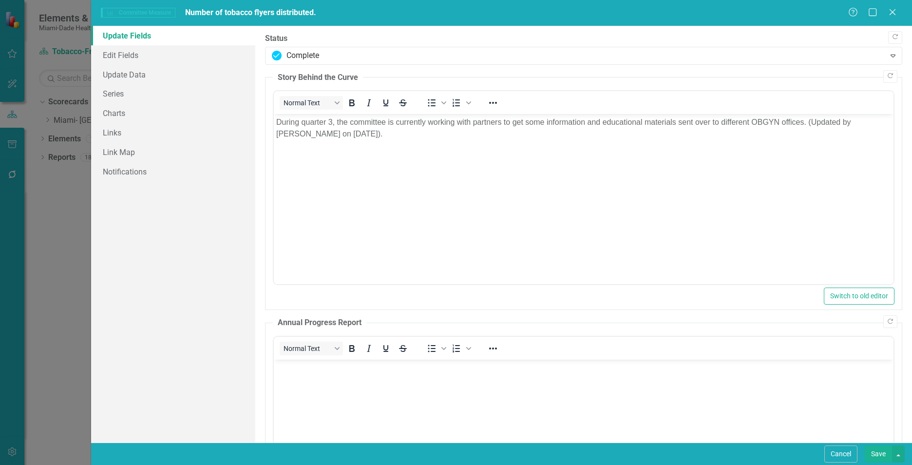
click at [235, 236] on div "Update Fields Edit Fields Update Data Series Charts Links Link Map Notifications" at bounding box center [173, 234] width 164 height 417
click at [879, 457] on button "Save" at bounding box center [878, 453] width 27 height 17
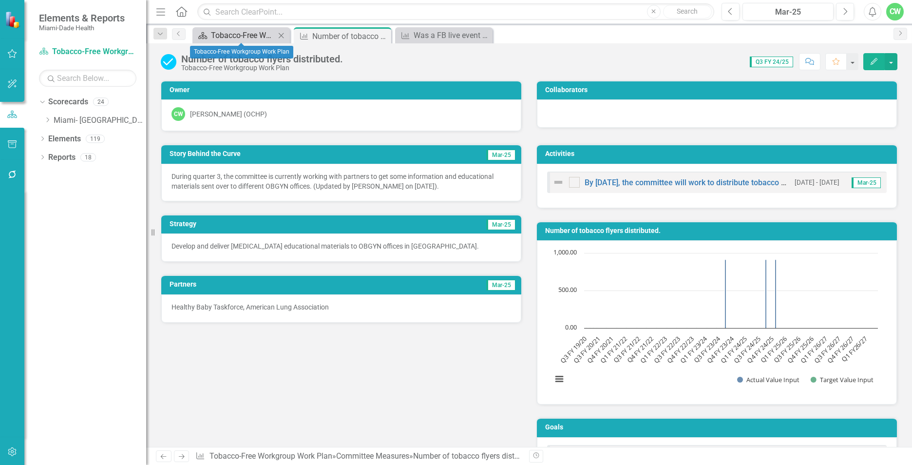
click at [272, 36] on div "Tobacco-Free Workgroup Work Plan" at bounding box center [243, 35] width 64 height 12
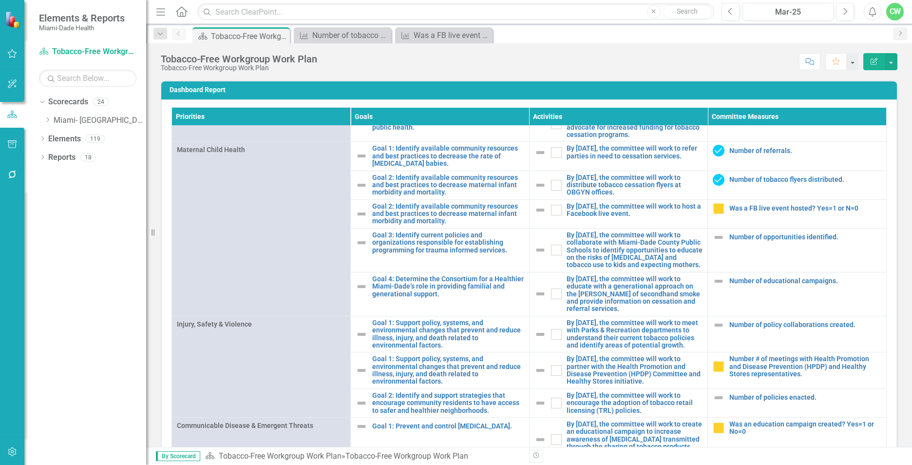
scroll to position [855, 0]
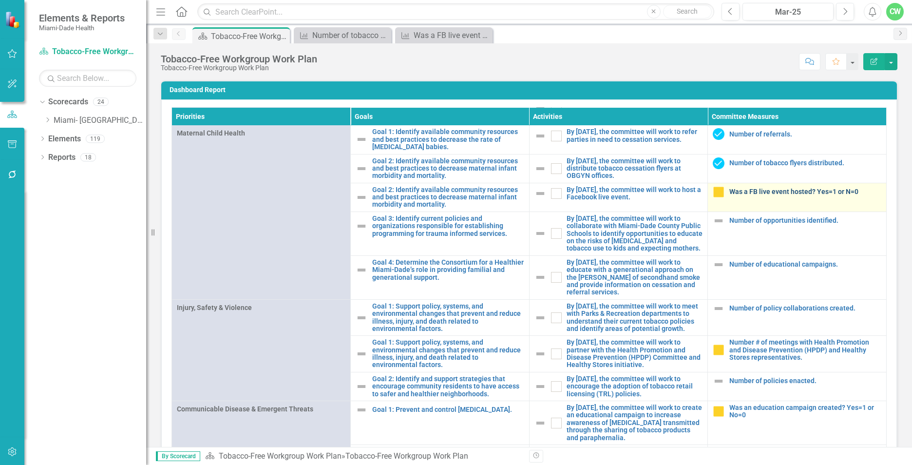
click at [752, 195] on link "Was a FB live event hosted? Yes=1 or N=0" at bounding box center [805, 191] width 152 height 7
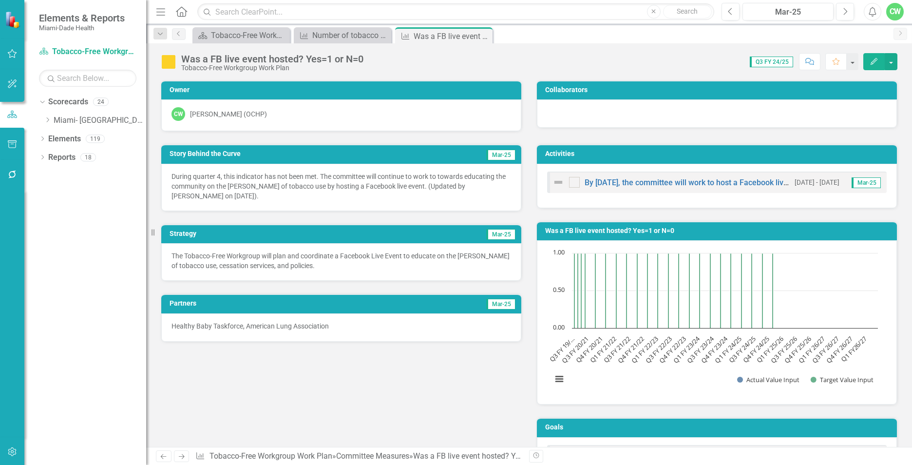
click at [871, 60] on icon "Edit" at bounding box center [874, 61] width 9 height 7
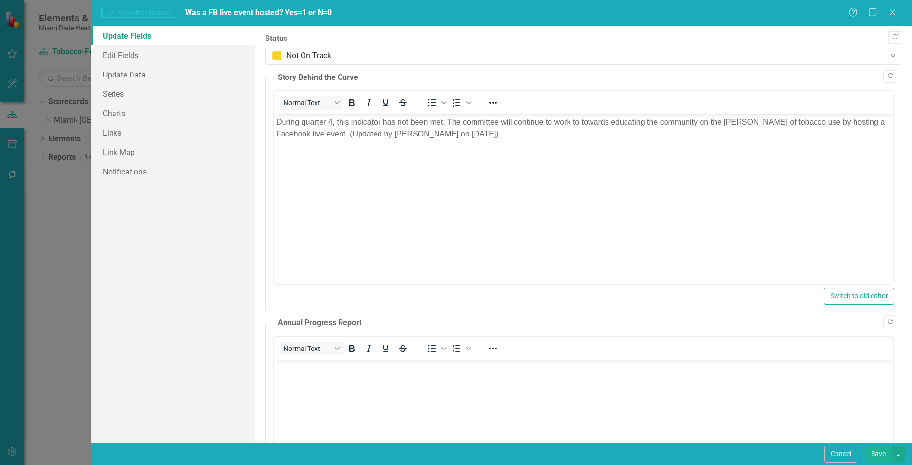
drag, startPoint x: 468, startPoint y: 169, endPoint x: 456, endPoint y: 144, distance: 27.7
click at [468, 168] on body "During quarter 4, this indicator has not been met. The committee will continue …" at bounding box center [584, 187] width 620 height 146
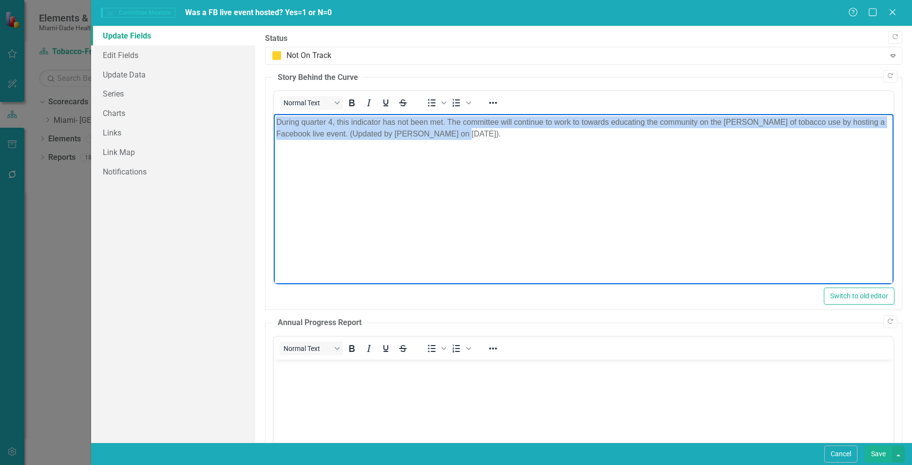
drag, startPoint x: 441, startPoint y: 132, endPoint x: 275, endPoint y: 114, distance: 167.6
click at [275, 114] on body "During quarter 4, this indicator has not been met. The committee will continue …" at bounding box center [584, 187] width 620 height 146
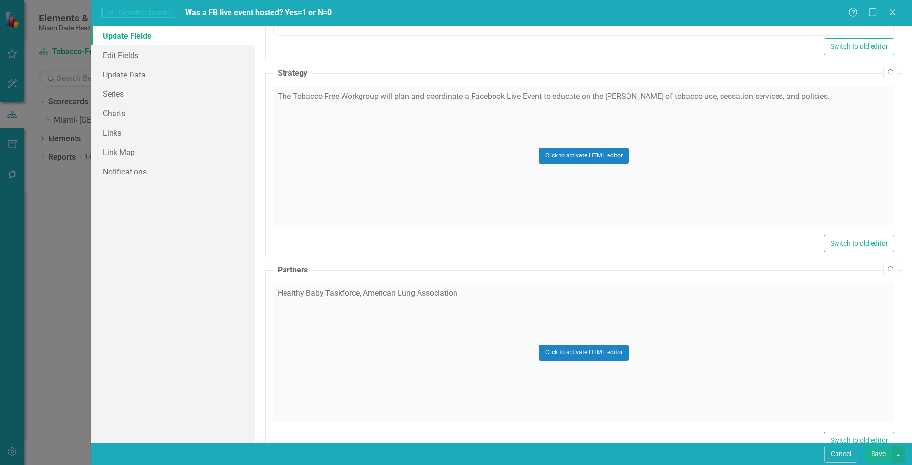
scroll to position [521, 0]
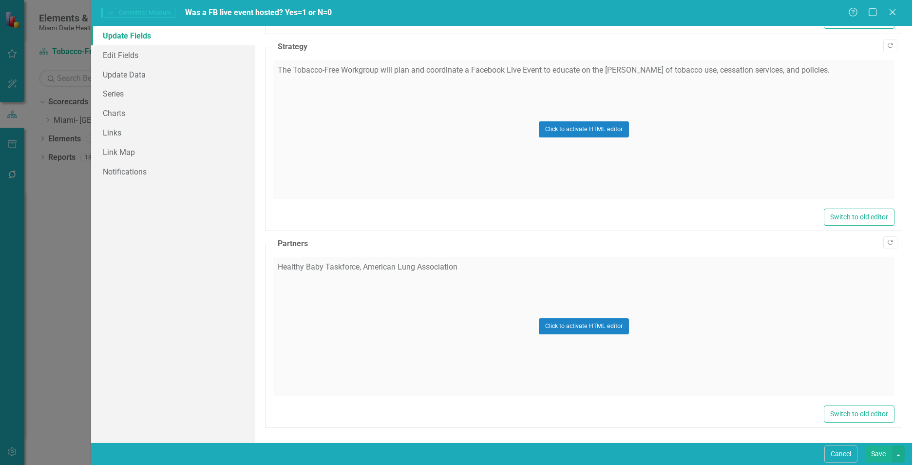
click at [870, 451] on button "Save" at bounding box center [878, 453] width 27 height 17
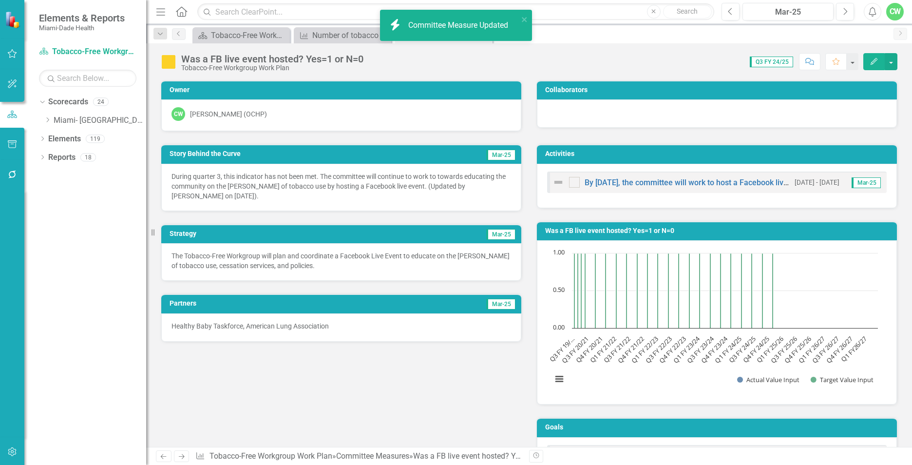
click at [402, 60] on div "Score: 0.00 Q3 FY 24/25 Completed Comment Favorite Edit" at bounding box center [632, 61] width 529 height 17
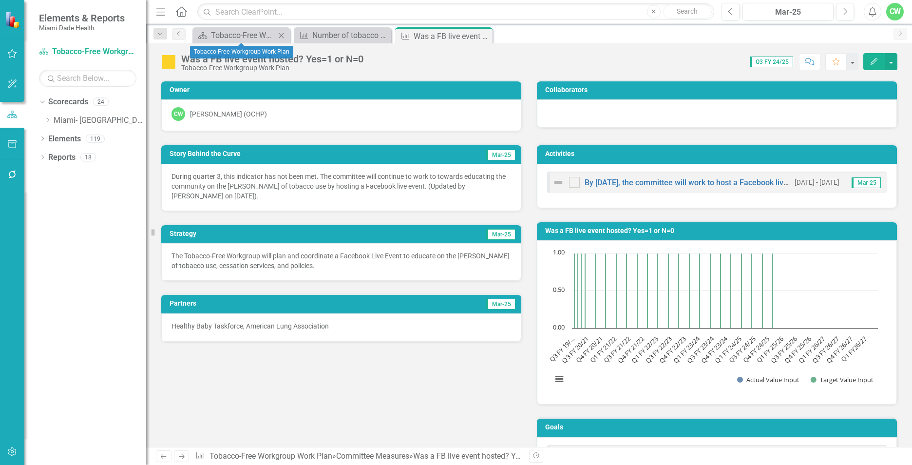
click at [276, 35] on icon "Close" at bounding box center [281, 36] width 10 height 8
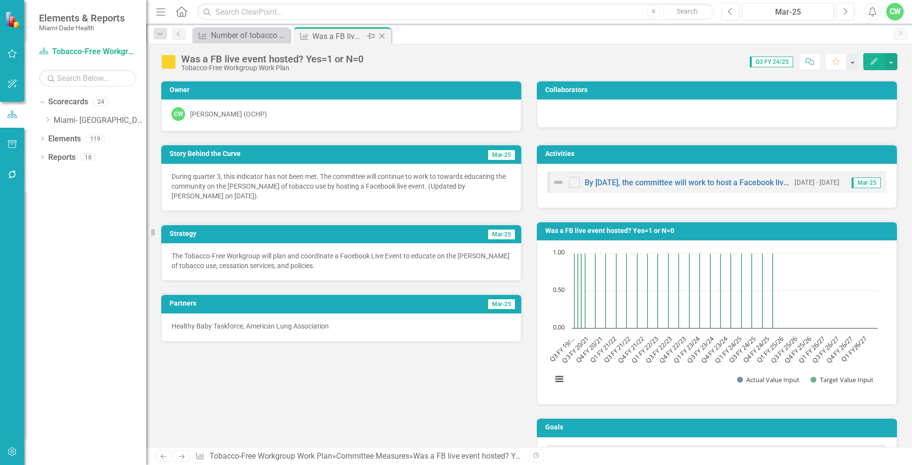
click at [379, 35] on icon "Close" at bounding box center [382, 36] width 10 height 8
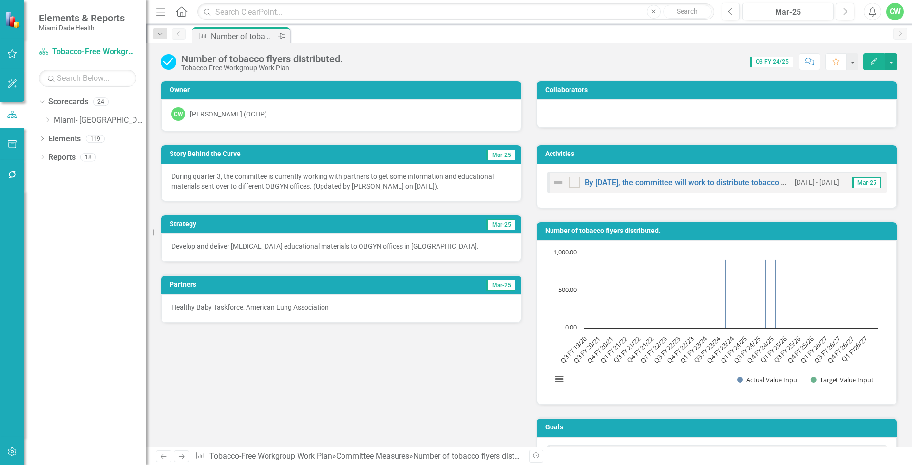
click at [279, 37] on icon "Pin" at bounding box center [282, 36] width 8 height 10
click at [281, 38] on icon "Pin" at bounding box center [283, 38] width 8 height 10
click at [301, 38] on div "Committee Measure Number of tobacco flyers distributed. Pin" at bounding box center [540, 35] width 698 height 16
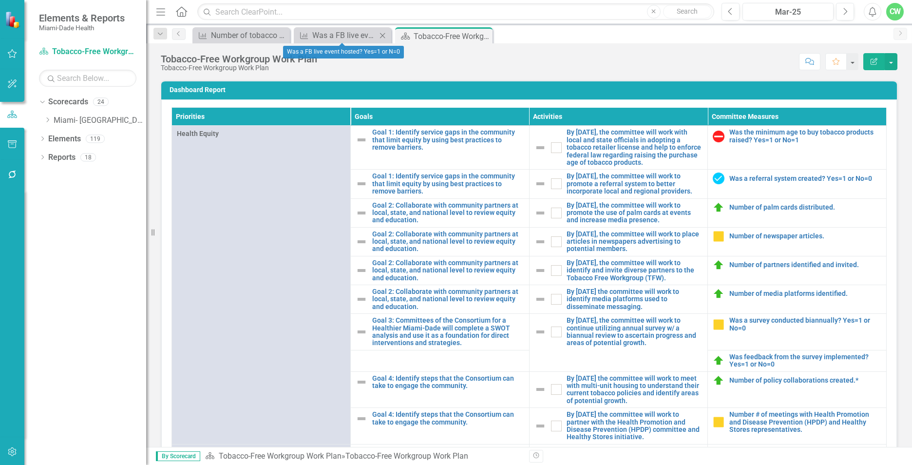
click at [383, 36] on icon "Close" at bounding box center [383, 36] width 10 height 8
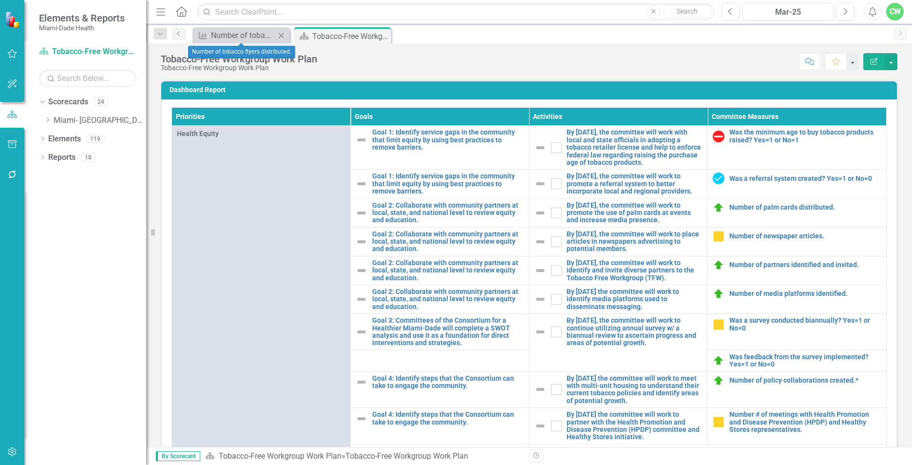
click at [280, 38] on icon "Close" at bounding box center [281, 36] width 10 height 8
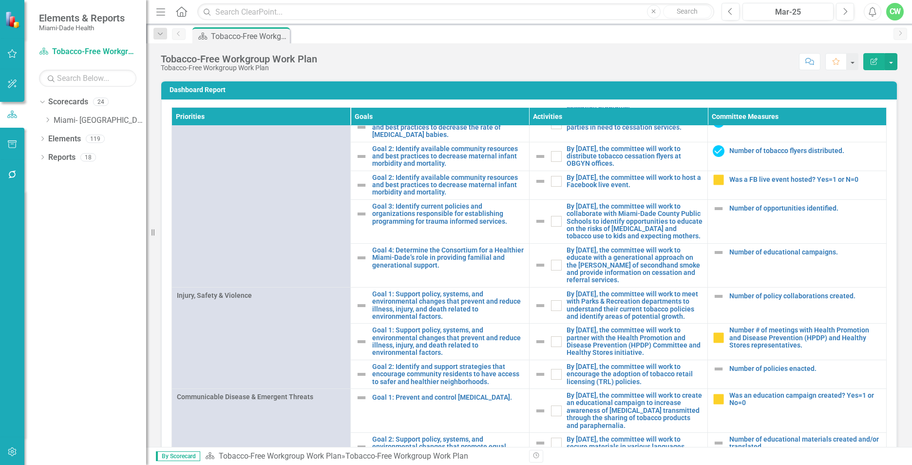
scroll to position [876, 0]
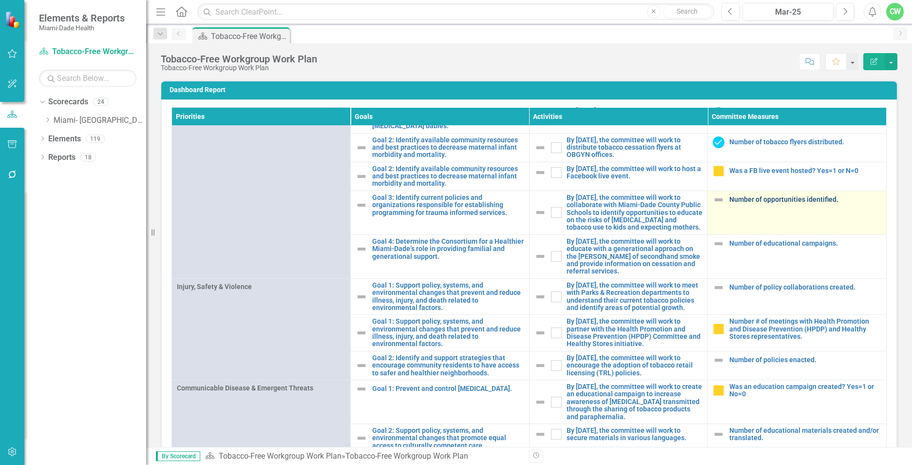
click at [743, 203] on link "Number of opportunities identified." at bounding box center [805, 199] width 152 height 7
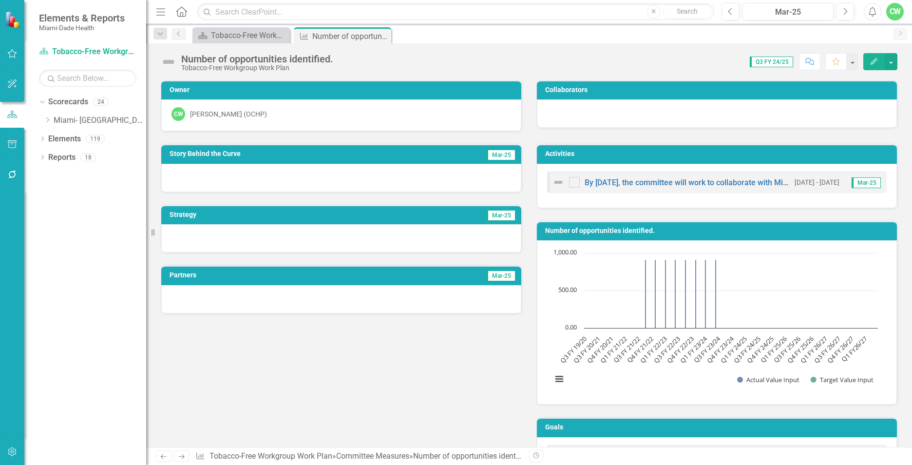
click at [873, 64] on icon "Edit" at bounding box center [874, 61] width 9 height 7
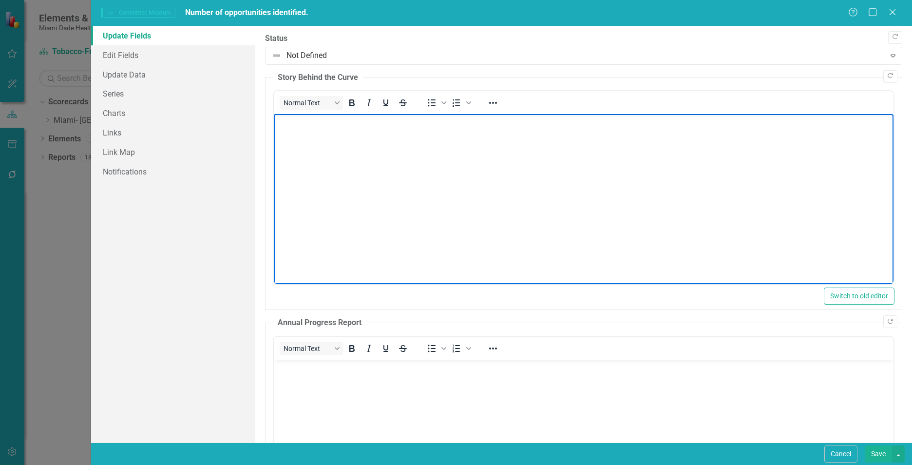
click at [422, 139] on body "Rich Text Area. Press ALT-0 for help." at bounding box center [584, 187] width 620 height 146
paste body "Rich Text Area. Press ALT-0 for help."
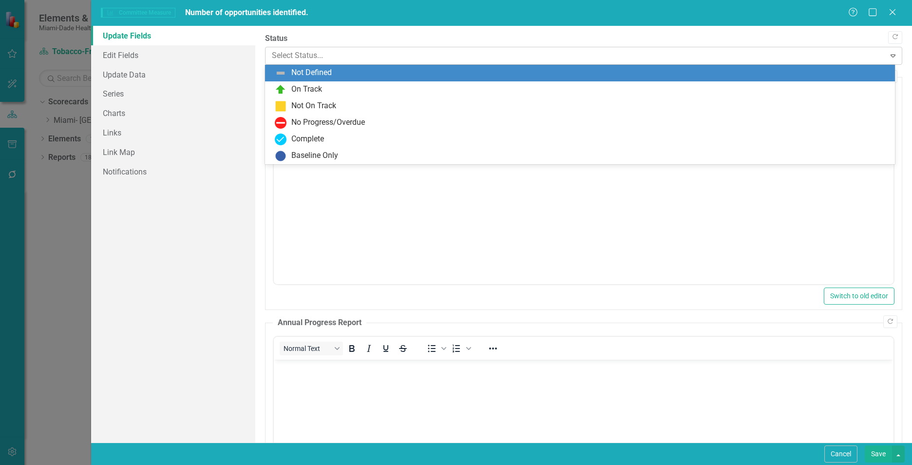
click at [359, 53] on div at bounding box center [575, 55] width 607 height 13
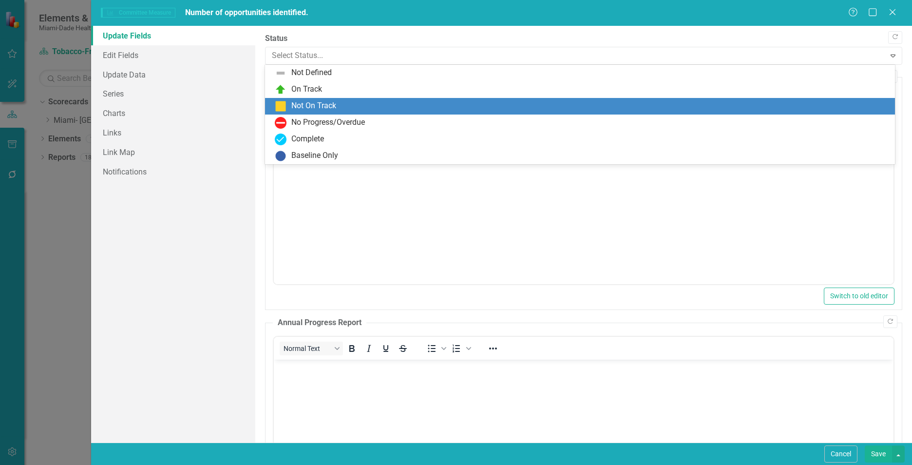
click at [327, 107] on div "Not On Track" at bounding box center [313, 105] width 45 height 11
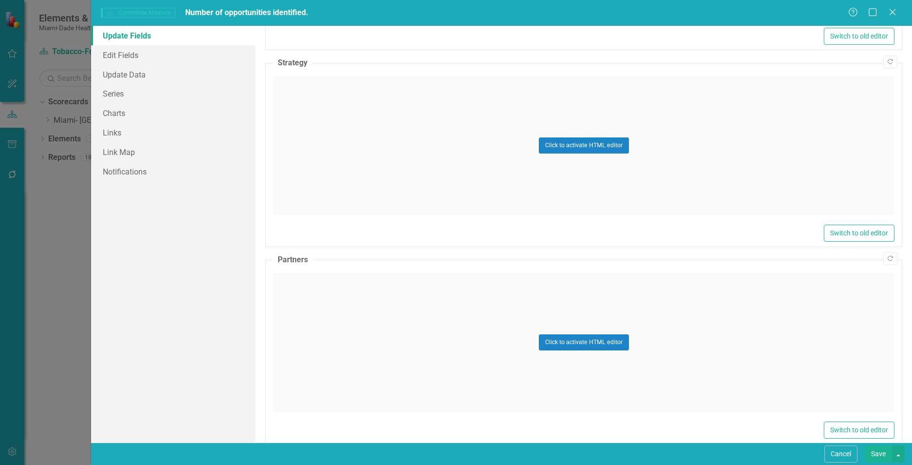
scroll to position [516, 0]
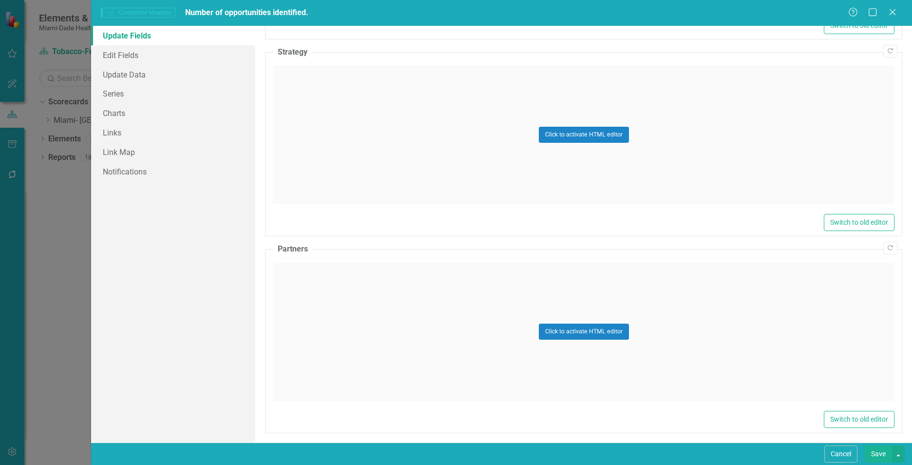
click at [408, 153] on div "Click to activate HTML editor" at bounding box center [584, 134] width 622 height 139
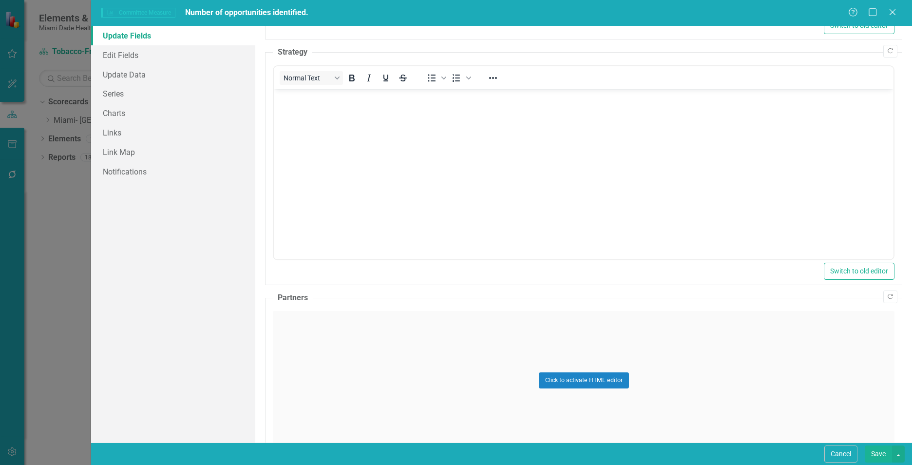
scroll to position [0, 0]
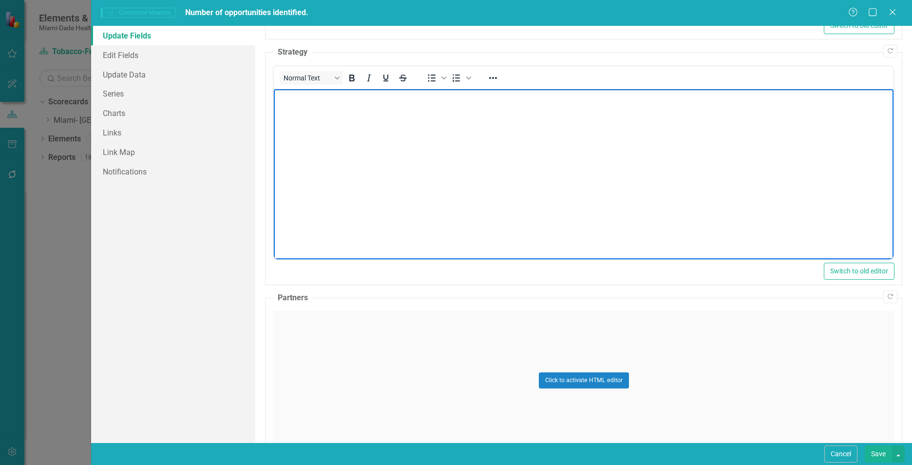
click at [408, 153] on body "Rich Text Area. Press ALT-0 for help." at bounding box center [584, 162] width 620 height 146
click at [320, 104] on body "Rich Text Area. Press ALT-0 for help." at bounding box center [584, 162] width 620 height 146
paste body "Rich Text Area. Press ALT-0 for help."
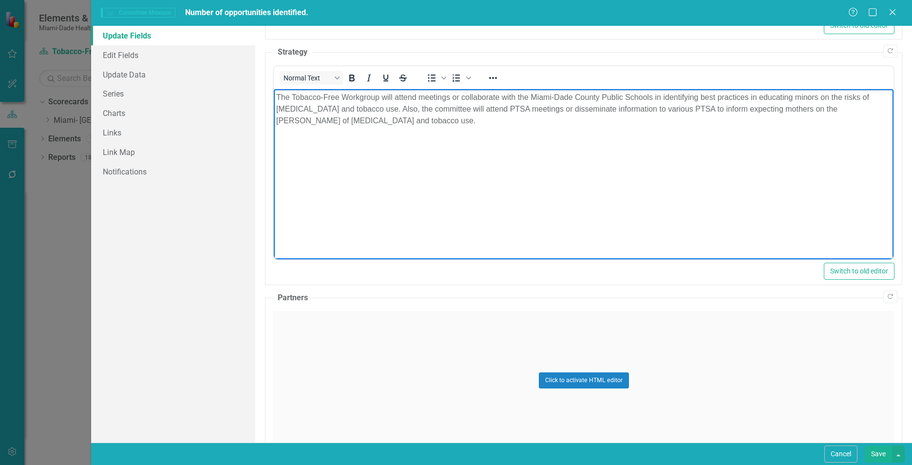
click at [396, 373] on div "Click to activate HTML editor" at bounding box center [584, 380] width 622 height 139
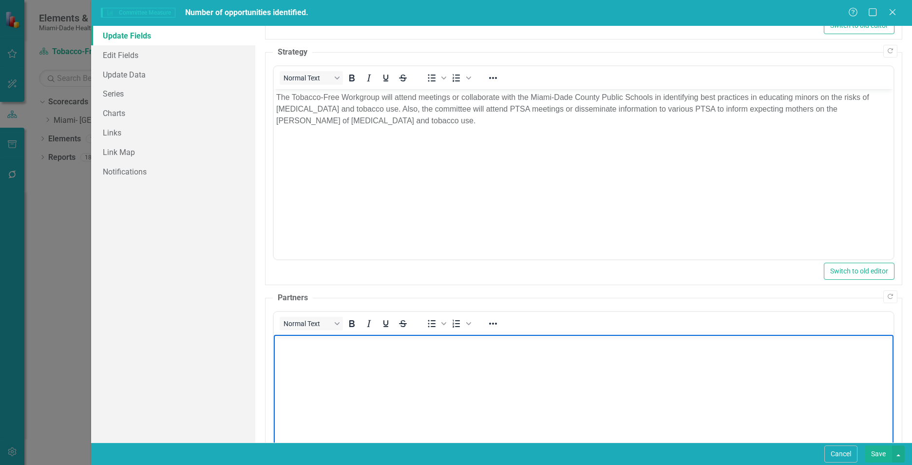
click at [376, 392] on body "Rich Text Area. Press ALT-0 for help." at bounding box center [584, 407] width 620 height 146
click at [308, 388] on body "Rich Text Area. Press ALT-0 for help." at bounding box center [584, 407] width 620 height 146
paste body "Rich Text Area. Press ALT-0 for help."
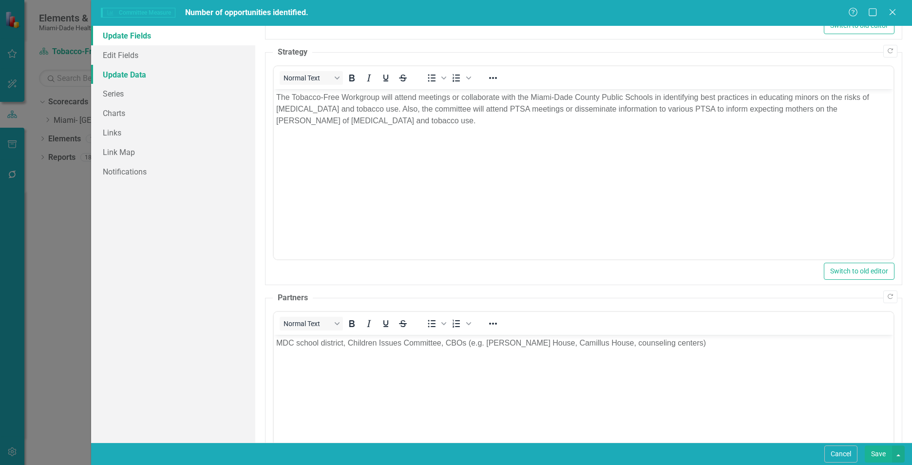
click at [154, 70] on link "Update Data" at bounding box center [173, 74] width 164 height 19
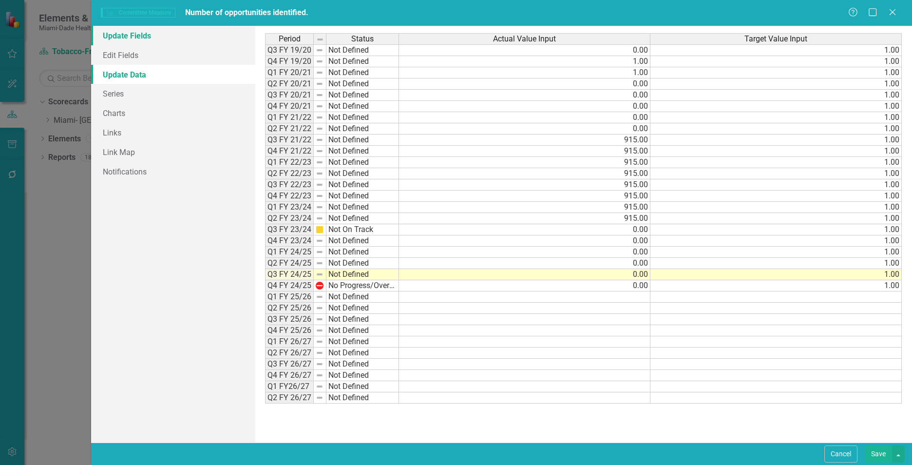
click at [151, 35] on link "Update Fields" at bounding box center [173, 35] width 164 height 19
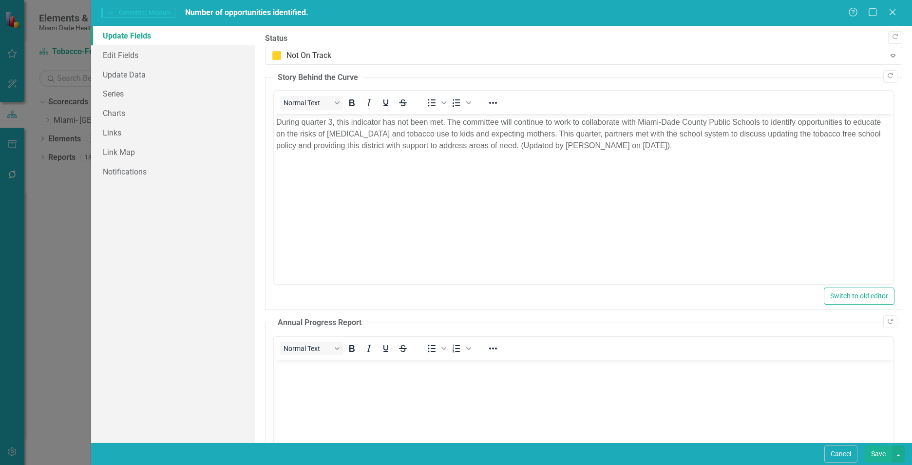
click at [879, 457] on button "Save" at bounding box center [878, 453] width 27 height 17
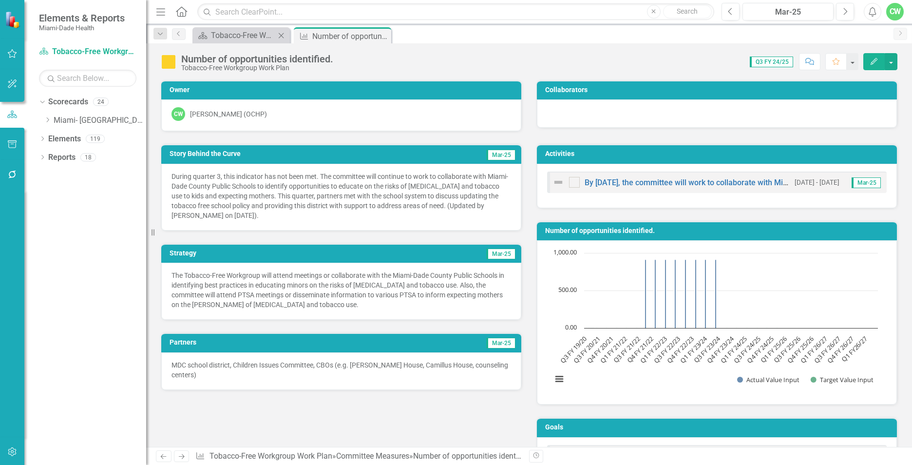
click at [245, 28] on div "Scorecard Tobacco-Free Workgroup Work Plan Close" at bounding box center [240, 35] width 97 height 16
click at [248, 36] on div "Tobacco-Free Workgroup Work Plan" at bounding box center [243, 35] width 64 height 12
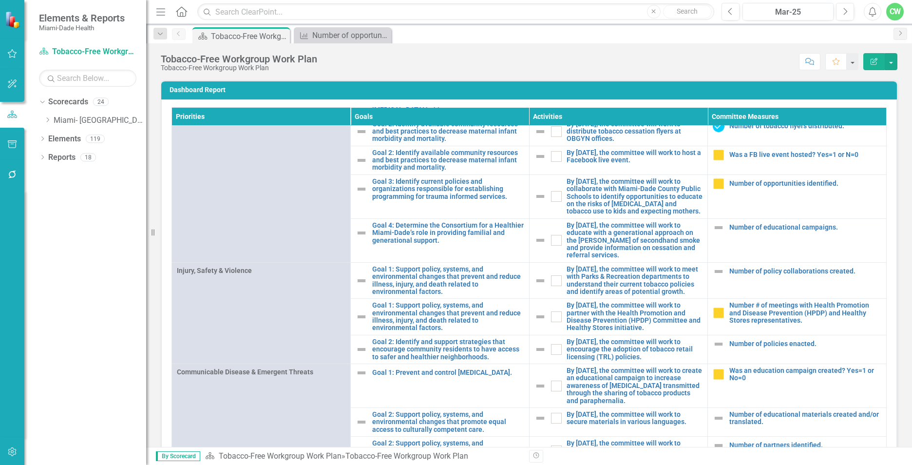
scroll to position [894, 0]
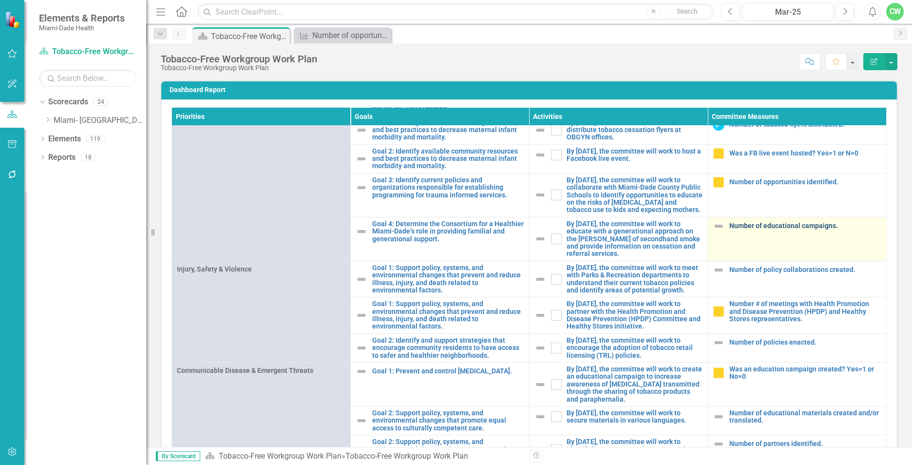
click at [729, 230] on link "Number of educational campaigns." at bounding box center [805, 225] width 152 height 7
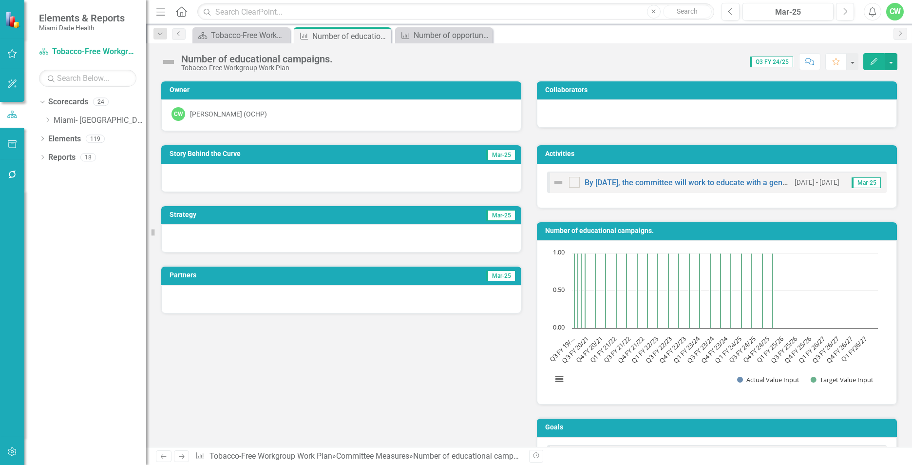
click at [873, 64] on icon "Edit" at bounding box center [874, 61] width 9 height 7
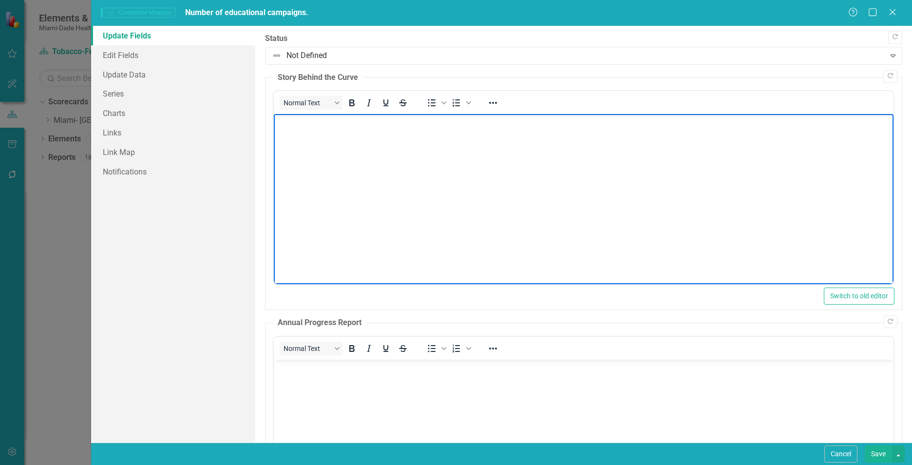
click at [460, 163] on body "Rich Text Area. Press ALT-0 for help." at bounding box center [584, 187] width 620 height 146
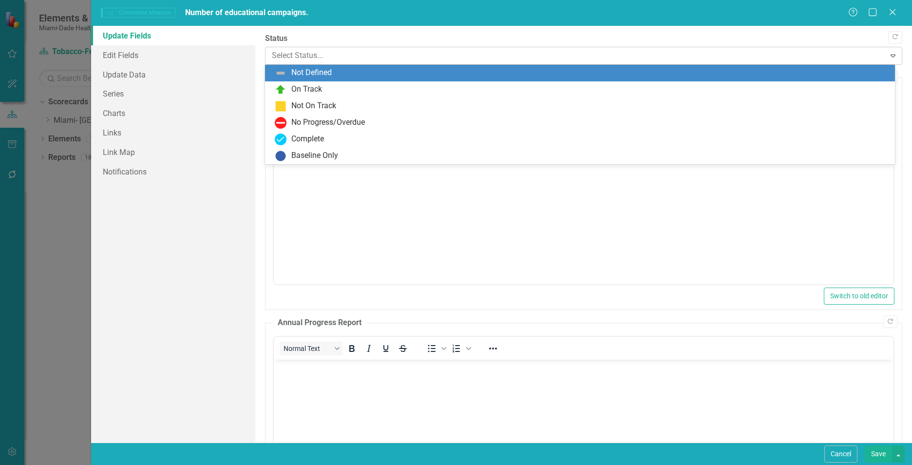
click at [424, 57] on div at bounding box center [575, 55] width 607 height 13
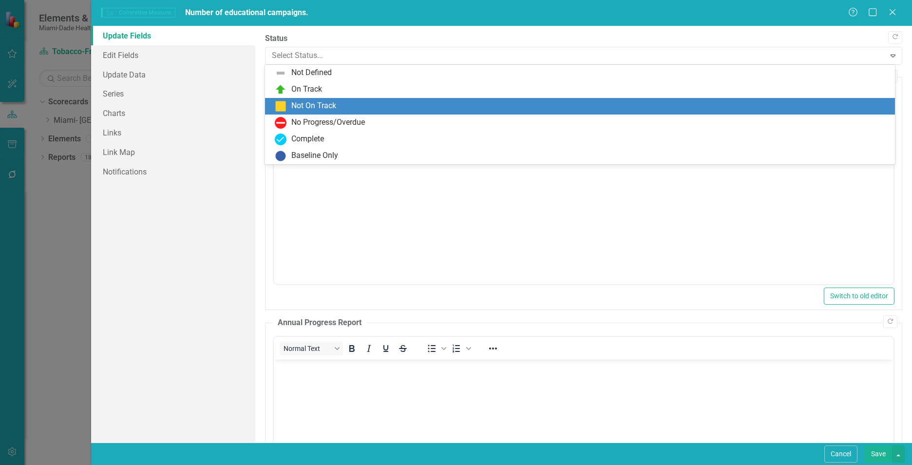
click at [380, 112] on div "Not On Track" at bounding box center [582, 106] width 614 height 12
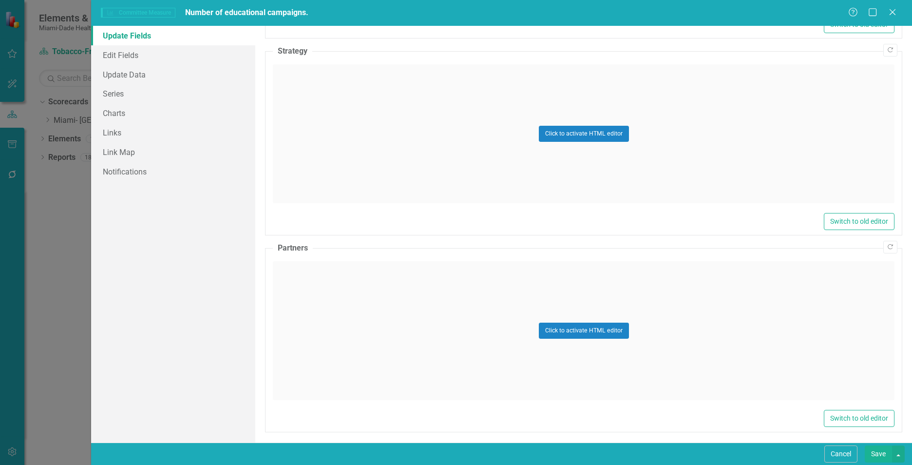
scroll to position [516, 0]
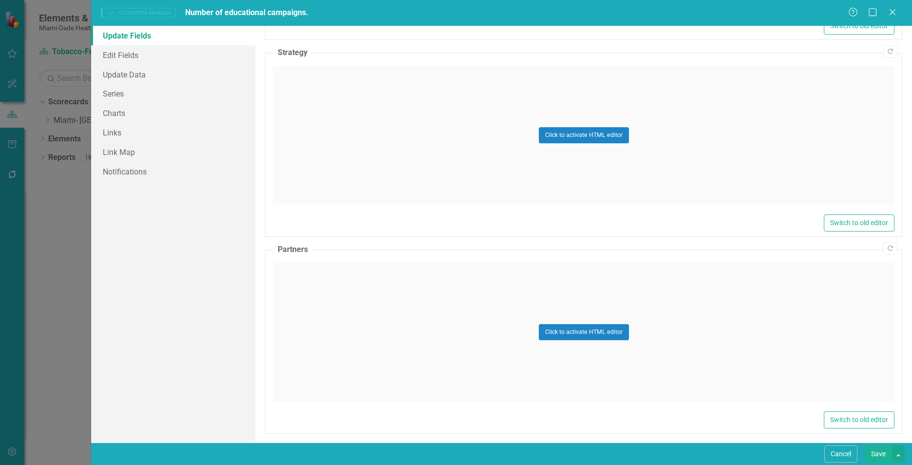
click at [376, 173] on div "Click to activate HTML editor" at bounding box center [584, 135] width 622 height 139
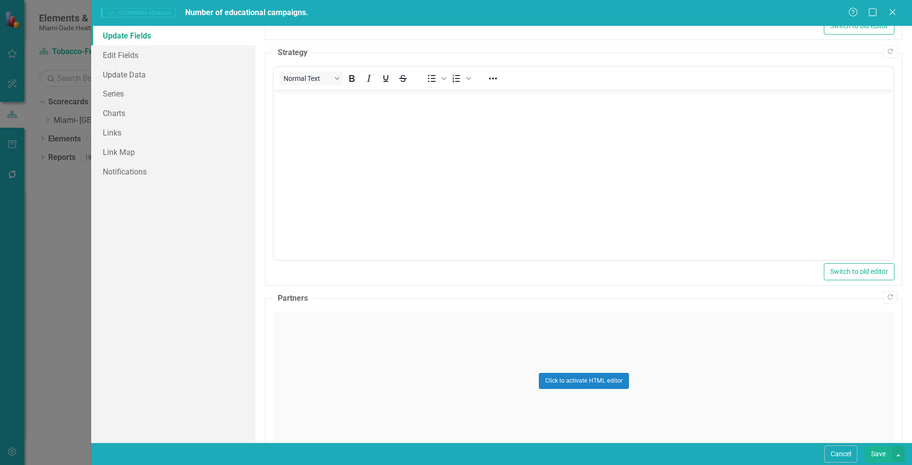
scroll to position [0, 0]
click at [334, 173] on body "Rich Text Area. Press ALT-0 for help." at bounding box center [584, 163] width 620 height 146
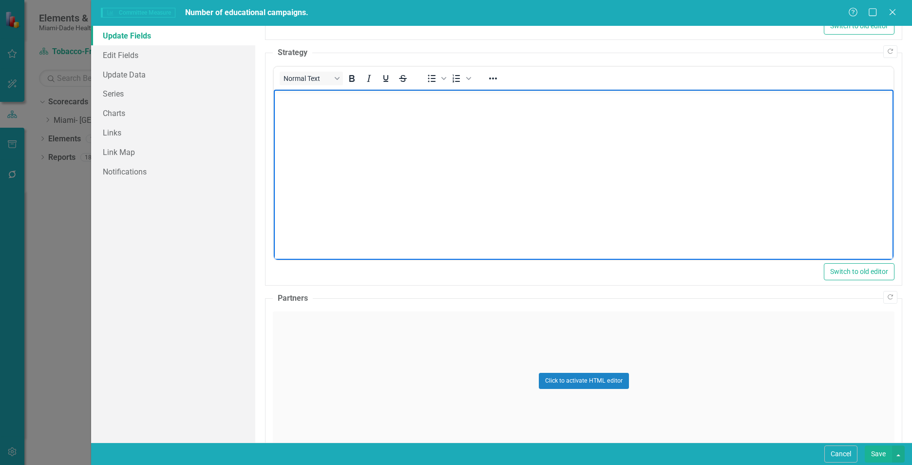
click at [485, 149] on body "Rich Text Area. Press ALT-0 for help." at bounding box center [584, 163] width 620 height 146
paste body "Rich Text Area. Press ALT-0 for help."
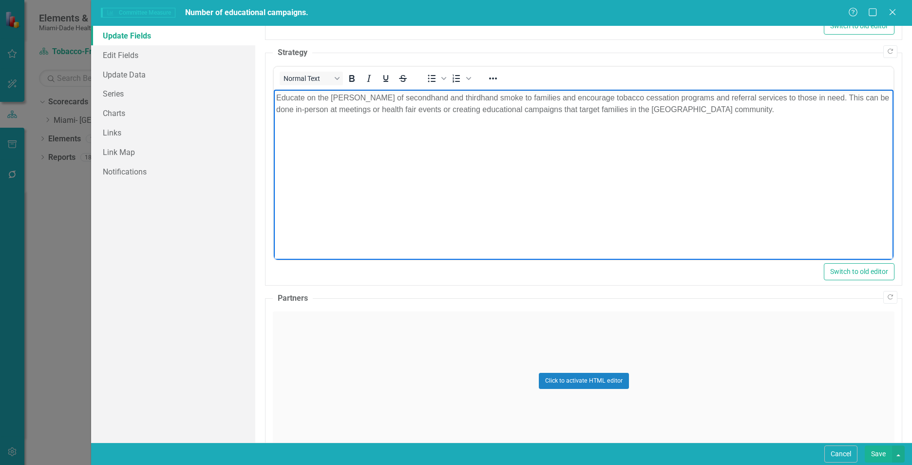
click at [440, 339] on div "Click to activate HTML editor" at bounding box center [584, 380] width 622 height 139
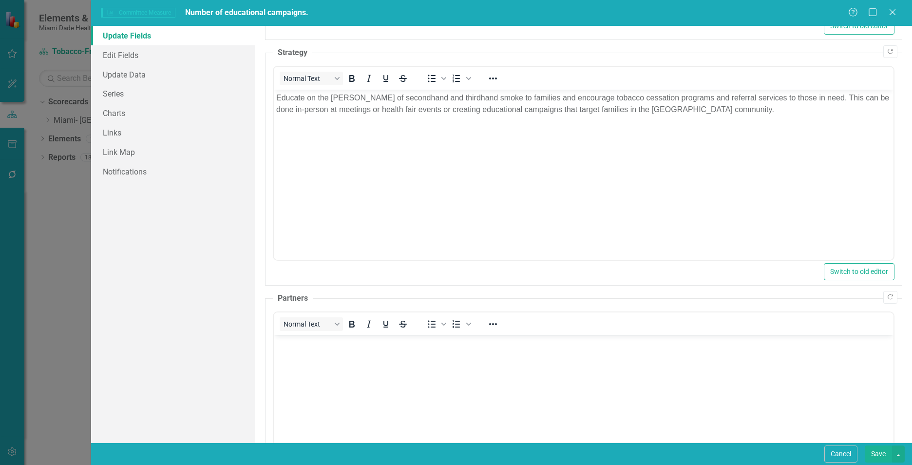
click at [419, 369] on body "Rich Text Area. Press ALT-0 for help." at bounding box center [584, 408] width 620 height 146
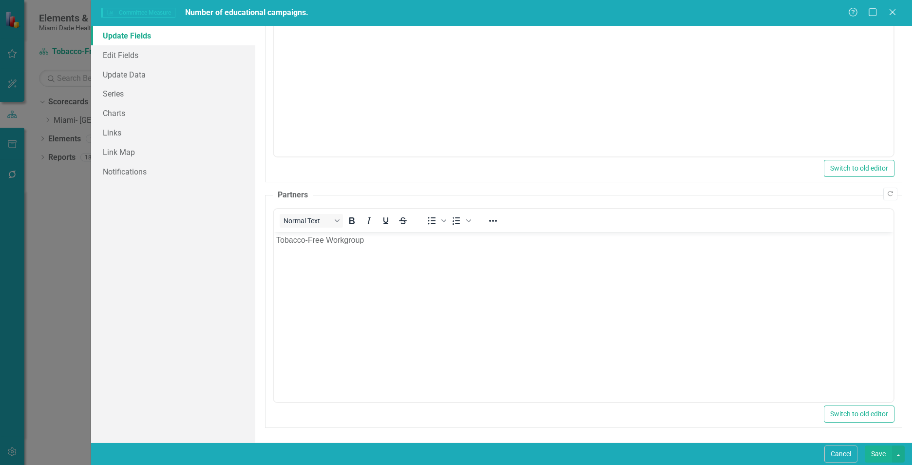
click at [876, 455] on button "Save" at bounding box center [878, 453] width 27 height 17
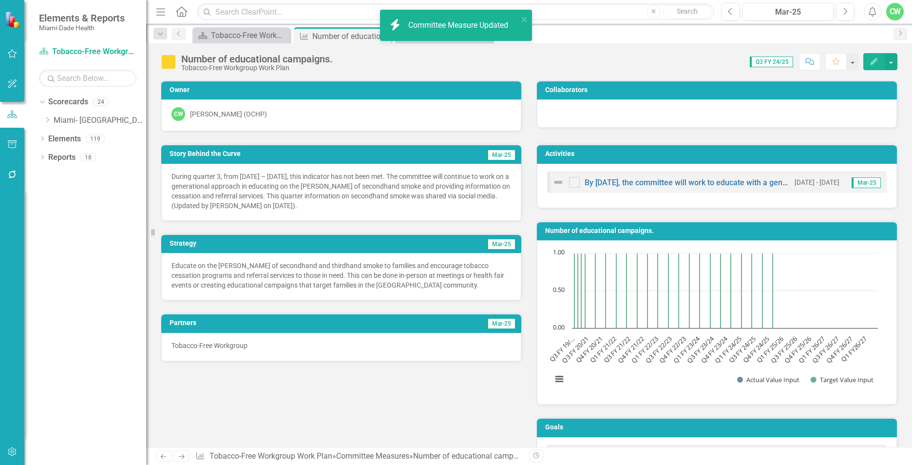
click at [411, 407] on div "Story Behind the Curve Mar-25 During quarter 3, from January 1, 2025 – March 31…" at bounding box center [528, 307] width 751 height 350
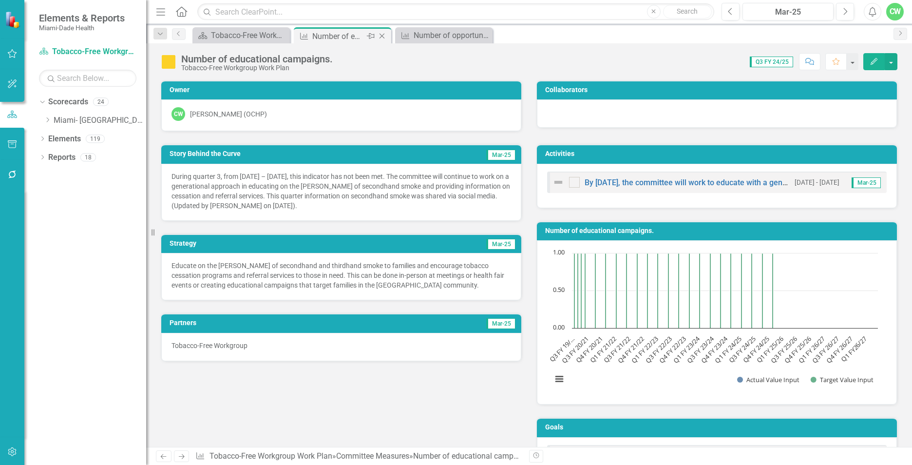
click at [382, 36] on icon at bounding box center [382, 36] width 5 height 5
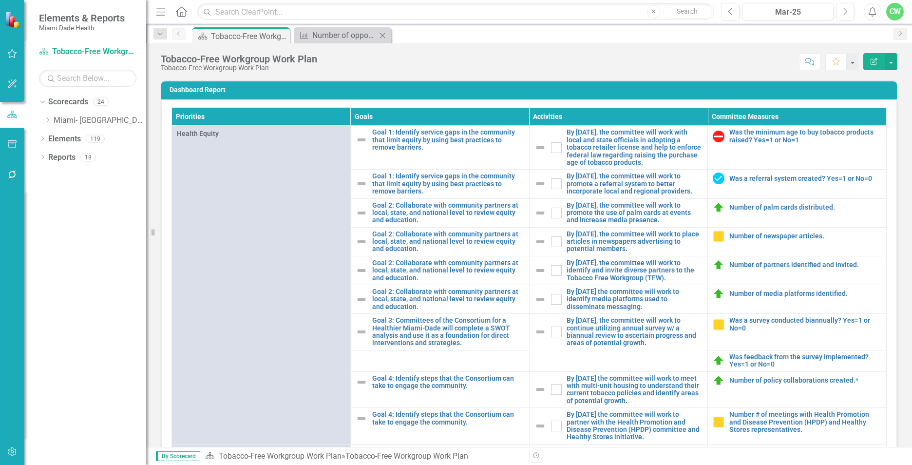
click at [383, 36] on icon "Close" at bounding box center [383, 36] width 10 height 8
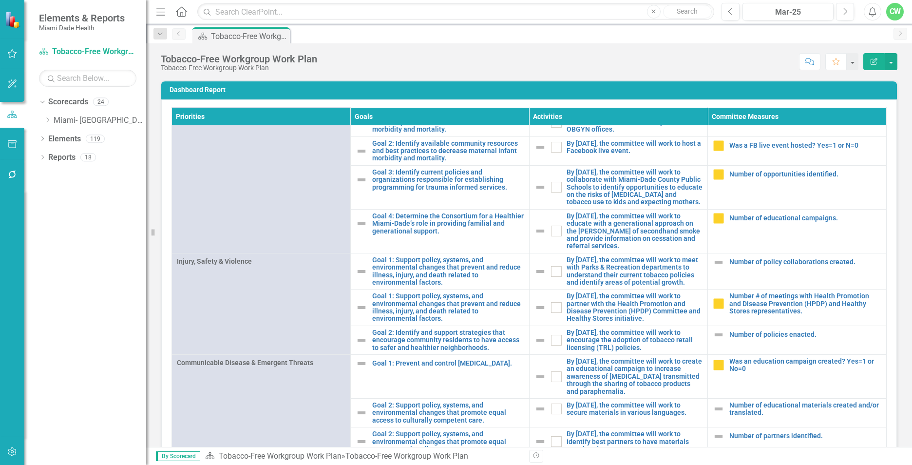
scroll to position [932, 0]
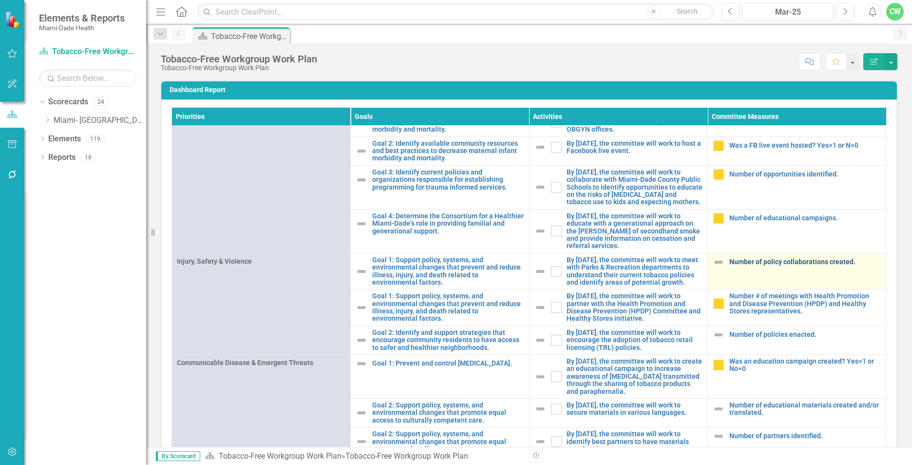
click at [742, 258] on link "Number of policy collaborations created." at bounding box center [805, 261] width 152 height 7
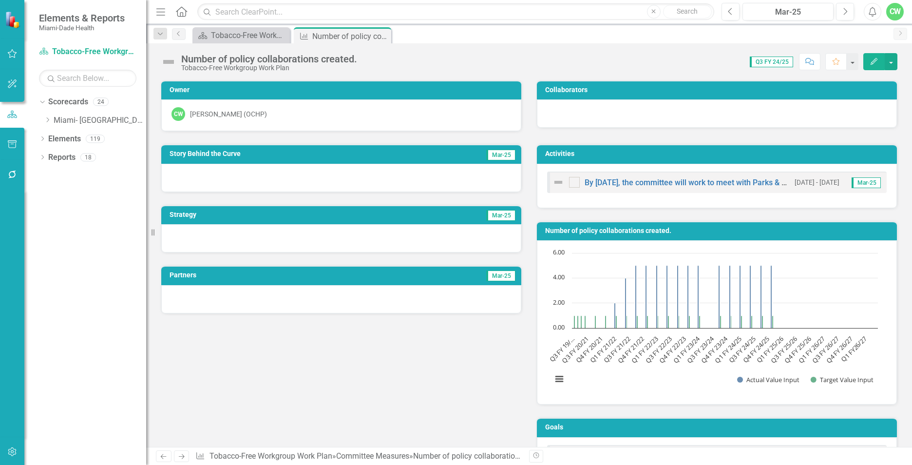
click at [872, 64] on icon "button" at bounding box center [874, 61] width 7 height 7
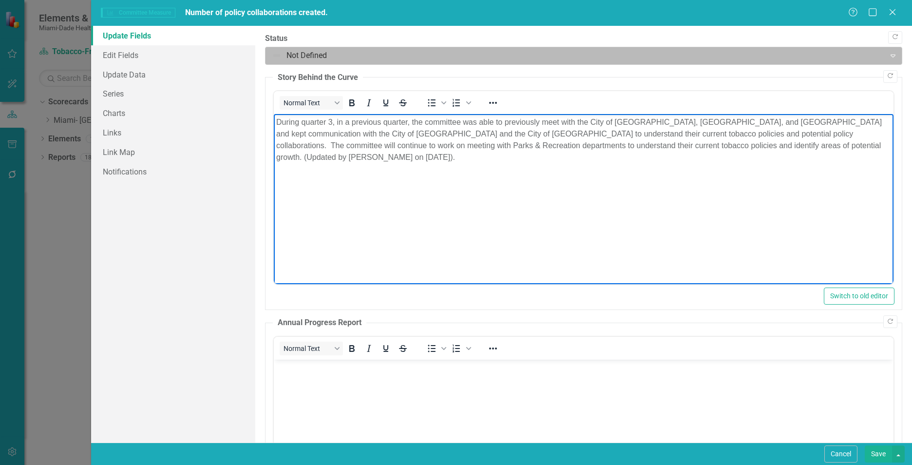
click at [355, 60] on div at bounding box center [575, 55] width 607 height 13
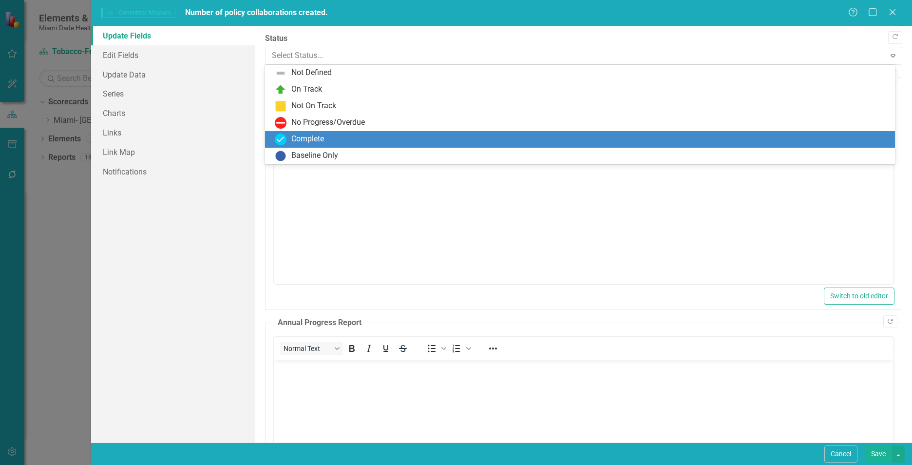
click at [349, 137] on div "Complete" at bounding box center [582, 140] width 614 height 12
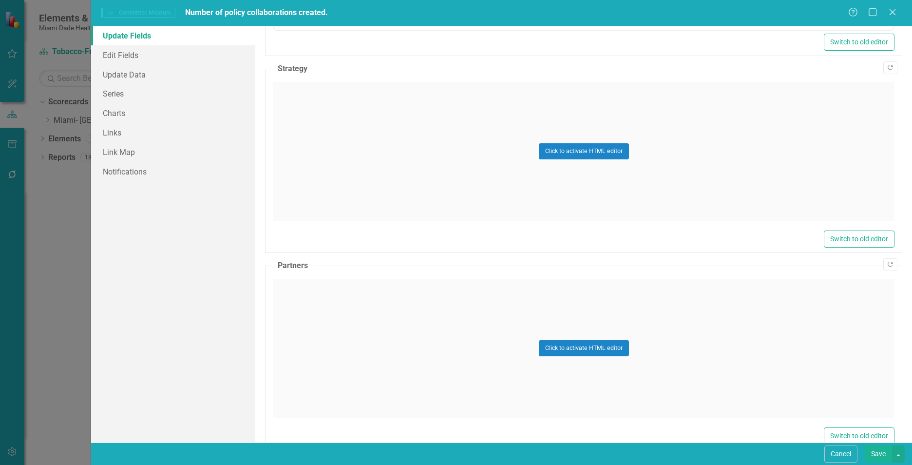
scroll to position [518, 0]
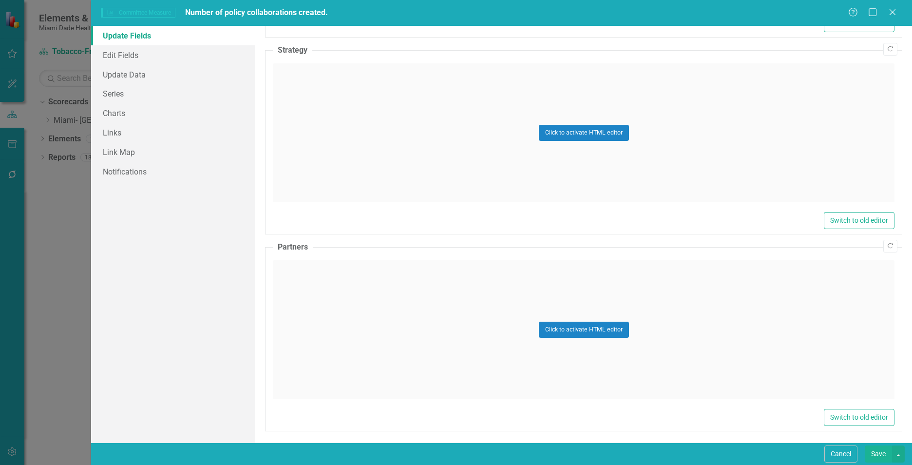
click at [349, 169] on div "Click to activate HTML editor" at bounding box center [584, 132] width 622 height 139
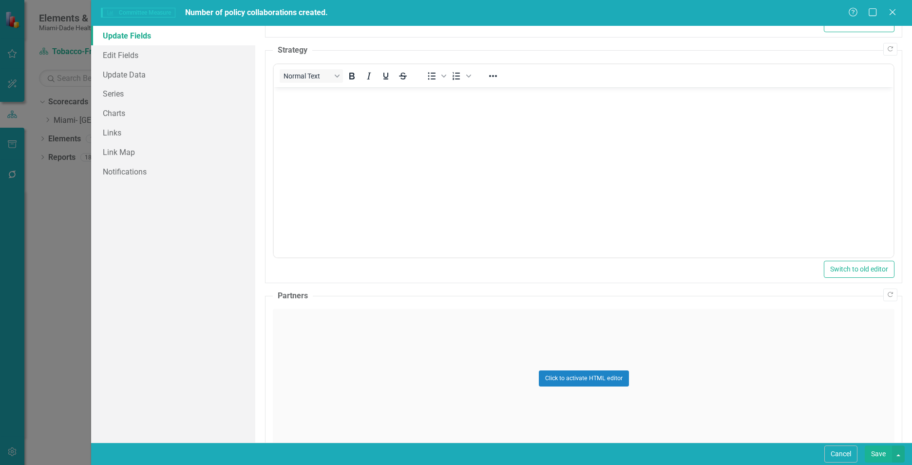
scroll to position [0, 0]
click at [347, 168] on body "Rich Text Area. Press ALT-0 for help." at bounding box center [584, 160] width 620 height 146
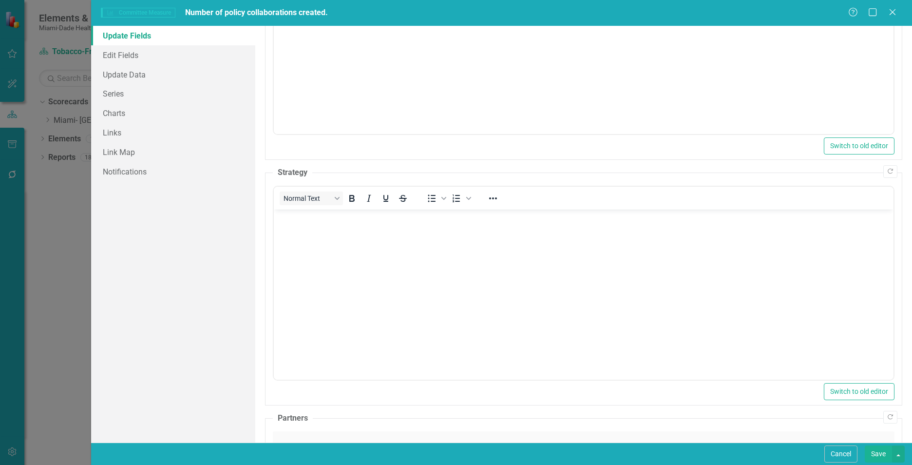
scroll to position [458, 0]
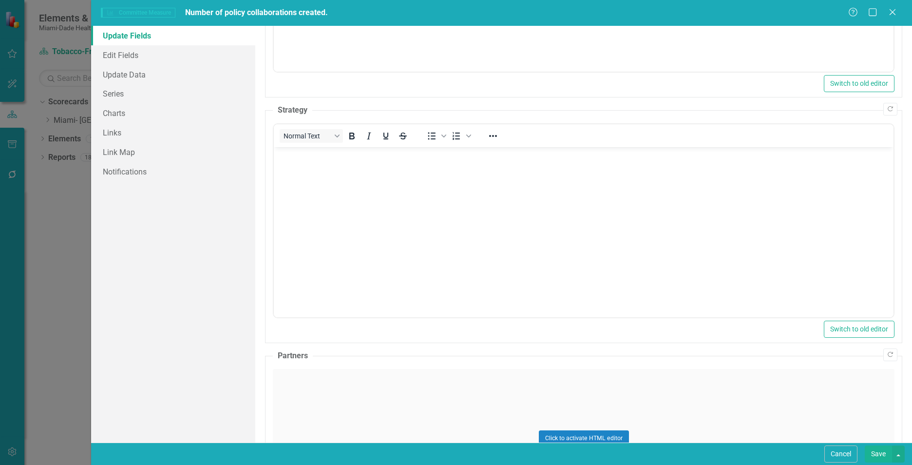
drag, startPoint x: 906, startPoint y: 306, endPoint x: 480, endPoint y: 130, distance: 461.7
click at [571, 289] on body "Rich Text Area. Press ALT-0 for help." at bounding box center [584, 220] width 620 height 146
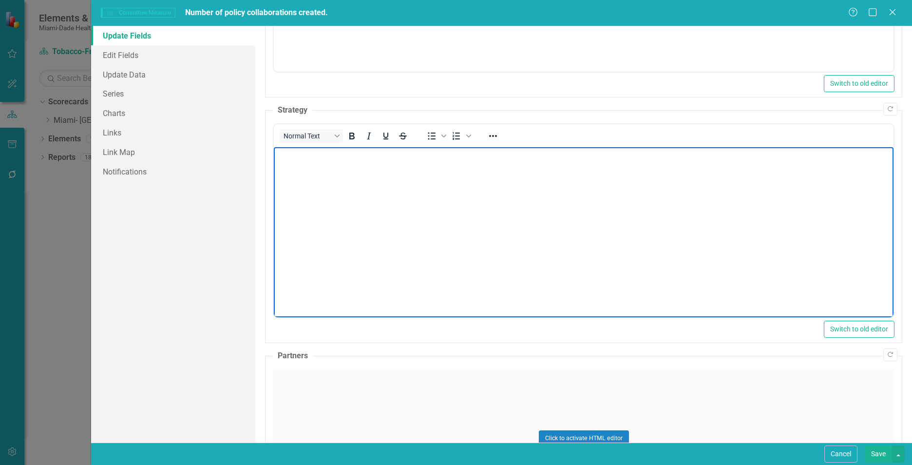
click at [495, 193] on body "Rich Text Area. Press ALT-0 for help." at bounding box center [584, 220] width 620 height 146
paste body "Rich Text Area. Press ALT-0 for help."
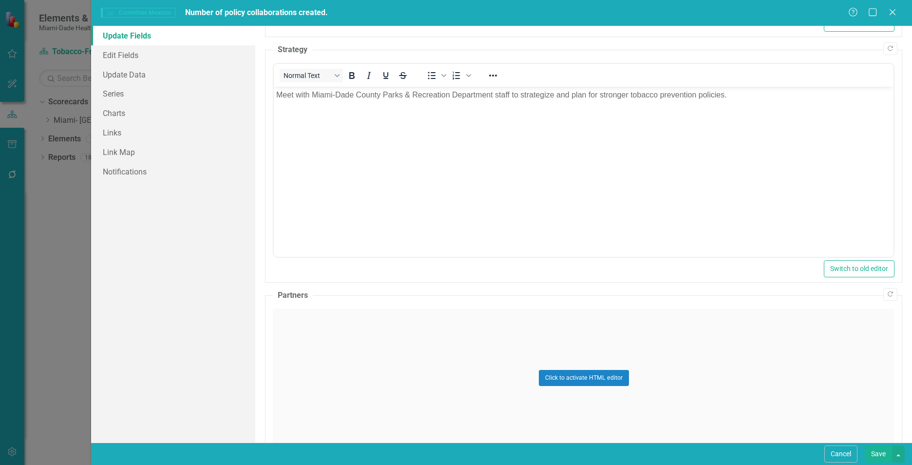
scroll to position [570, 0]
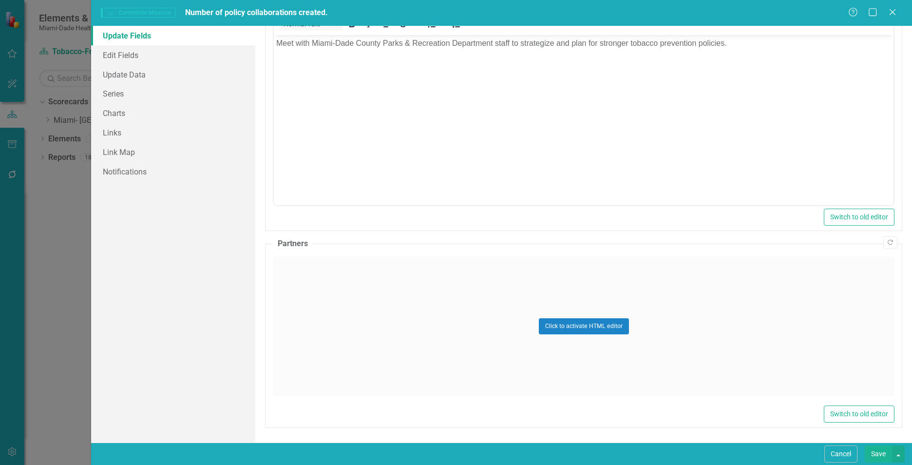
click at [281, 316] on div "Click to activate HTML editor" at bounding box center [584, 326] width 622 height 139
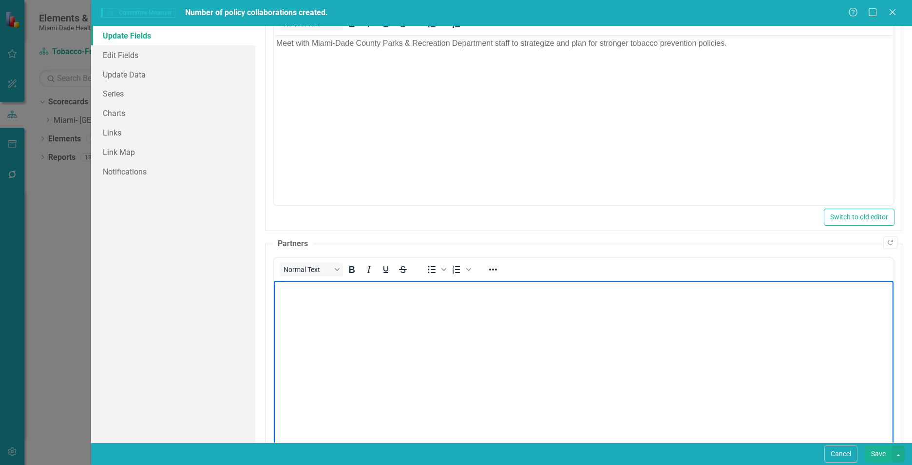
click at [298, 318] on body "Rich Text Area. Press ALT-0 for help." at bounding box center [584, 353] width 620 height 146
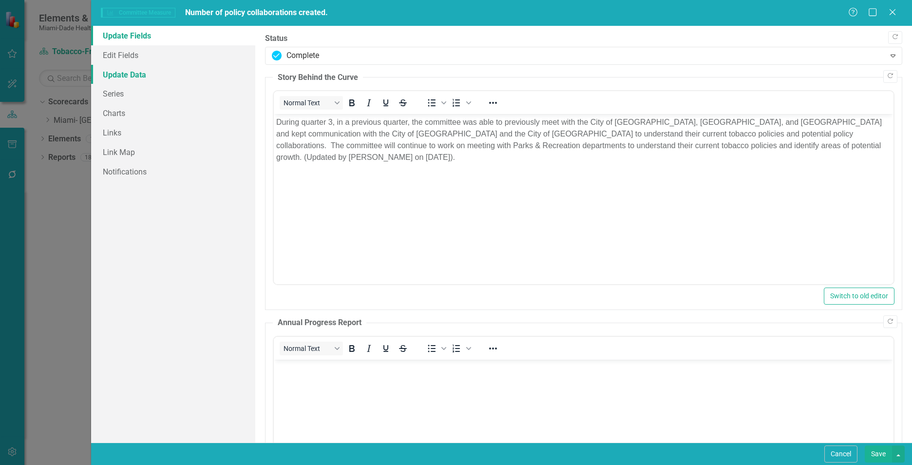
click at [167, 72] on link "Update Data" at bounding box center [173, 74] width 164 height 19
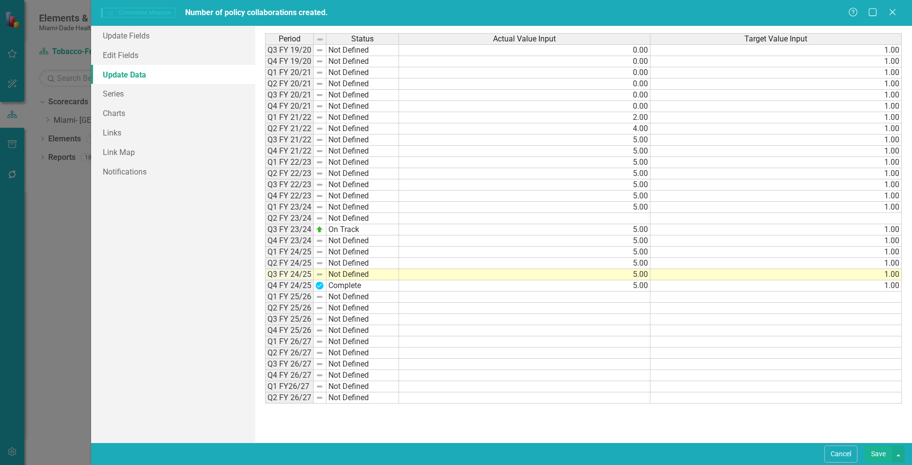
click at [641, 278] on td "5.00" at bounding box center [524, 274] width 251 height 11
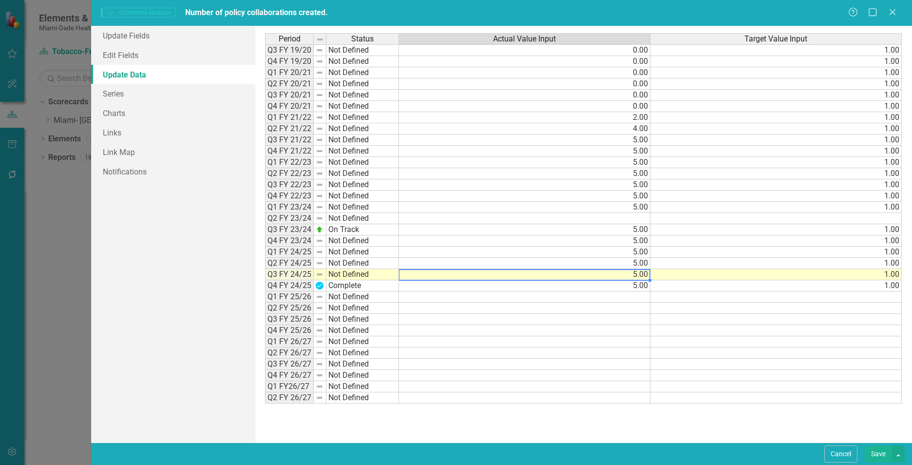
click at [640, 278] on td "5.00" at bounding box center [524, 274] width 251 height 11
click at [640, 278] on textarea "5" at bounding box center [525, 275] width 252 height 12
click at [639, 289] on td "5.00" at bounding box center [524, 285] width 251 height 11
click at [639, 287] on td "5.00" at bounding box center [524, 285] width 251 height 11
click at [639, 287] on textarea "5" at bounding box center [525, 286] width 252 height 12
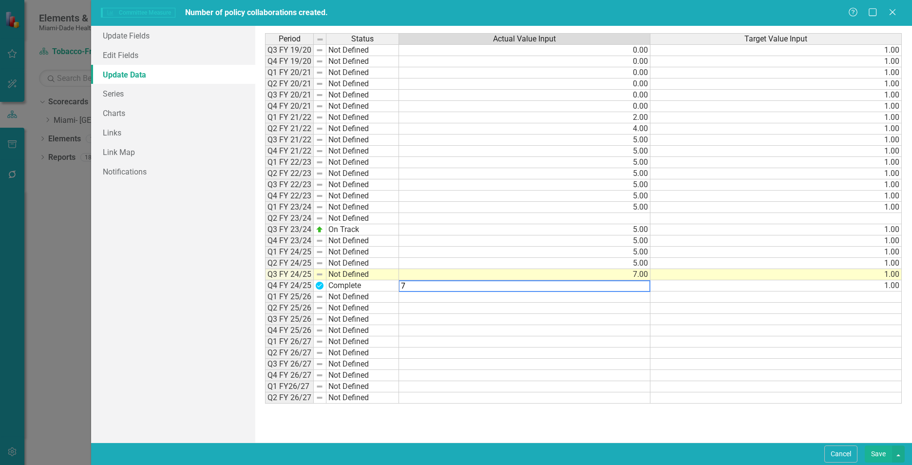
type textarea "7"
click at [635, 351] on td at bounding box center [524, 352] width 251 height 11
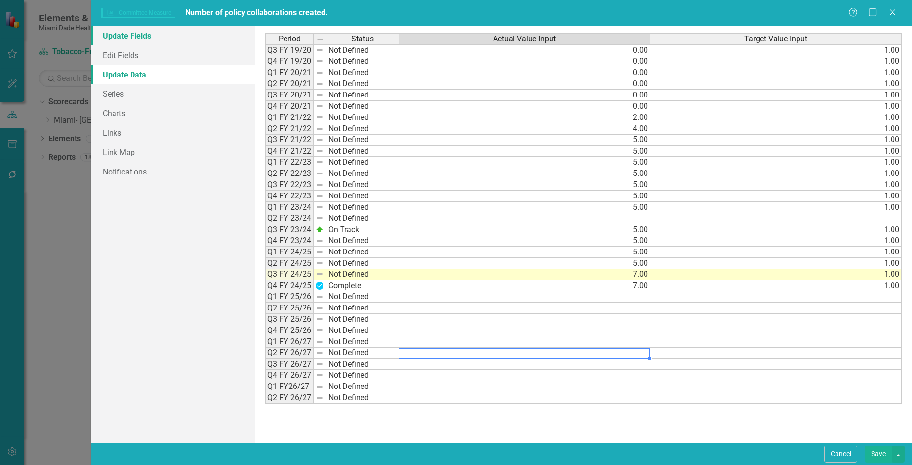
click at [126, 43] on link "Update Fields" at bounding box center [173, 35] width 164 height 19
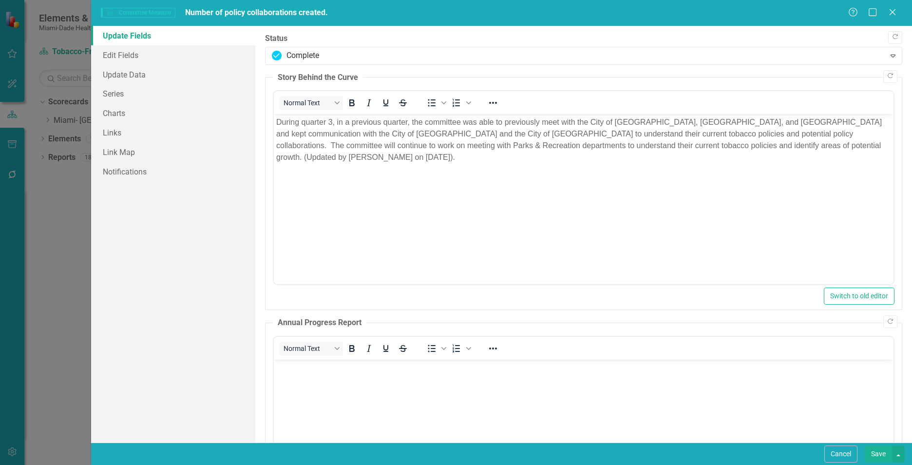
click at [873, 452] on button "Save" at bounding box center [878, 453] width 27 height 17
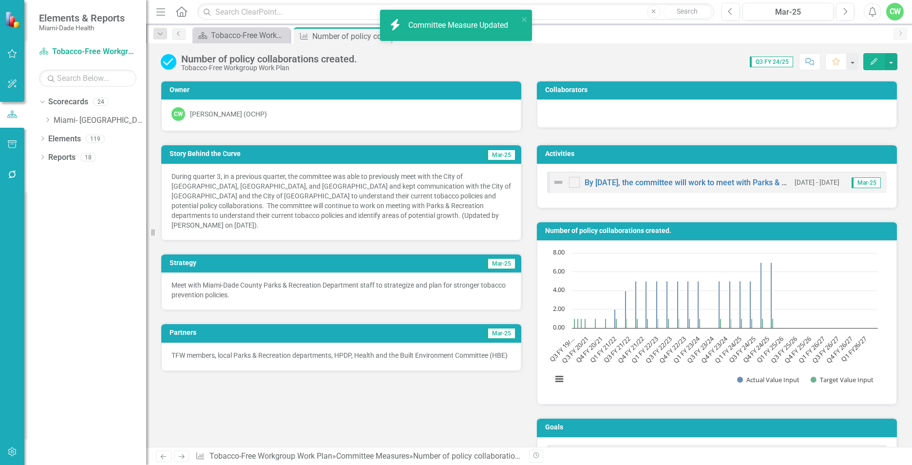
click at [524, 73] on div "Number of policy collaborations created. Tobacco-Free Workgroup Work Plan Score…" at bounding box center [529, 244] width 766 height 403
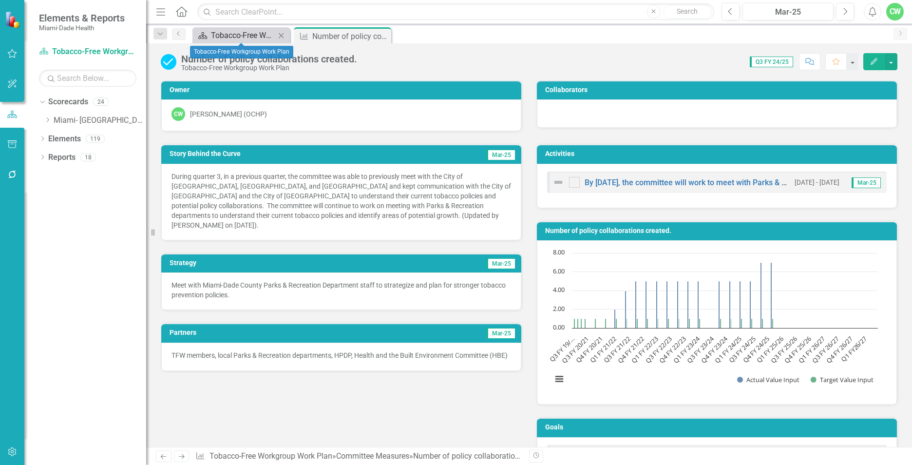
click at [250, 36] on div "Tobacco-Free Workgroup Work Plan" at bounding box center [243, 35] width 64 height 12
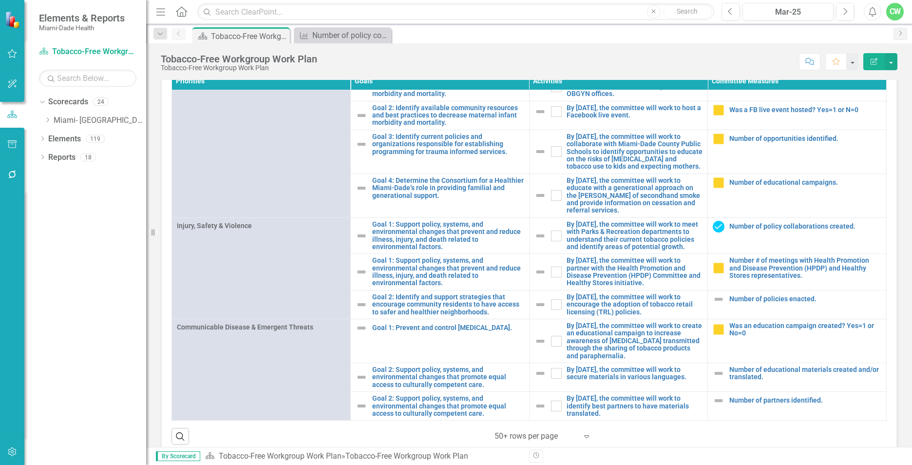
scroll to position [54, 0]
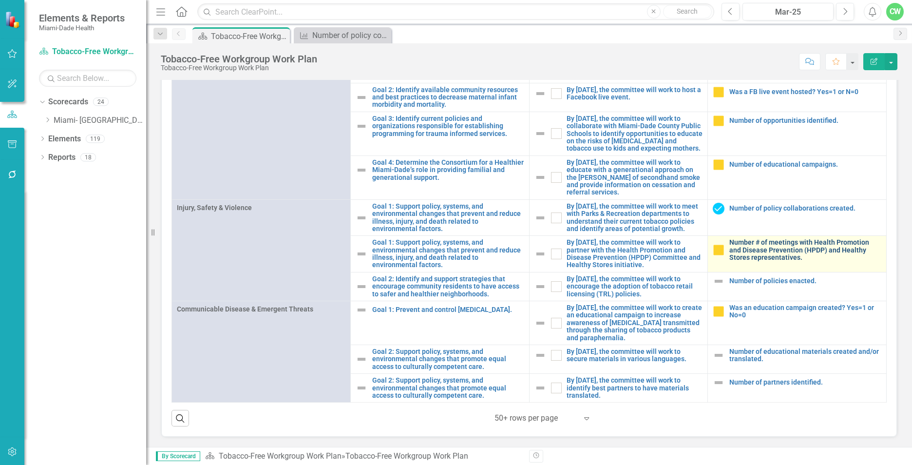
click at [767, 247] on link "Number # of meetings with Health Promotion and Disease Prevention (HPDP) and He…" at bounding box center [805, 250] width 152 height 22
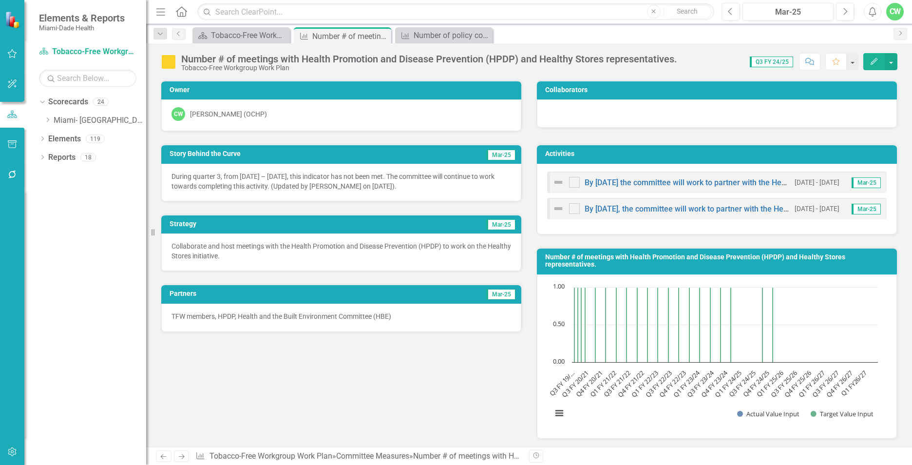
click at [869, 60] on button "Edit" at bounding box center [873, 61] width 21 height 17
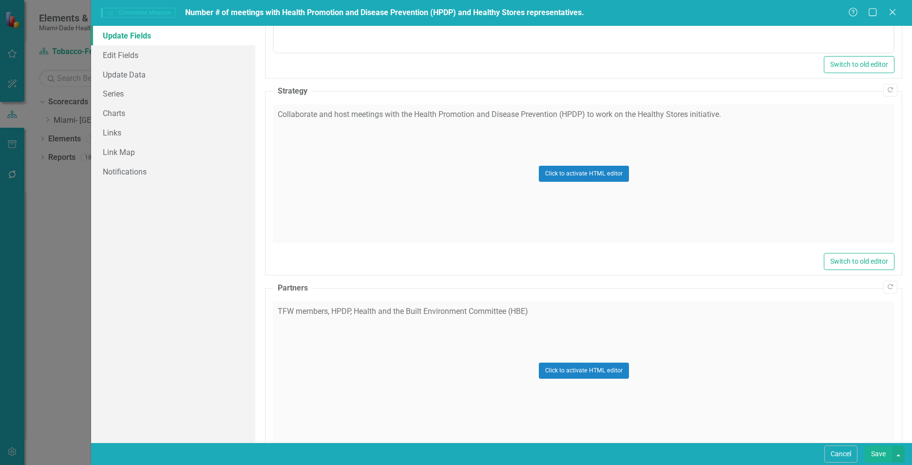
scroll to position [479, 0]
click at [359, 151] on div "Click to activate HTML editor" at bounding box center [584, 171] width 622 height 139
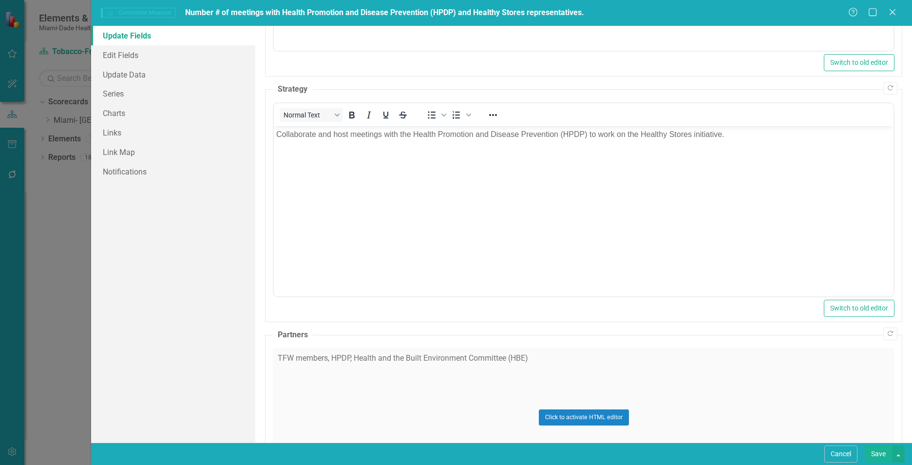
scroll to position [0, 0]
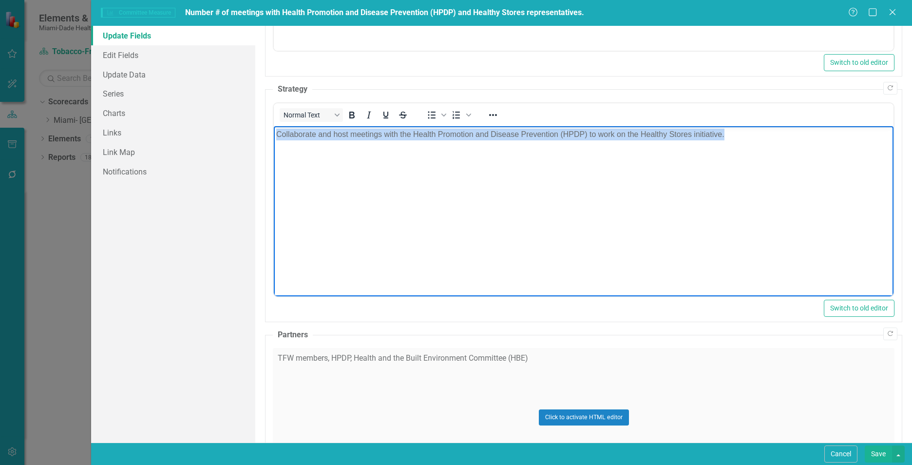
drag, startPoint x: 724, startPoint y: 133, endPoint x: 276, endPoint y: 140, distance: 447.4
click at [276, 140] on p "Collaborate and host meetings with the Health Promotion and Disease Prevention …" at bounding box center [583, 135] width 615 height 12
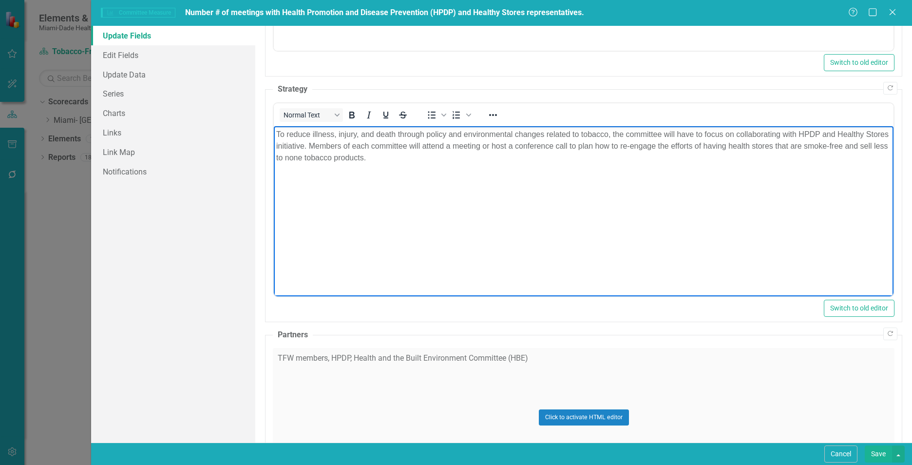
click at [307, 237] on body "To reduce illness, injury, and death through policy and environmental changes r…" at bounding box center [584, 199] width 620 height 146
click at [557, 383] on div "Click to activate HTML editor" at bounding box center [584, 417] width 622 height 139
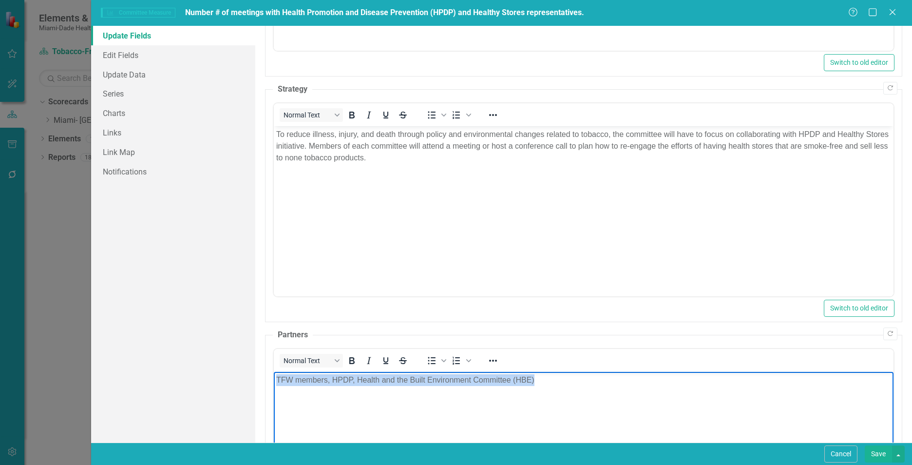
drag, startPoint x: 545, startPoint y: 381, endPoint x: 240, endPoint y: 383, distance: 305.1
click at [274, 383] on html "TFW members, HPDP, Health and the Built Environment Committee (HBE)" at bounding box center [584, 444] width 620 height 146
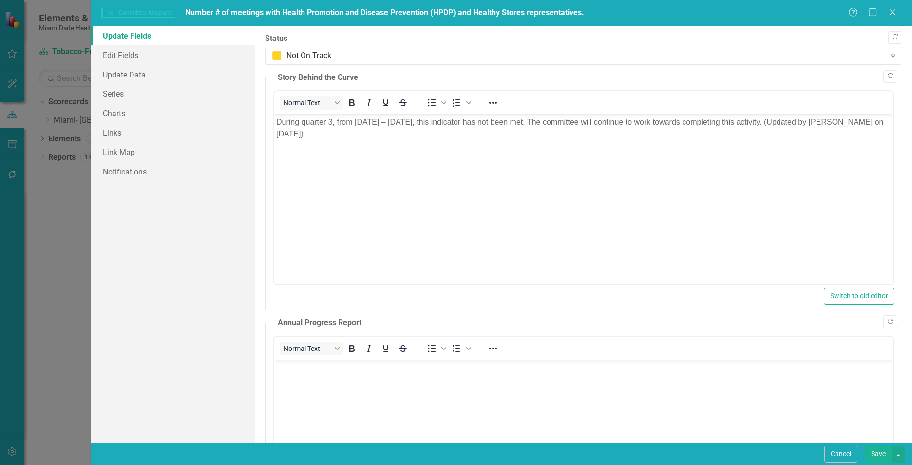
drag, startPoint x: 656, startPoint y: 135, endPoint x: 624, endPoint y: 147, distance: 33.6
click at [653, 135] on p "During quarter 3, from [DATE] – [DATE], this indicator has not been met. The co…" at bounding box center [583, 127] width 615 height 23
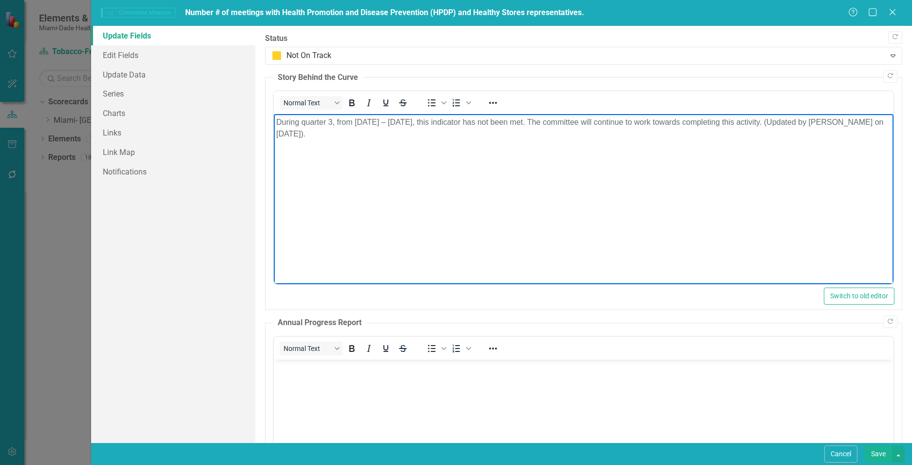
drag, startPoint x: 358, startPoint y: 130, endPoint x: 247, endPoint y: 120, distance: 111.0
click at [274, 120] on html "During quarter 3, from [DATE] – [DATE], this indicator has not been met. The co…" at bounding box center [584, 187] width 620 height 146
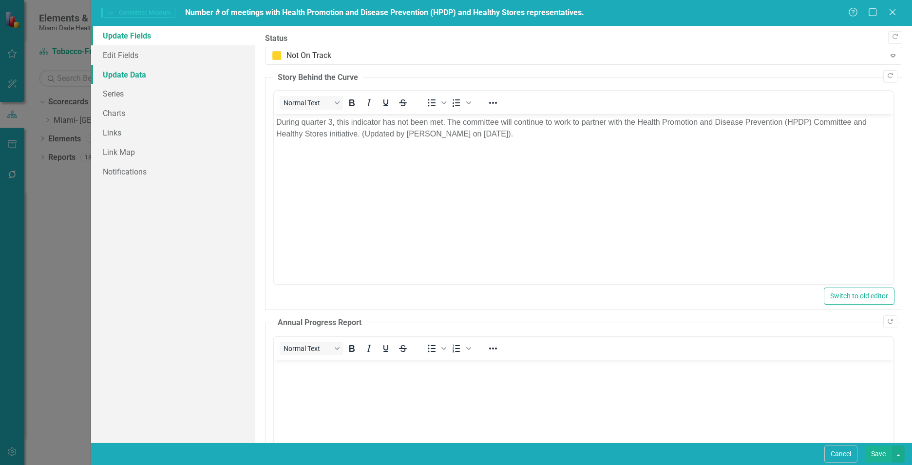
click at [165, 77] on link "Update Data" at bounding box center [173, 74] width 164 height 19
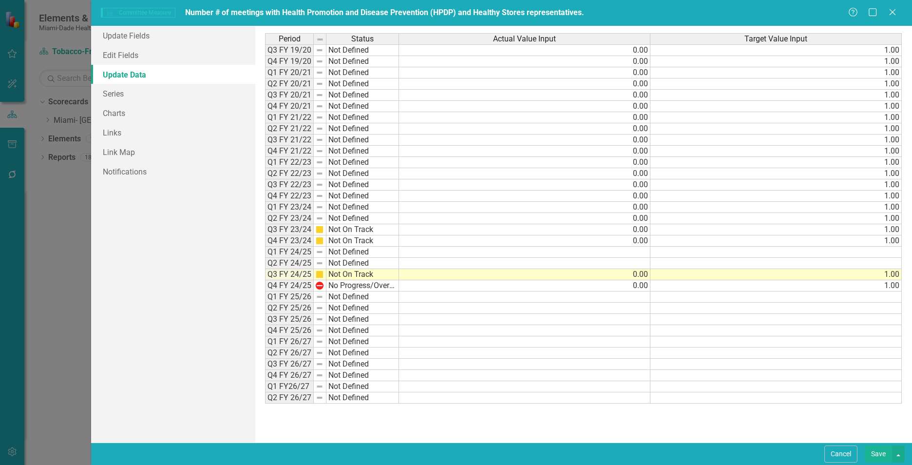
click at [875, 452] on button "Save" at bounding box center [878, 453] width 27 height 17
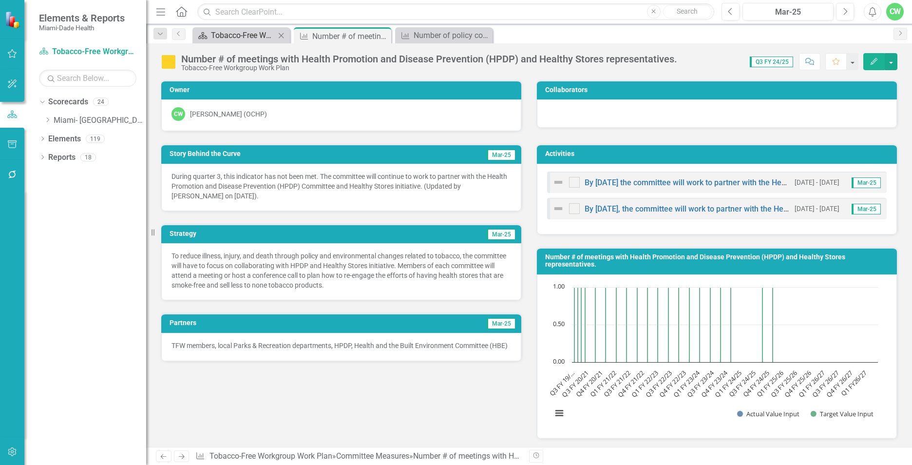
click at [248, 36] on div "Tobacco-Free Workgroup Work Plan" at bounding box center [243, 35] width 64 height 12
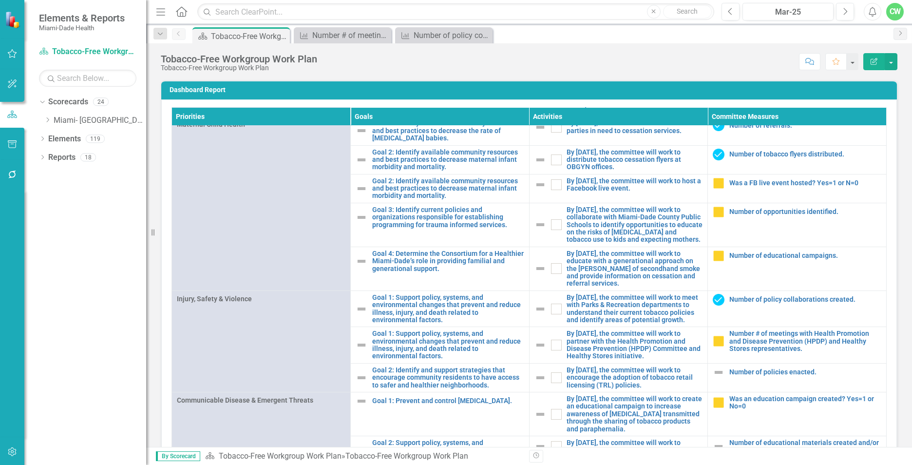
scroll to position [932, 0]
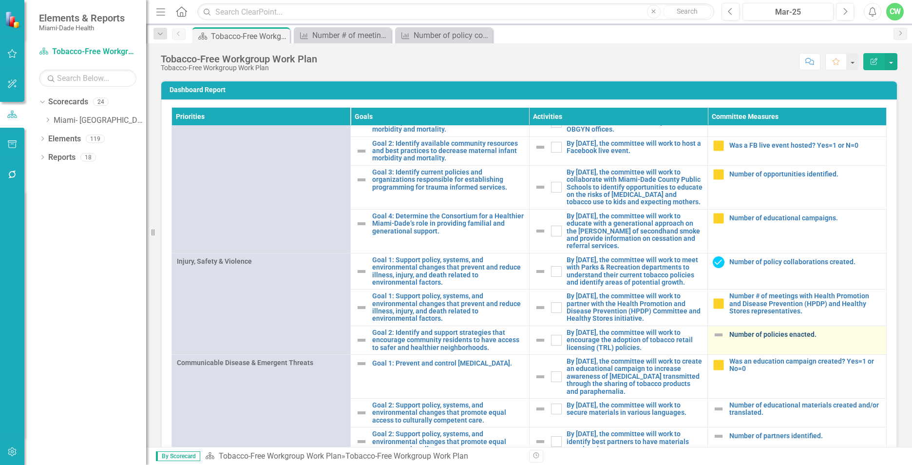
click at [743, 332] on link "Number of policies enacted." at bounding box center [805, 334] width 152 height 7
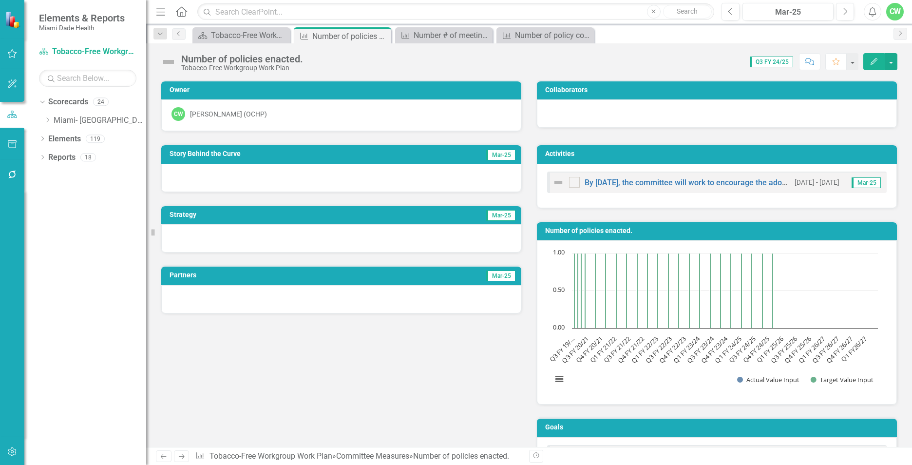
click at [871, 62] on icon "Edit" at bounding box center [874, 61] width 9 height 7
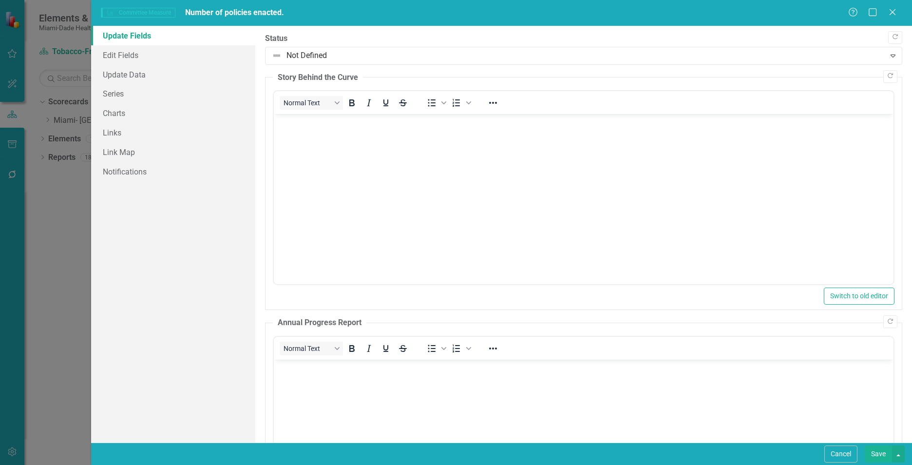
click at [345, 164] on body "Rich Text Area. Press ALT-0 for help." at bounding box center [584, 187] width 620 height 146
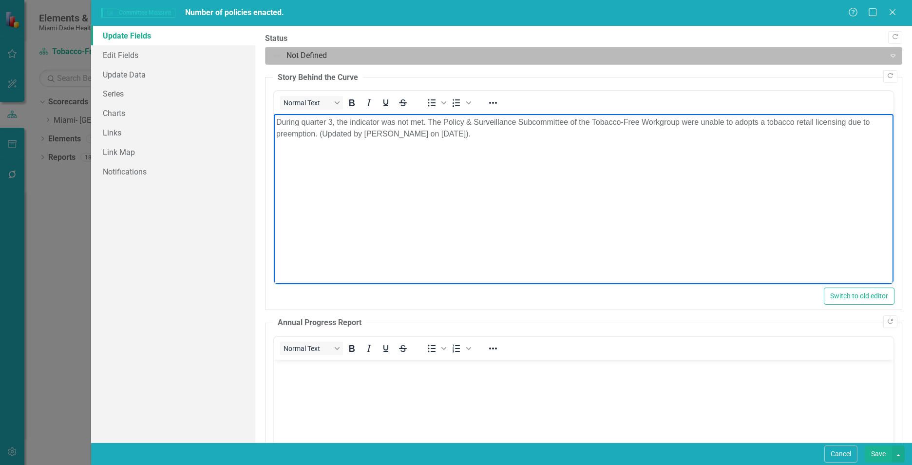
click at [311, 57] on div at bounding box center [575, 55] width 607 height 13
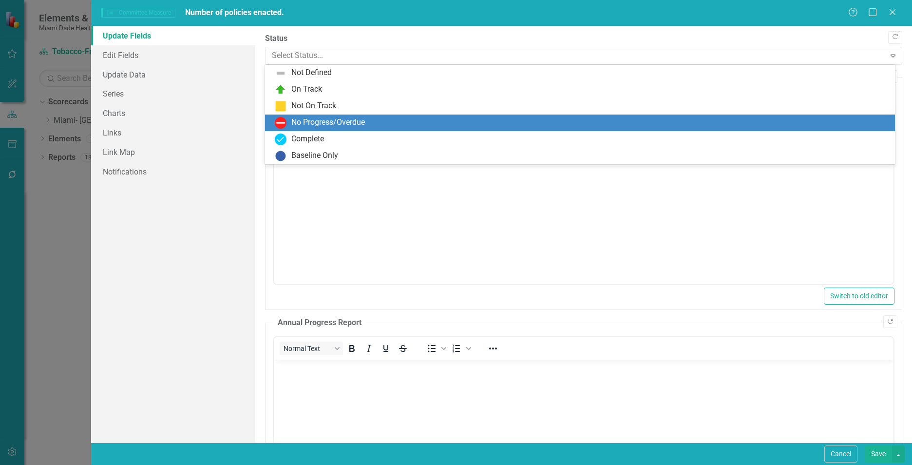
click at [308, 122] on div "No Progress/Overdue" at bounding box center [328, 122] width 74 height 11
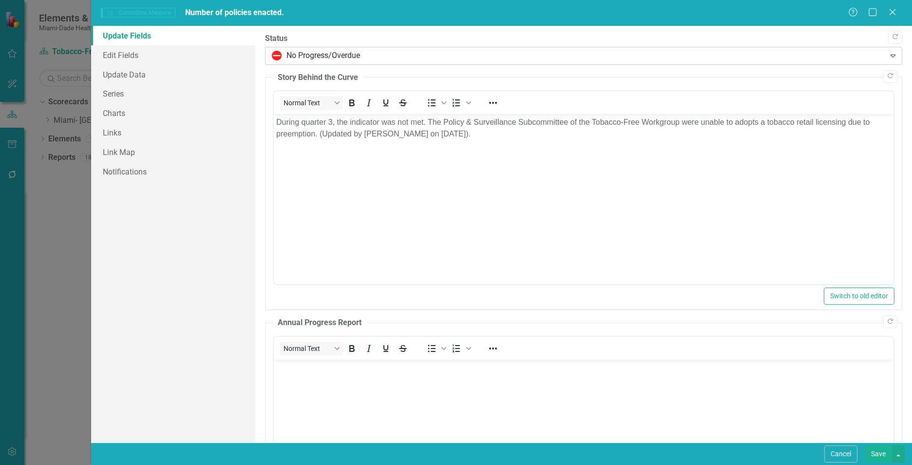
click at [386, 58] on div at bounding box center [575, 55] width 607 height 13
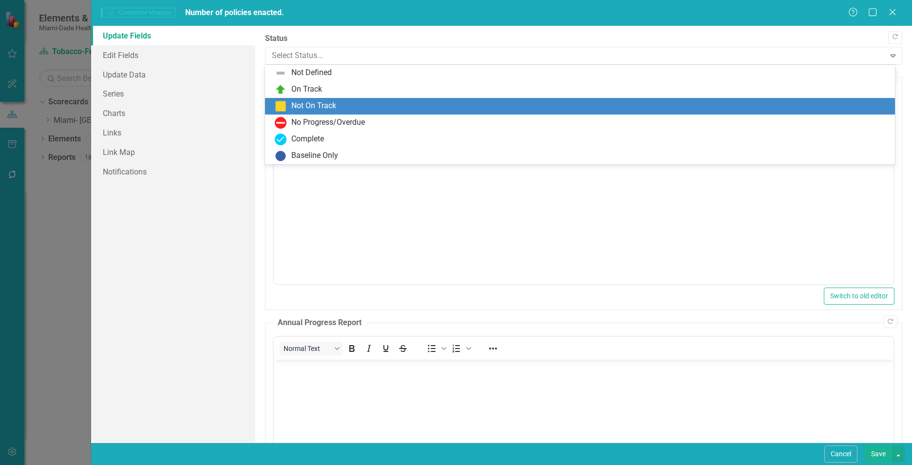
click at [345, 106] on div "Not On Track" at bounding box center [582, 106] width 614 height 12
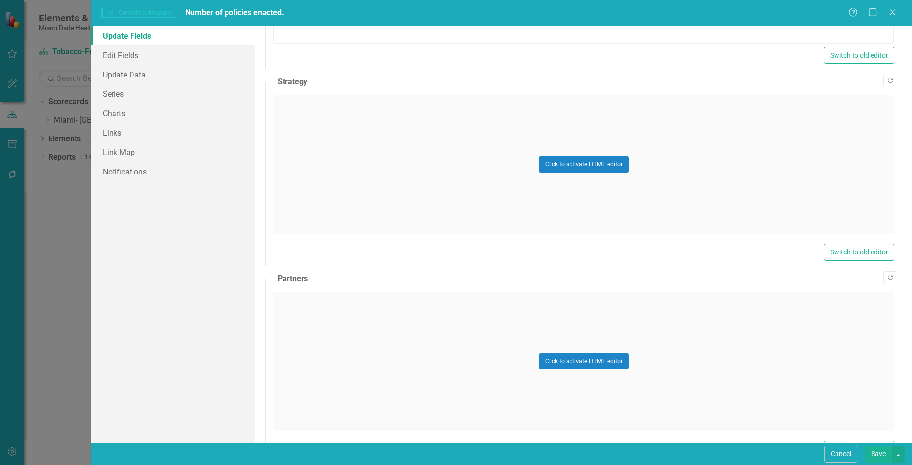
scroll to position [521, 0]
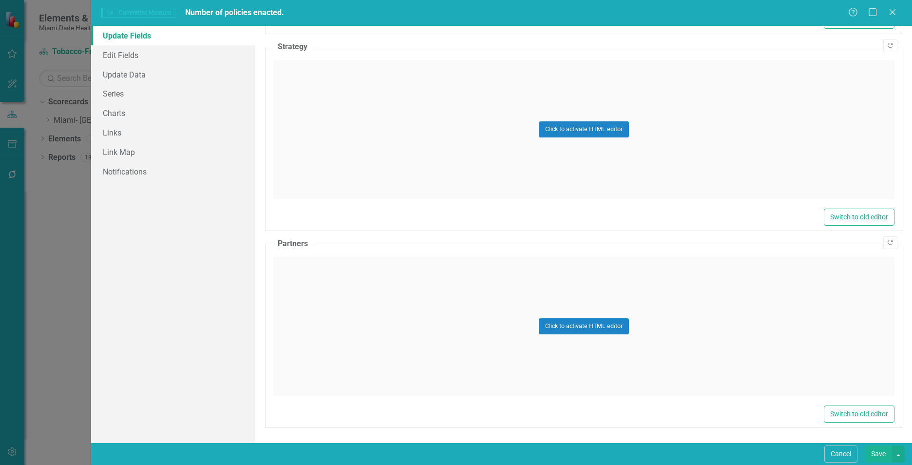
click at [370, 135] on div "Click to activate HTML editor" at bounding box center [584, 129] width 622 height 139
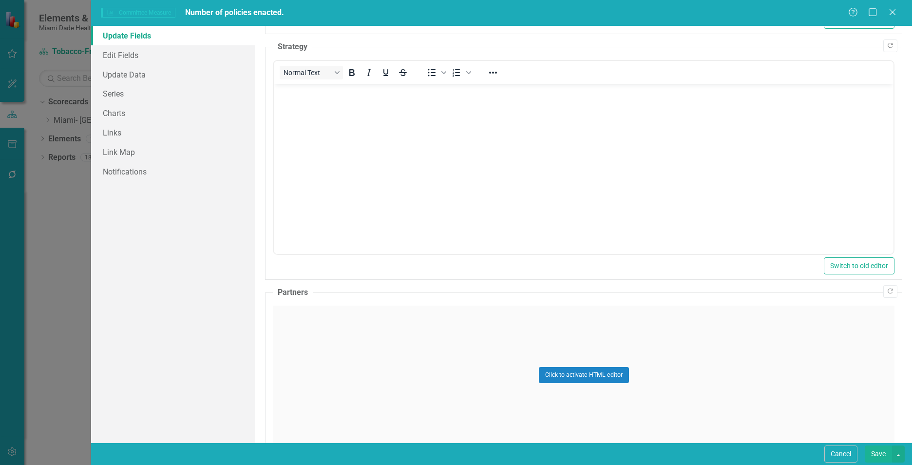
scroll to position [0, 0]
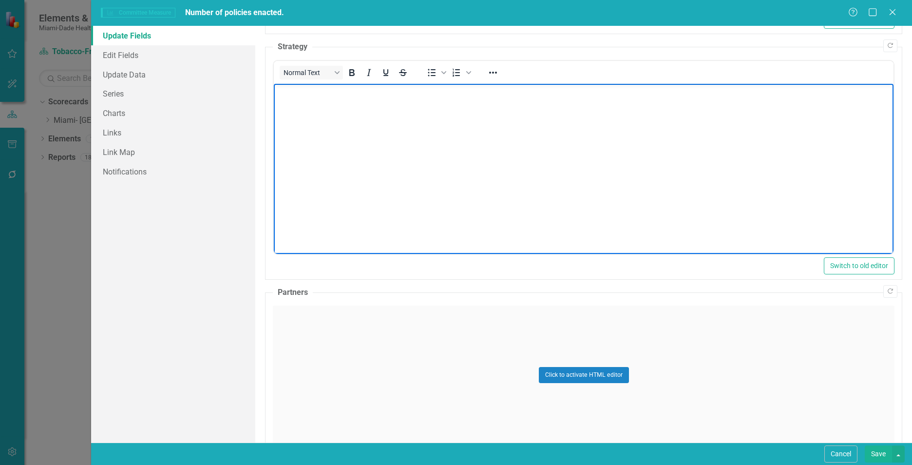
click at [367, 135] on body "Rich Text Area. Press ALT-0 for help." at bounding box center [584, 157] width 620 height 146
click at [412, 118] on body "Rich Text Area. Press ALT-0 for help." at bounding box center [584, 157] width 620 height 146
paste body "Rich Text Area. Press ALT-0 for help."
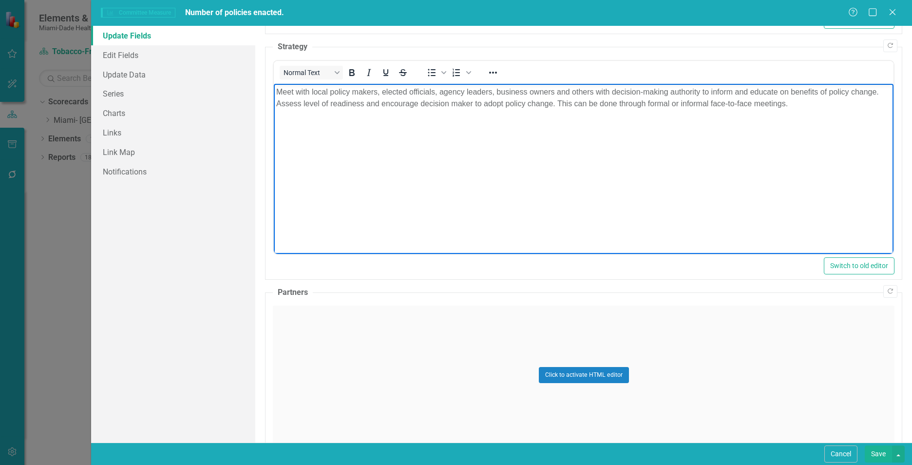
click at [345, 336] on div "Click to activate HTML editor" at bounding box center [584, 375] width 622 height 139
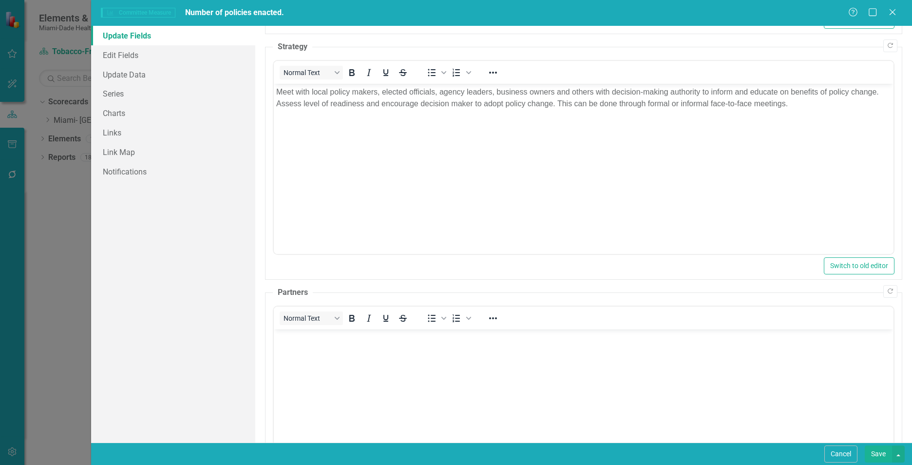
click at [343, 373] on body "Rich Text Area. Press ALT-0 for help." at bounding box center [584, 402] width 620 height 146
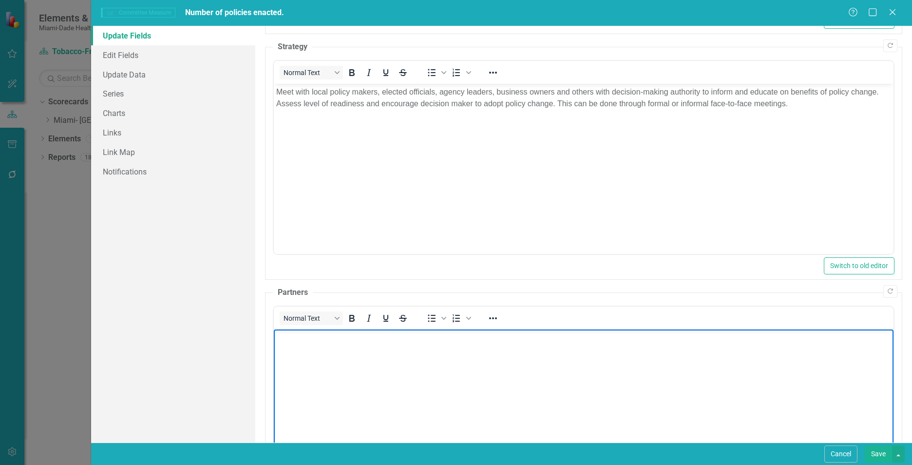
click at [335, 399] on body "Rich Text Area. Press ALT-0 for help." at bounding box center [584, 402] width 620 height 146
paste body "Rich Text Area. Press ALT-0 for help."
click at [166, 73] on link "Update Data" at bounding box center [173, 74] width 164 height 19
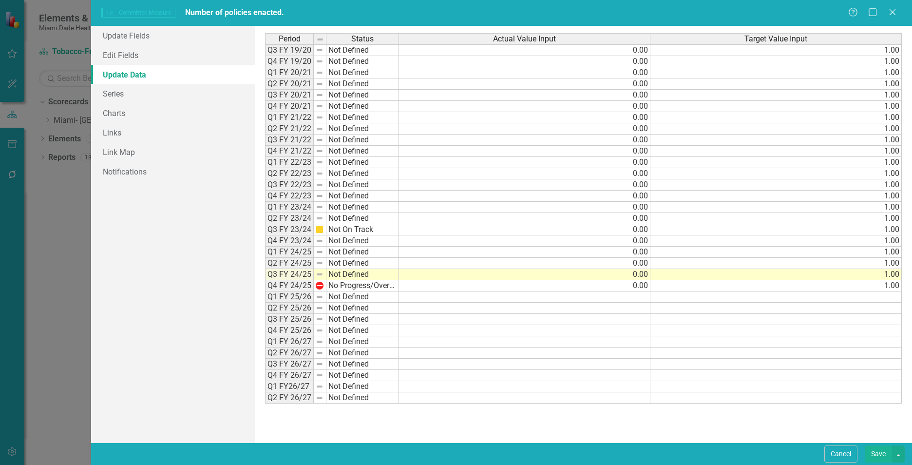
click at [876, 454] on button "Save" at bounding box center [878, 453] width 27 height 17
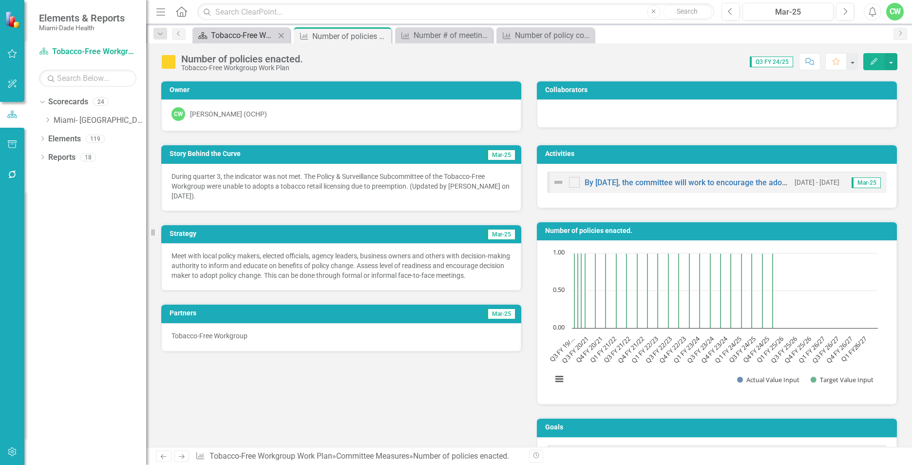
click at [248, 38] on div "Tobacco-Free Workgroup Work Plan" at bounding box center [243, 35] width 64 height 12
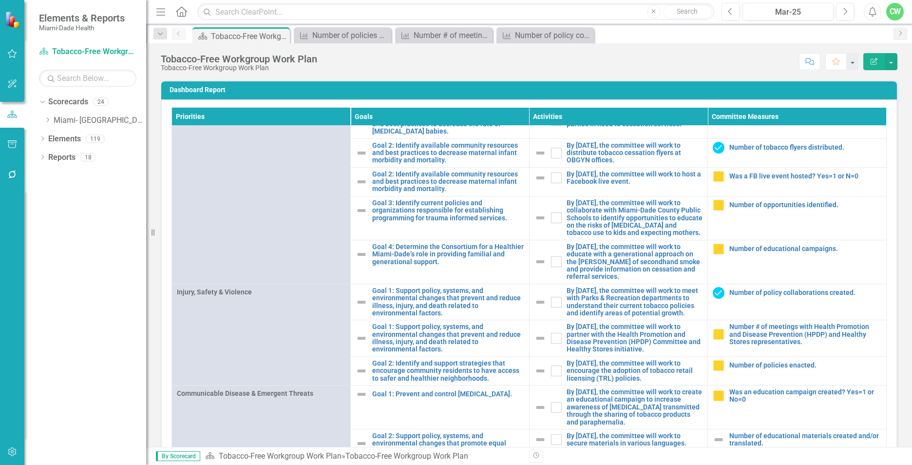
scroll to position [932, 0]
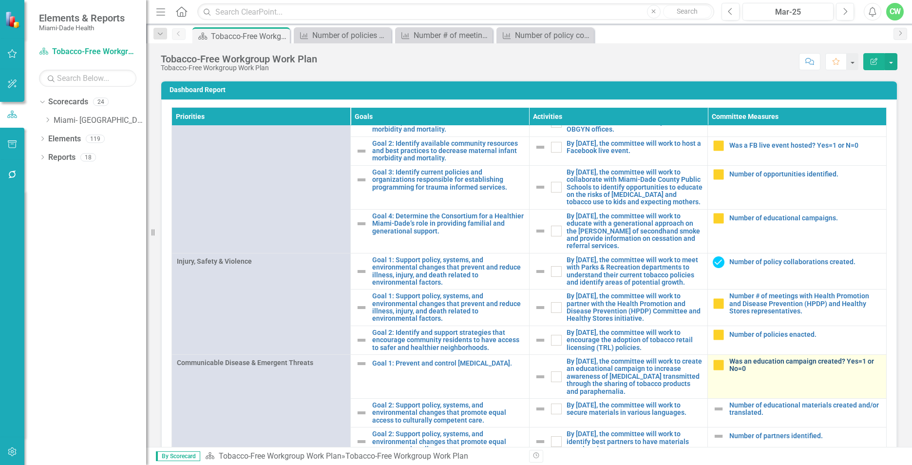
click at [757, 364] on link "Was an education campaign created? Yes=1 or No=0" at bounding box center [805, 365] width 152 height 15
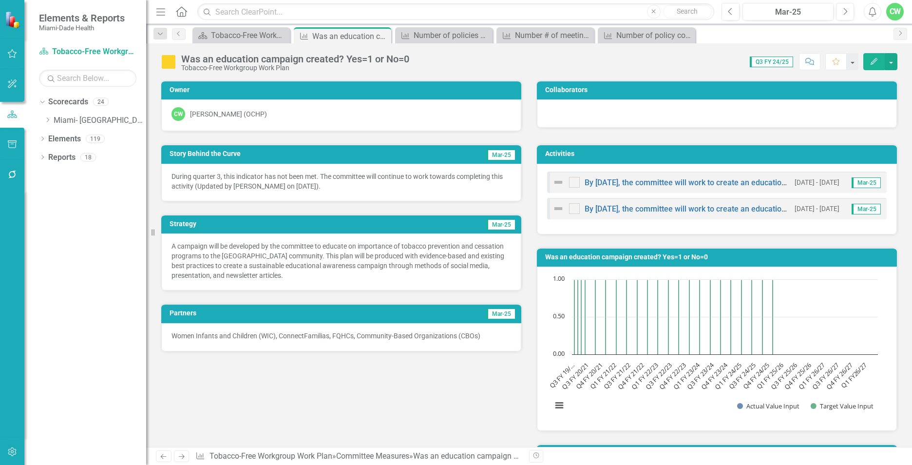
click at [873, 58] on icon "Edit" at bounding box center [874, 61] width 9 height 7
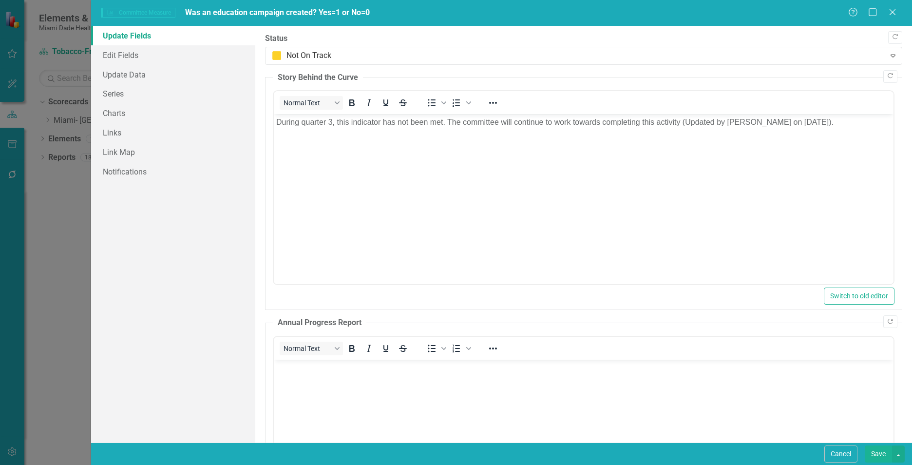
click at [831, 127] on p "During quarter 3, this indicator has not been met. The committee will continue …" at bounding box center [583, 122] width 615 height 12
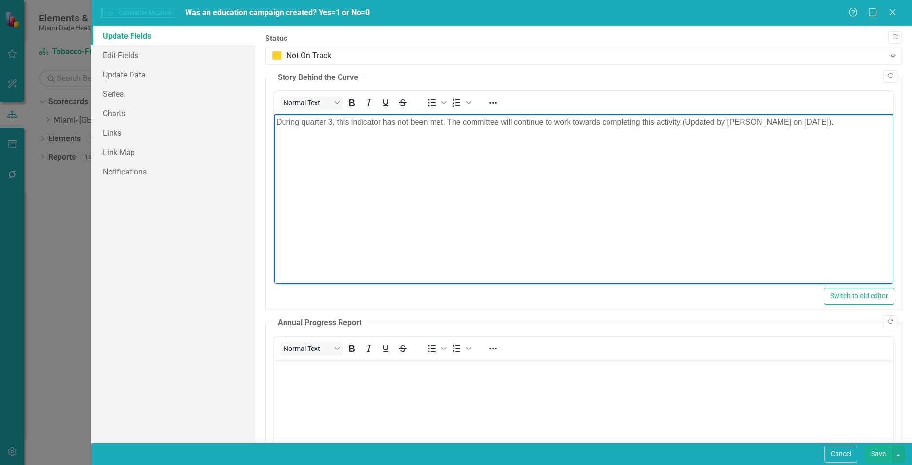
drag, startPoint x: 769, startPoint y: 123, endPoint x: 548, endPoint y: 238, distance: 249.3
click at [274, 125] on html "During quarter 3, this indicator has not been met. The committee will continue …" at bounding box center [584, 187] width 620 height 146
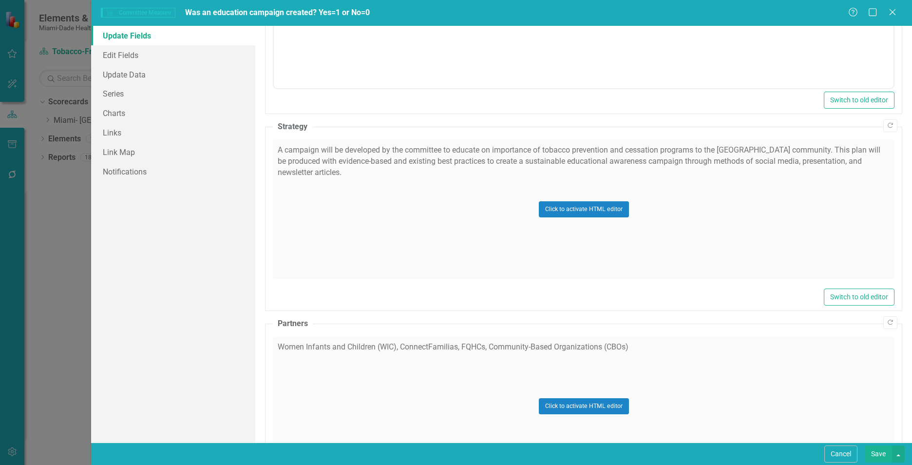
scroll to position [443, 0]
click at [356, 248] on div "Click to activate HTML editor" at bounding box center [584, 207] width 622 height 139
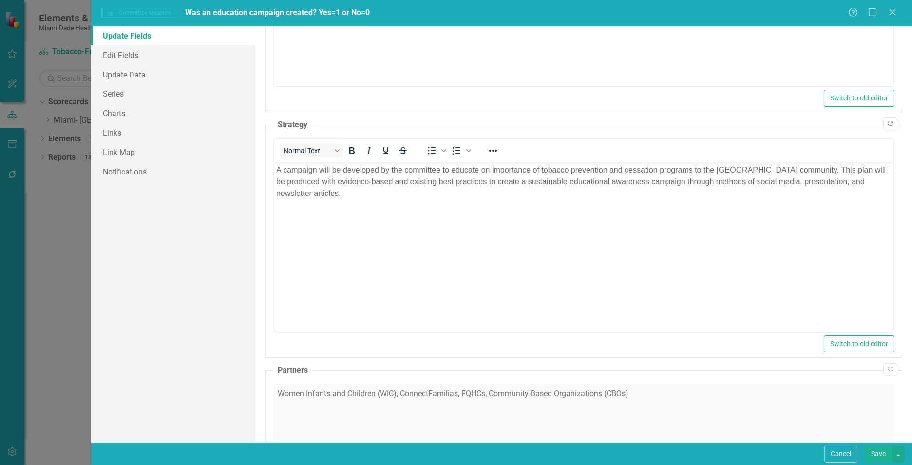
scroll to position [0, 0]
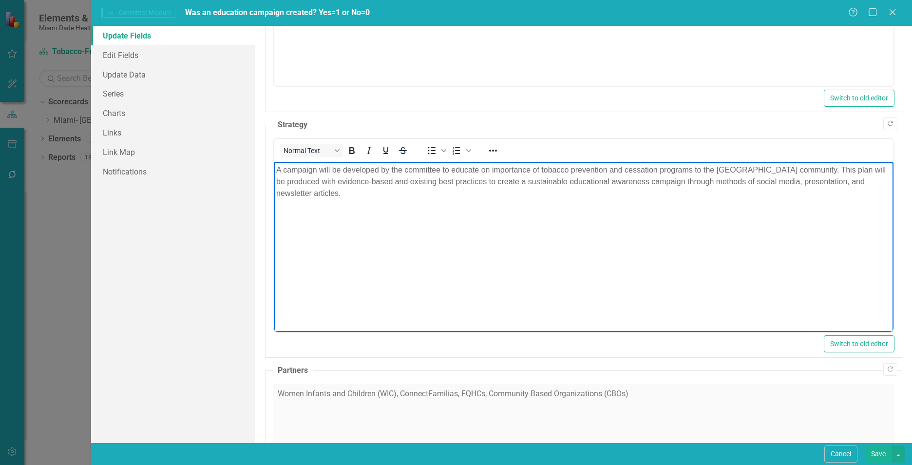
drag, startPoint x: 359, startPoint y: 195, endPoint x: 249, endPoint y: 168, distance: 114.1
click at [274, 168] on html "A campaign will be developed by the committee to educate on importance of tobac…" at bounding box center [584, 235] width 620 height 146
paste body "Rich Text Area. Press ALT-0 for help."
click at [660, 427] on div "Click to activate HTML editor" at bounding box center [584, 453] width 622 height 139
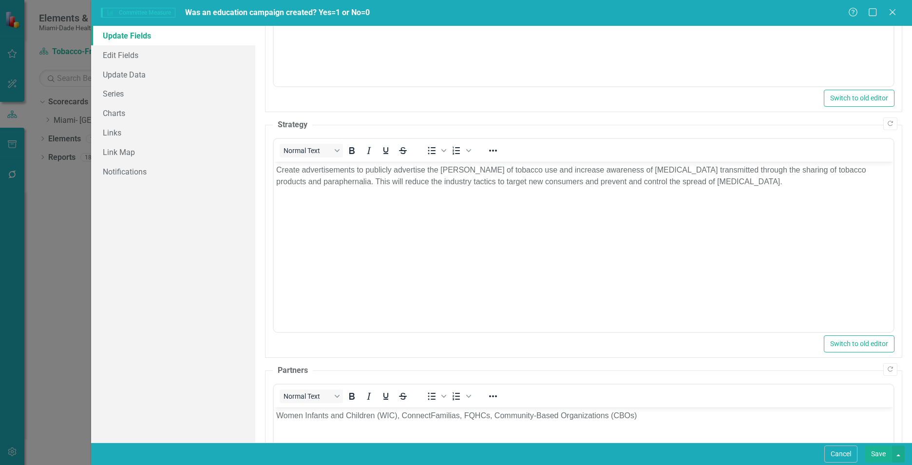
click at [649, 420] on p "Women Infants and Children (WIC), ConnectFamilias, FQHCs, Community-Based Organ…" at bounding box center [583, 415] width 615 height 12
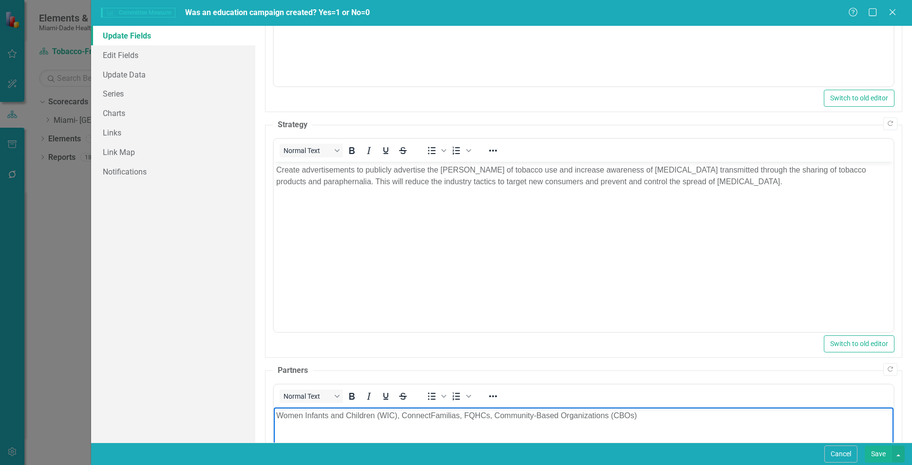
drag, startPoint x: 649, startPoint y: 420, endPoint x: 268, endPoint y: 423, distance: 381.1
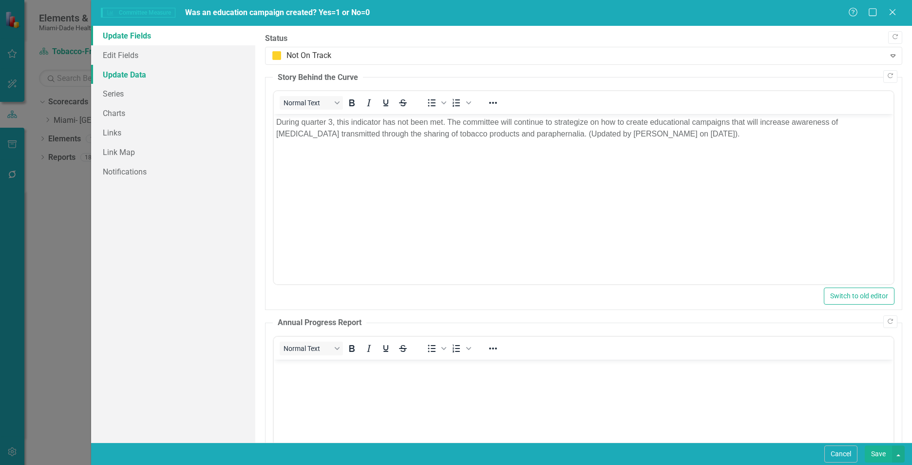
click at [126, 74] on link "Update Data" at bounding box center [173, 74] width 164 height 19
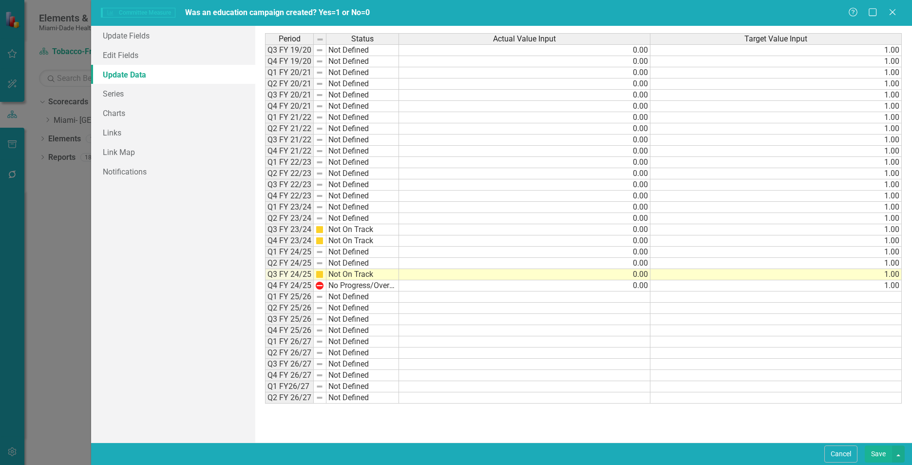
click at [873, 453] on button "Save" at bounding box center [878, 453] width 27 height 17
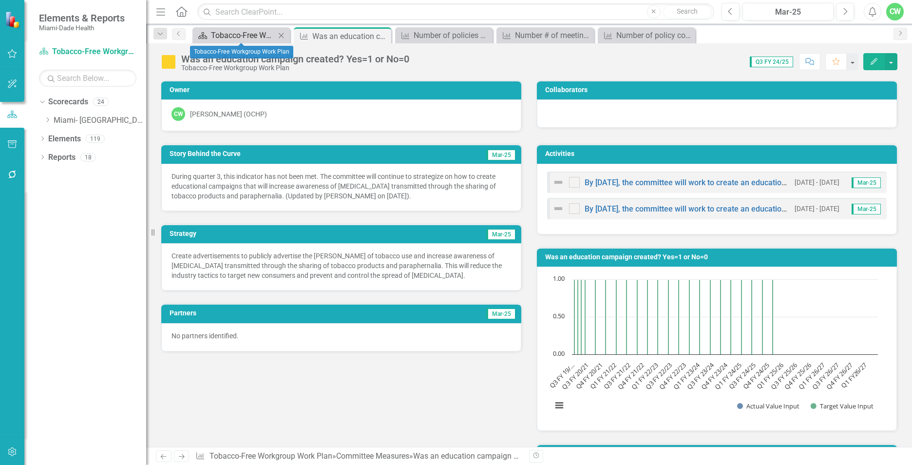
click at [263, 37] on div "Tobacco-Free Workgroup Work Plan" at bounding box center [243, 35] width 64 height 12
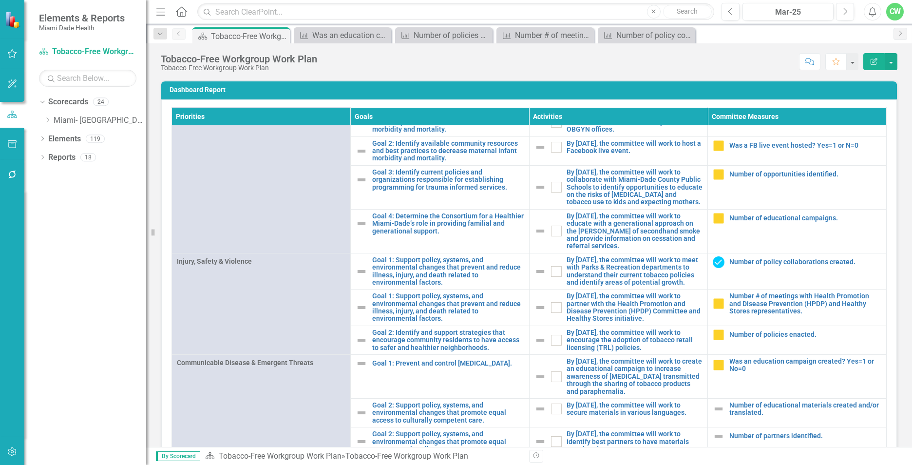
scroll to position [932, 0]
click at [737, 409] on link "Number of educational materials created and/or translated." at bounding box center [805, 409] width 152 height 15
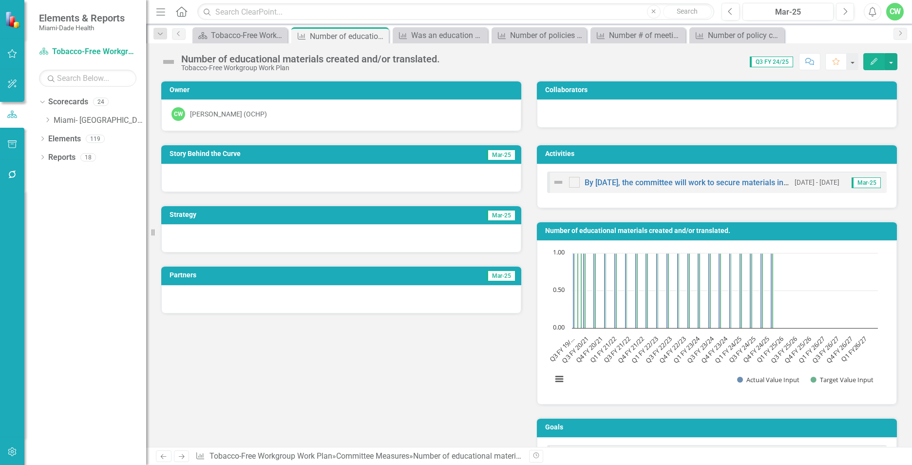
click at [872, 58] on button "Edit" at bounding box center [873, 61] width 21 height 17
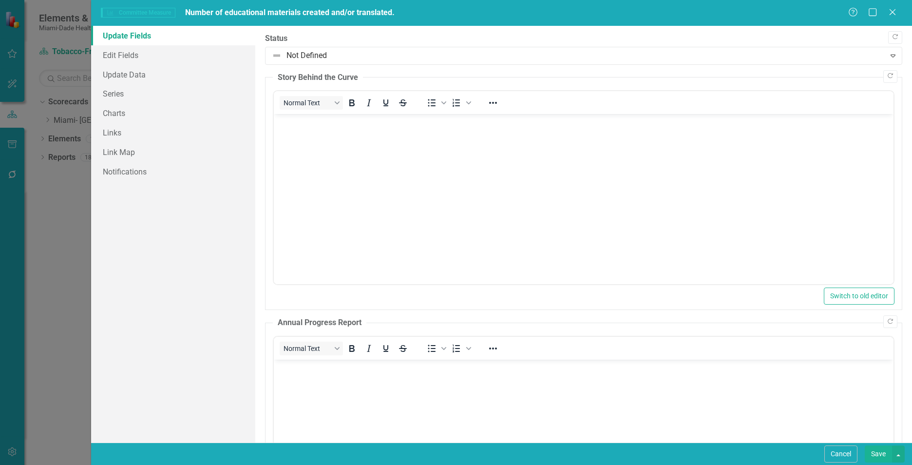
click at [423, 146] on body "Rich Text Area. Press ALT-0 for help." at bounding box center [584, 187] width 620 height 146
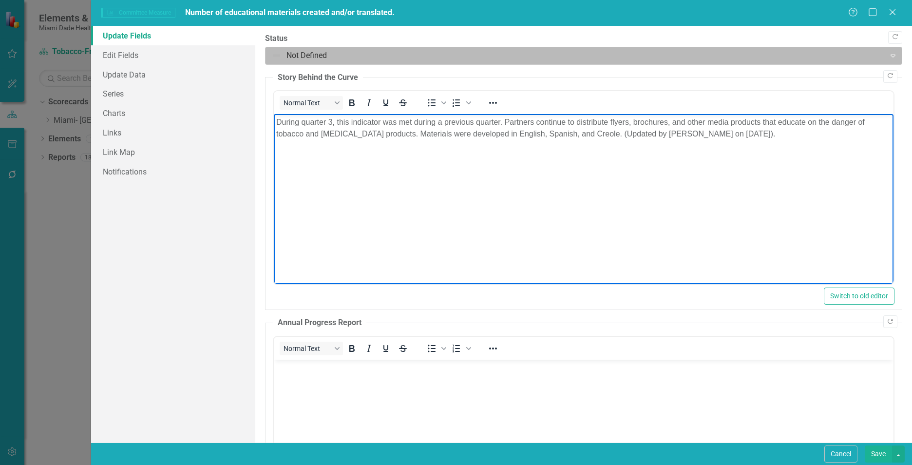
click at [318, 56] on div at bounding box center [575, 55] width 607 height 13
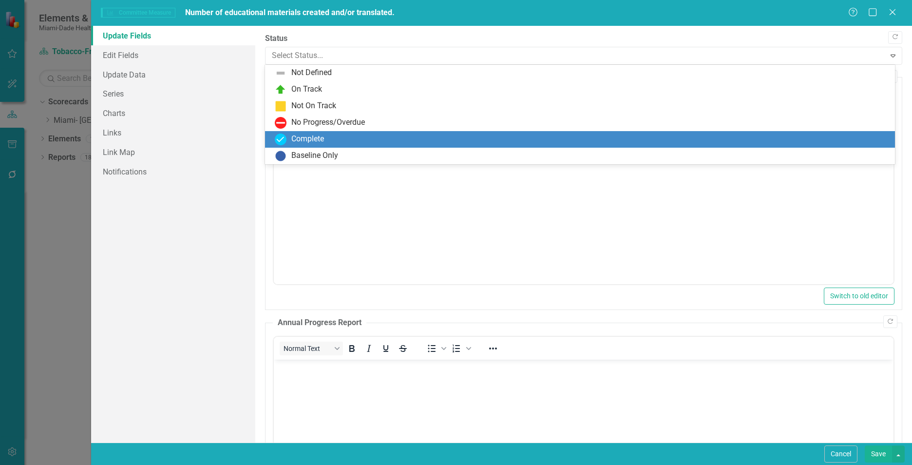
click at [314, 140] on div "Complete" at bounding box center [307, 139] width 33 height 11
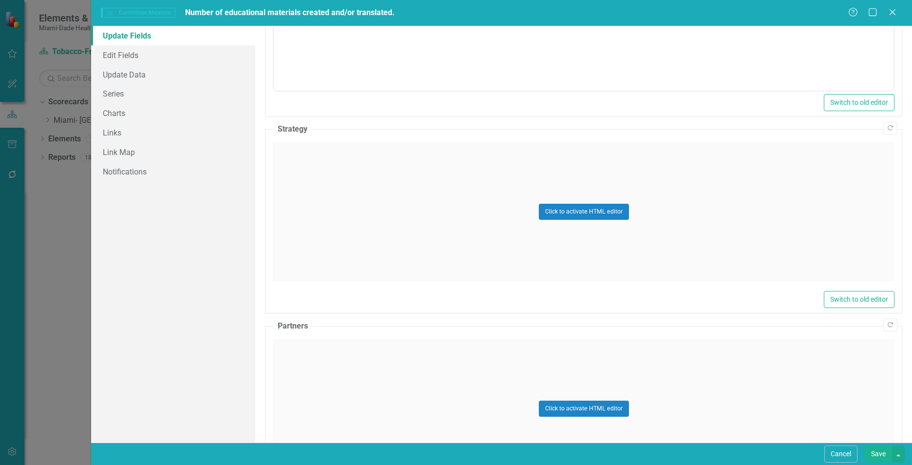
scroll to position [521, 0]
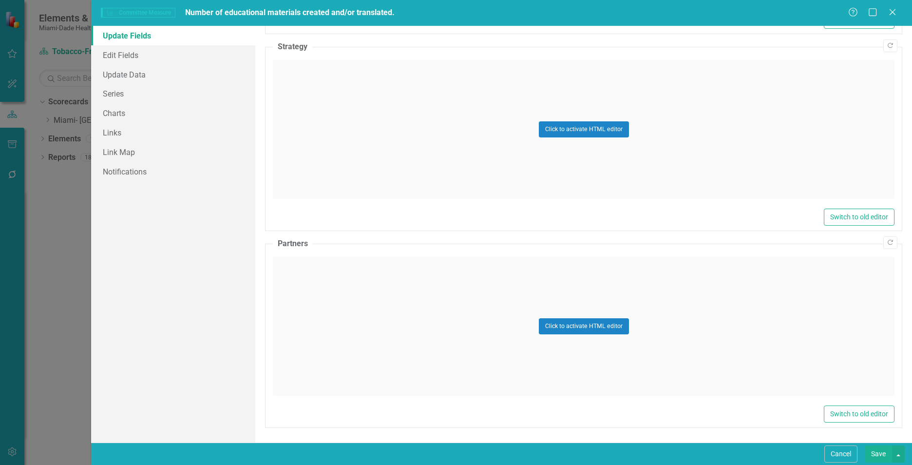
click at [321, 173] on div "Click to activate HTML editor" at bounding box center [584, 129] width 622 height 139
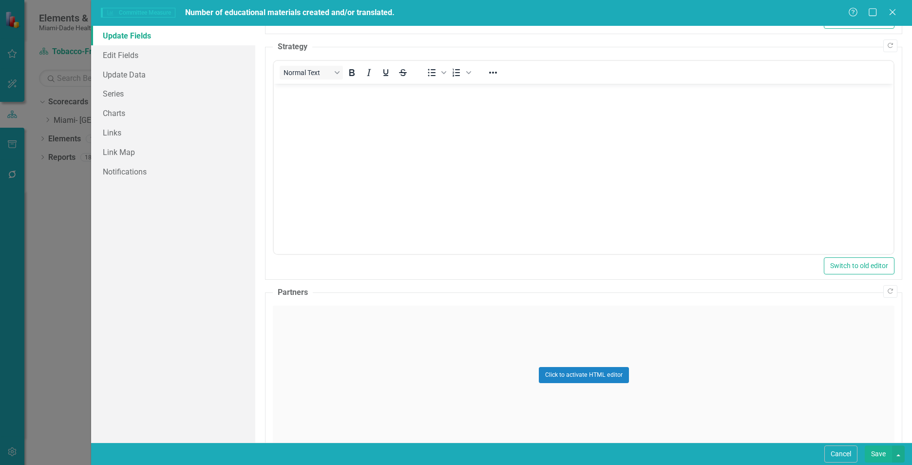
scroll to position [0, 0]
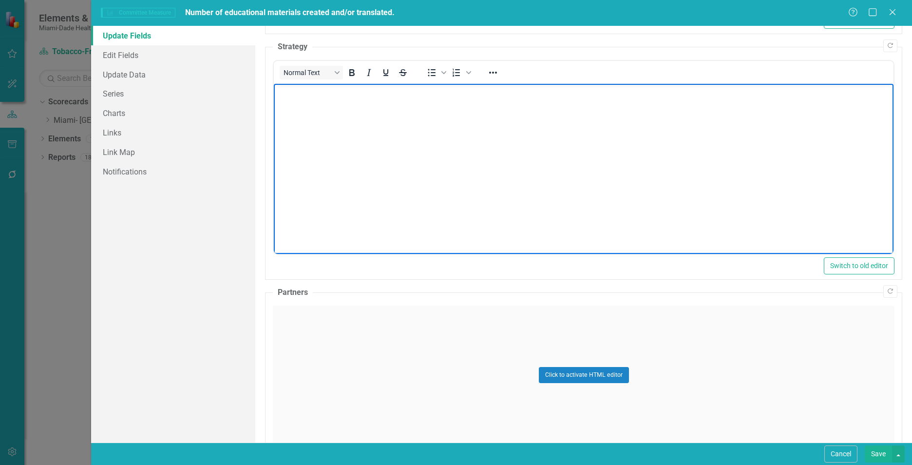
click at [322, 170] on body "Rich Text Area. Press ALT-0 for help." at bounding box center [584, 157] width 620 height 146
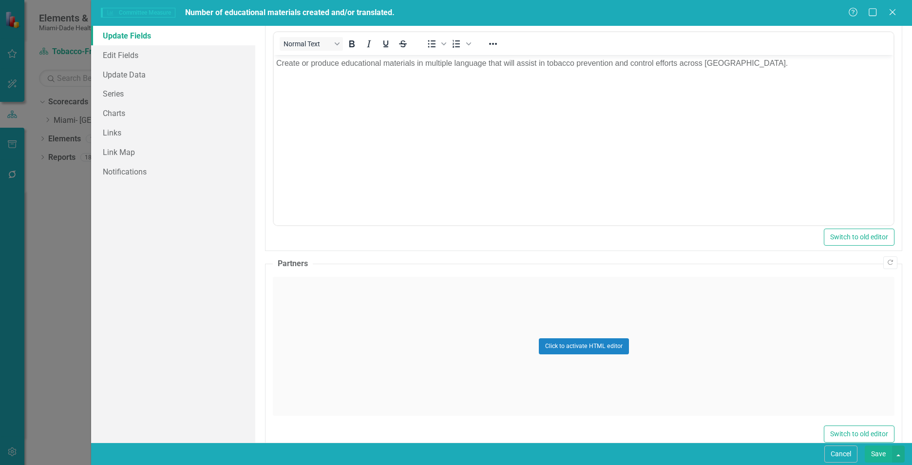
scroll to position [570, 0]
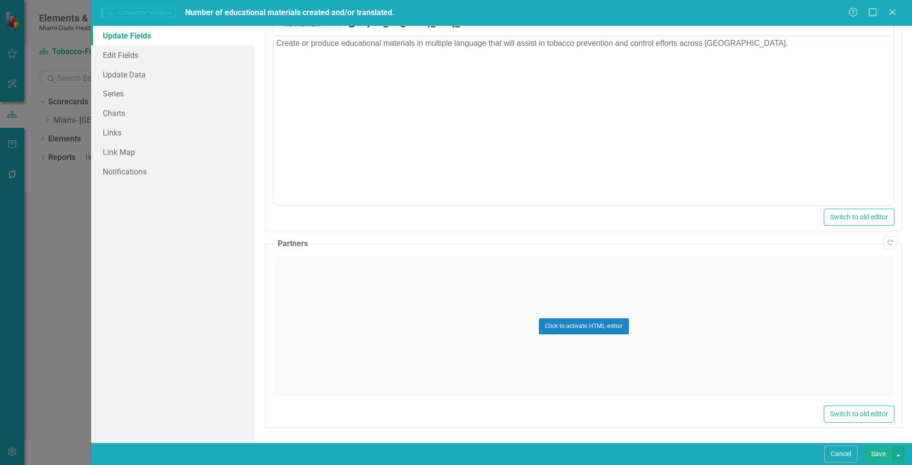
click at [278, 330] on div "Click to activate HTML editor" at bounding box center [584, 326] width 622 height 139
click at [308, 328] on body "Rich Text Area. Press ALT-0 for help." at bounding box center [584, 353] width 620 height 146
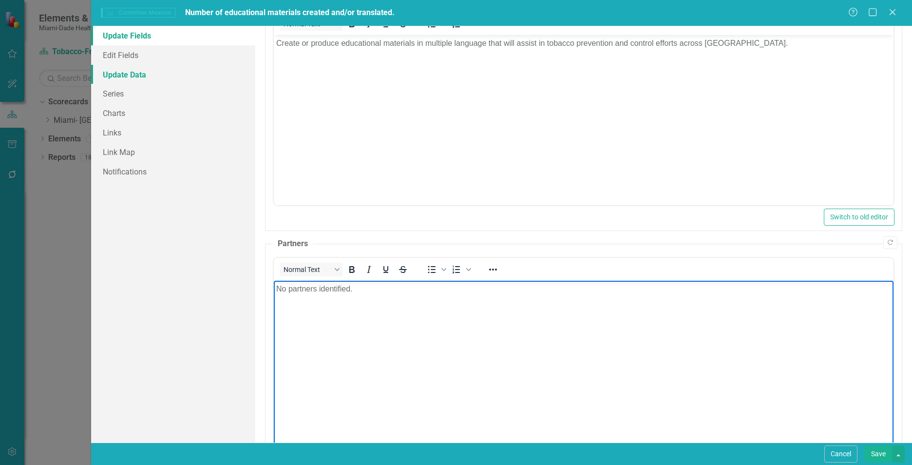
click at [171, 81] on link "Update Data" at bounding box center [173, 74] width 164 height 19
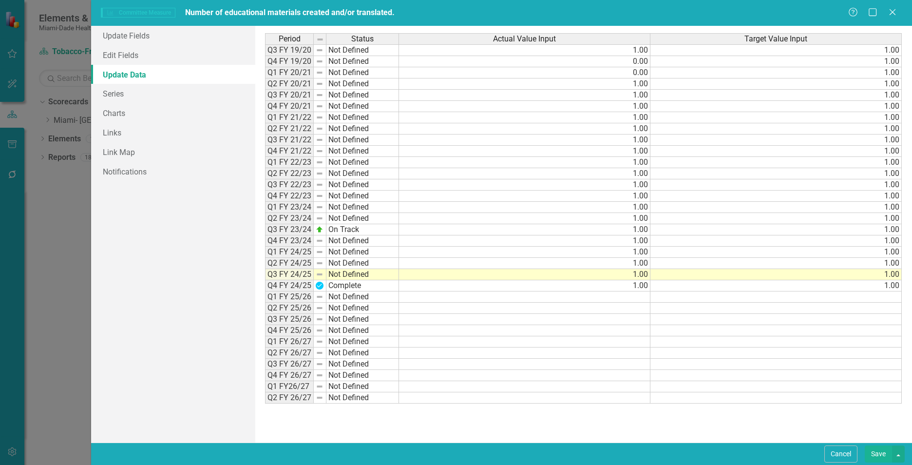
click at [868, 450] on button "Save" at bounding box center [878, 453] width 27 height 17
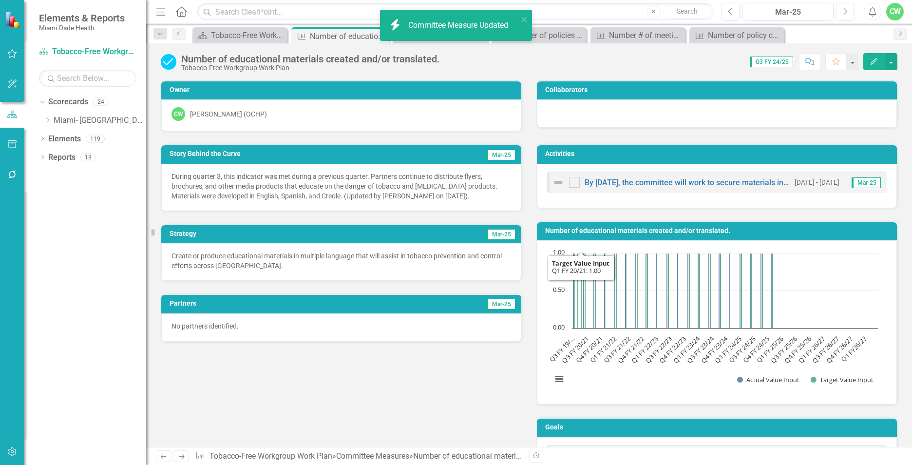
click at [429, 413] on div "Story Behind the Curve Mar-25 During quarter 3, this indicator was met during a…" at bounding box center [528, 307] width 751 height 350
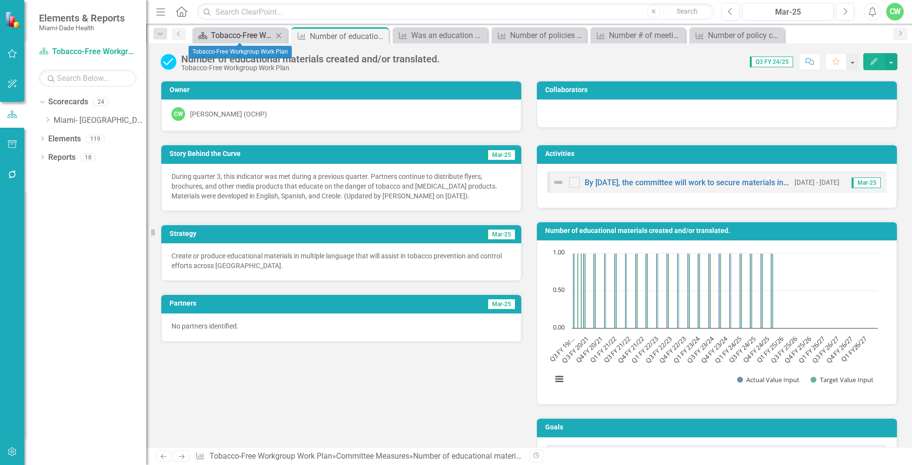
click at [243, 35] on div "Tobacco-Free Workgroup Work Plan" at bounding box center [242, 35] width 62 height 12
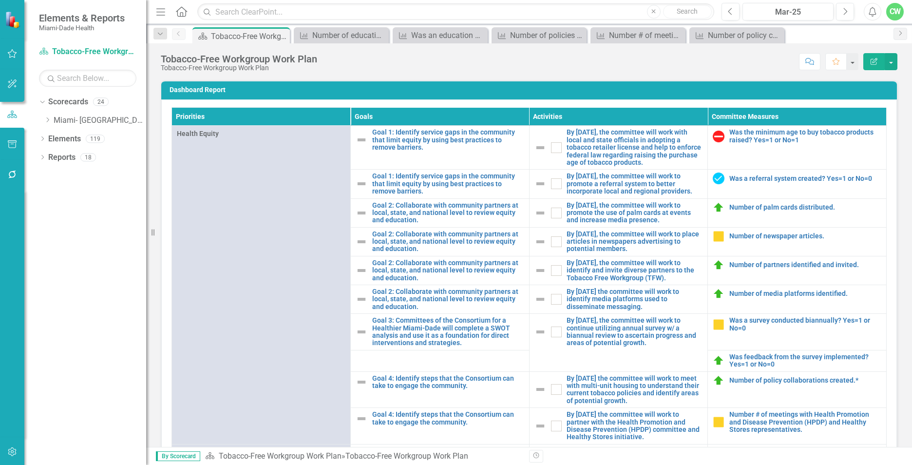
scroll to position [932, 0]
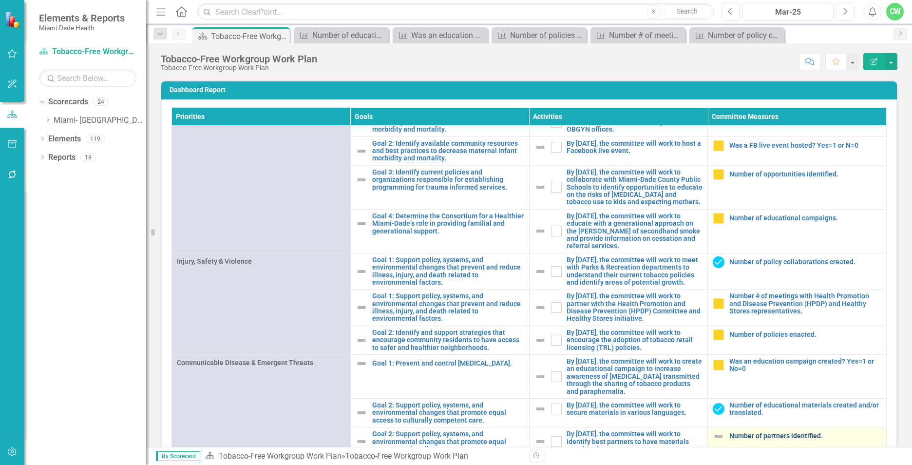
click at [764, 437] on link "Number of partners identified." at bounding box center [805, 435] width 152 height 7
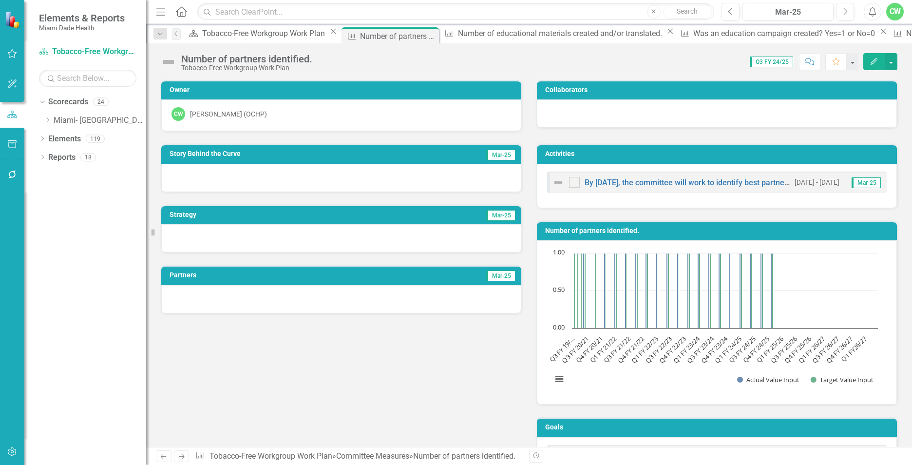
click at [878, 62] on icon "Edit" at bounding box center [874, 61] width 9 height 7
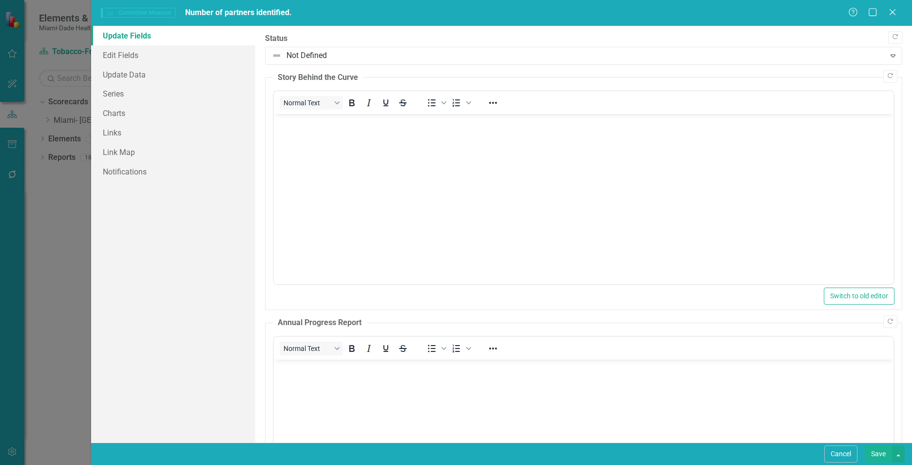
click at [373, 162] on body "Rich Text Area. Press ALT-0 for help." at bounding box center [584, 187] width 620 height 146
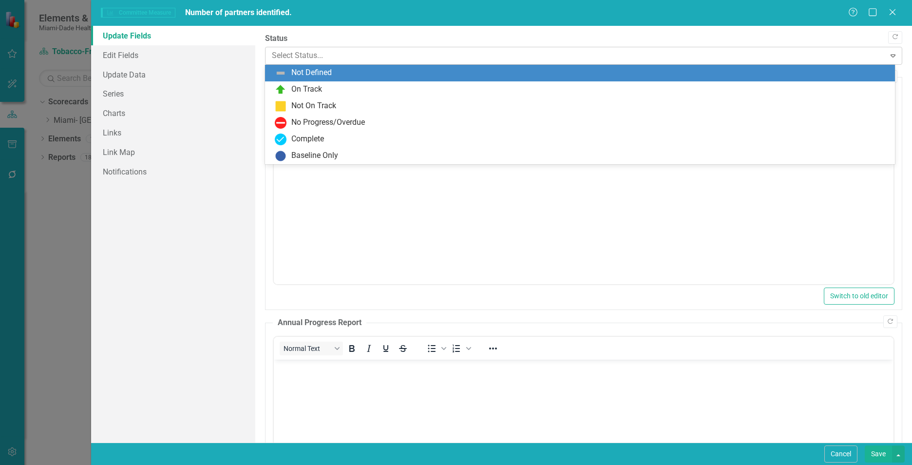
click at [304, 48] on div "Select Status..." at bounding box center [575, 55] width 617 height 17
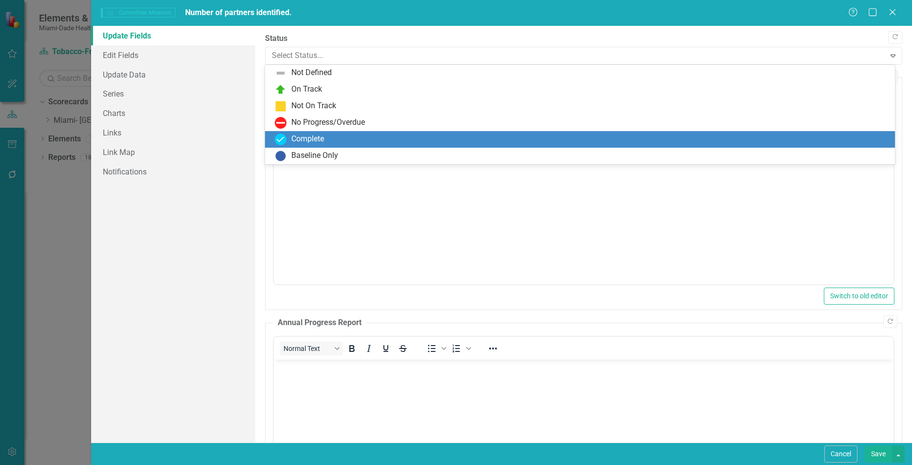
click at [293, 139] on div "Complete" at bounding box center [307, 139] width 33 height 11
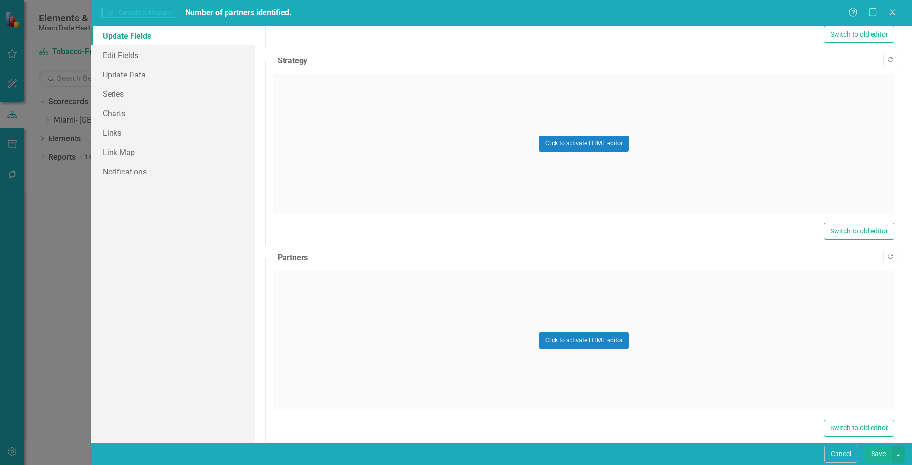
scroll to position [521, 0]
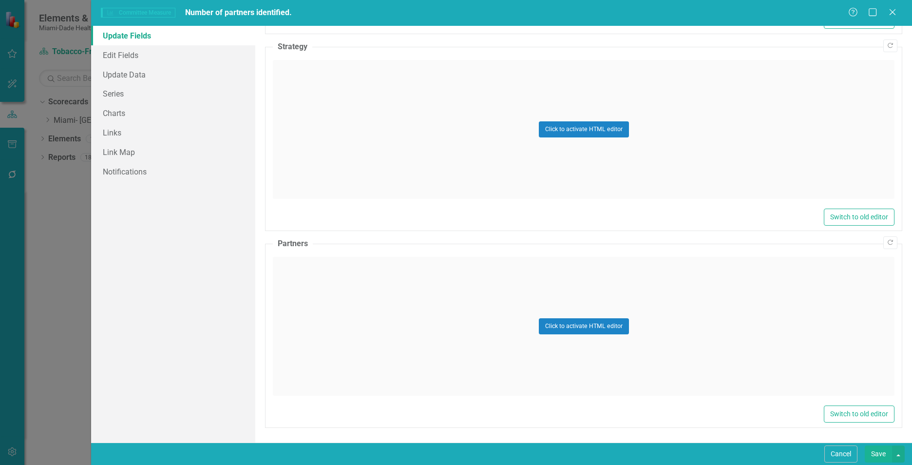
click at [329, 146] on div "Click to activate HTML editor" at bounding box center [584, 129] width 622 height 139
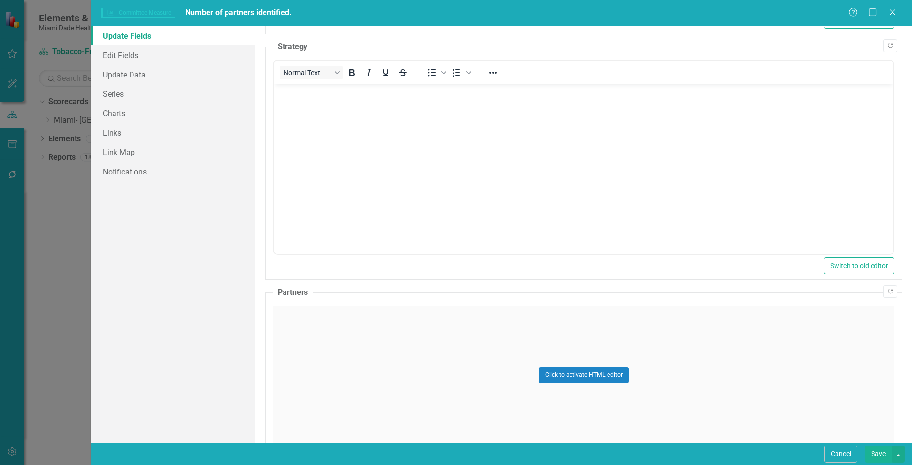
scroll to position [0, 0]
click at [330, 153] on body "Rich Text Area. Press ALT-0 for help." at bounding box center [584, 157] width 620 height 146
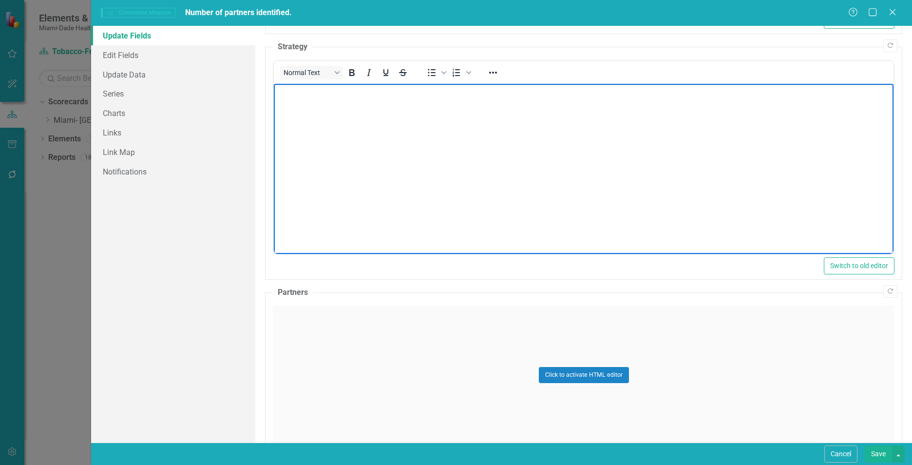
click at [464, 219] on body "Rich Text Area. Press ALT-0 for help." at bounding box center [584, 157] width 620 height 146
paste body "Rich Text Area. Press ALT-0 for help."
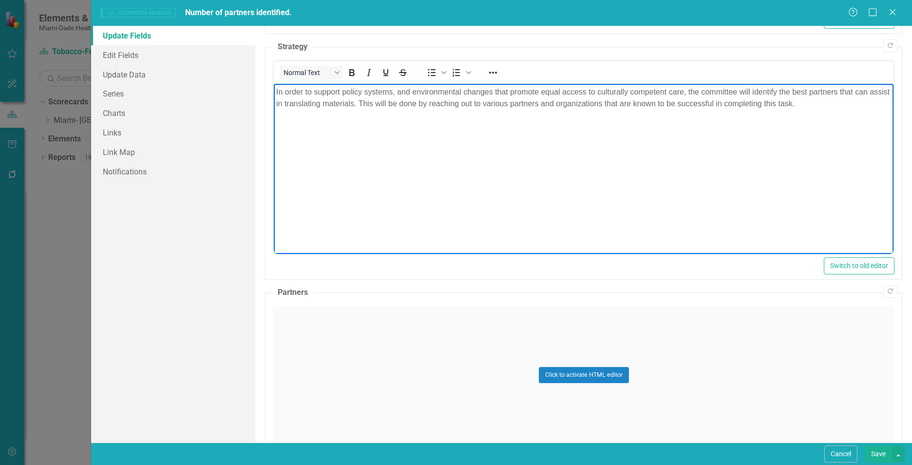
click at [402, 356] on div "Click to activate HTML editor" at bounding box center [584, 375] width 622 height 139
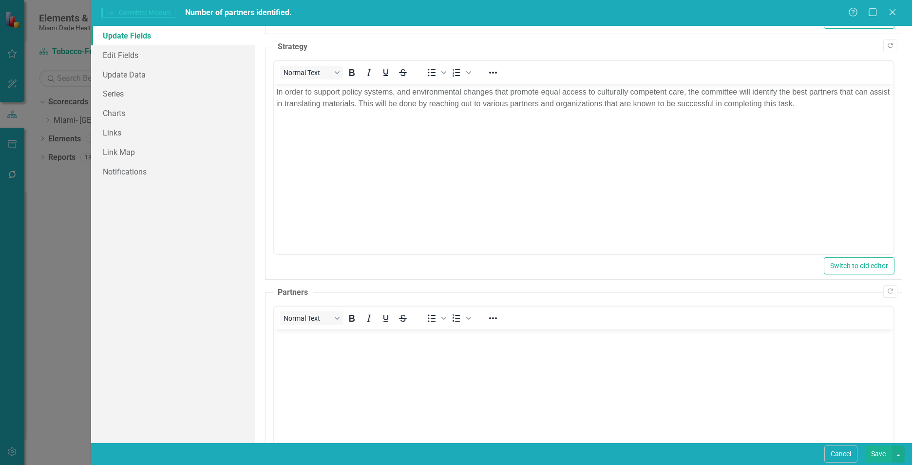
click at [393, 383] on body "Rich Text Area. Press ALT-0 for help." at bounding box center [584, 402] width 620 height 146
click at [168, 74] on link "Update Data" at bounding box center [173, 74] width 164 height 19
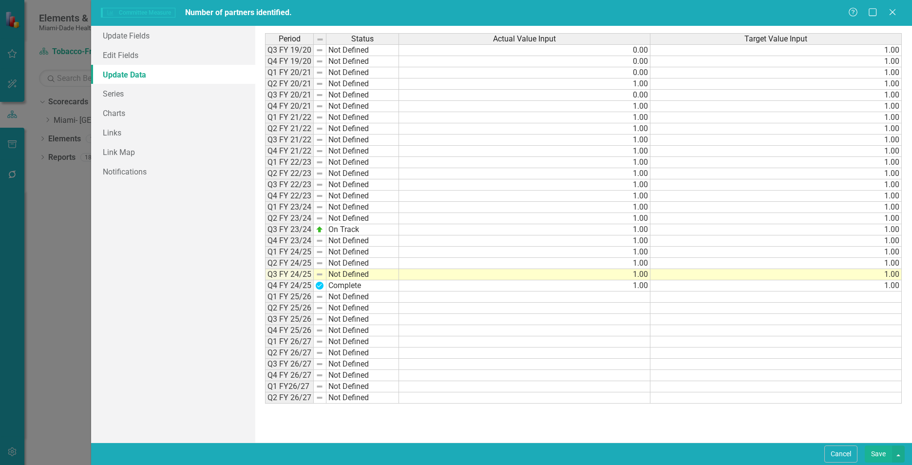
click at [875, 451] on button "Save" at bounding box center [878, 453] width 27 height 17
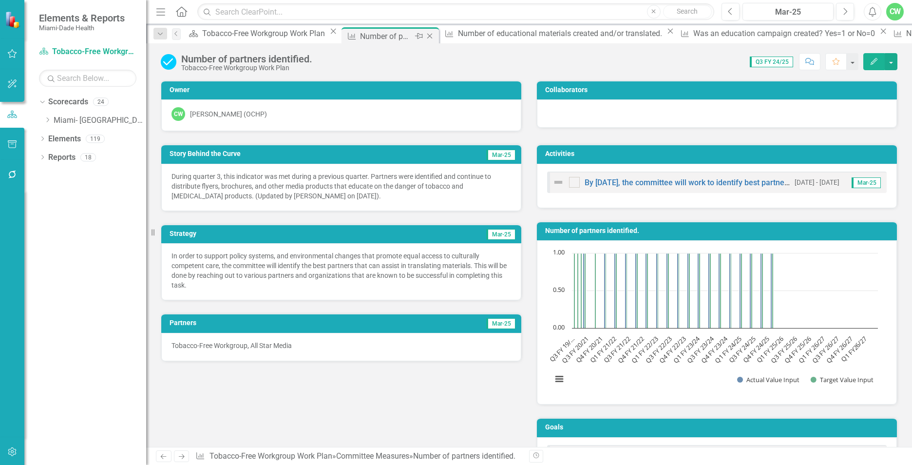
click at [425, 37] on icon "Close" at bounding box center [430, 36] width 10 height 8
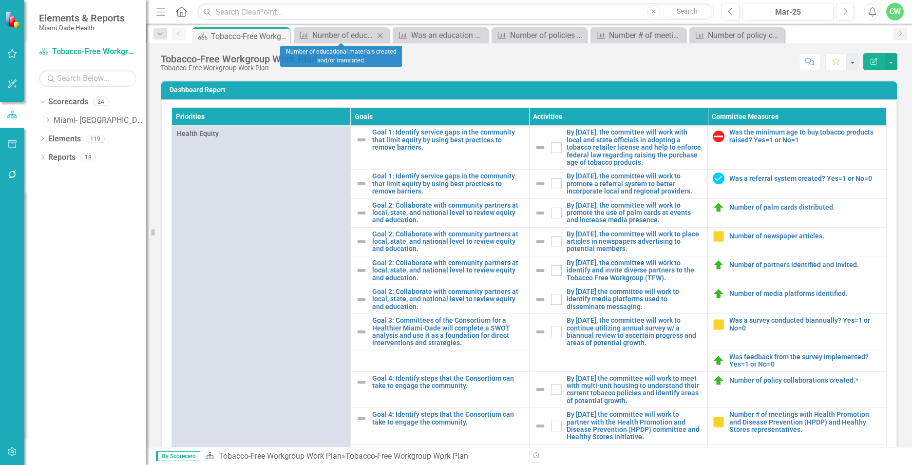
click at [383, 36] on icon "Close" at bounding box center [380, 36] width 10 height 8
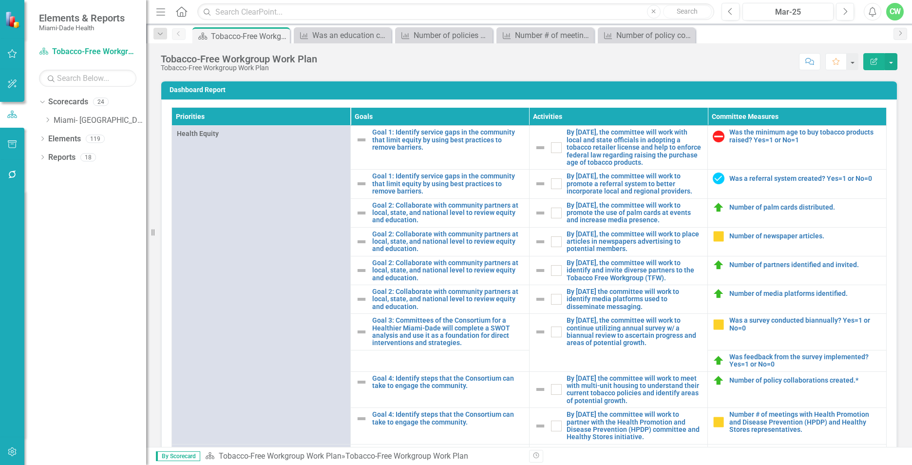
click at [0, 0] on icon "Close" at bounding box center [0, 0] width 0 height 0
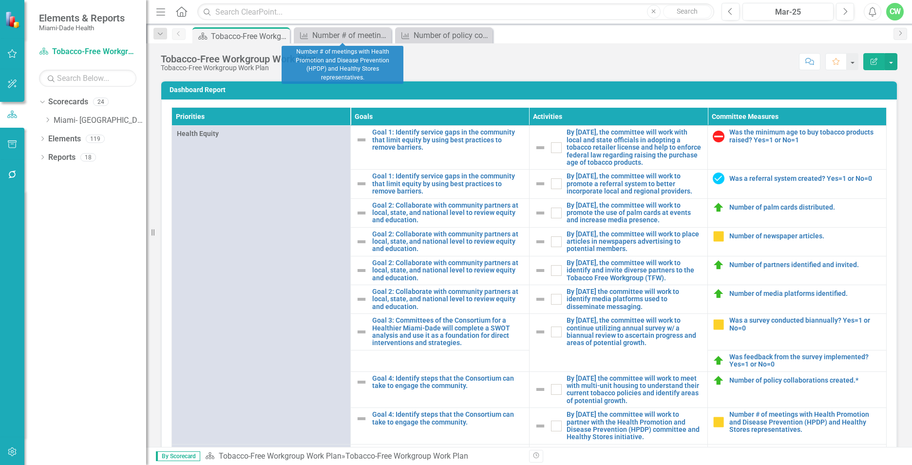
click at [0, 0] on icon "Close" at bounding box center [0, 0] width 0 height 0
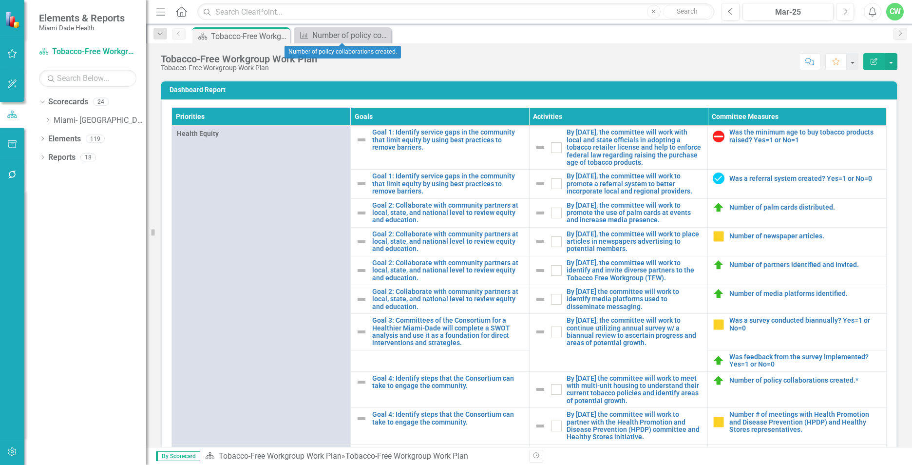
click at [0, 0] on icon "Close" at bounding box center [0, 0] width 0 height 0
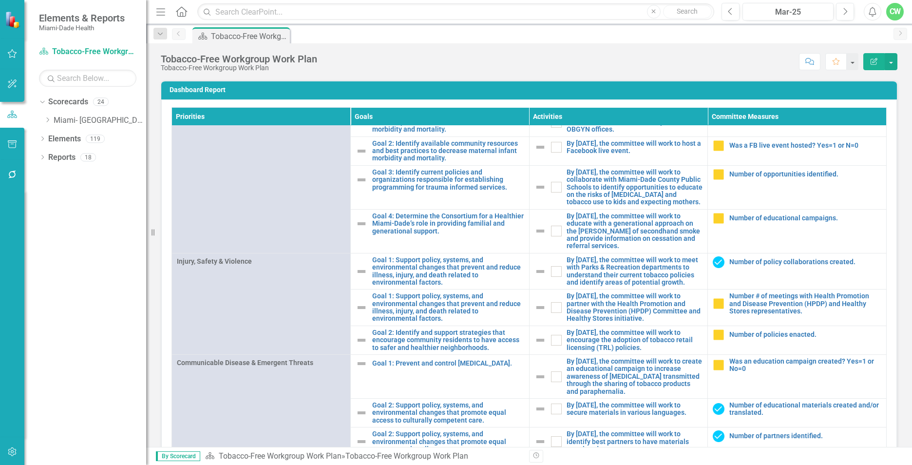
scroll to position [54, 0]
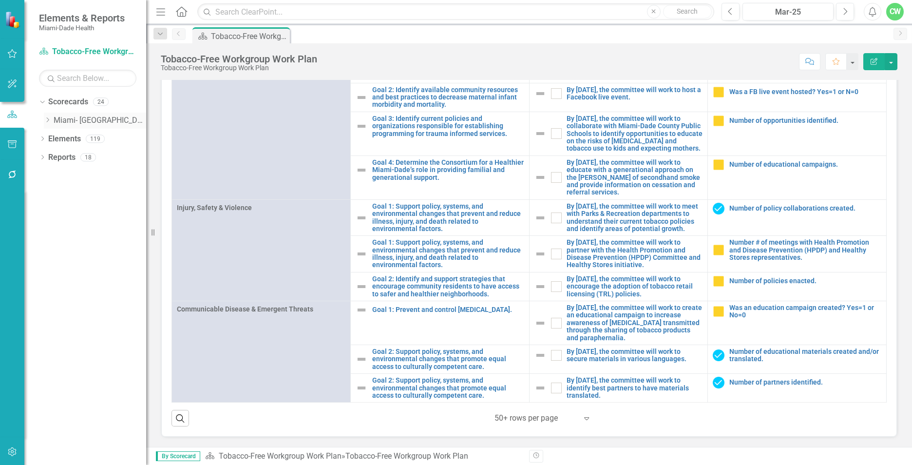
click at [48, 120] on icon "Dropdown" at bounding box center [47, 120] width 7 height 6
click at [58, 140] on icon "Dropdown" at bounding box center [57, 138] width 7 height 6
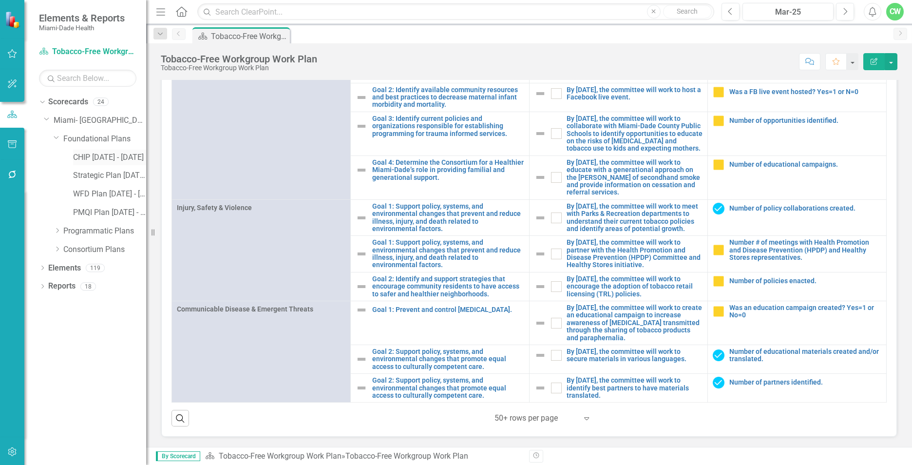
click at [77, 155] on link "CHIP [DATE] - [DATE]" at bounding box center [109, 157] width 73 height 11
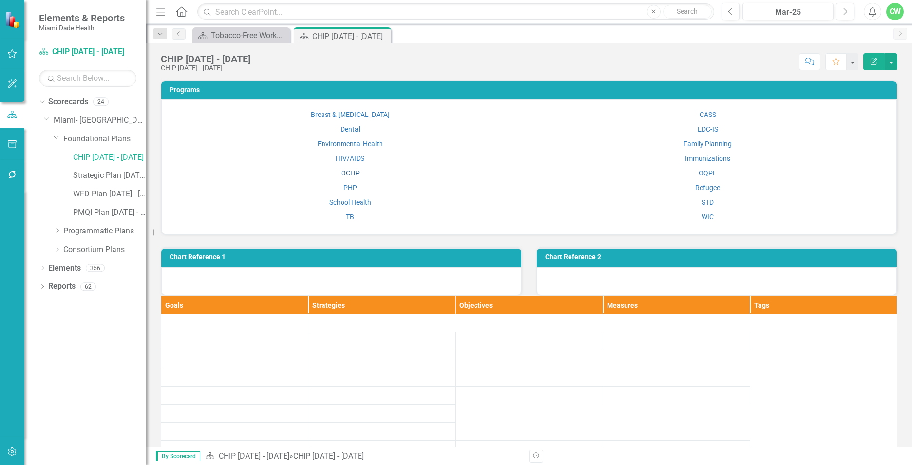
click at [343, 173] on link "OCHP" at bounding box center [350, 173] width 19 height 8
